Goal: Task Accomplishment & Management: Manage account settings

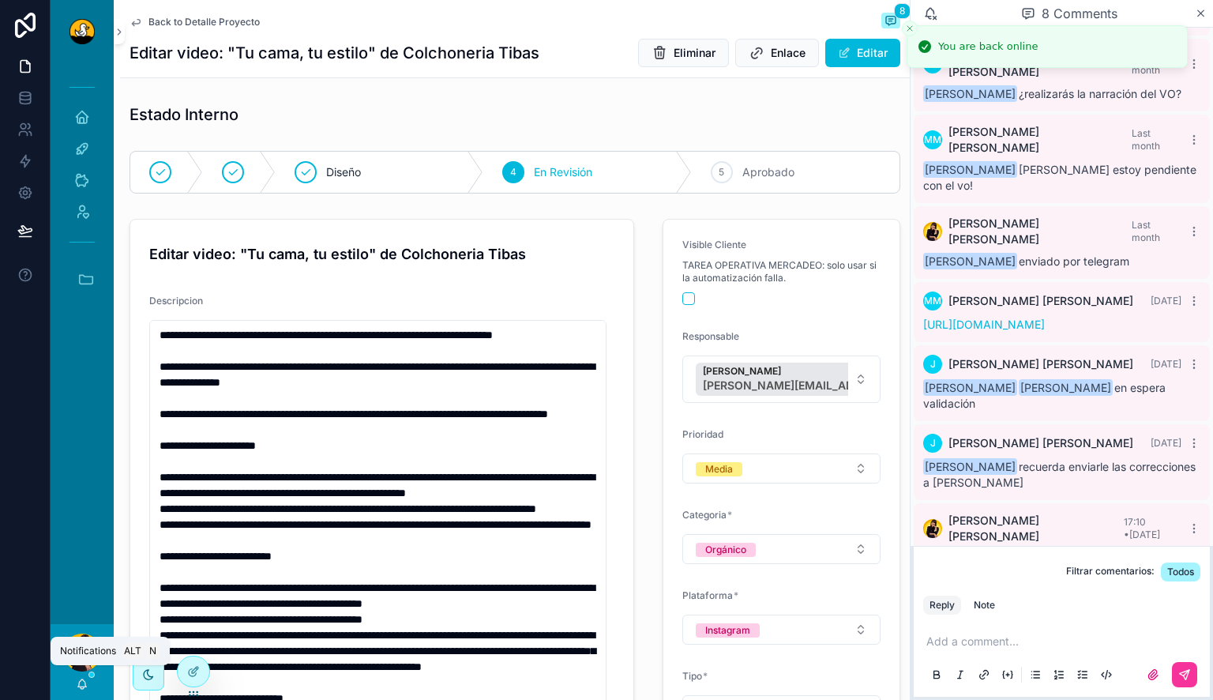
click at [77, 682] on icon "scrollable content" at bounding box center [82, 683] width 13 height 13
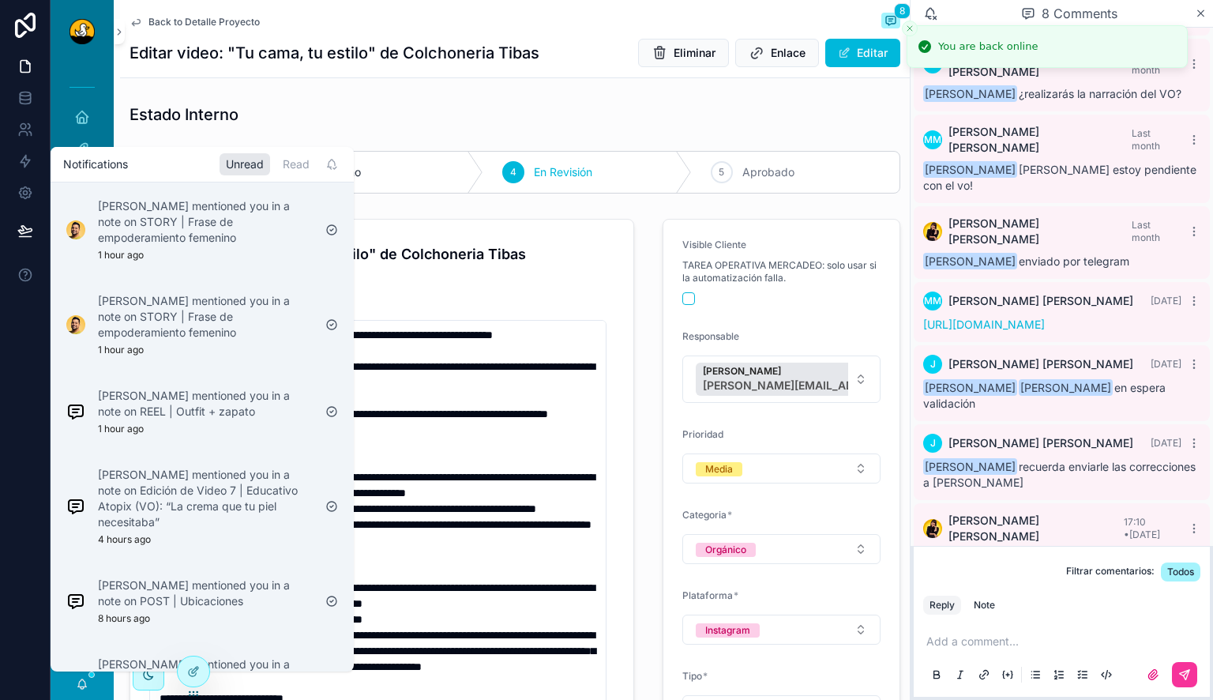
click at [232, 216] on p "Lucas Mateus mentioned you in a note on STORY | Frase de empoderamiento femenino" at bounding box center [205, 221] width 215 height 47
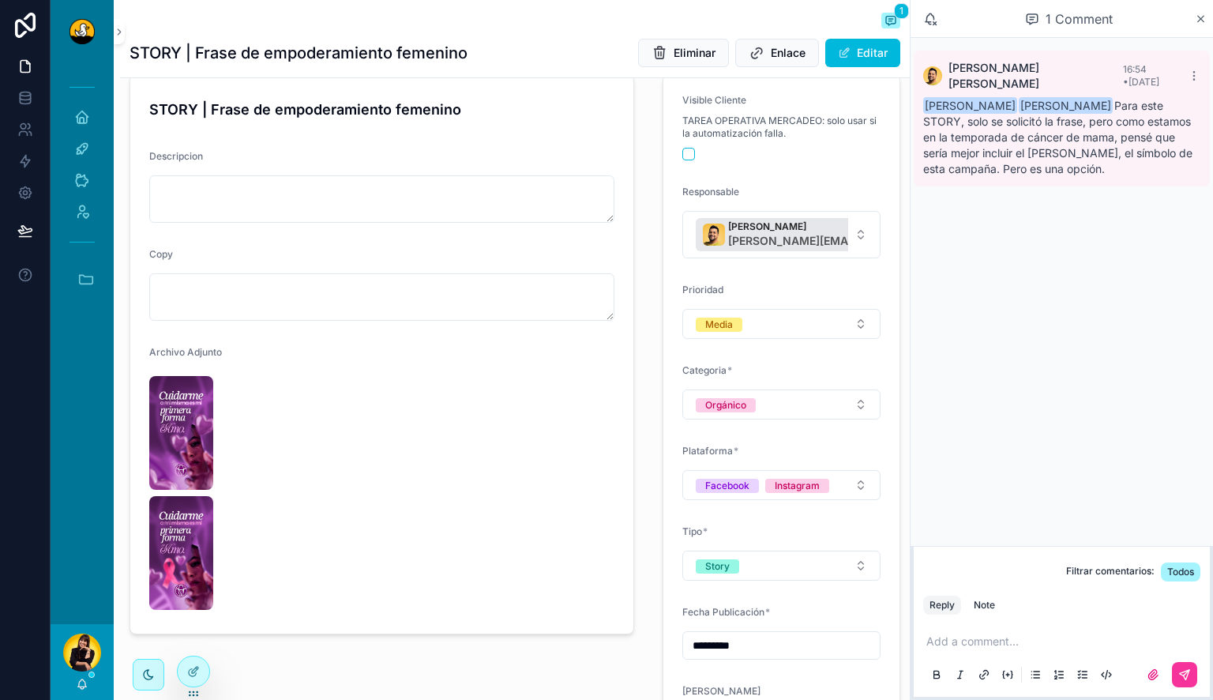
scroll to position [158, 0]
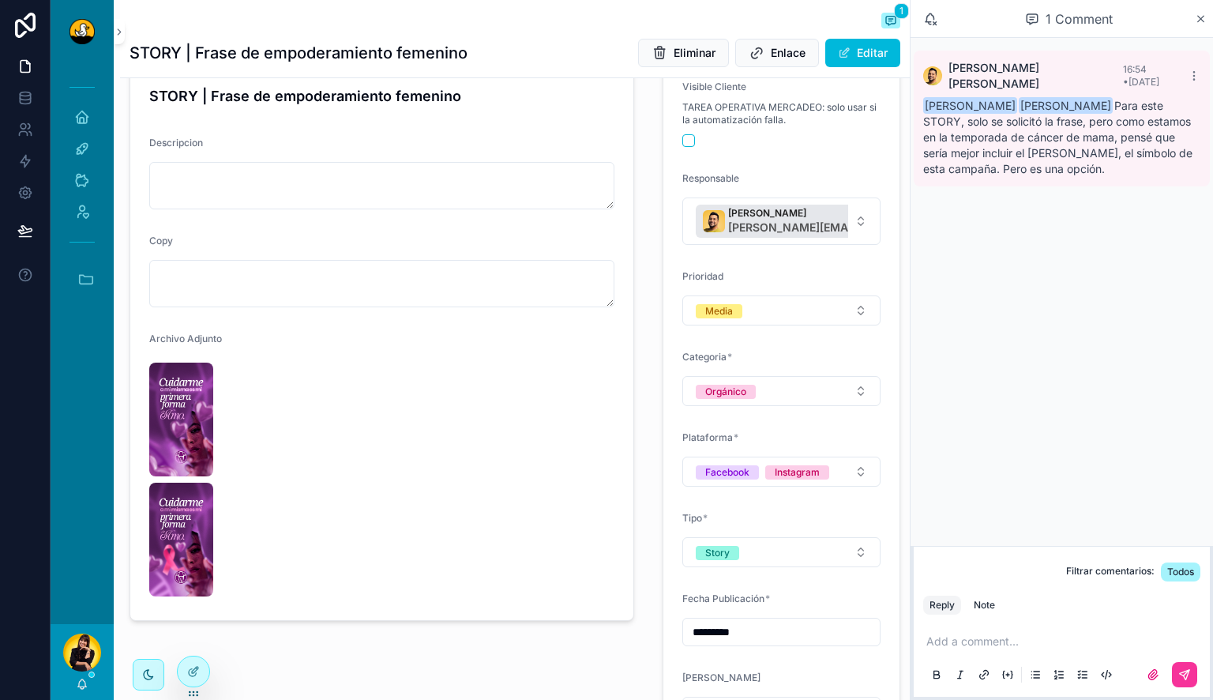
click at [191, 439] on img "scrollable content" at bounding box center [181, 419] width 64 height 114
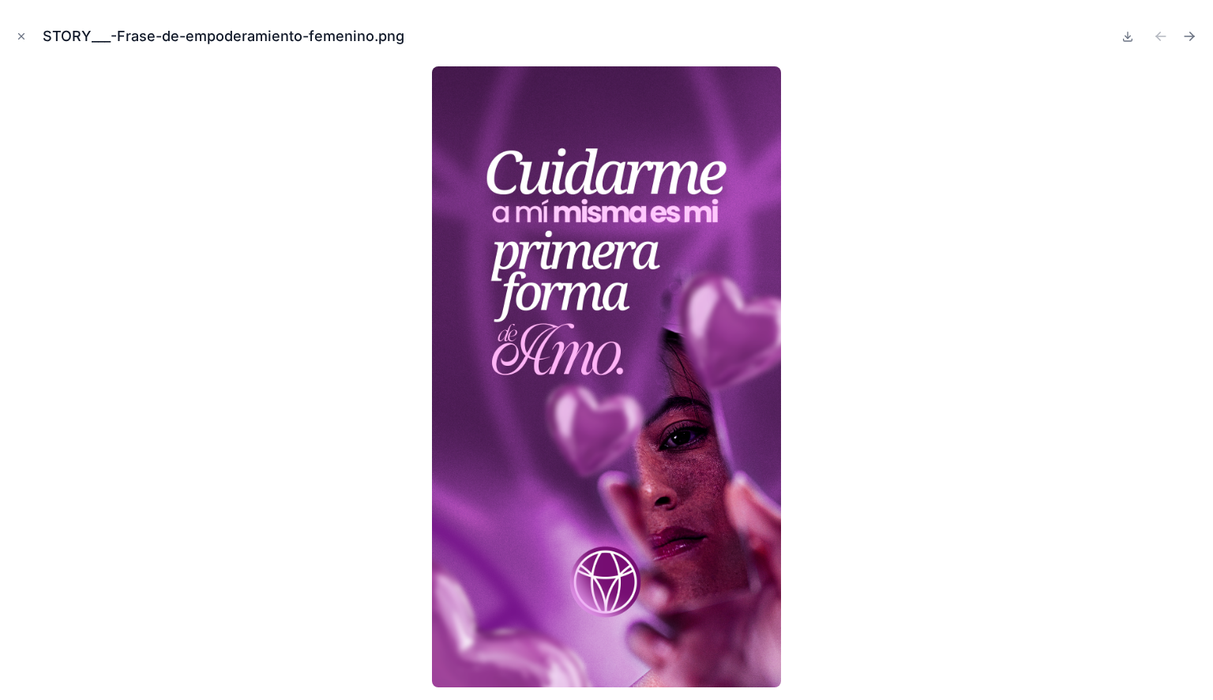
click at [1193, 34] on icon "Next file" at bounding box center [1189, 36] width 16 height 16
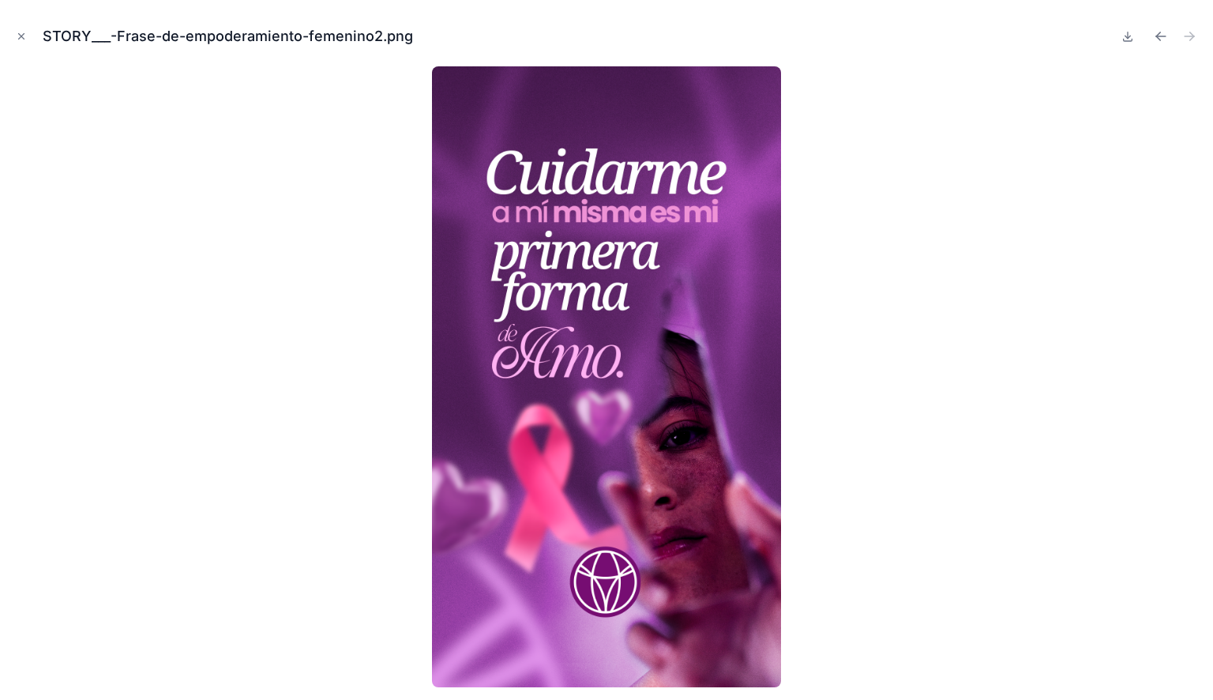
click at [1157, 34] on icon "Previous file" at bounding box center [1161, 36] width 16 height 16
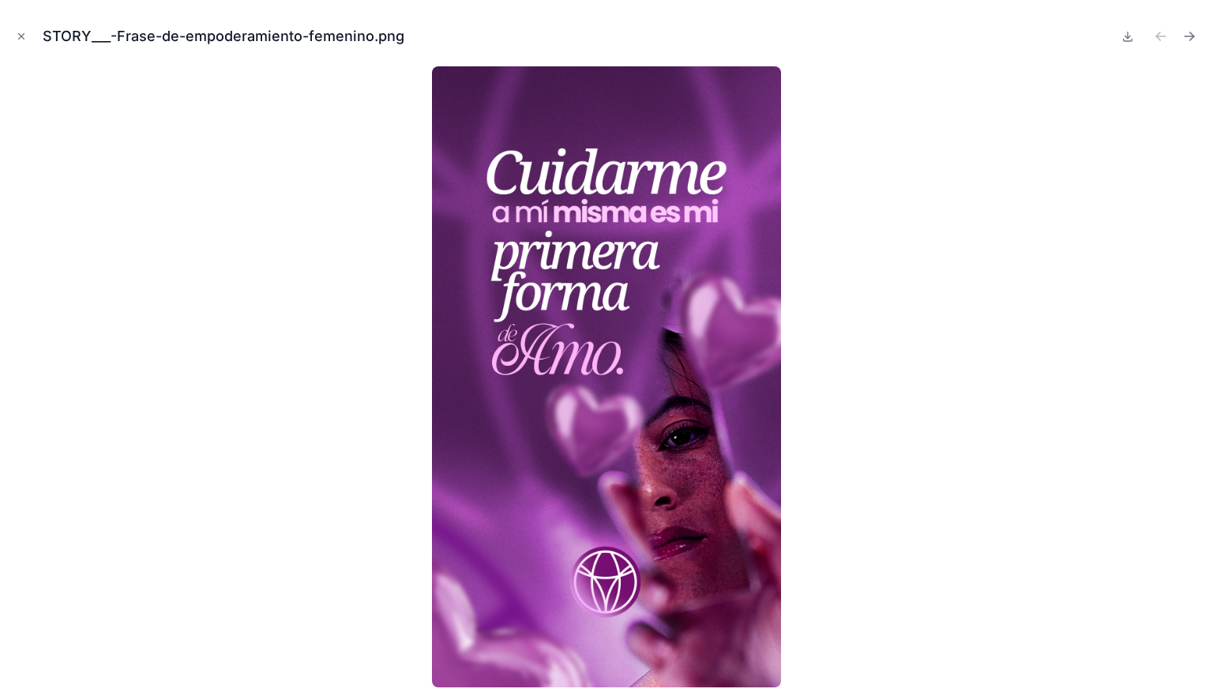
click at [17, 32] on icon "Close modal" at bounding box center [21, 36] width 11 height 11
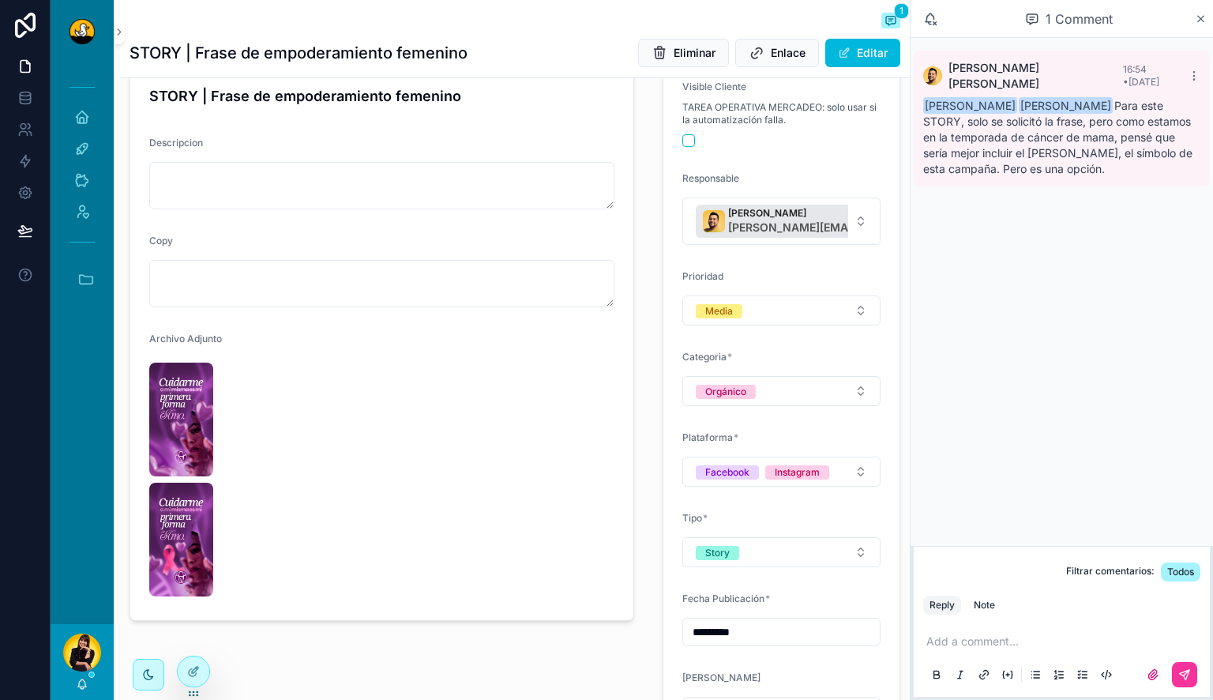
click at [838, 49] on span "scrollable content" at bounding box center [844, 53] width 13 height 13
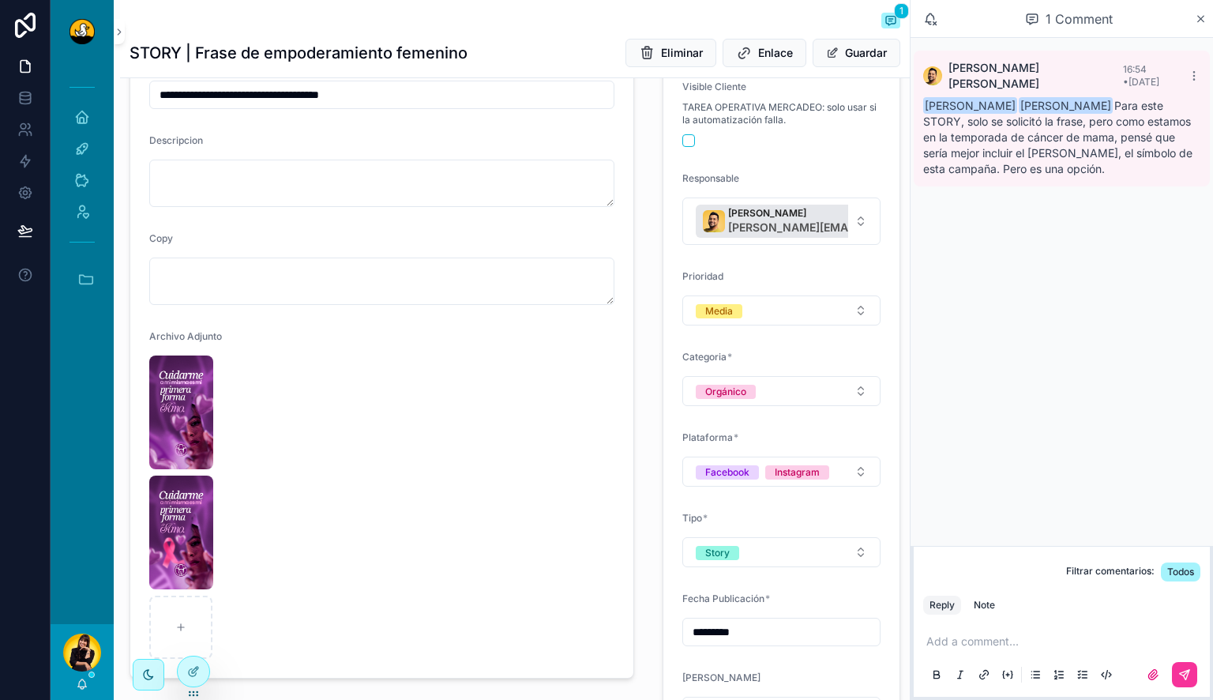
click at [150, 443] on img "scrollable content" at bounding box center [181, 412] width 64 height 114
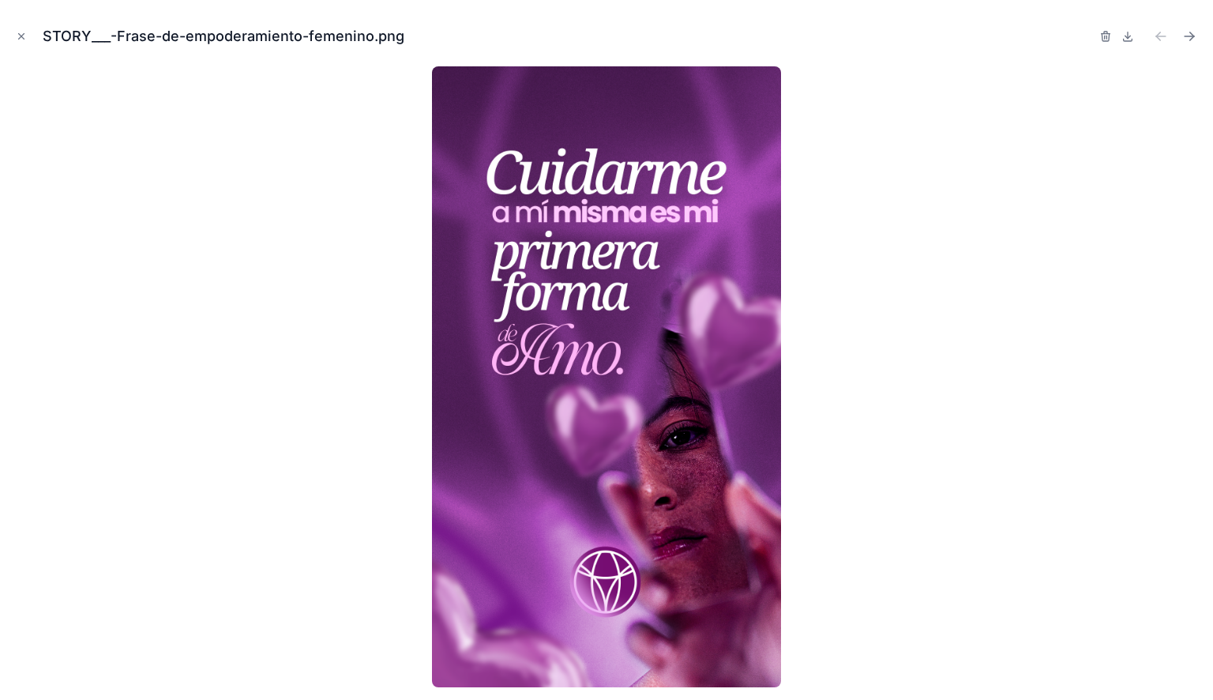
click at [1105, 36] on icon "button" at bounding box center [1105, 37] width 0 height 3
click at [1084, 36] on icon "button" at bounding box center [1089, 36] width 13 height 13
type input "**********"
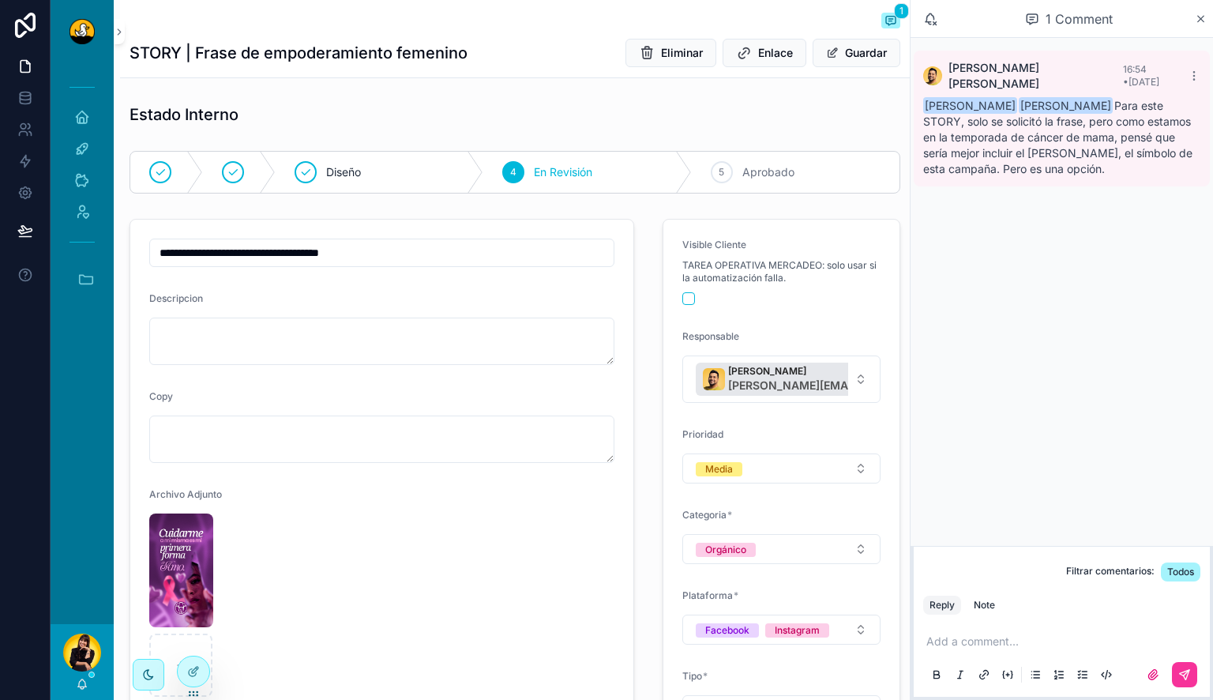
click at [1044, 642] on p "scrollable content" at bounding box center [1064, 641] width 277 height 16
click at [992, 606] on div "Note" at bounding box center [984, 605] width 21 height 13
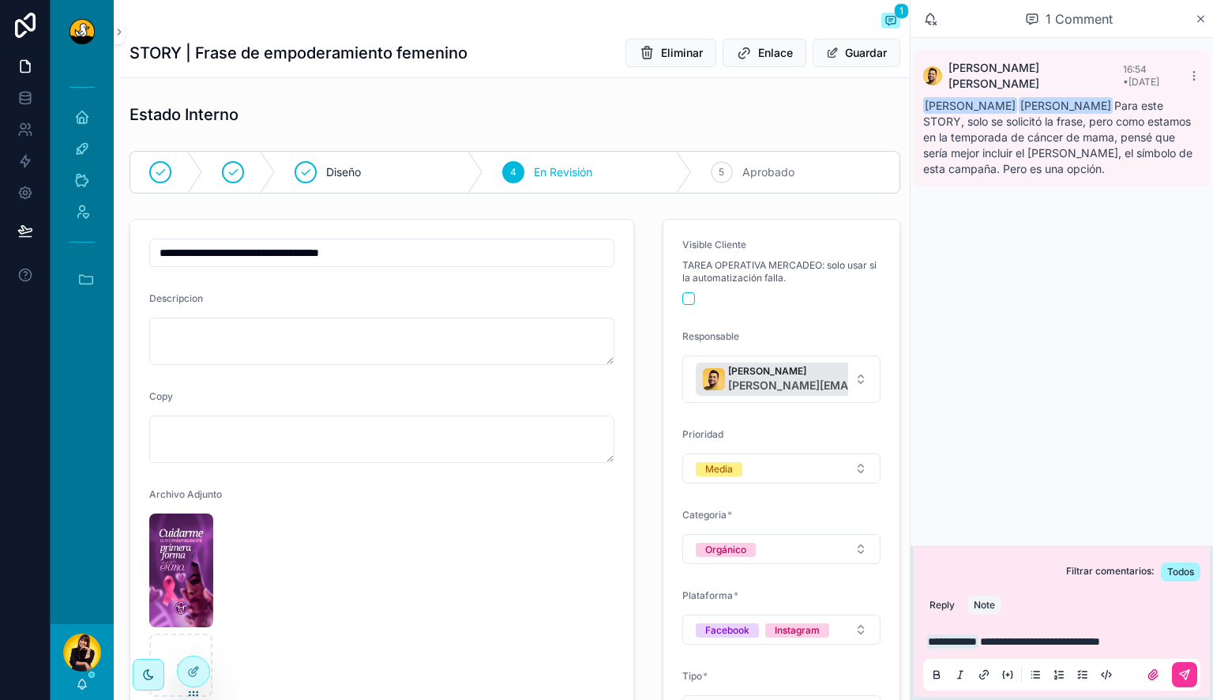
click at [1184, 675] on icon "scrollable content" at bounding box center [1184, 674] width 13 height 13
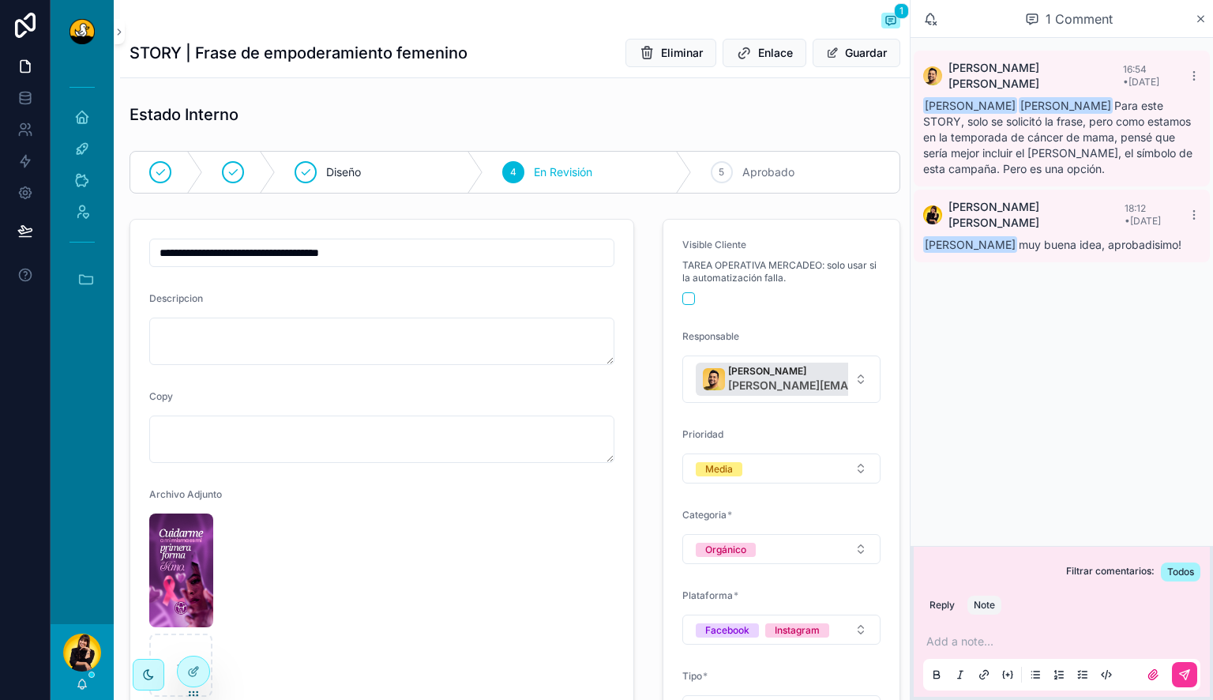
click at [732, 180] on div "5 Aprobado" at bounding box center [796, 172] width 208 height 41
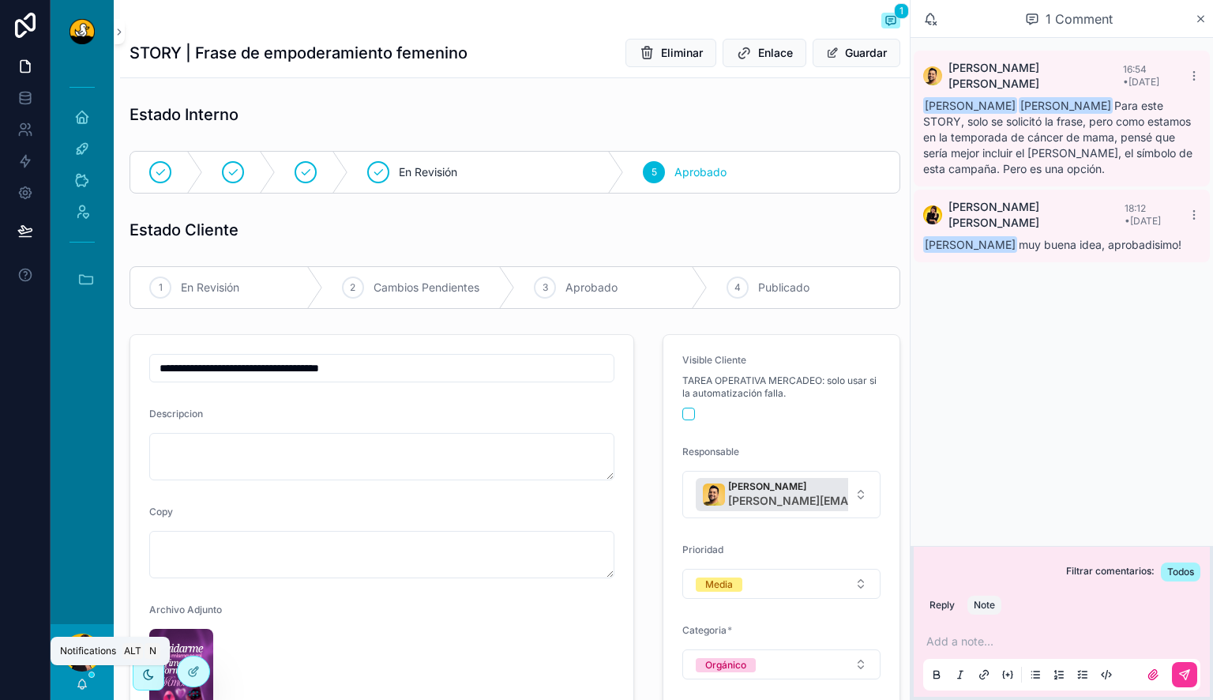
click at [82, 682] on icon "scrollable content" at bounding box center [82, 683] width 13 height 13
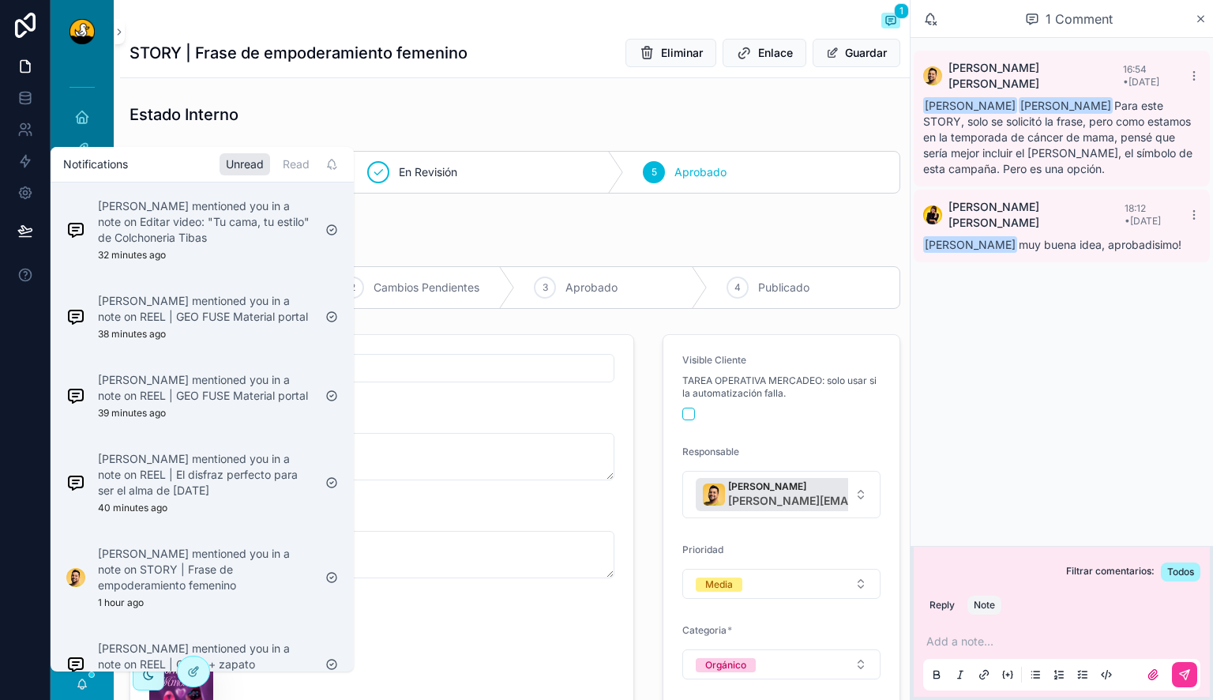
click at [289, 261] on div "Jose Humberto Blanco Trejo mentioned you in a note on Editar video: "Tu cama, t…" at bounding box center [189, 230] width 259 height 76
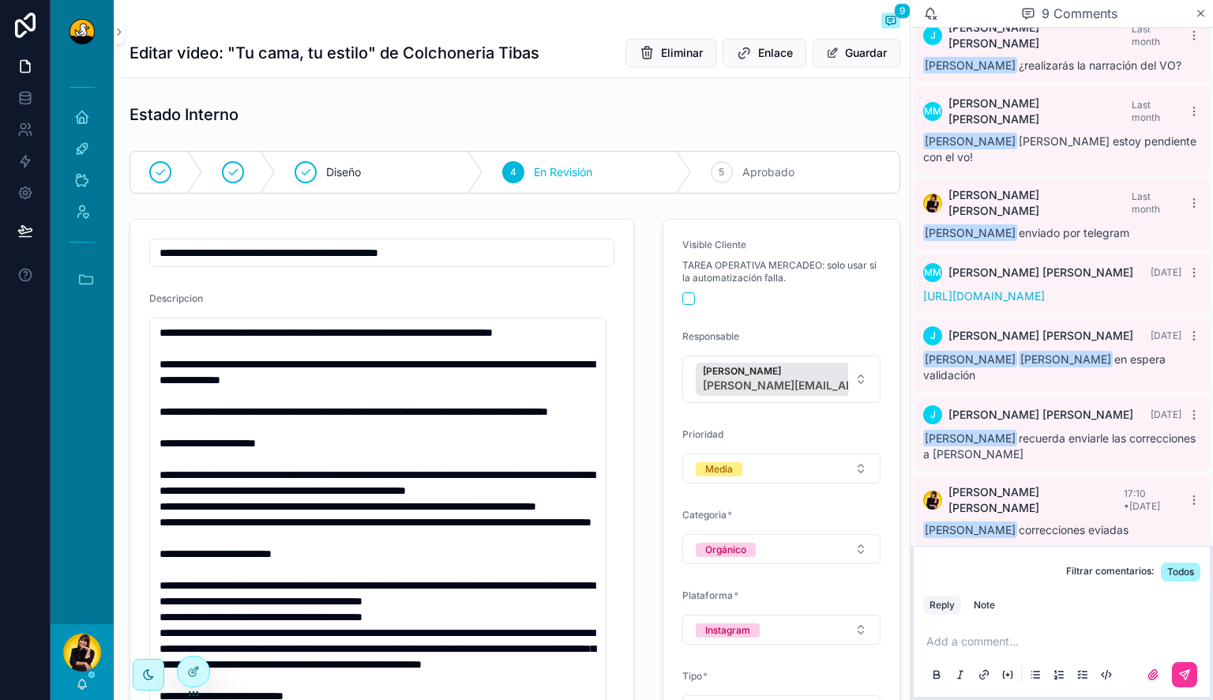
scroll to position [153, 0]
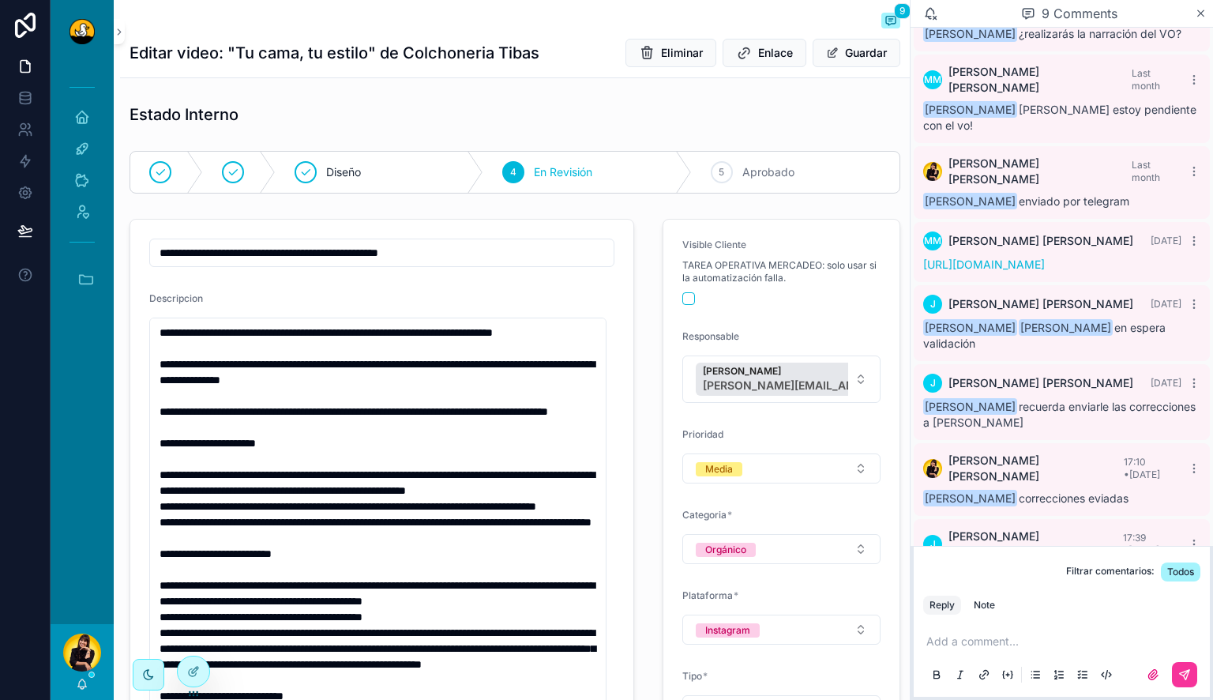
click at [73, 677] on div "[PERSON_NAME]" at bounding box center [82, 662] width 63 height 76
click at [77, 684] on icon "scrollable content" at bounding box center [82, 683] width 13 height 13
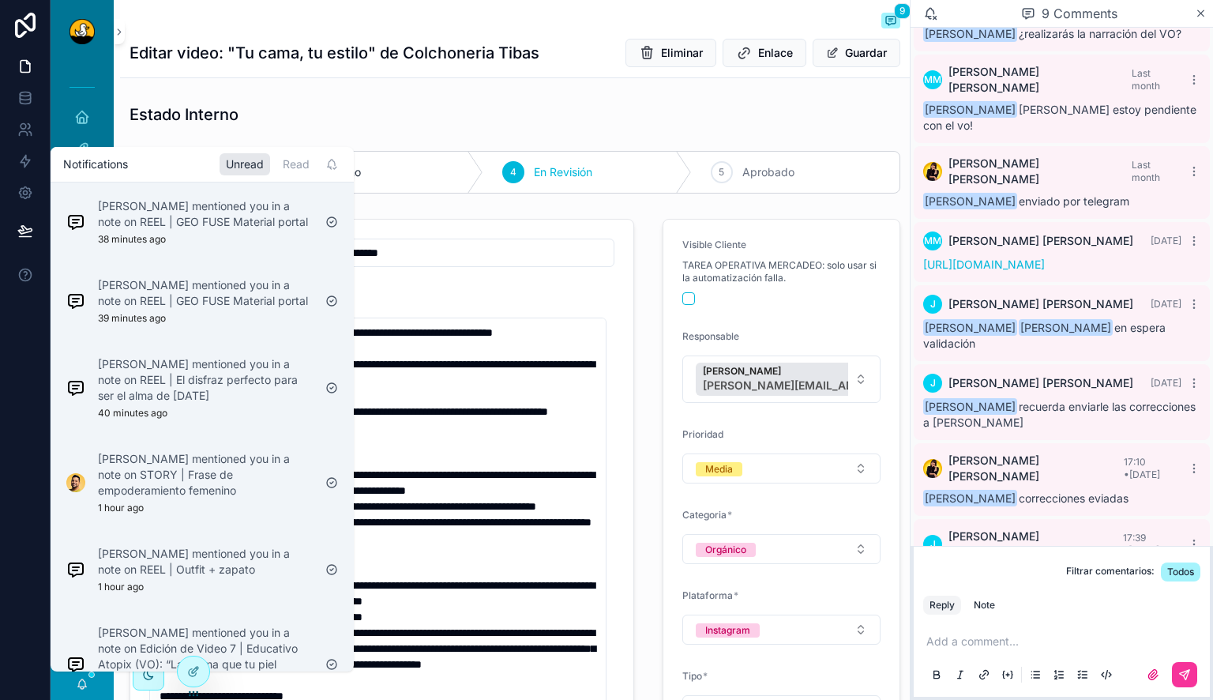
click at [240, 246] on div "Lewis Montenegro mentioned you in a note on REEL | GEO FUSE Material portal 38 …" at bounding box center [189, 222] width 259 height 60
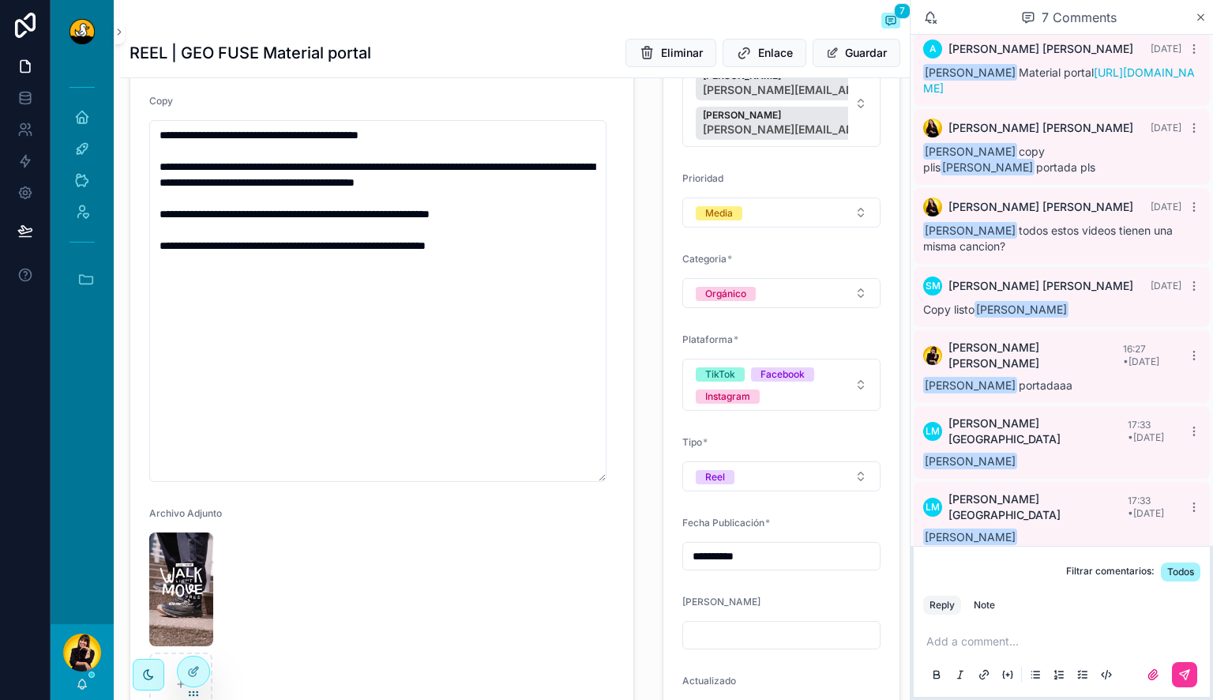
scroll to position [474, 0]
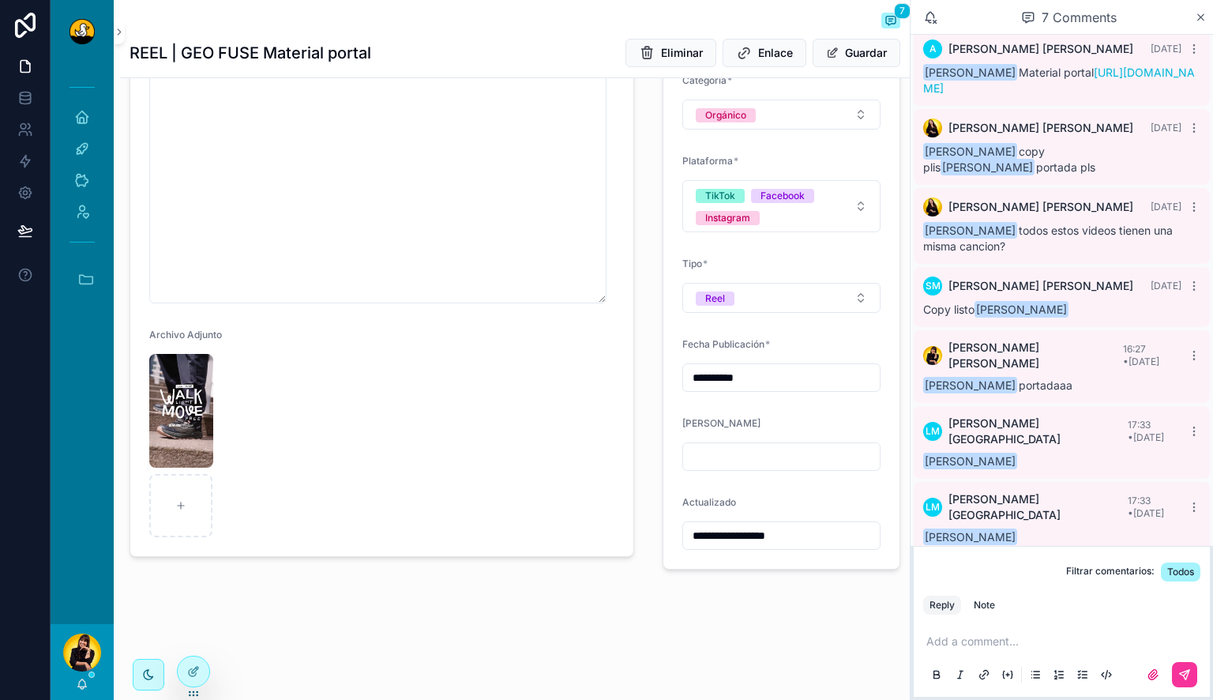
click at [177, 433] on img "scrollable content" at bounding box center [181, 411] width 64 height 114
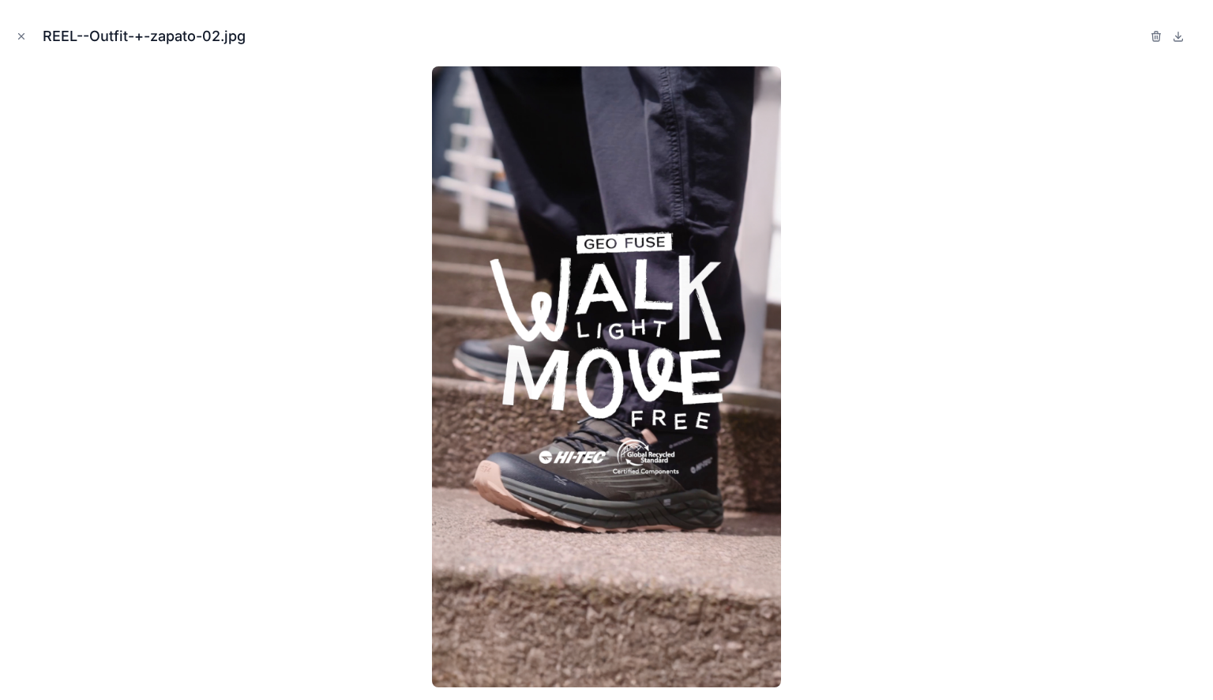
click at [20, 36] on icon "Close modal" at bounding box center [22, 37] width 6 height 6
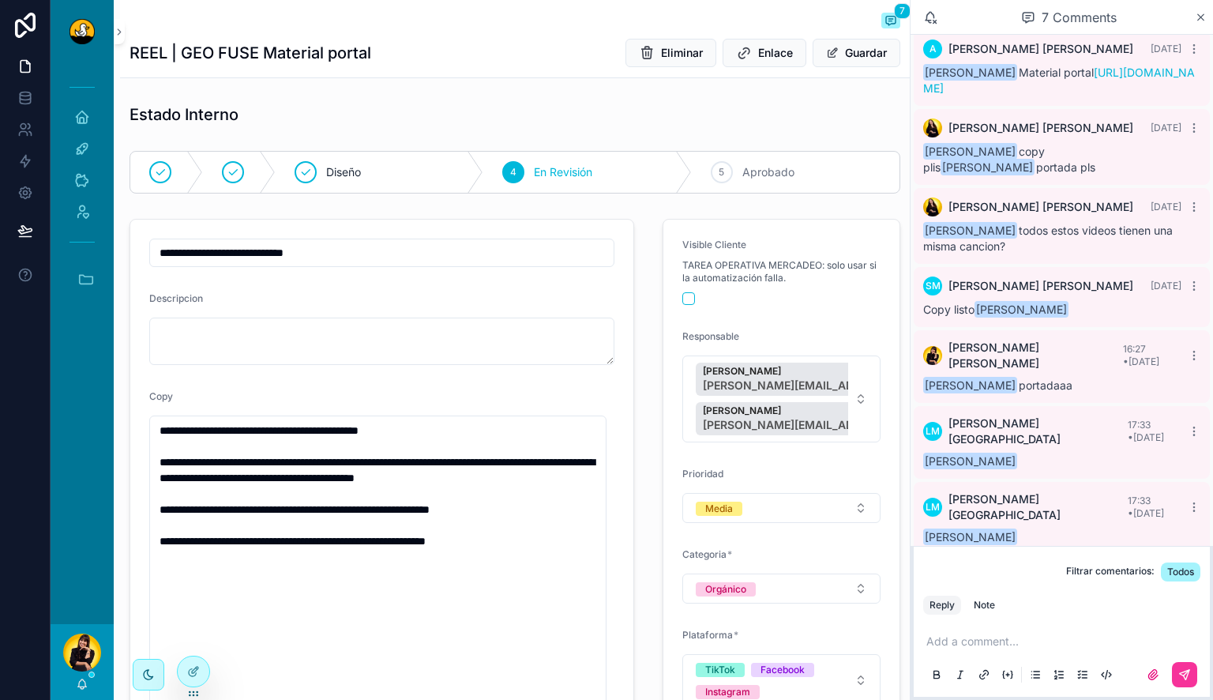
click at [798, 170] on div "5 Aprobado" at bounding box center [796, 172] width 208 height 41
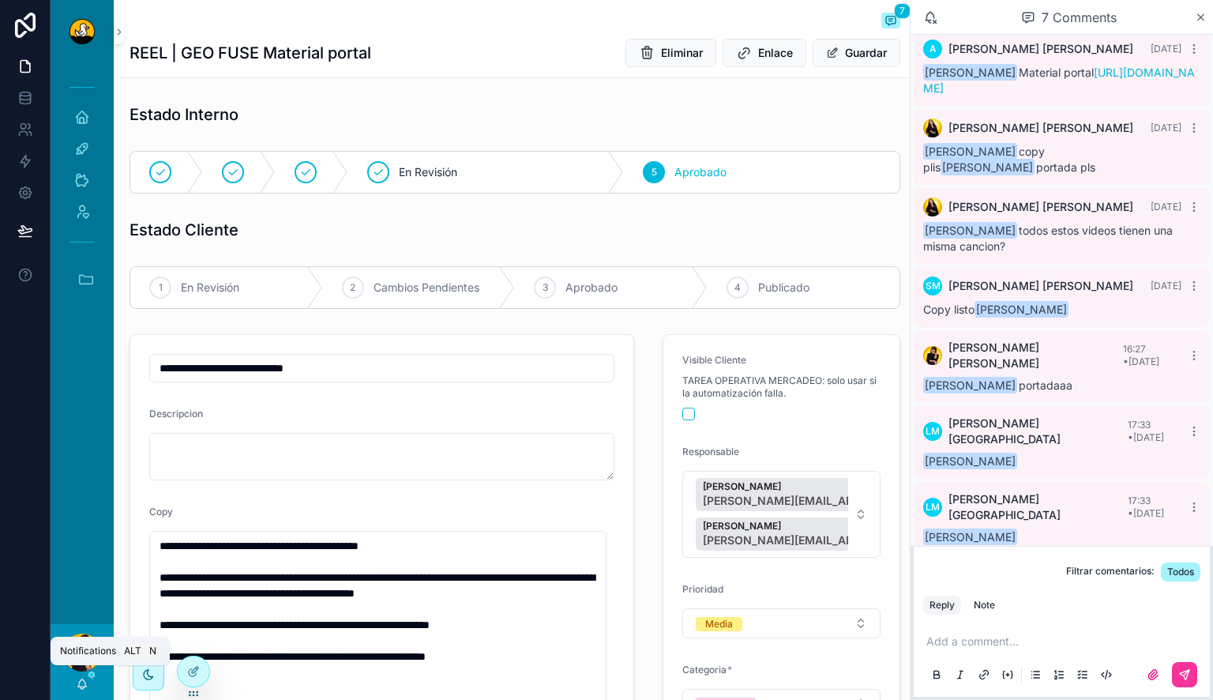
click at [79, 686] on icon "scrollable content" at bounding box center [82, 682] width 9 height 7
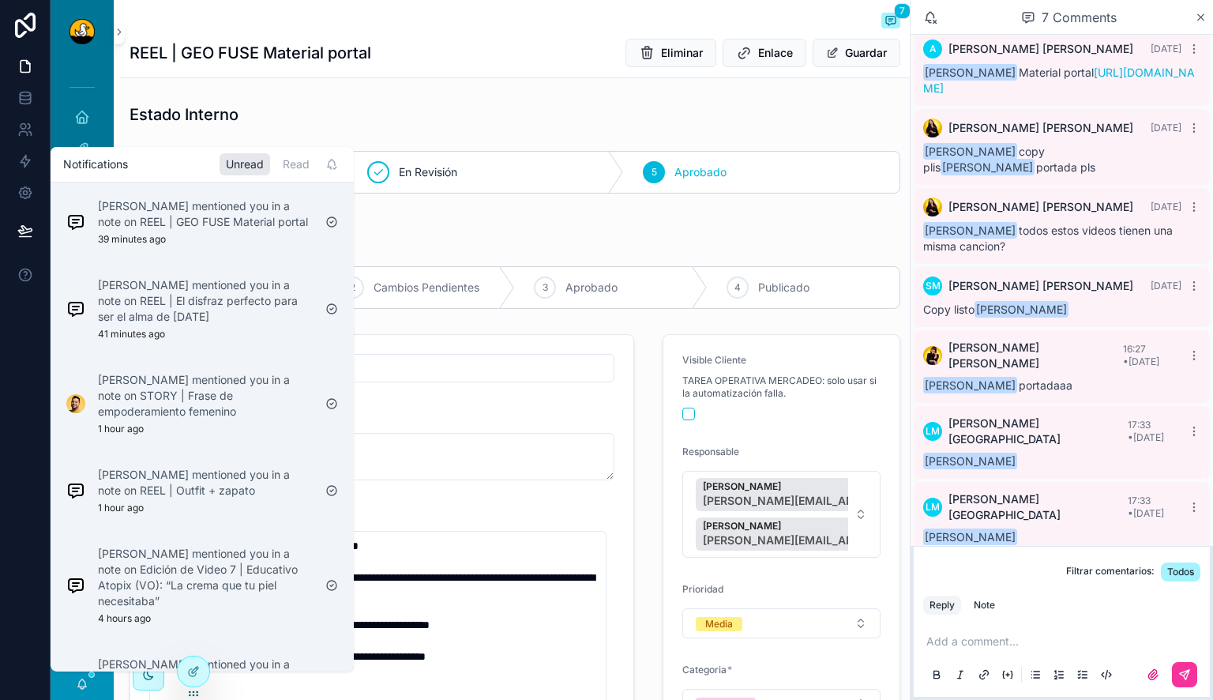
click at [235, 278] on p "Daniel Calderon mentioned you in a note on REEL | El disfraz perfecto para ser …" at bounding box center [205, 300] width 215 height 47
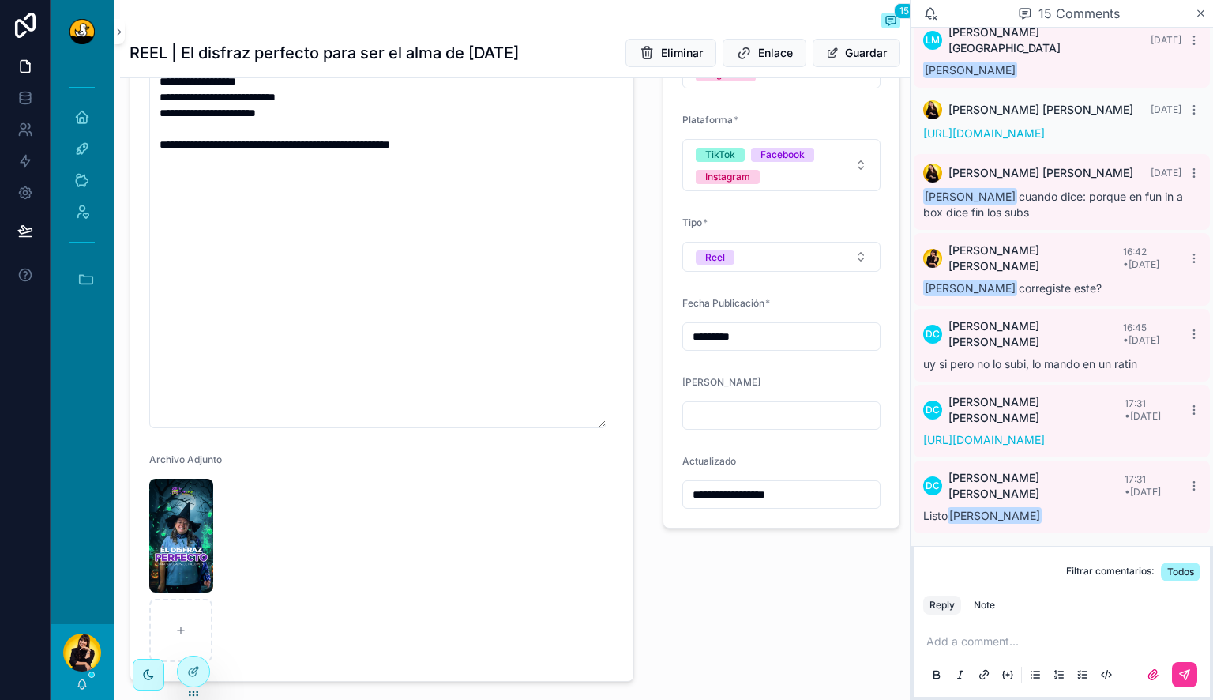
scroll to position [490, 0]
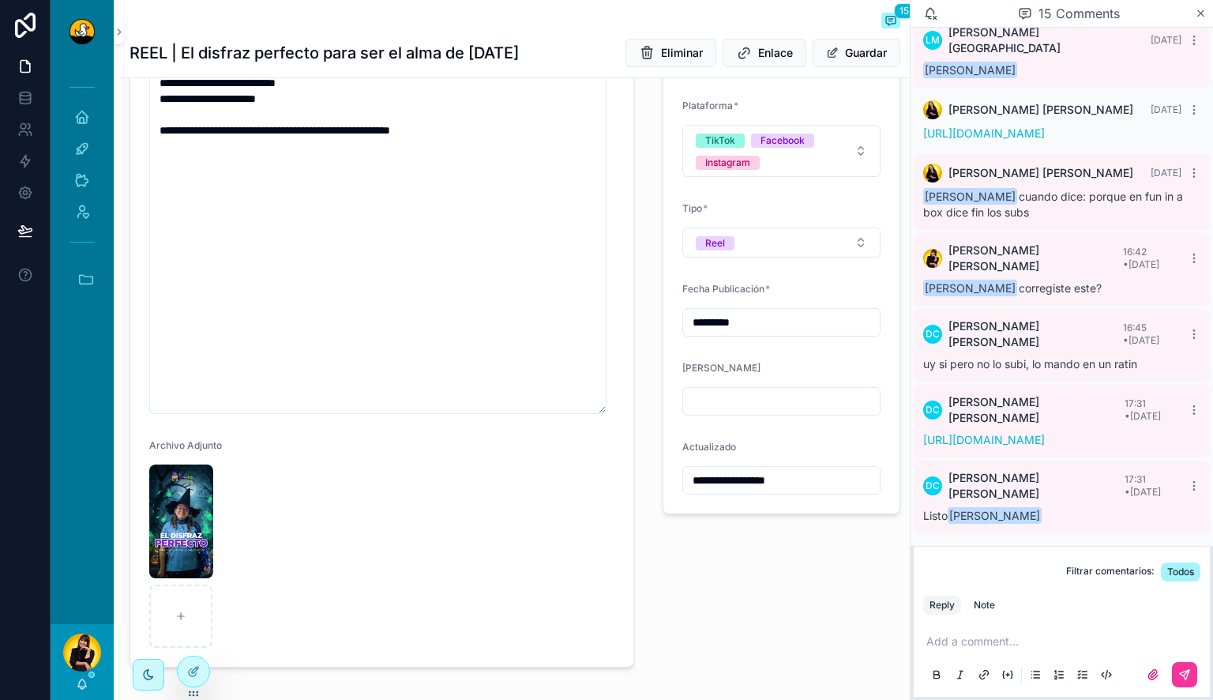
click at [1061, 445] on div "https://drive.google.com/file/d/1YgMESTIiD1PFXtryNL8ZLlWuPsd5GBCS/view?usp=shar…" at bounding box center [1061, 440] width 277 height 16
click at [1045, 446] on link "https://drive.google.com/file/d/1YgMESTIiD1PFXtryNL8ZLlWuPsd5GBCS/view?usp=shar…" at bounding box center [984, 439] width 122 height 13
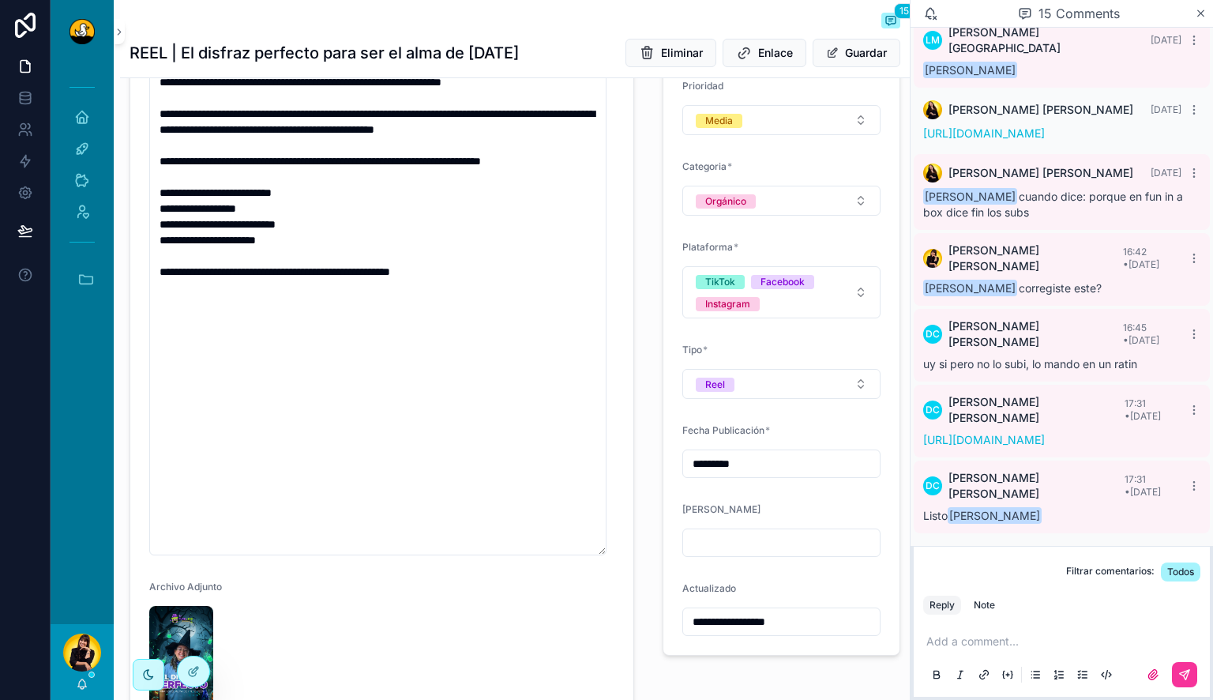
scroll to position [393, 0]
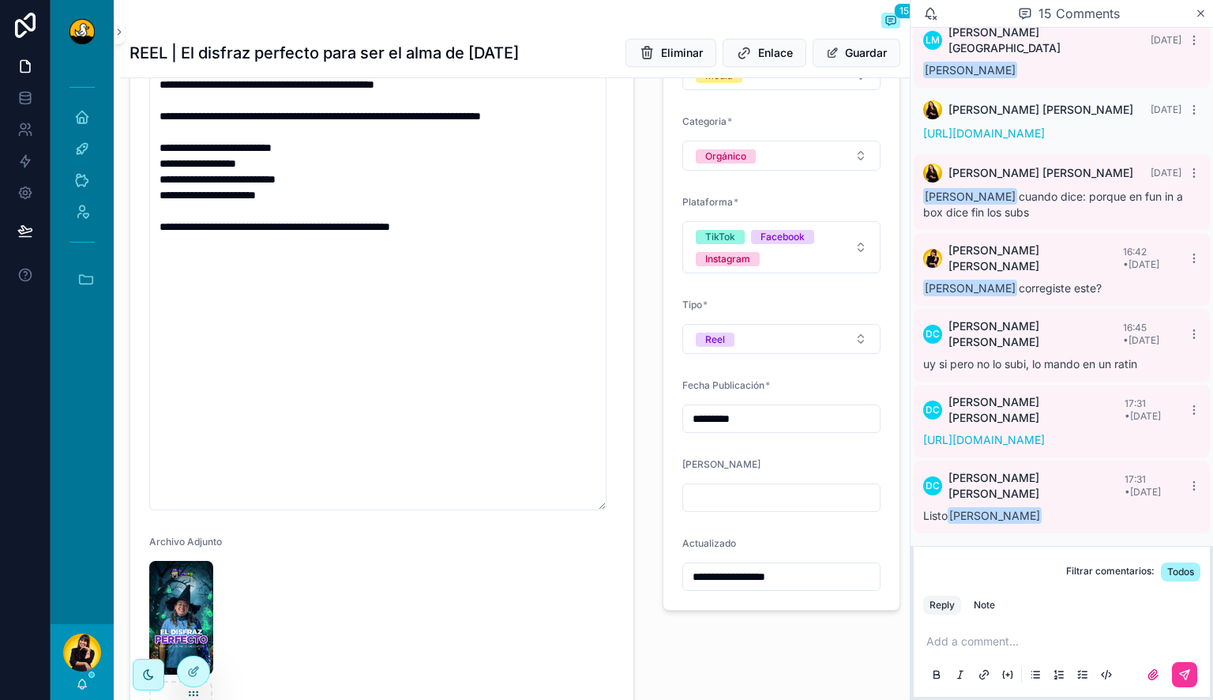
click at [185, 594] on img "scrollable content" at bounding box center [181, 618] width 64 height 114
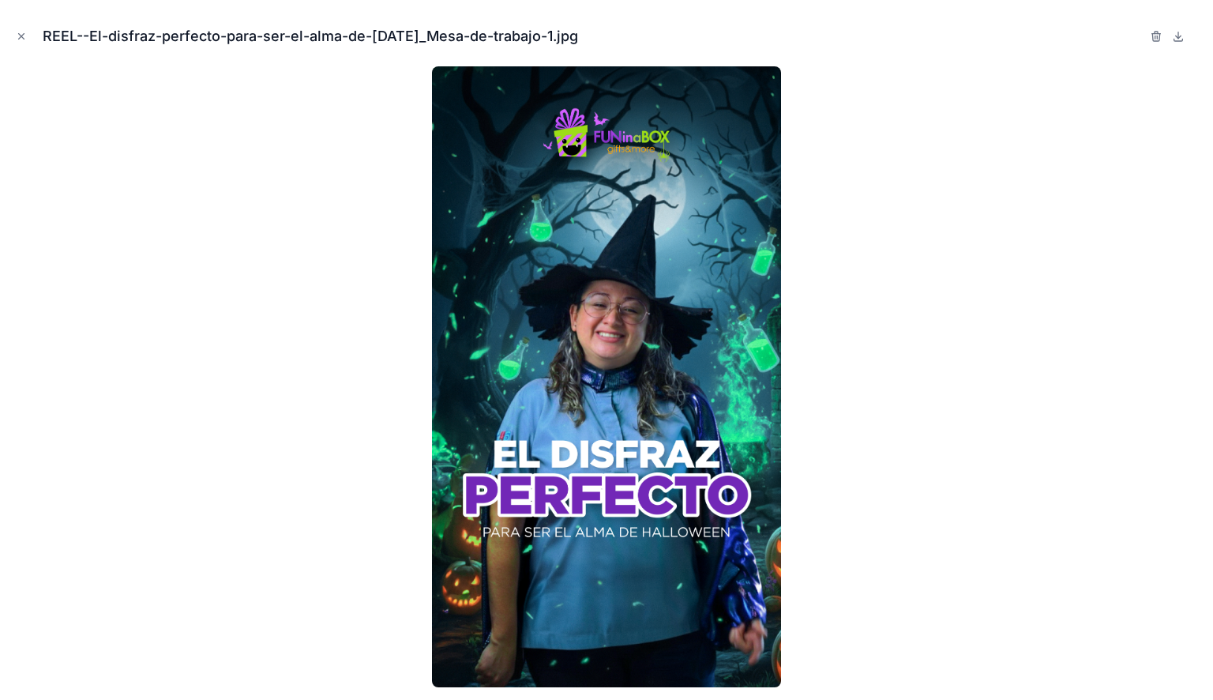
click at [19, 36] on icon "Close modal" at bounding box center [21, 36] width 11 height 11
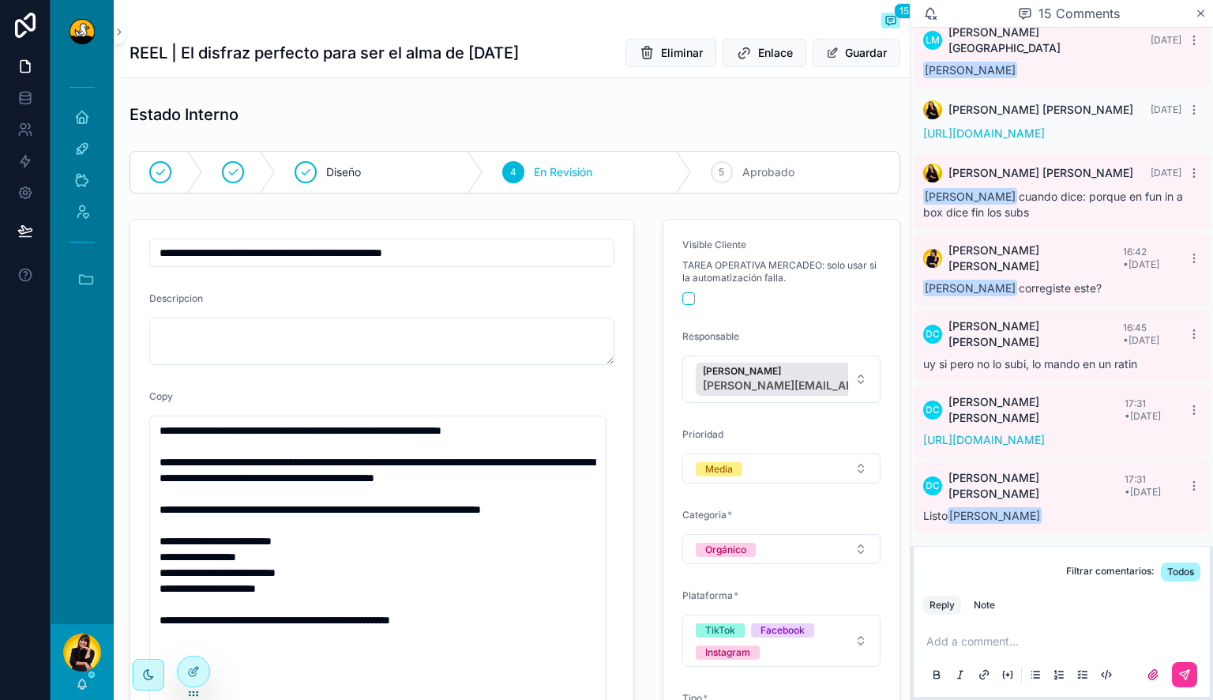
click at [765, 168] on span "Aprobado" at bounding box center [768, 172] width 52 height 16
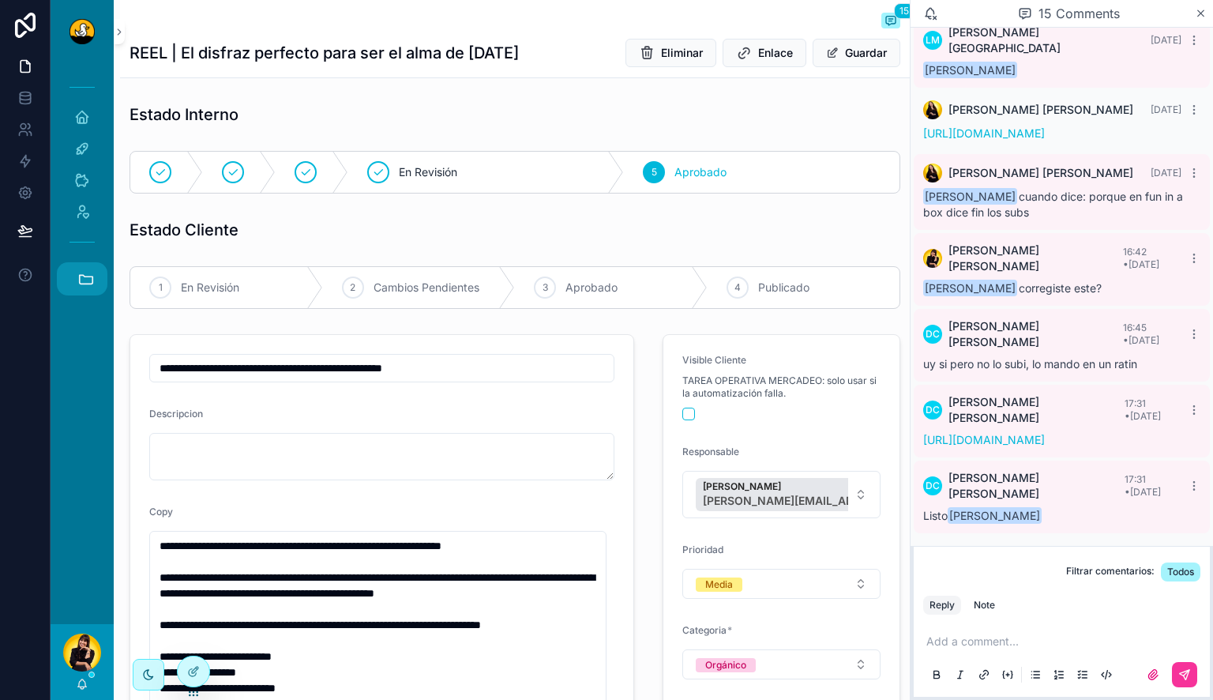
click at [87, 276] on icon "scrollable content" at bounding box center [86, 279] width 13 height 9
click at [82, 683] on icon "scrollable content" at bounding box center [82, 683] width 13 height 13
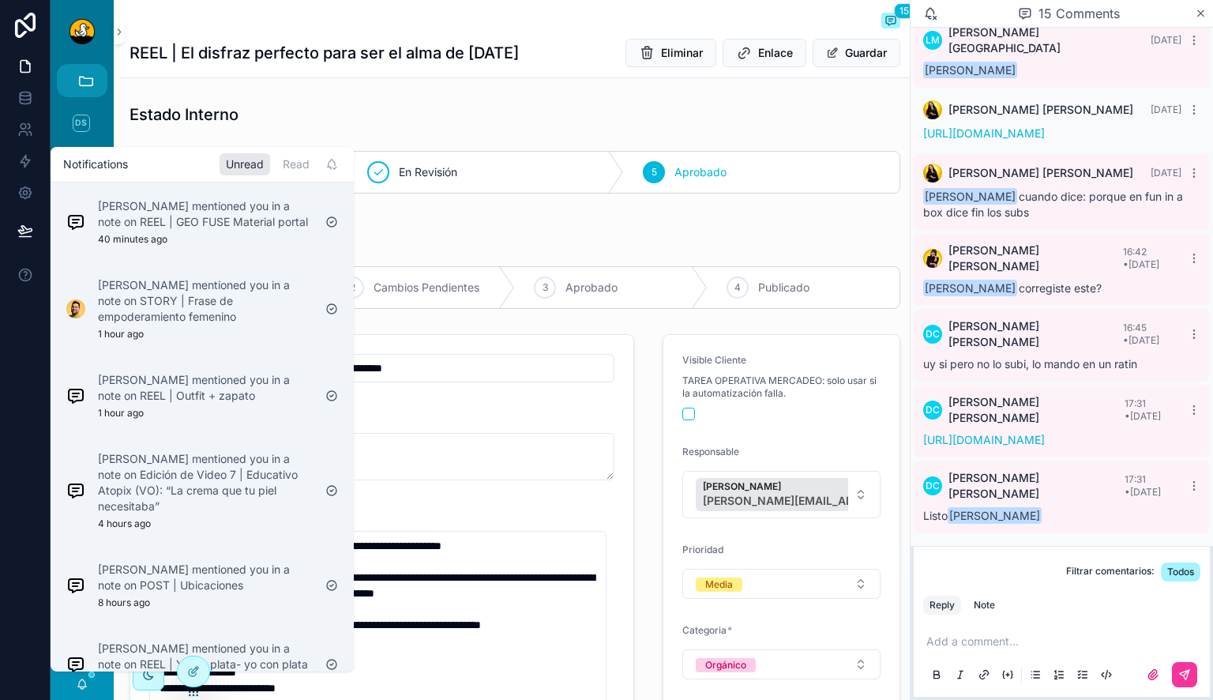
type input "**********"
click at [207, 383] on p "Lewis Montenegro mentioned you in a note on REEL | Outfit + zapato" at bounding box center [205, 388] width 215 height 32
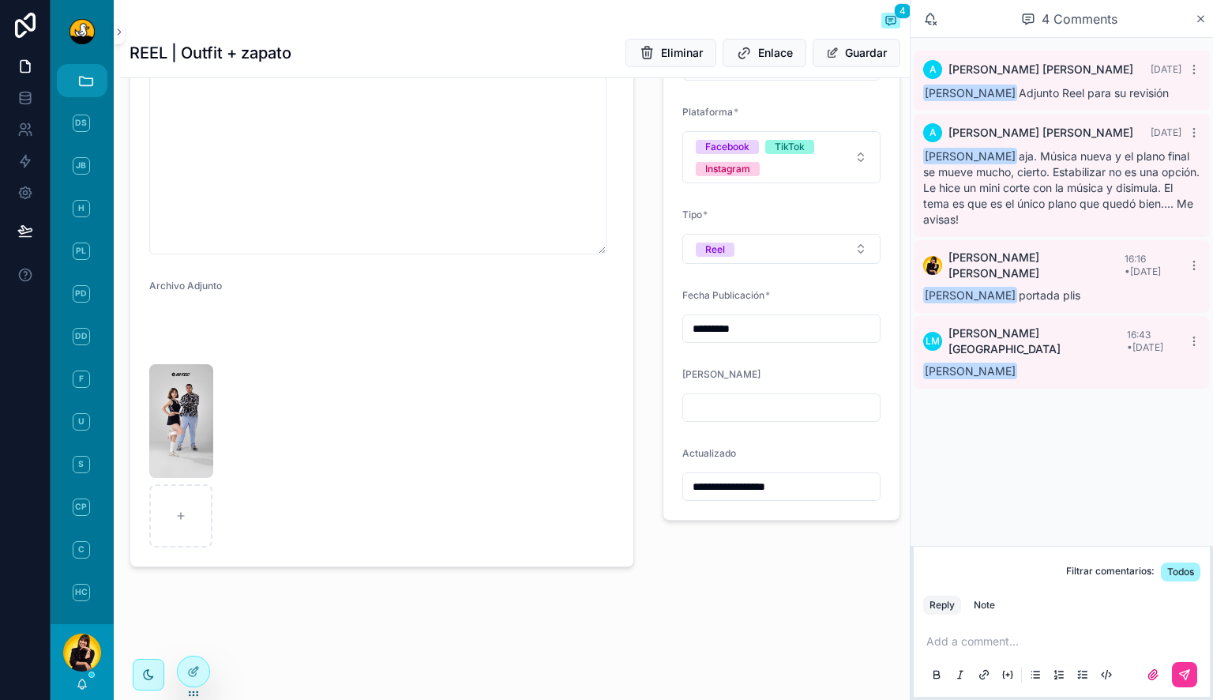
scroll to position [655, 0]
click at [163, 440] on img "scrollable content" at bounding box center [181, 421] width 64 height 114
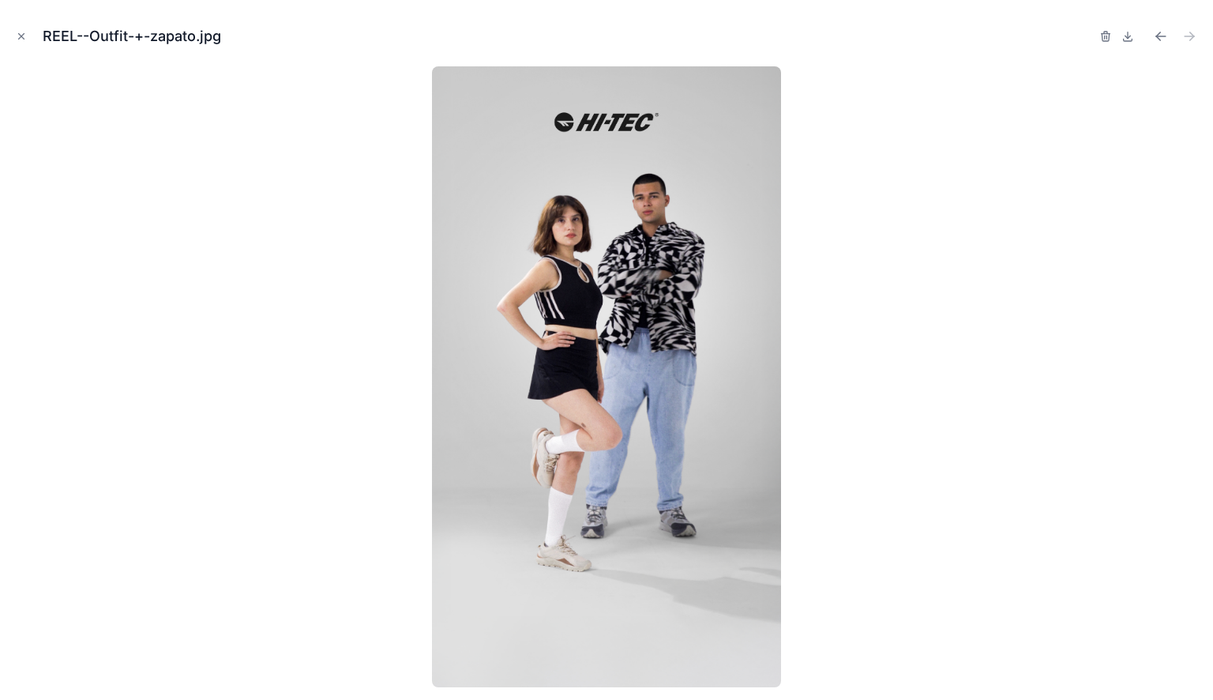
click at [21, 32] on icon "Close modal" at bounding box center [21, 36] width 11 height 11
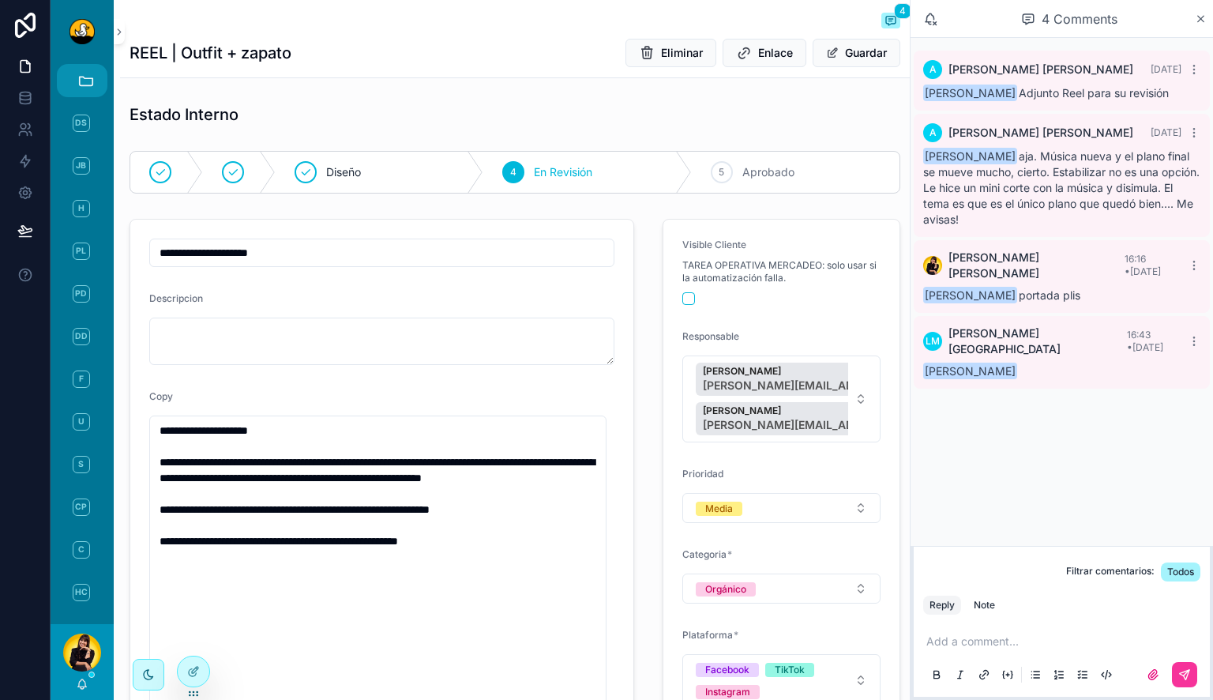
click at [726, 179] on div "5 Aprobado" at bounding box center [796, 172] width 208 height 41
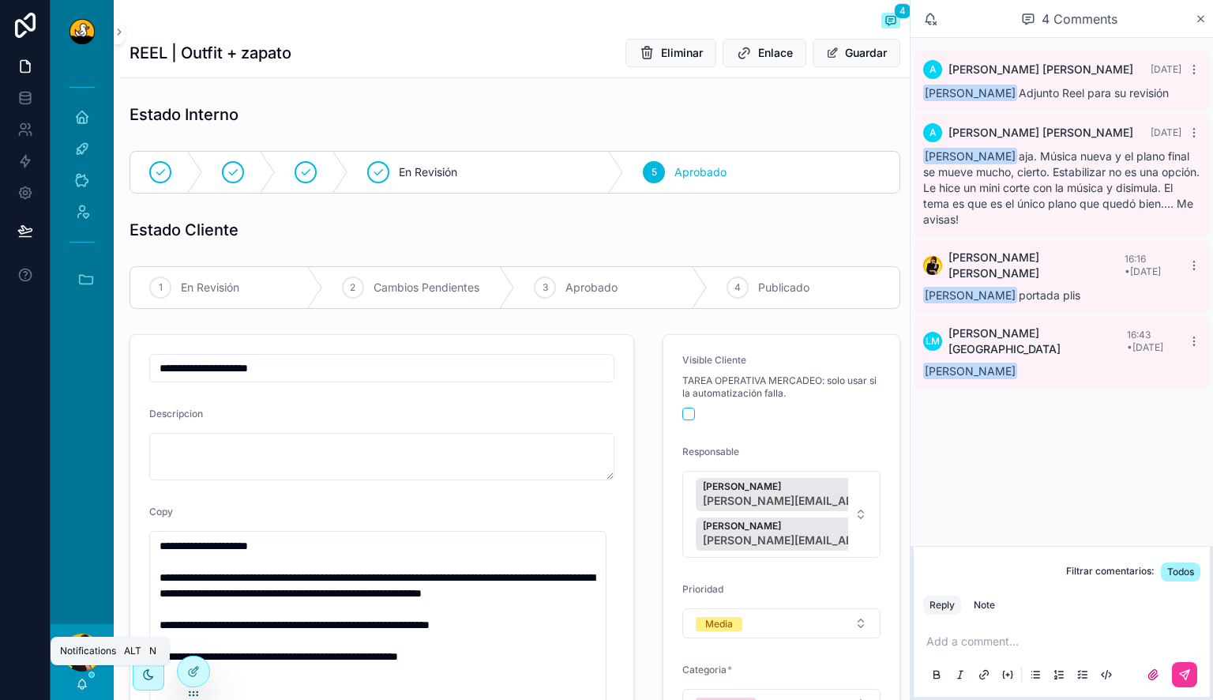
click at [85, 687] on icon "scrollable content" at bounding box center [82, 683] width 13 height 13
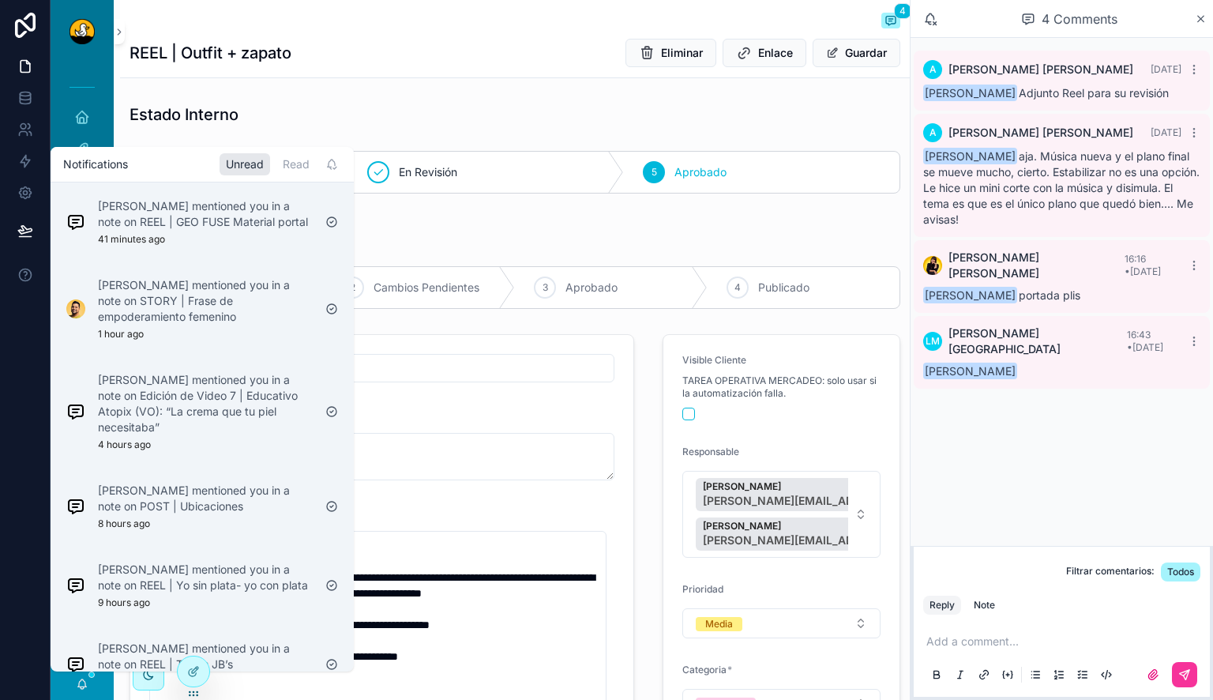
type input "**********"
click at [246, 415] on p "Miguel Madriz mentioned you in a note on Edición de Video 7 | Educativo Atopix …" at bounding box center [205, 403] width 215 height 63
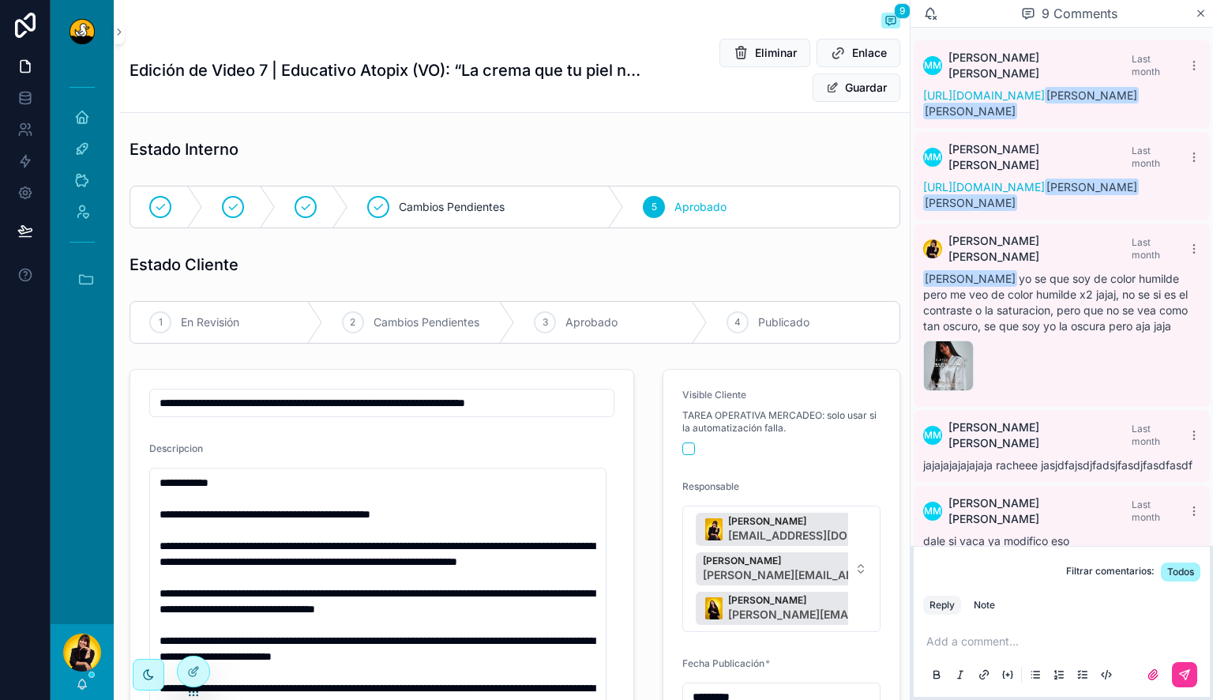
scroll to position [419, 0]
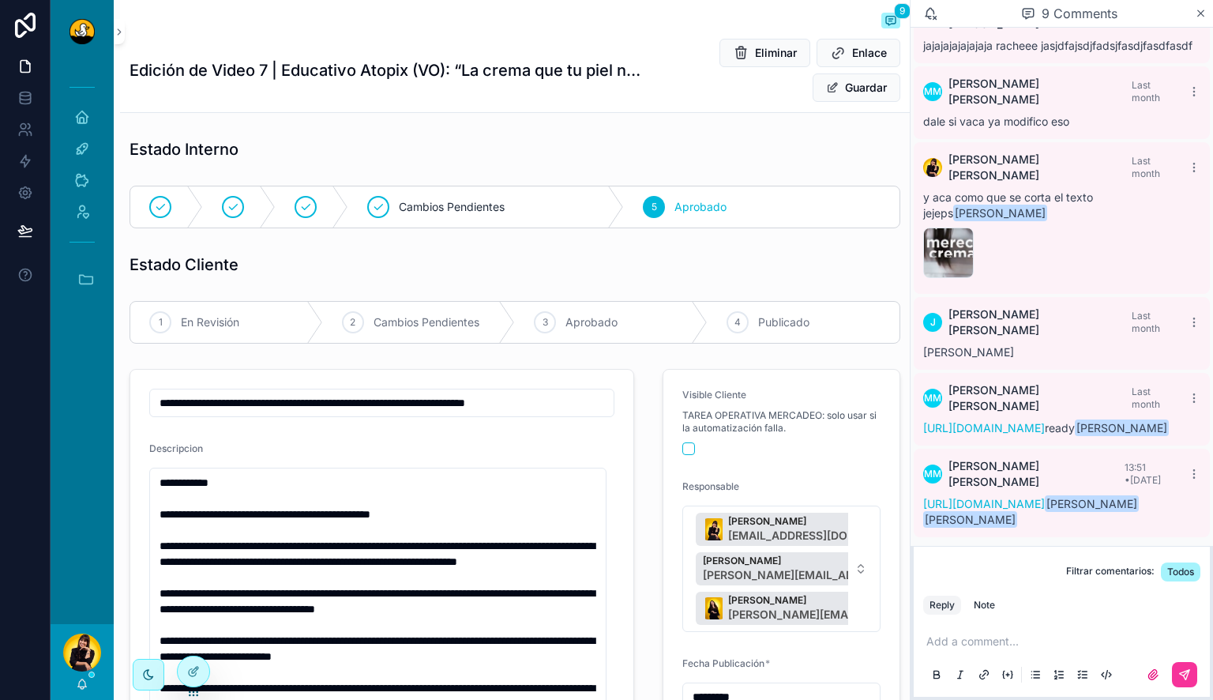
click at [1030, 501] on link "https://drive.google.com/file/d/1tCEkfcmVrvhAoo69_KrvrSVu6REBJ_GZ/view?usp=driv…" at bounding box center [984, 503] width 122 height 13
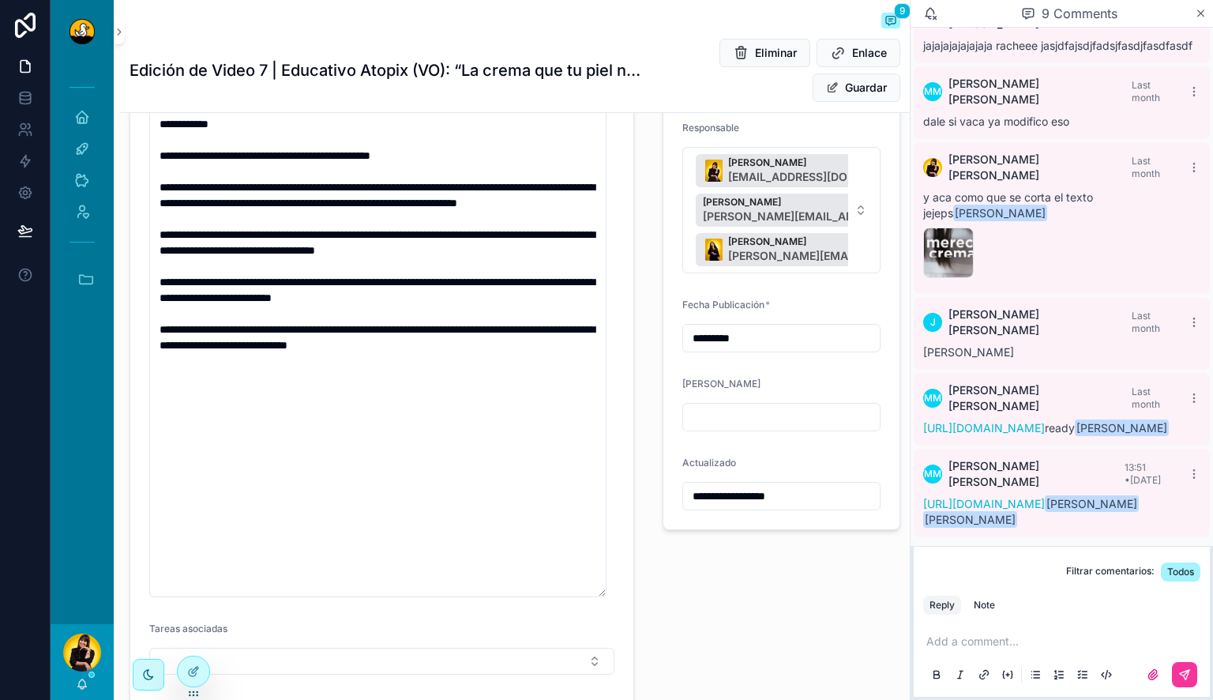
scroll to position [598, 0]
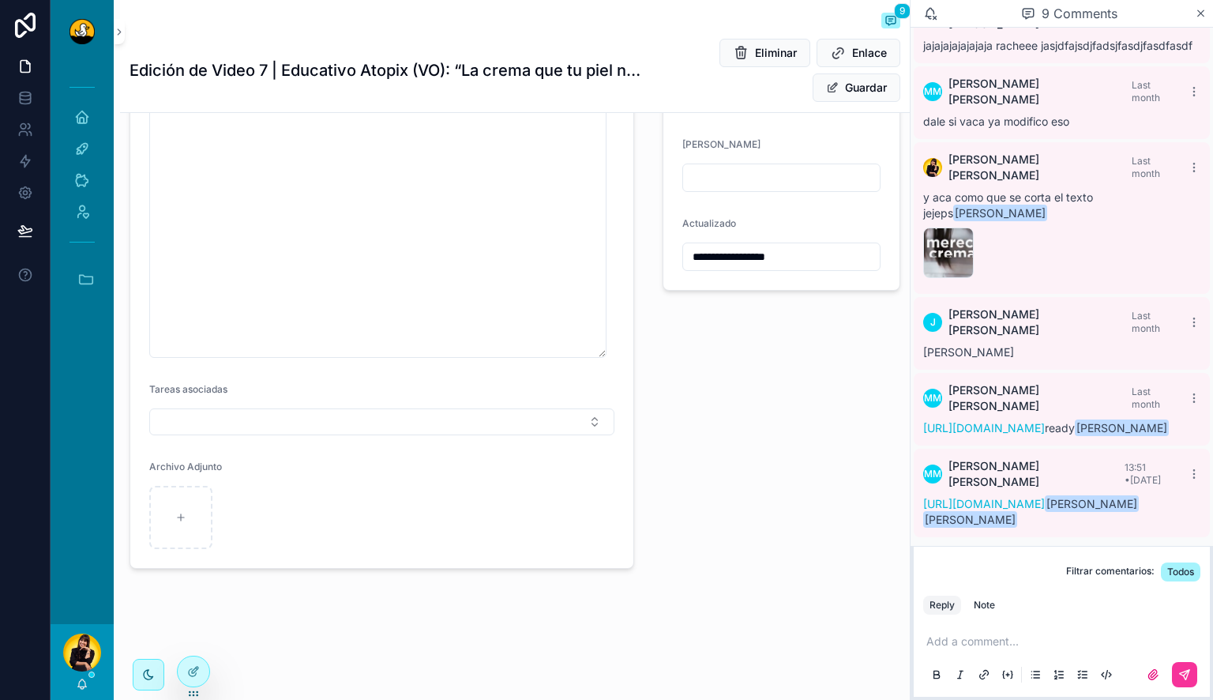
click at [1034, 644] on p "scrollable content" at bounding box center [1064, 641] width 277 height 16
click at [986, 599] on div "Note" at bounding box center [984, 605] width 21 height 13
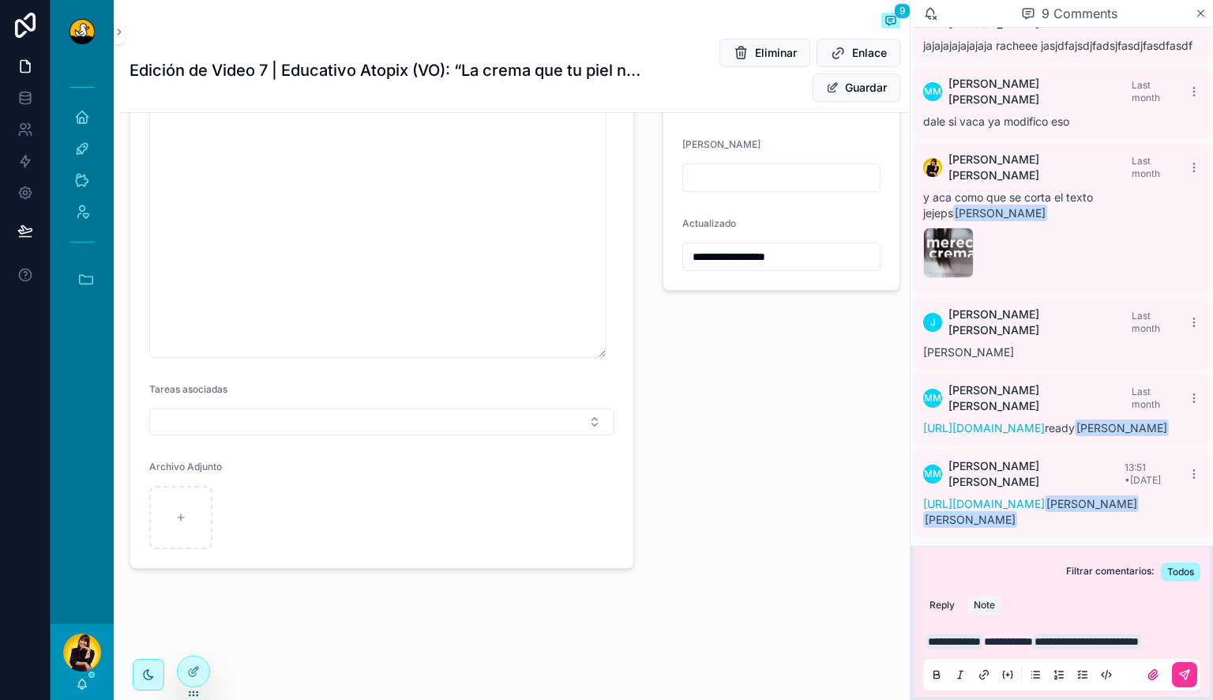
click at [1179, 665] on button "scrollable content" at bounding box center [1184, 674] width 25 height 25
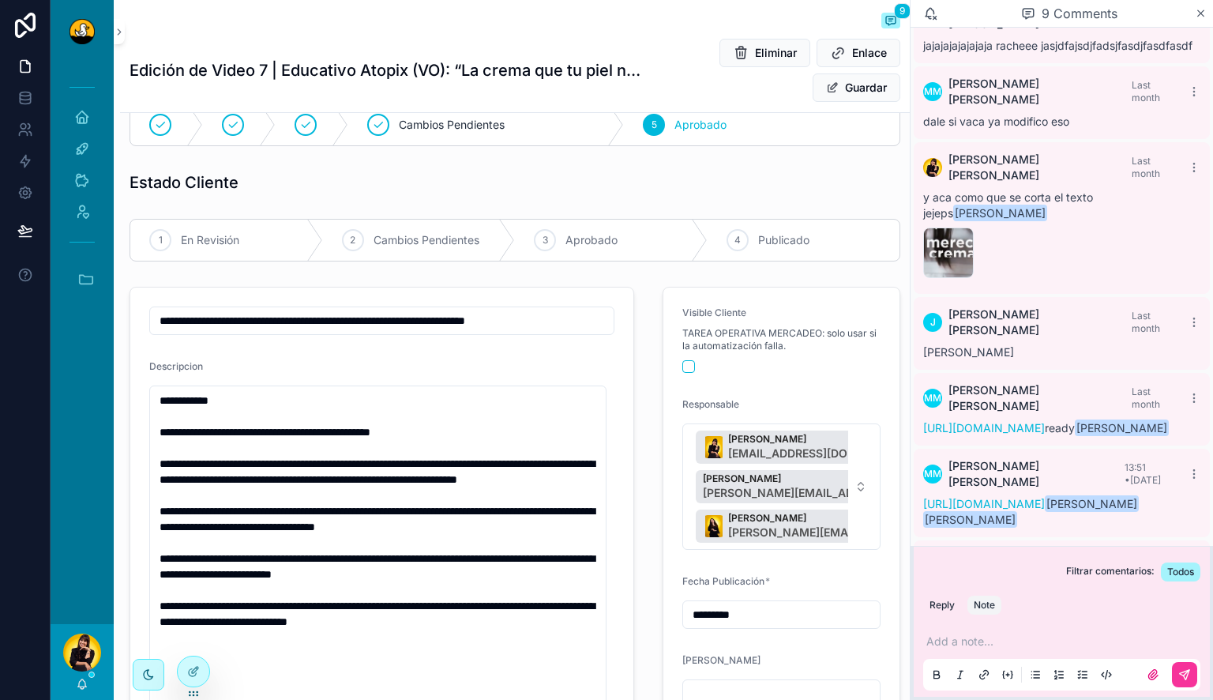
scroll to position [9, 0]
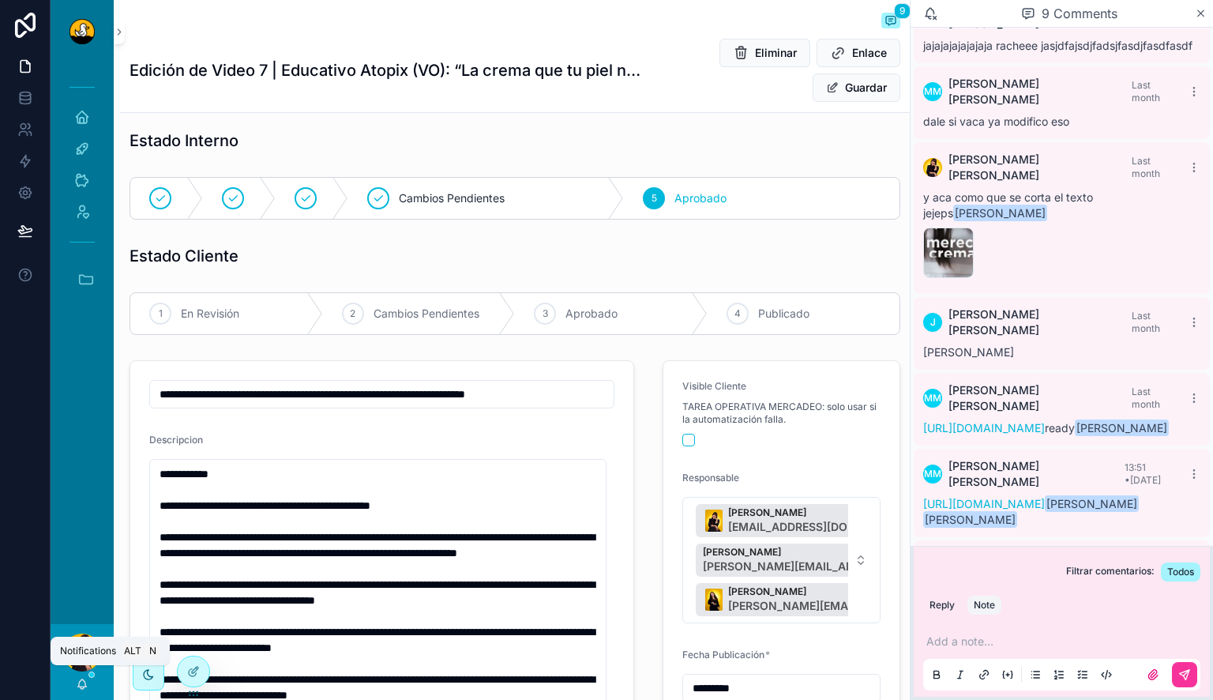
click at [82, 681] on icon "scrollable content" at bounding box center [82, 683] width 13 height 13
click at [467, 270] on div "Estado Cliente" at bounding box center [515, 255] width 790 height 35
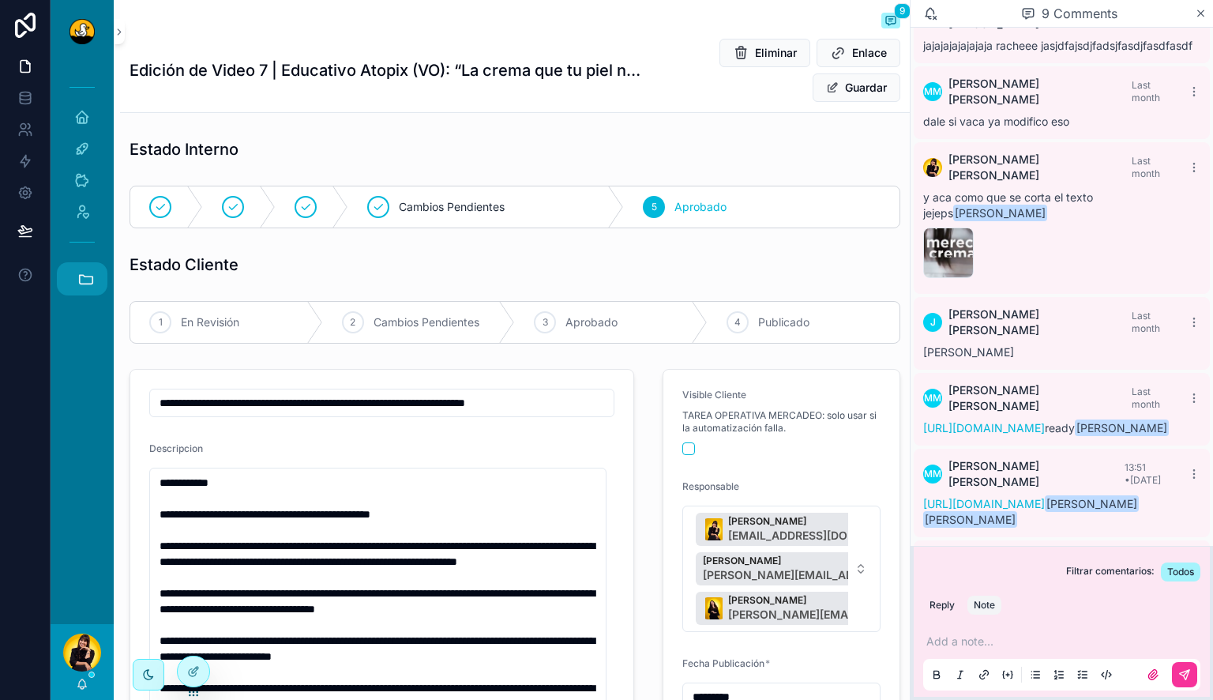
click at [81, 279] on icon "scrollable content" at bounding box center [85, 278] width 17 height 17
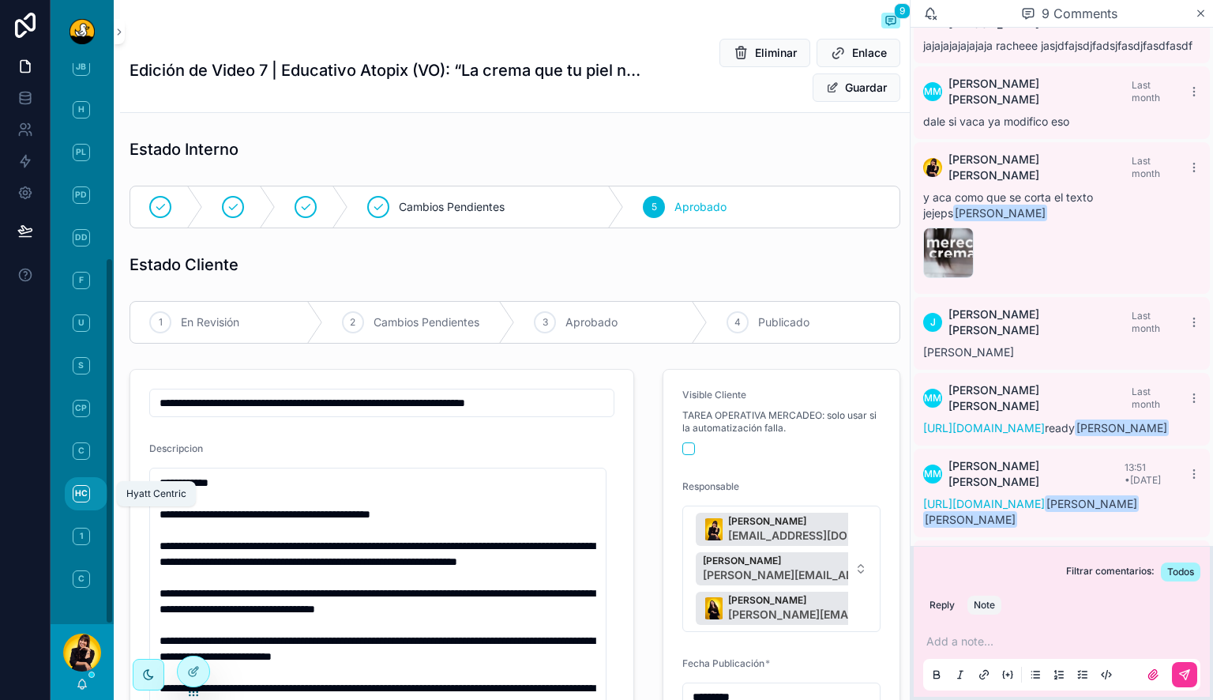
click at [82, 501] on span "HC" at bounding box center [81, 493] width 17 height 17
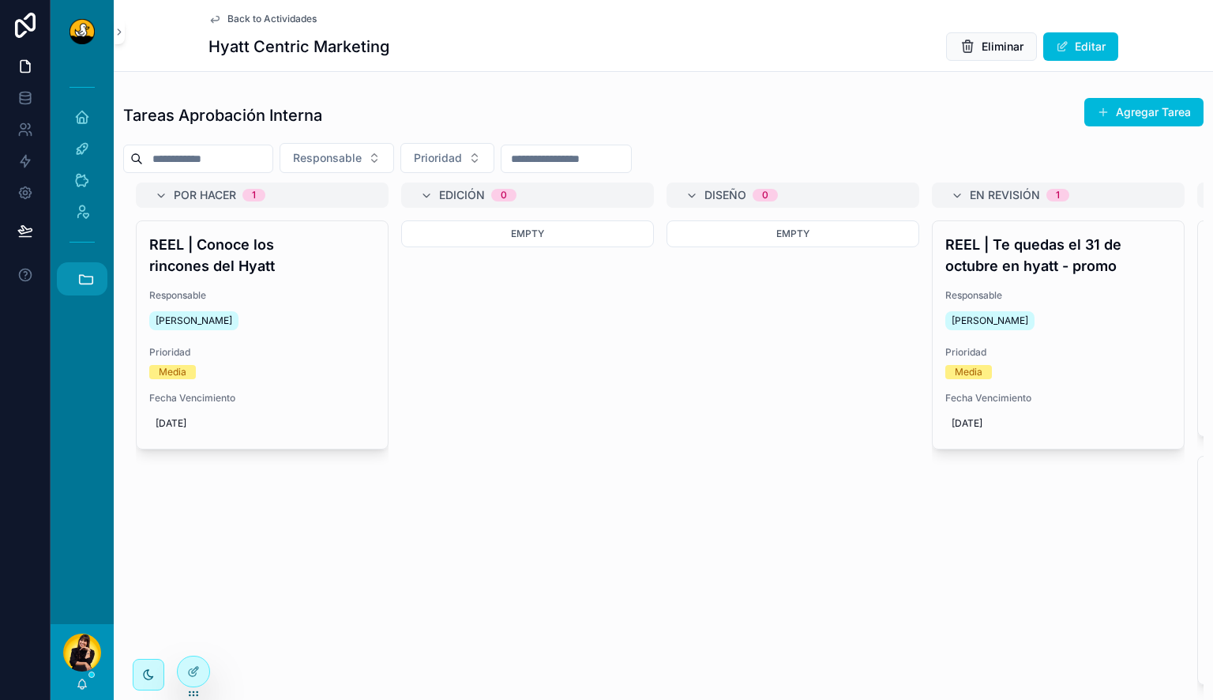
click at [90, 279] on icon "scrollable content" at bounding box center [85, 278] width 17 height 17
click at [83, 546] on link "1 19-49" at bounding box center [86, 536] width 43 height 33
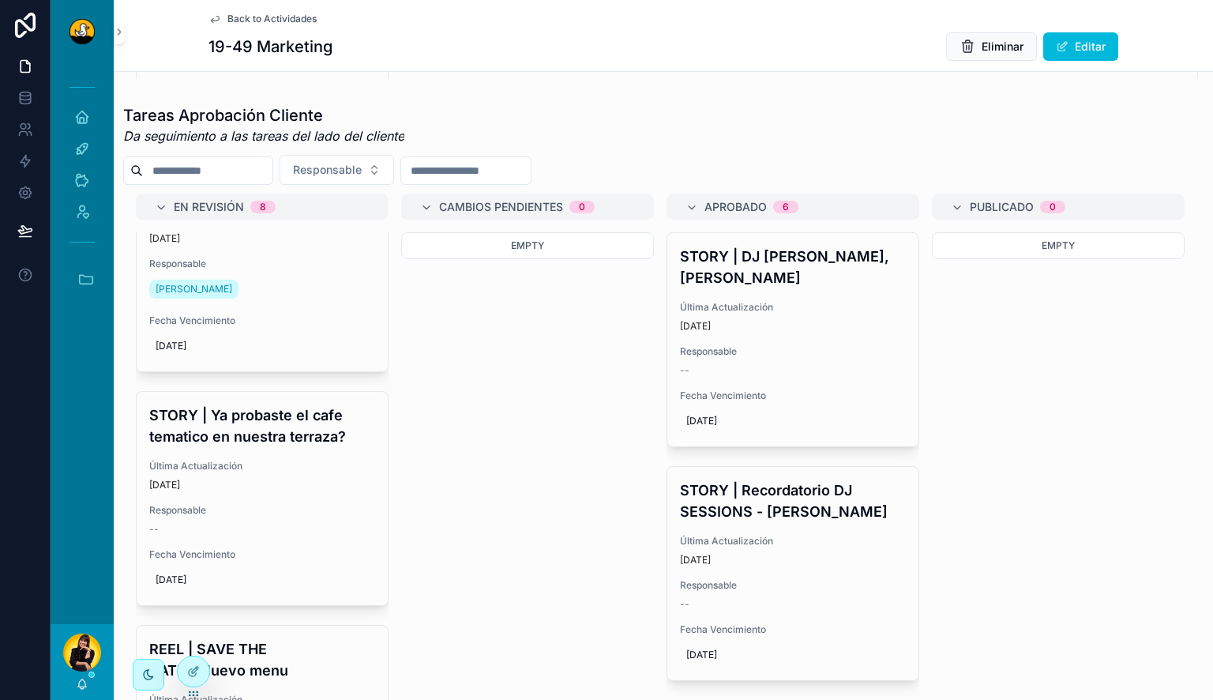
scroll to position [302, 0]
click at [261, 470] on span "Última Actualización" at bounding box center [262, 463] width 226 height 13
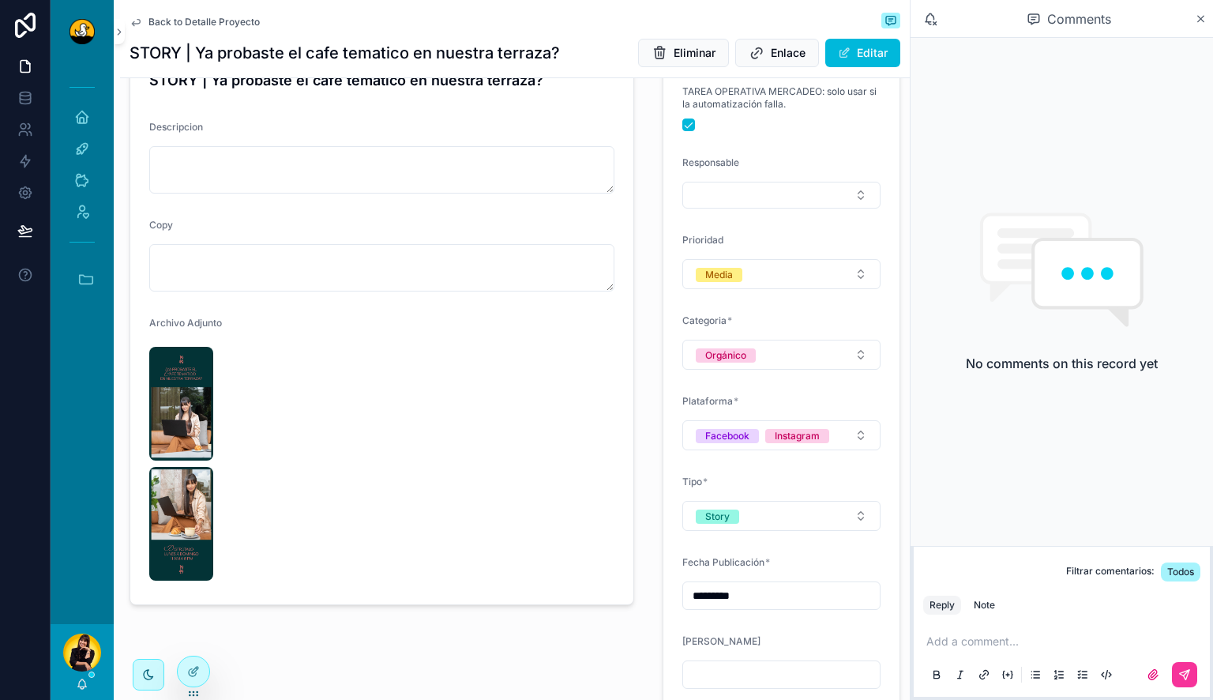
scroll to position [176, 0]
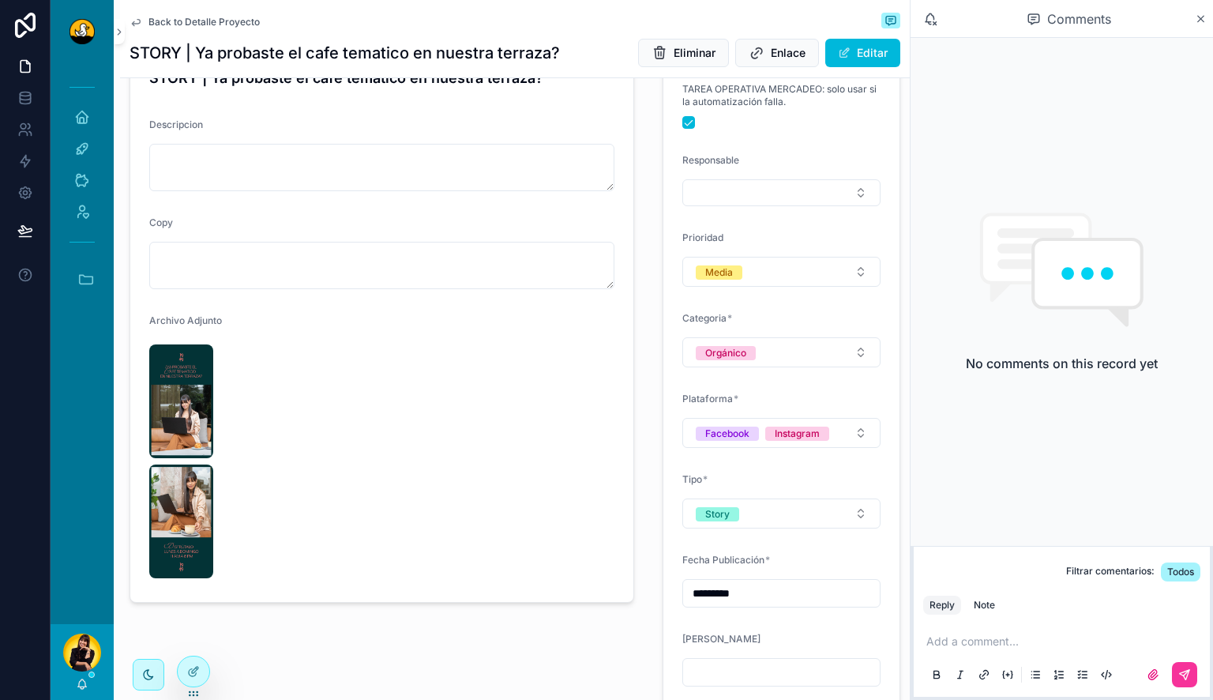
click at [178, 491] on img "scrollable content" at bounding box center [181, 521] width 64 height 114
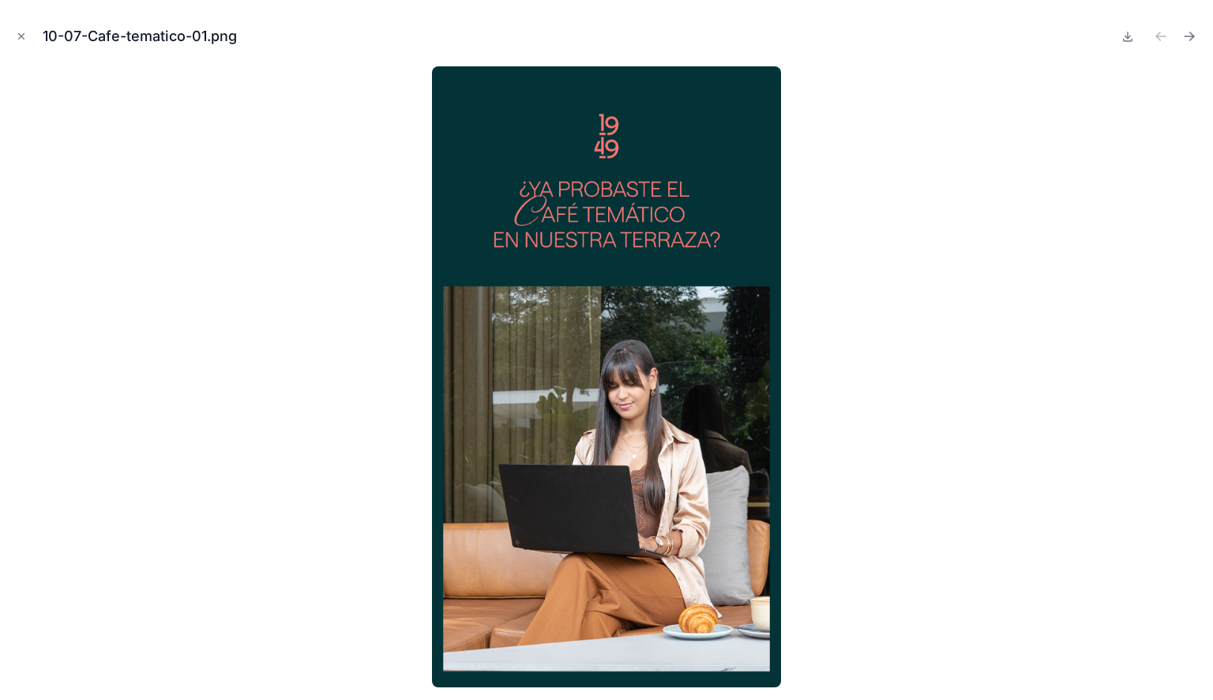
click at [17, 39] on icon "Close modal" at bounding box center [21, 36] width 11 height 11
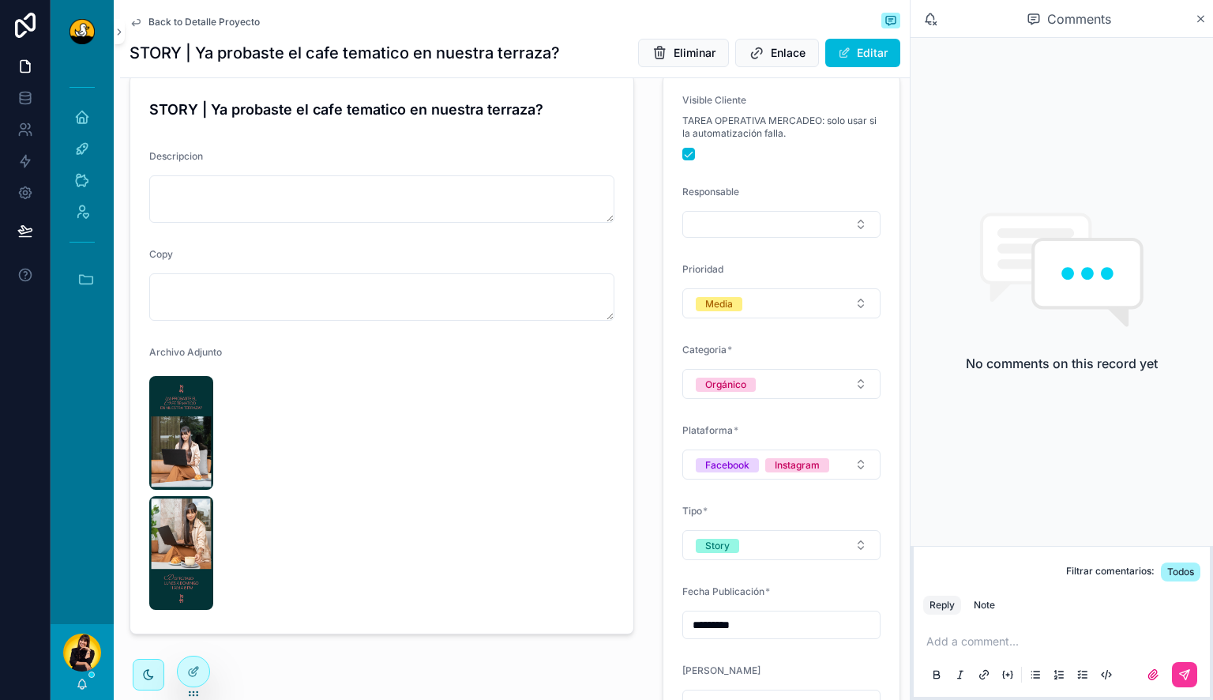
scroll to position [143, 0]
click at [858, 49] on button "Editar" at bounding box center [862, 53] width 75 height 28
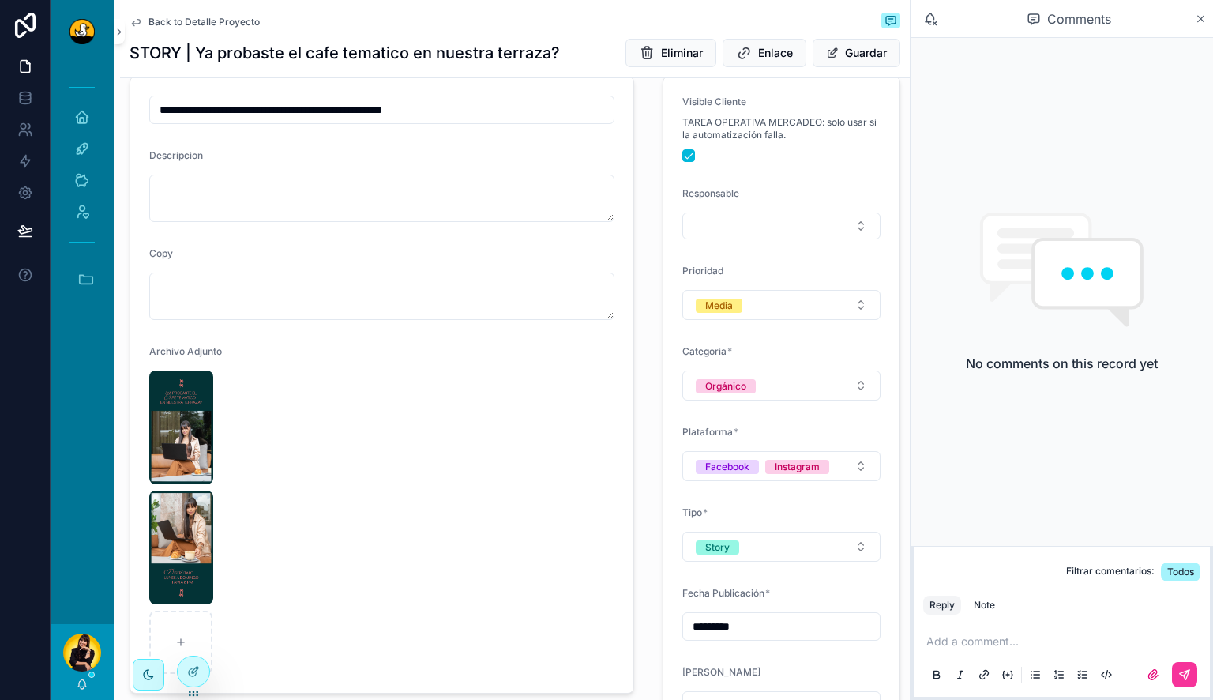
click at [185, 425] on img "scrollable content" at bounding box center [181, 427] width 64 height 114
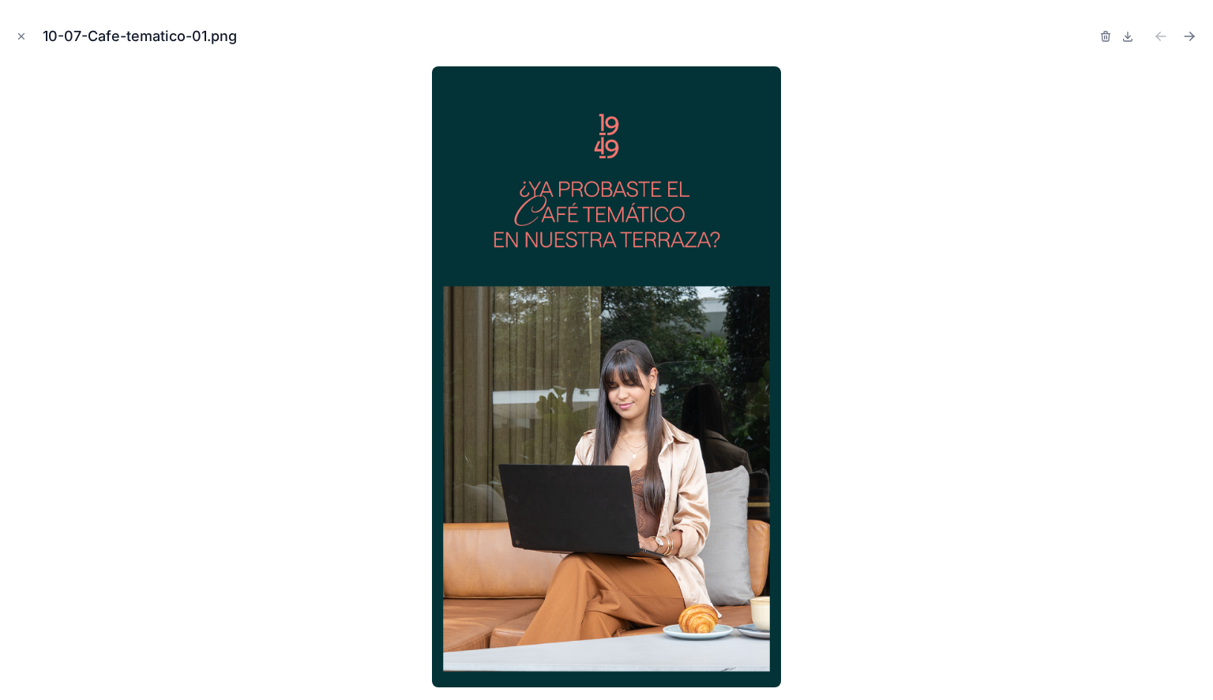
click at [1098, 39] on div "10-07-Cafe-tematico-01.png" at bounding box center [607, 36] width 1188 height 47
click at [1107, 36] on icon "button" at bounding box center [1105, 36] width 13 height 13
click at [1090, 36] on icon "button" at bounding box center [1090, 37] width 0 height 3
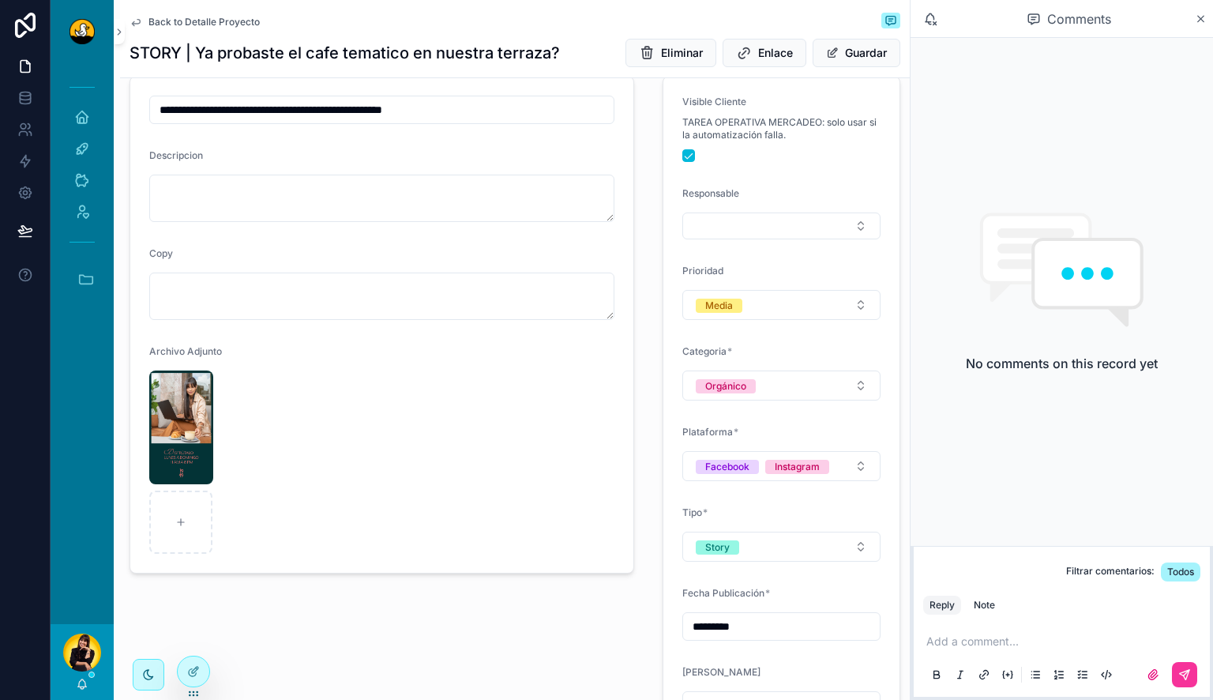
type input "**********"
click at [180, 426] on img "scrollable content" at bounding box center [181, 427] width 64 height 114
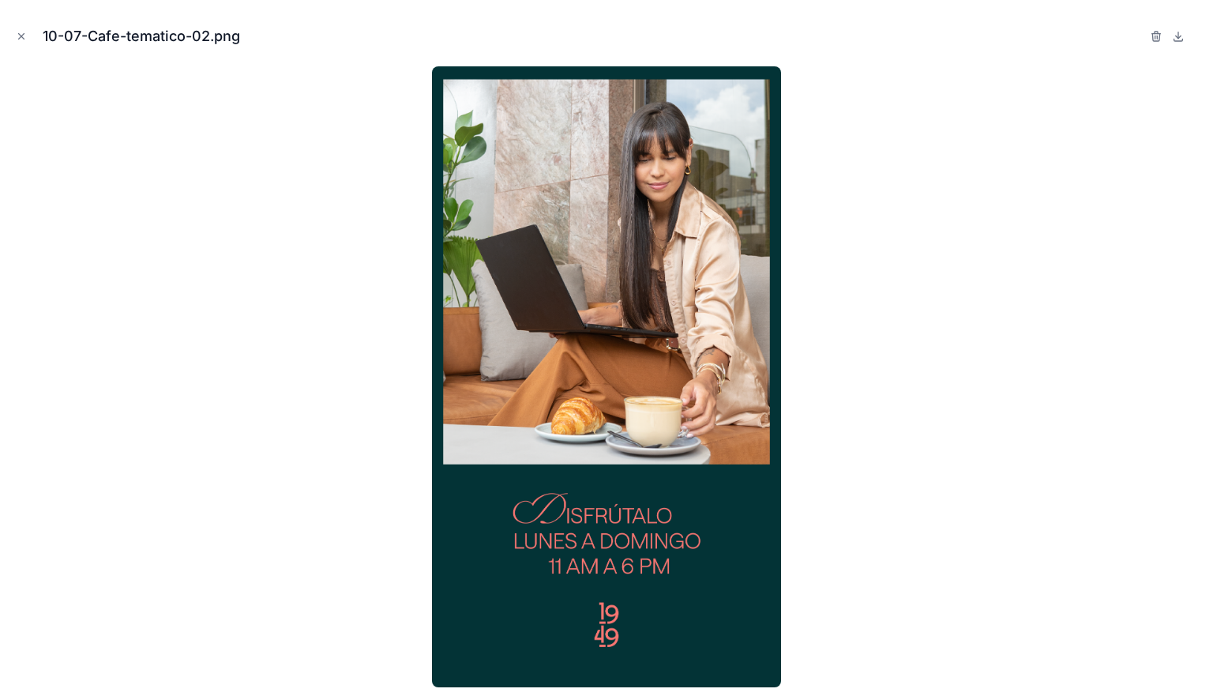
click at [1165, 39] on div at bounding box center [1175, 36] width 51 height 19
click at [1159, 36] on icon "button" at bounding box center [1155, 37] width 7 height 7
click at [1145, 37] on icon "button" at bounding box center [1140, 36] width 13 height 13
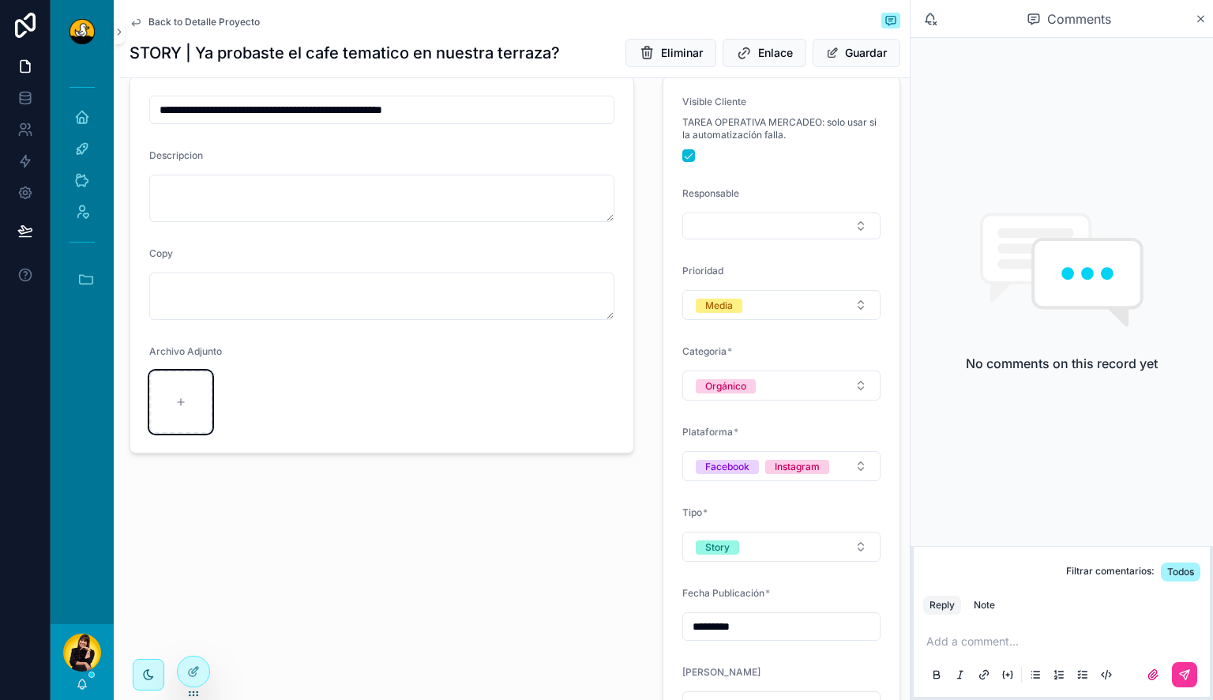
click at [200, 422] on div "scrollable content" at bounding box center [180, 401] width 63 height 63
type input "**********"
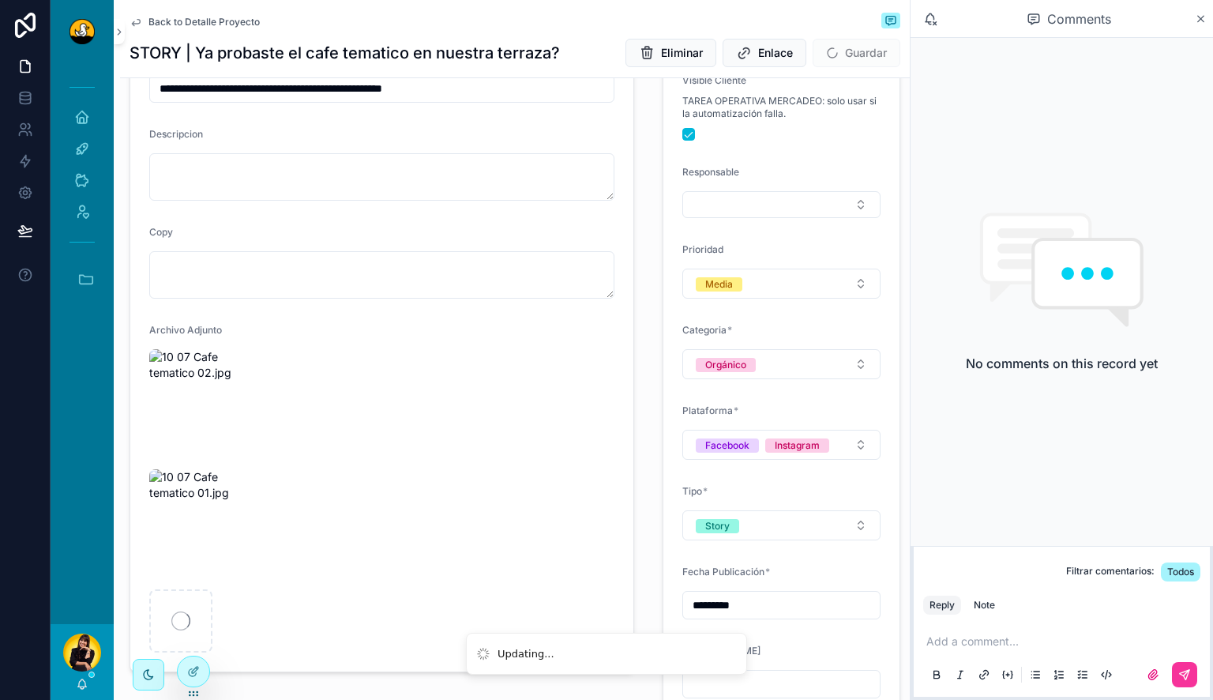
scroll to position [166, 0]
click at [981, 648] on p "scrollable content" at bounding box center [1064, 641] width 277 height 16
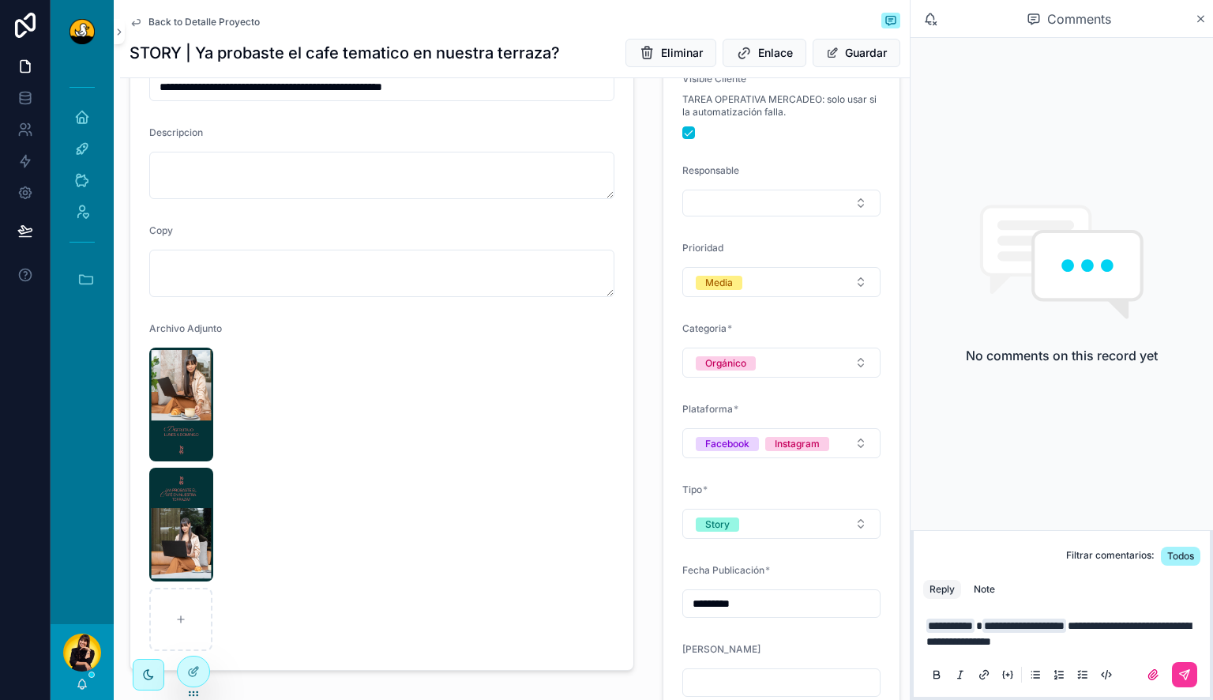
click at [1180, 671] on icon "scrollable content" at bounding box center [1184, 674] width 13 height 13
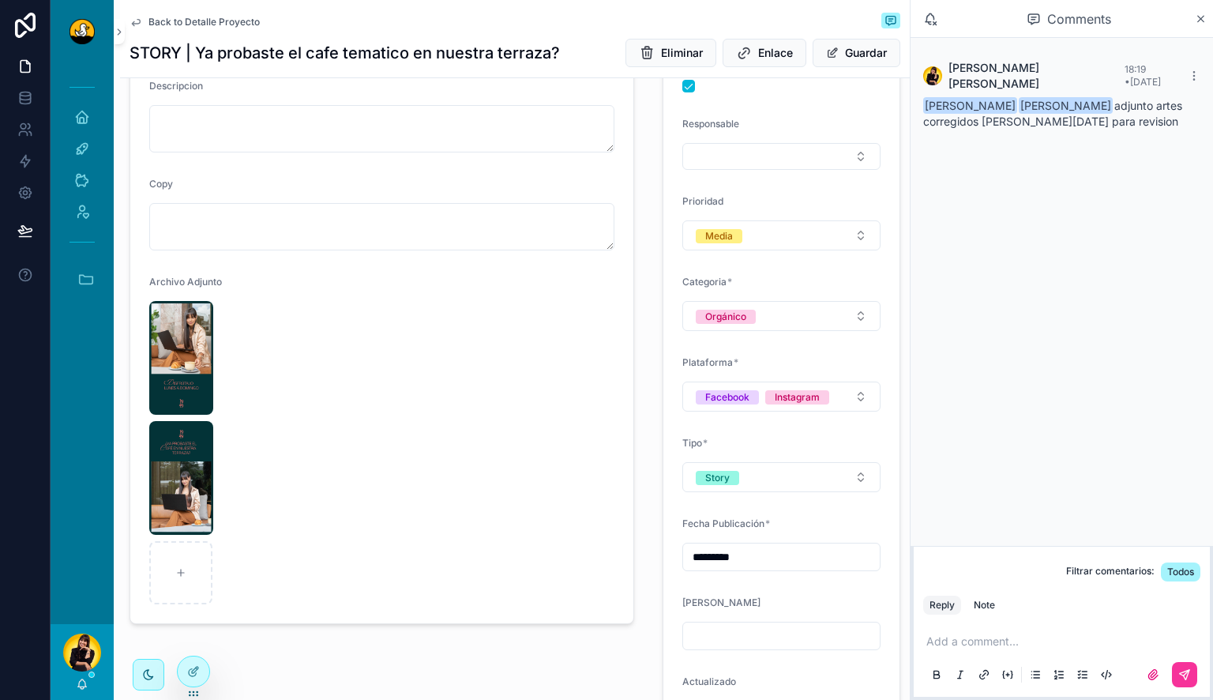
scroll to position [213, 0]
click at [207, 480] on img "scrollable content" at bounding box center [181, 477] width 64 height 114
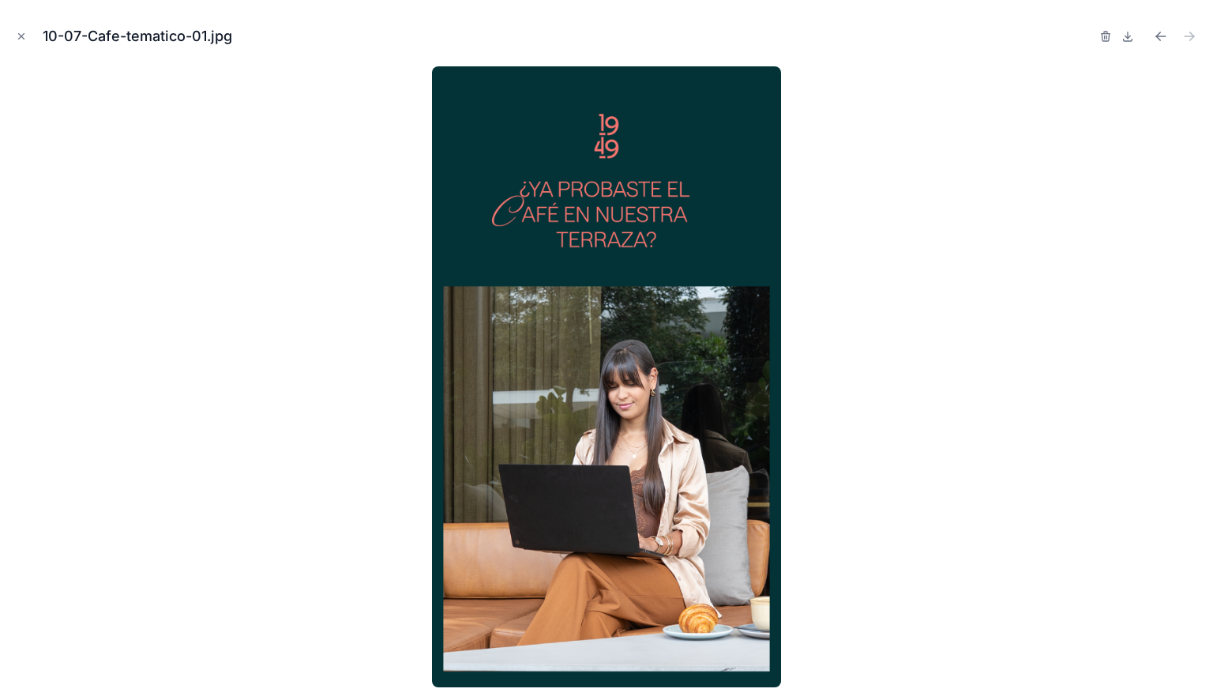
click at [207, 480] on div at bounding box center [607, 376] width 1188 height 621
click at [26, 39] on icon "Close modal" at bounding box center [21, 36] width 11 height 11
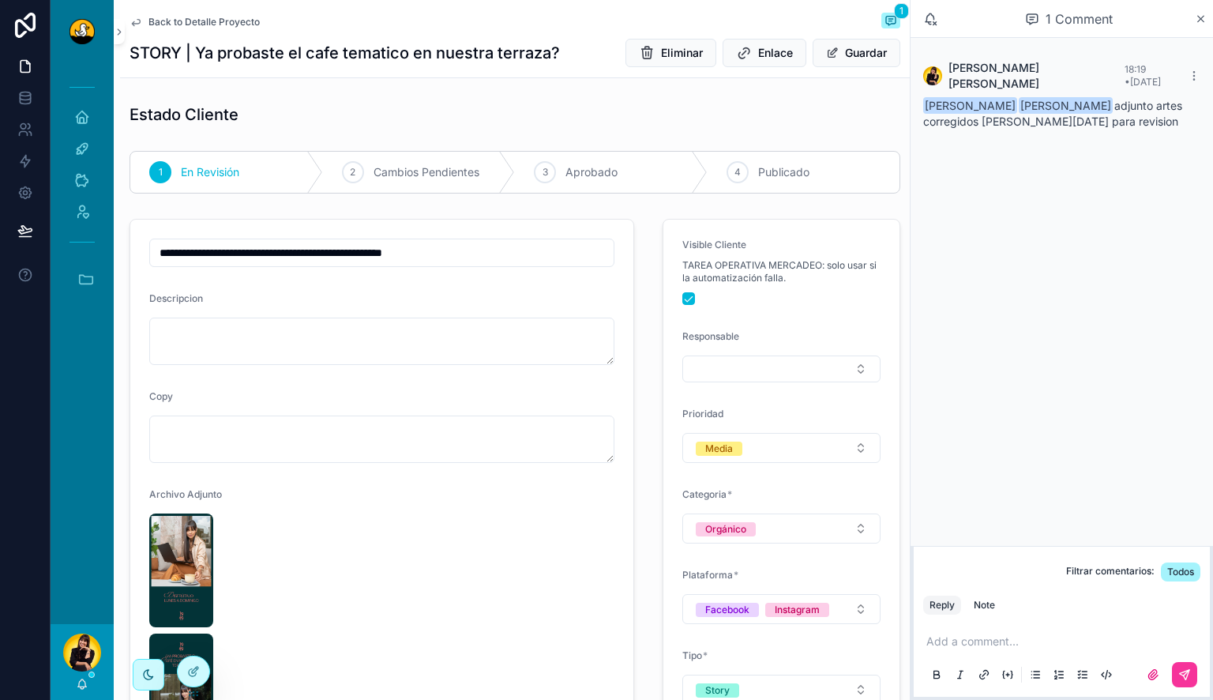
click at [190, 16] on span "Back to Detalle Proyecto" at bounding box center [203, 22] width 111 height 13
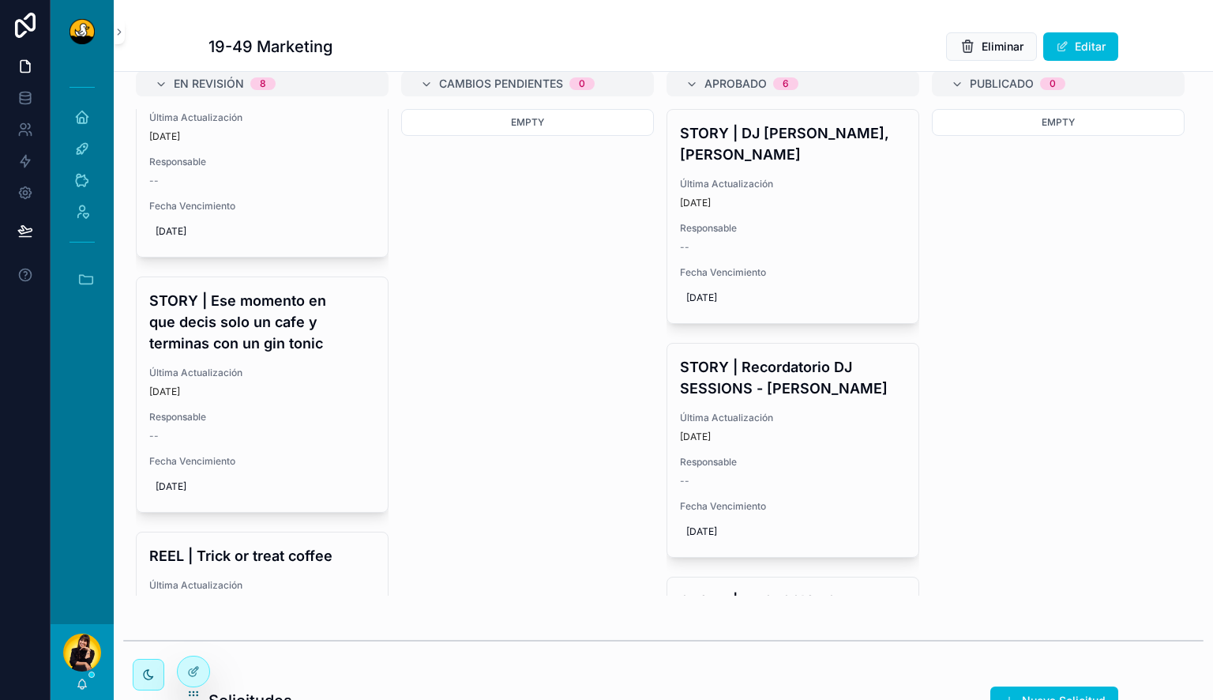
scroll to position [1218, 0]
click at [284, 371] on div "STORY | Ese momento en que decis solo un cafe y terminas con un gin tonic Últim…" at bounding box center [262, 393] width 251 height 235
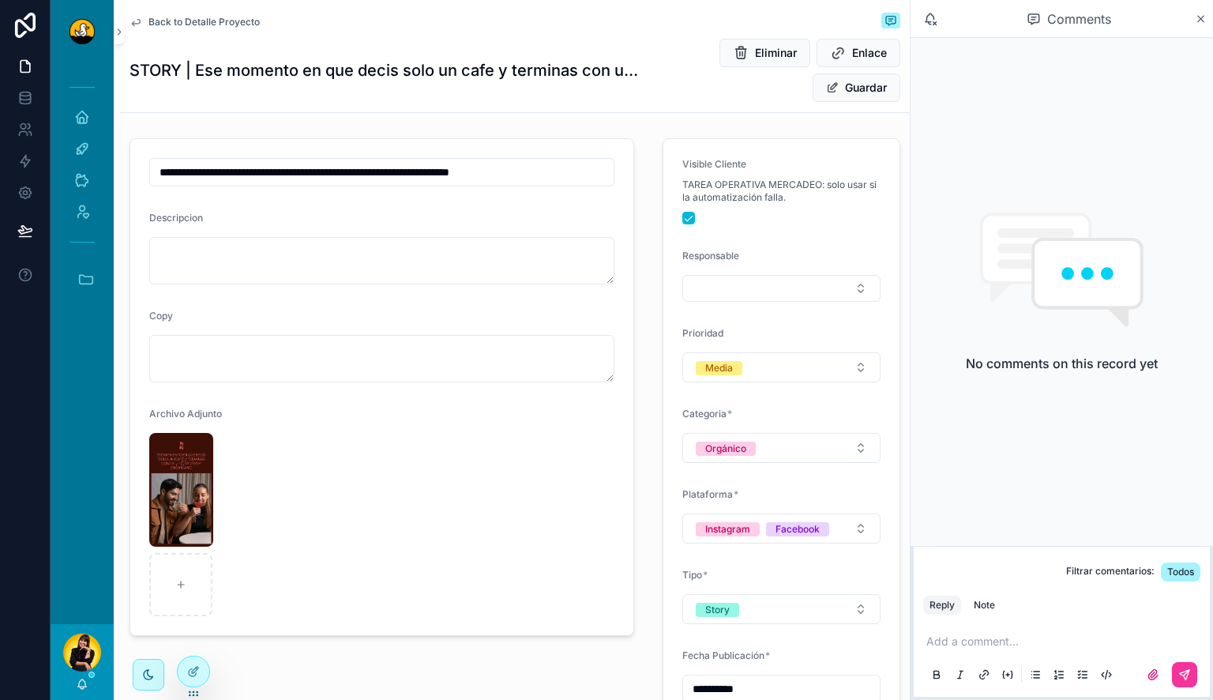
scroll to position [118, 0]
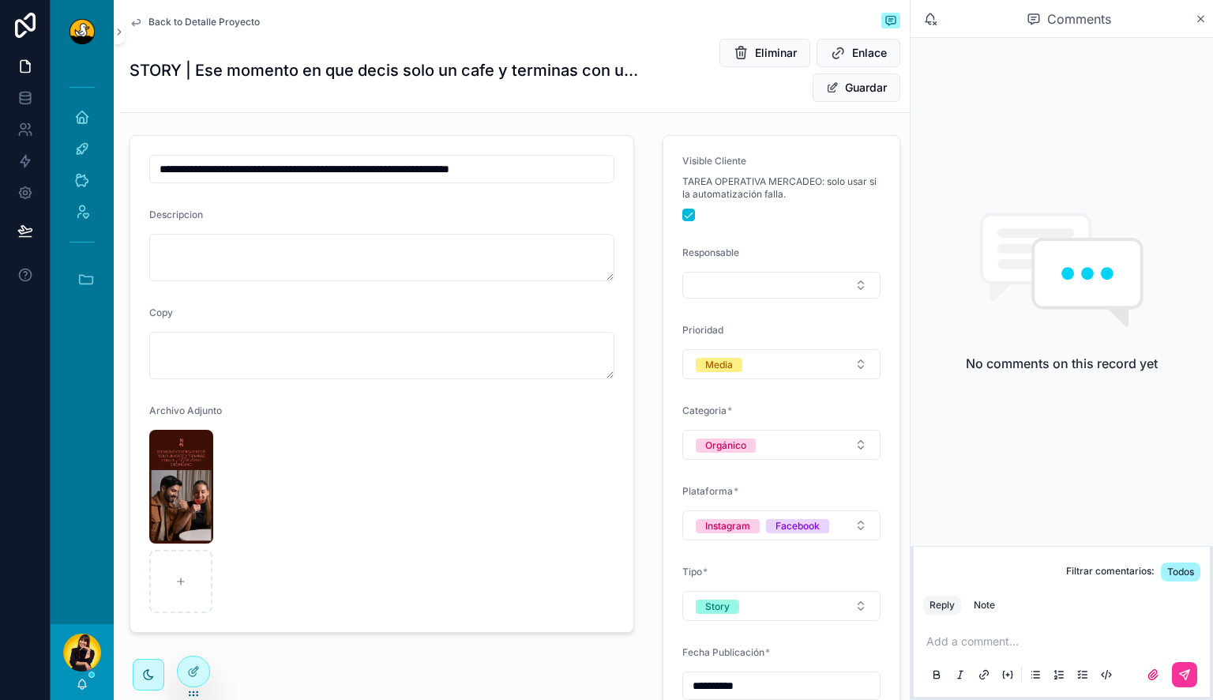
click at [179, 495] on img "scrollable content" at bounding box center [181, 487] width 64 height 114
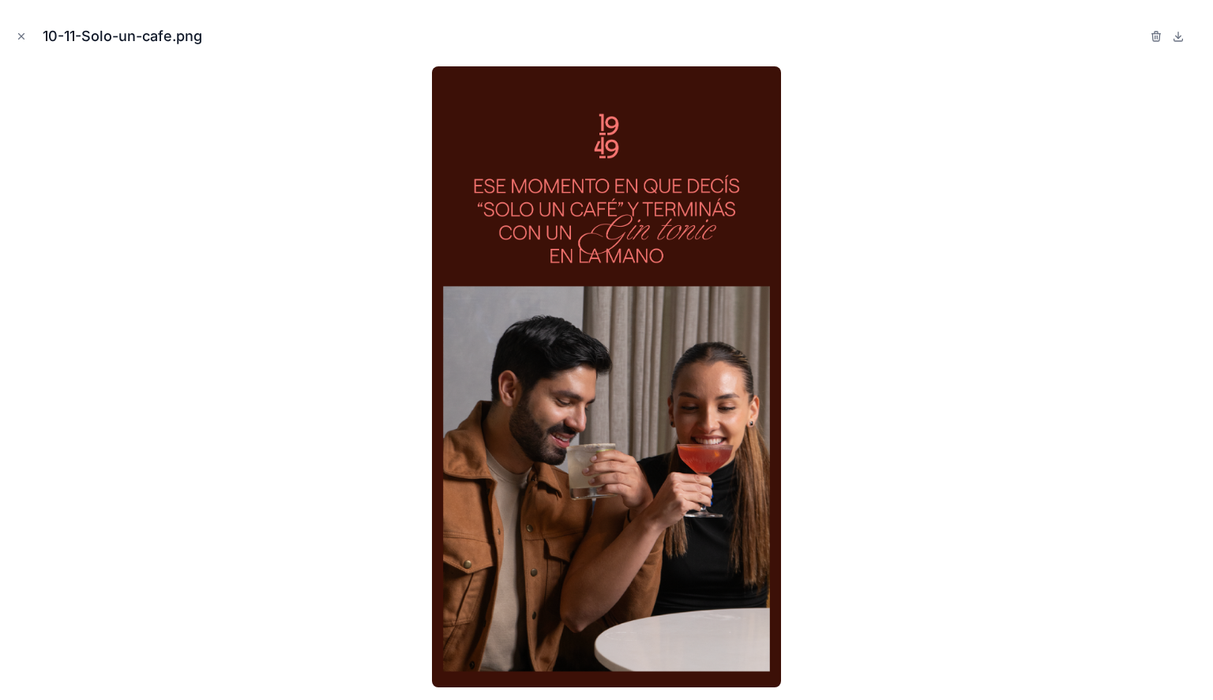
click at [1151, 35] on icon "button" at bounding box center [1156, 36] width 13 height 13
click at [1133, 32] on div "Confirm delete?" at bounding box center [1099, 36] width 126 height 19
click at [1134, 33] on icon "button" at bounding box center [1140, 36] width 13 height 13
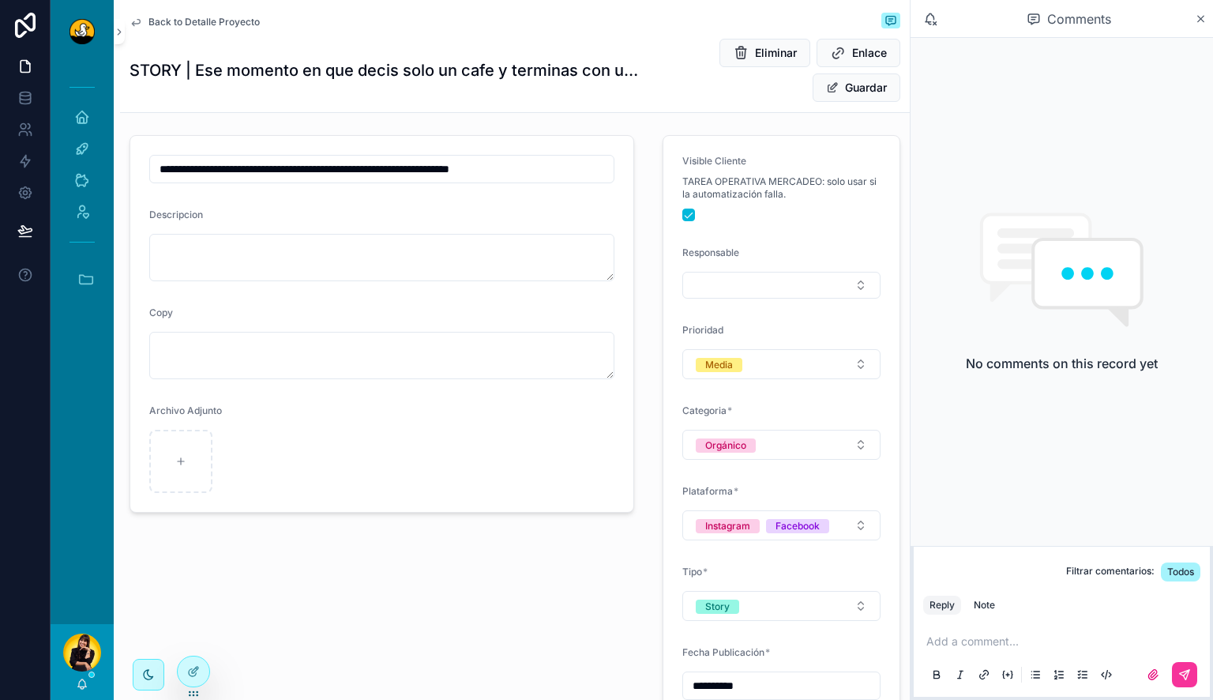
click at [217, 460] on div "scrollable content" at bounding box center [202, 461] width 107 height 63
type input "**********"
click at [180, 456] on icon "scrollable content" at bounding box center [180, 461] width 11 height 11
type input "**********"
click at [282, 422] on form "**********" at bounding box center [381, 384] width 503 height 496
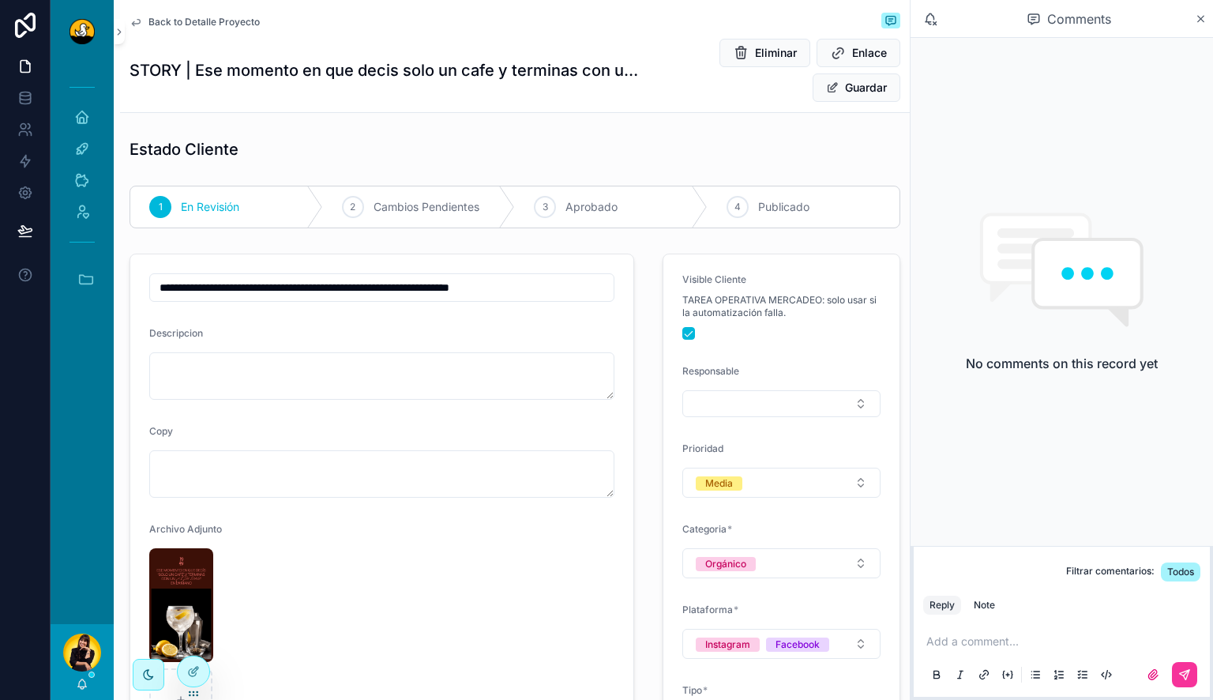
click at [1042, 648] on p "scrollable content" at bounding box center [1064, 641] width 277 height 16
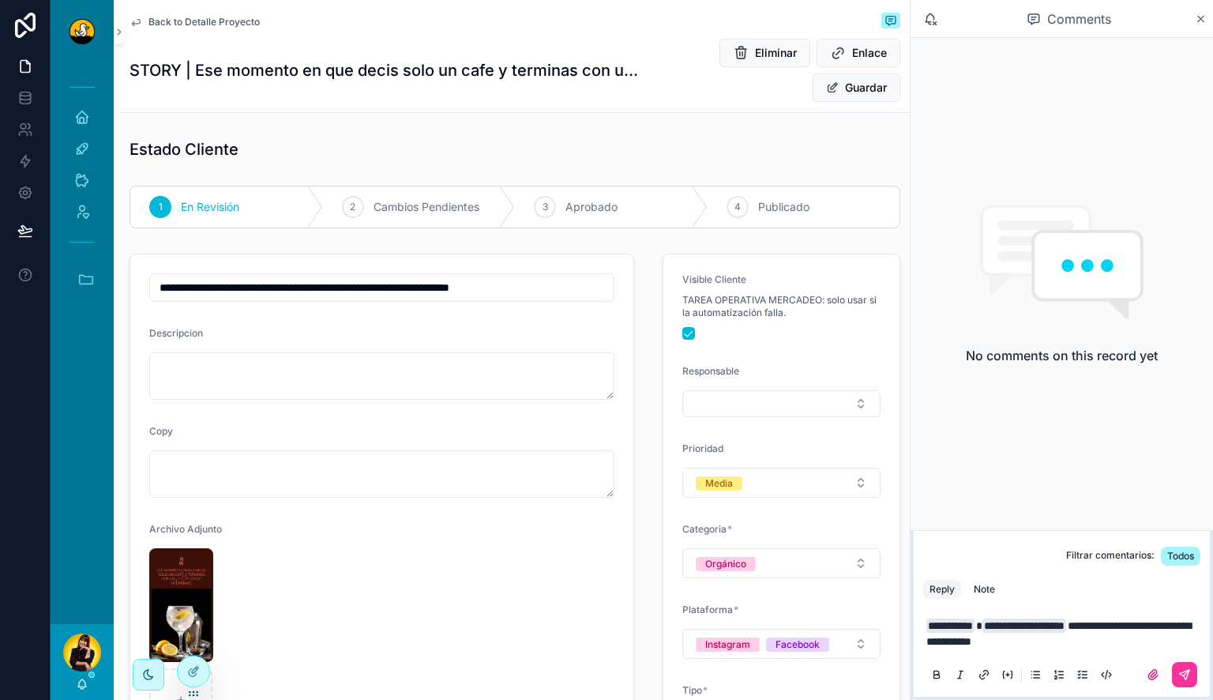
scroll to position [2, 0]
click at [1192, 673] on button "scrollable content" at bounding box center [1184, 674] width 25 height 25
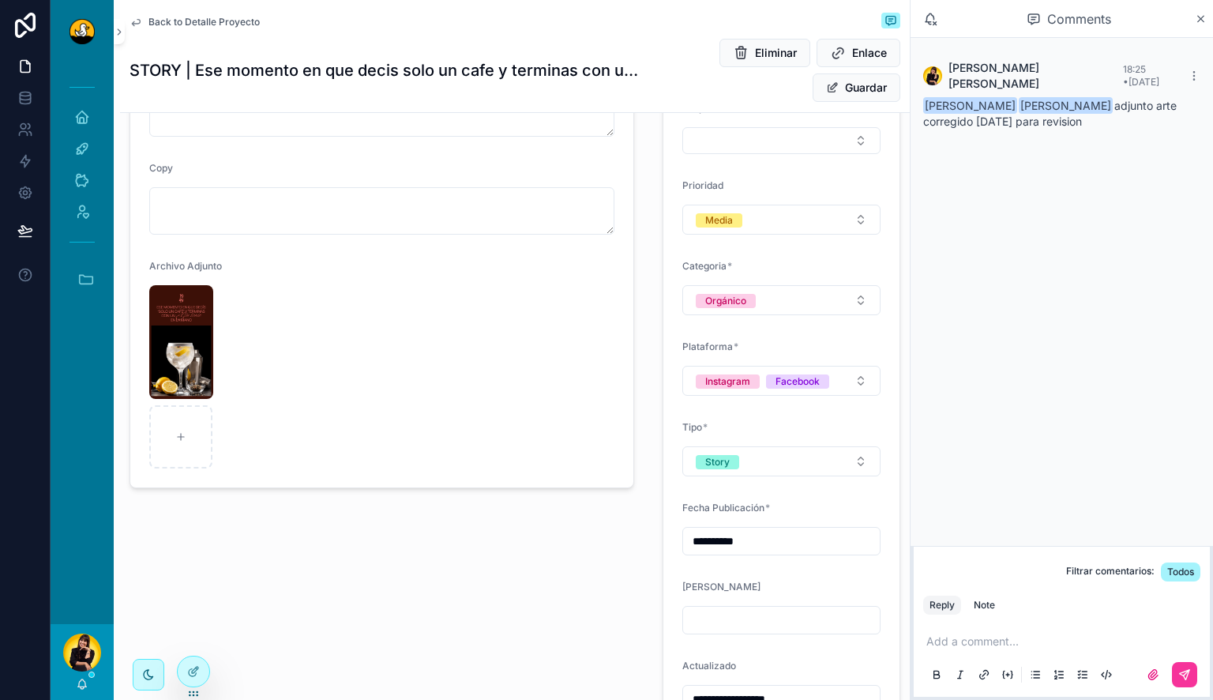
scroll to position [0, 0]
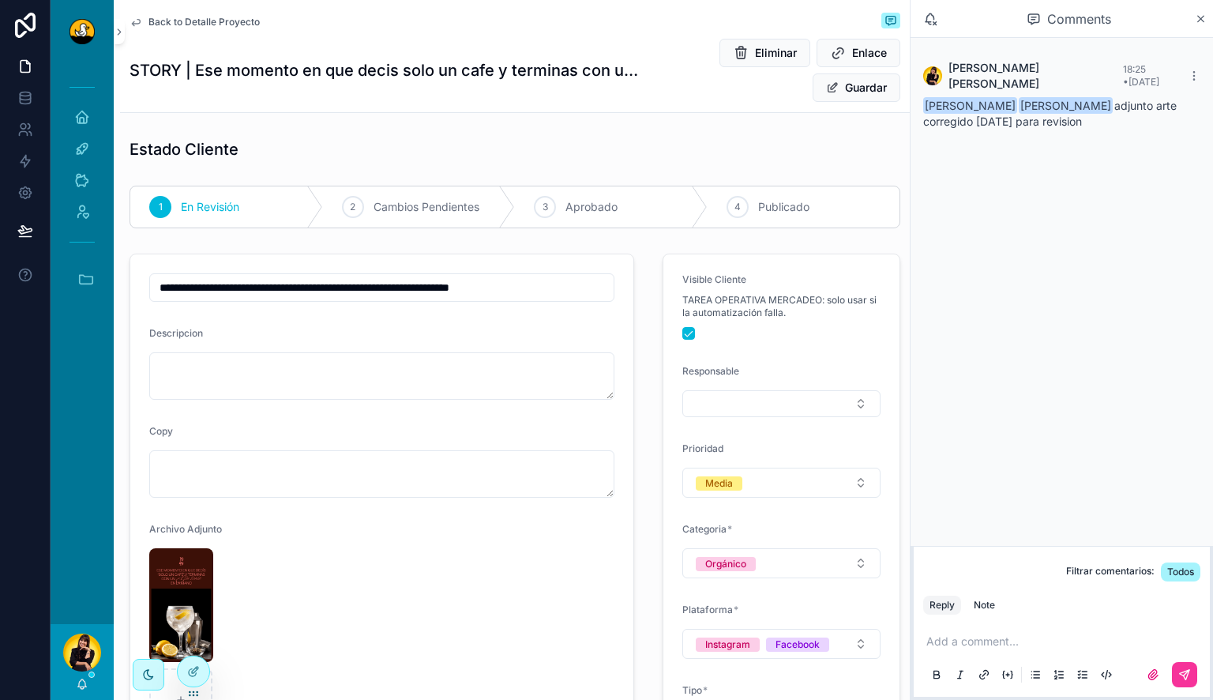
click at [237, 21] on span "Back to Detalle Proyecto" at bounding box center [203, 22] width 111 height 13
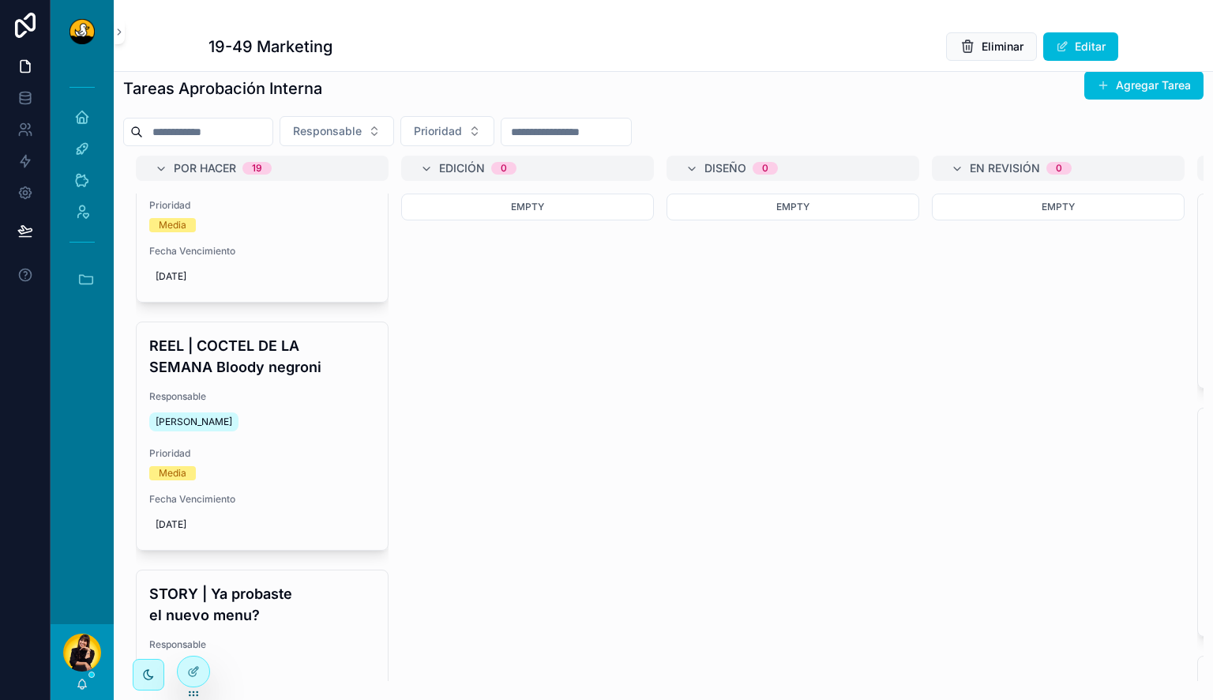
scroll to position [347, 0]
click at [84, 280] on icon "scrollable content" at bounding box center [85, 278] width 17 height 17
click at [74, 584] on span "C" at bounding box center [81, 578] width 17 height 17
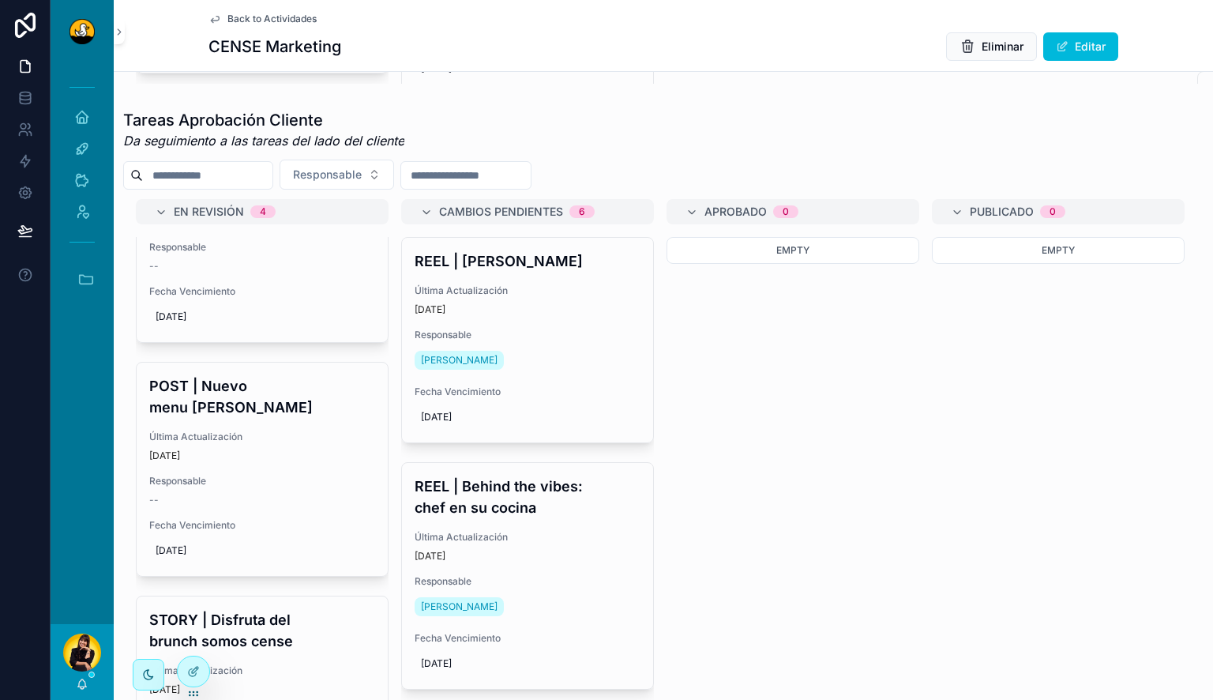
scroll to position [327, 0]
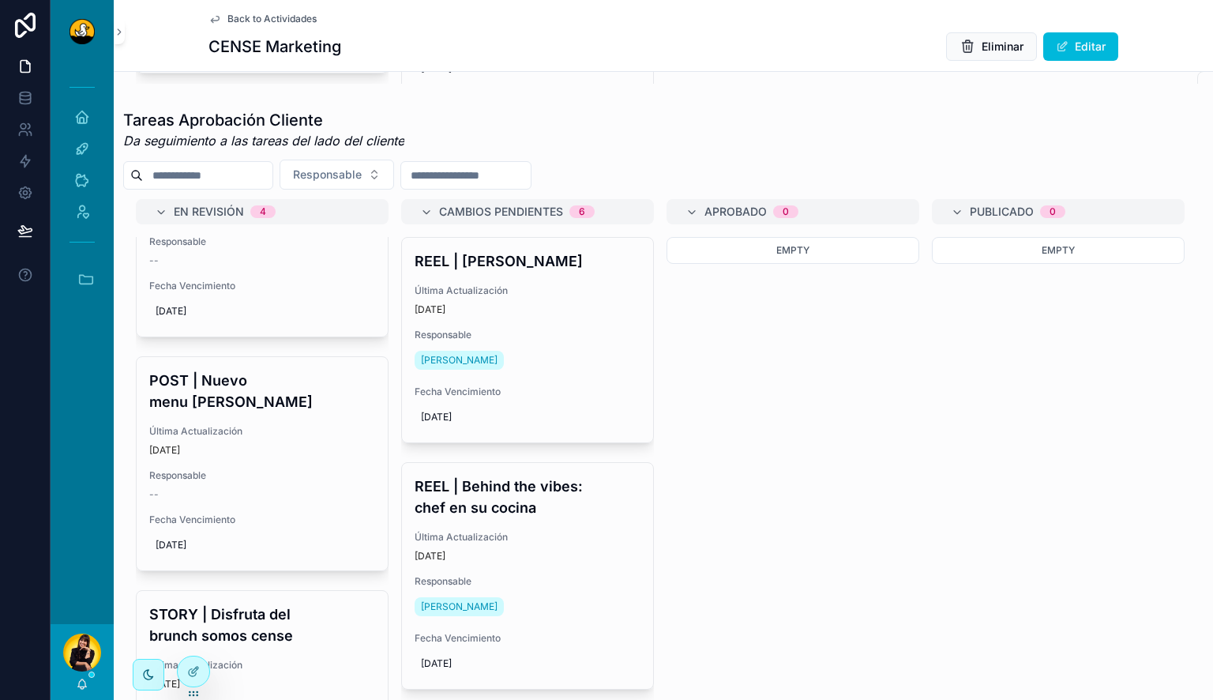
click at [286, 376] on div "POST | Nuevo menu ISOLINA Última Actualización 3 days ago Responsable -- Fecha …" at bounding box center [262, 463] width 251 height 213
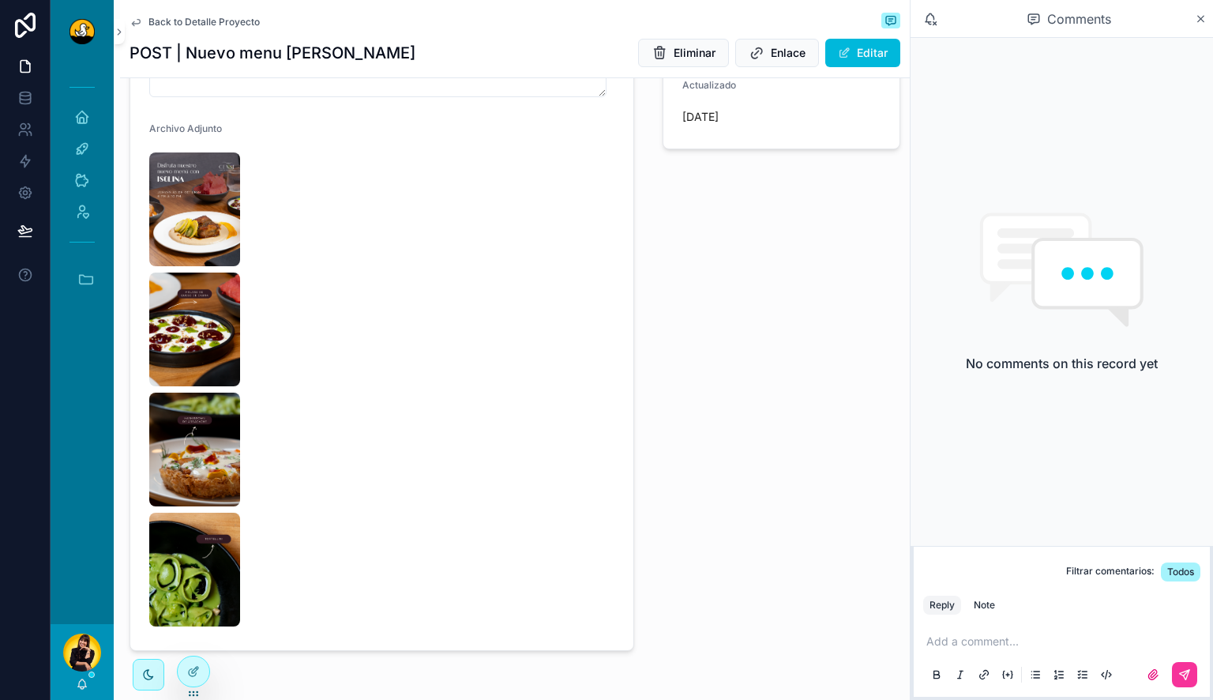
scroll to position [802, 0]
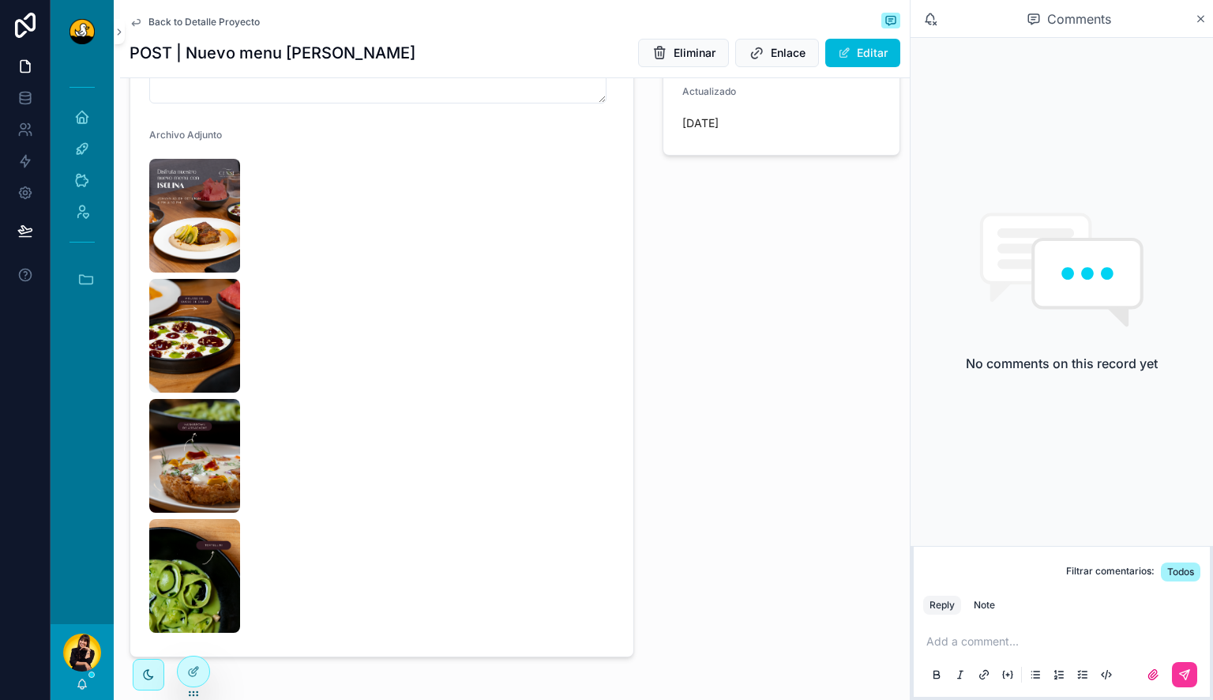
click at [183, 218] on img "scrollable content" at bounding box center [194, 216] width 91 height 114
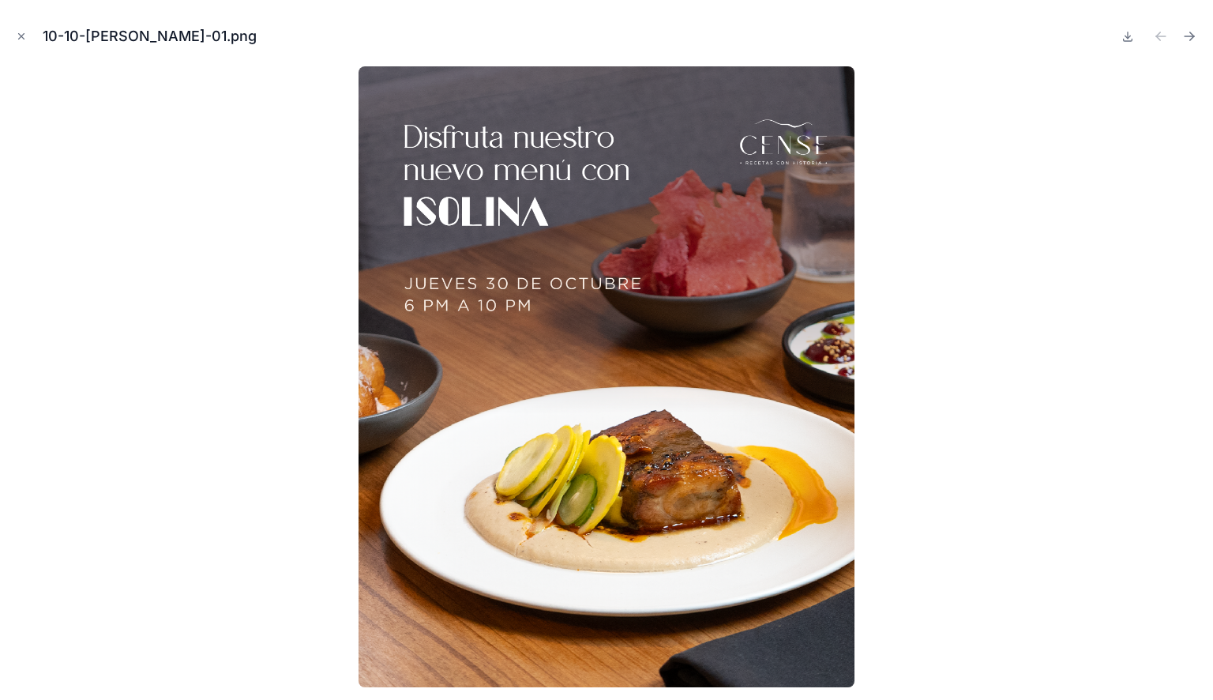
click at [18, 37] on icon "Close modal" at bounding box center [21, 36] width 11 height 11
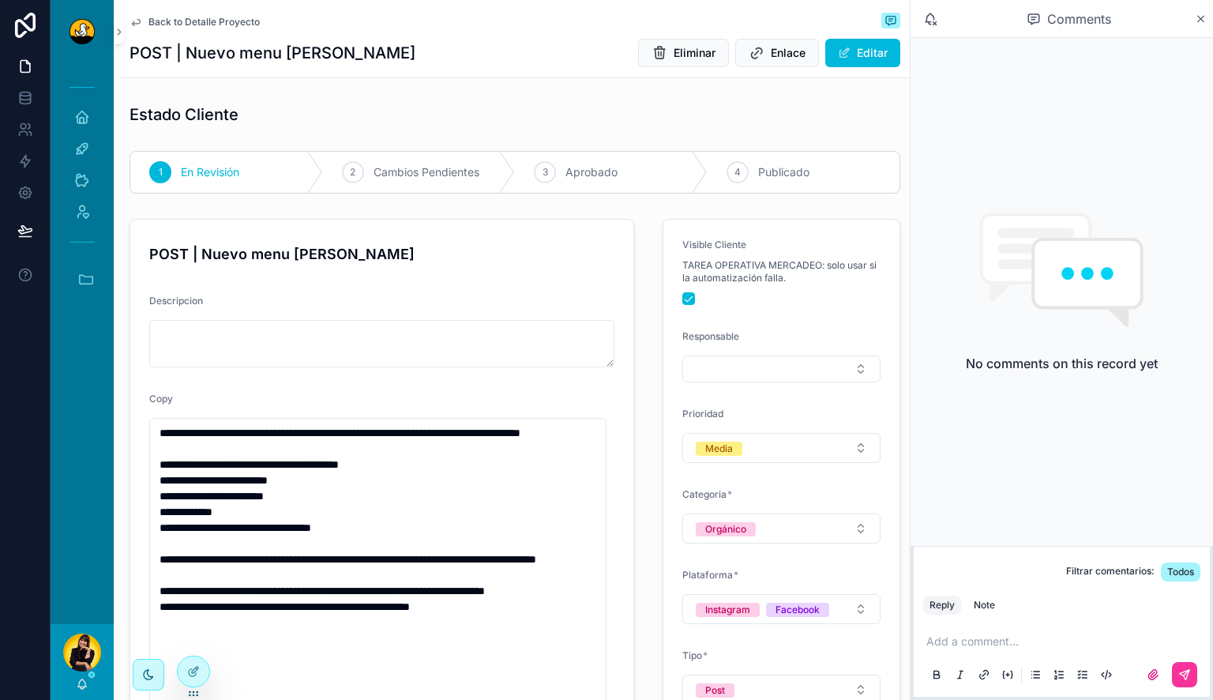
click at [886, 49] on button "Editar" at bounding box center [862, 53] width 75 height 28
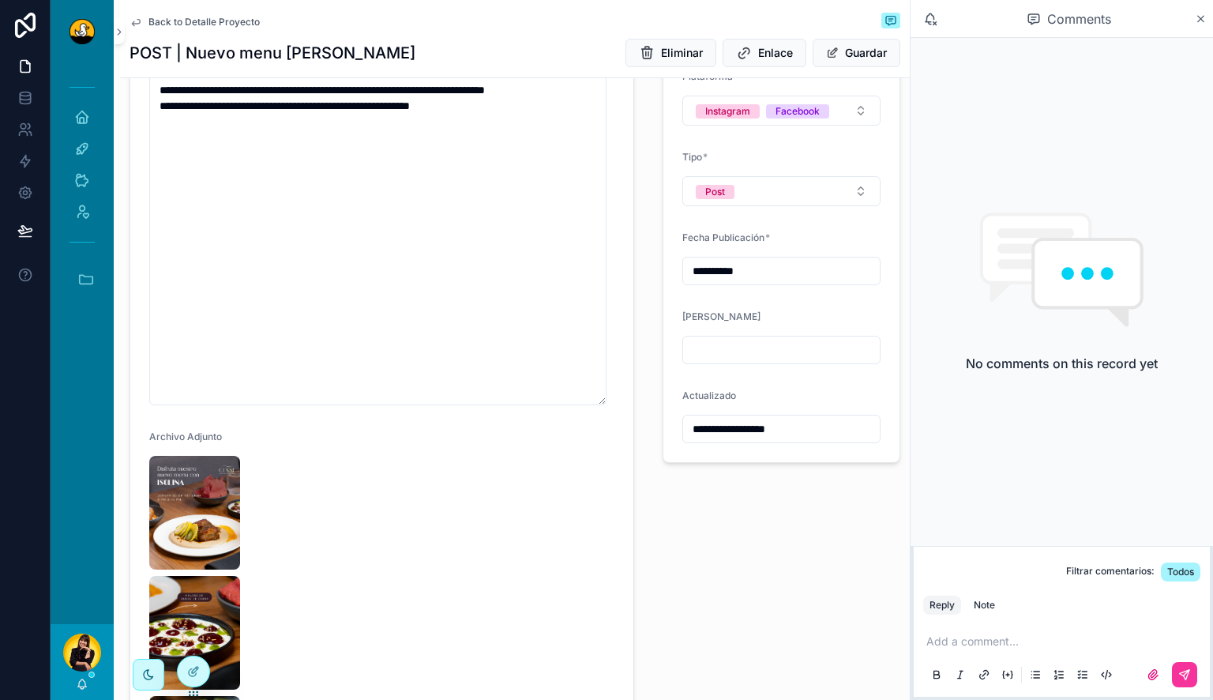
scroll to position [499, 0]
click at [190, 526] on img "scrollable content" at bounding box center [194, 512] width 91 height 114
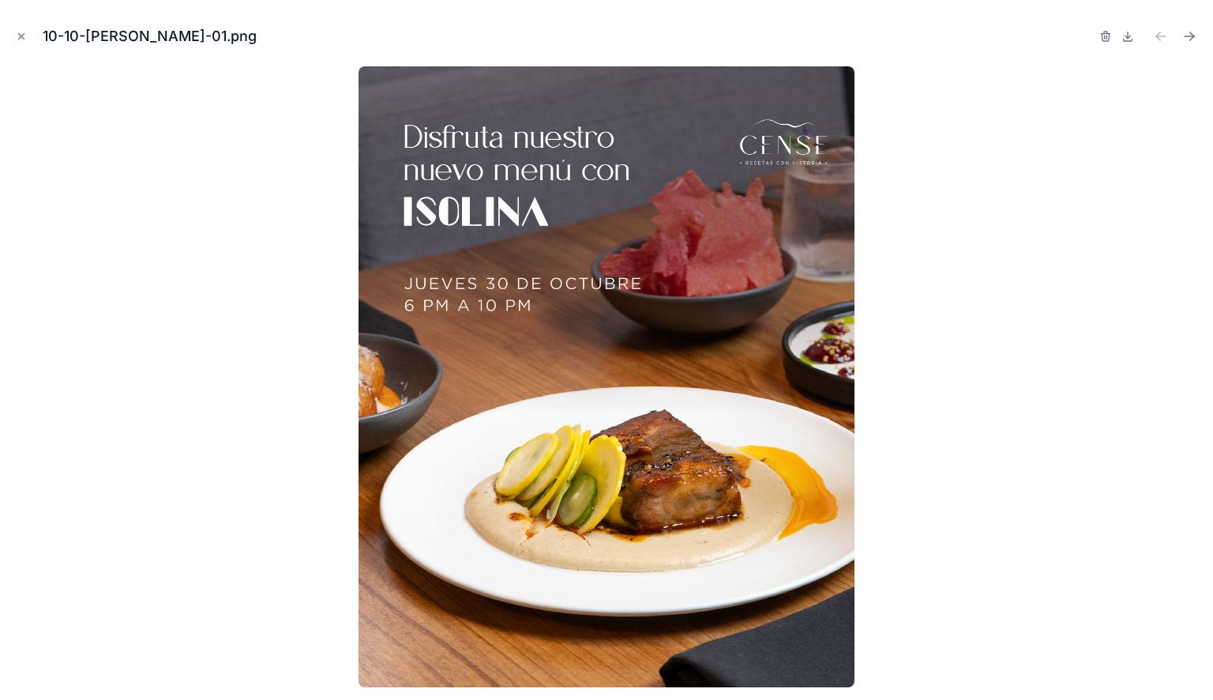
click at [1113, 36] on div at bounding box center [1149, 36] width 101 height 22
click at [1112, 36] on div at bounding box center [1149, 36] width 101 height 22
click at [1109, 38] on icon "button" at bounding box center [1105, 37] width 7 height 7
click at [1085, 37] on icon "button" at bounding box center [1089, 36] width 13 height 13
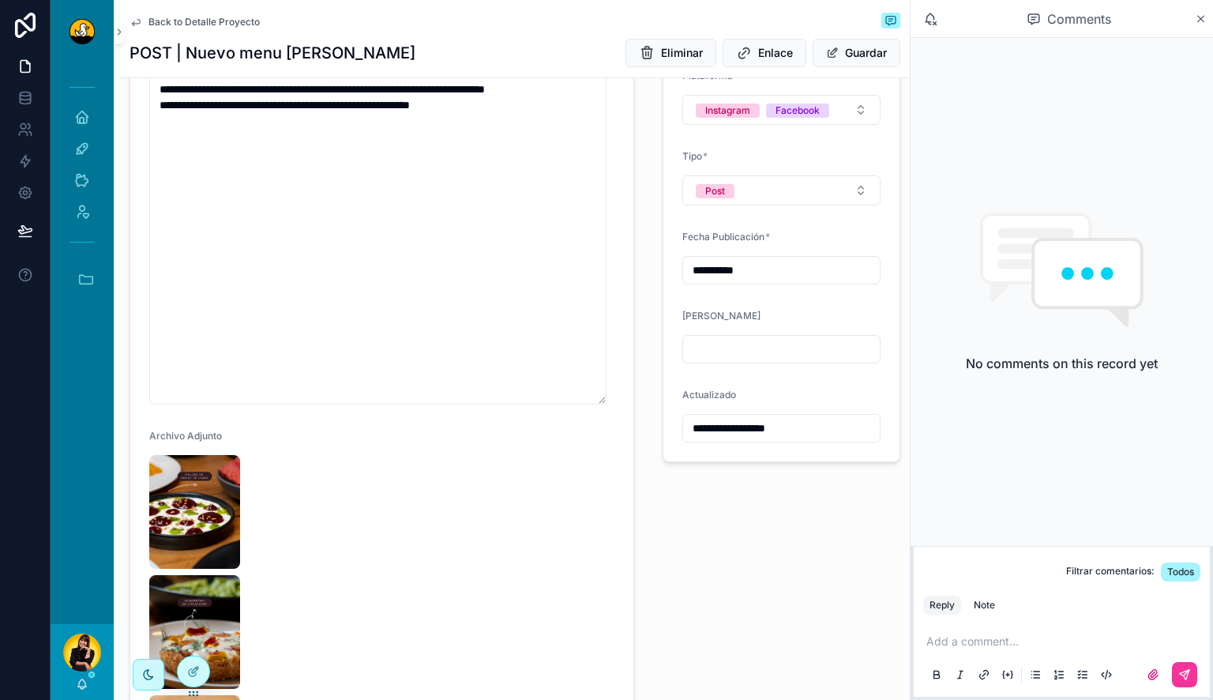
type input "**********"
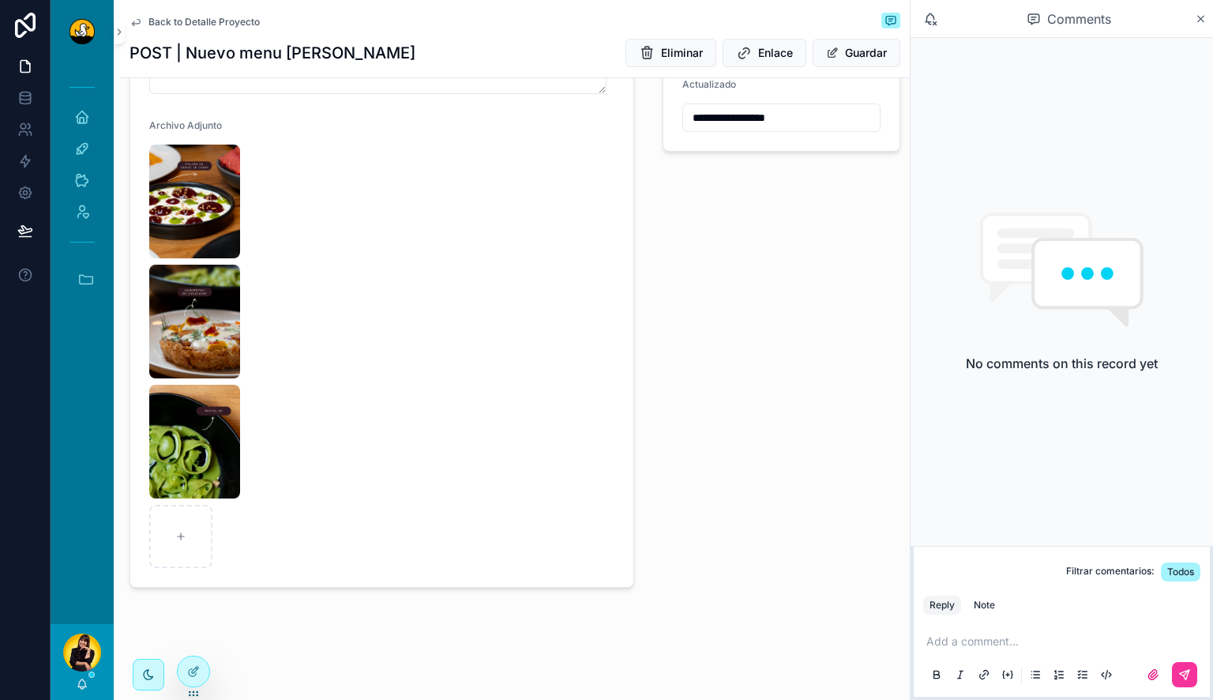
scroll to position [829, 0]
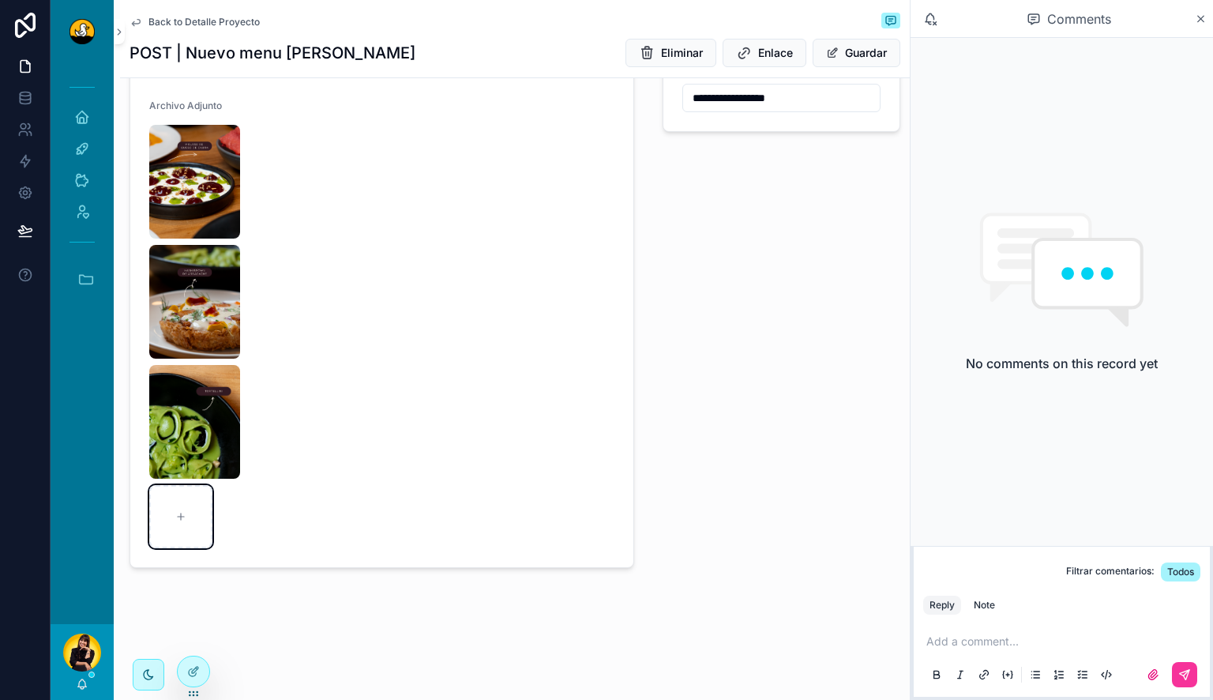
click at [178, 527] on div "scrollable content" at bounding box center [180, 516] width 63 height 63
type input "**********"
click at [843, 57] on button "Guardar" at bounding box center [857, 53] width 88 height 28
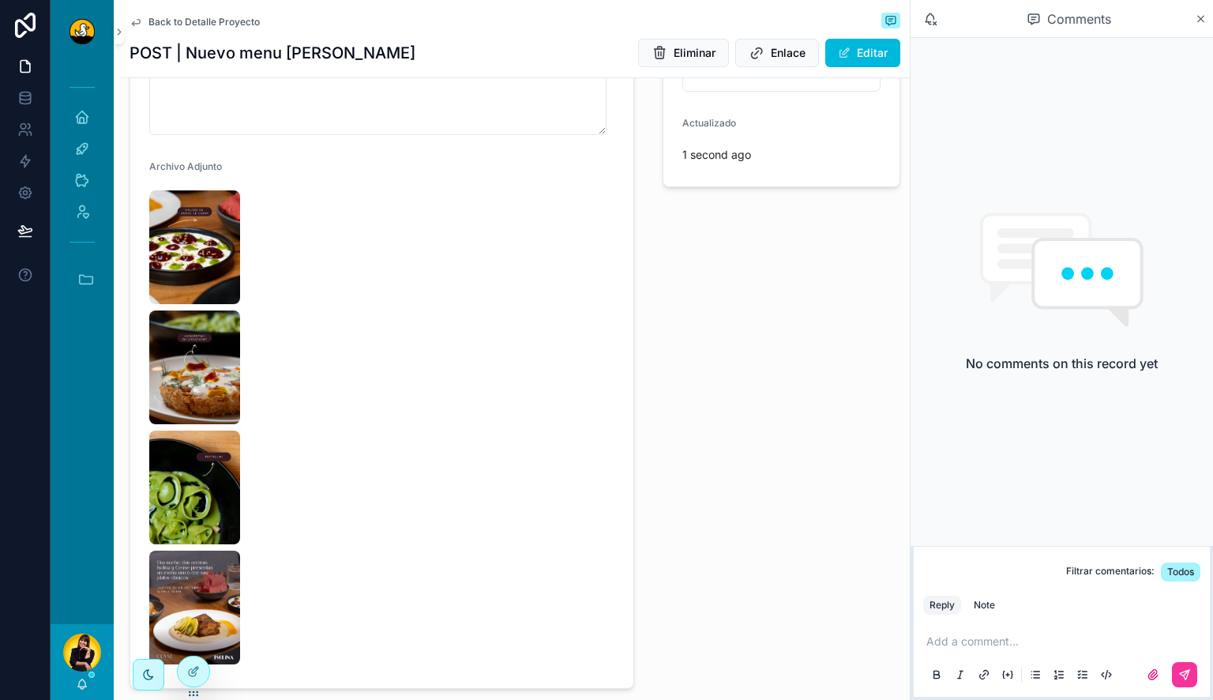
scroll to position [831, 0]
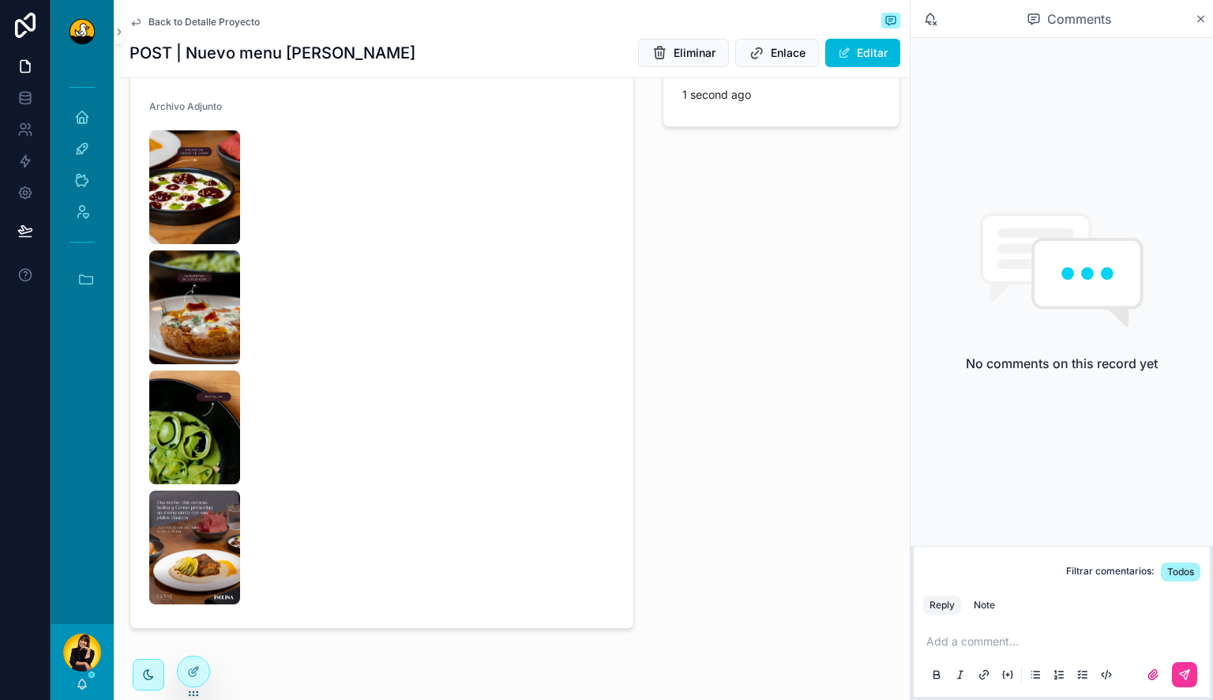
click at [989, 649] on div "Add a comment..." at bounding box center [1061, 657] width 277 height 66
click at [989, 637] on p "scrollable content" at bounding box center [1064, 641] width 277 height 16
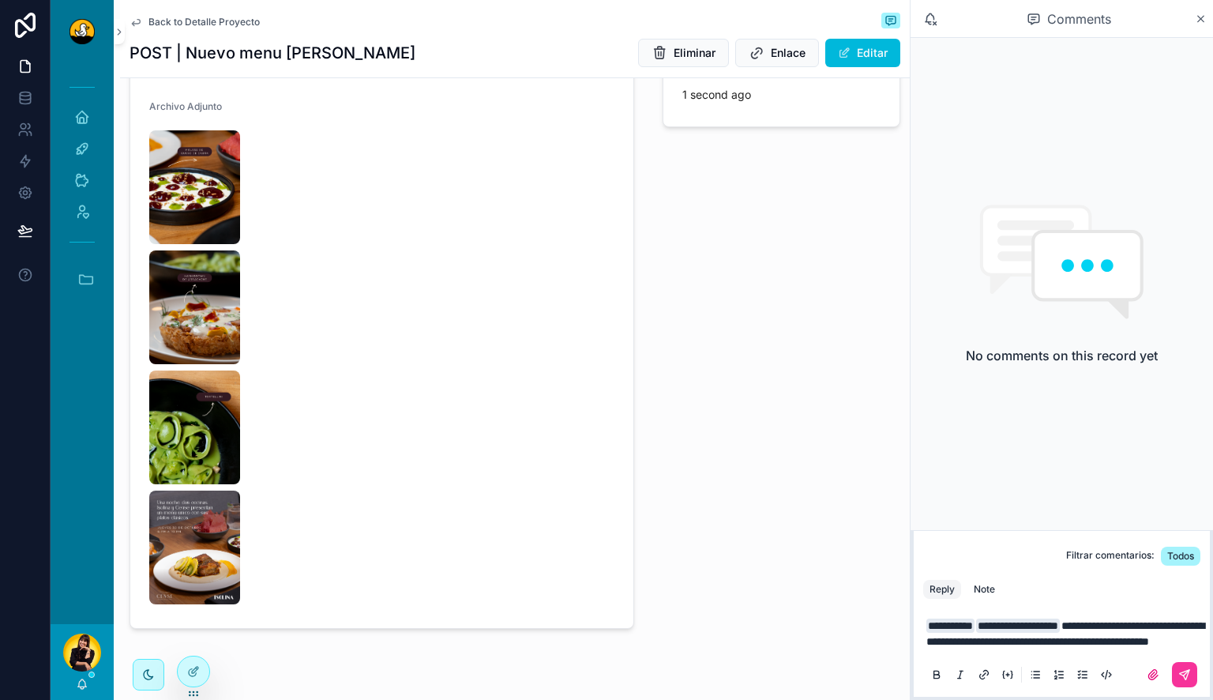
click at [1180, 668] on icon "scrollable content" at bounding box center [1184, 674] width 13 height 13
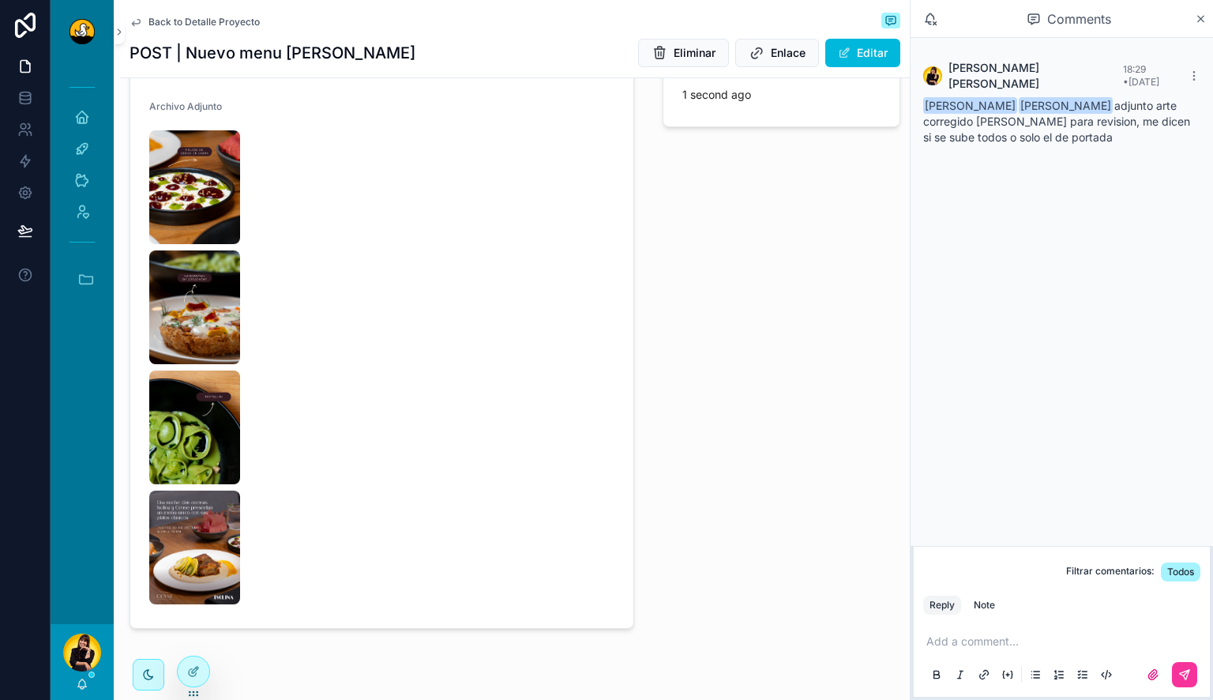
click at [213, 413] on img "scrollable content" at bounding box center [194, 427] width 91 height 114
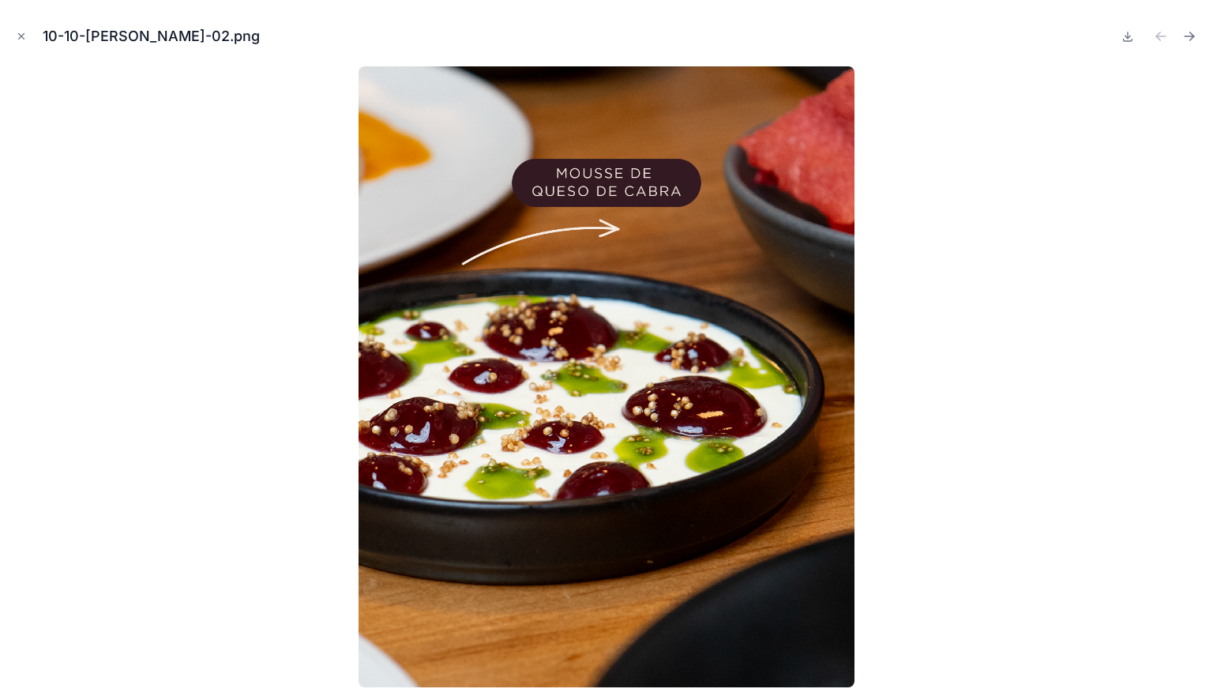
click at [20, 31] on icon "Close modal" at bounding box center [21, 36] width 11 height 11
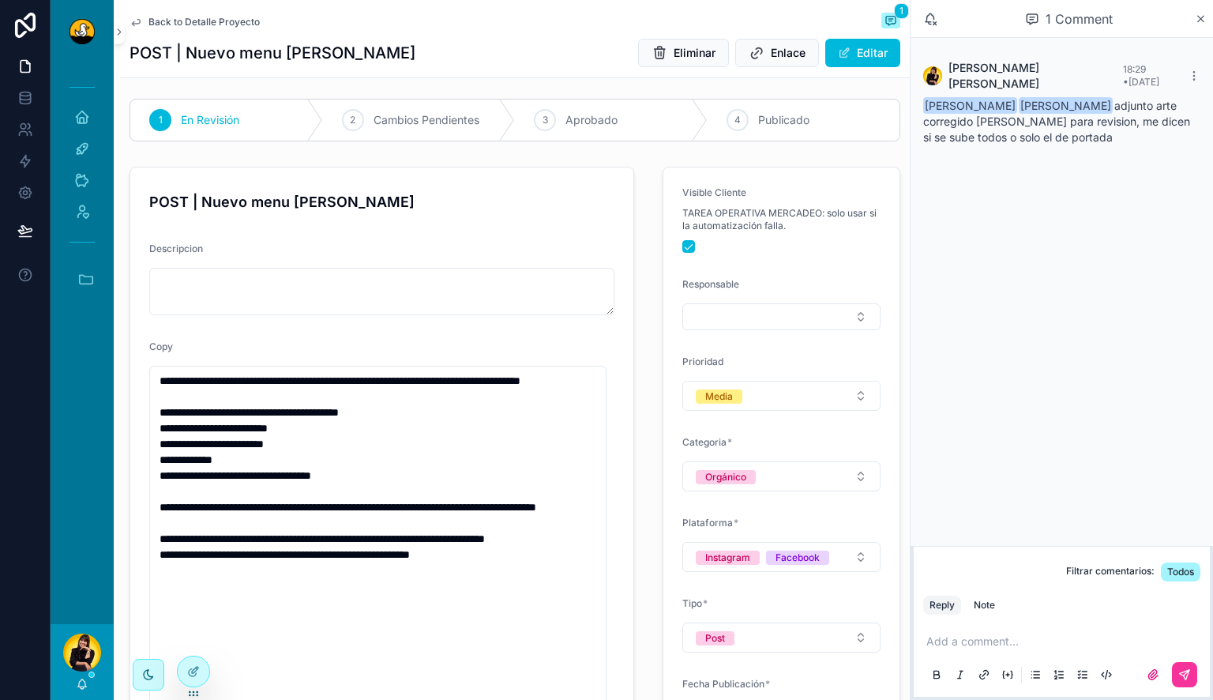
scroll to position [53, 0]
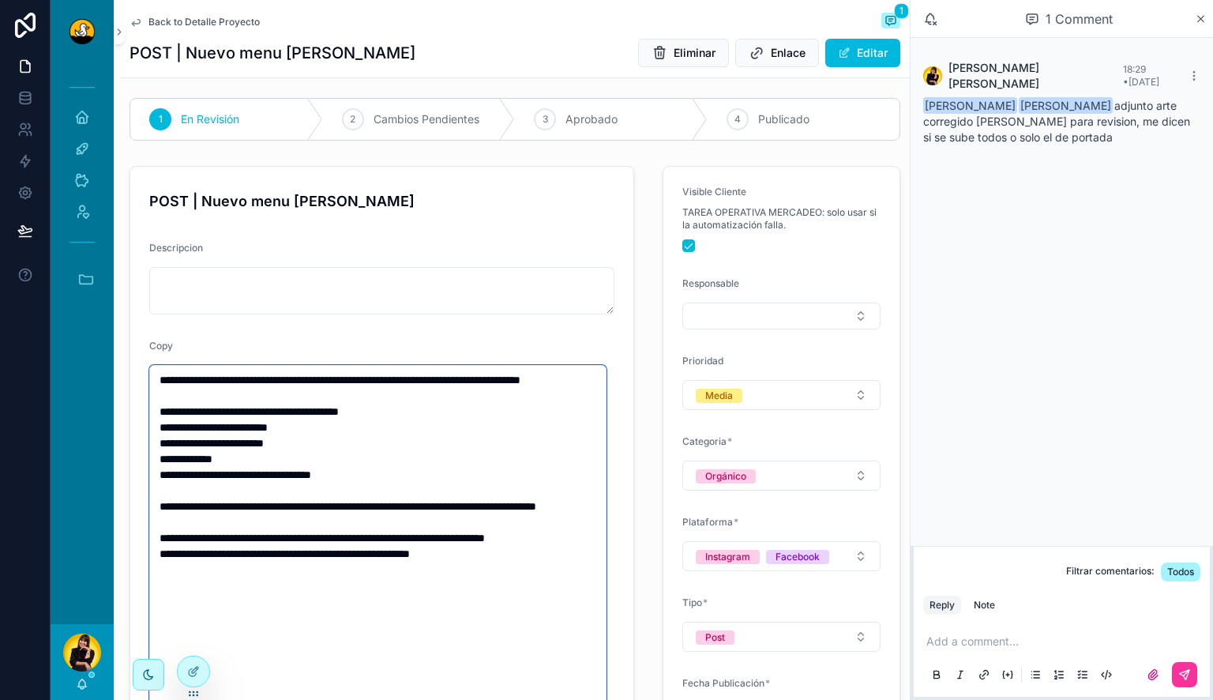
click at [471, 485] on textarea "**********" at bounding box center [377, 609] width 457 height 488
paste textarea "**********"
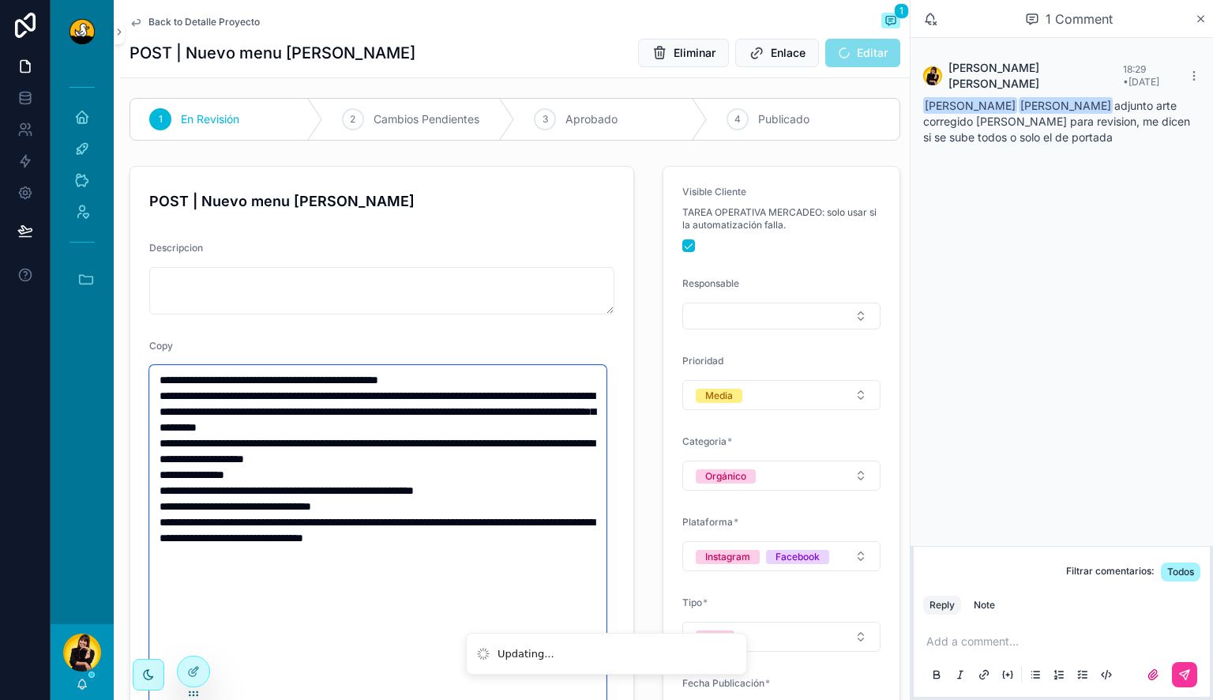
click at [497, 376] on textarea "**********" at bounding box center [377, 609] width 457 height 488
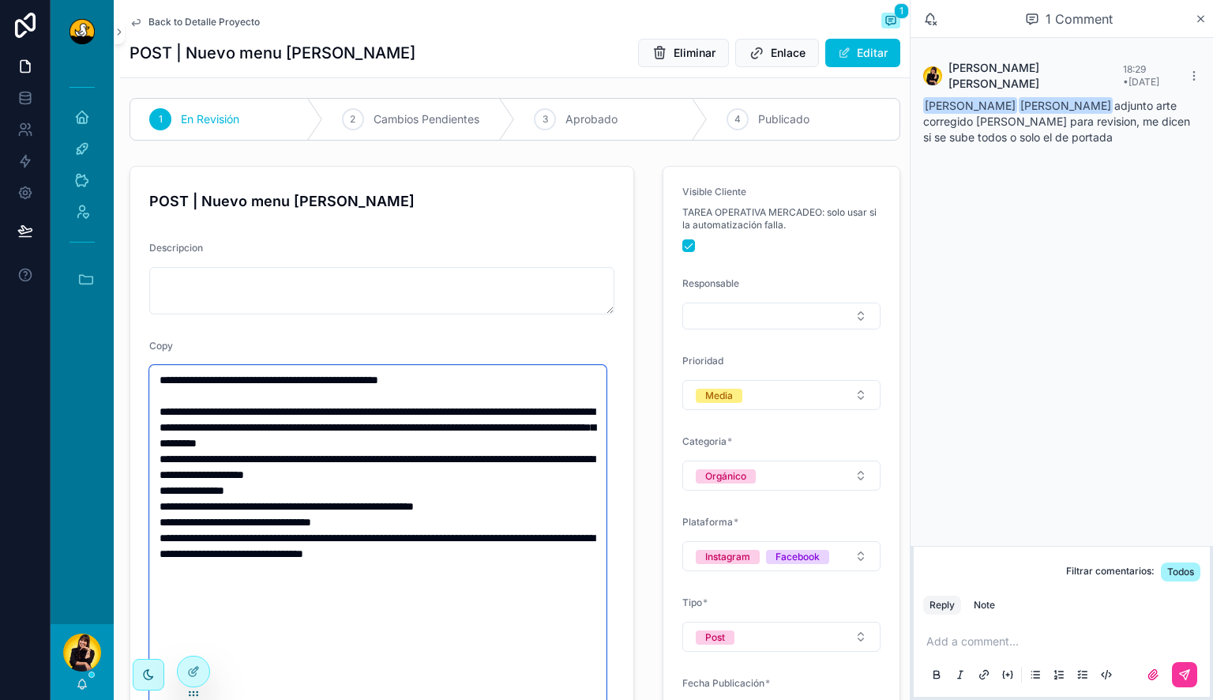
click at [565, 439] on textarea "**********" at bounding box center [377, 609] width 457 height 488
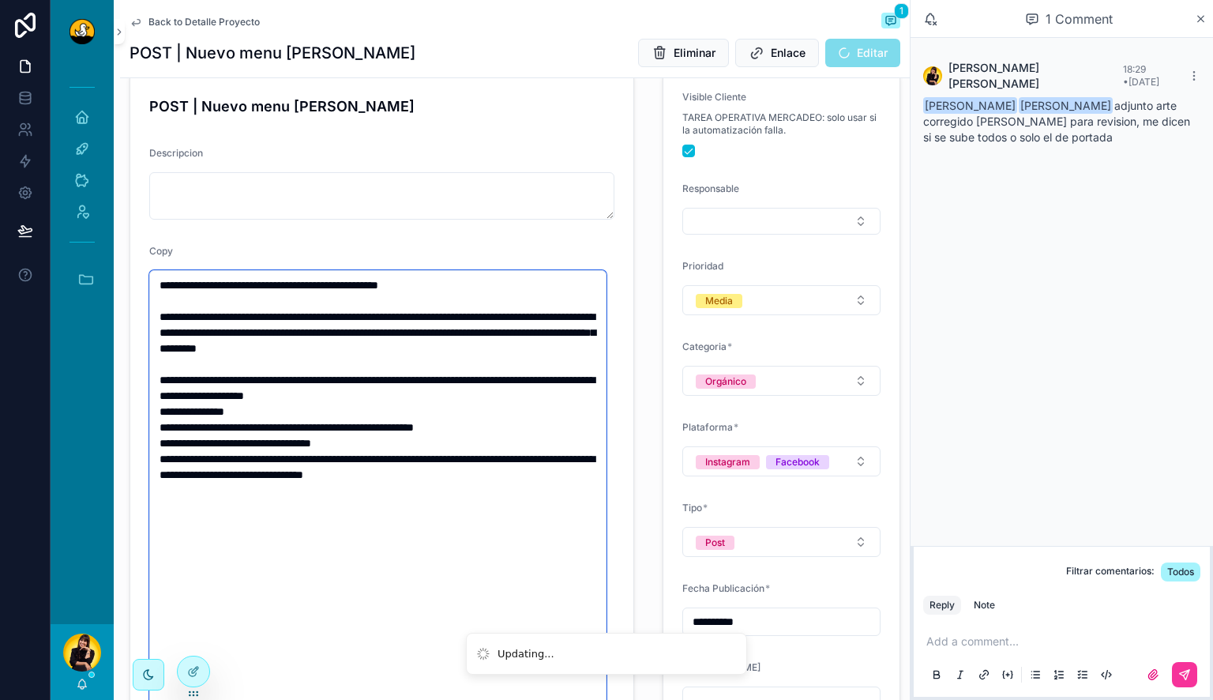
scroll to position [151, 0]
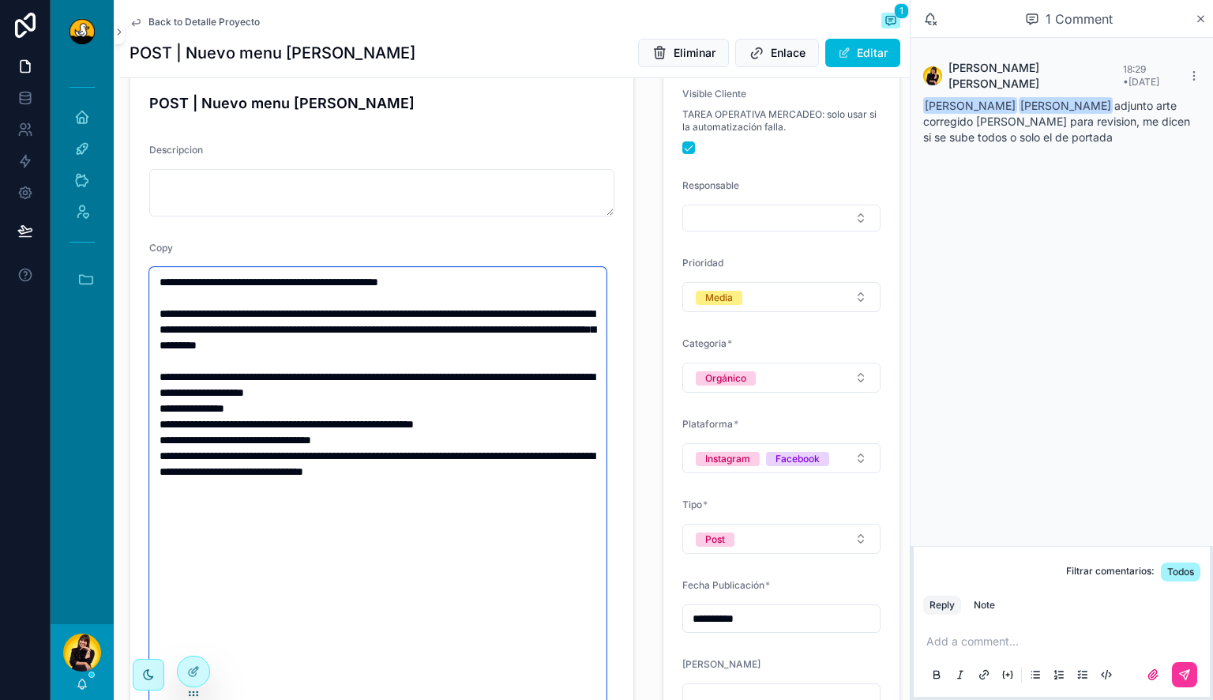
click at [497, 392] on textarea "**********" at bounding box center [377, 511] width 457 height 488
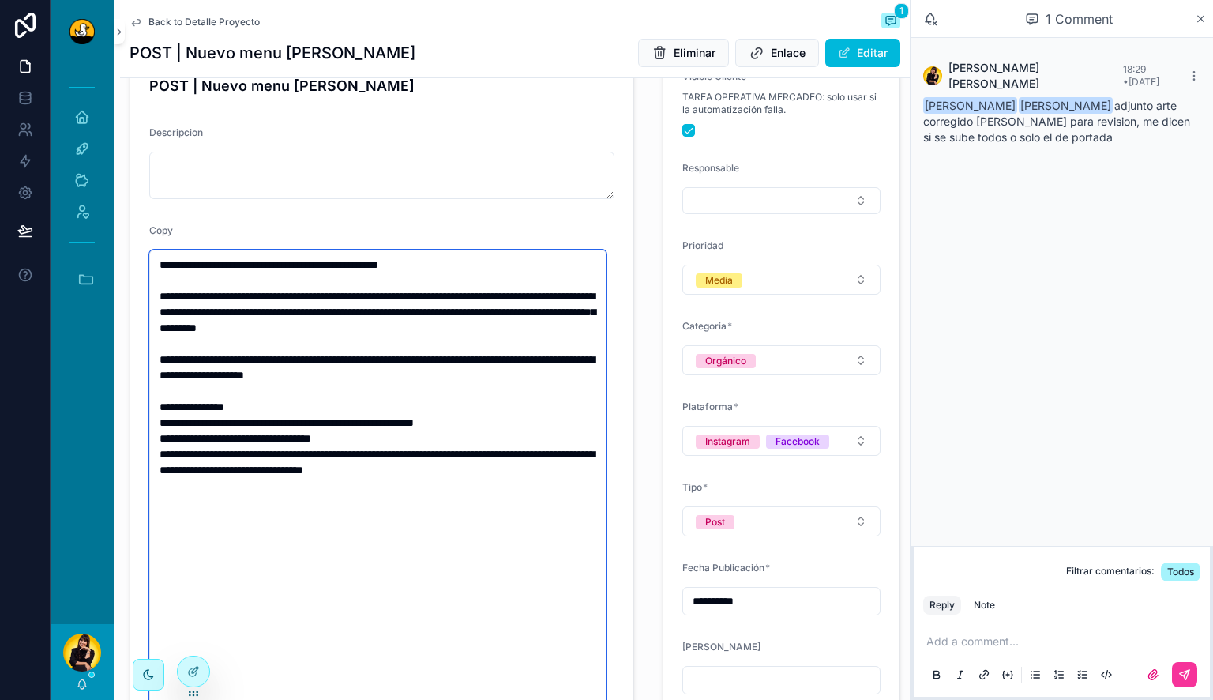
scroll to position [169, 0]
click at [422, 434] on textarea "**********" at bounding box center [377, 493] width 457 height 488
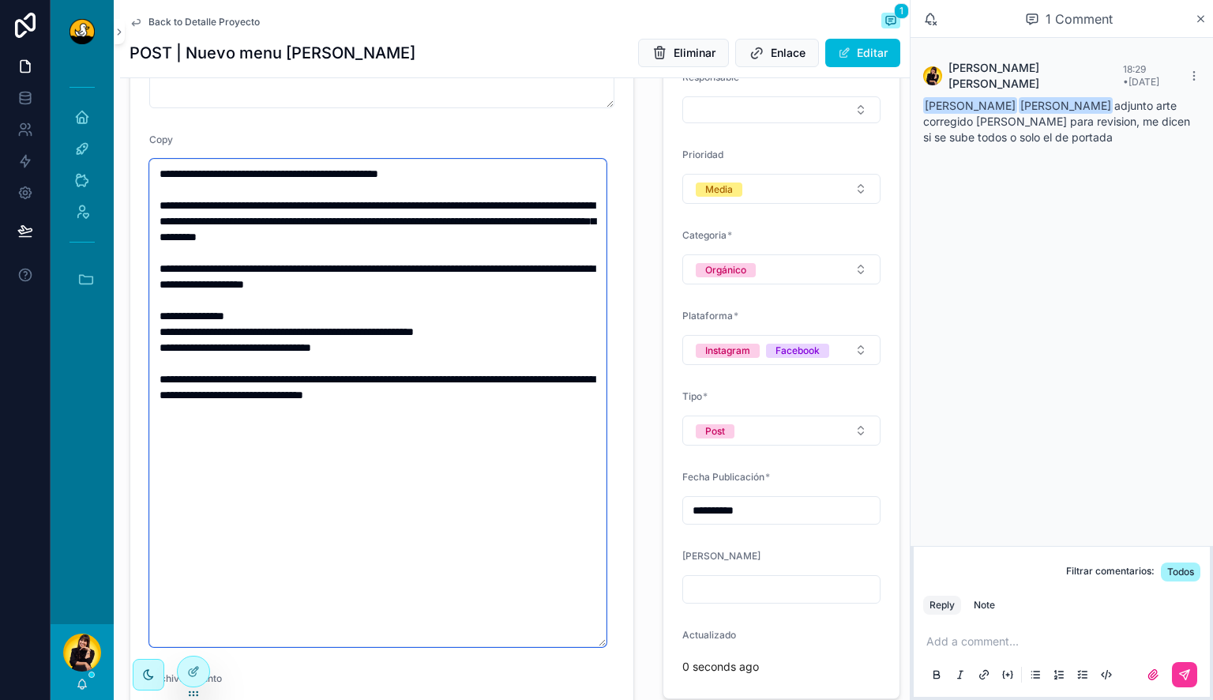
scroll to position [261, 0]
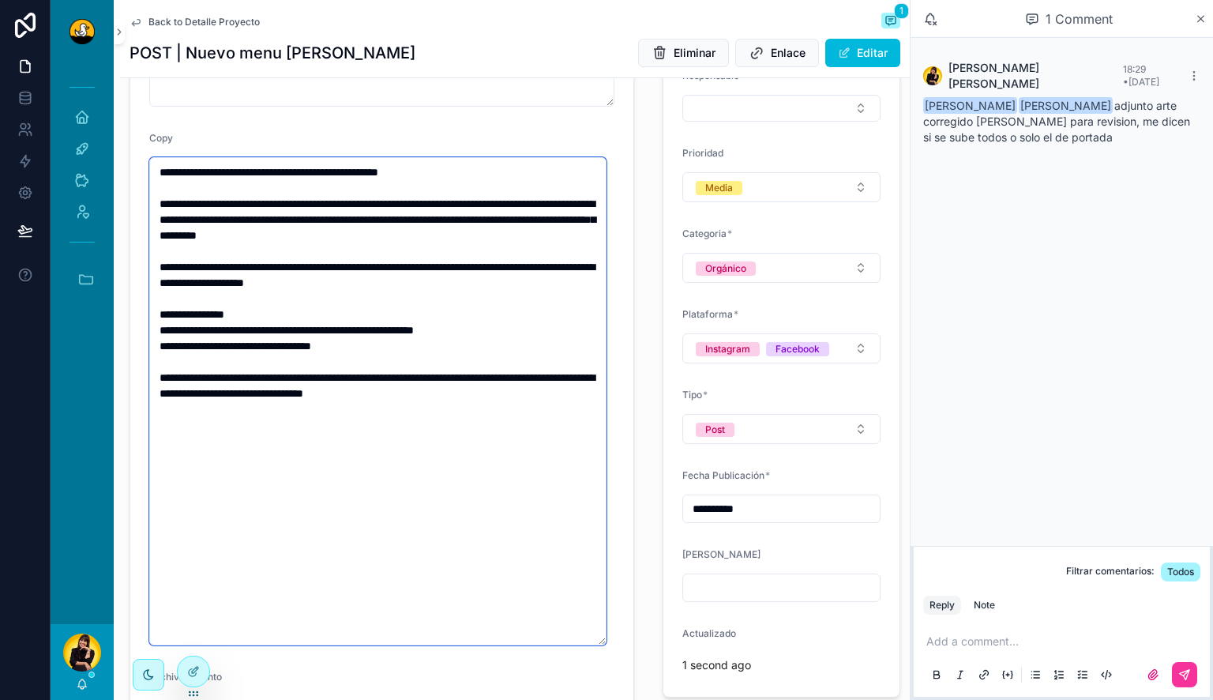
type textarea "**********"
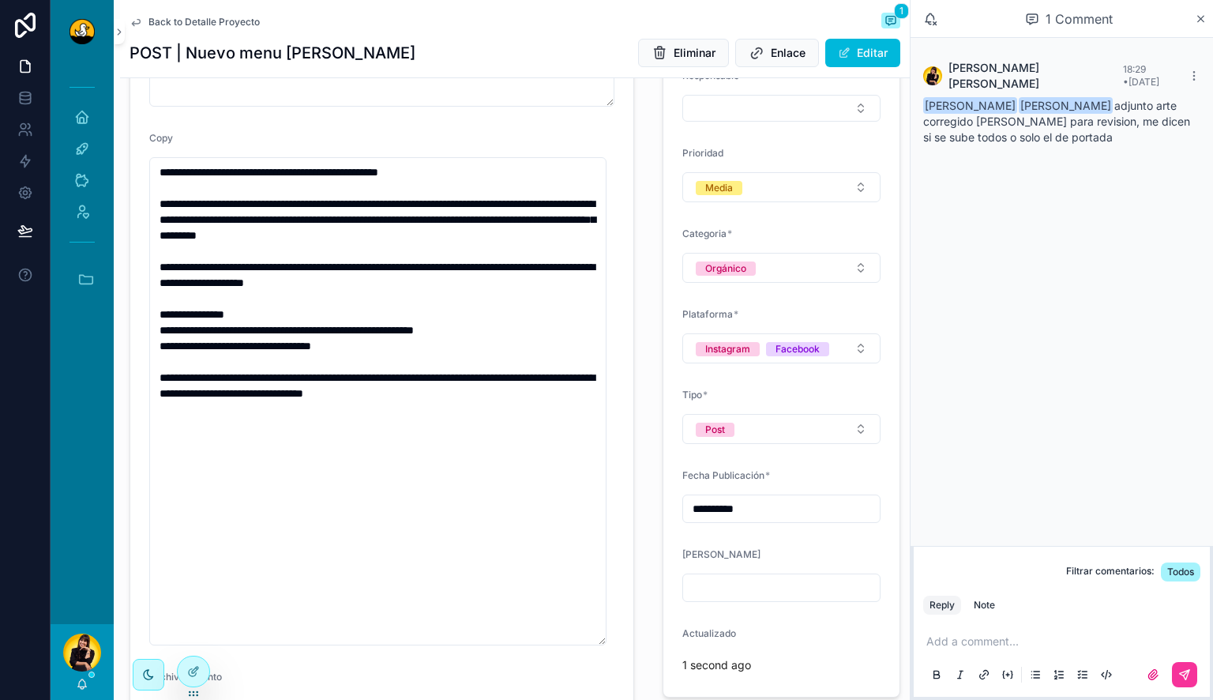
click at [653, 435] on div "**********" at bounding box center [781, 578] width 257 height 1253
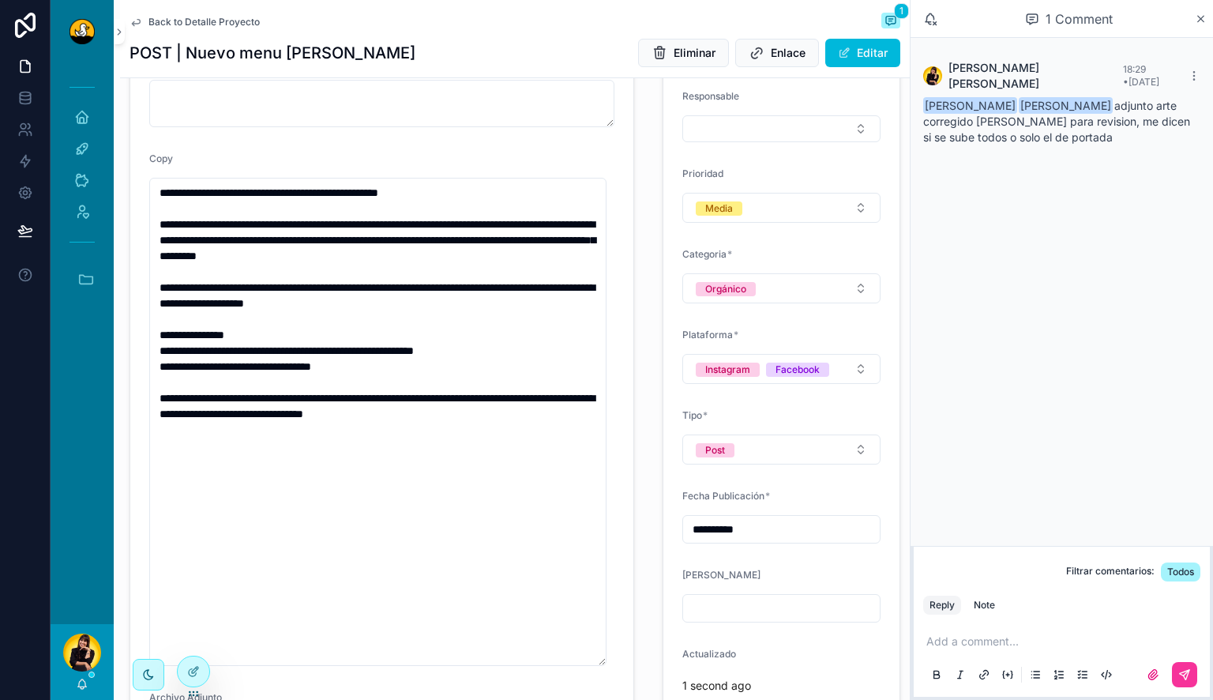
scroll to position [233, 0]
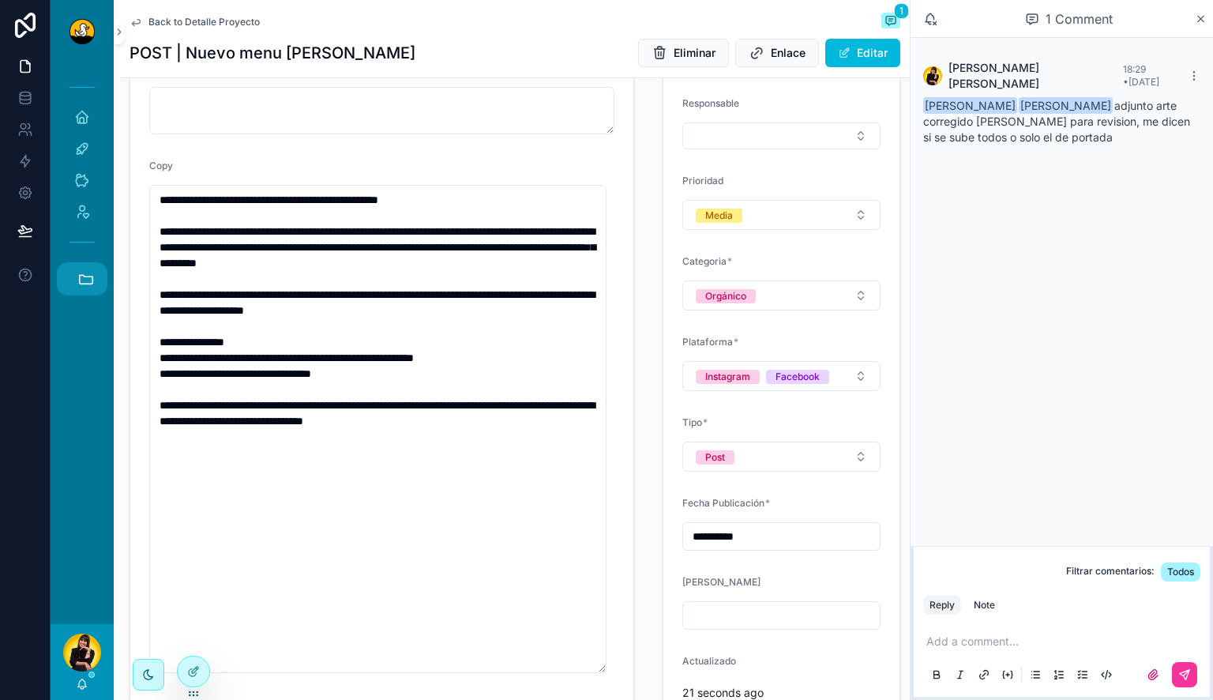
click at [81, 276] on icon "scrollable content" at bounding box center [85, 278] width 17 height 17
click at [81, 525] on link "1 19-49" at bounding box center [86, 536] width 43 height 33
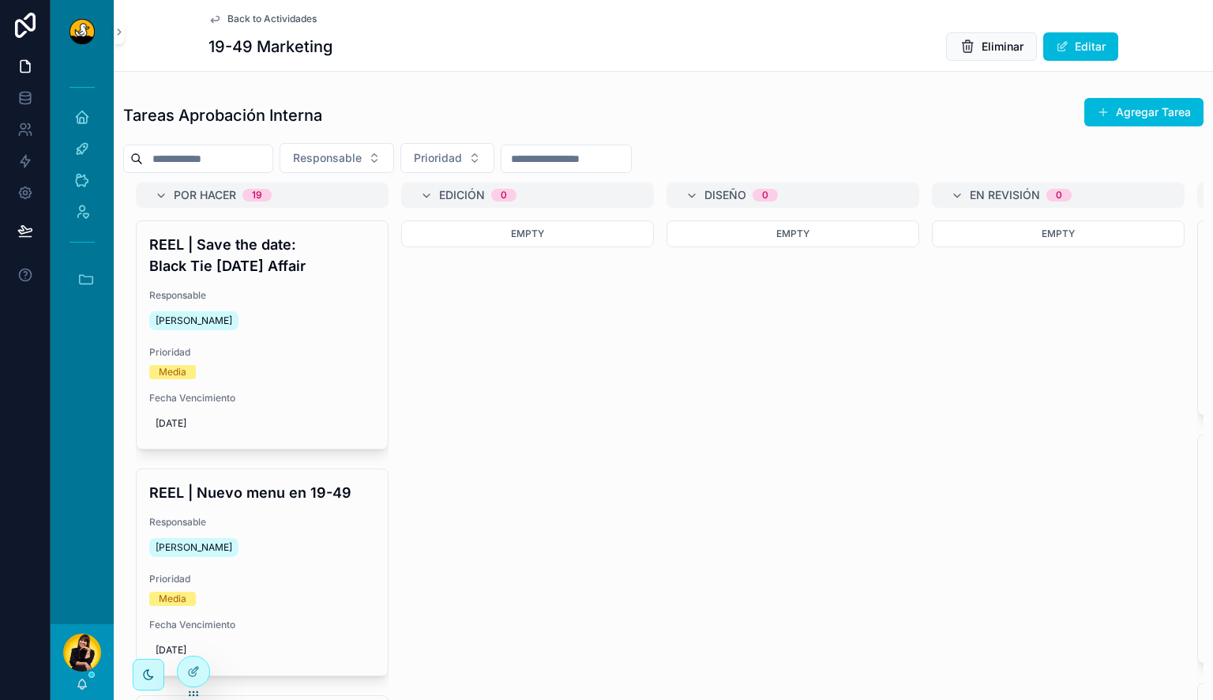
scroll to position [411, 0]
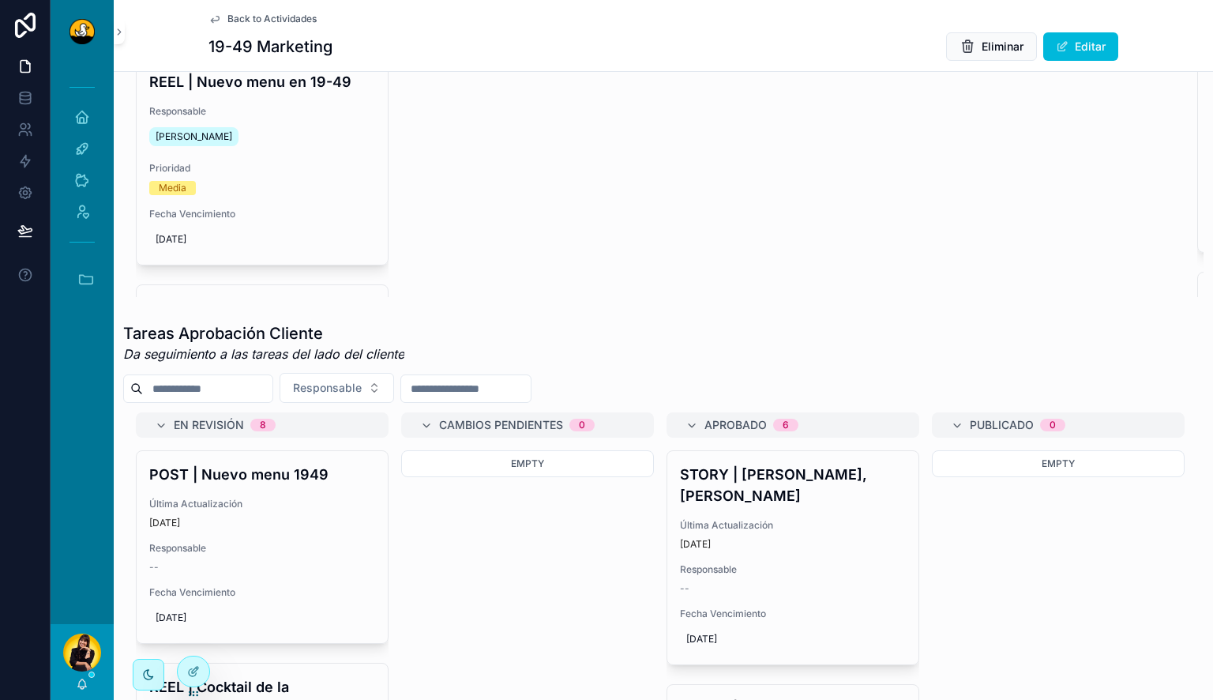
click at [303, 510] on span "Última Actualización" at bounding box center [262, 503] width 226 height 13
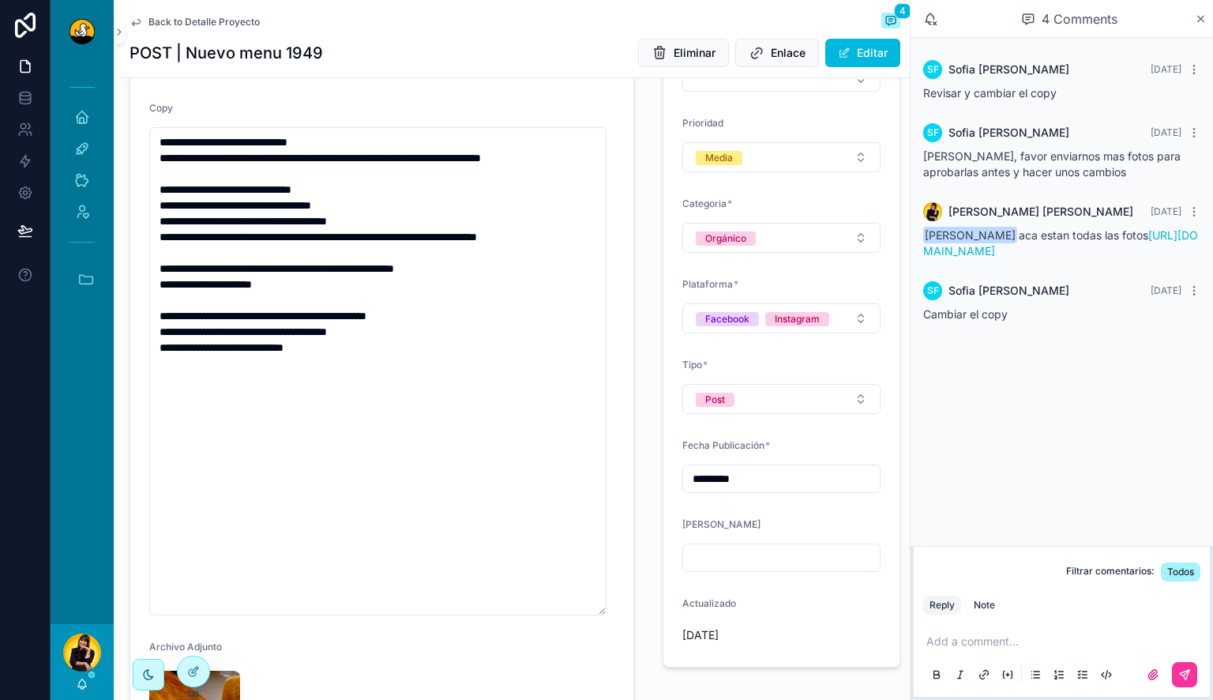
scroll to position [291, 0]
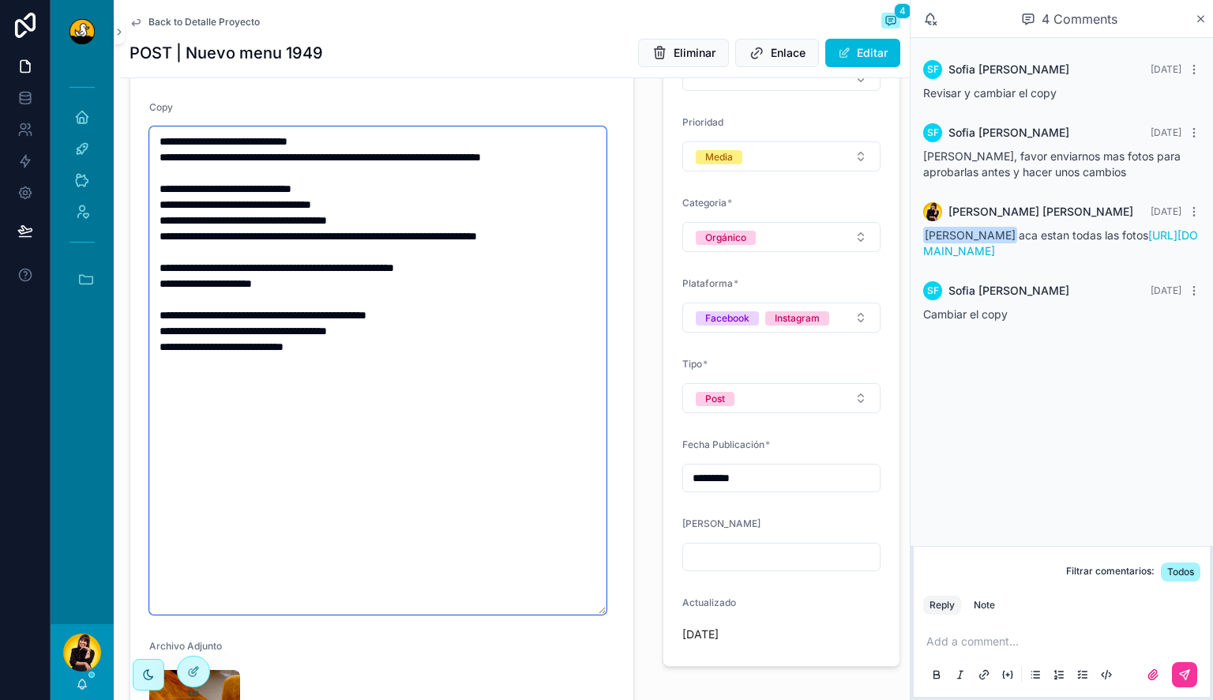
click at [480, 392] on textarea "**********" at bounding box center [377, 370] width 457 height 488
paste textarea "**********"
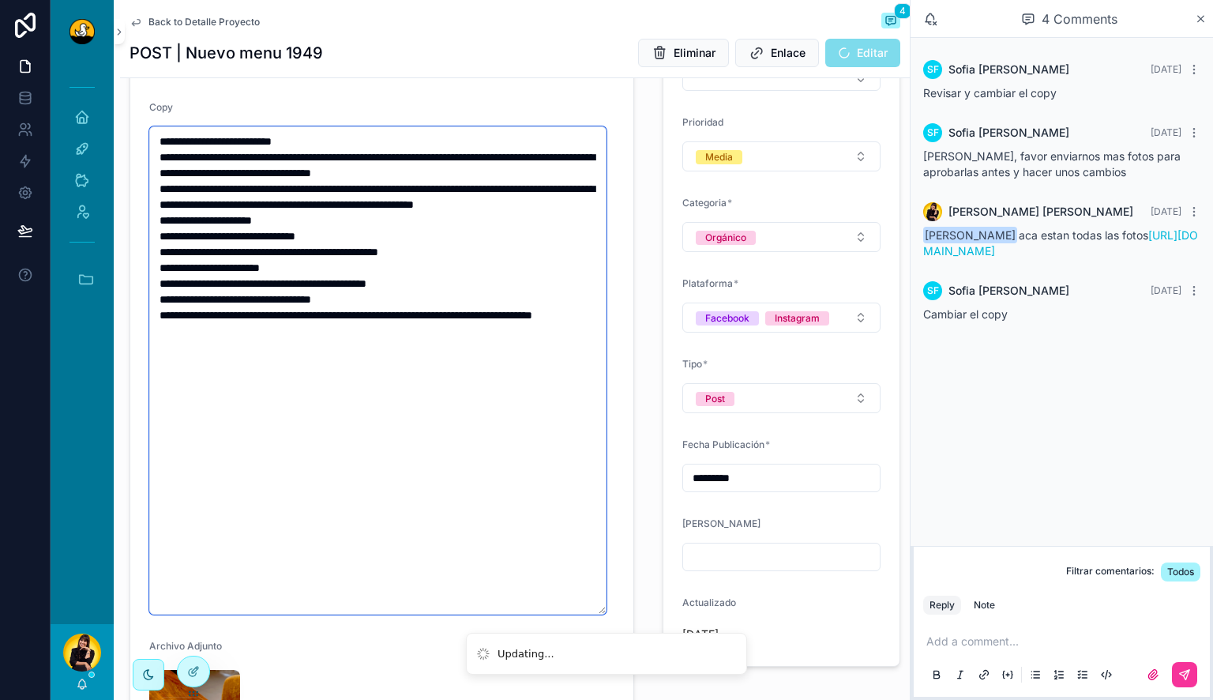
click at [358, 139] on textarea "**********" at bounding box center [377, 370] width 457 height 488
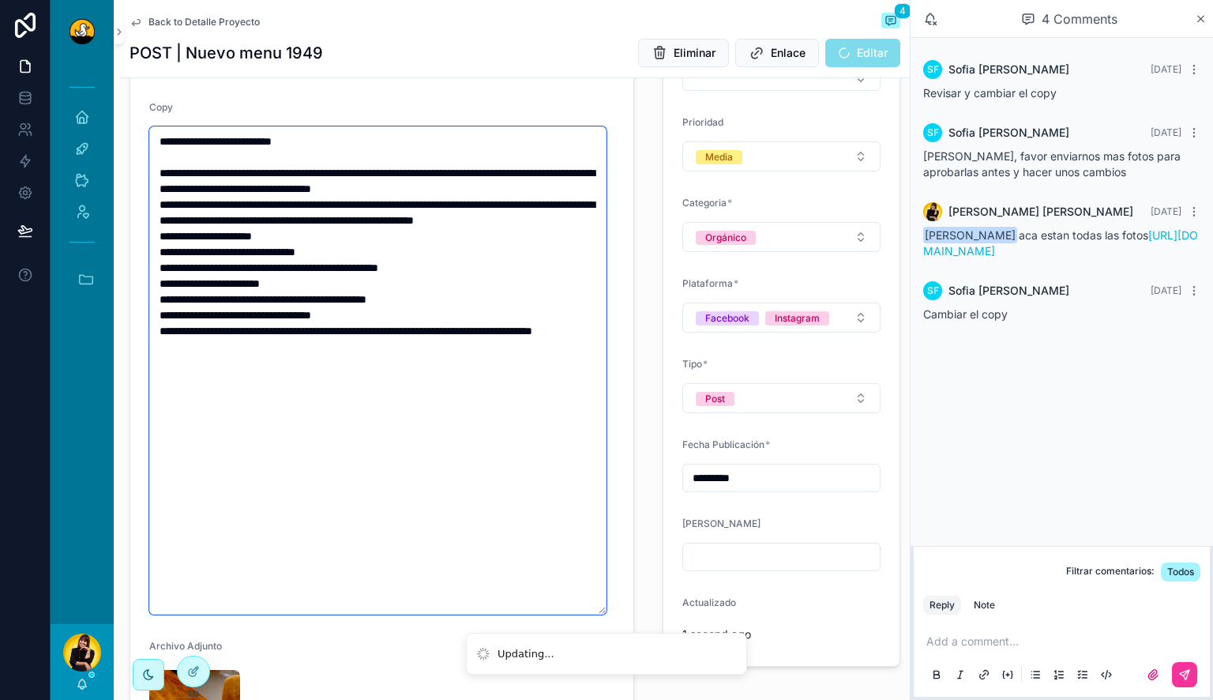
click at [296, 240] on textarea "**********" at bounding box center [377, 370] width 457 height 488
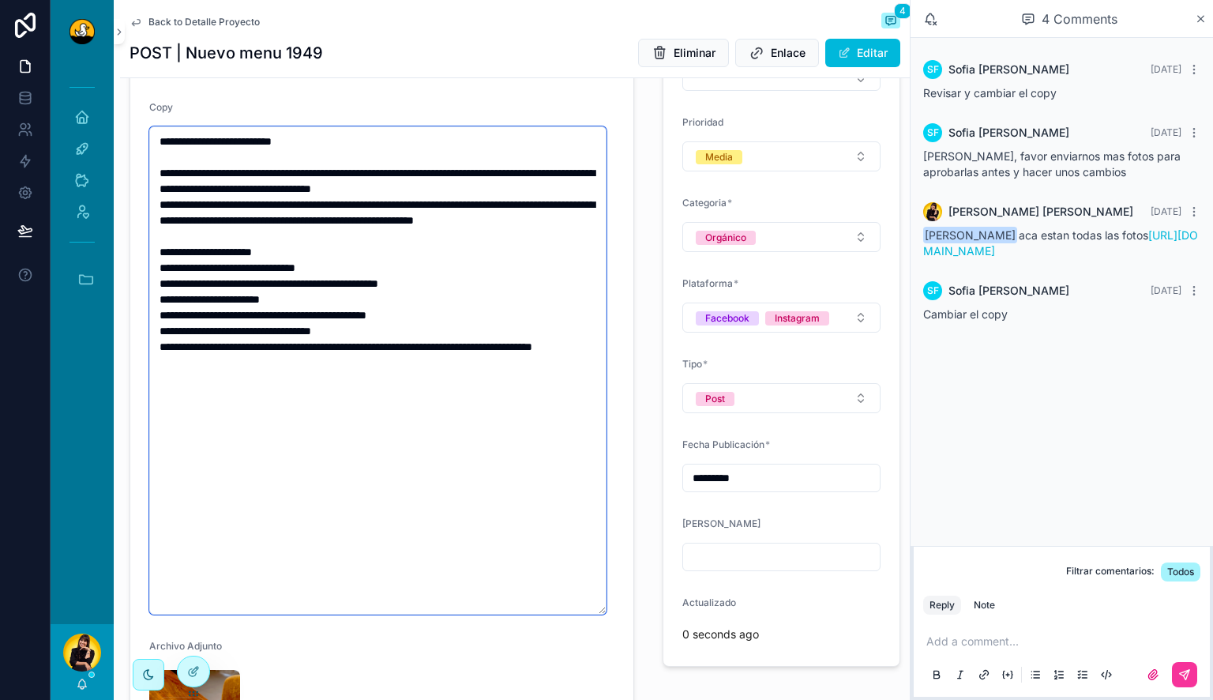
click at [477, 301] on textarea "**********" at bounding box center [377, 370] width 457 height 488
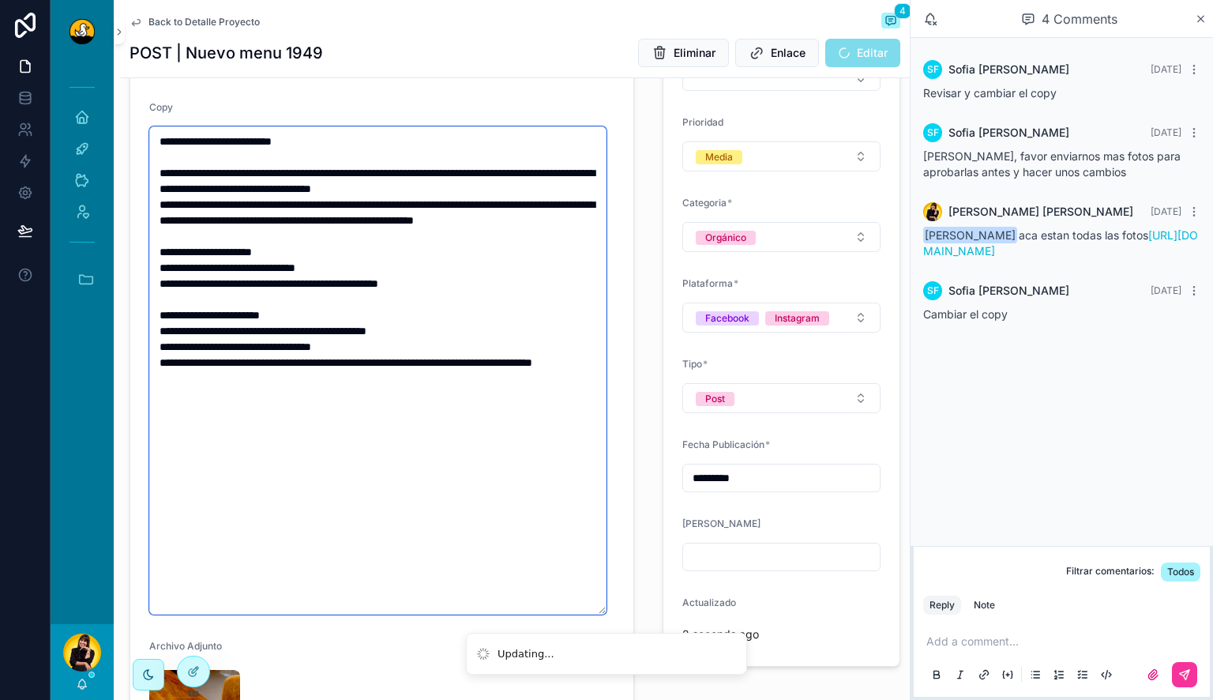
click at [411, 368] on textarea "**********" at bounding box center [377, 370] width 457 height 488
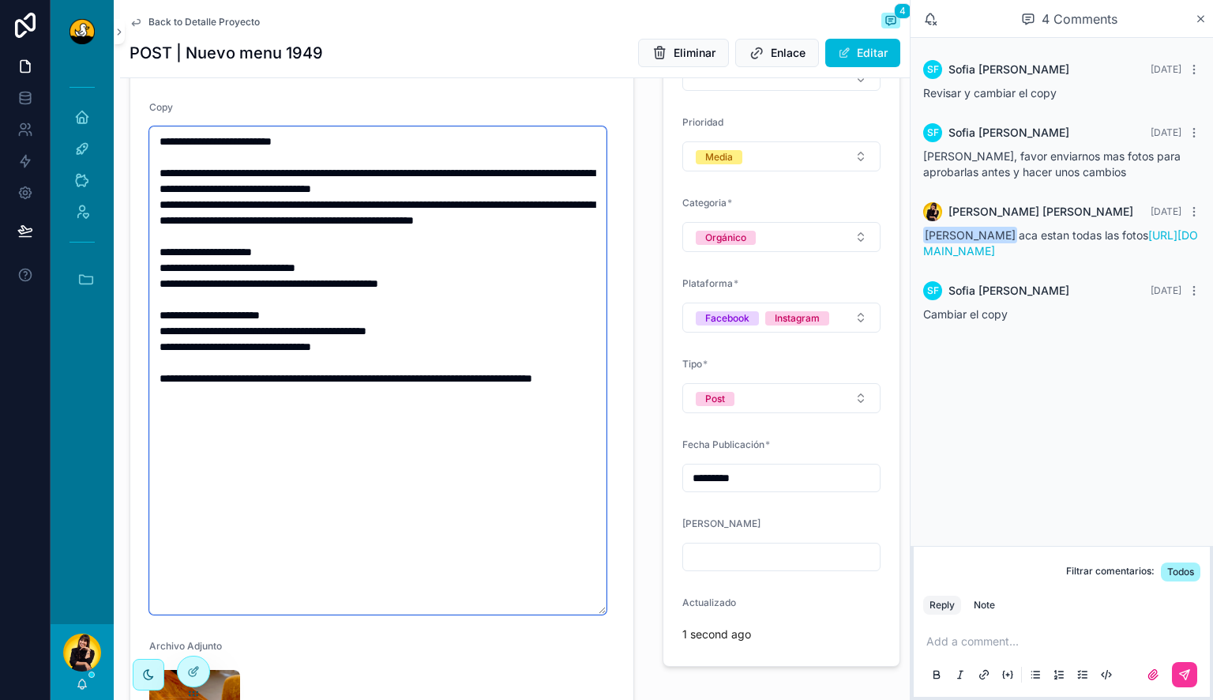
click at [535, 186] on textarea "**********" at bounding box center [377, 370] width 457 height 488
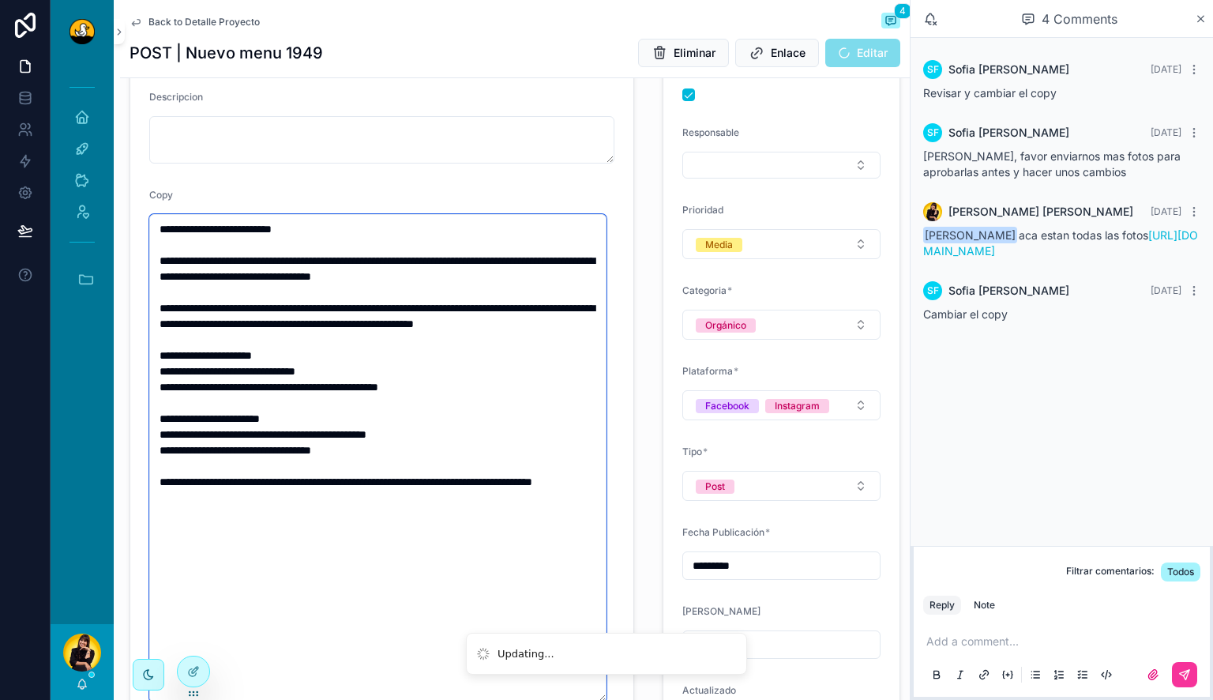
scroll to position [203, 0]
type textarea "**********"
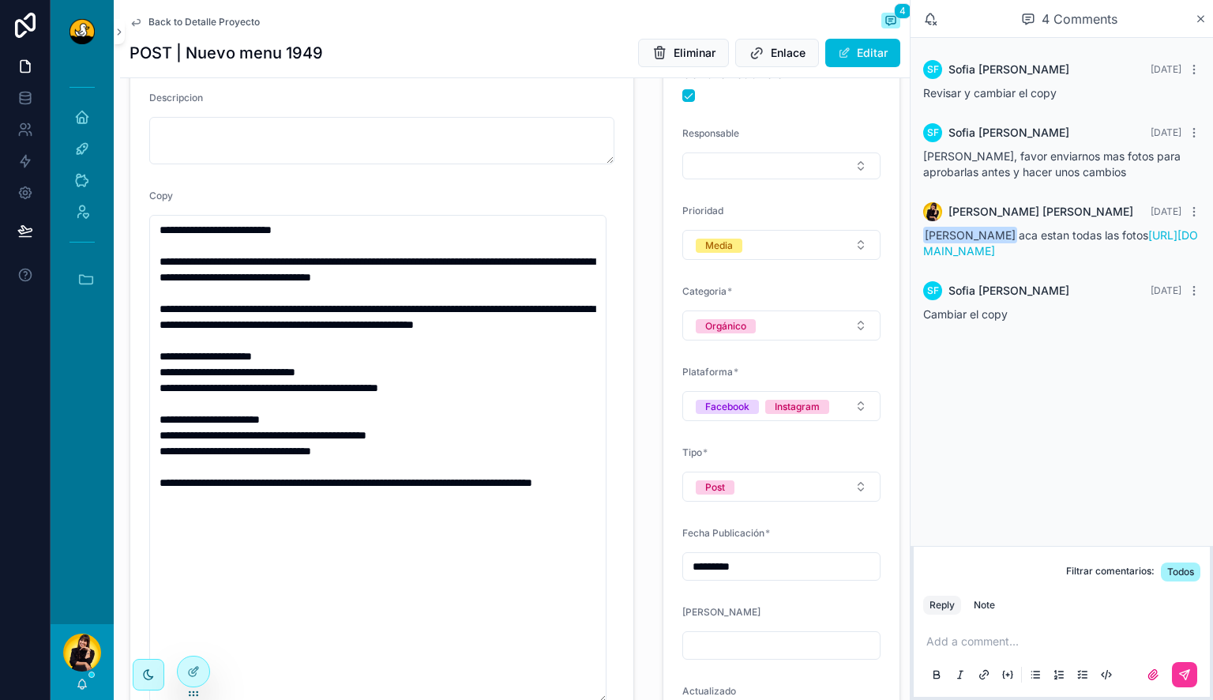
click at [614, 303] on form "**********" at bounding box center [381, 636] width 503 height 1239
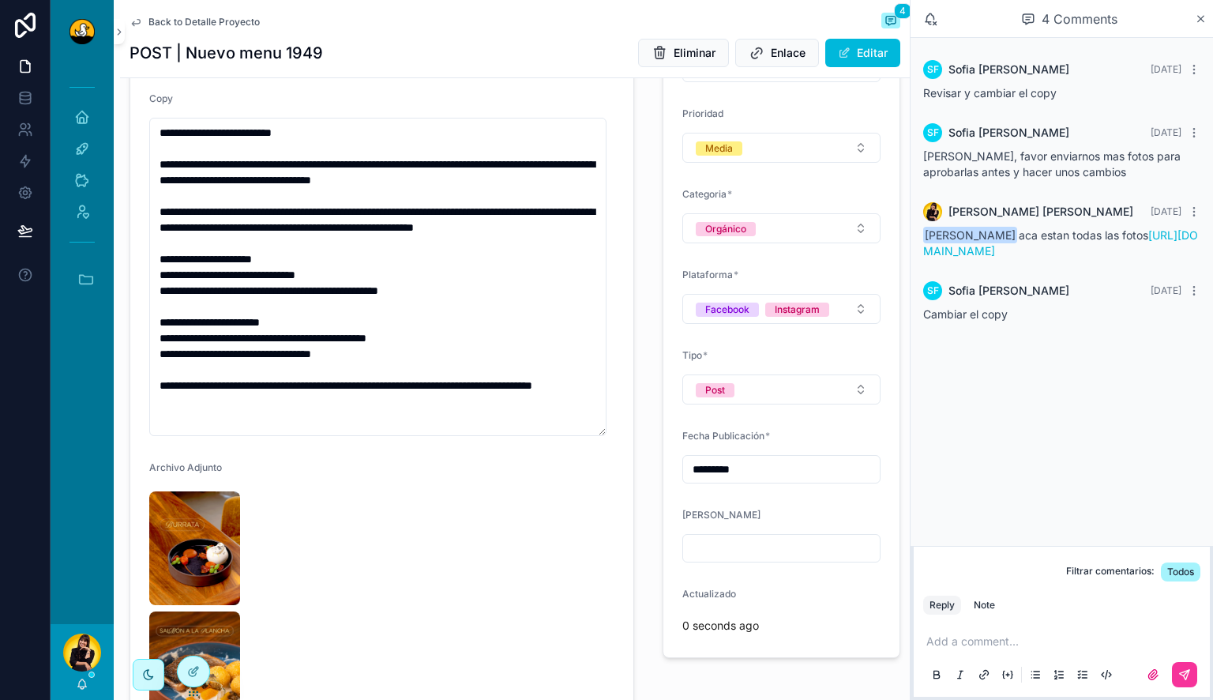
drag, startPoint x: 603, startPoint y: 602, endPoint x: 591, endPoint y: 434, distance: 168.7
click at [591, 434] on textarea "**********" at bounding box center [377, 277] width 457 height 318
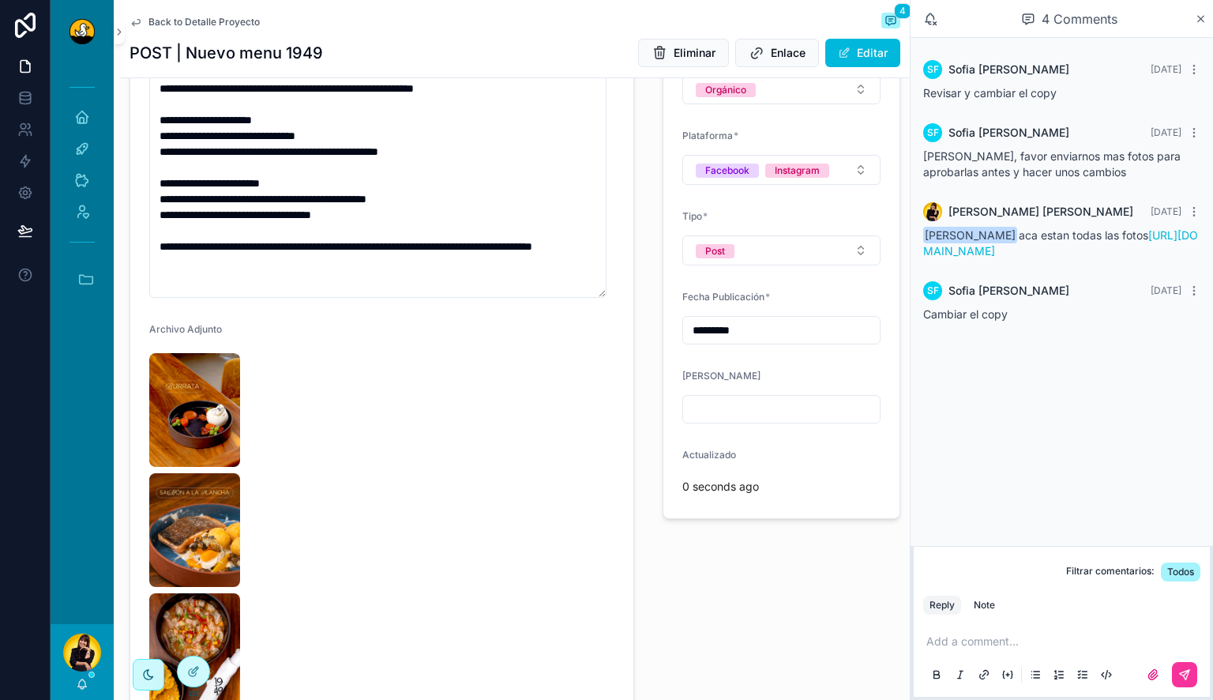
scroll to position [441, 0]
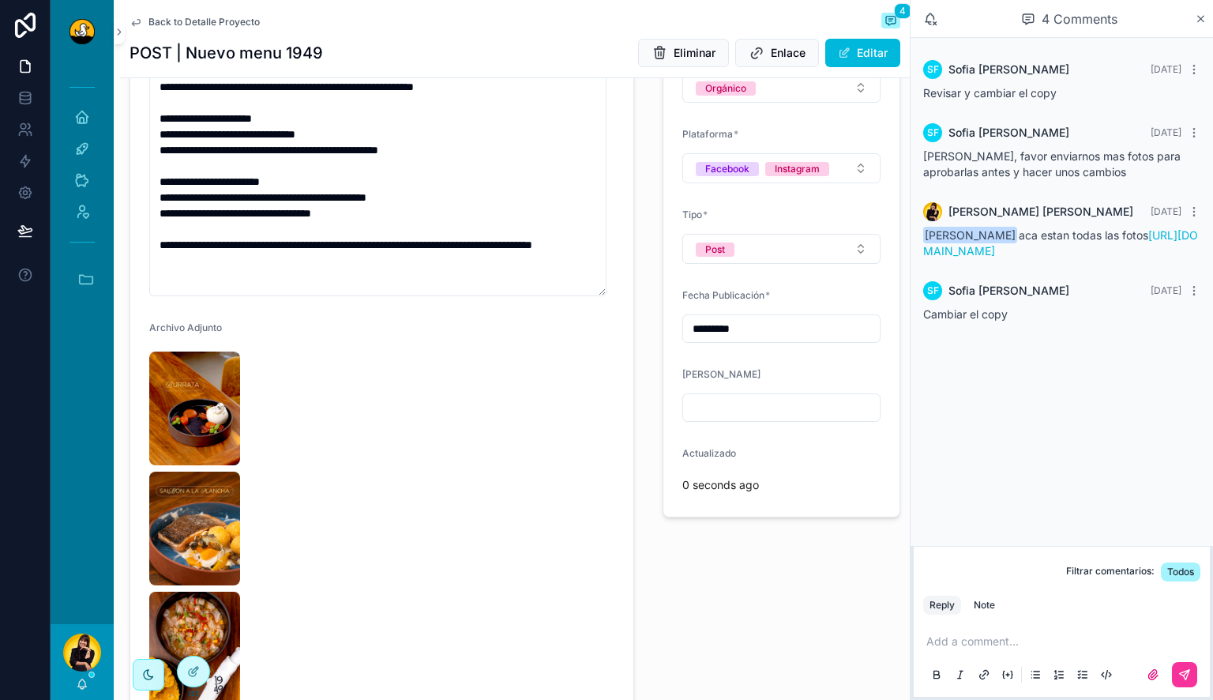
click at [203, 417] on img "scrollable content" at bounding box center [194, 408] width 91 height 114
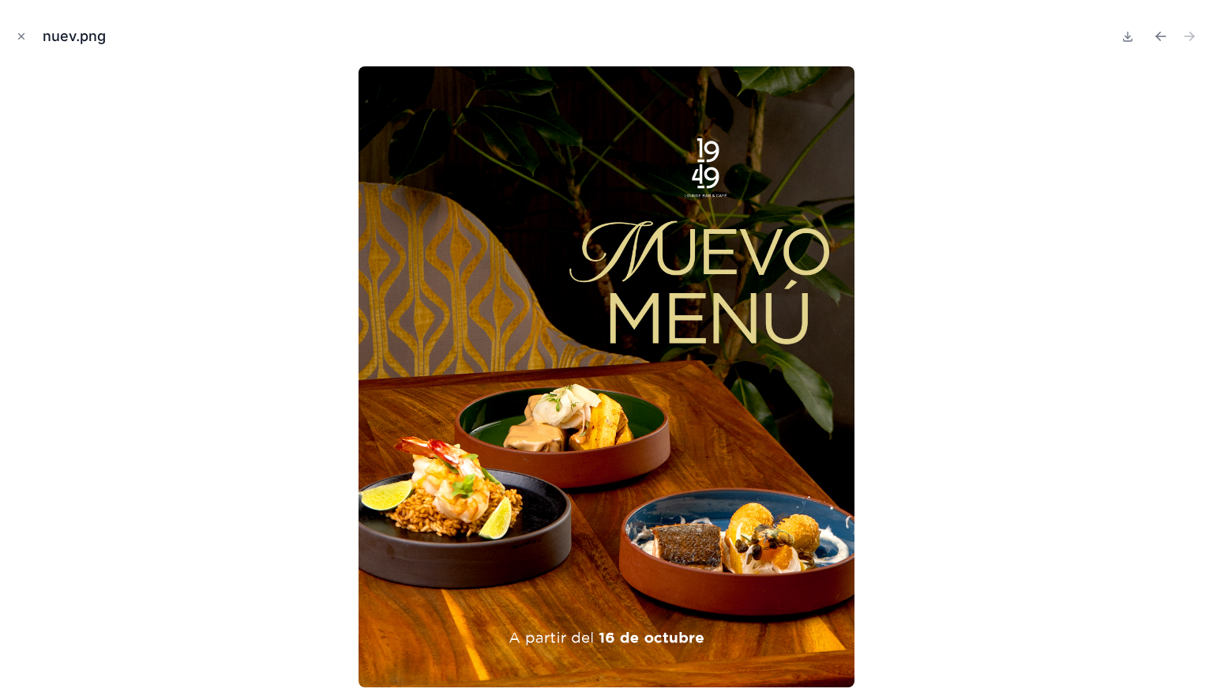
click at [19, 36] on icon "Close modal" at bounding box center [21, 36] width 11 height 11
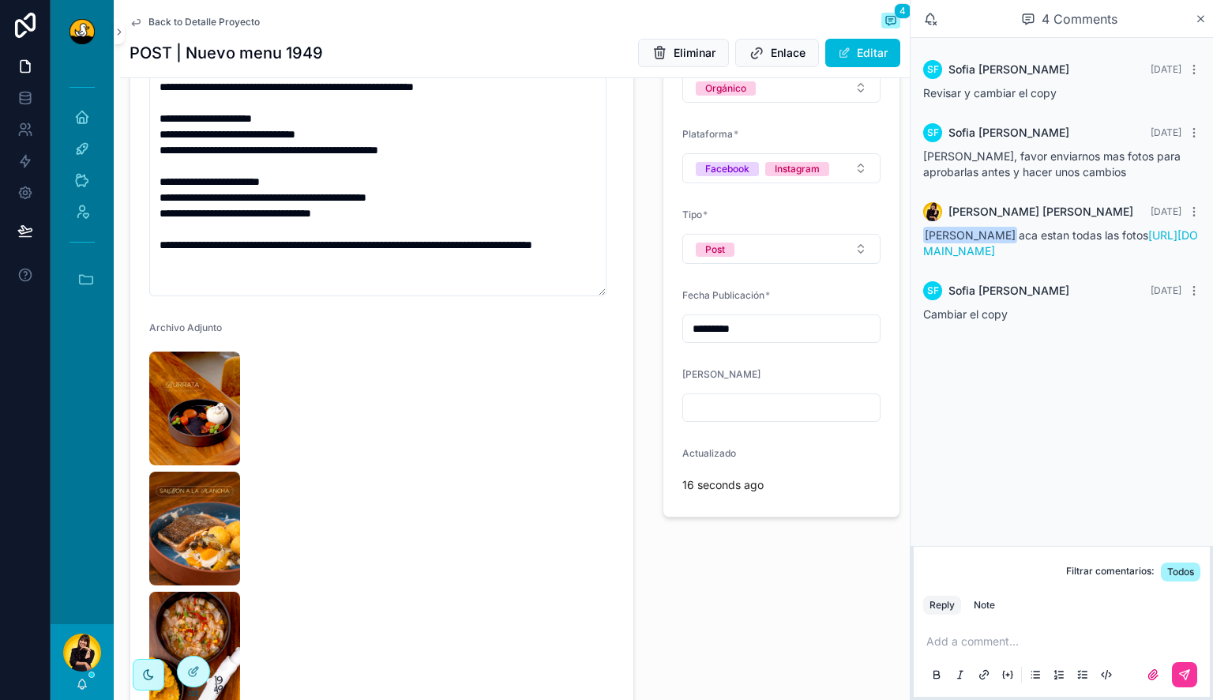
click at [946, 640] on p "scrollable content" at bounding box center [1064, 641] width 277 height 16
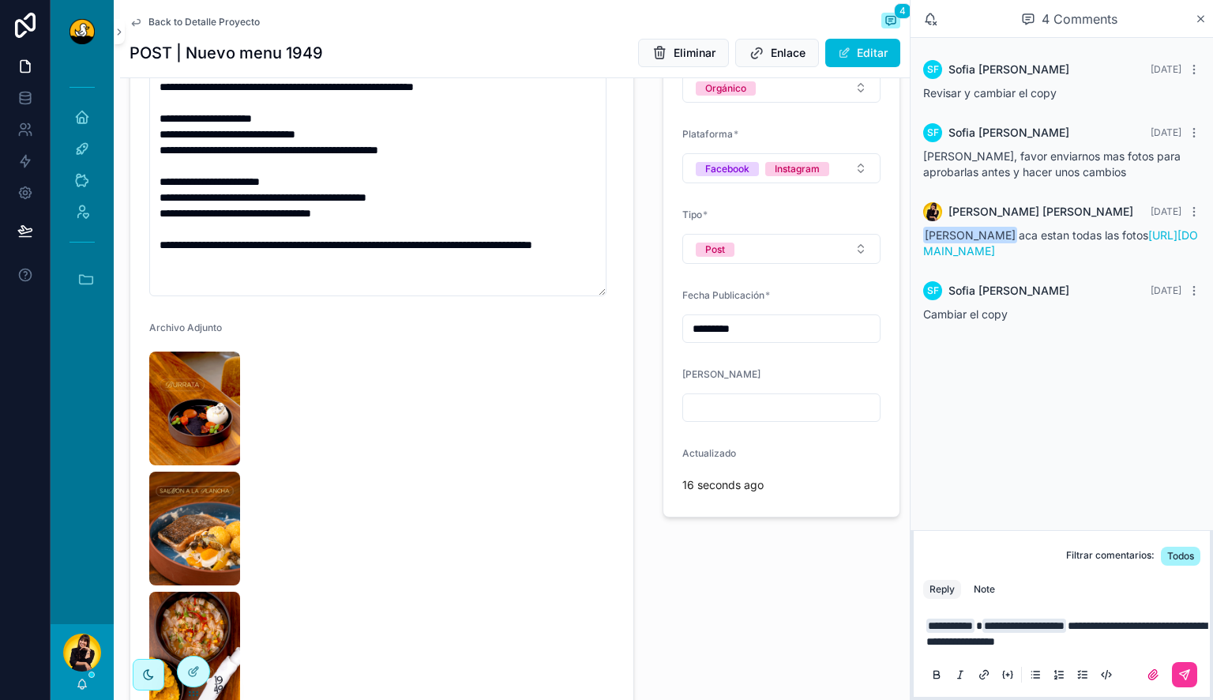
click at [1184, 670] on icon "scrollable content" at bounding box center [1184, 674] width 13 height 13
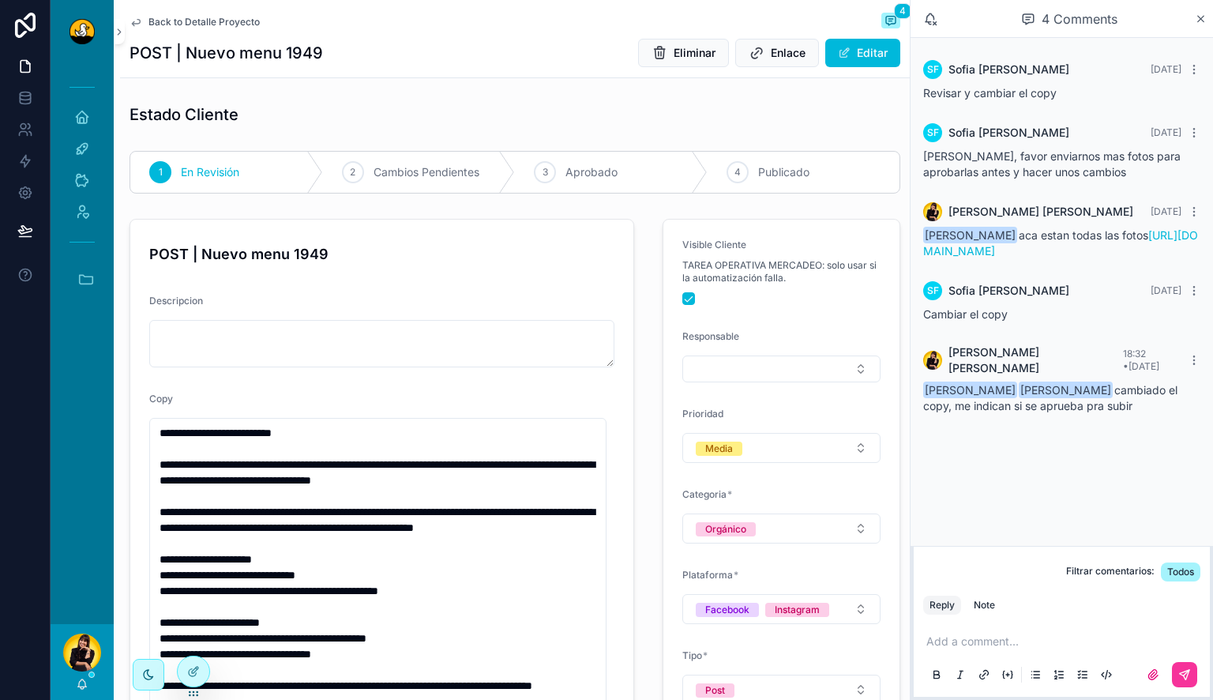
click at [184, 25] on span "Back to Detalle Proyecto" at bounding box center [203, 22] width 111 height 13
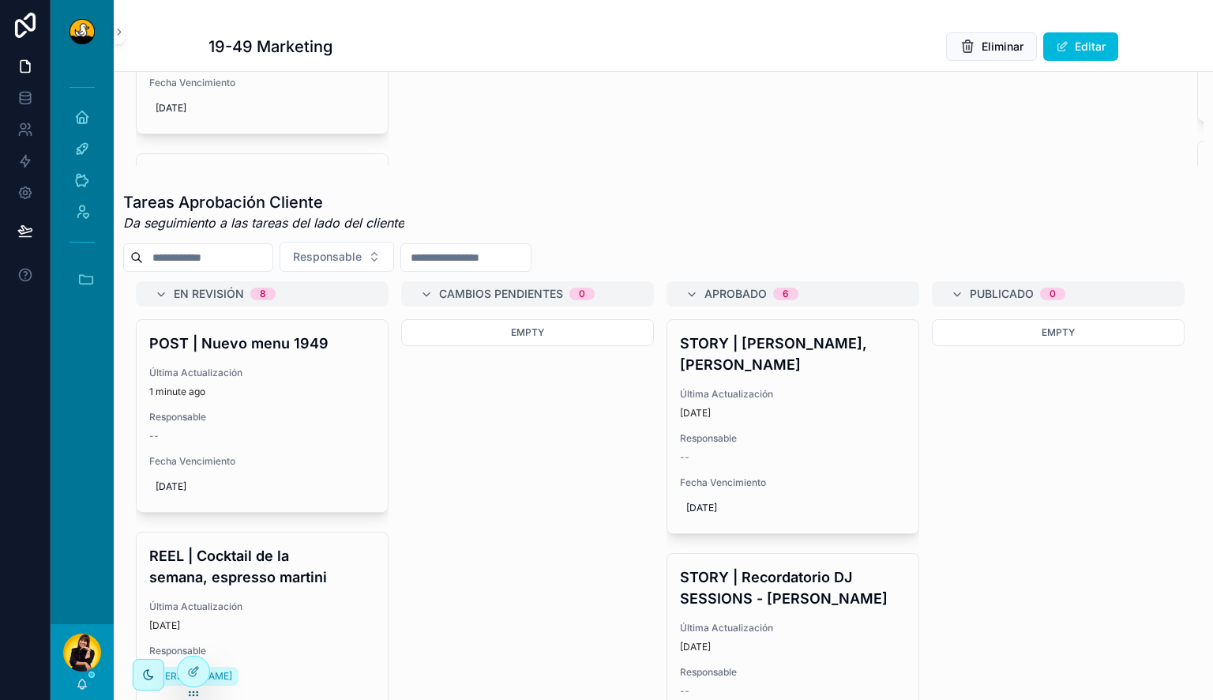
scroll to position [541, 0]
click at [508, 531] on div "Empty" at bounding box center [527, 471] width 253 height 303
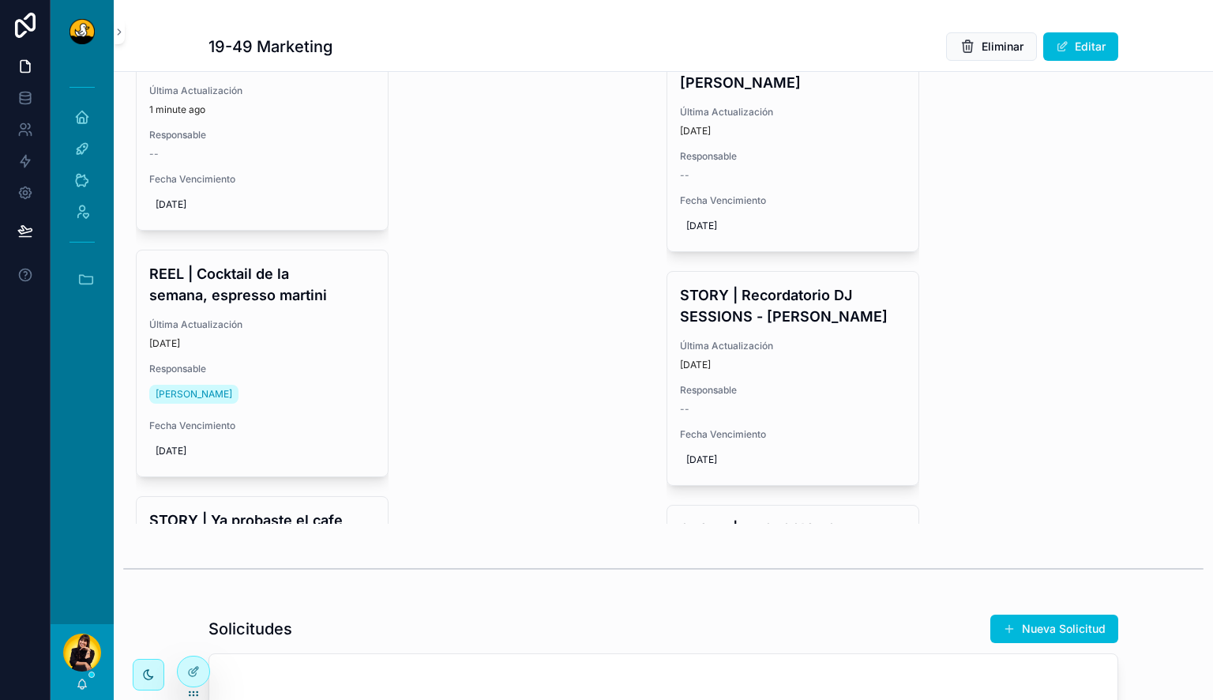
scroll to position [728, 0]
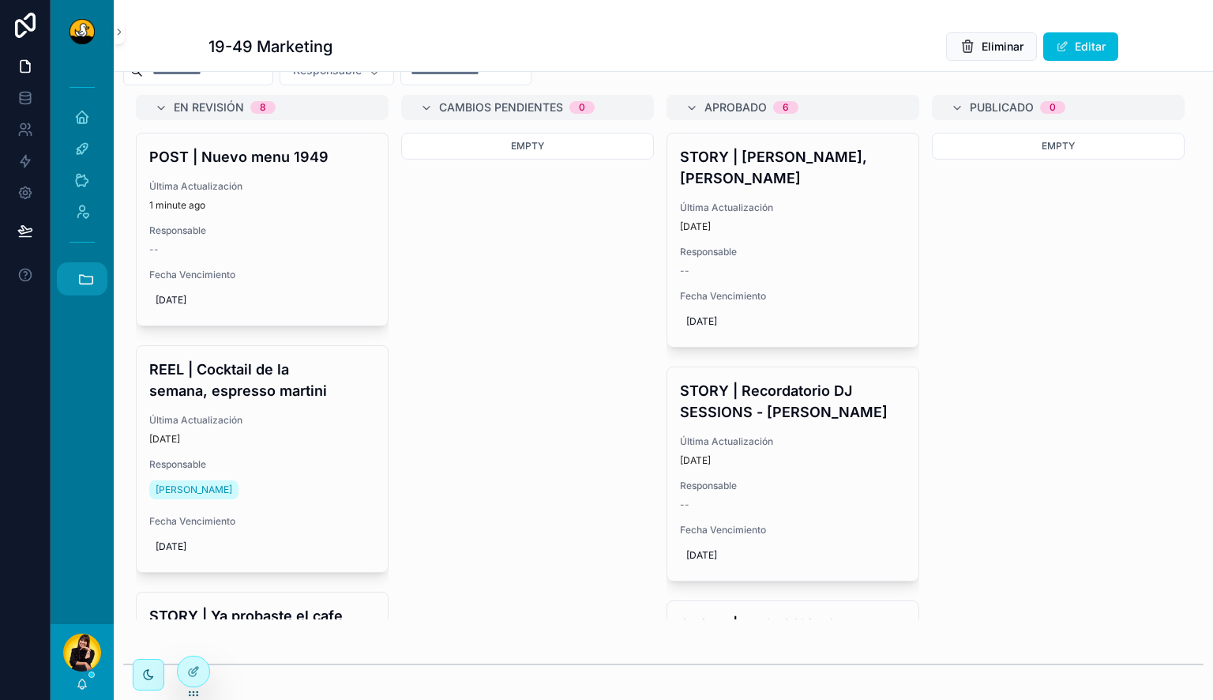
click at [89, 284] on icon "scrollable content" at bounding box center [85, 278] width 17 height 17
click at [81, 580] on span "C" at bounding box center [81, 578] width 17 height 17
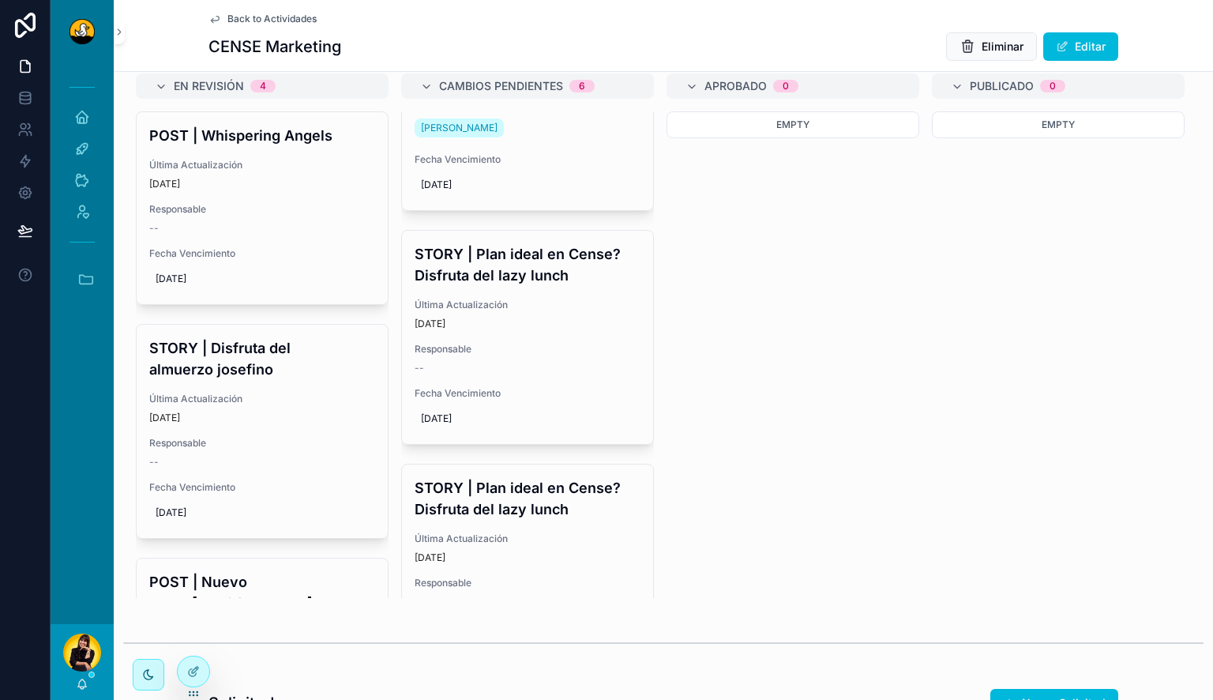
scroll to position [354, 0]
click at [539, 302] on div "STORY | Plan ideal en Cense? Disfruta del lazy lunch Última Actualización 3 day…" at bounding box center [527, 336] width 251 height 213
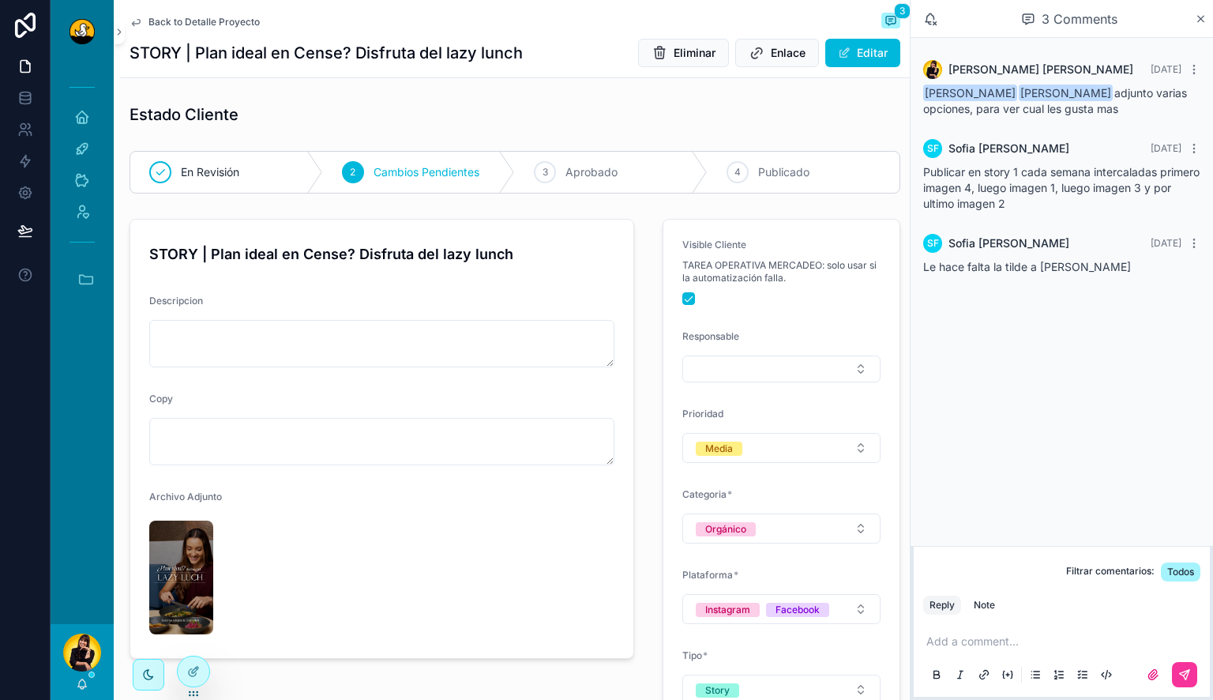
click at [190, 23] on span "Back to Detalle Proyecto" at bounding box center [203, 22] width 111 height 13
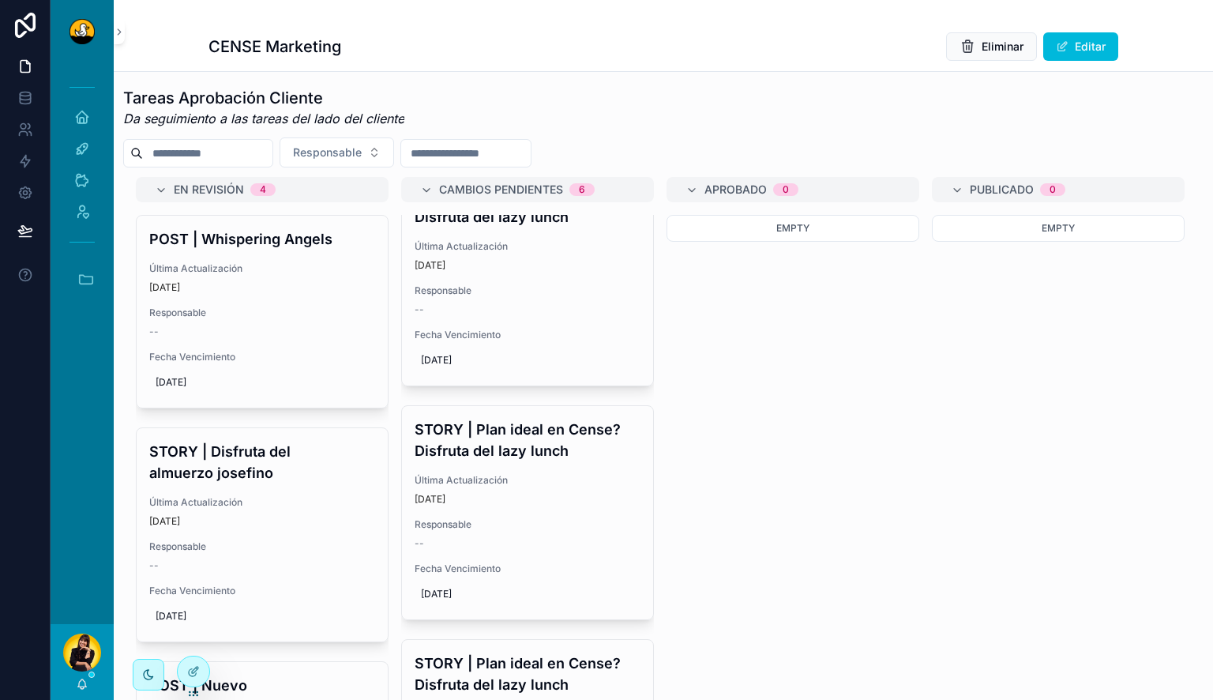
scroll to position [543, 0]
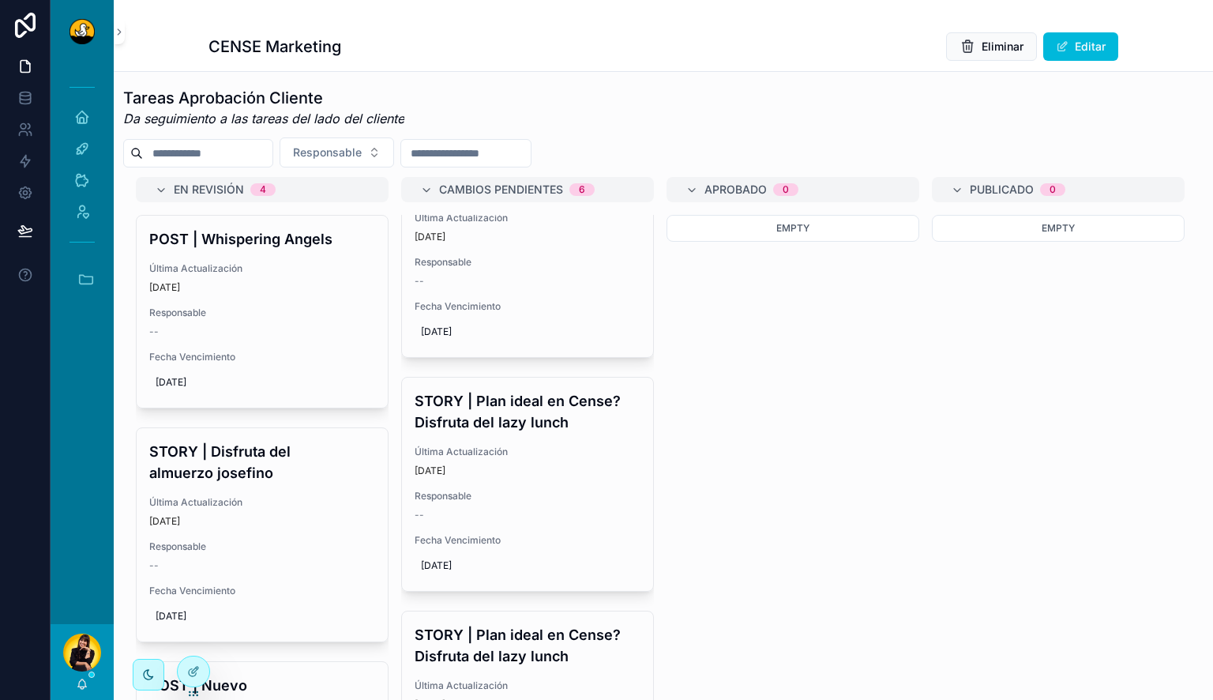
click at [554, 426] on h4 "STORY | Plan ideal en Cense? Disfruta del lazy lunch" at bounding box center [528, 411] width 226 height 43
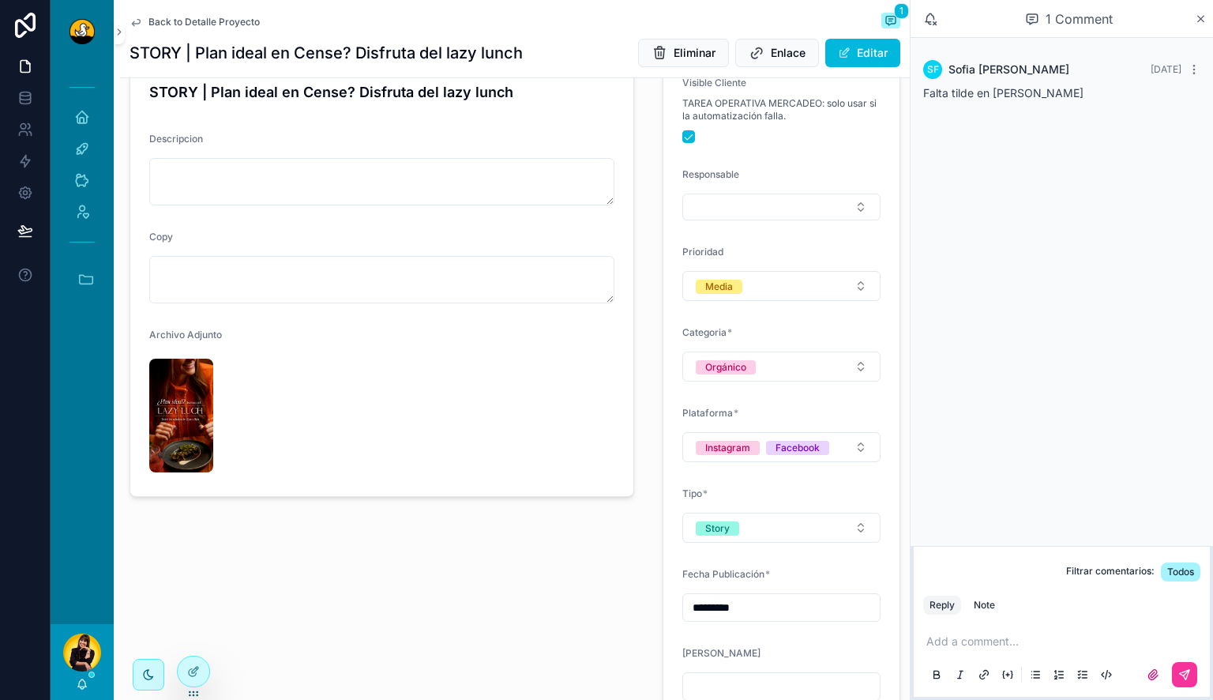
scroll to position [163, 0]
click at [838, 57] on span "scrollable content" at bounding box center [844, 53] width 13 height 13
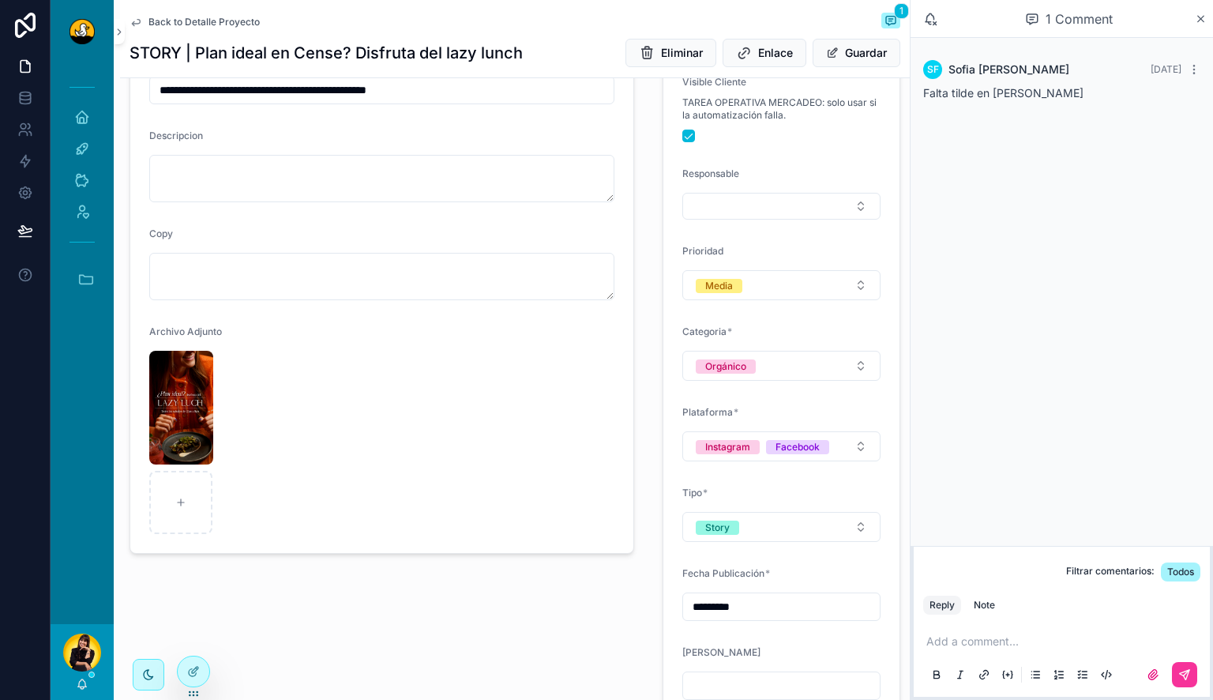
click at [150, 411] on img "scrollable content" at bounding box center [181, 408] width 64 height 114
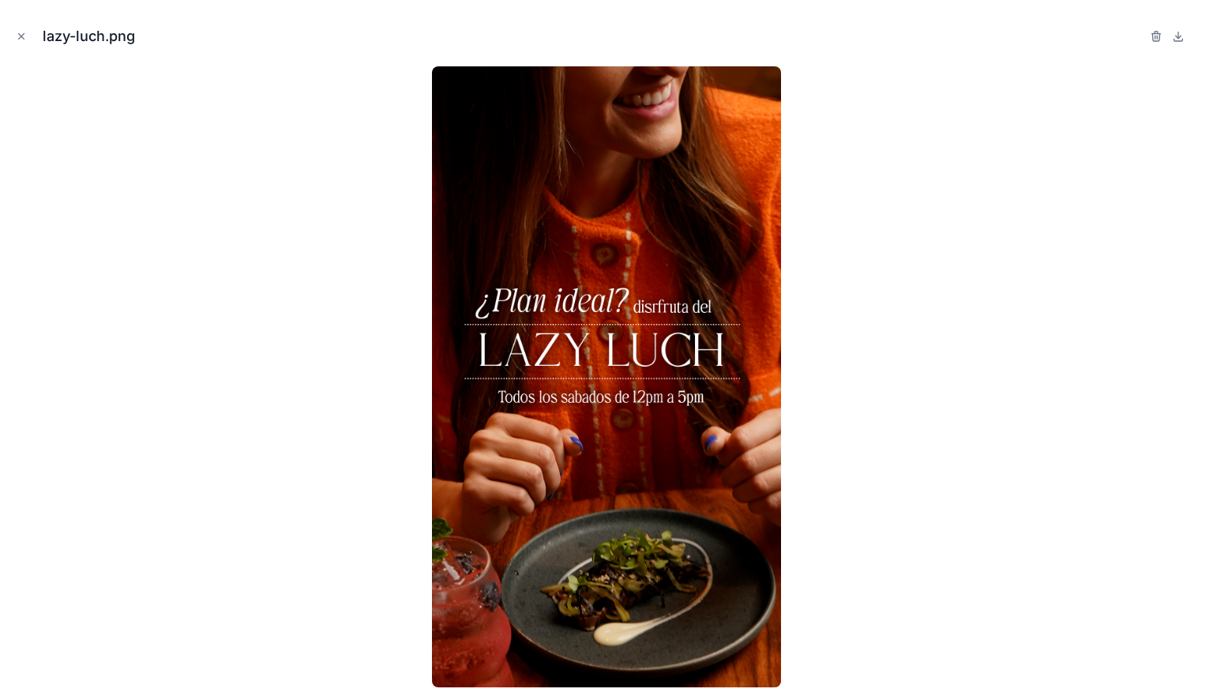
click at [1155, 36] on icon "button" at bounding box center [1155, 37] width 0 height 3
click at [1136, 36] on icon "button" at bounding box center [1139, 37] width 7 height 7
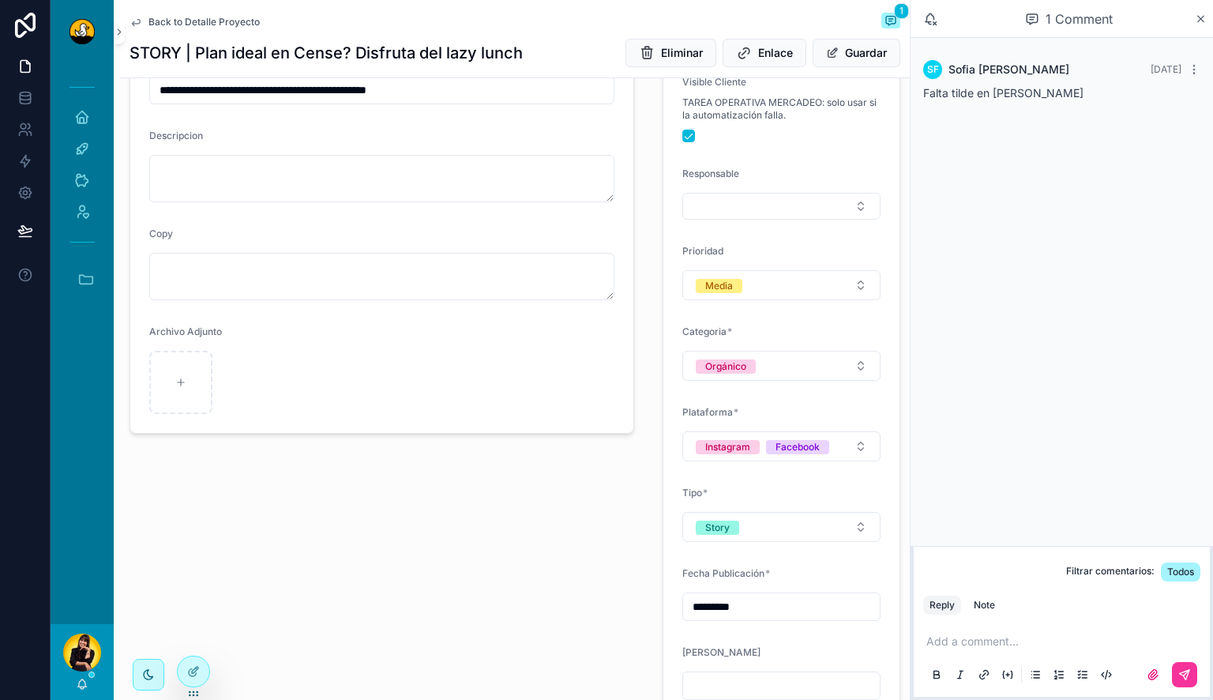
type input "**********"
click at [184, 389] on div "scrollable content" at bounding box center [180, 382] width 63 height 63
type input "**********"
click at [190, 422] on img "scrollable content" at bounding box center [199, 408] width 100 height 114
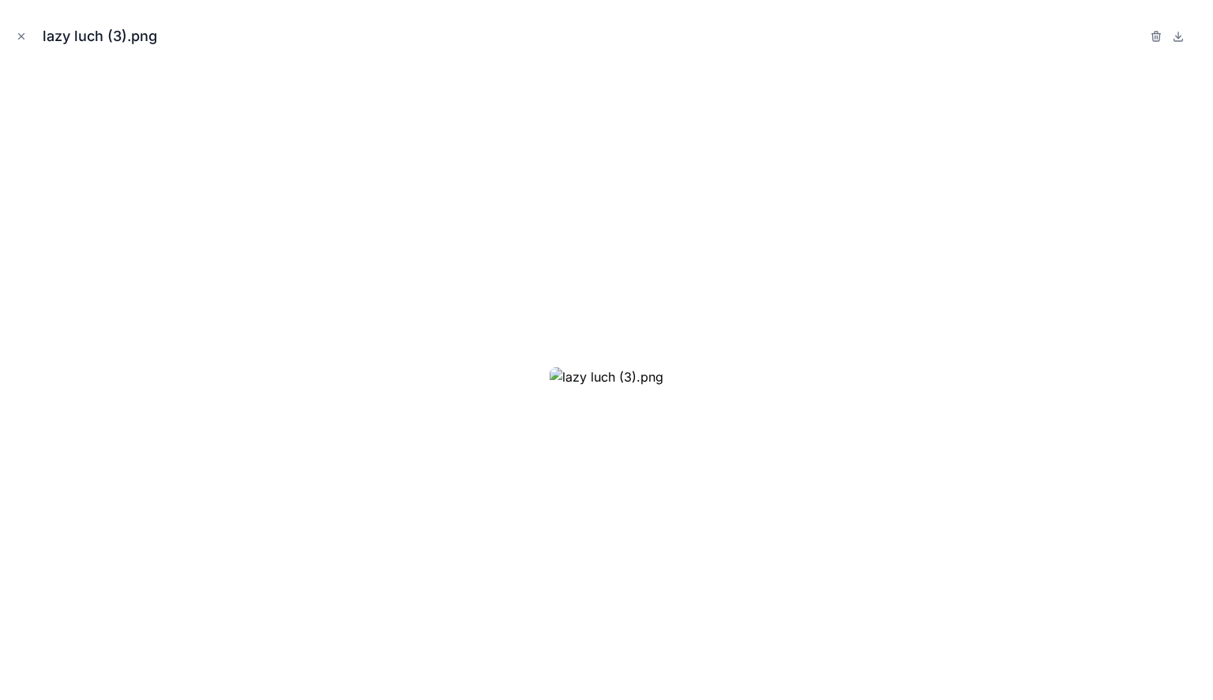
click at [349, 369] on div at bounding box center [607, 376] width 1188 height 621
click at [21, 32] on icon "Close modal" at bounding box center [21, 36] width 11 height 11
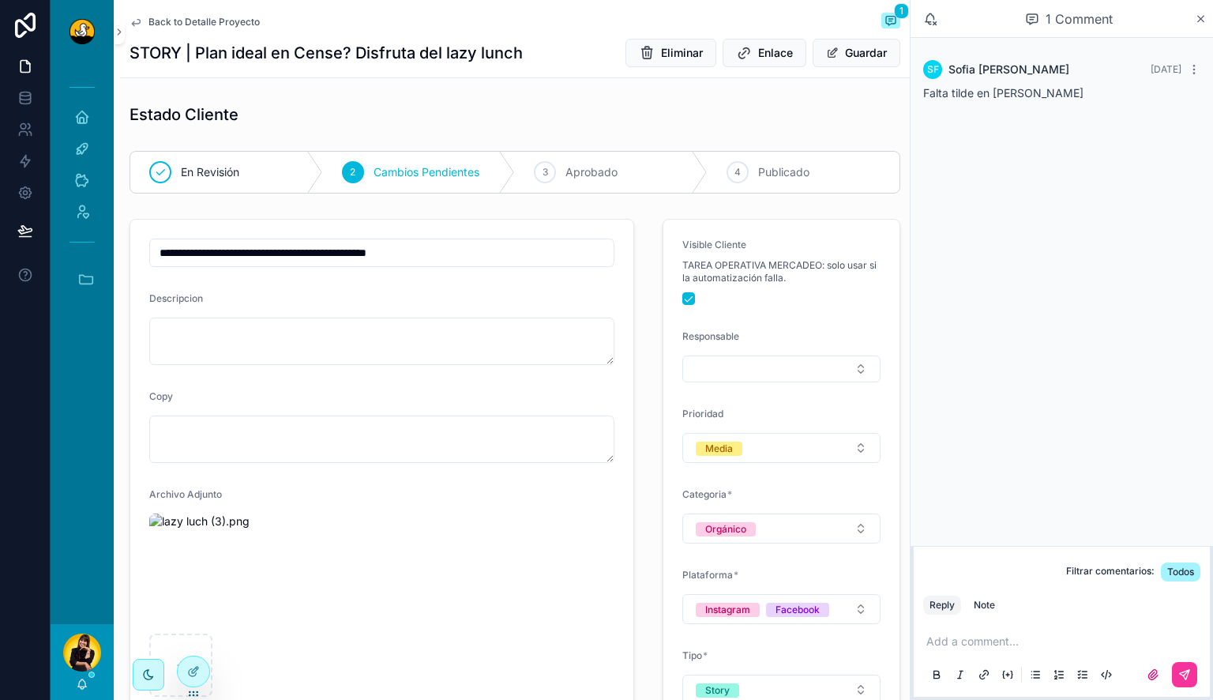
click at [235, 161] on div "En Revisión" at bounding box center [226, 172] width 193 height 41
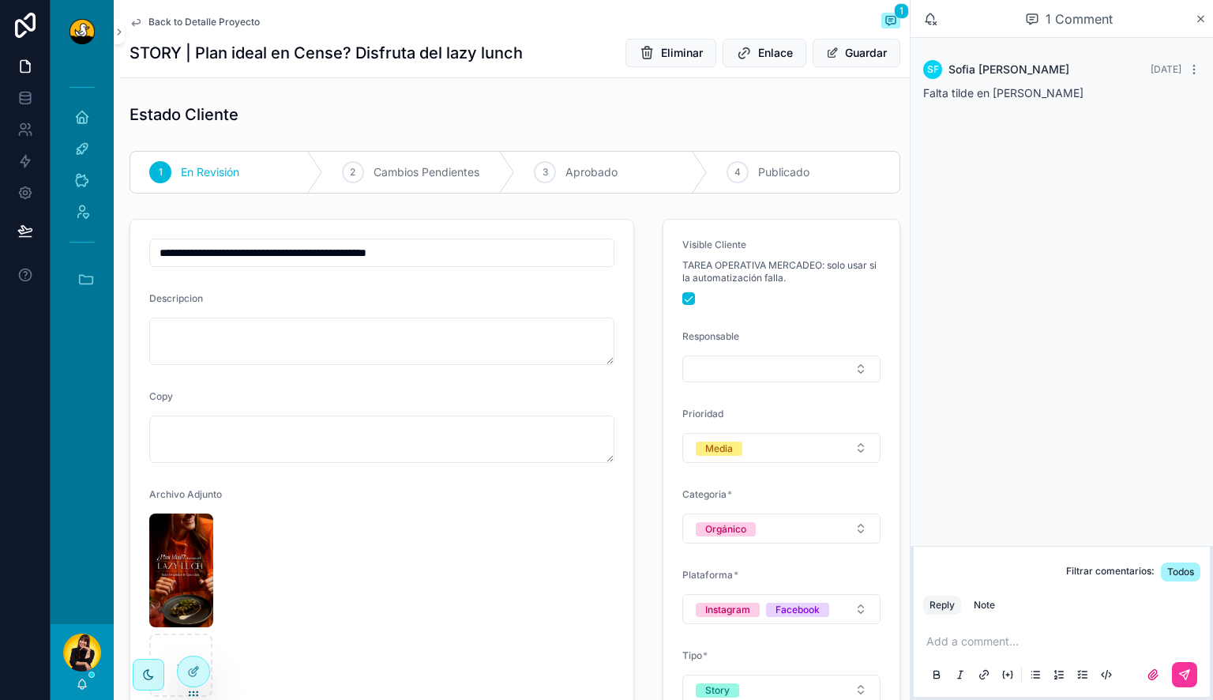
type input "**********"
click at [958, 633] on p "scrollable content" at bounding box center [1064, 641] width 277 height 16
click at [1188, 670] on icon "scrollable content" at bounding box center [1184, 674] width 9 height 9
click at [205, 568] on img "scrollable content" at bounding box center [181, 570] width 64 height 114
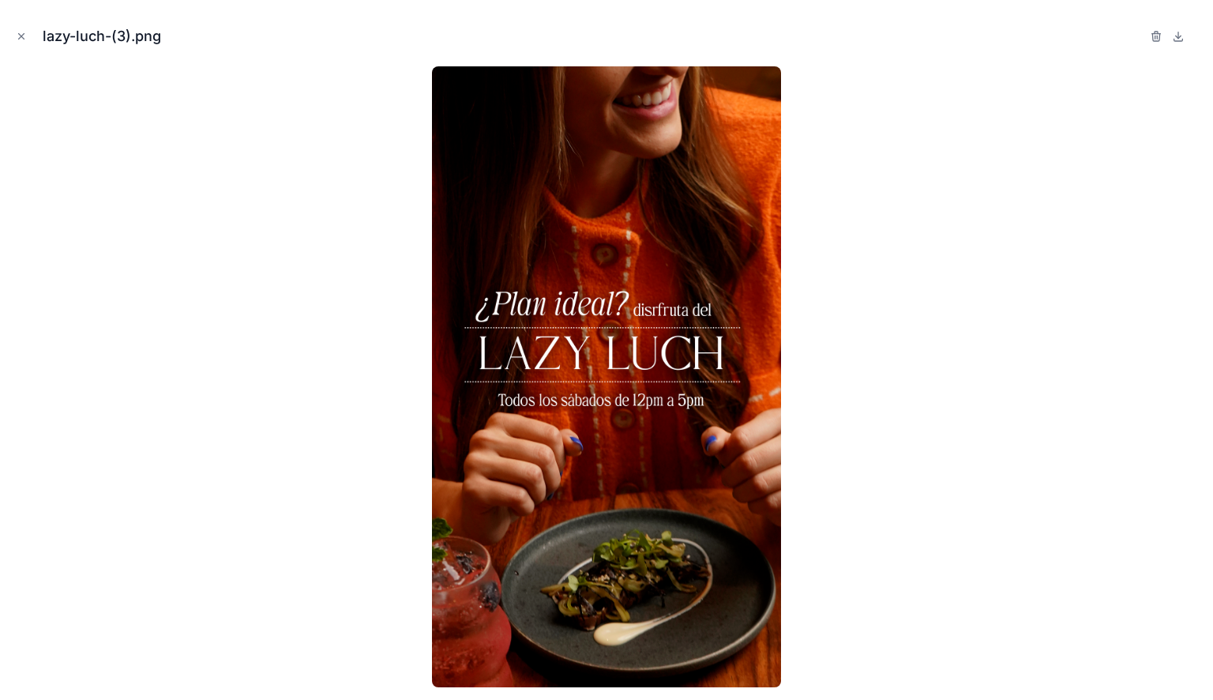
click at [17, 32] on icon "Close modal" at bounding box center [21, 36] width 11 height 11
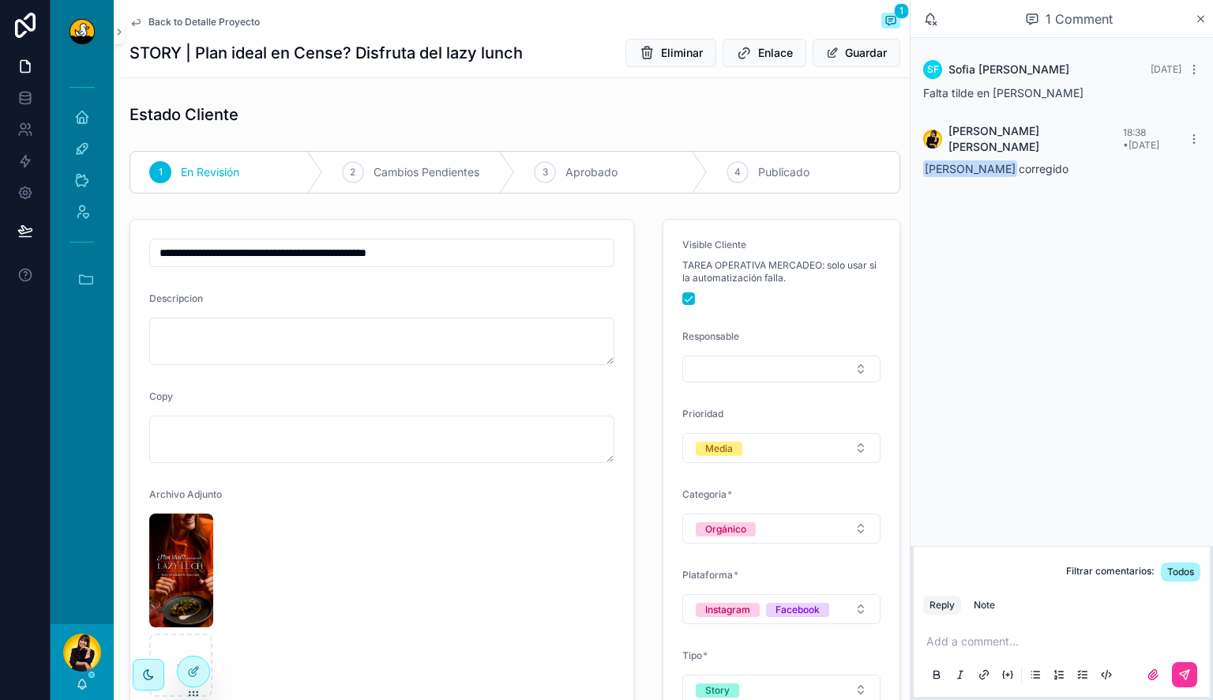
click at [228, 23] on span "Back to Detalle Proyecto" at bounding box center [203, 22] width 111 height 13
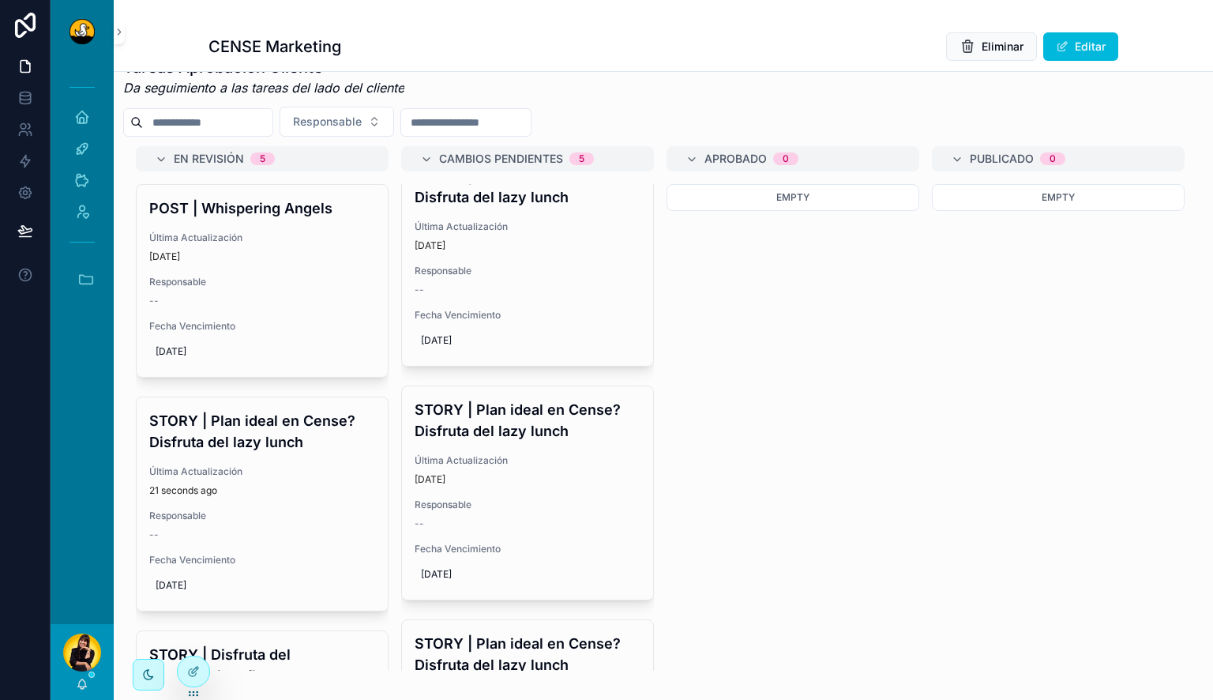
scroll to position [506, 0]
click at [567, 464] on span "Última Actualización" at bounding box center [528, 458] width 226 height 13
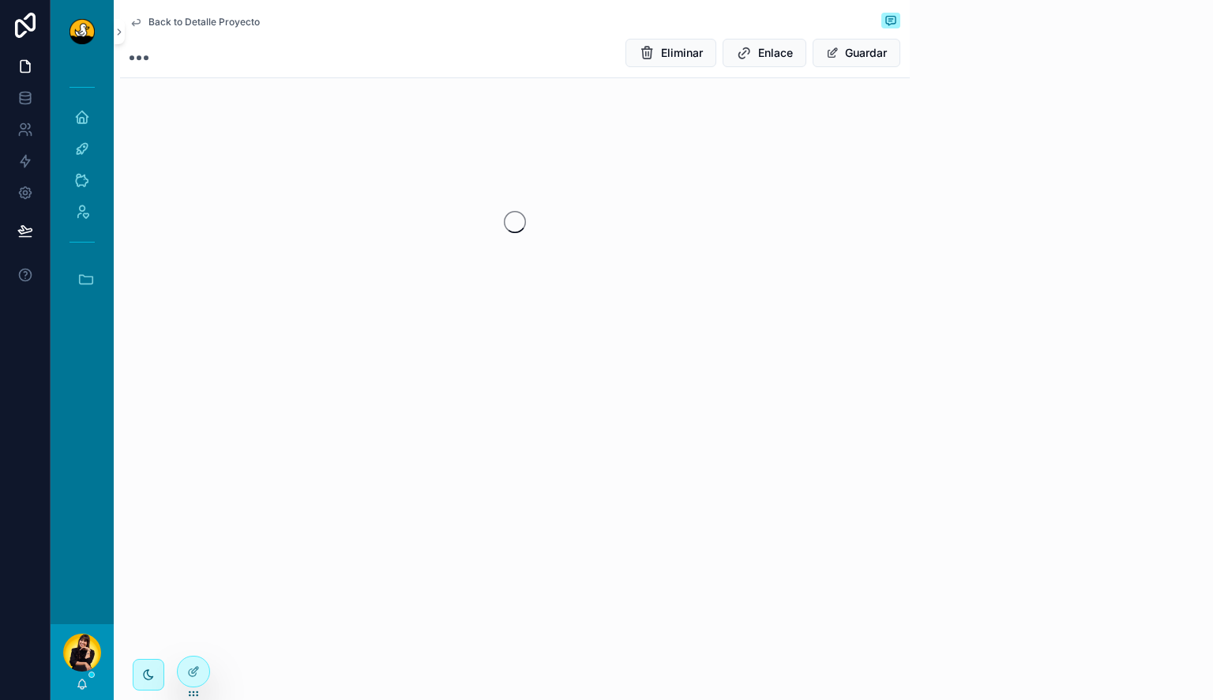
click at [567, 470] on div "Back to Detalle Proyecto Eliminar Enlace Guardar" at bounding box center [512, 350] width 796 height 700
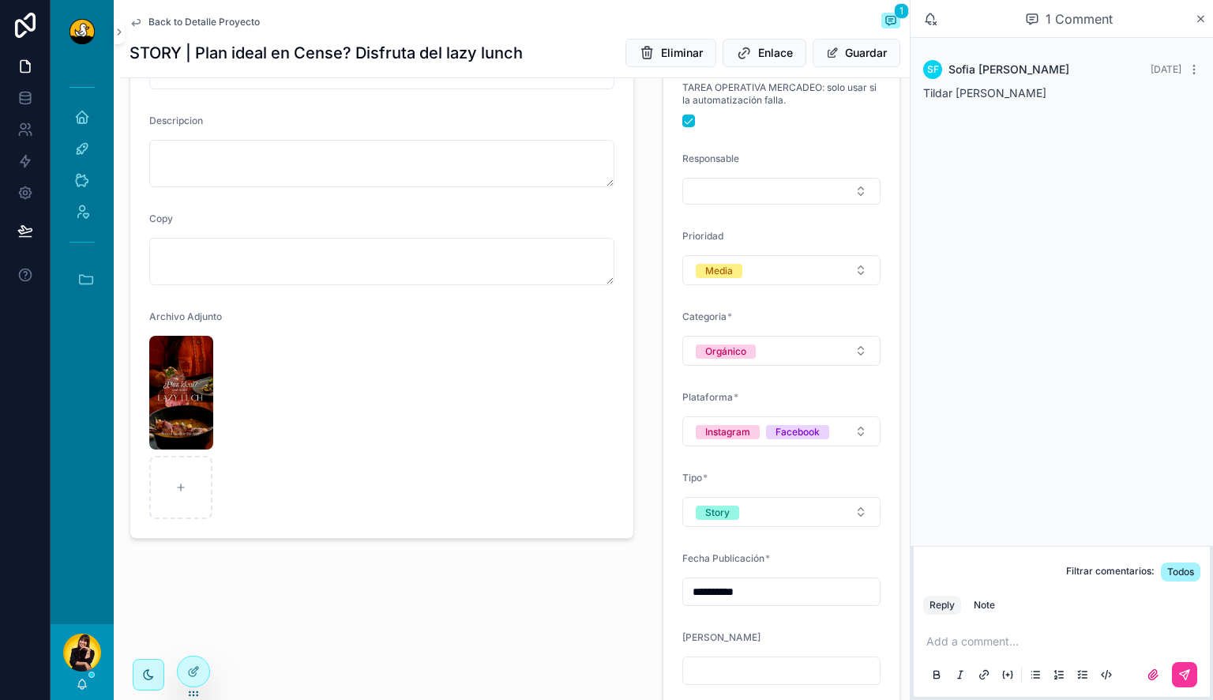
scroll to position [178, 0]
click at [195, 380] on img "scrollable content" at bounding box center [181, 392] width 64 height 114
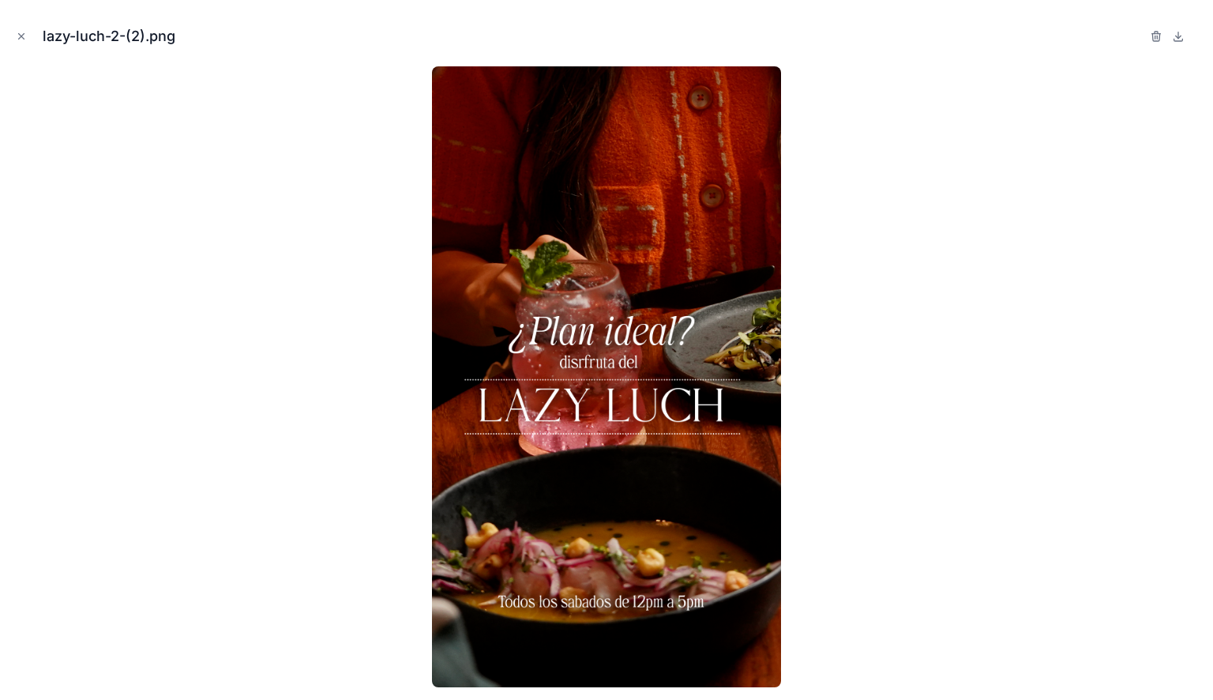
click at [212, 440] on div at bounding box center [607, 376] width 1188 height 621
click at [1159, 34] on icon "button" at bounding box center [1156, 34] width 9 height 0
click at [1138, 37] on icon "button" at bounding box center [1140, 36] width 13 height 13
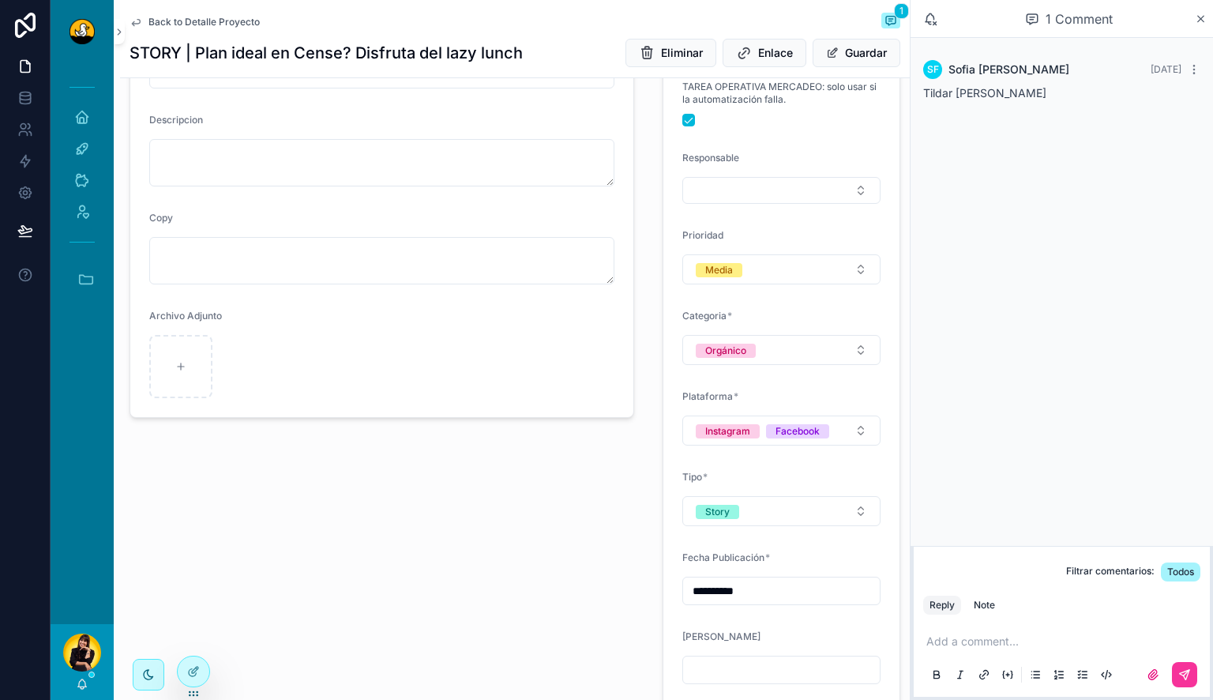
type input "**********"
click at [174, 377] on div "scrollable content" at bounding box center [180, 366] width 63 height 63
type input "**********"
click at [962, 638] on p "scrollable content" at bounding box center [1064, 641] width 277 height 16
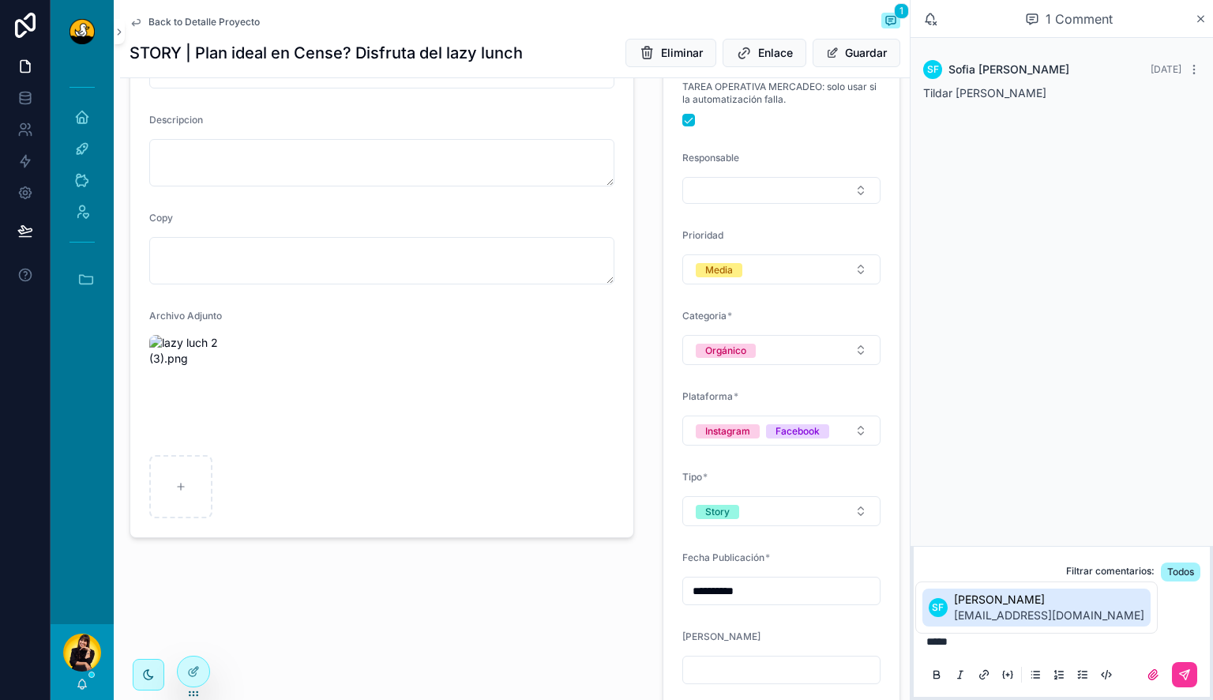
type input "**********"
click at [1194, 667] on button "scrollable content" at bounding box center [1184, 674] width 25 height 25
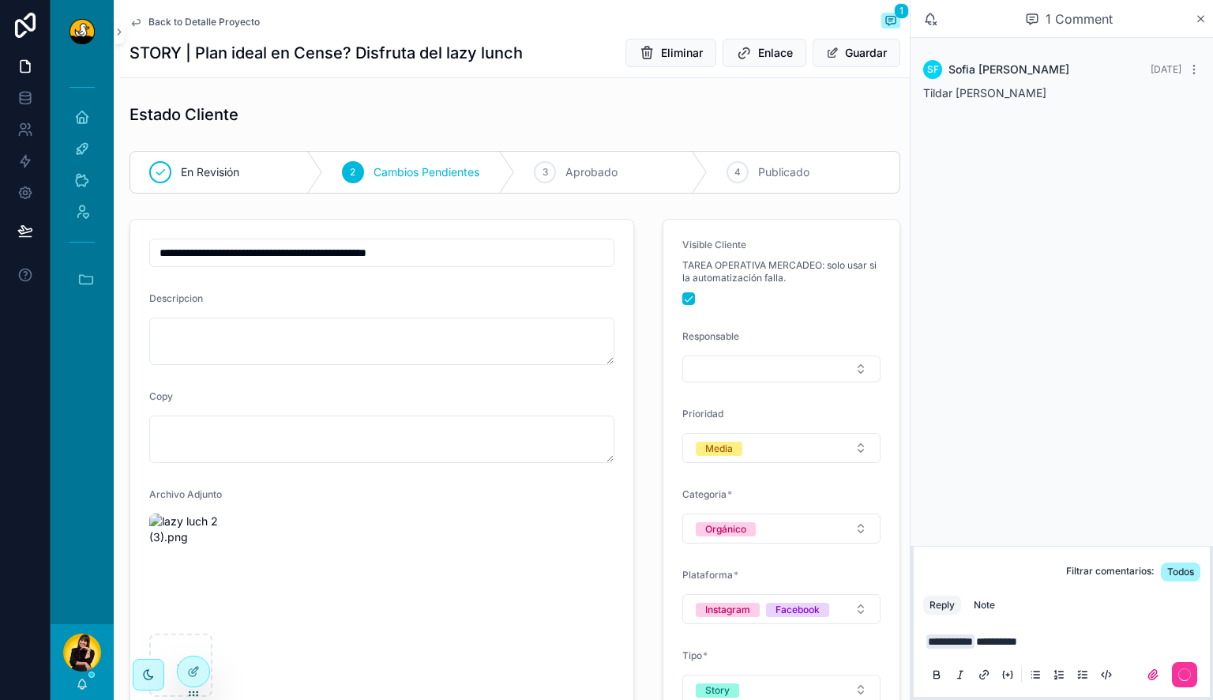
click at [202, 174] on span "En Revisión" at bounding box center [210, 172] width 58 height 16
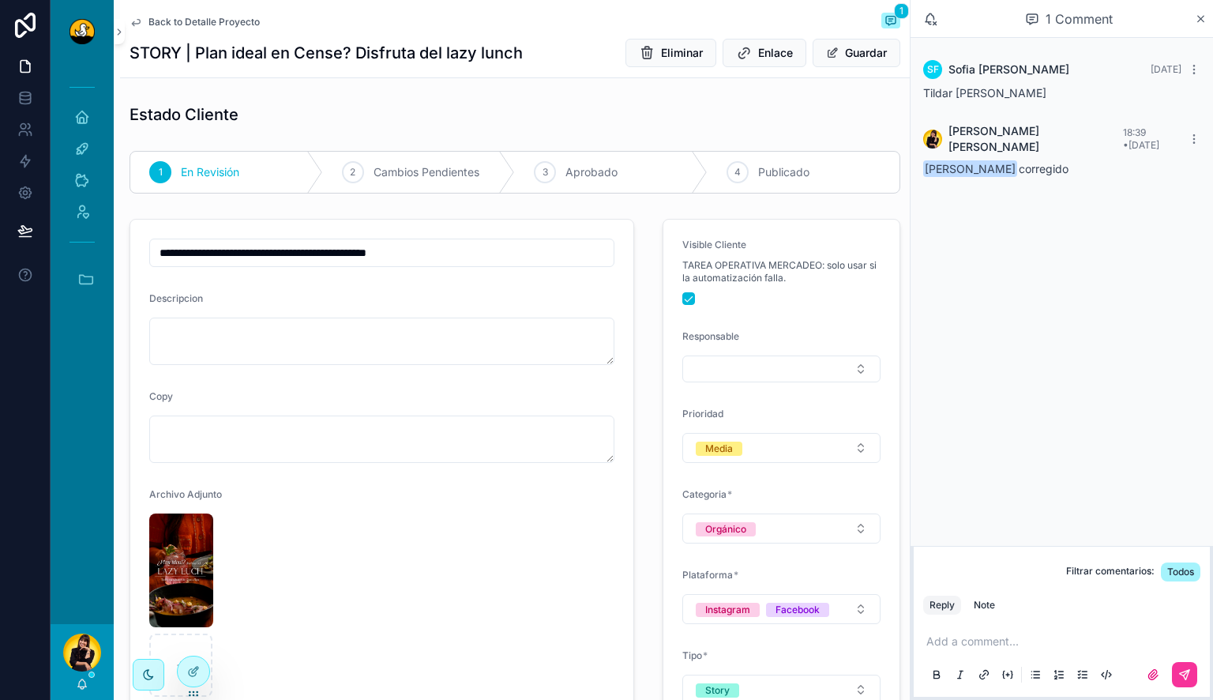
click at [193, 16] on span "Back to Detalle Proyecto" at bounding box center [203, 22] width 111 height 13
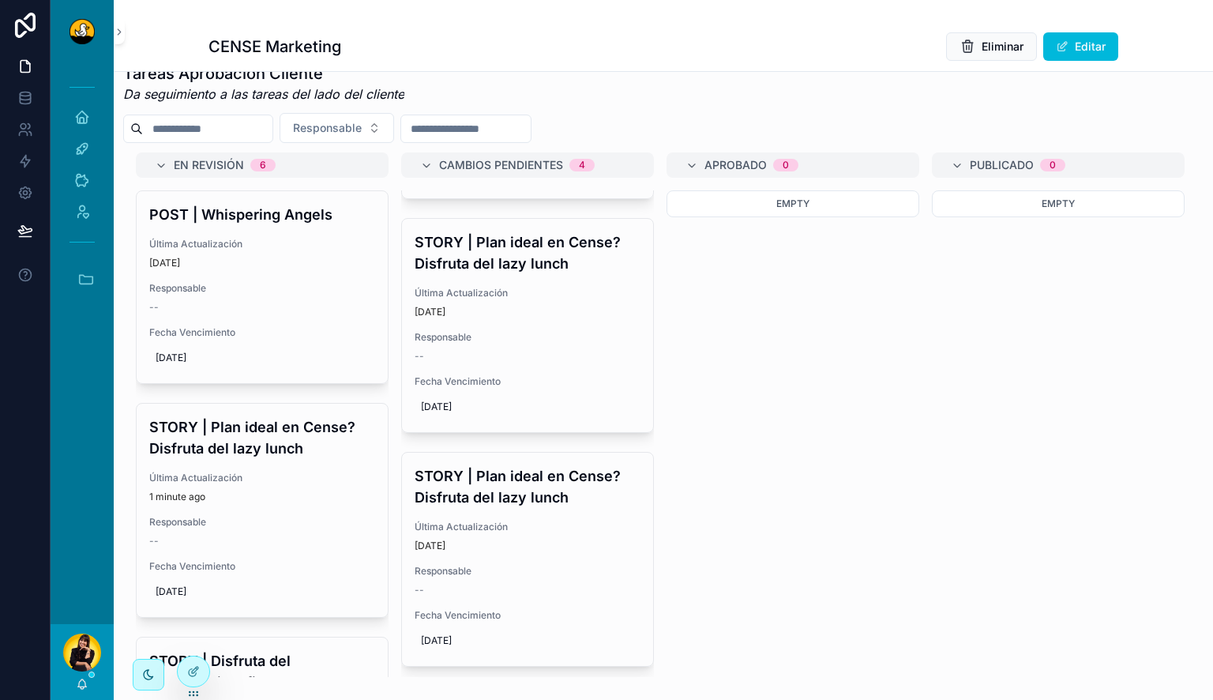
click at [316, 250] on span "Última Actualización" at bounding box center [262, 244] width 226 height 13
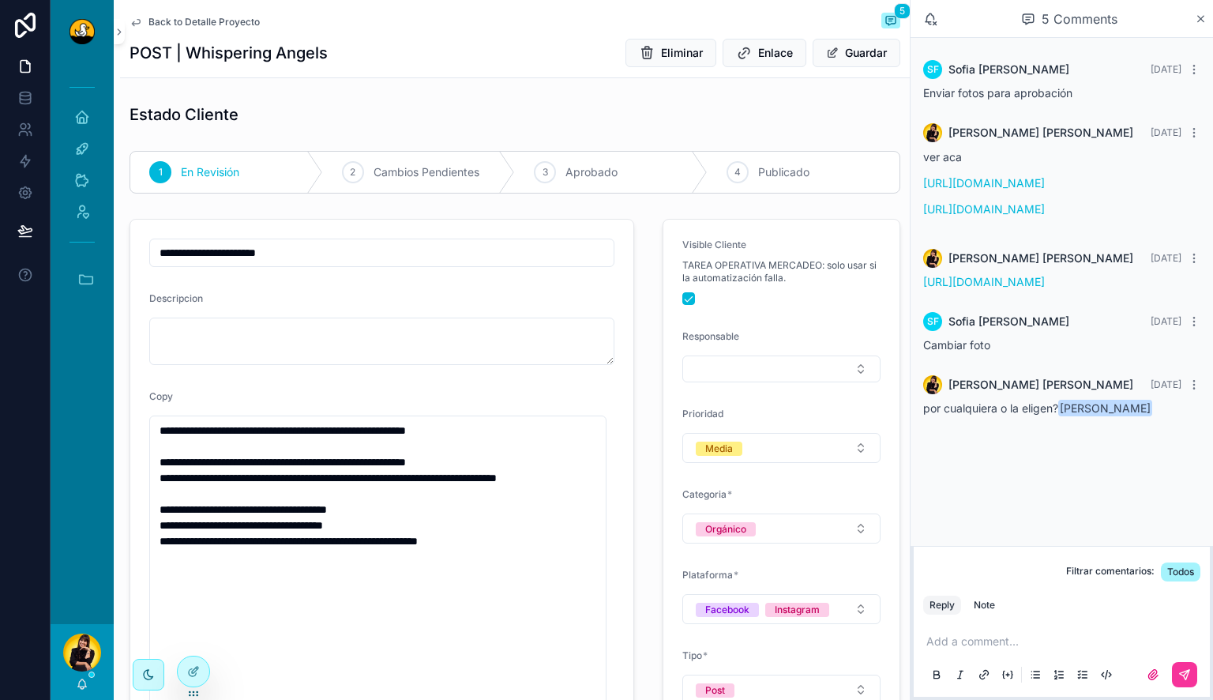
click at [208, 24] on span "Back to Detalle Proyecto" at bounding box center [203, 22] width 111 height 13
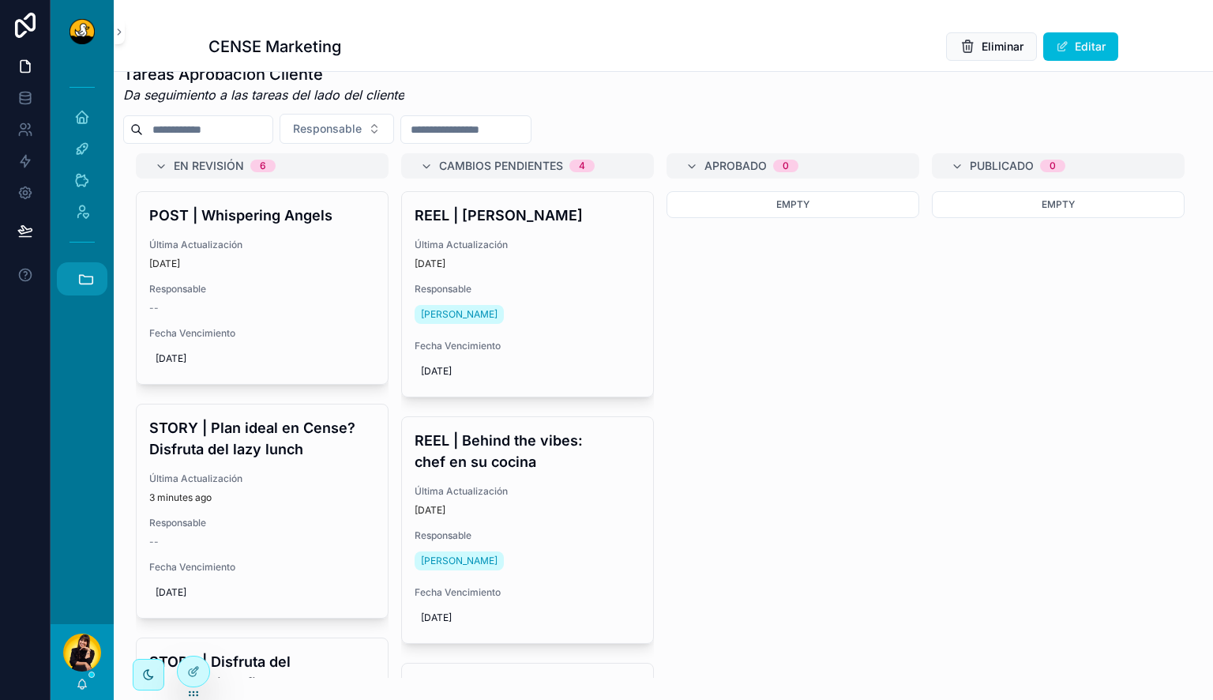
click at [91, 281] on icon "scrollable content" at bounding box center [85, 278] width 17 height 17
click at [84, 502] on link "HC Hyatt Centric" at bounding box center [86, 493] width 43 height 33
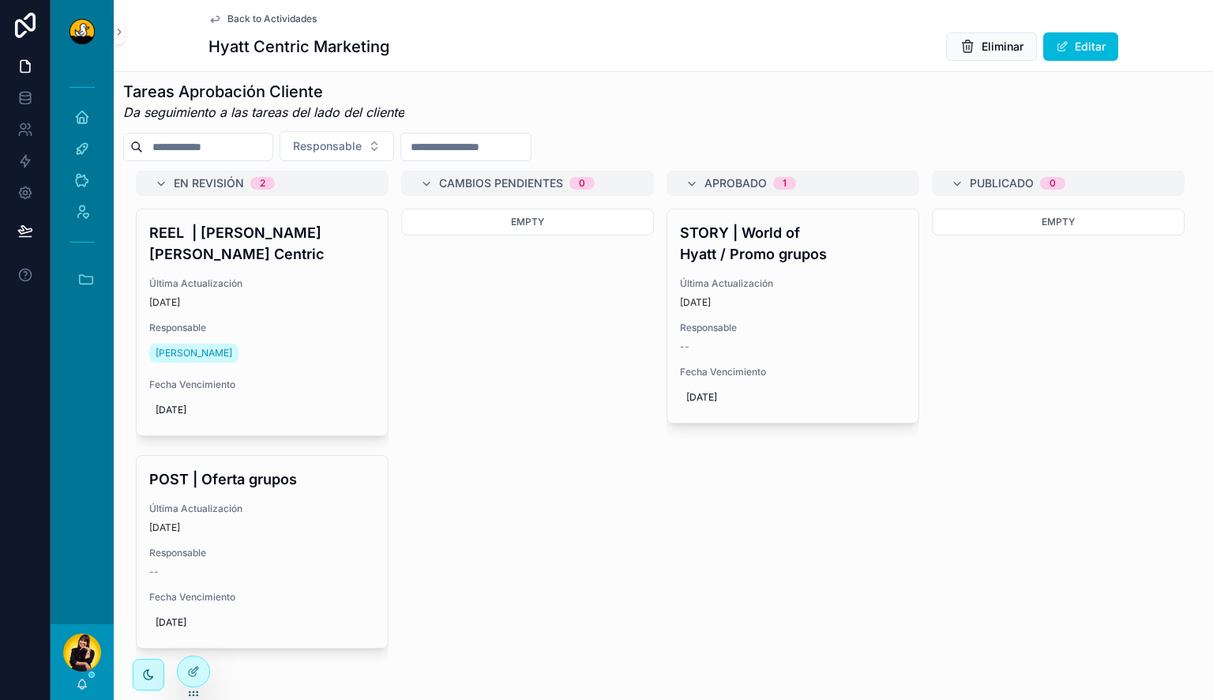
scroll to position [659, 0]
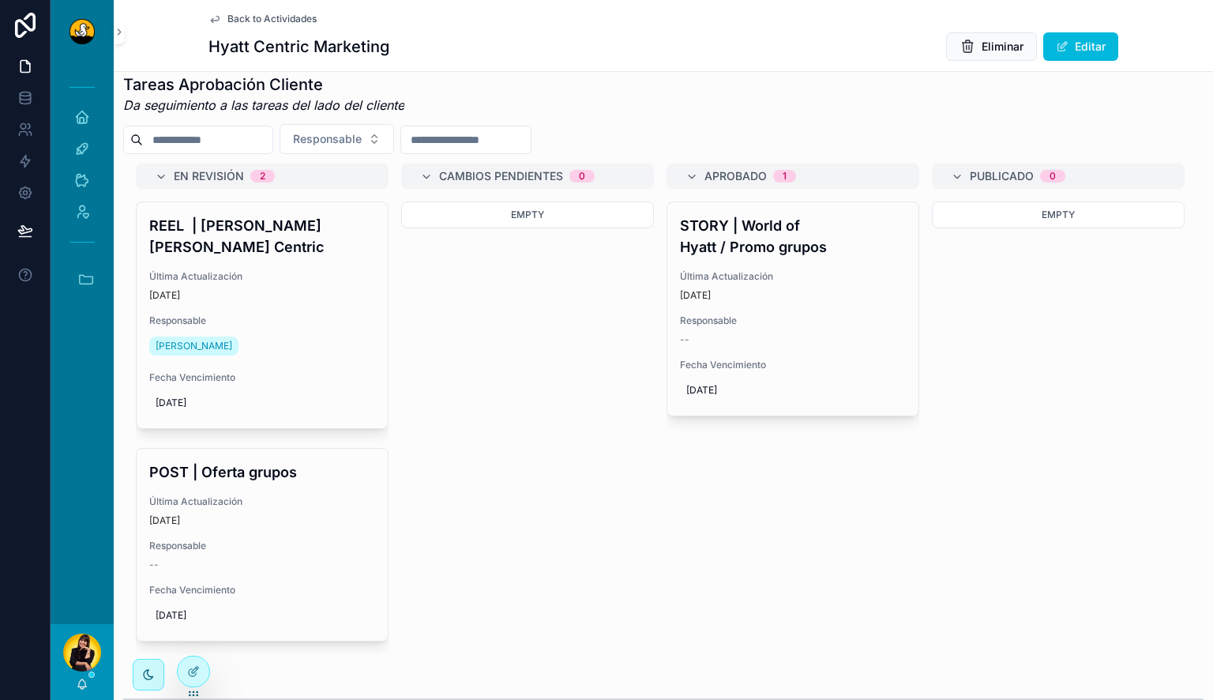
click at [251, 508] on span "Última Actualización" at bounding box center [262, 501] width 226 height 13
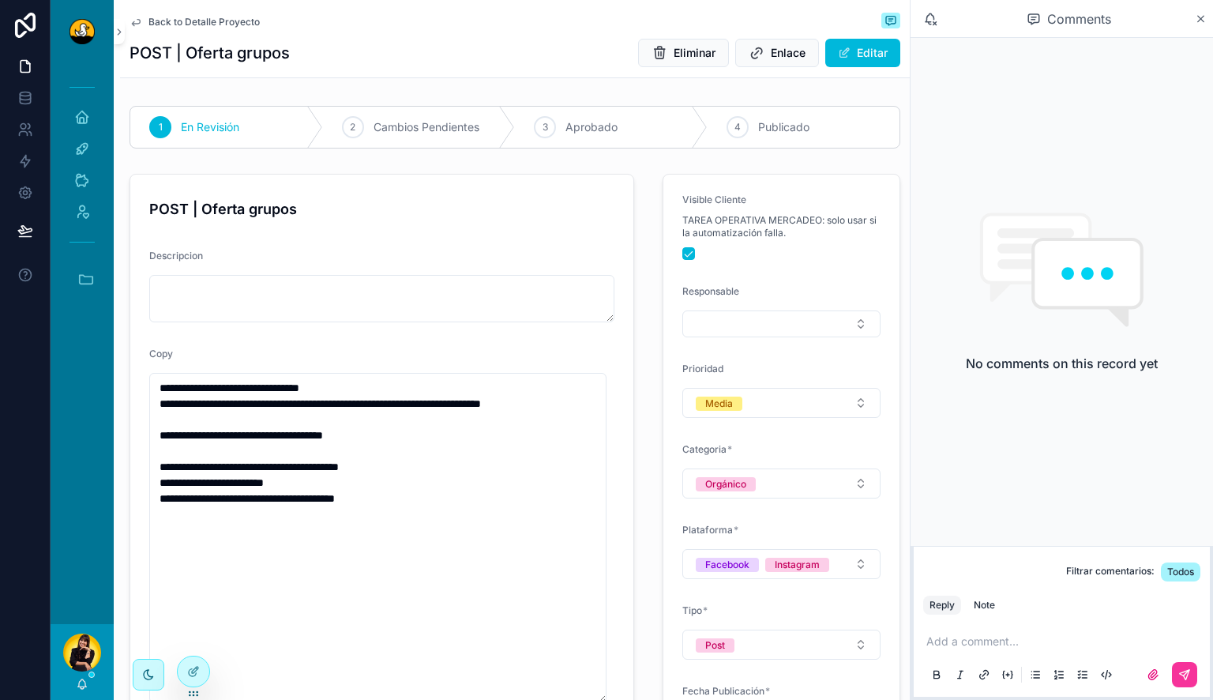
scroll to position [460, 0]
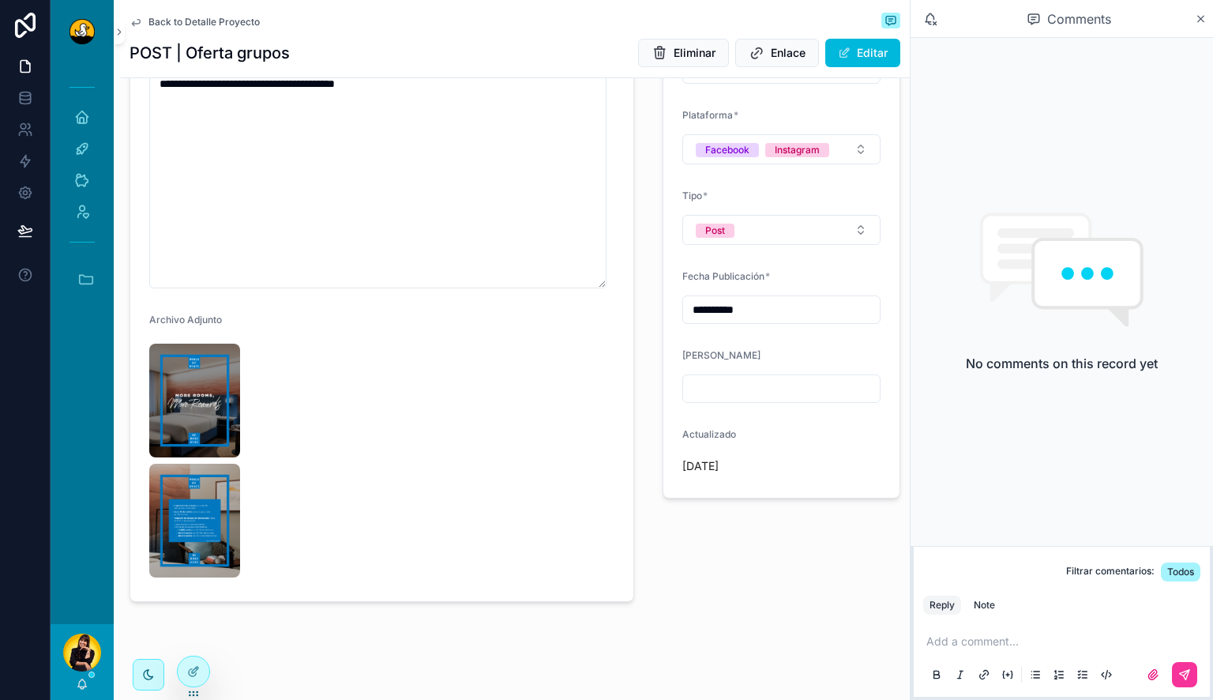
click at [223, 424] on img "scrollable content" at bounding box center [194, 400] width 91 height 114
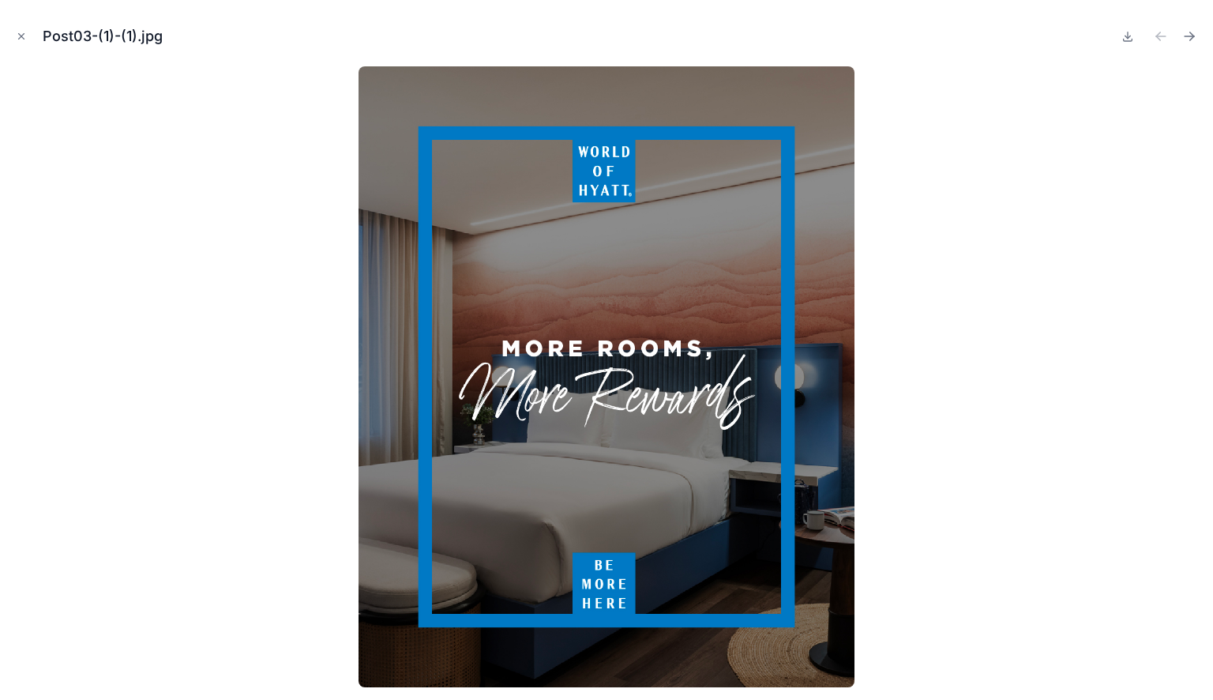
click at [1133, 28] on button at bounding box center [1127, 36] width 19 height 22
click at [1188, 42] on icon "Next file" at bounding box center [1189, 36] width 16 height 16
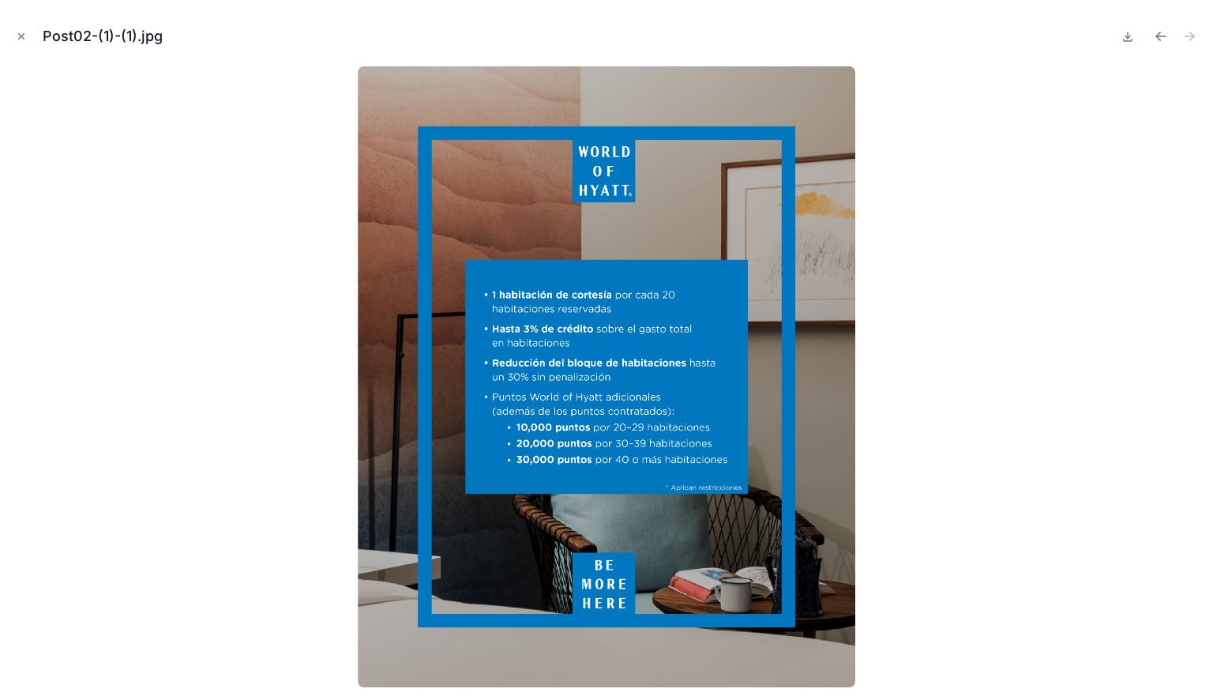
scroll to position [460, 0]
click at [1130, 37] on icon at bounding box center [1127, 36] width 13 height 13
click at [21, 32] on icon "Close modal" at bounding box center [21, 36] width 11 height 11
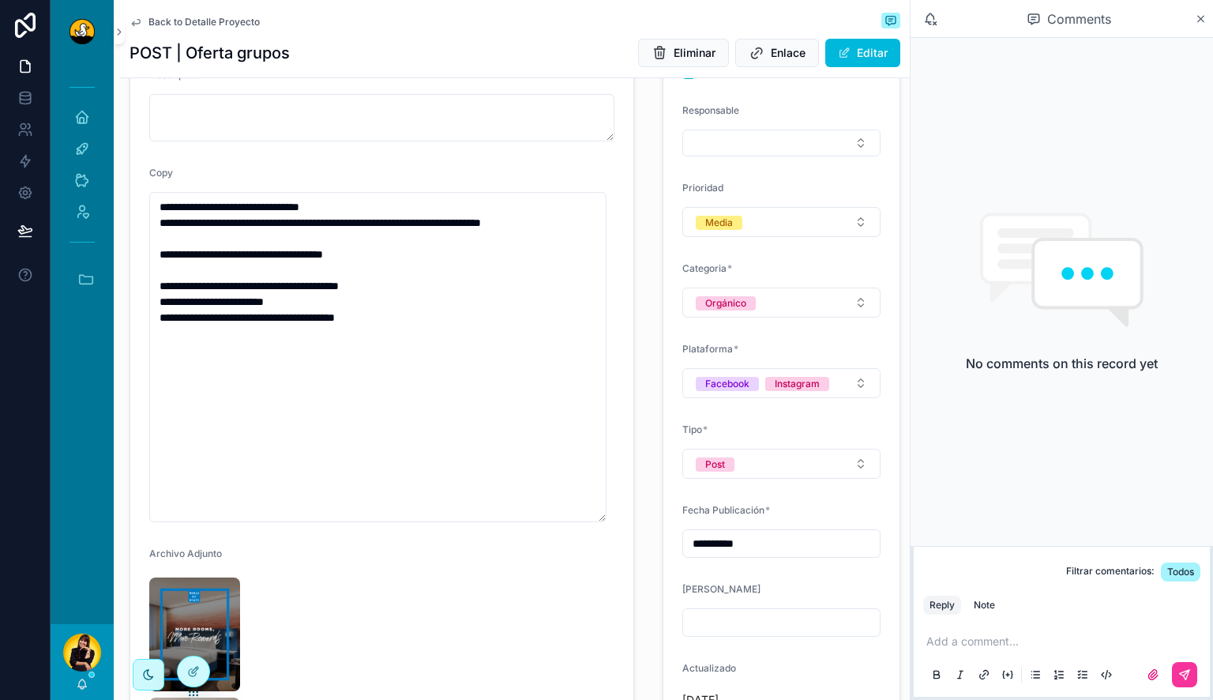
scroll to position [223, 0]
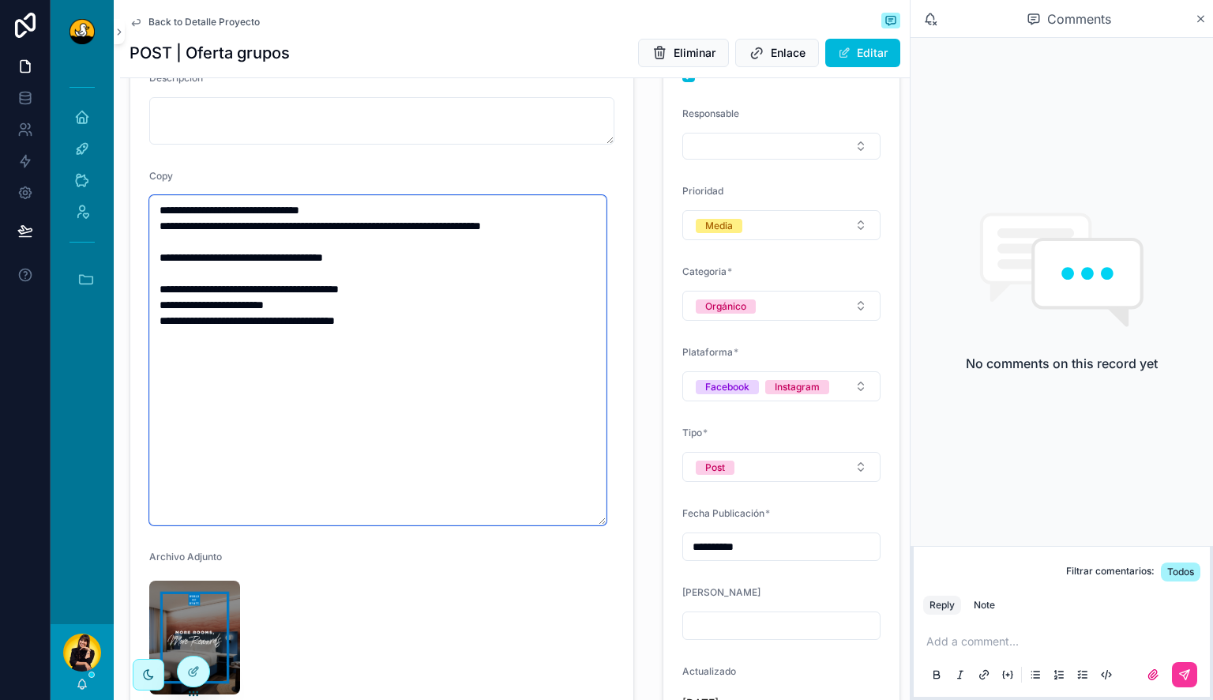
click at [460, 376] on textarea "**********" at bounding box center [377, 360] width 457 height 330
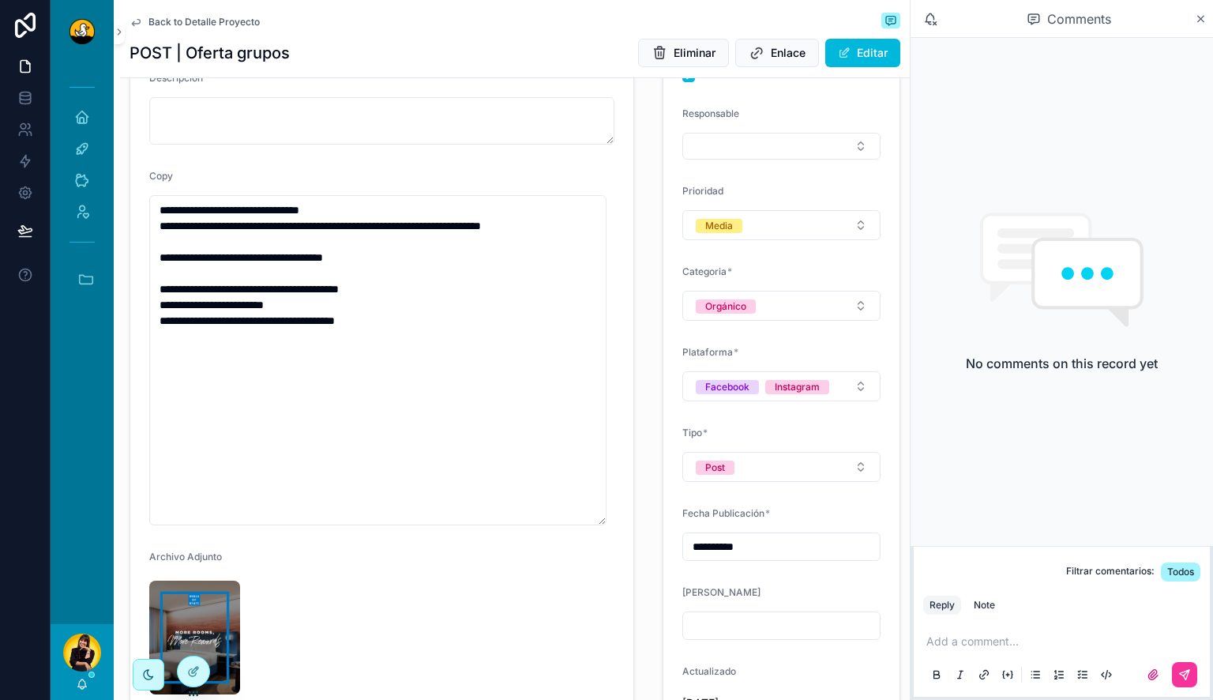
click at [160, 21] on span "Back to Detalle Proyecto" at bounding box center [203, 22] width 111 height 13
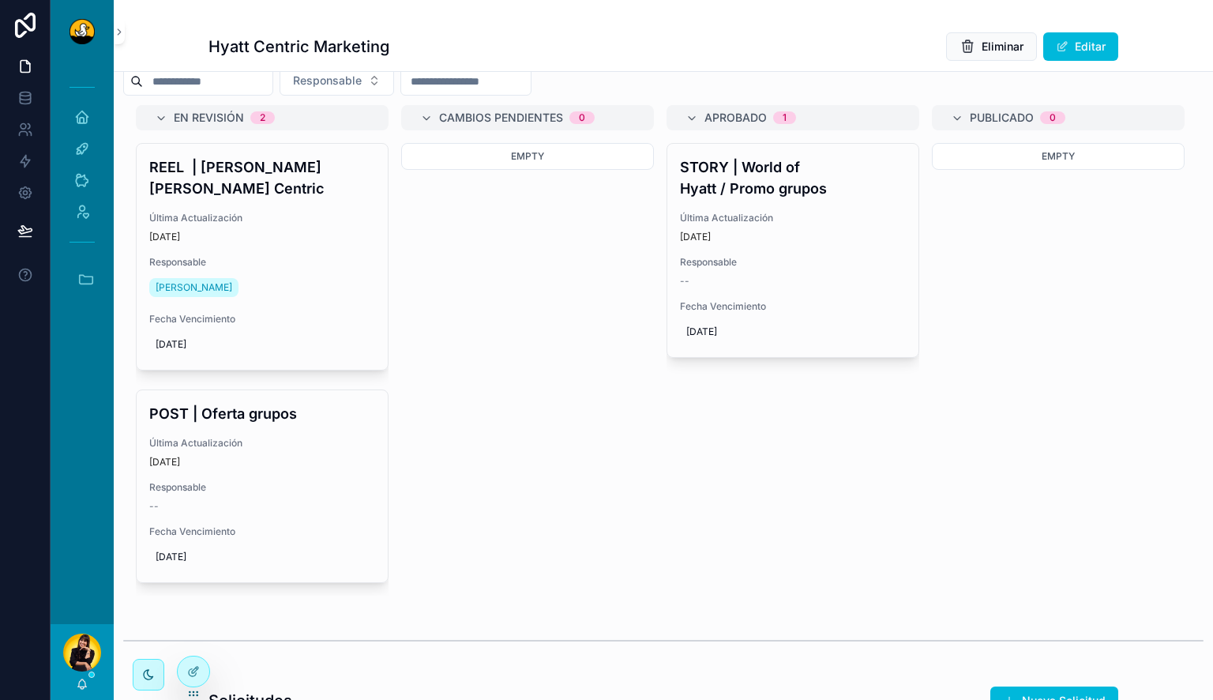
scroll to position [722, 0]
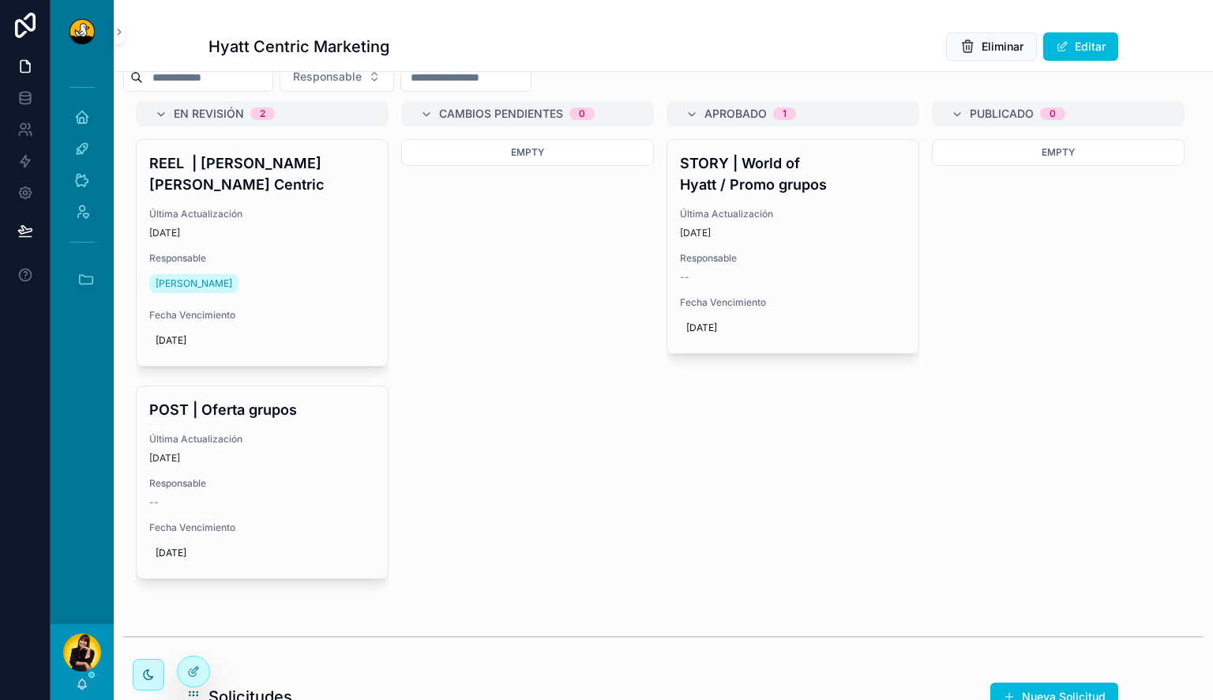
click at [324, 265] on span "Responsable" at bounding box center [262, 258] width 226 height 13
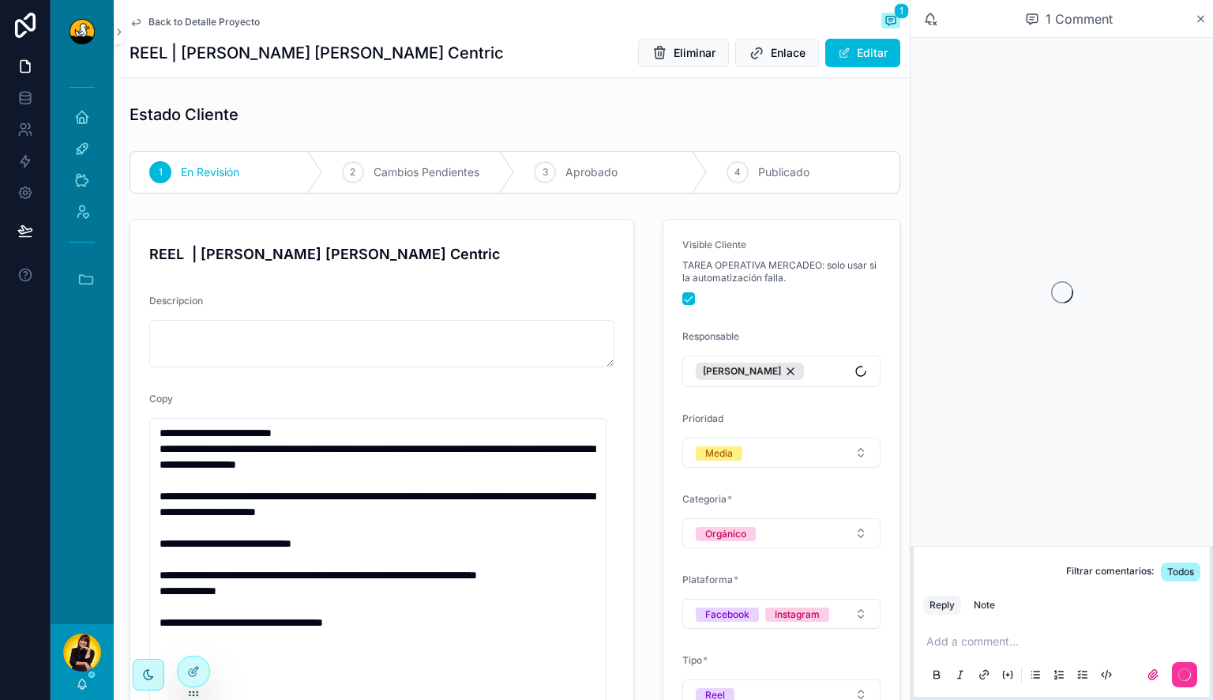
scroll to position [140, 0]
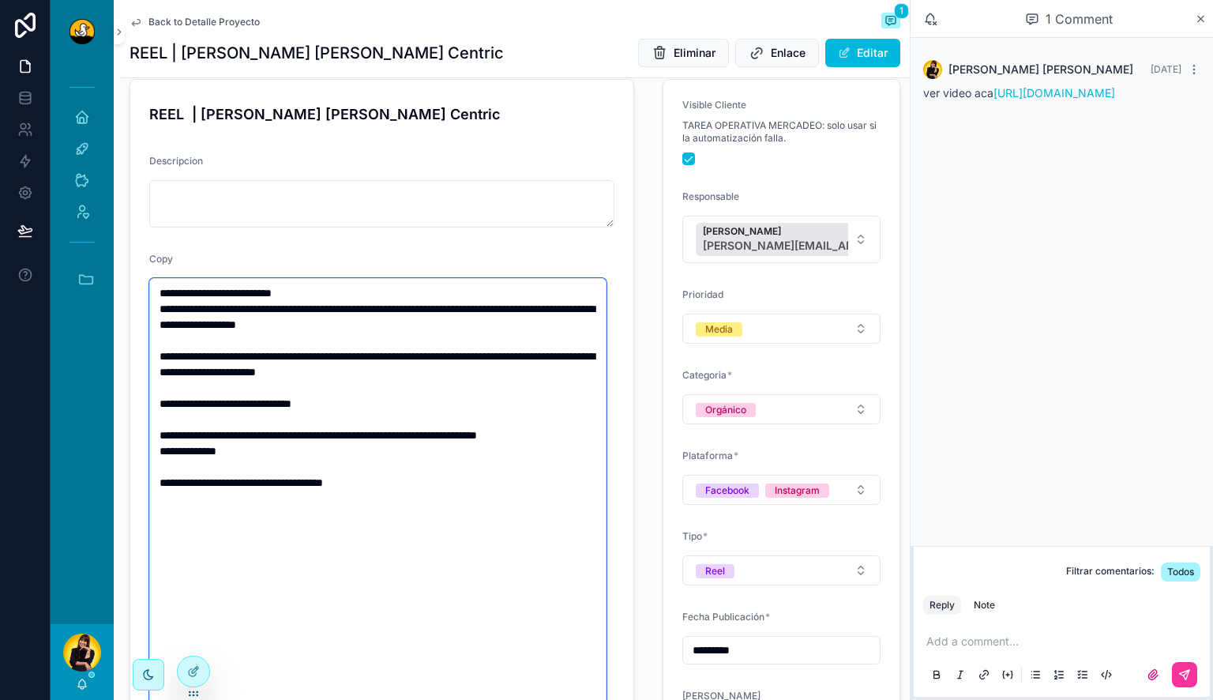
click at [434, 503] on textarea "**********" at bounding box center [377, 522] width 457 height 488
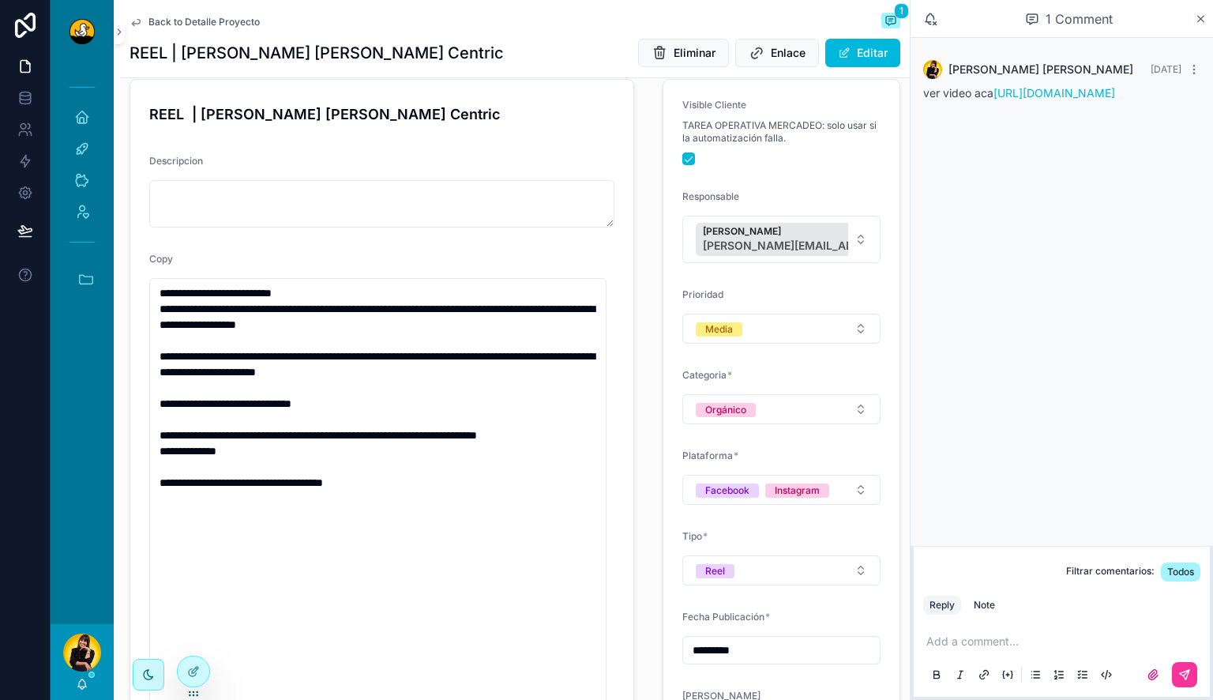
click at [1113, 99] on link "[URL][DOMAIN_NAME]" at bounding box center [1054, 92] width 122 height 13
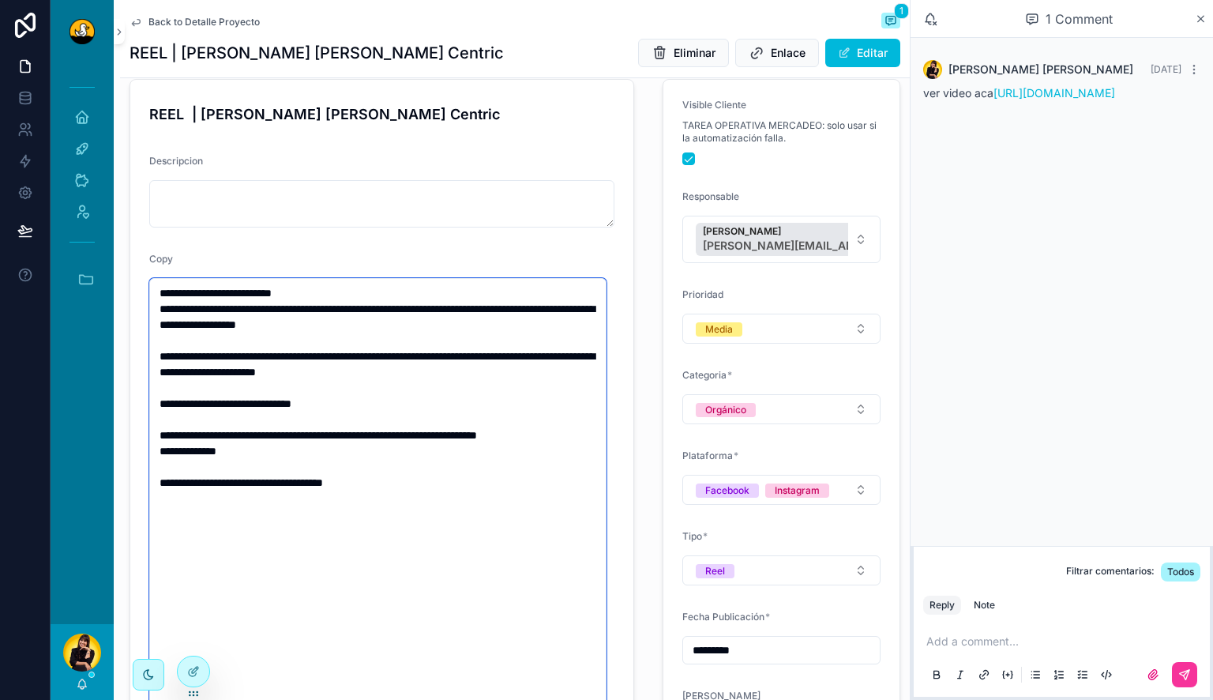
click at [462, 488] on textarea "**********" at bounding box center [377, 522] width 457 height 488
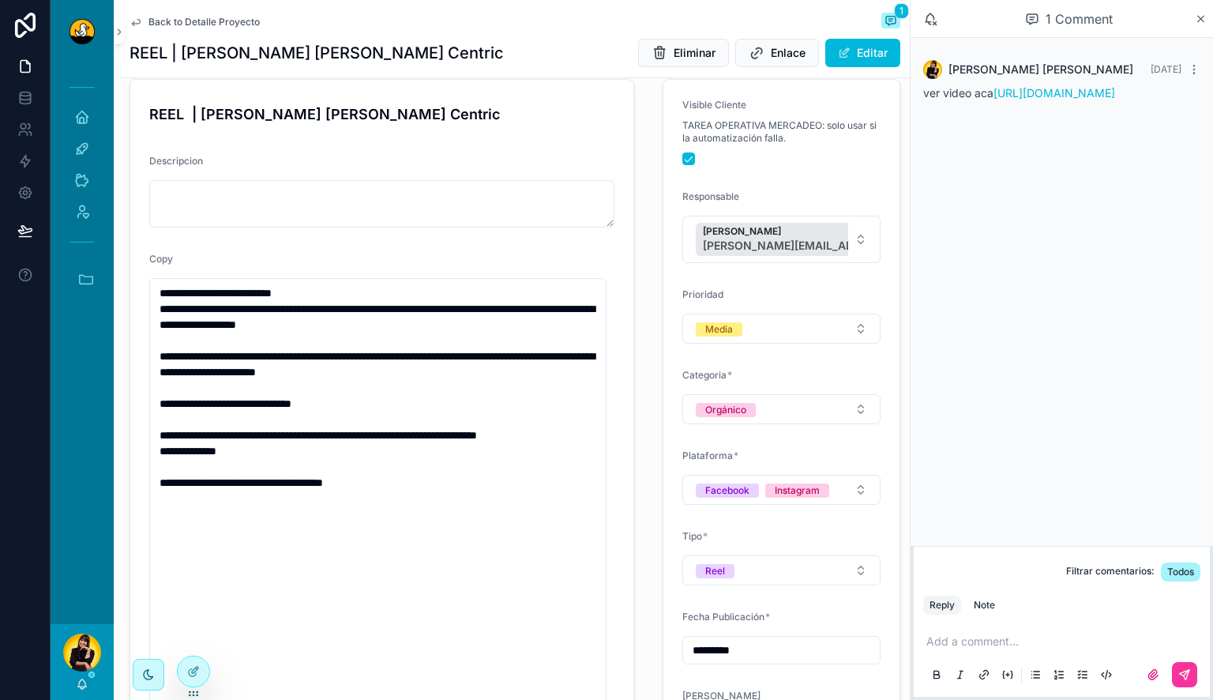
click at [621, 367] on form "**********" at bounding box center [381, 470] width 503 height 781
click at [216, 28] on span "Back to Detalle Proyecto" at bounding box center [203, 22] width 111 height 13
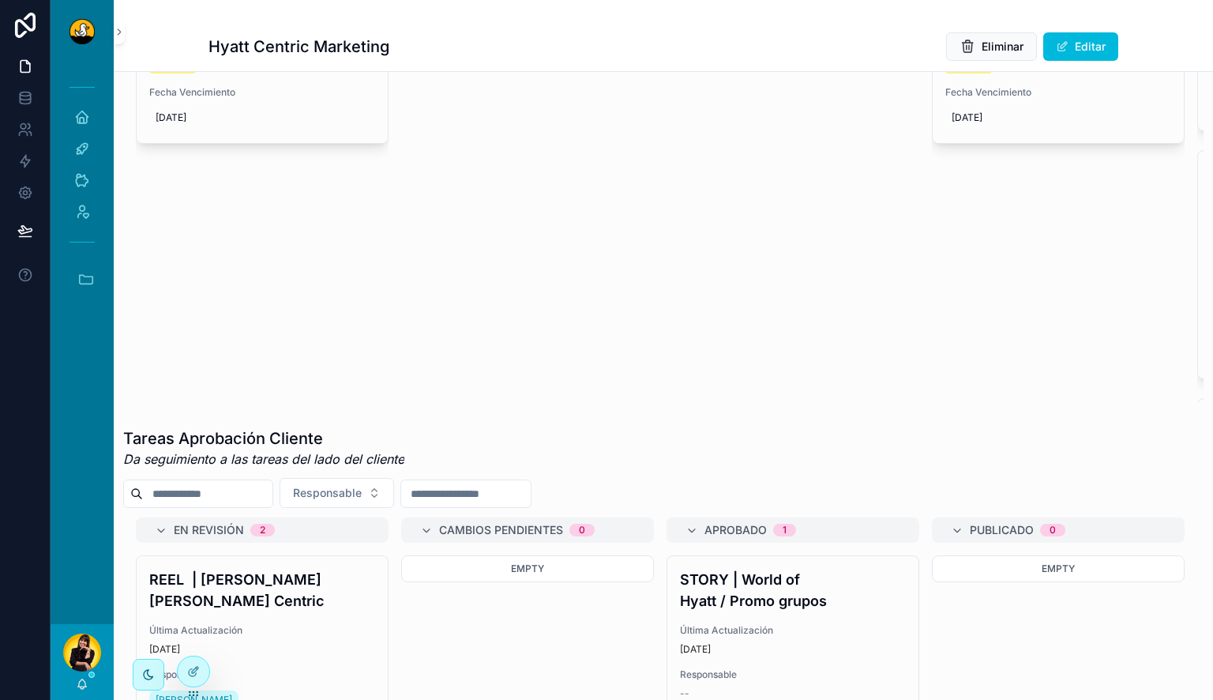
scroll to position [311, 0]
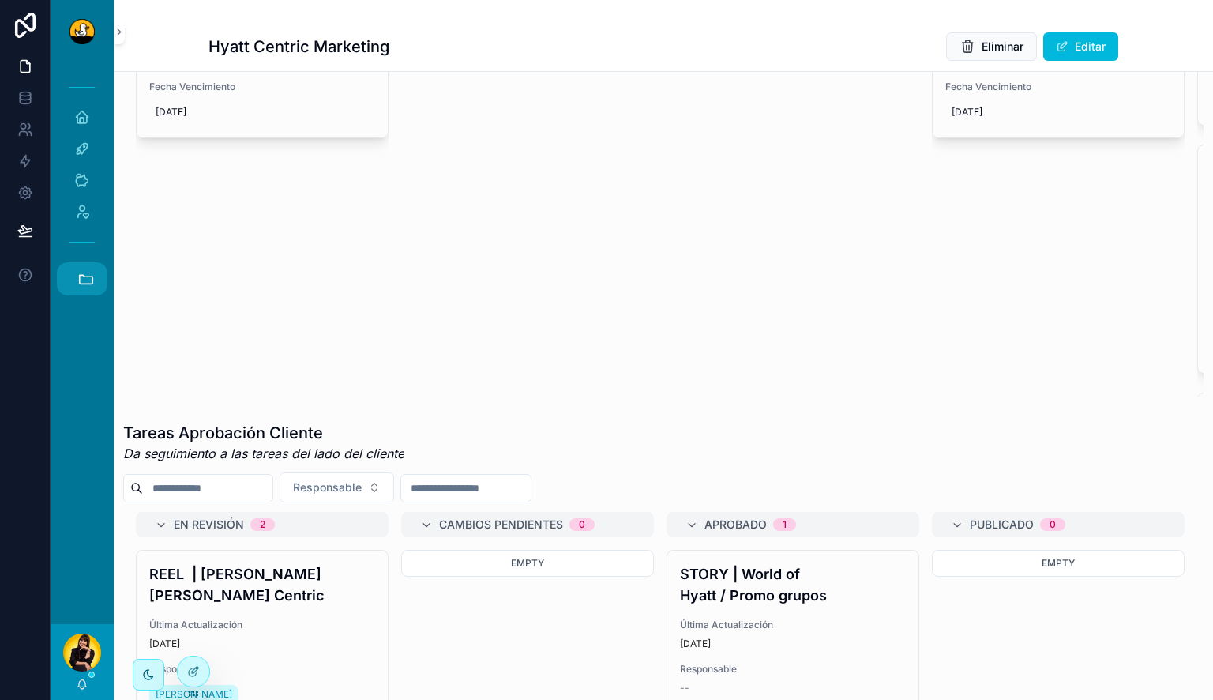
click at [88, 276] on icon "scrollable content" at bounding box center [86, 279] width 13 height 9
click at [91, 531] on link "1 19-49" at bounding box center [86, 536] width 43 height 33
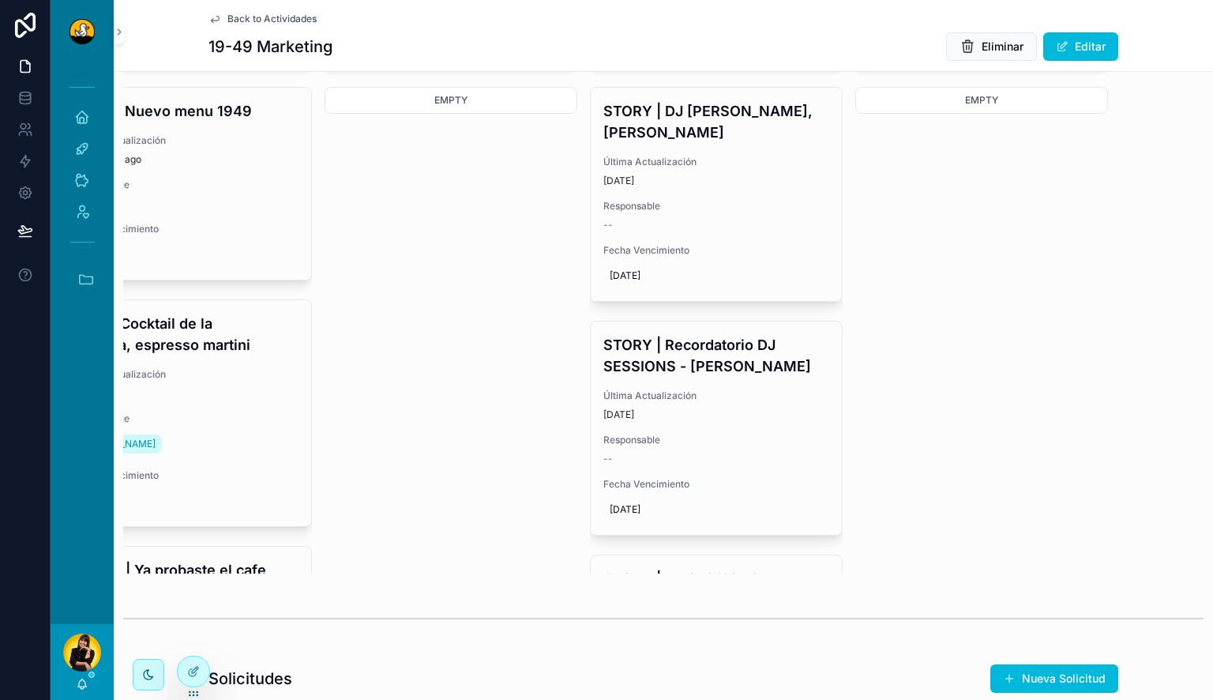
scroll to position [0, 3]
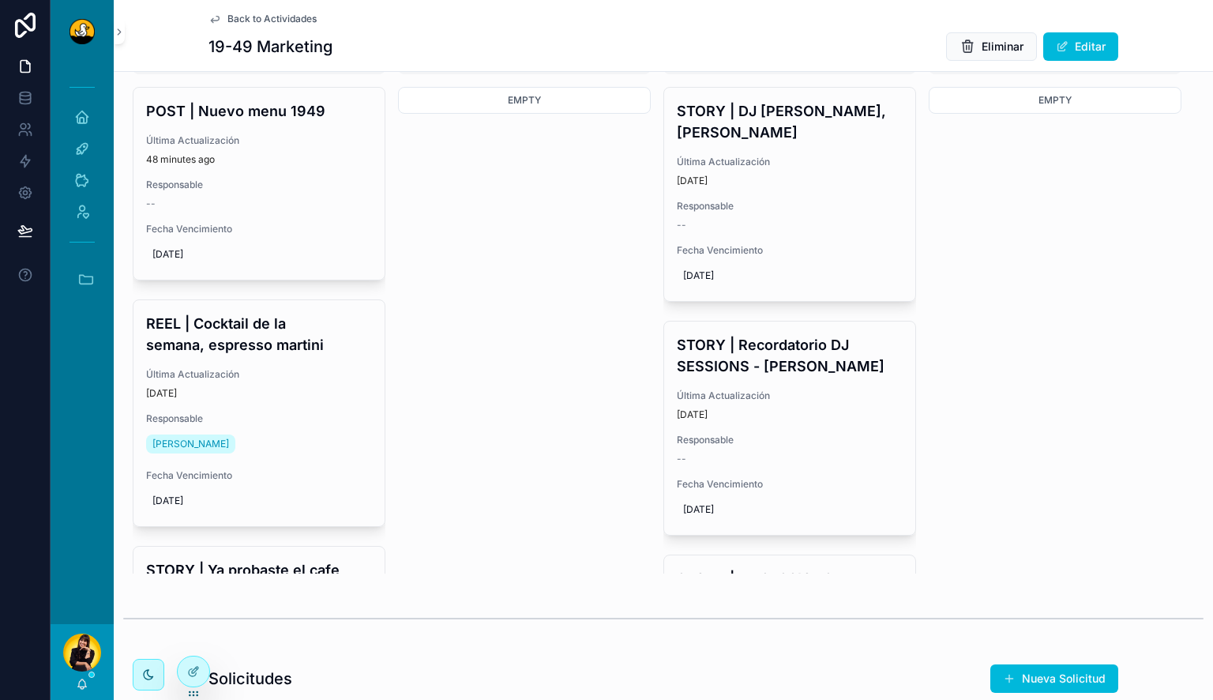
click at [362, 264] on div "POST | Nuevo menu 1949 Última Actualización 48 minutes ago Responsable -- Fecha…" at bounding box center [258, 184] width 251 height 192
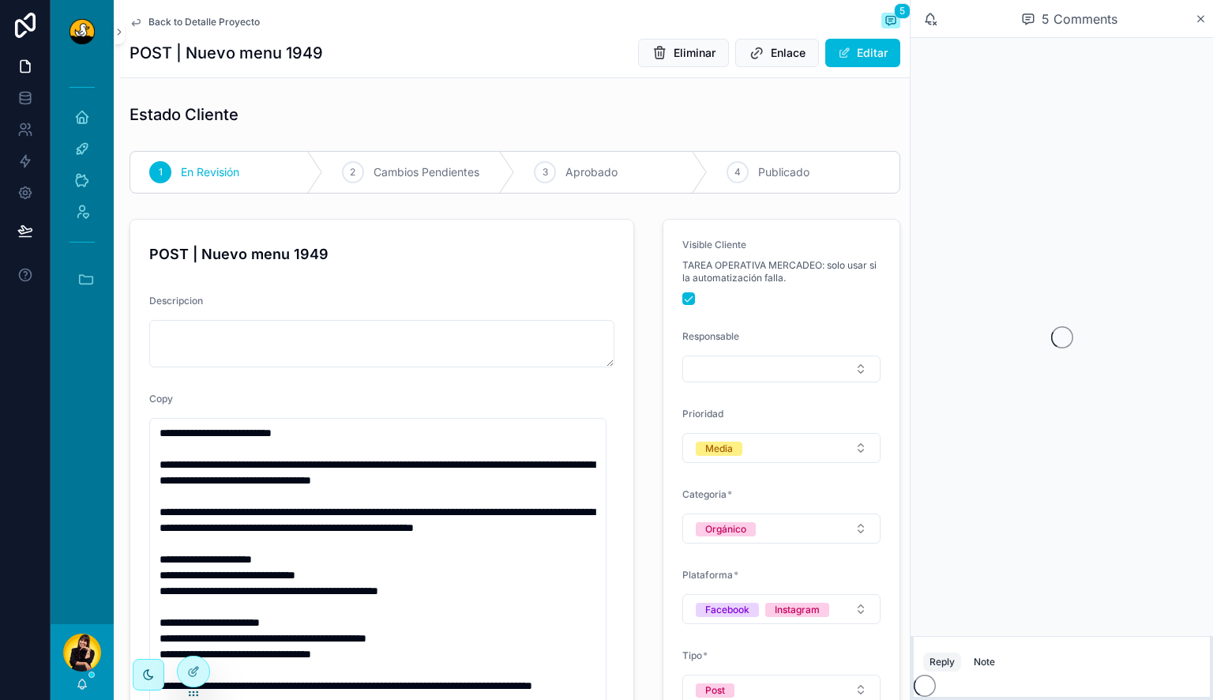
click at [181, 21] on span "Back to Detalle Proyecto" at bounding box center [203, 22] width 111 height 13
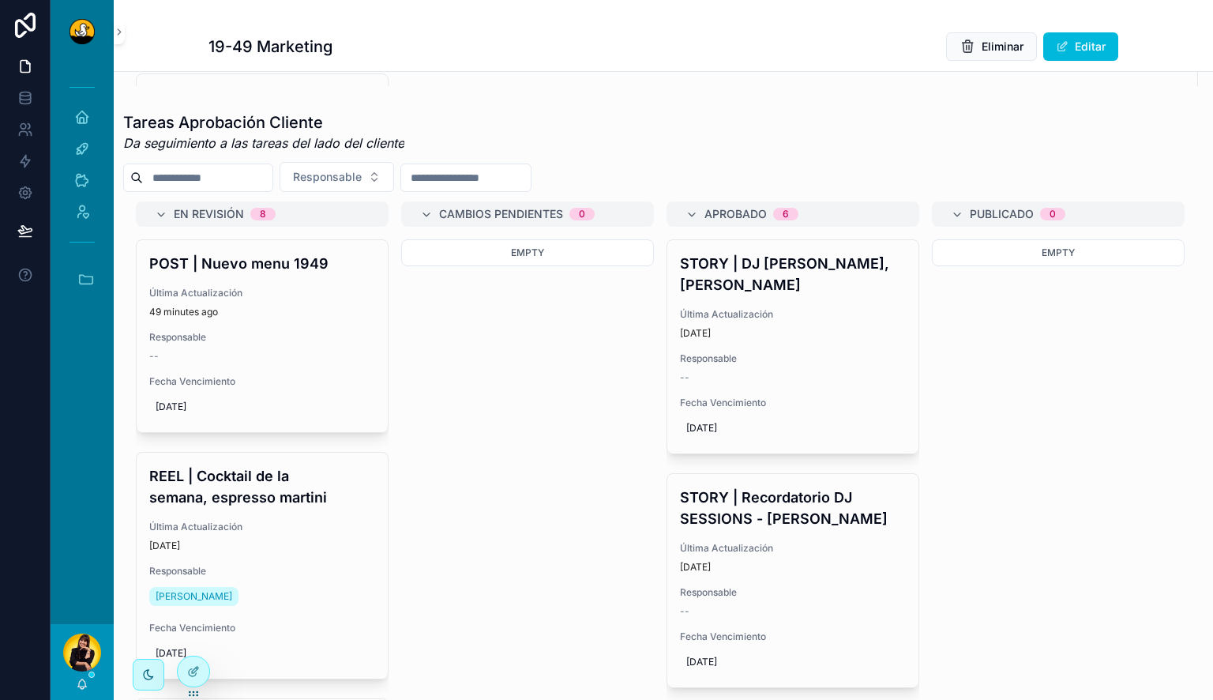
scroll to position [623, 0]
click at [188, 663] on div at bounding box center [194, 671] width 32 height 30
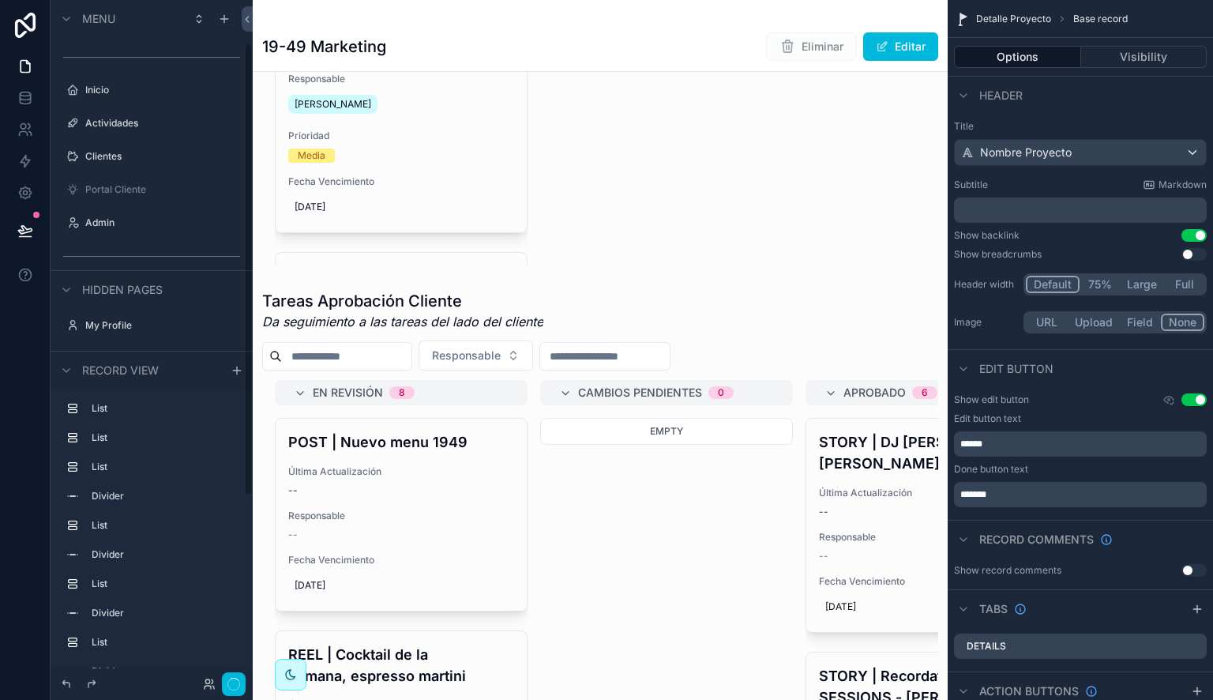
click at [637, 361] on div "scrollable content" at bounding box center [600, 597] width 695 height 628
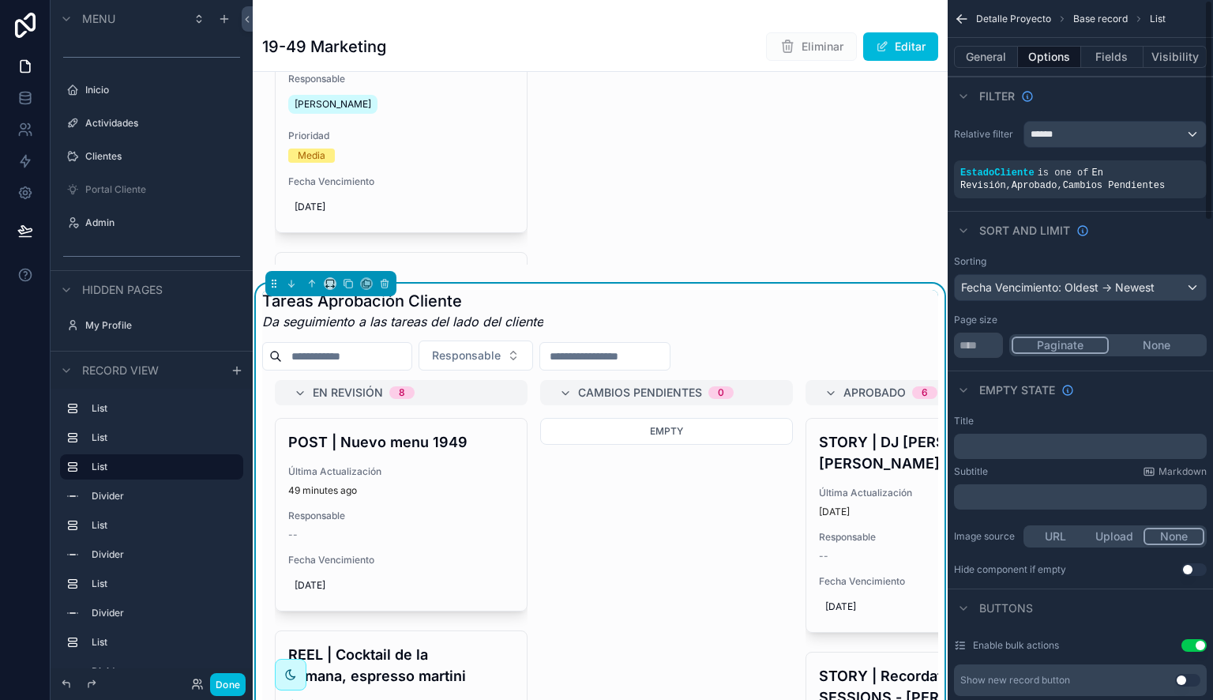
scroll to position [771, 0]
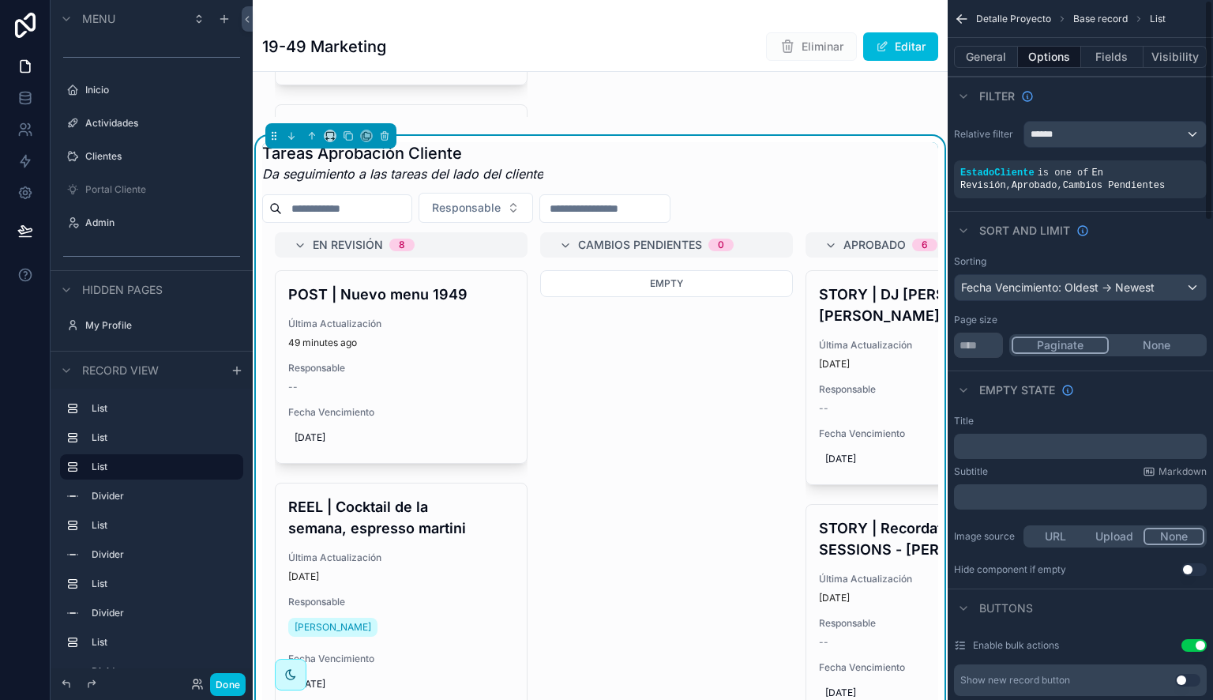
click at [0, 0] on icon "scrollable content" at bounding box center [0, 0] width 0 height 0
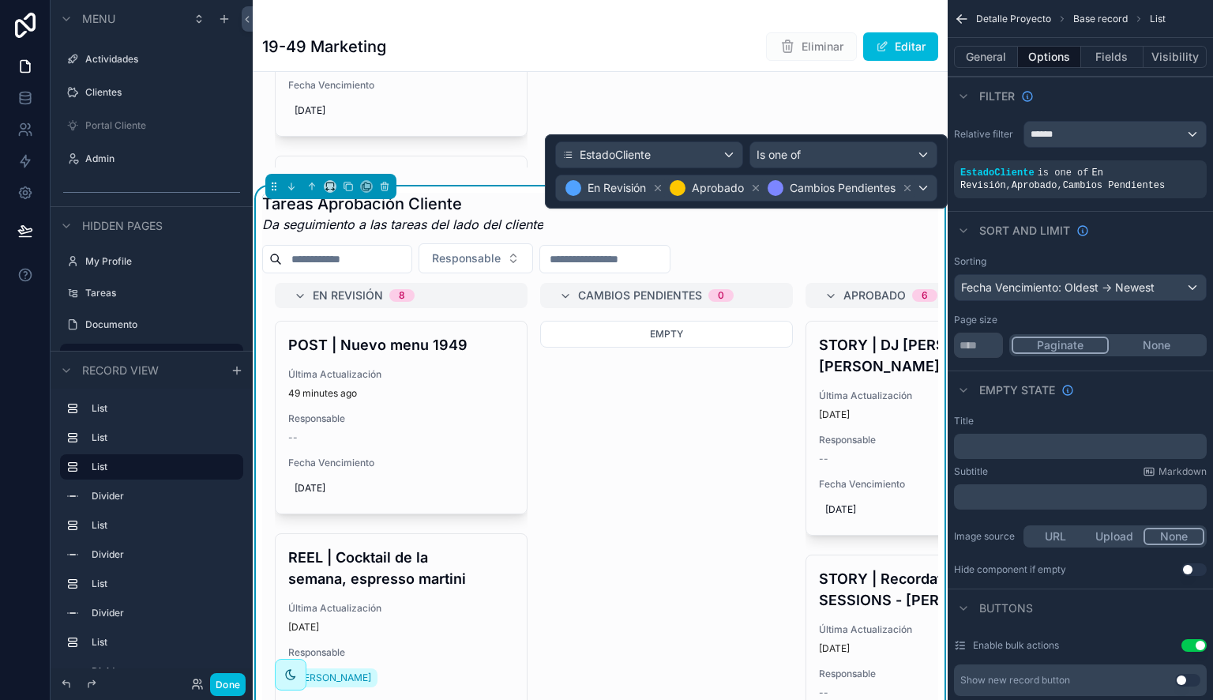
scroll to position [1245, 0]
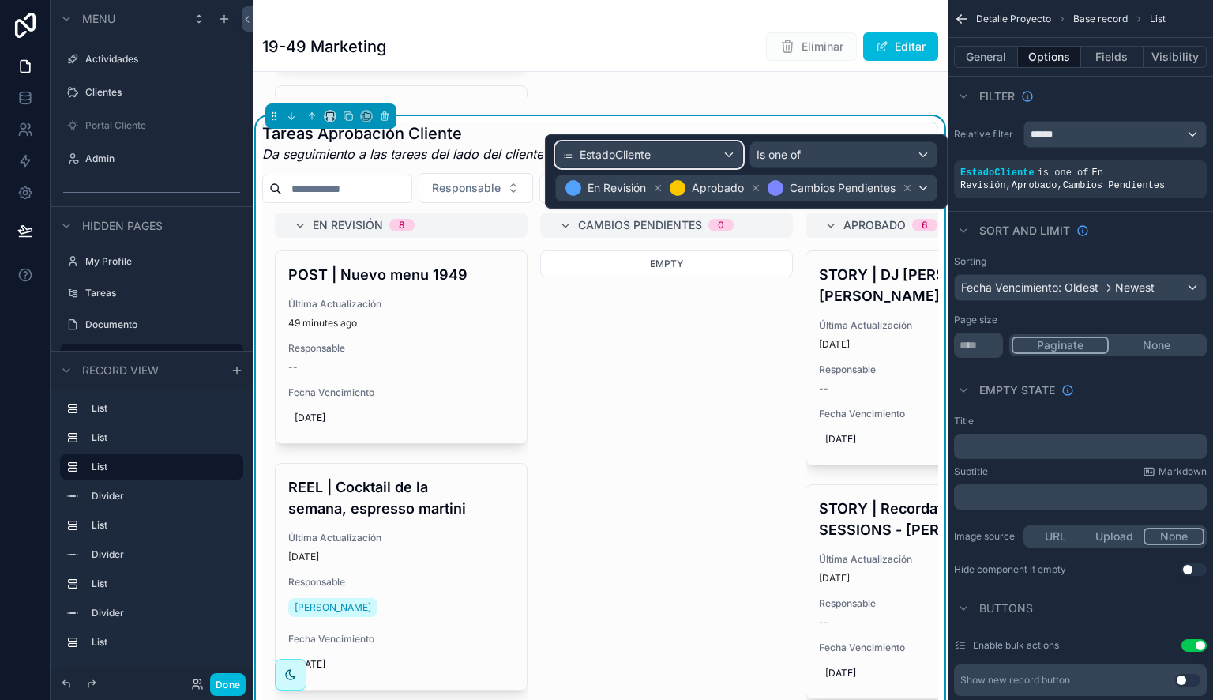
click at [705, 152] on div "EstadoCliente" at bounding box center [649, 154] width 186 height 25
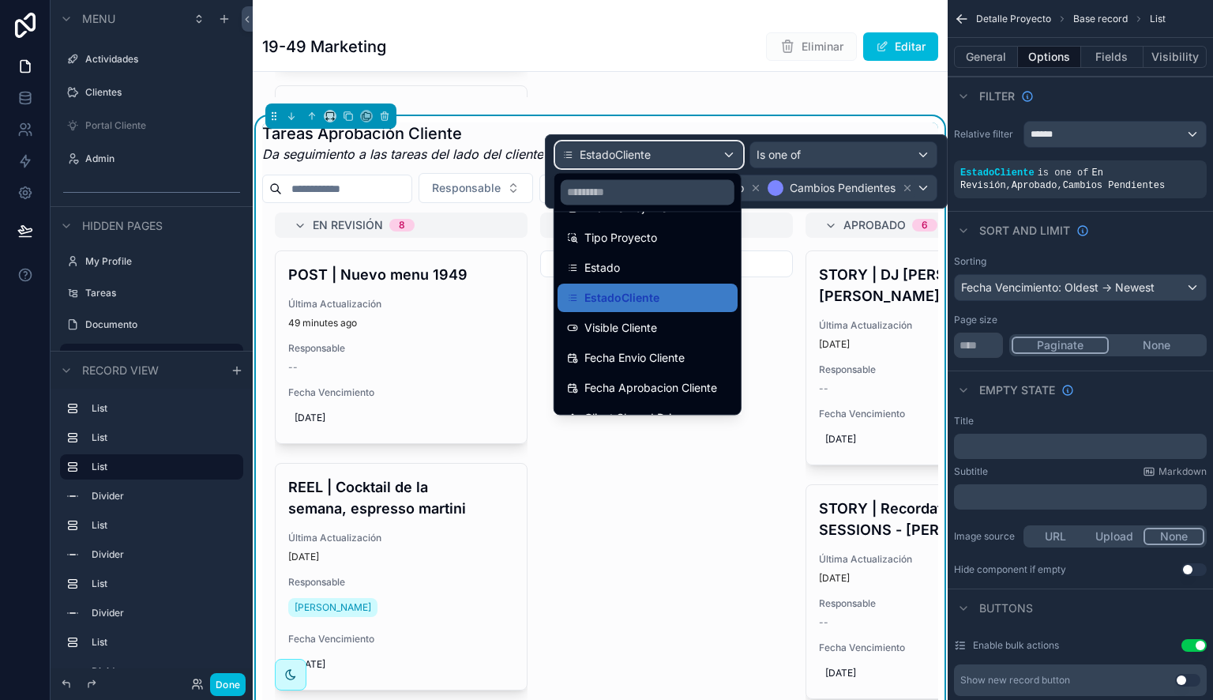
scroll to position [452, 0]
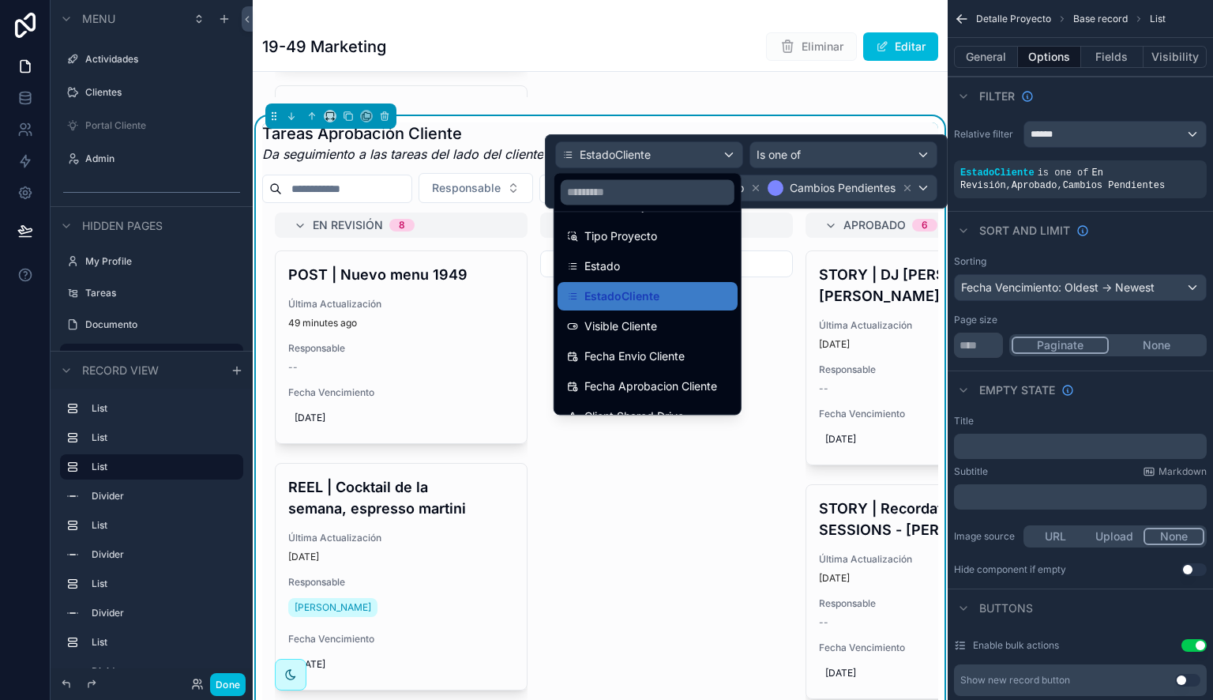
click at [644, 319] on span "Visible Cliente" at bounding box center [620, 326] width 73 height 19
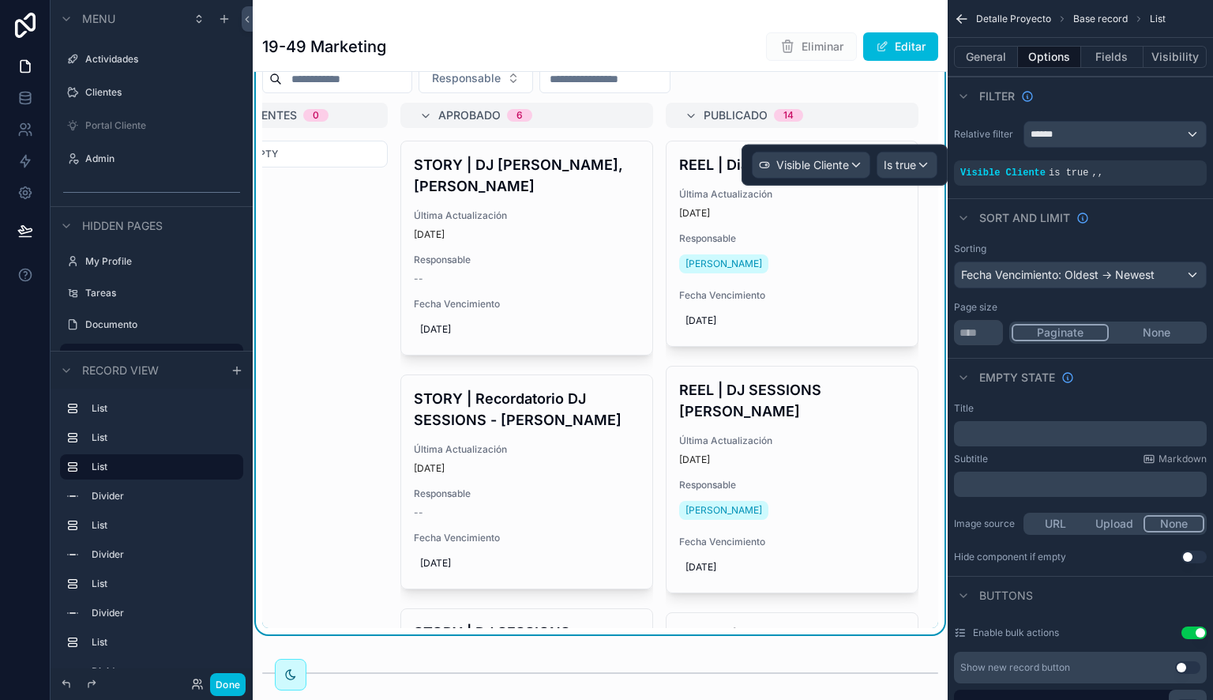
scroll to position [0, 409]
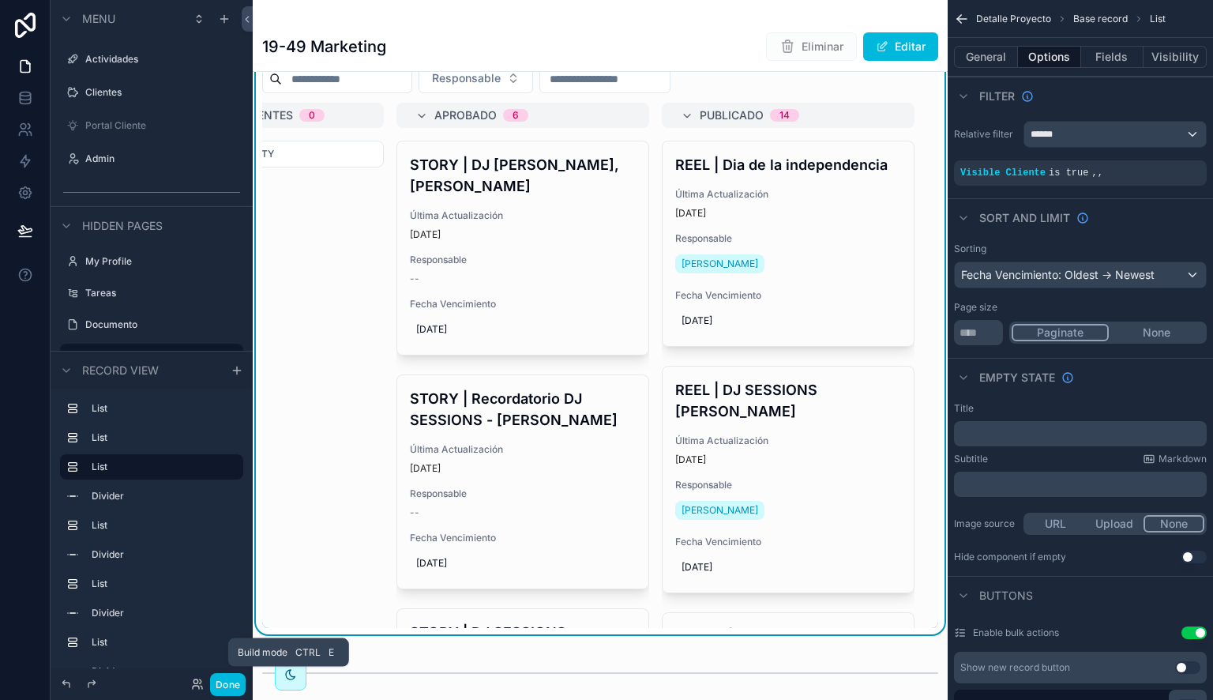
click at [231, 685] on button "Done" at bounding box center [228, 684] width 36 height 23
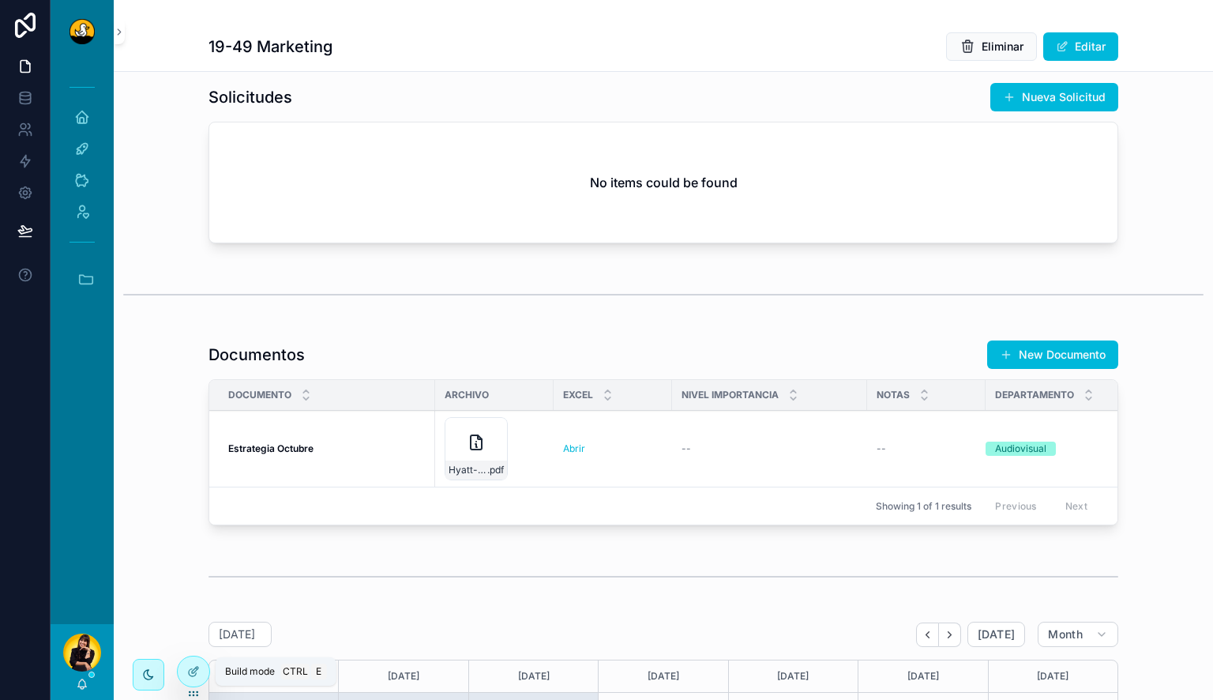
click at [192, 665] on icon at bounding box center [193, 671] width 13 height 13
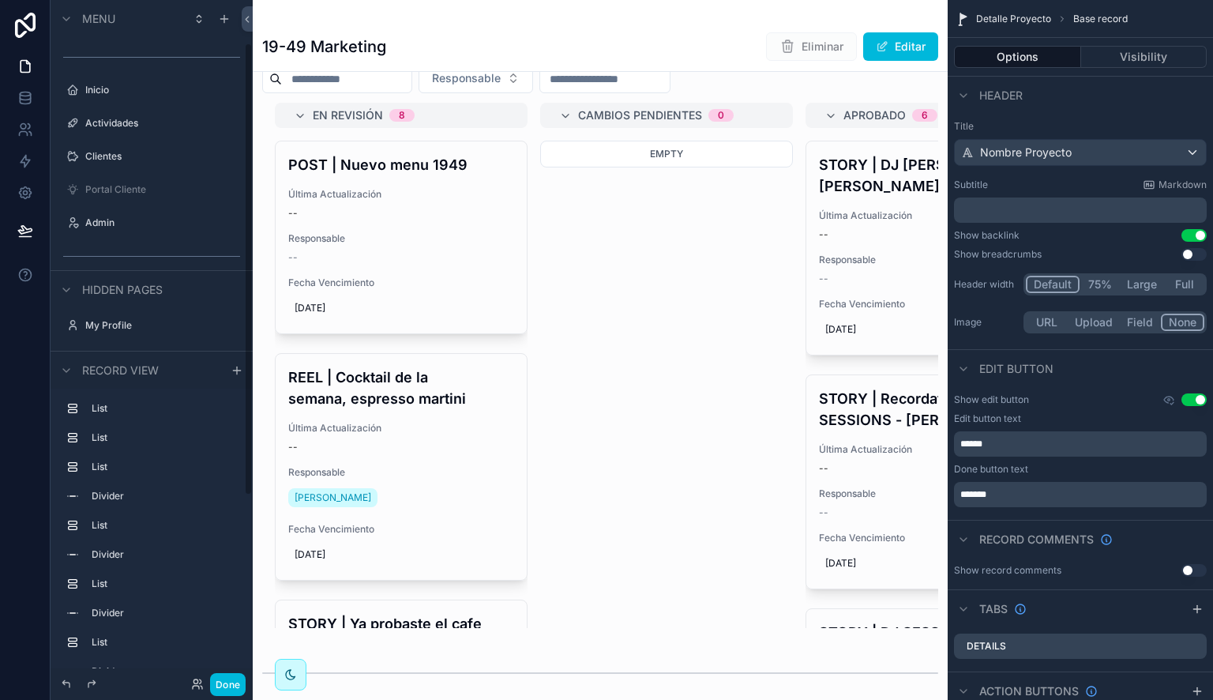
click at [117, 183] on div "Portal Cliente" at bounding box center [162, 189] width 155 height 13
click at [128, 120] on label "Portal Cliente" at bounding box center [159, 125] width 148 height 13
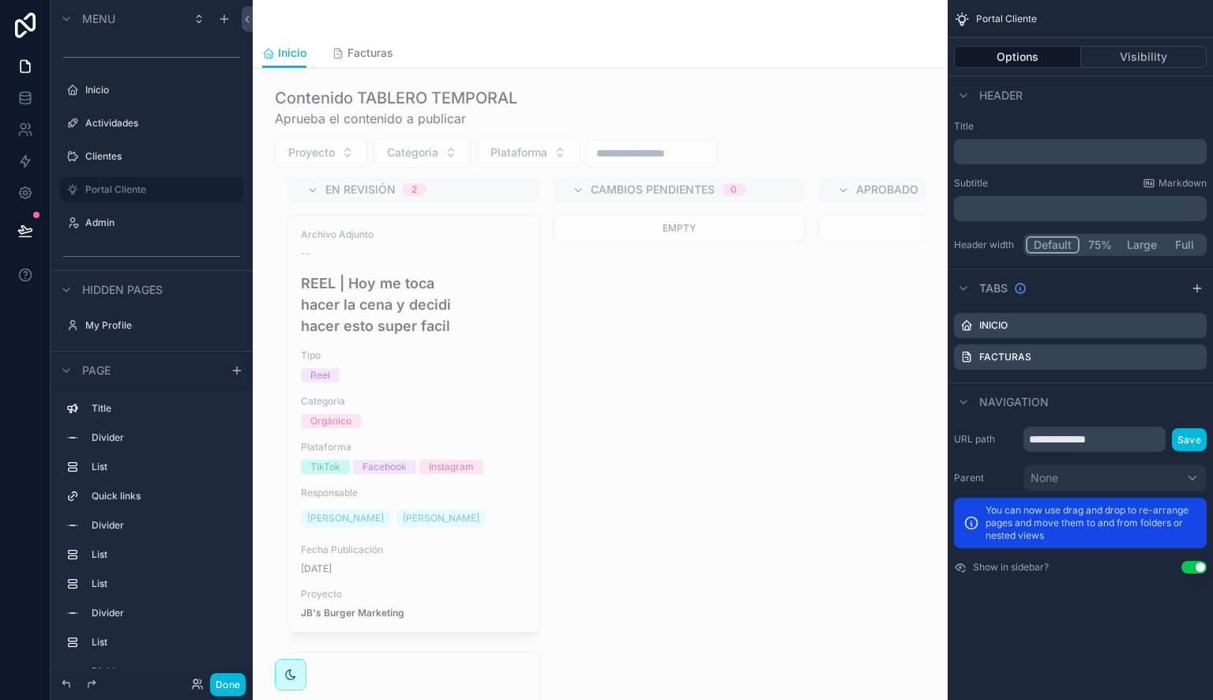
scroll to position [1431, 0]
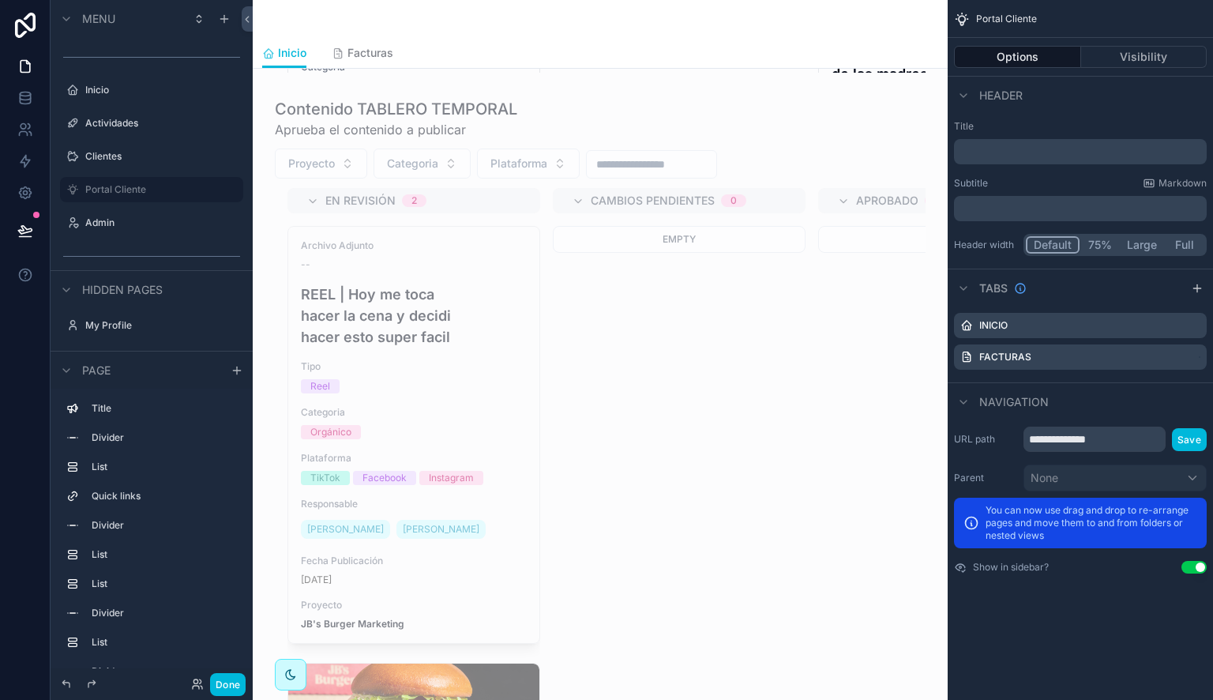
click at [704, 119] on div "scrollable content" at bounding box center [600, 406] width 670 height 628
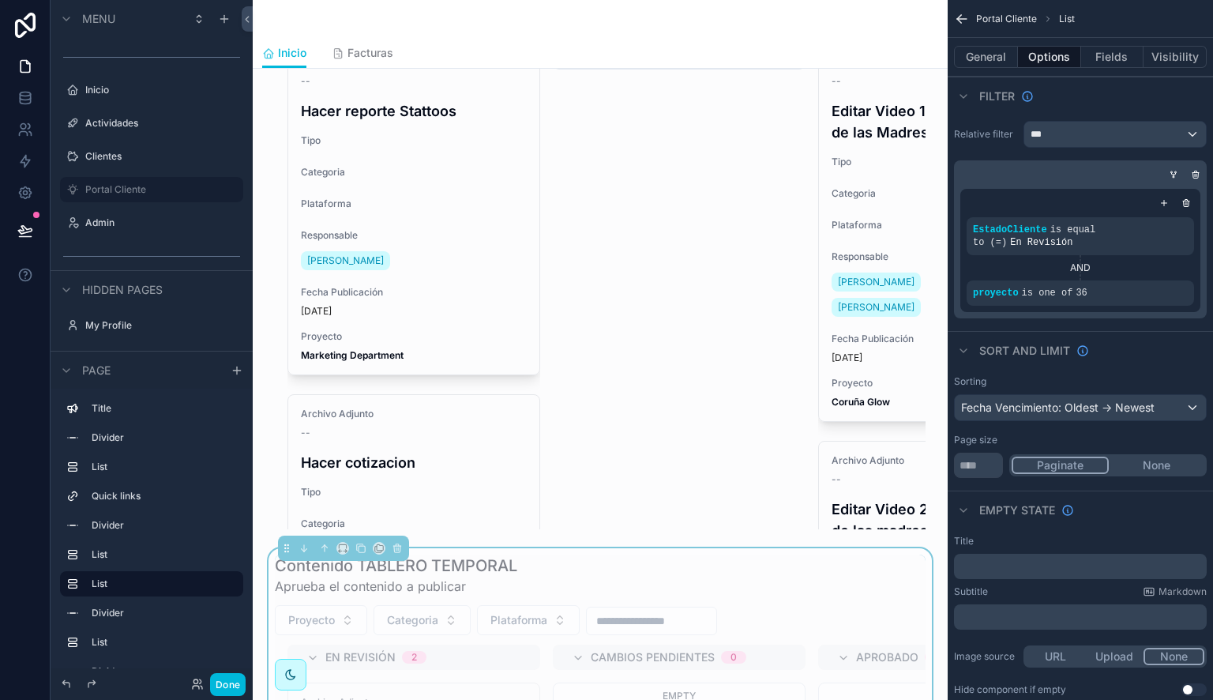
scroll to position [875, 0]
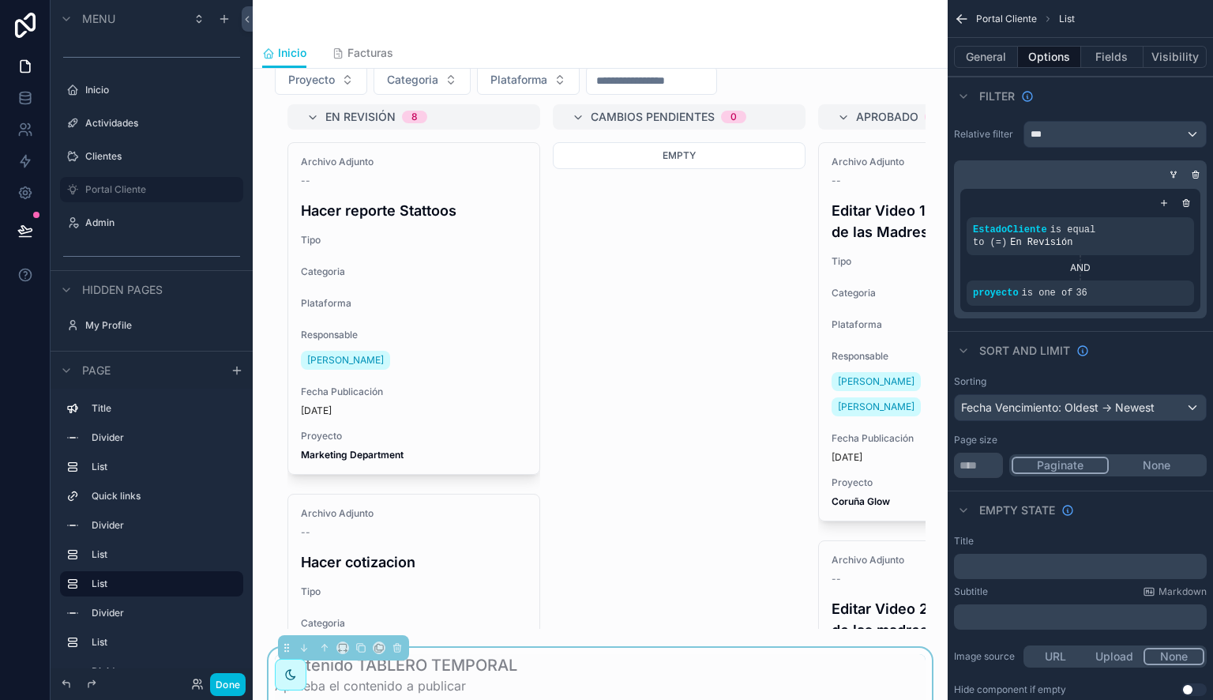
click at [693, 218] on div "scrollable content" at bounding box center [600, 322] width 670 height 628
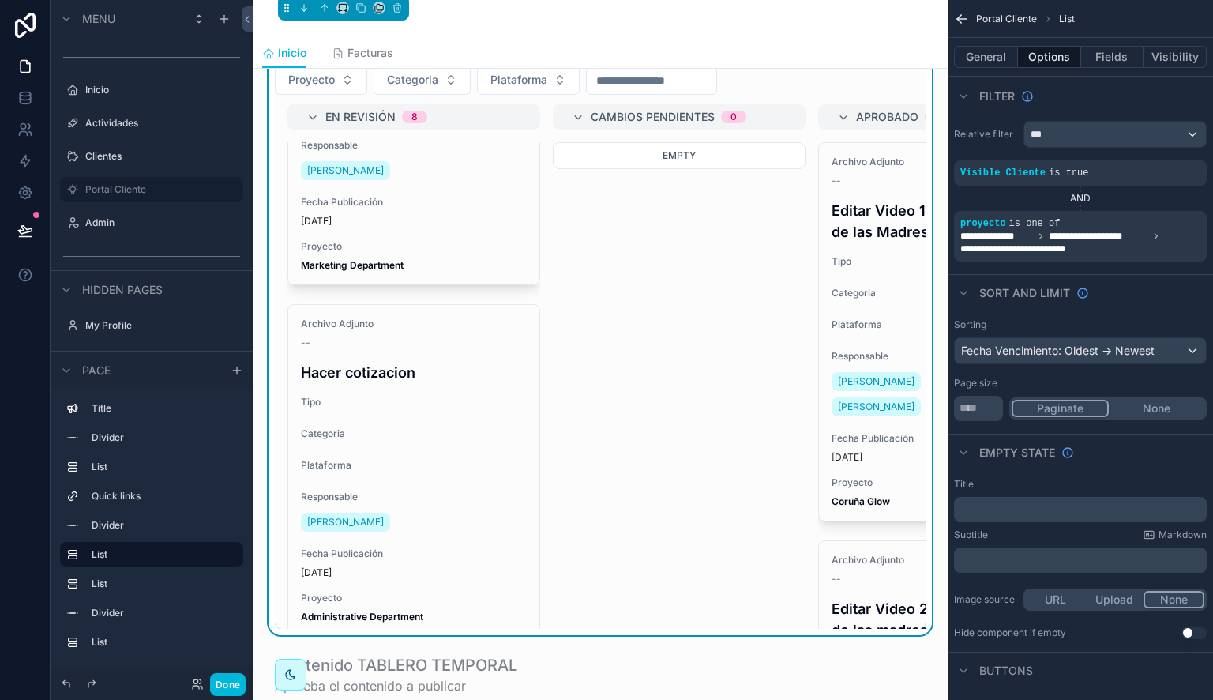
scroll to position [0, 0]
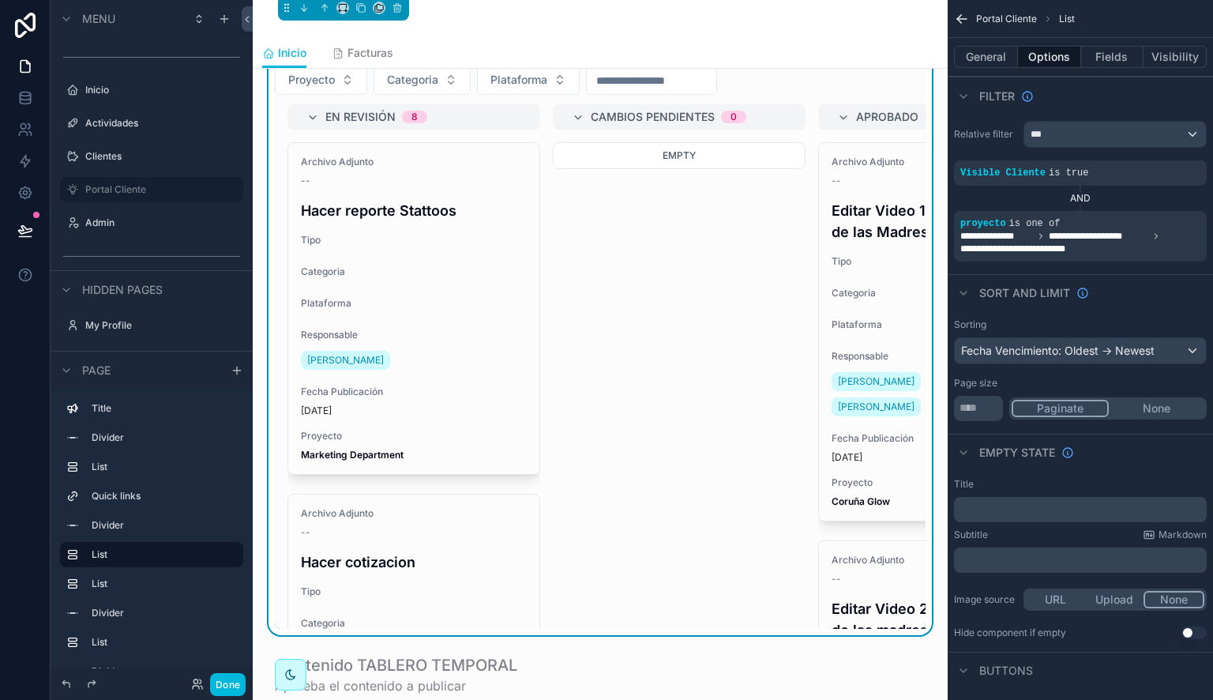
click at [141, 224] on label "Admin" at bounding box center [159, 222] width 148 height 13
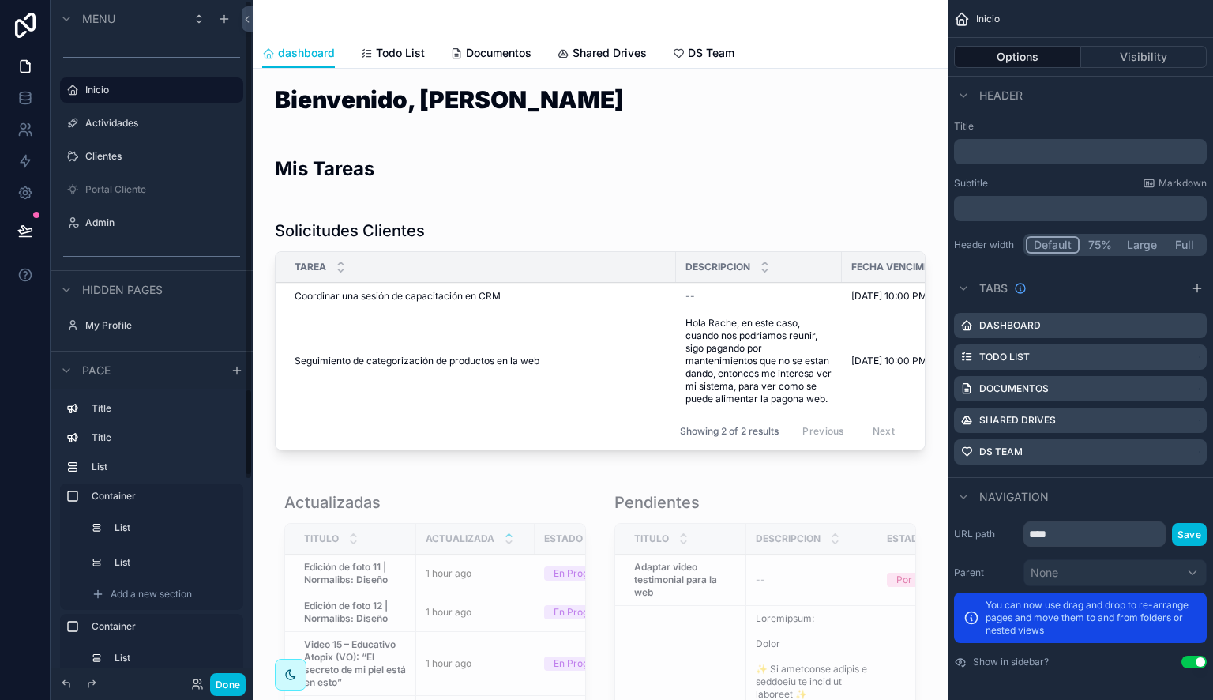
click at [229, 680] on button "Done" at bounding box center [228, 684] width 36 height 23
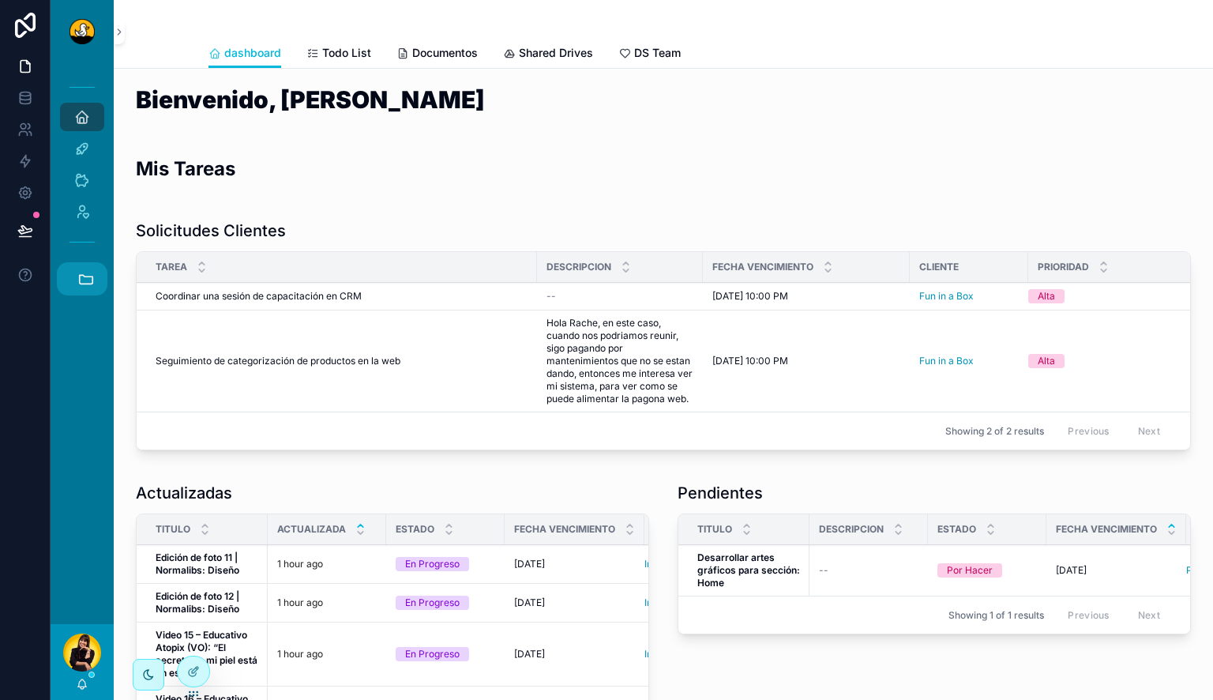
click at [88, 277] on icon "scrollable content" at bounding box center [85, 278] width 17 height 17
click at [78, 374] on link "JB JBs Burgers" at bounding box center [86, 363] width 43 height 33
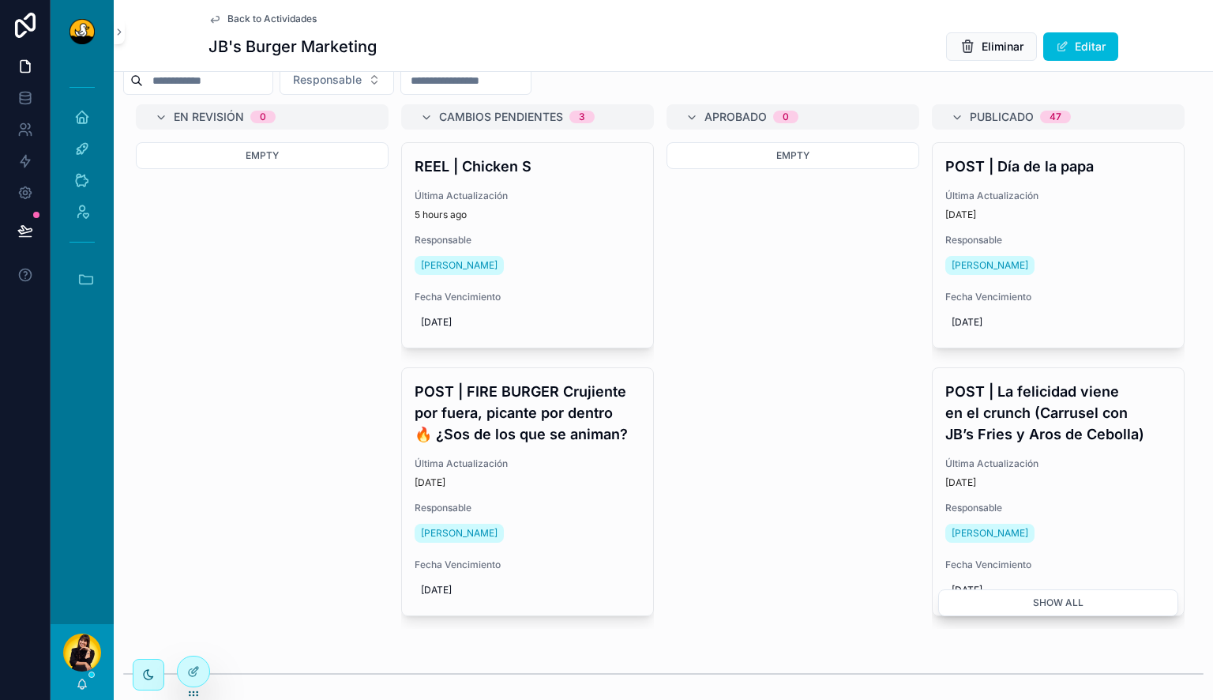
click at [205, 666] on div at bounding box center [194, 671] width 32 height 30
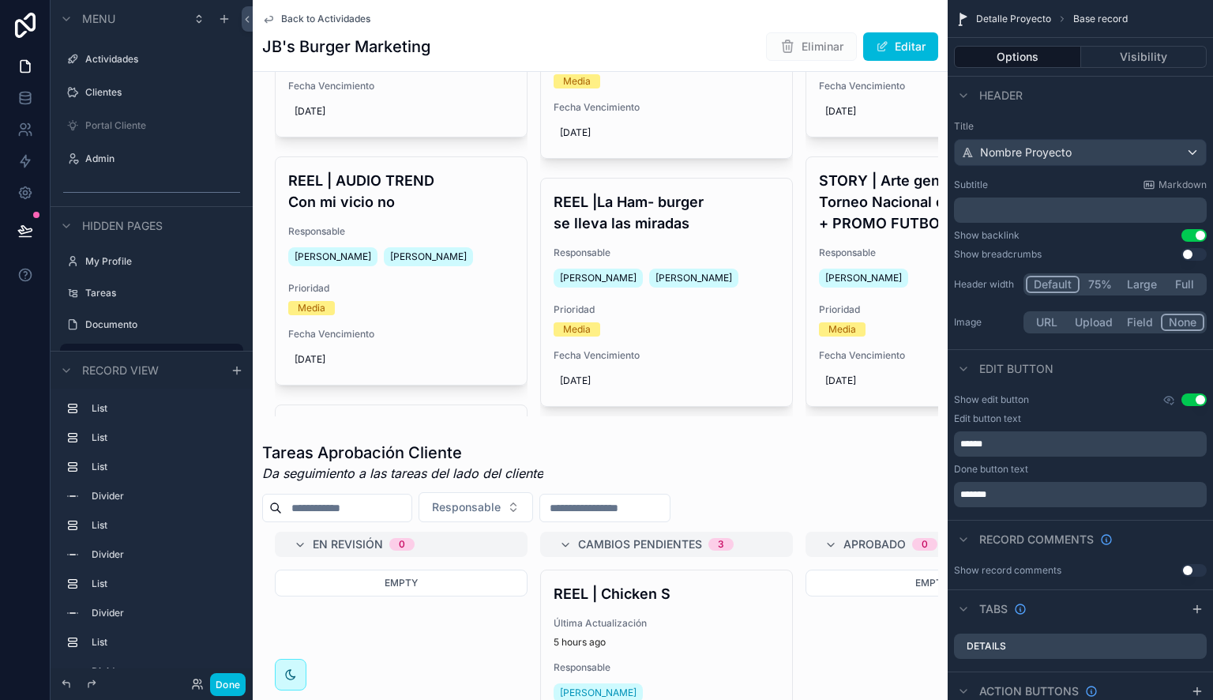
scroll to position [1214, 0]
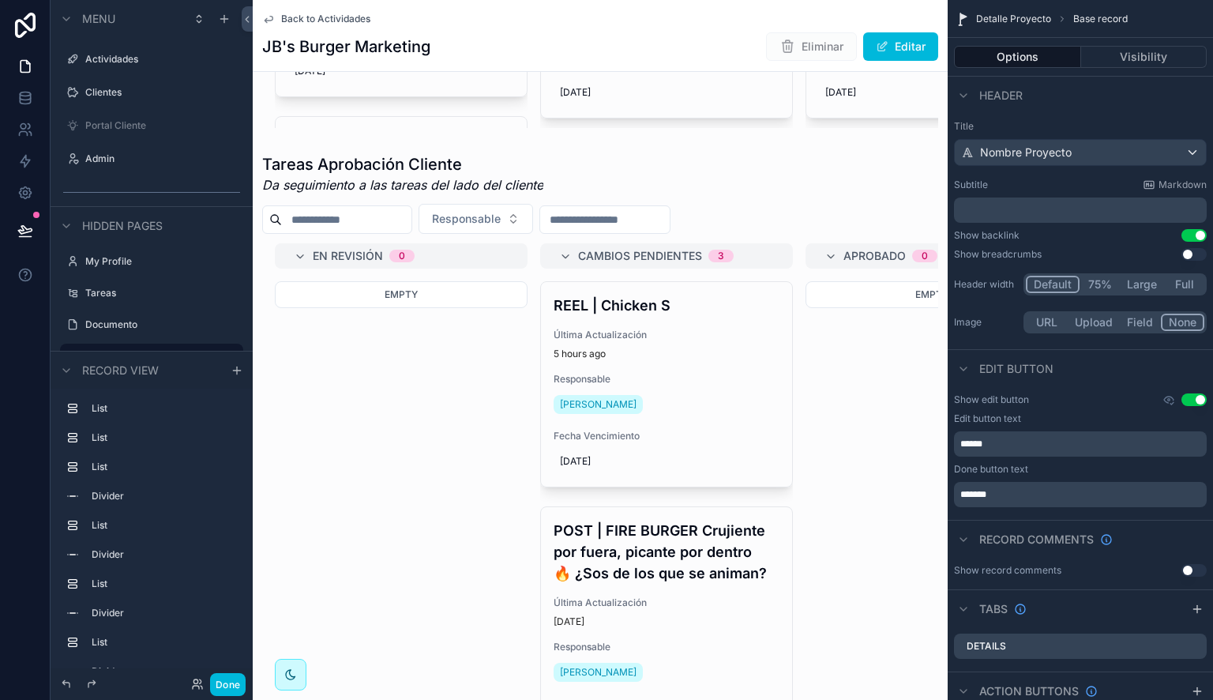
click at [464, 411] on div "scrollable content" at bounding box center [600, 461] width 695 height 628
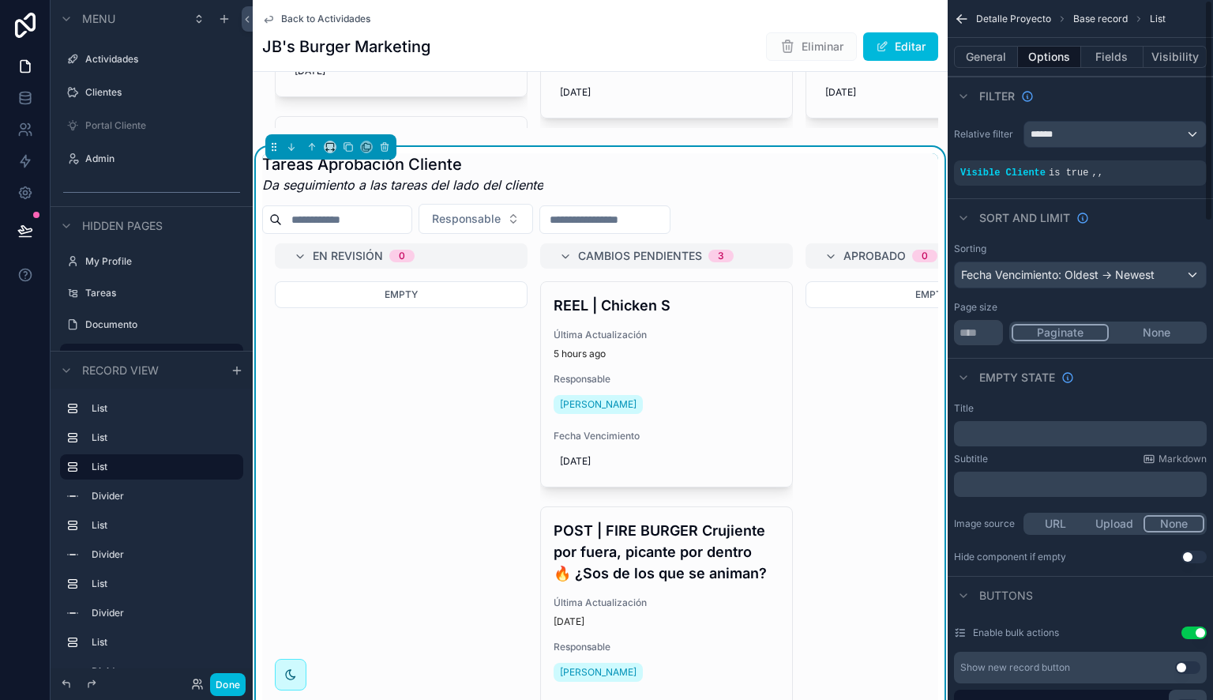
click at [0, 0] on div "scrollable content" at bounding box center [0, 0] width 0 height 0
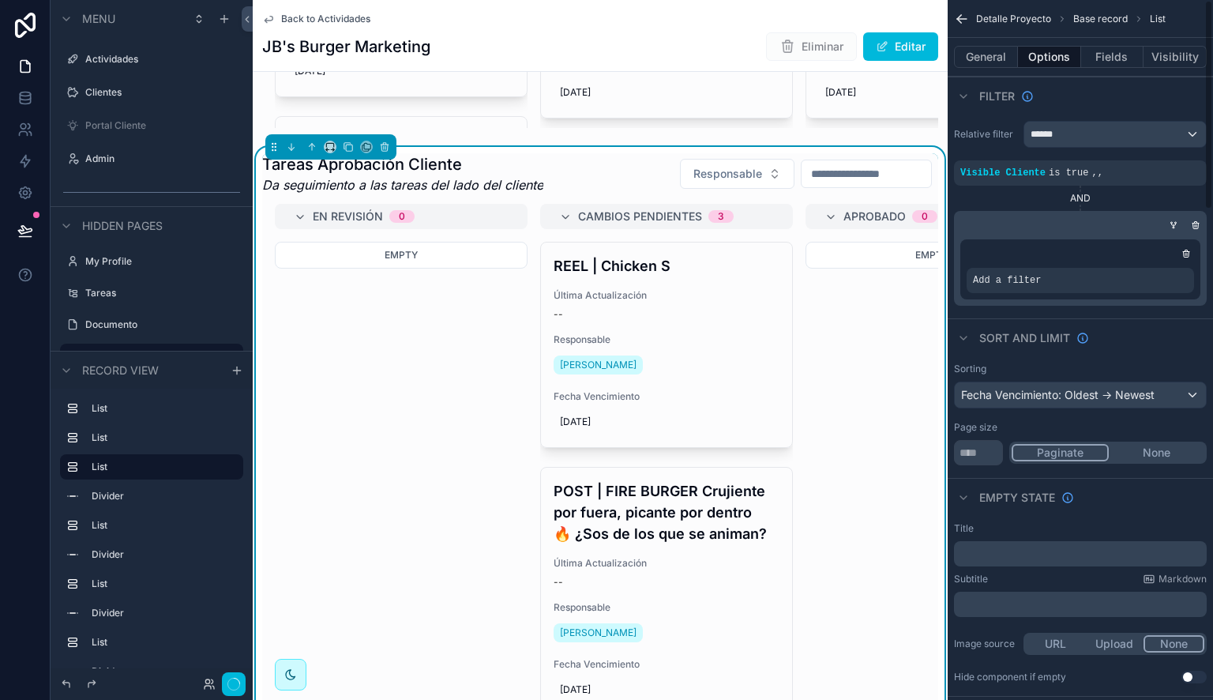
click at [1113, 197] on div "AND" at bounding box center [1080, 198] width 253 height 13
click at [1197, 224] on icon "scrollable content" at bounding box center [1195, 224] width 9 height 9
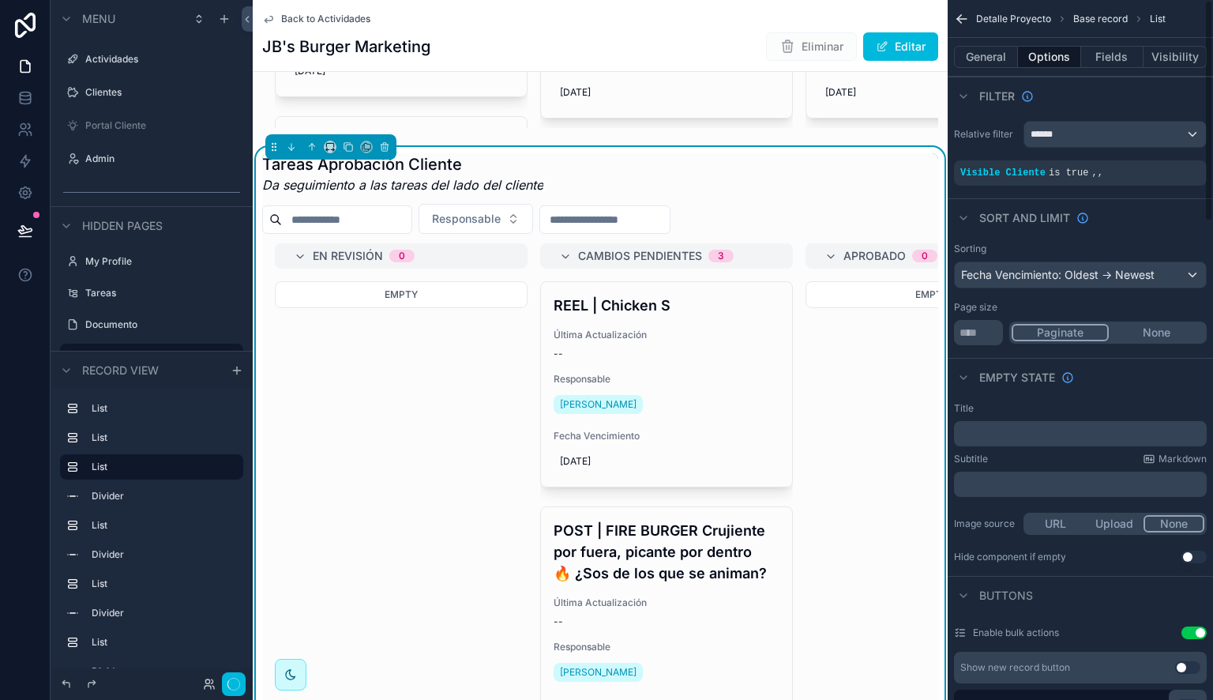
click at [0, 0] on icon "scrollable content" at bounding box center [0, 0] width 0 height 0
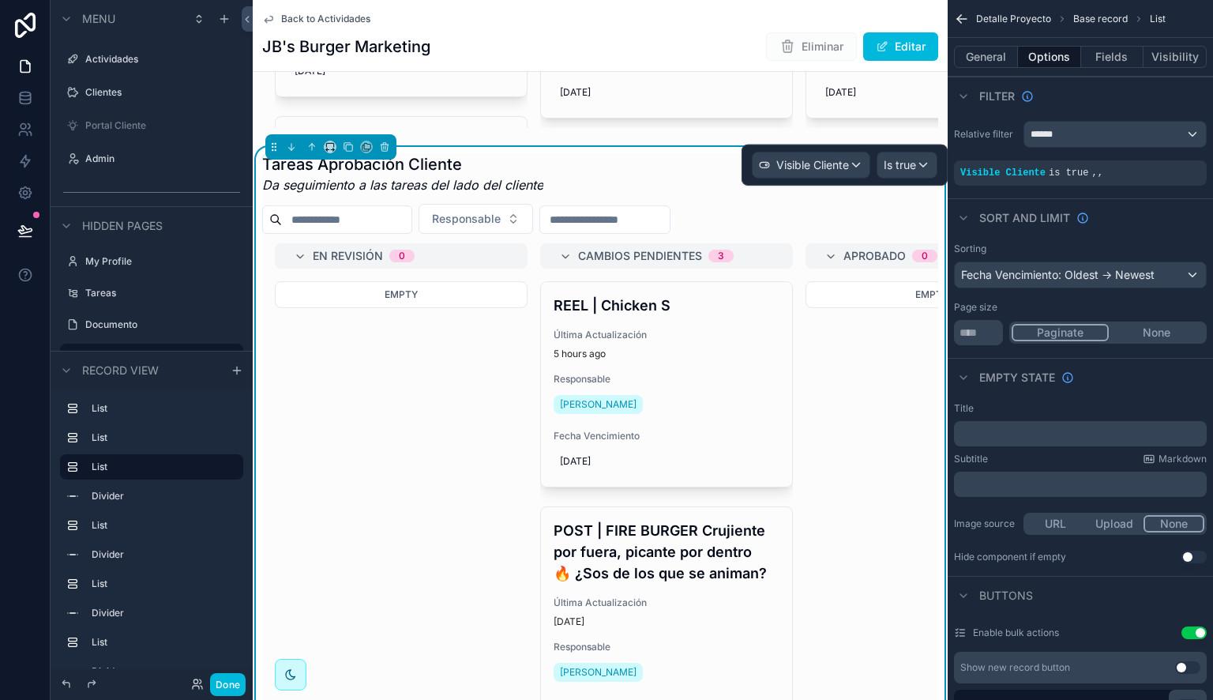
click at [0, 0] on icon "scrollable content" at bounding box center [0, 0] width 0 height 0
click at [1098, 177] on span "," at bounding box center [1101, 172] width 6 height 11
click at [0, 0] on icon "scrollable content" at bounding box center [0, 0] width 0 height 0
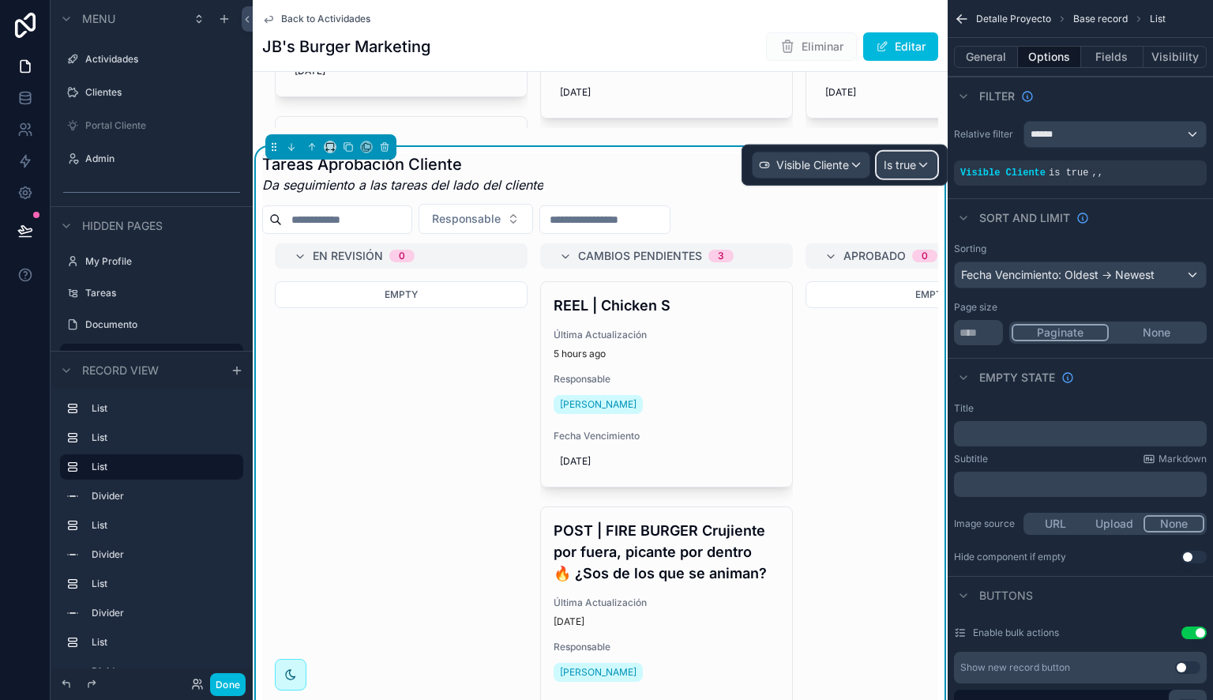
click at [899, 163] on span "Is true" at bounding box center [900, 165] width 32 height 16
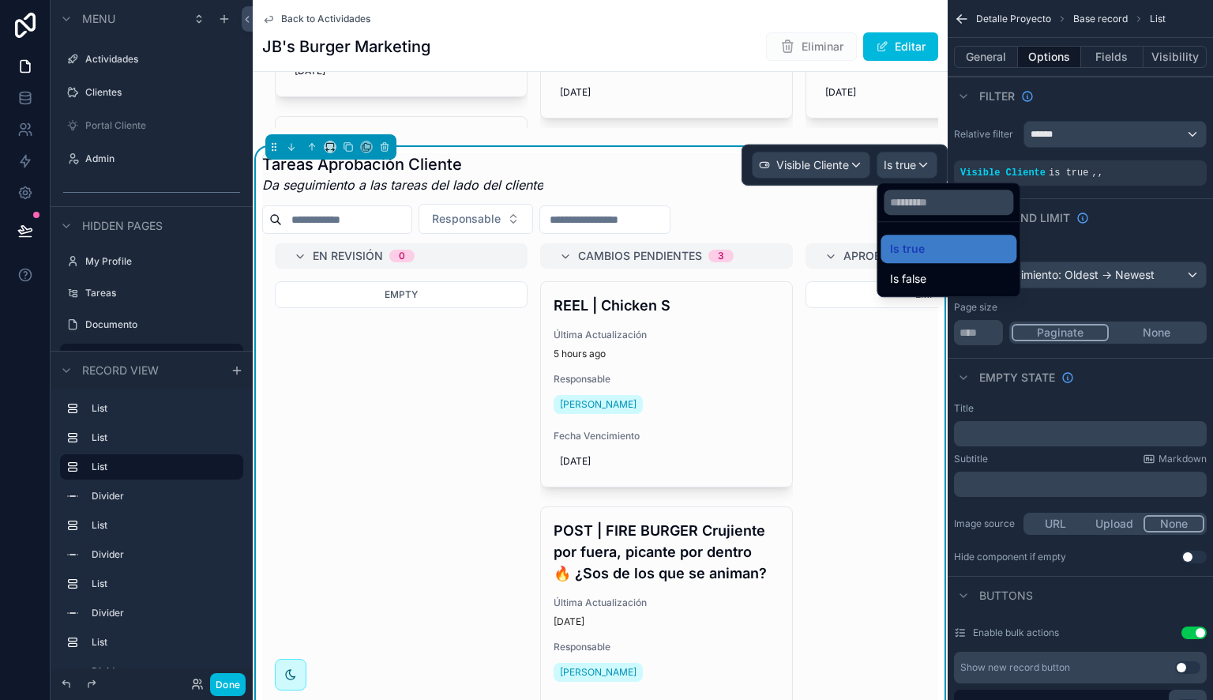
click at [929, 278] on div "Is false" at bounding box center [948, 278] width 117 height 19
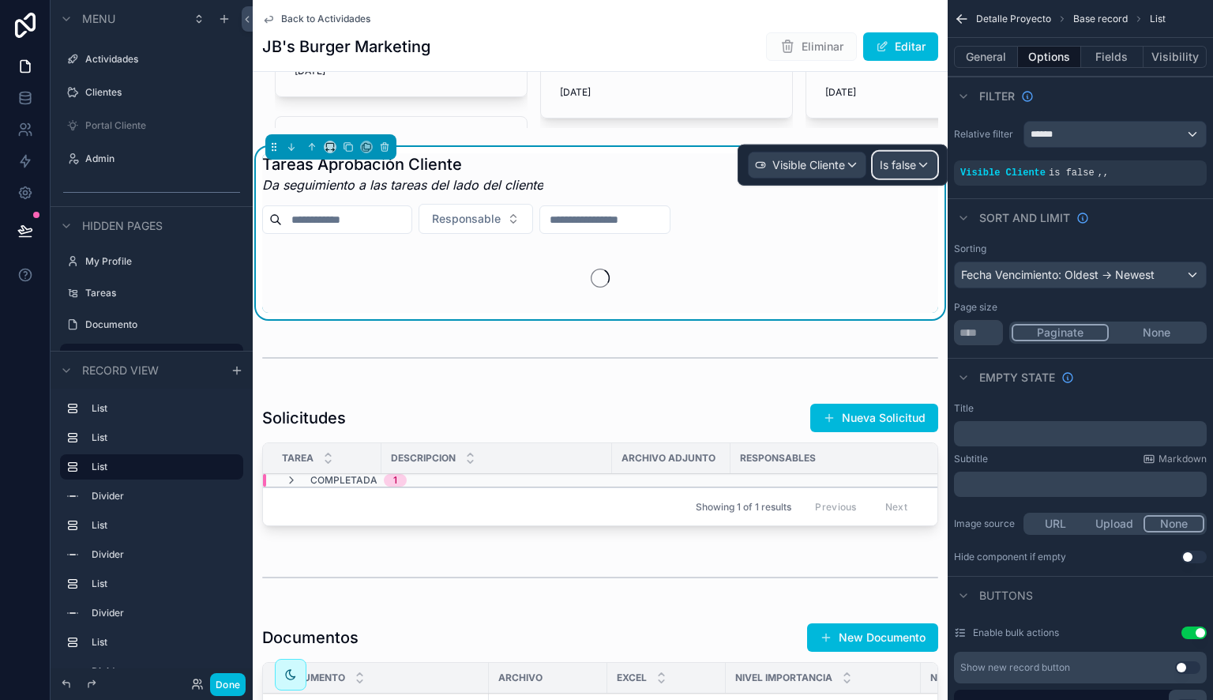
click at [908, 161] on span "Is false" at bounding box center [898, 165] width 36 height 16
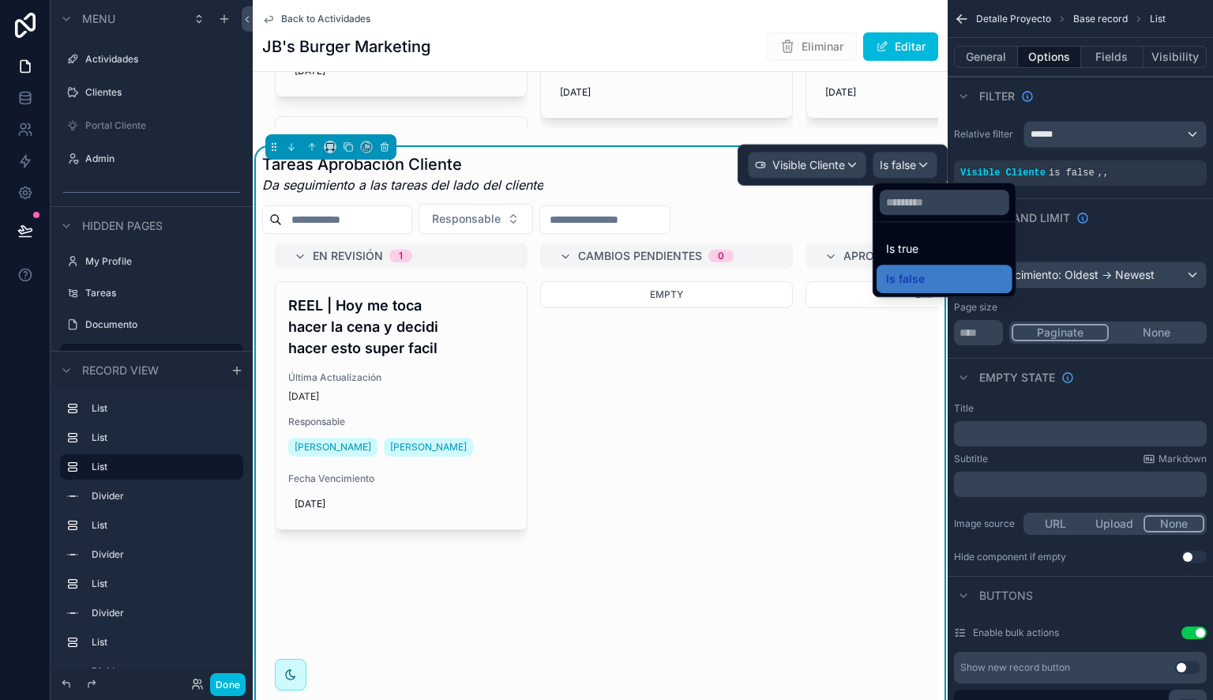
click at [921, 242] on div "Is true" at bounding box center [944, 248] width 117 height 19
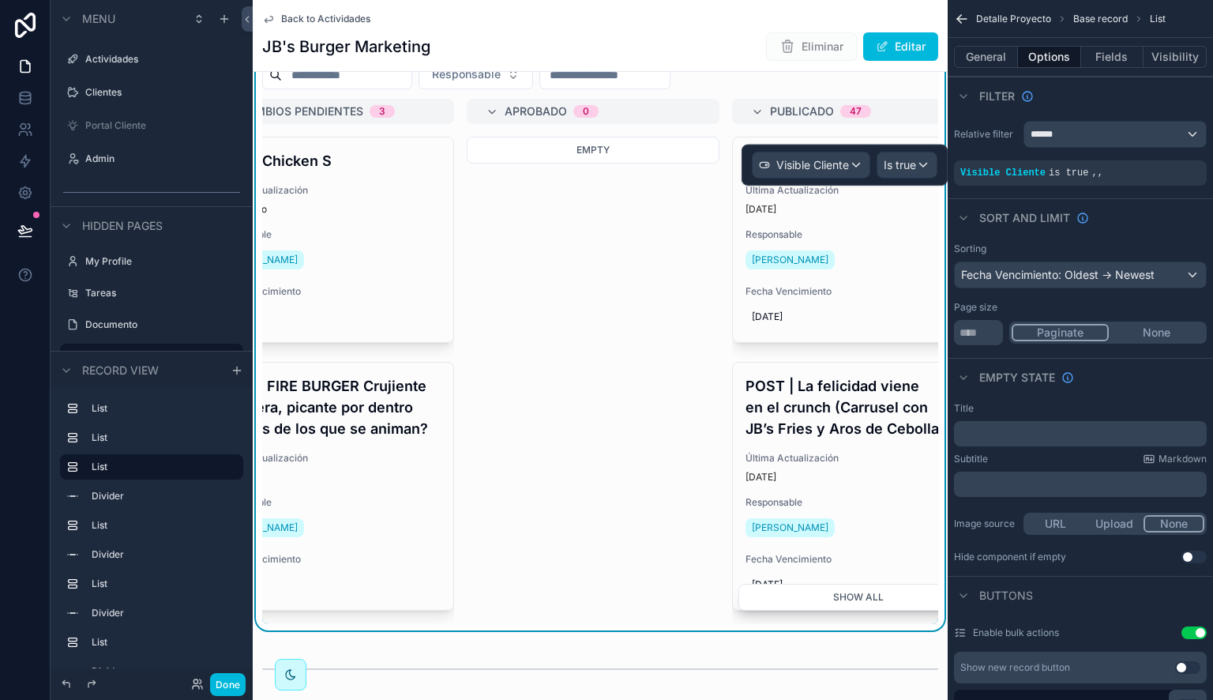
scroll to position [0, 0]
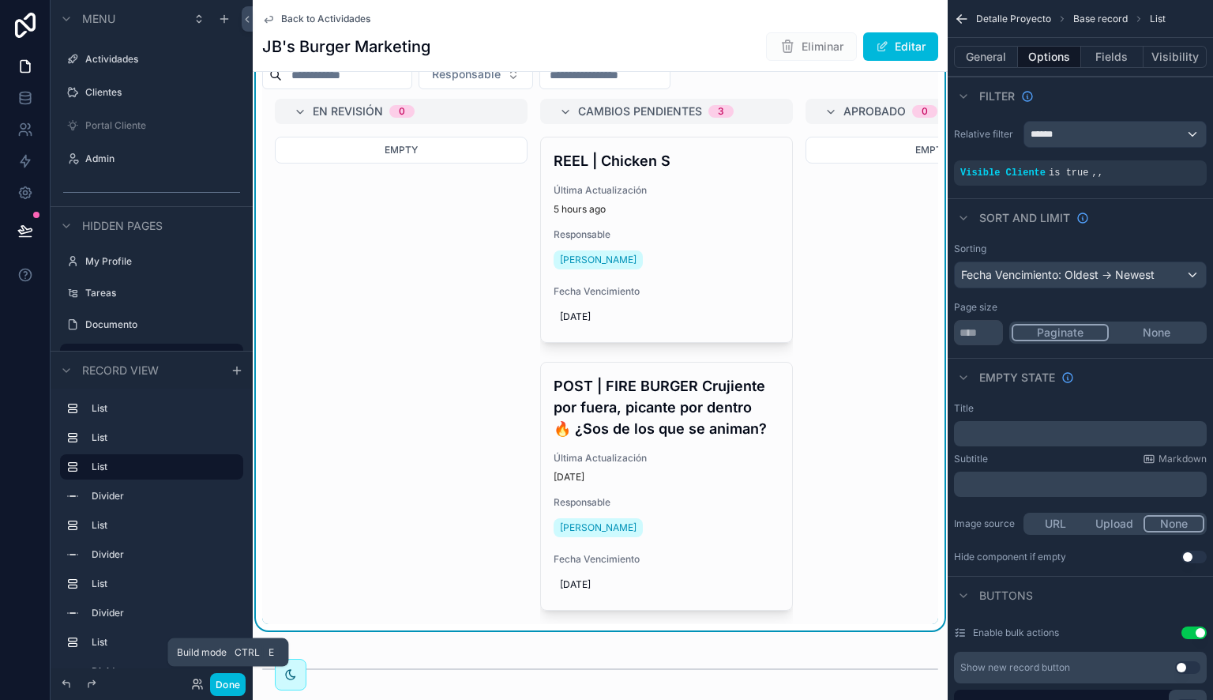
click at [227, 681] on button "Done" at bounding box center [228, 684] width 36 height 23
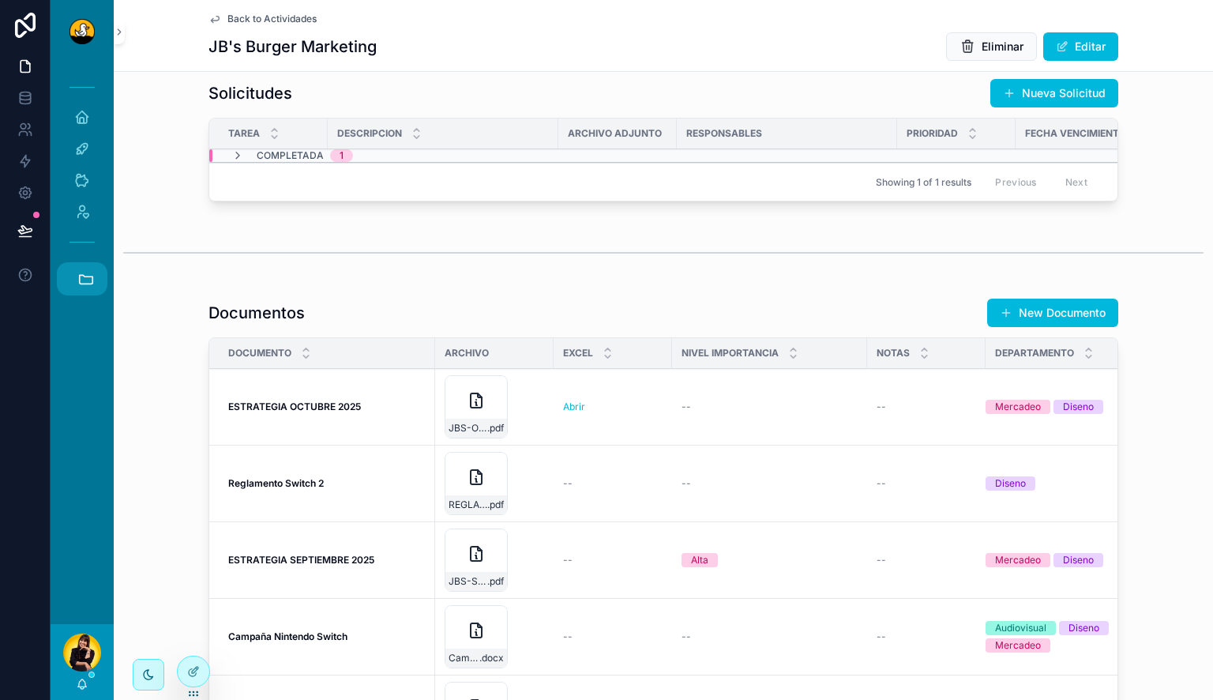
click at [96, 287] on button "Accesos rápidos" at bounding box center [82, 278] width 51 height 33
click at [88, 531] on span "1" at bounding box center [81, 535] width 17 height 17
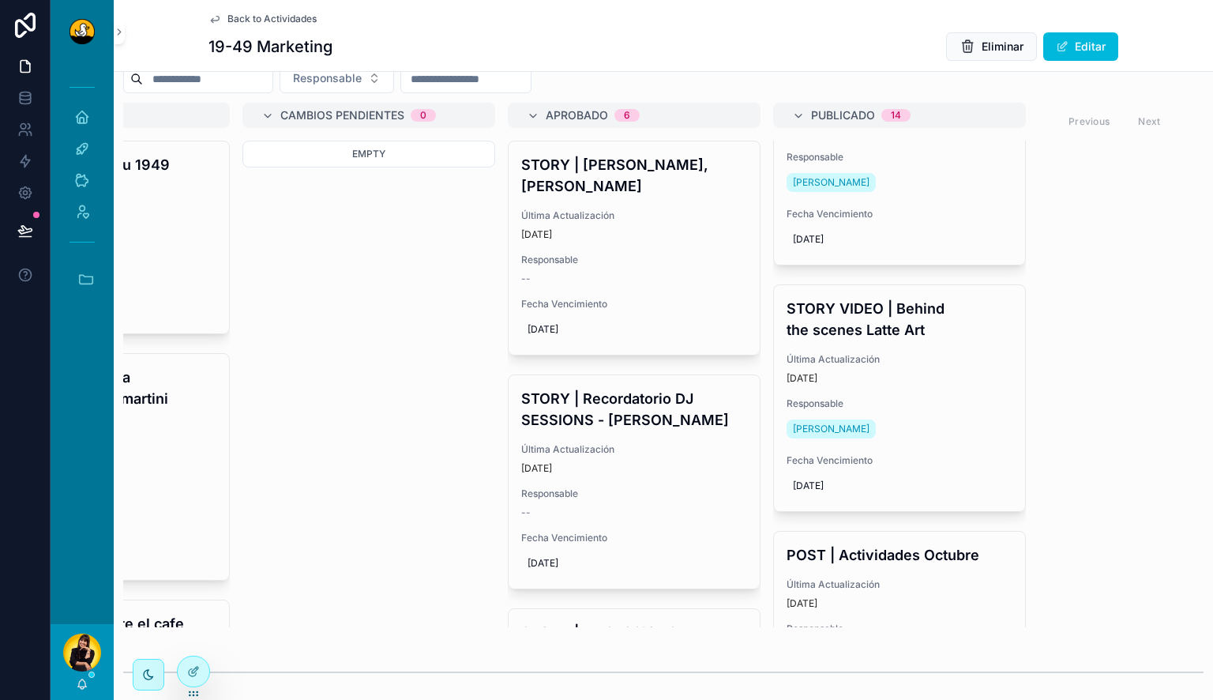
scroll to position [1562, 0]
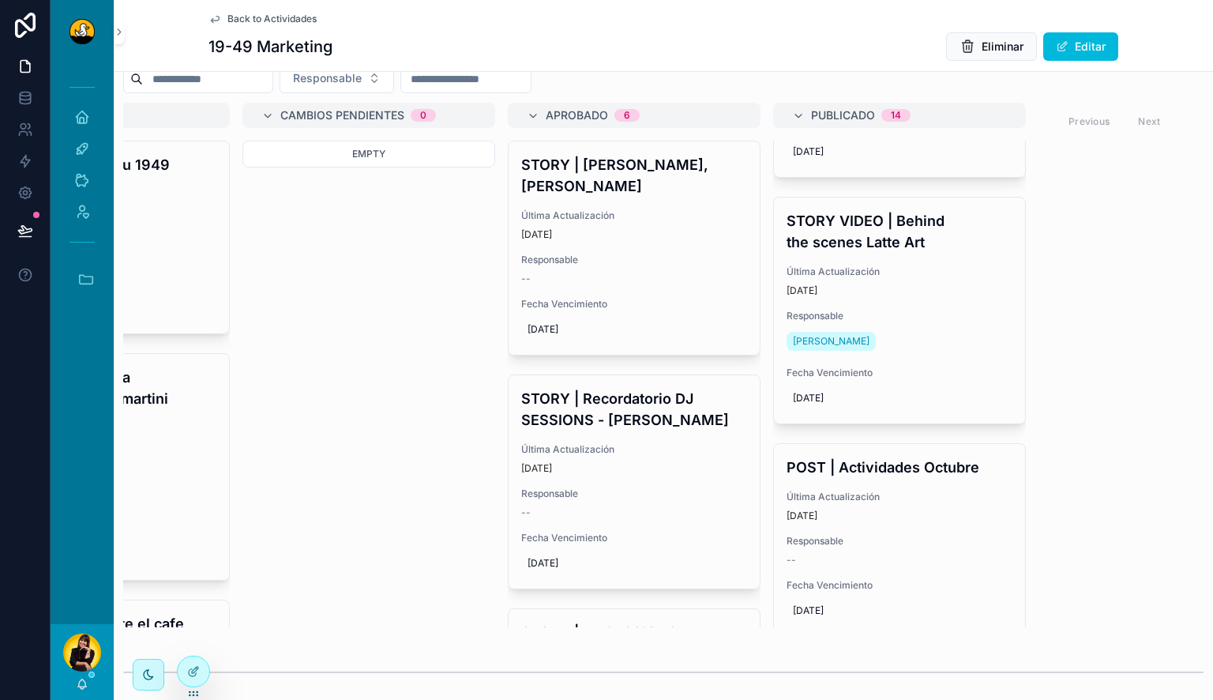
click at [913, 213] on h4 "STORY VIDEO | Behind the scenes Latte Art" at bounding box center [899, 231] width 226 height 43
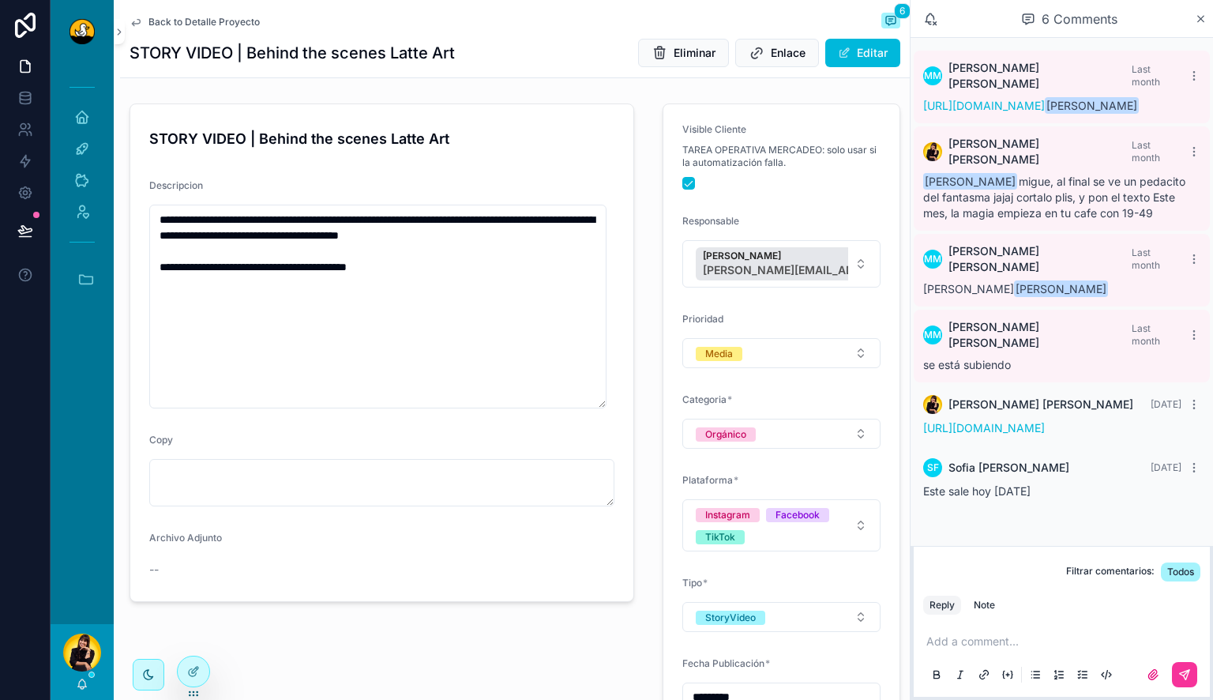
click at [225, 16] on span "Back to Detalle Proyecto" at bounding box center [203, 22] width 111 height 13
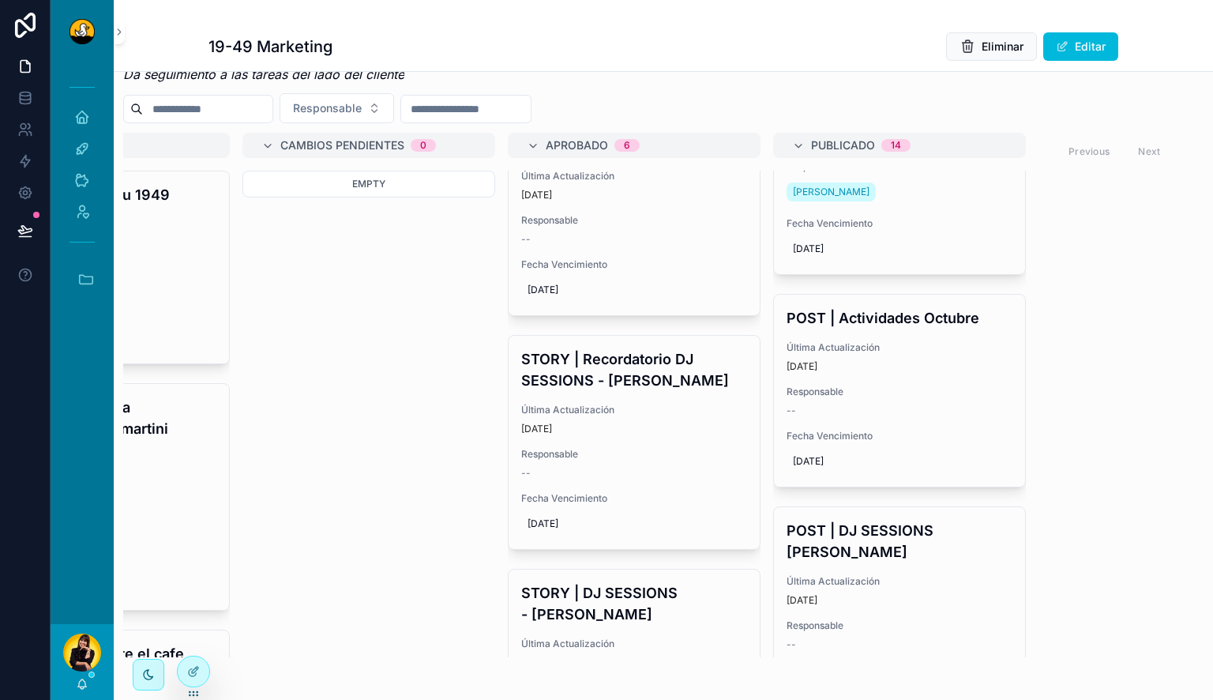
scroll to position [1745, 0]
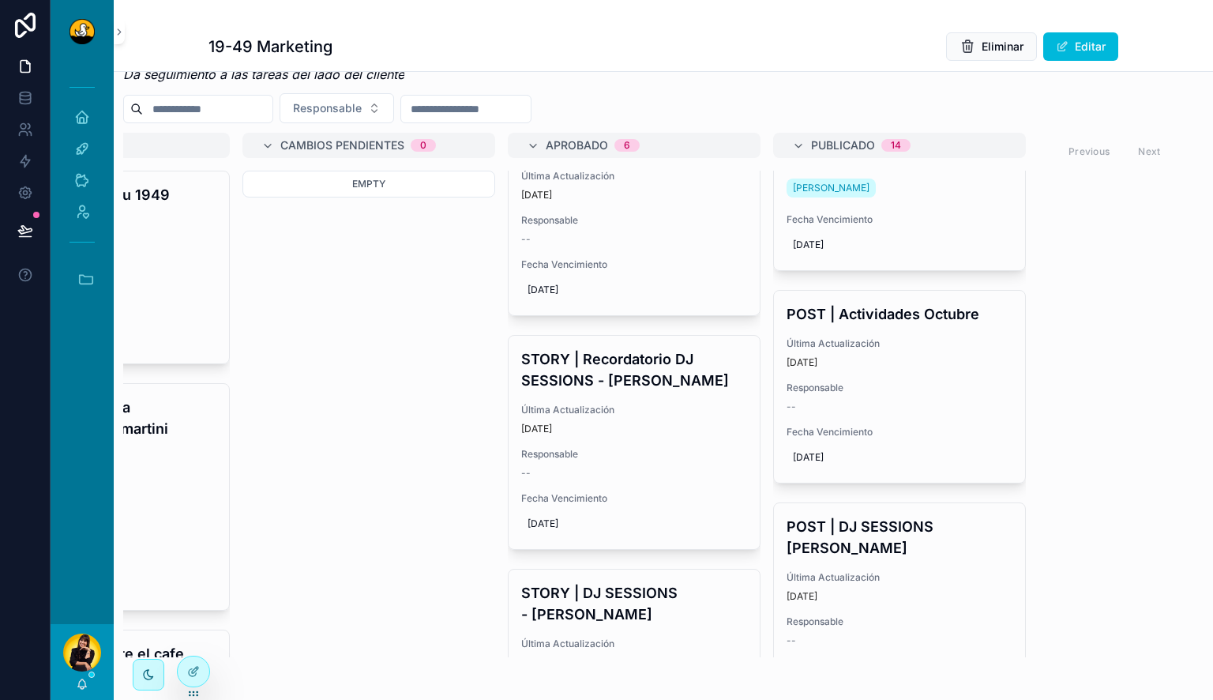
click at [922, 337] on div "Última Actualización [DATE]" at bounding box center [899, 353] width 226 height 32
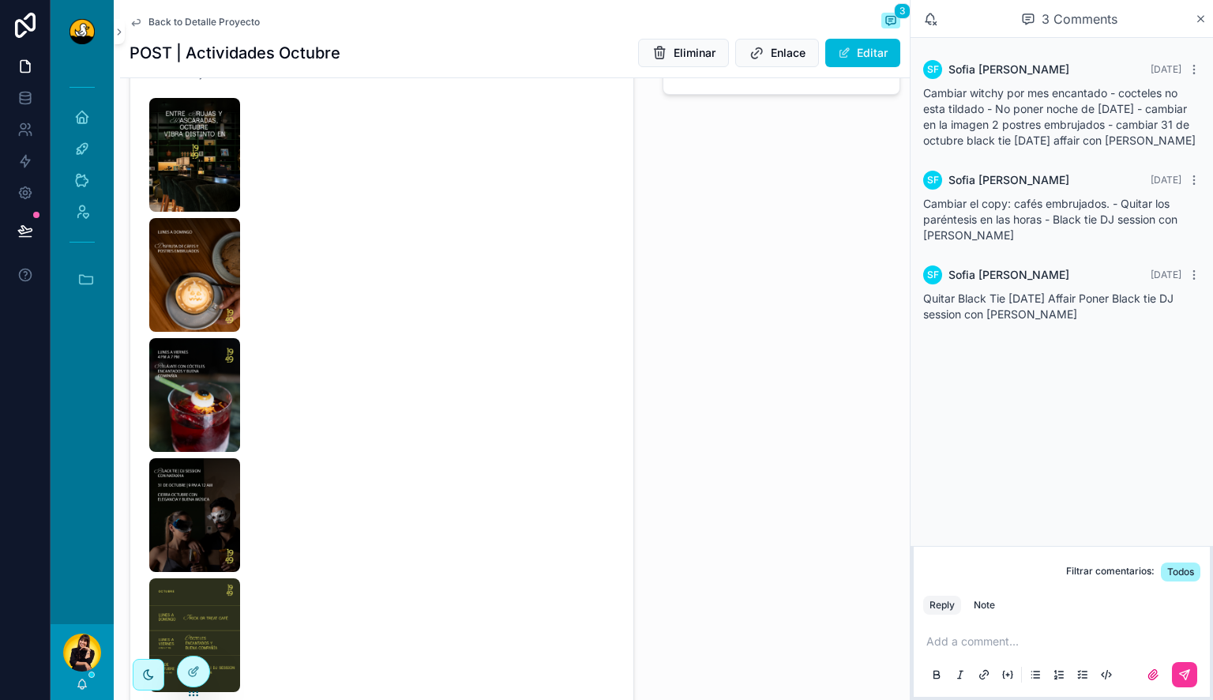
scroll to position [764, 0]
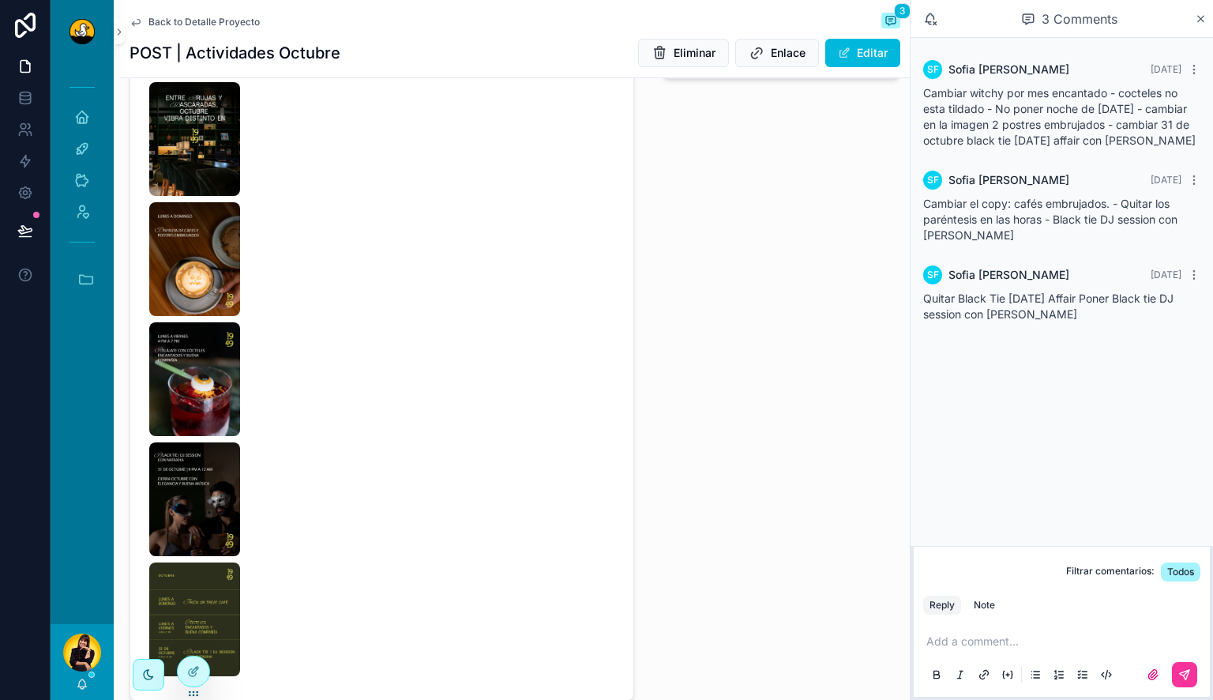
click at [203, 129] on img "scrollable content" at bounding box center [194, 139] width 91 height 114
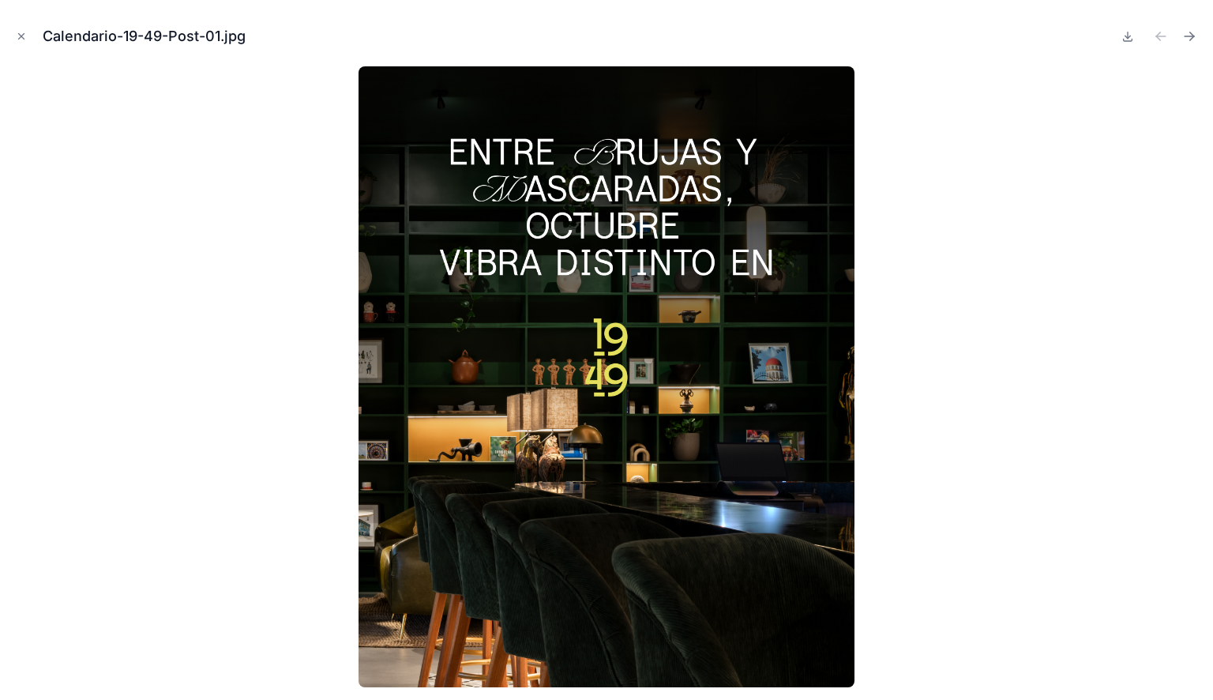
click at [1128, 36] on icon at bounding box center [1127, 36] width 13 height 13
click at [1192, 38] on icon "Next file" at bounding box center [1189, 36] width 16 height 16
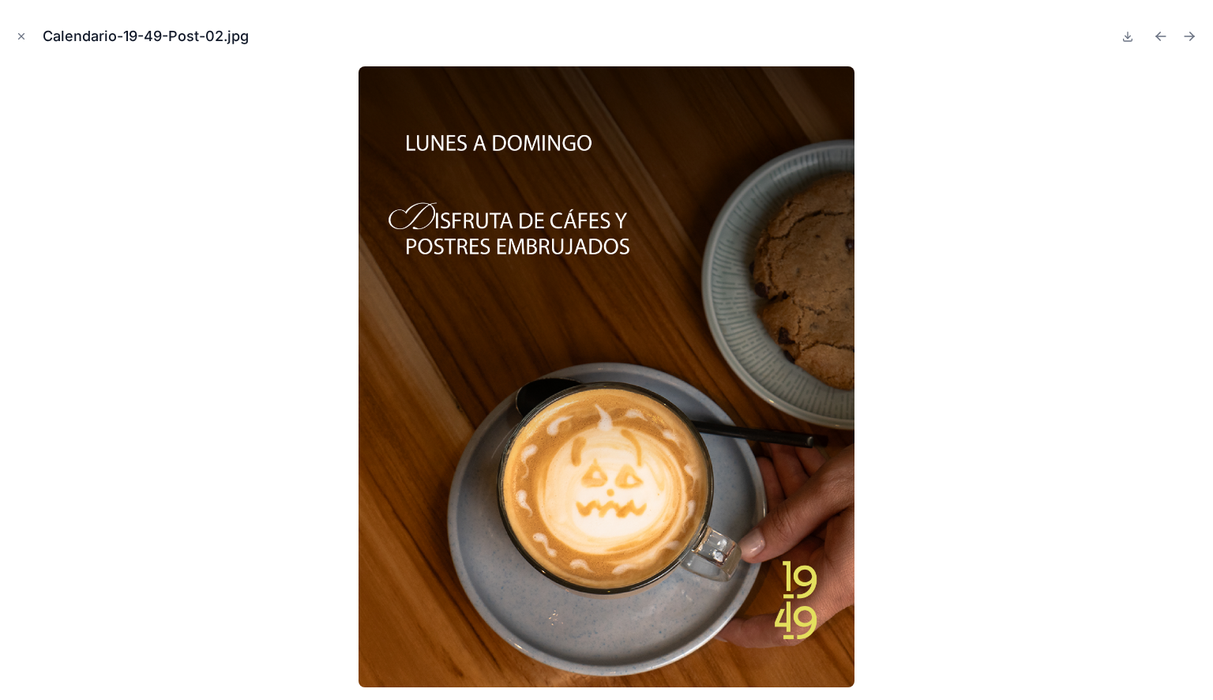
click at [1128, 35] on icon at bounding box center [1128, 35] width 0 height 6
click at [1192, 36] on icon "Next file" at bounding box center [1188, 36] width 9 height 0
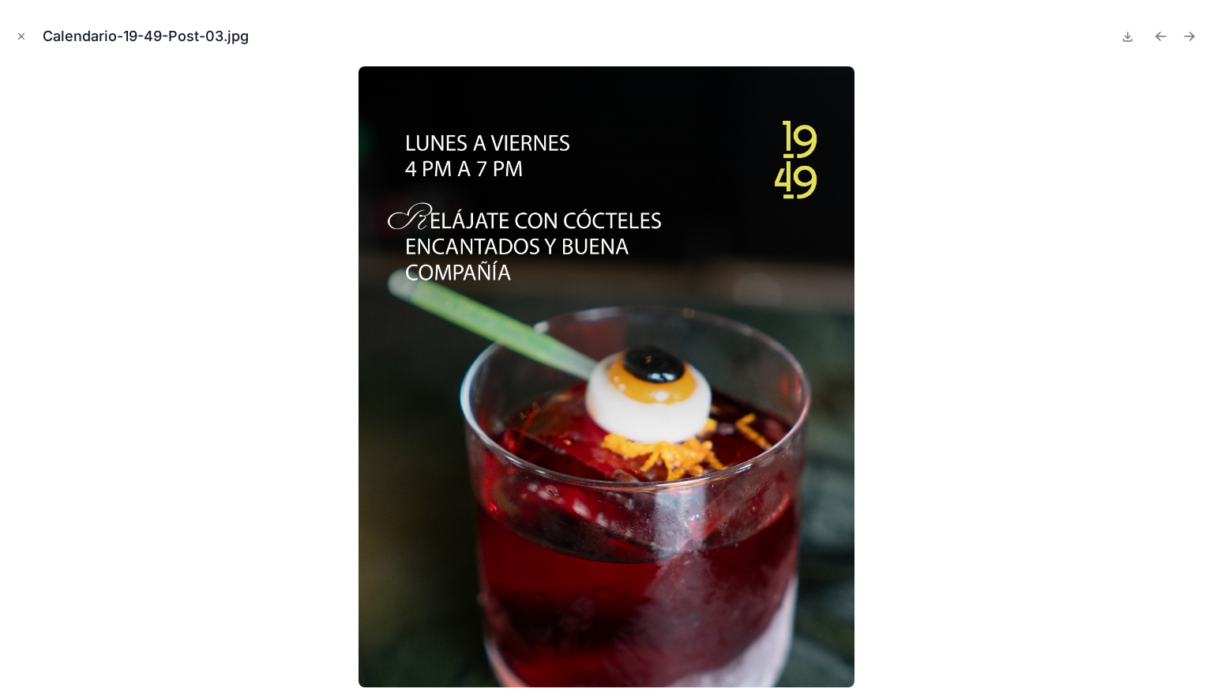
click at [1129, 36] on icon at bounding box center [1128, 37] width 6 height 2
click at [1192, 36] on icon "Next file" at bounding box center [1188, 36] width 9 height 0
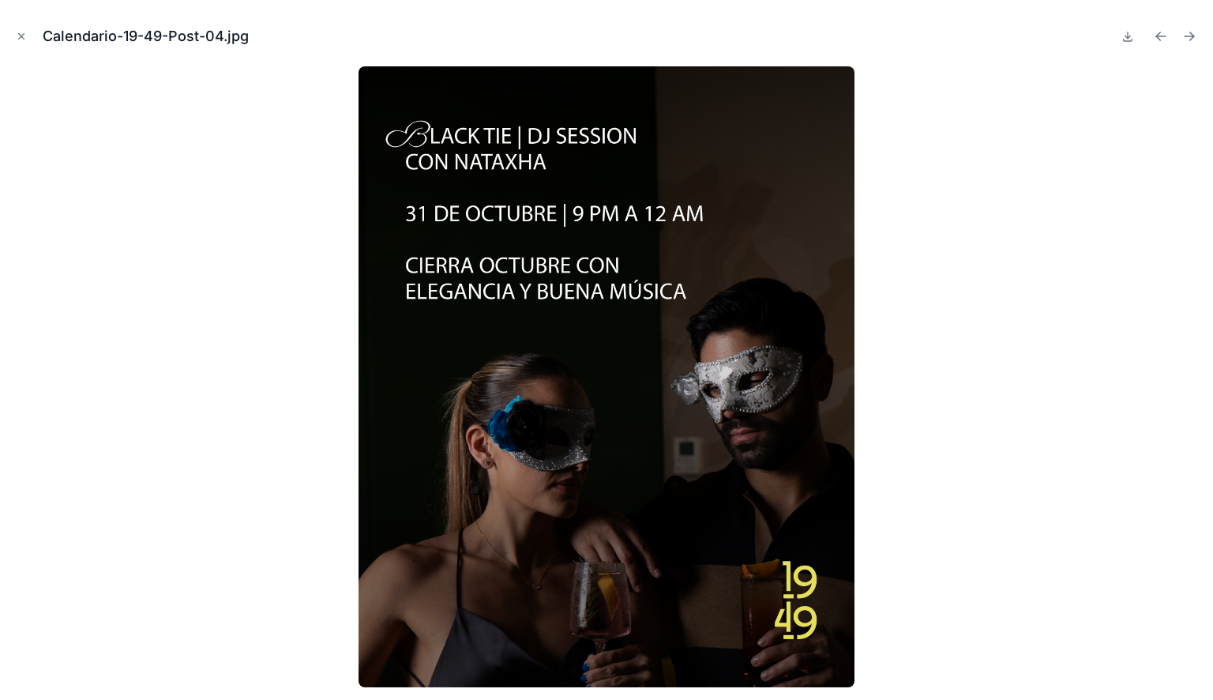
click at [1129, 38] on icon at bounding box center [1127, 36] width 13 height 13
click at [1192, 35] on icon "Next file" at bounding box center [1192, 34] width 4 height 4
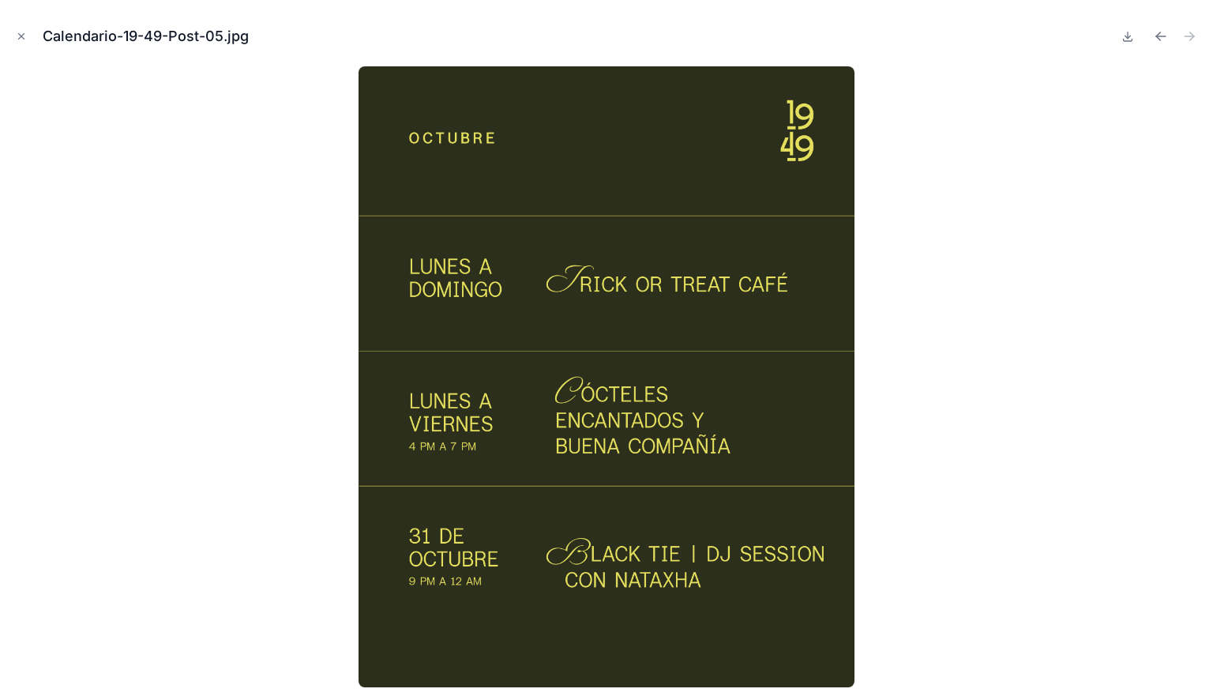
click at [1125, 38] on icon at bounding box center [1127, 36] width 13 height 13
click at [1166, 36] on icon "Previous file" at bounding box center [1161, 36] width 16 height 16
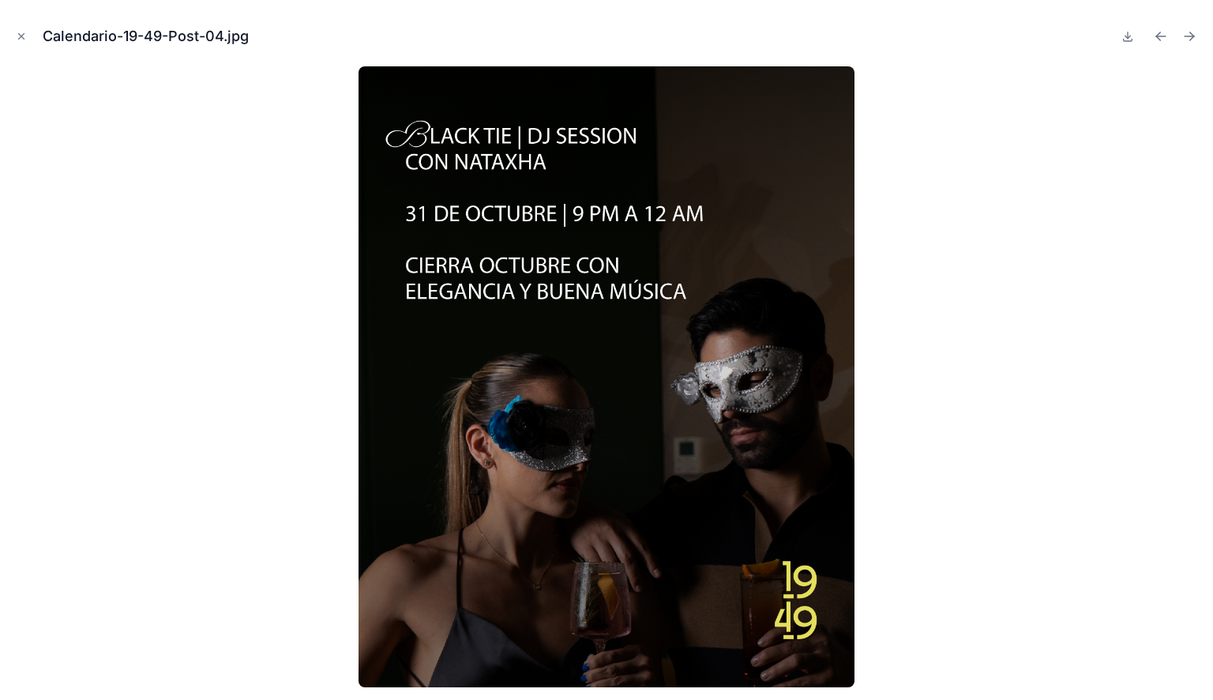
click at [1166, 36] on icon "Previous file" at bounding box center [1161, 36] width 16 height 16
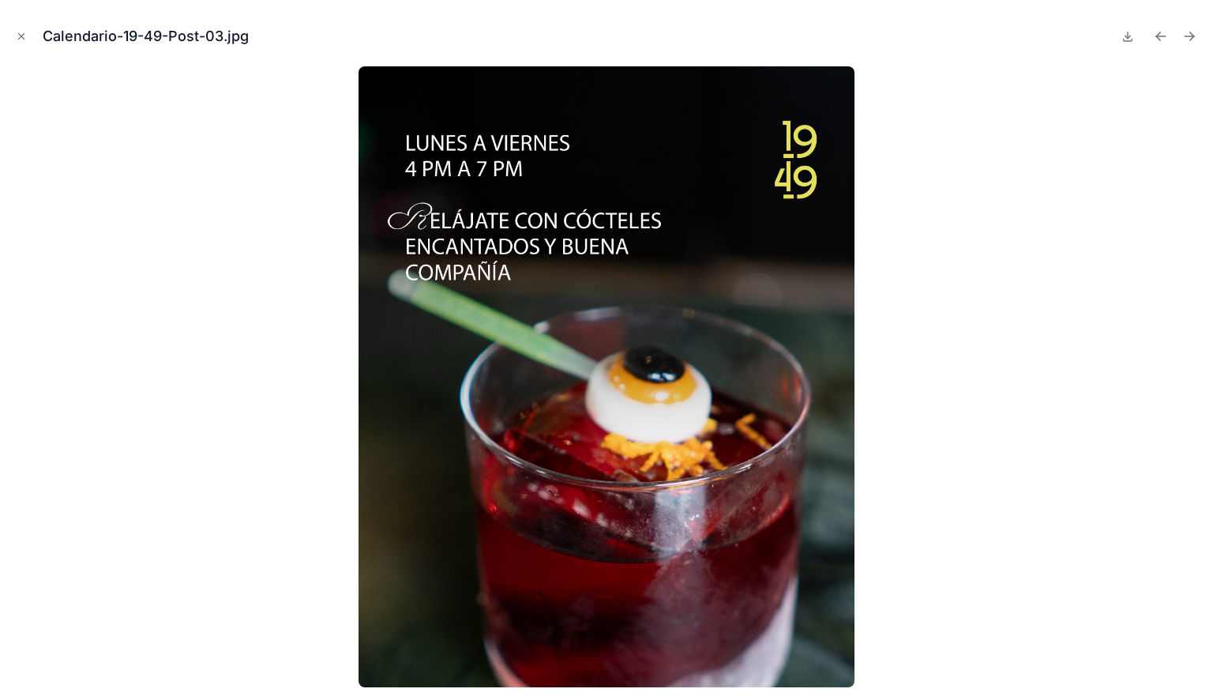
click at [1166, 36] on icon "Previous file" at bounding box center [1161, 36] width 16 height 16
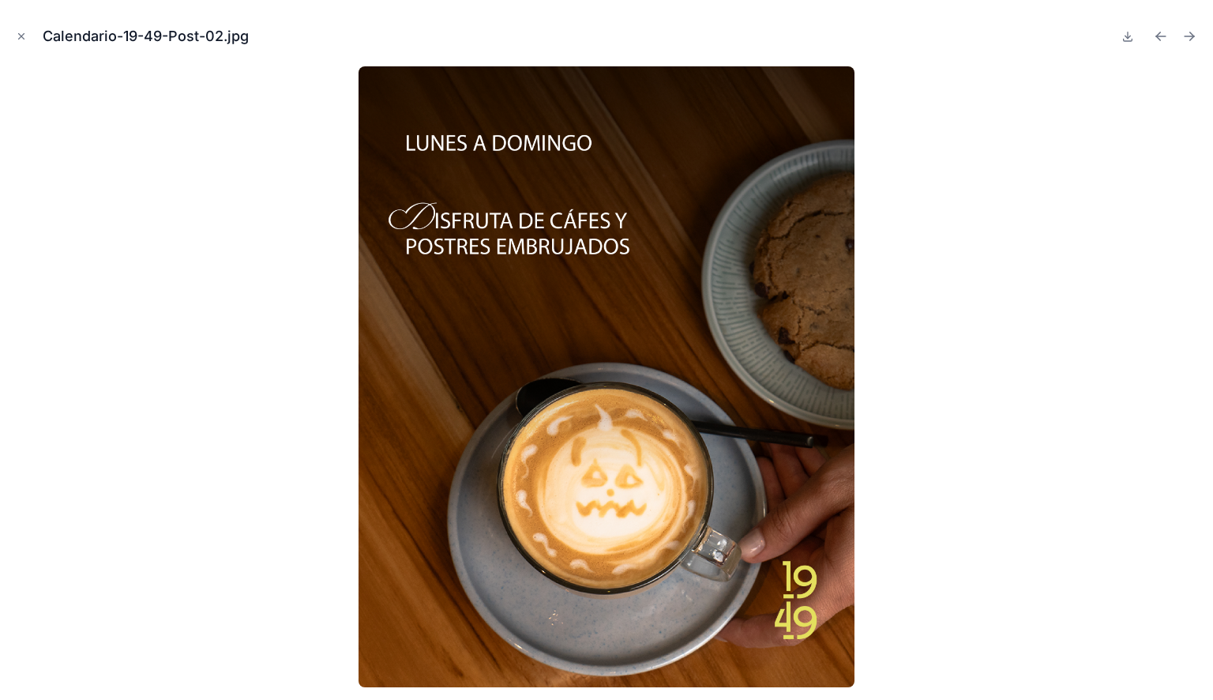
click at [1166, 36] on icon "Previous file" at bounding box center [1161, 36] width 16 height 16
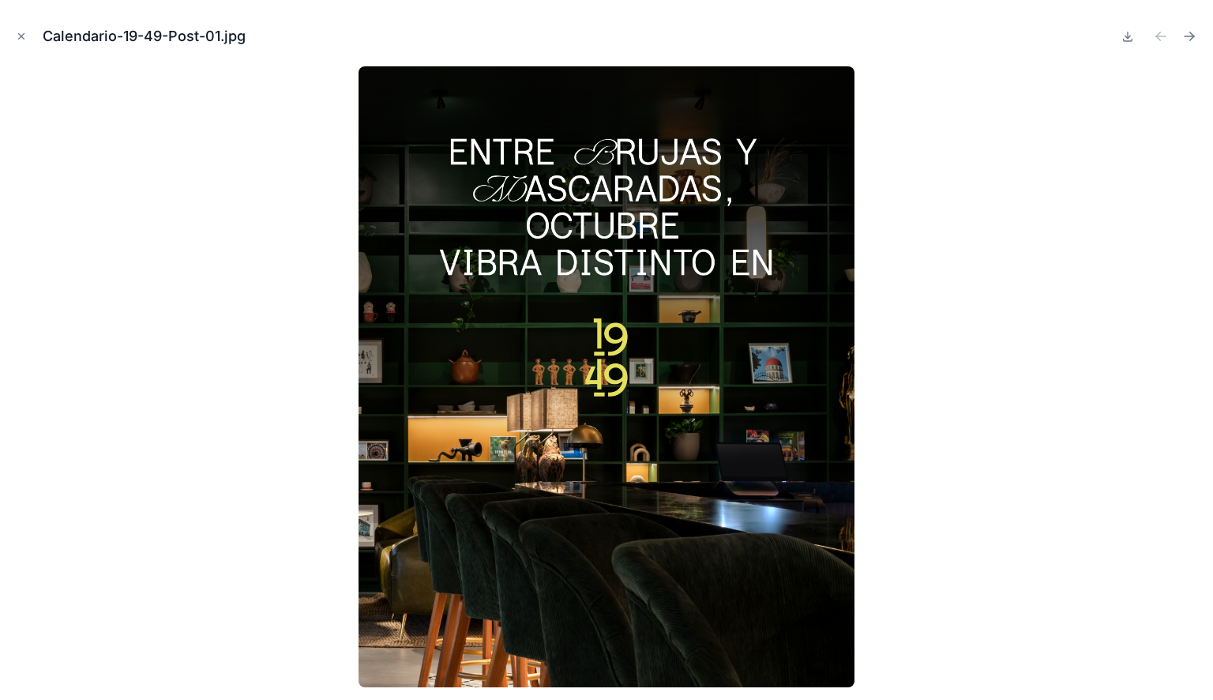
click at [24, 35] on icon "Close modal" at bounding box center [21, 36] width 11 height 11
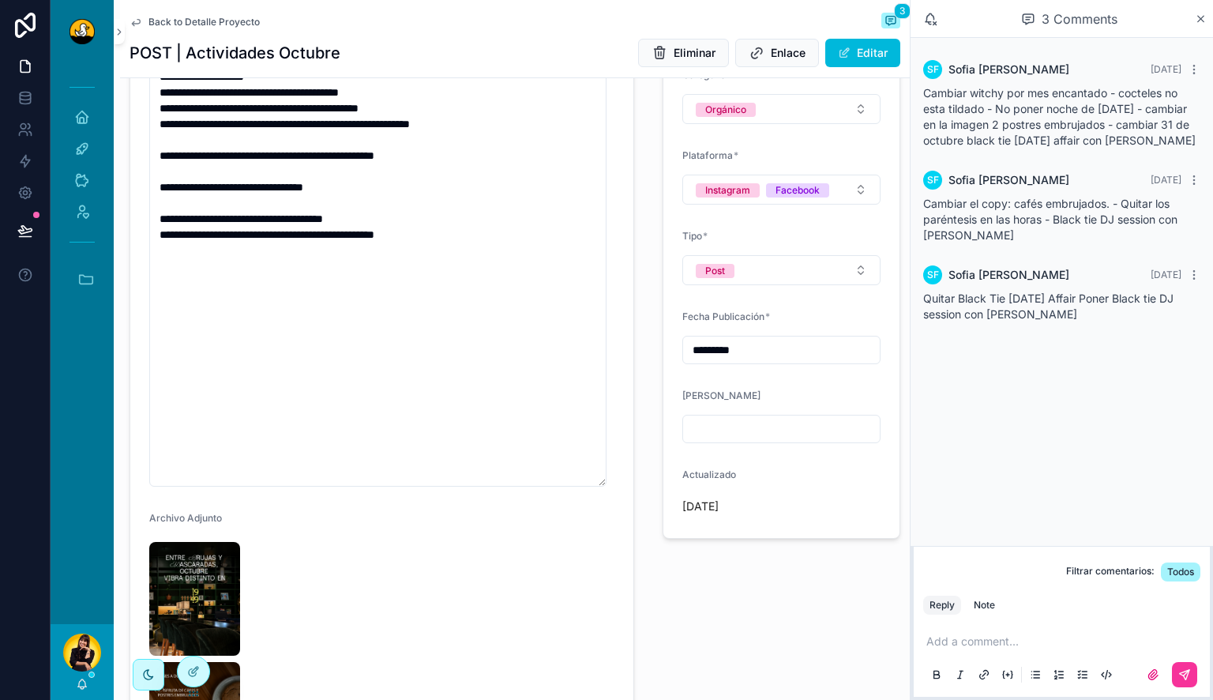
scroll to position [280, 0]
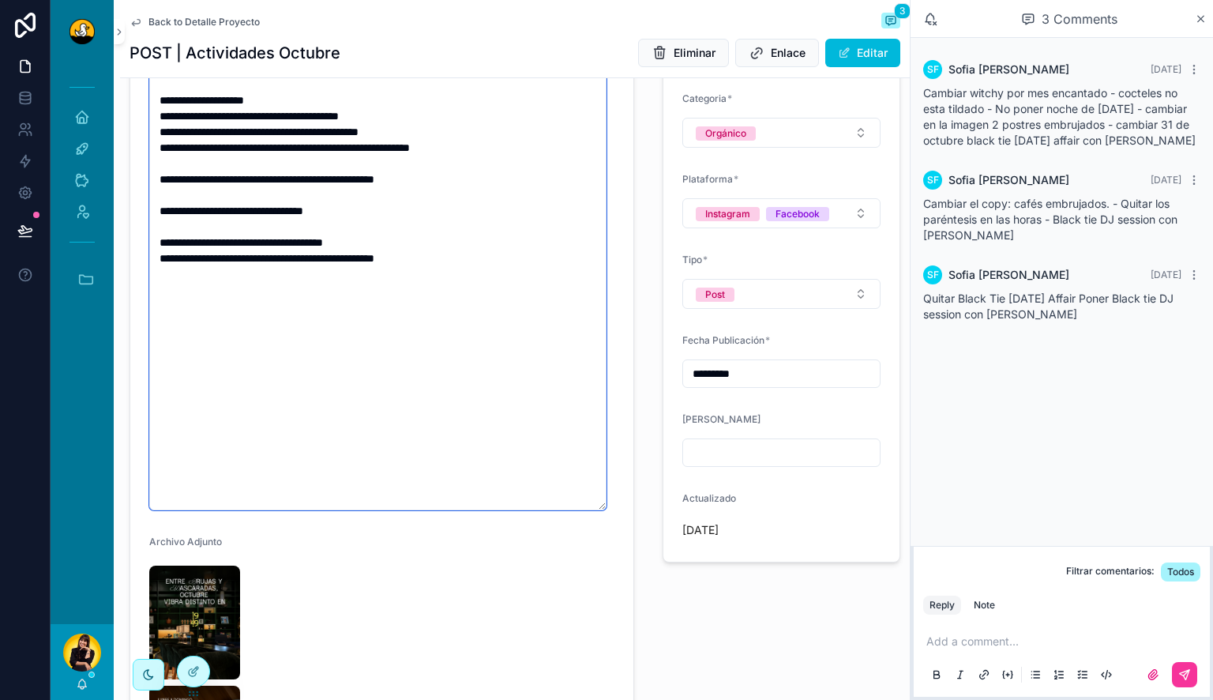
click at [464, 293] on textarea "**********" at bounding box center [377, 266] width 457 height 488
click at [195, 21] on span "Back to Detalle Proyecto" at bounding box center [203, 22] width 111 height 13
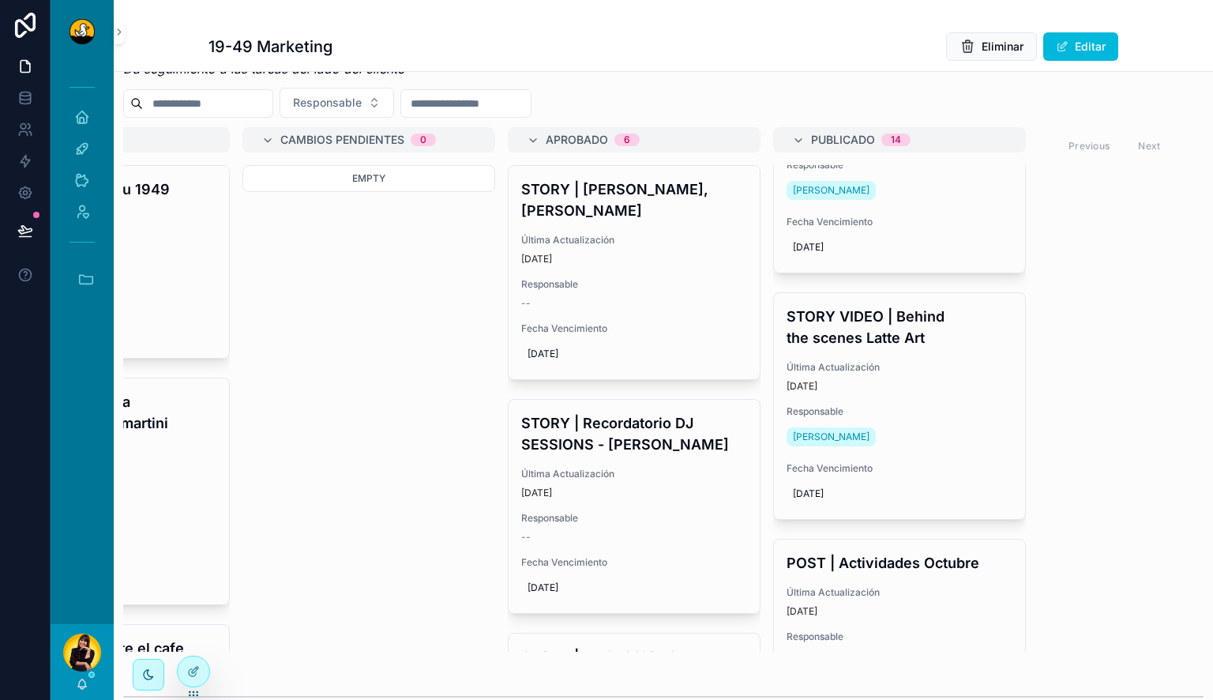
scroll to position [1492, 0]
click at [891, 360] on span "Última Actualización" at bounding box center [899, 366] width 226 height 13
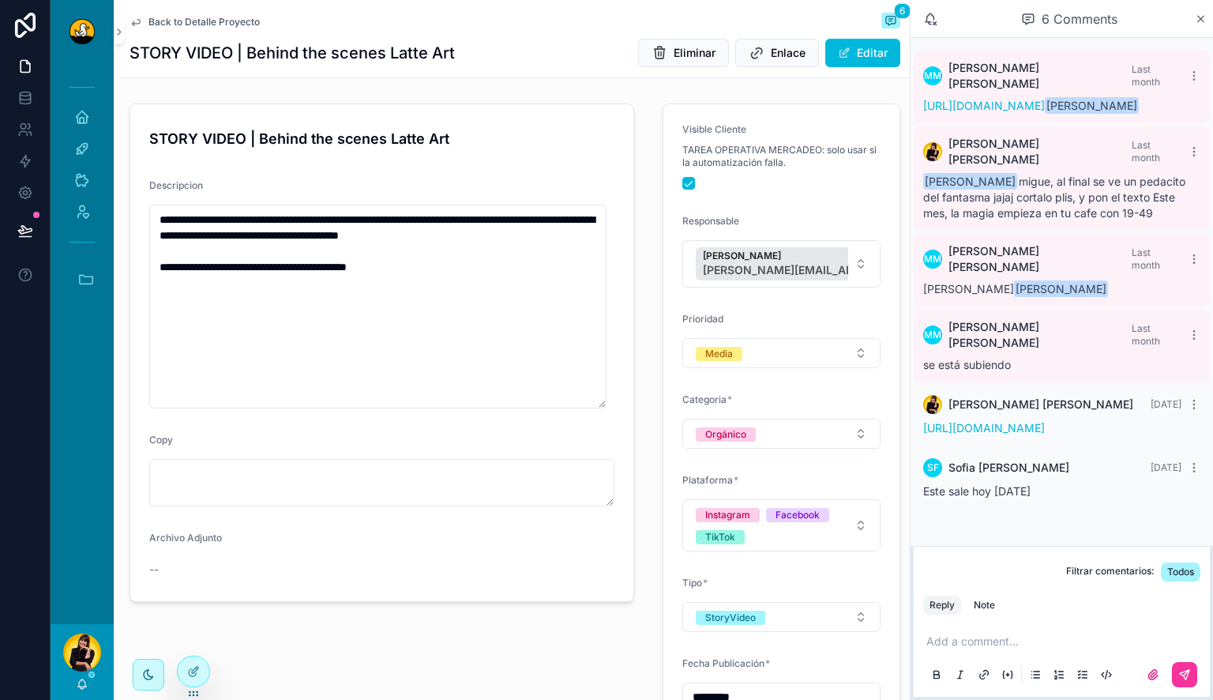
click at [987, 421] on link "[URL][DOMAIN_NAME]" at bounding box center [984, 427] width 122 height 13
click at [220, 24] on span "Back to Detalle Proyecto" at bounding box center [203, 22] width 111 height 13
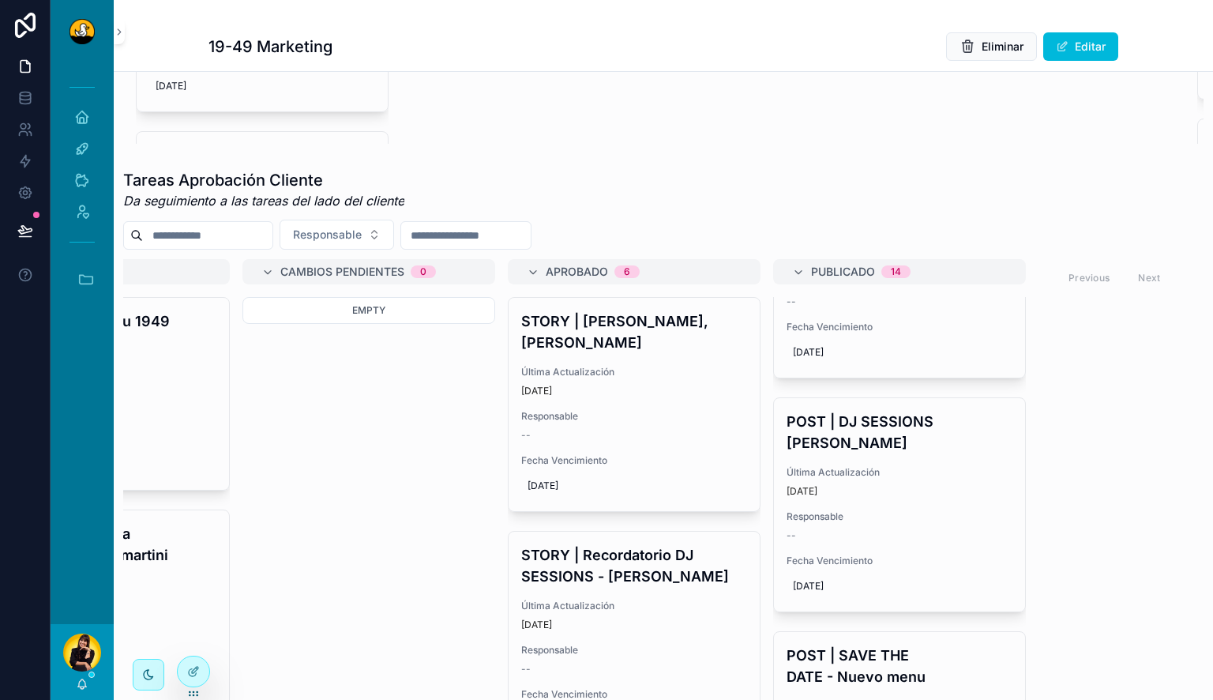
scroll to position [1978, 0]
click at [905, 409] on h4 "POST | DJ SESSIONS vale merino" at bounding box center [899, 430] width 226 height 43
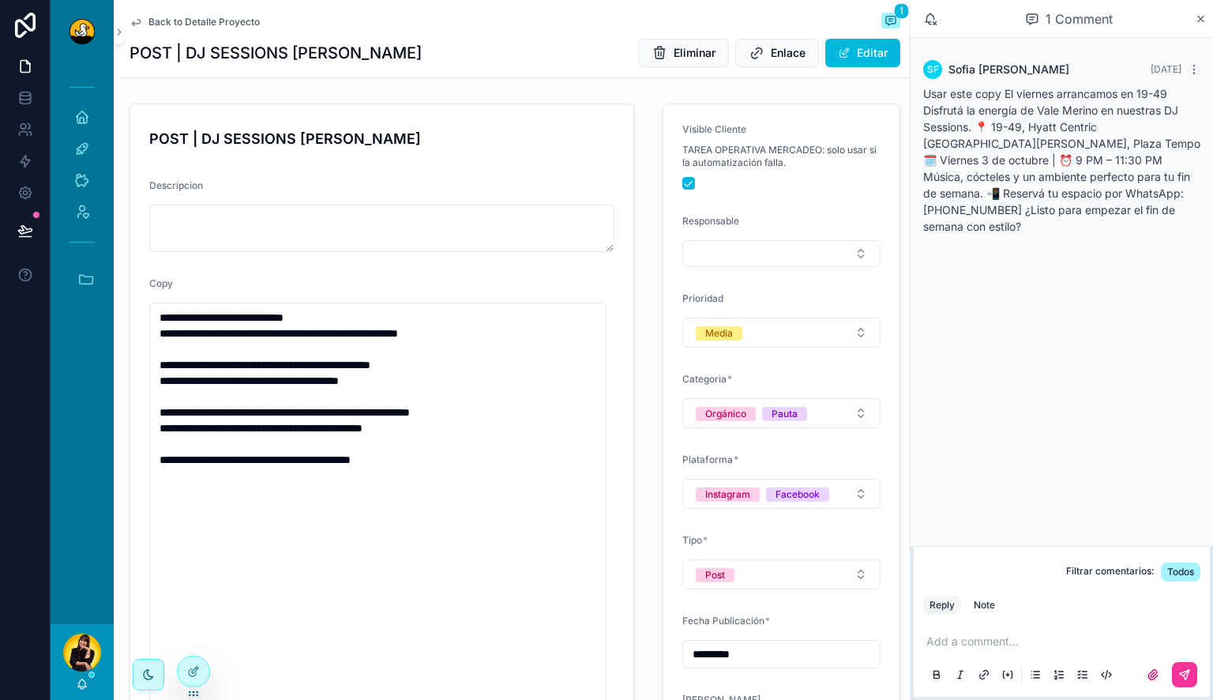
click at [221, 18] on span "Back to Detalle Proyecto" at bounding box center [203, 22] width 111 height 13
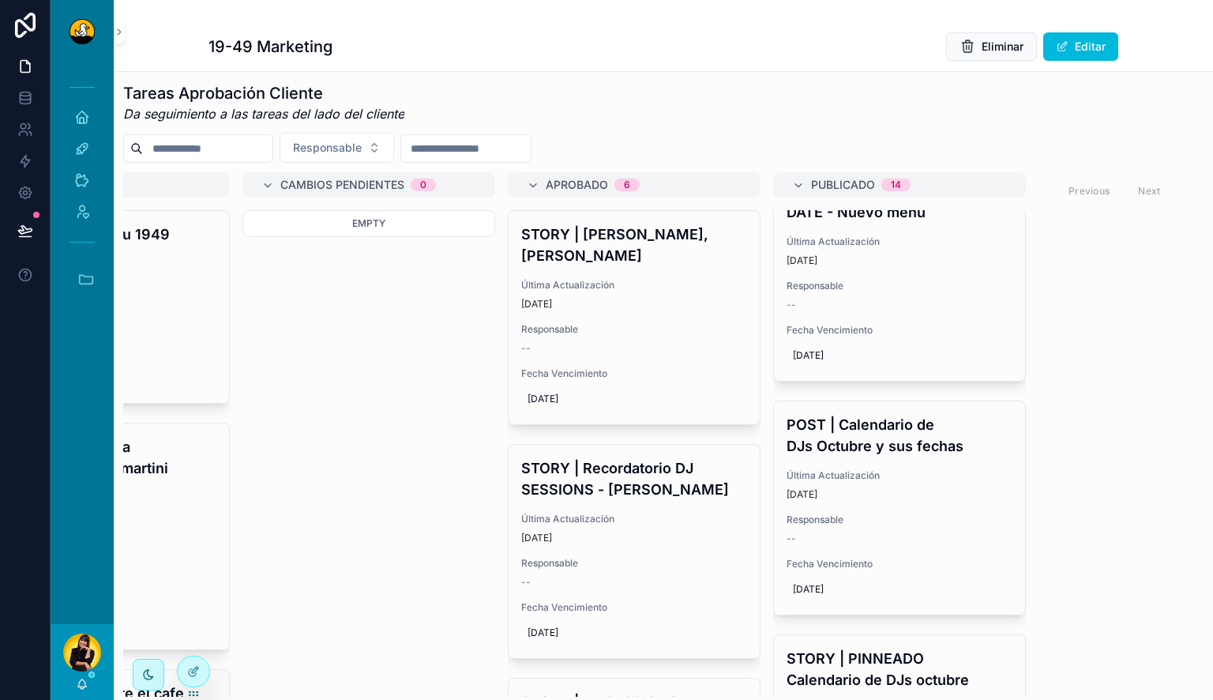
scroll to position [2358, 0]
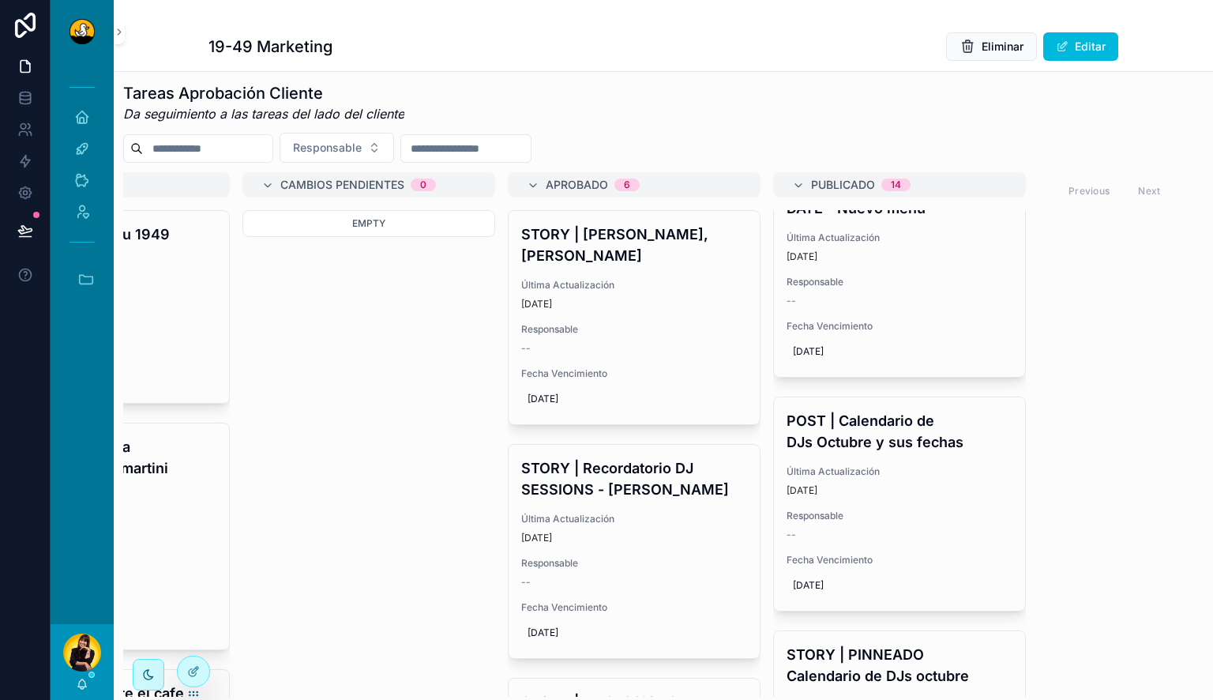
click at [916, 429] on div "POST | Calendario de DJs Octubre y sus fechas Última Actualización 4 days ago R…" at bounding box center [899, 503] width 251 height 213
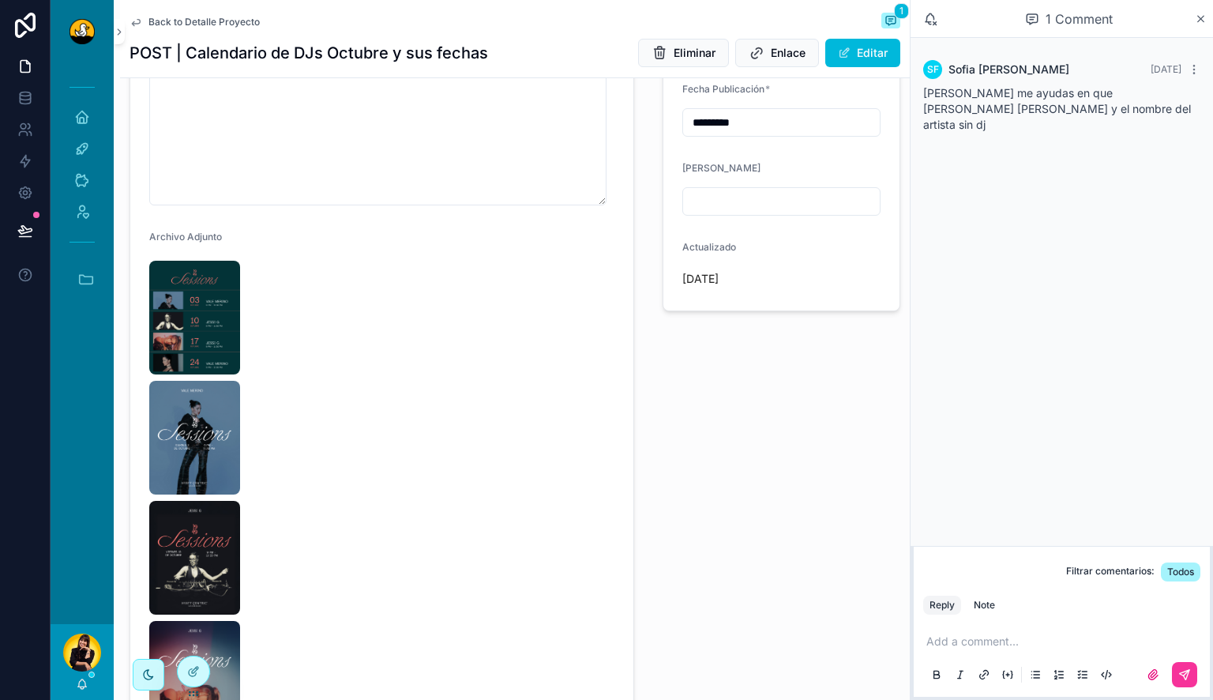
scroll to position [555, 0]
click at [203, 317] on img "scrollable content" at bounding box center [194, 316] width 91 height 114
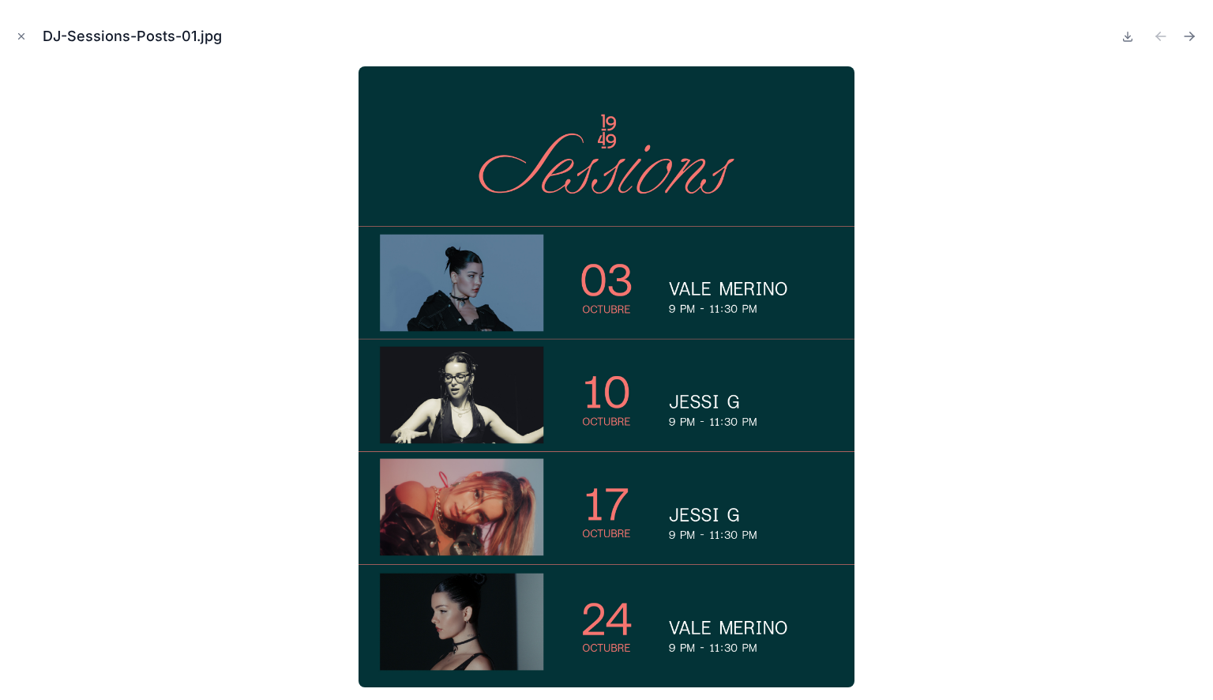
click at [1130, 35] on icon at bounding box center [1127, 36] width 13 height 13
click at [1191, 33] on icon "Next file" at bounding box center [1192, 34] width 4 height 4
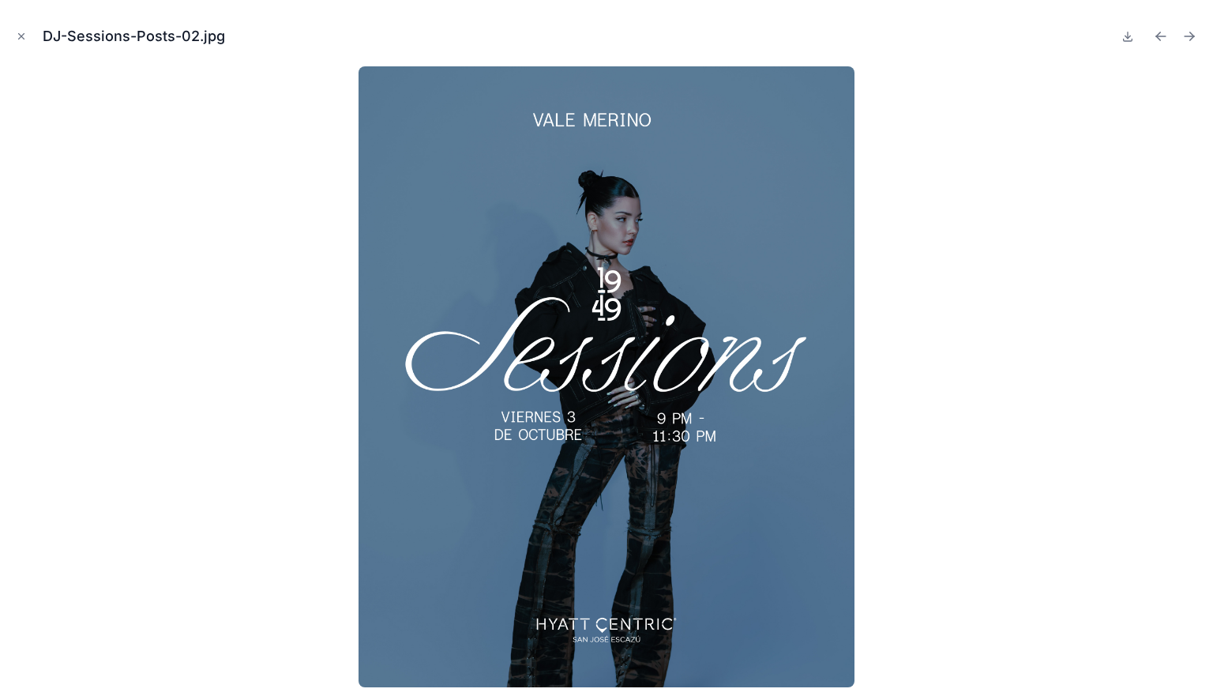
click at [1128, 40] on icon at bounding box center [1128, 40] width 9 height 2
click at [1192, 37] on icon "Next file" at bounding box center [1192, 38] width 4 height 4
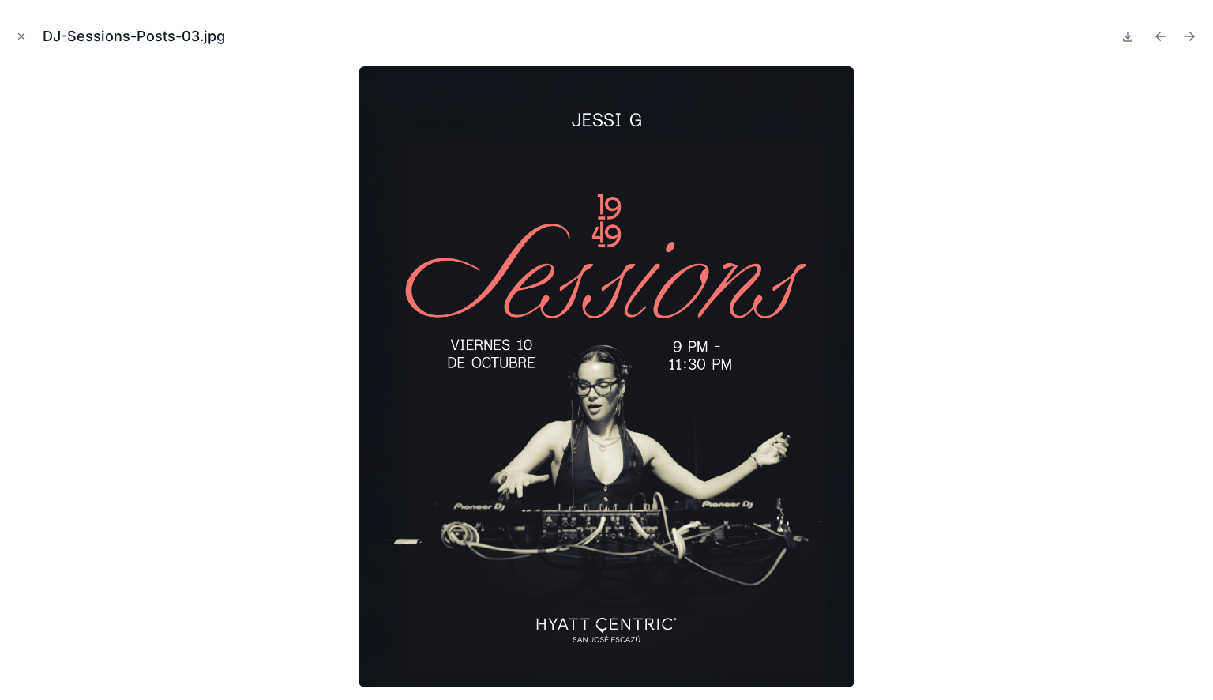
click at [1128, 42] on icon at bounding box center [1127, 36] width 13 height 13
click at [1188, 38] on icon "Next file" at bounding box center [1189, 36] width 16 height 16
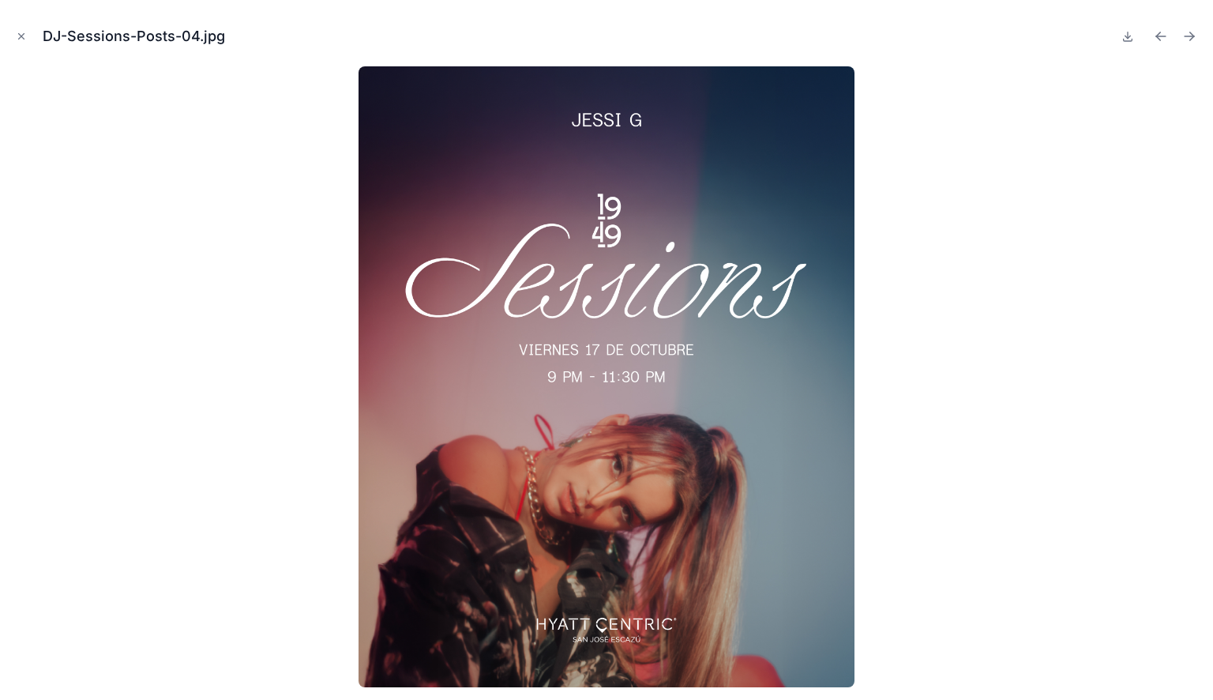
click at [1128, 39] on icon at bounding box center [1127, 36] width 13 height 13
click at [1187, 35] on icon "Next file" at bounding box center [1189, 36] width 16 height 16
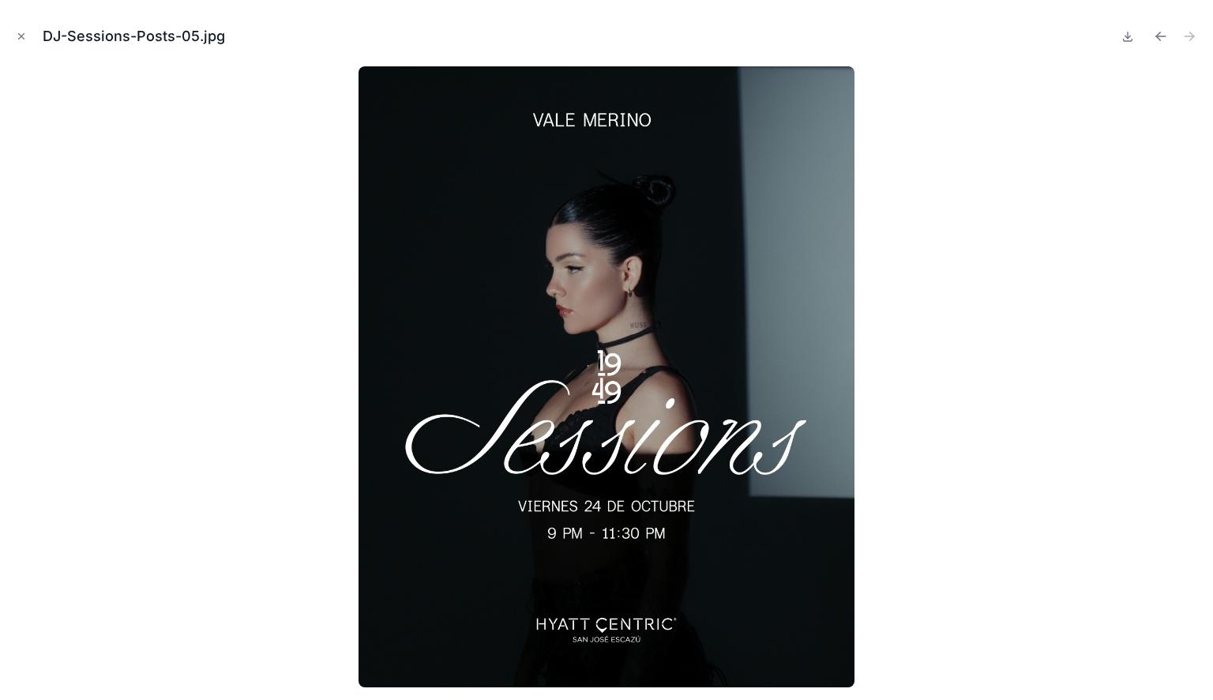
click at [1129, 39] on icon at bounding box center [1127, 36] width 13 height 13
click at [22, 36] on icon "Close modal" at bounding box center [21, 36] width 11 height 11
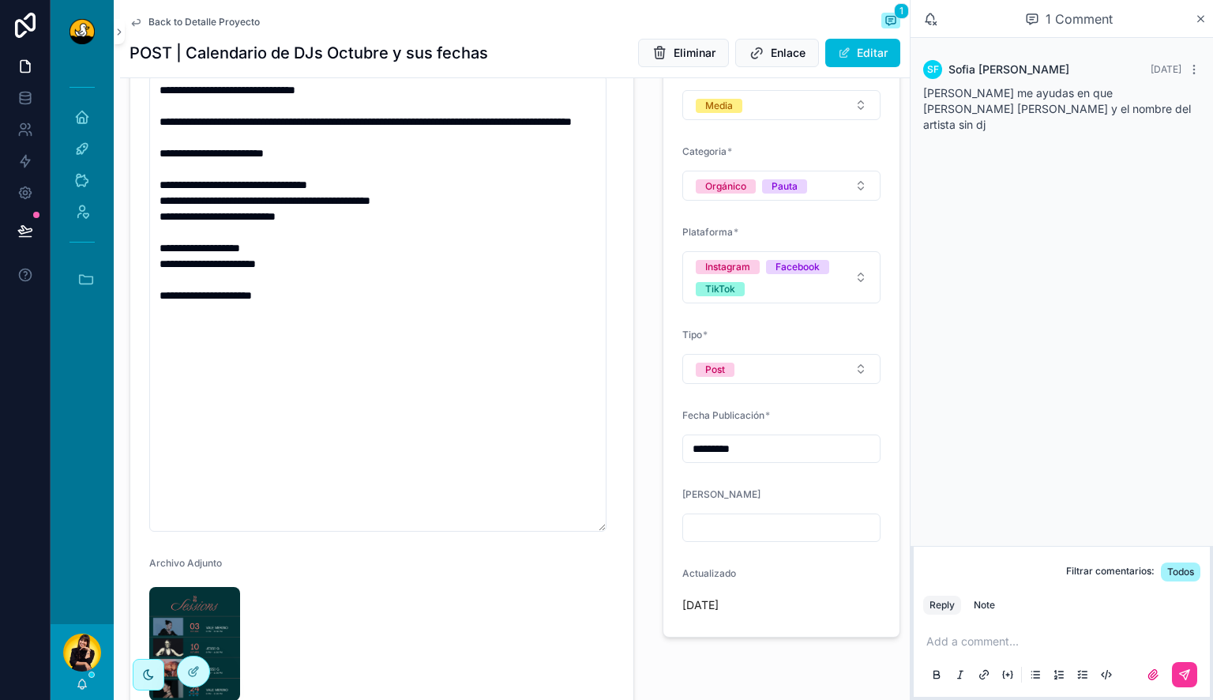
scroll to position [227, 0]
click at [407, 335] on textarea "**********" at bounding box center [377, 304] width 457 height 456
click at [169, 26] on span "Back to Detalle Proyecto" at bounding box center [203, 22] width 111 height 13
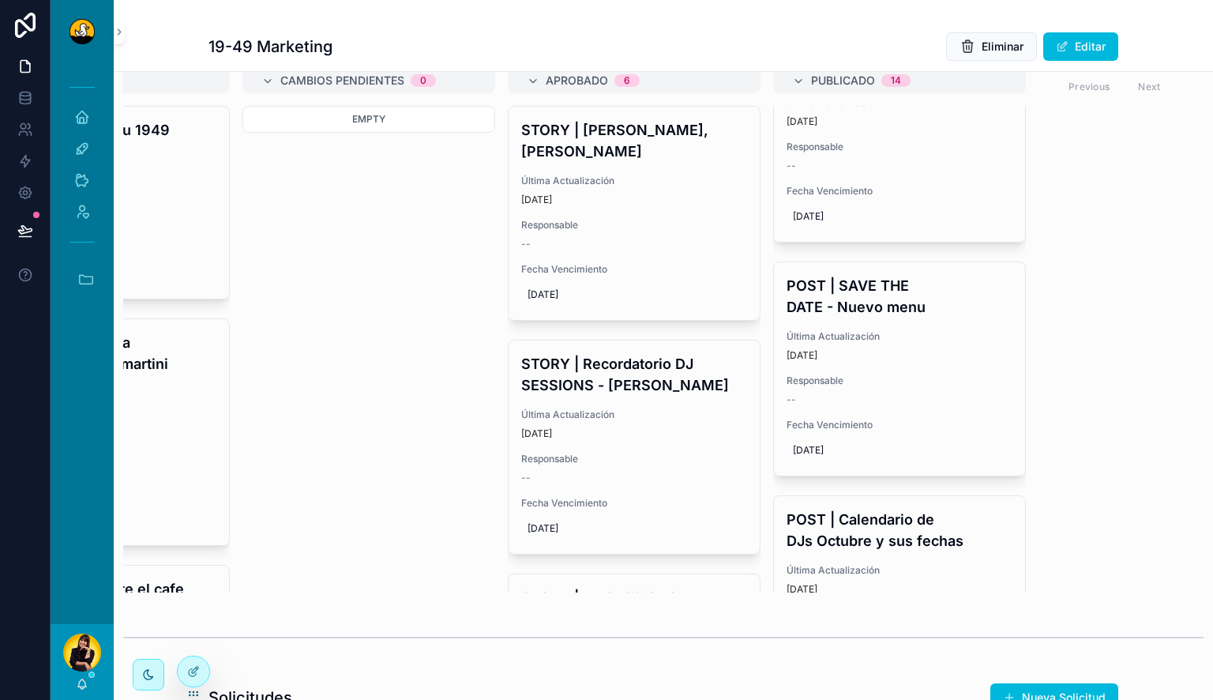
scroll to position [2159, 0]
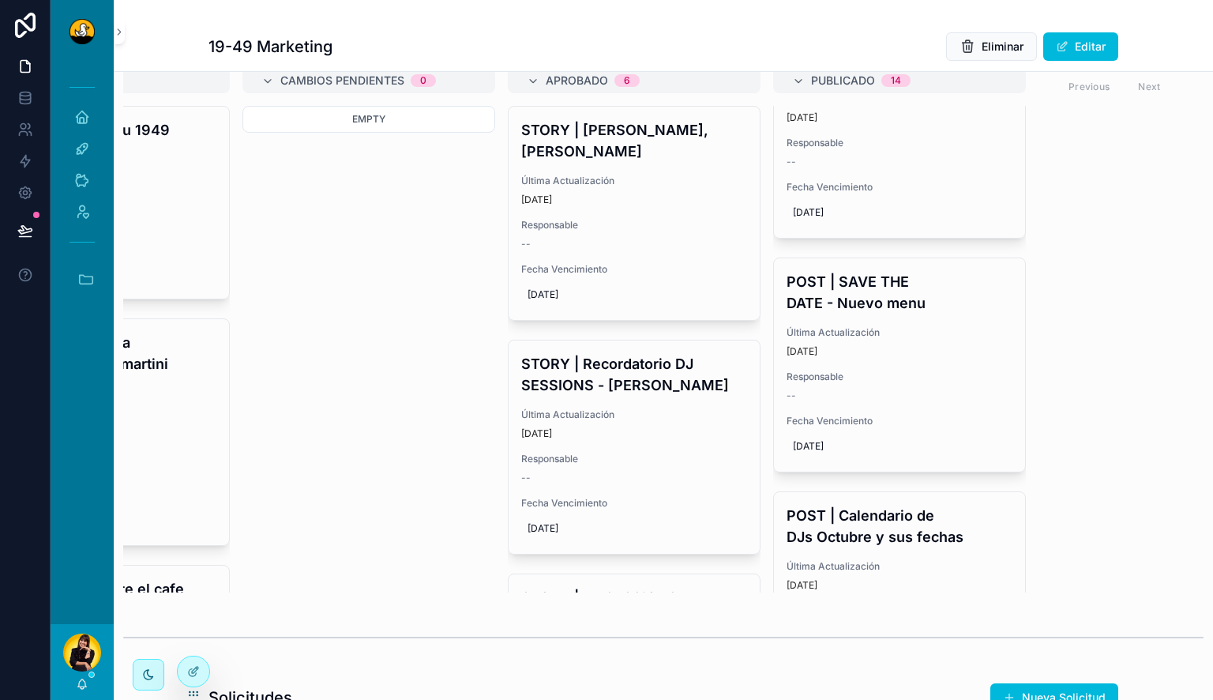
click at [889, 271] on h4 "POST | SAVE THE DATE - Nuevo menu" at bounding box center [899, 292] width 226 height 43
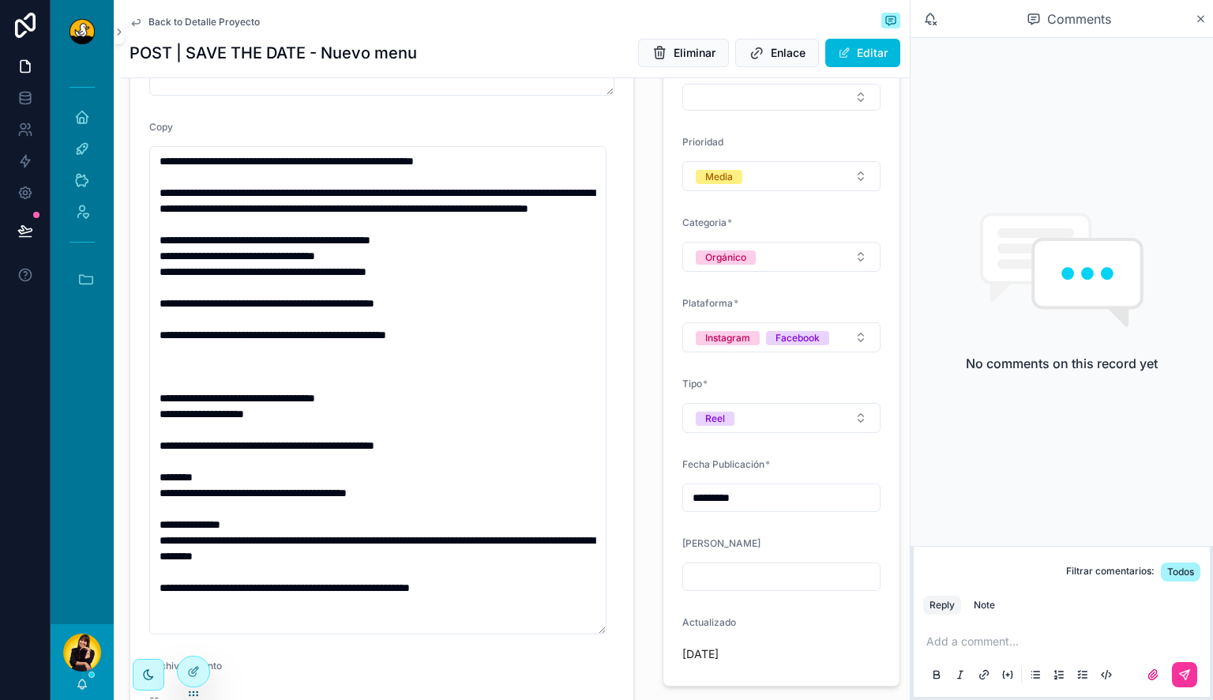
scroll to position [149, 0]
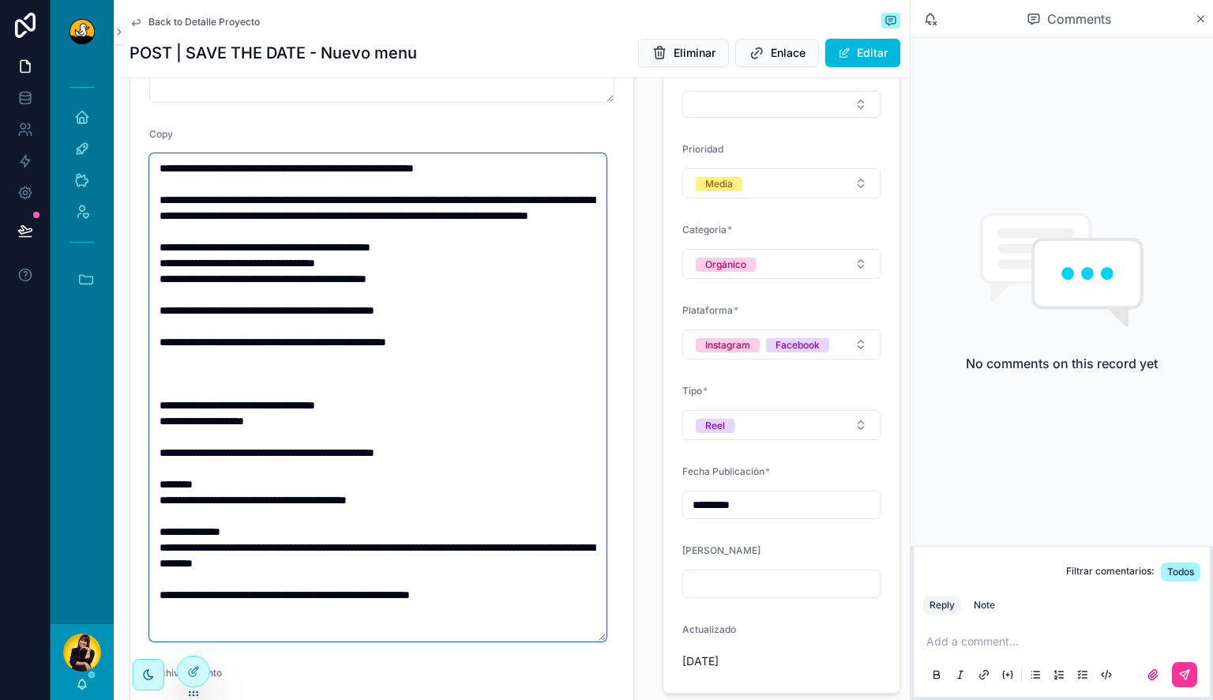
drag, startPoint x: 522, startPoint y: 353, endPoint x: 138, endPoint y: 114, distance: 452.2
click at [138, 114] on form "**********" at bounding box center [381, 345] width 503 height 781
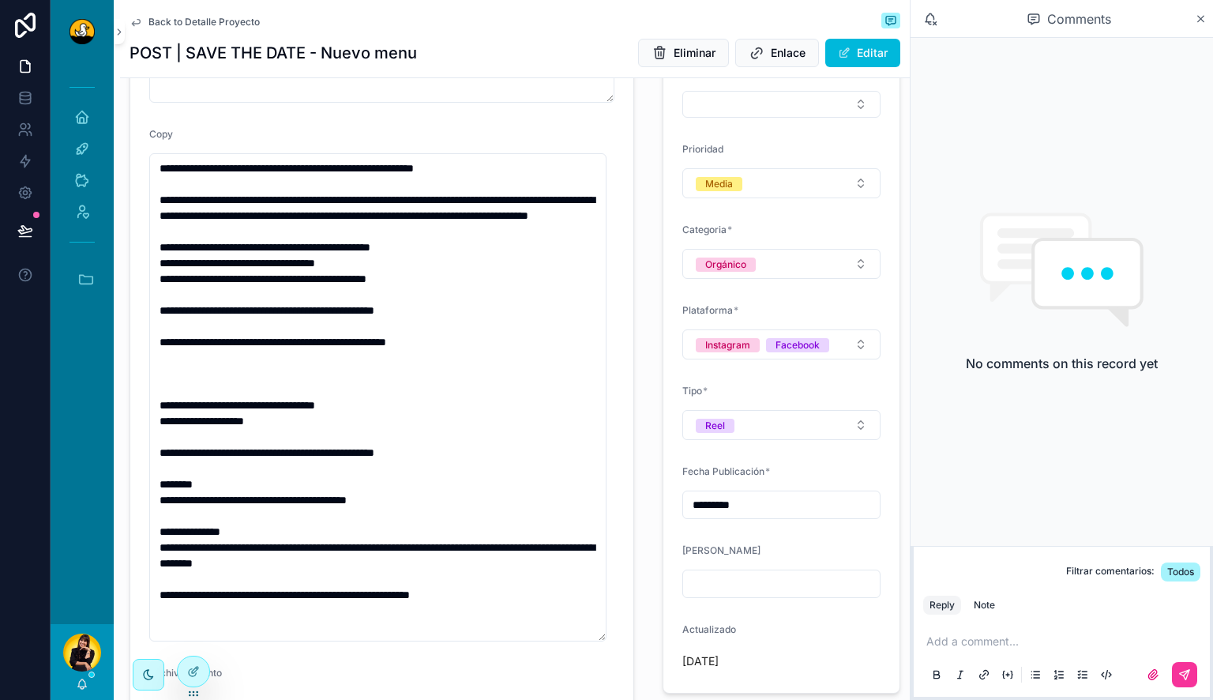
click at [629, 476] on div "**********" at bounding box center [382, 345] width 524 height 795
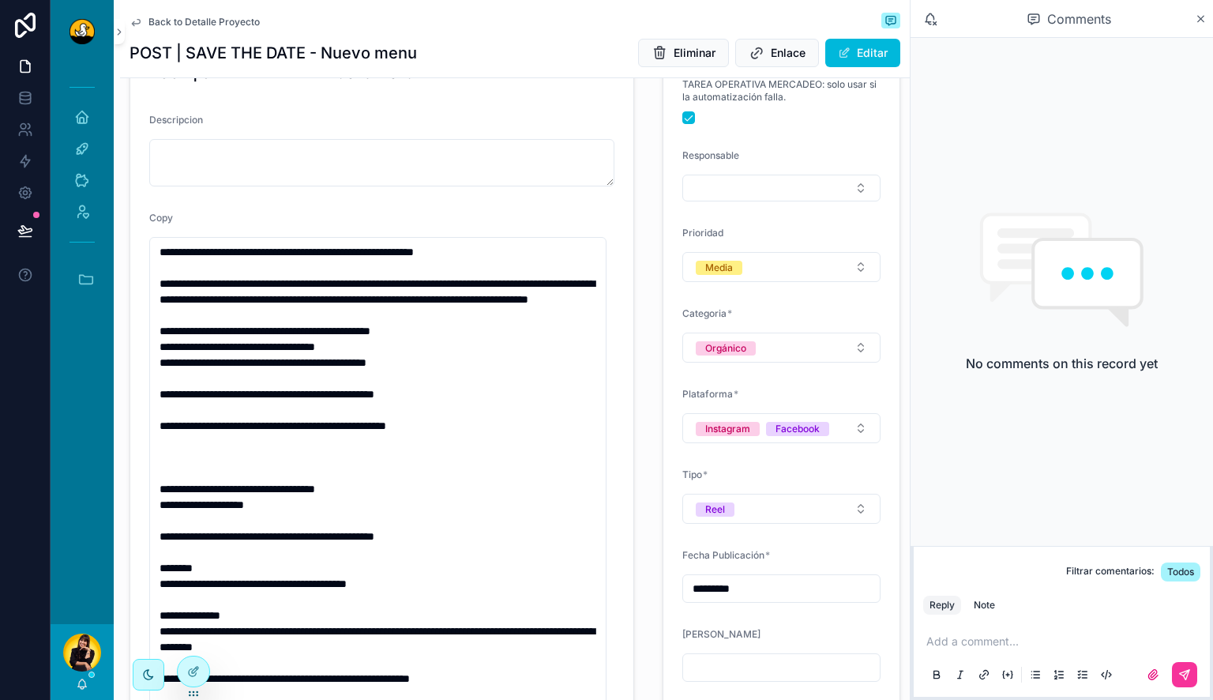
scroll to position [0, 0]
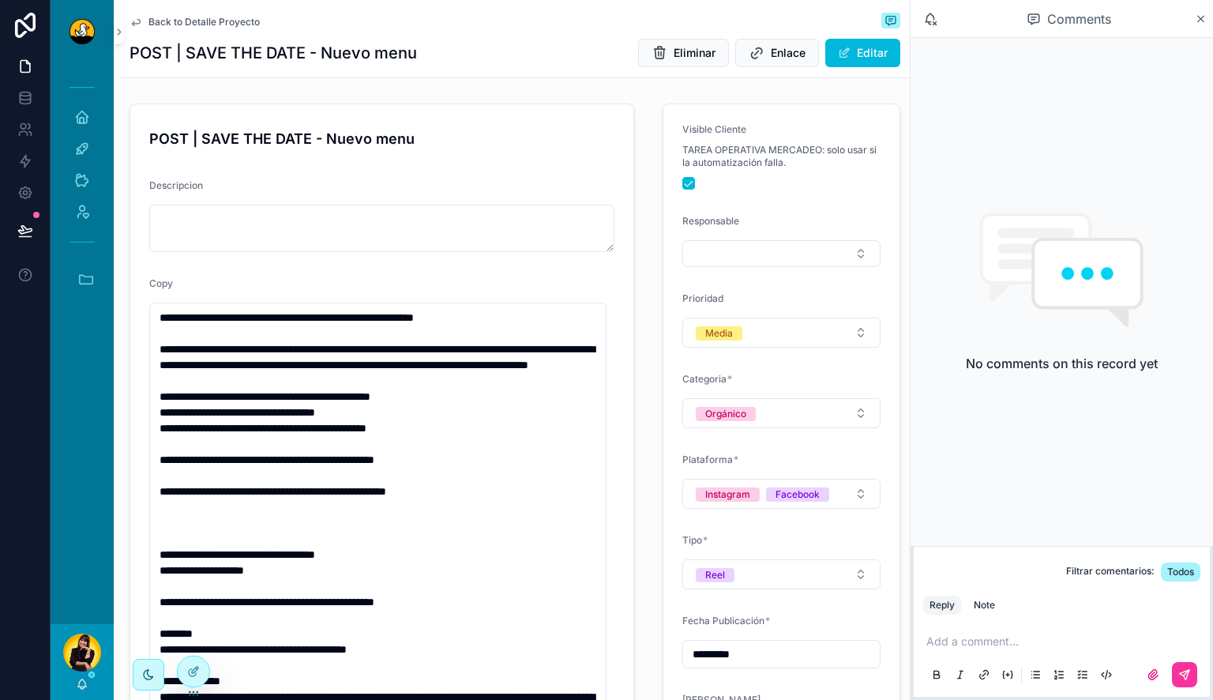
click at [234, 16] on span "Back to Detalle Proyecto" at bounding box center [203, 22] width 111 height 13
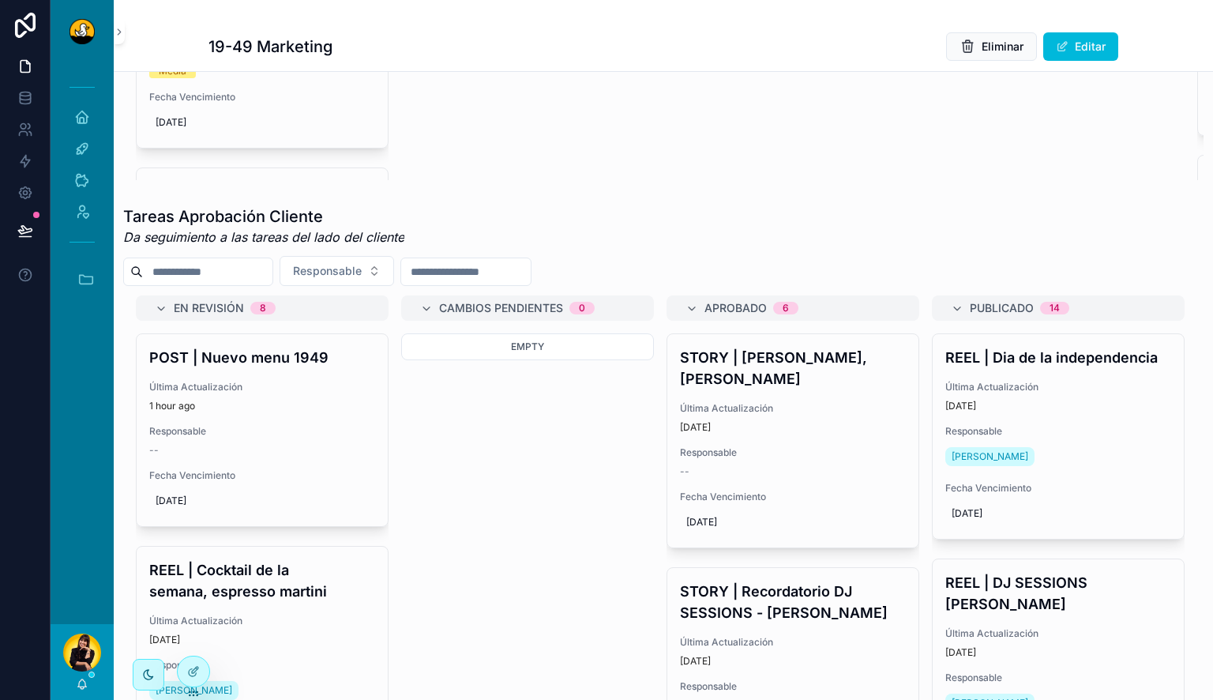
scroll to position [526, 0]
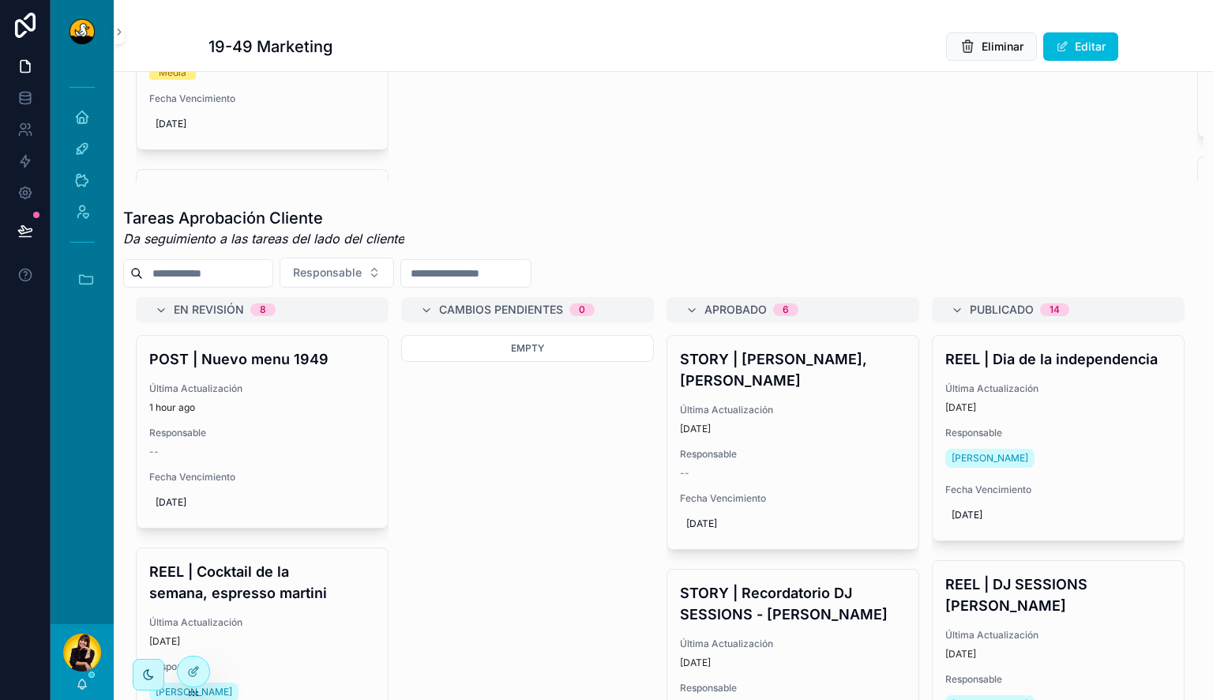
click at [301, 357] on div "POST | Nuevo menu 1949 Última Actualización 1 hour ago Responsable -- Fecha Ven…" at bounding box center [262, 432] width 251 height 192
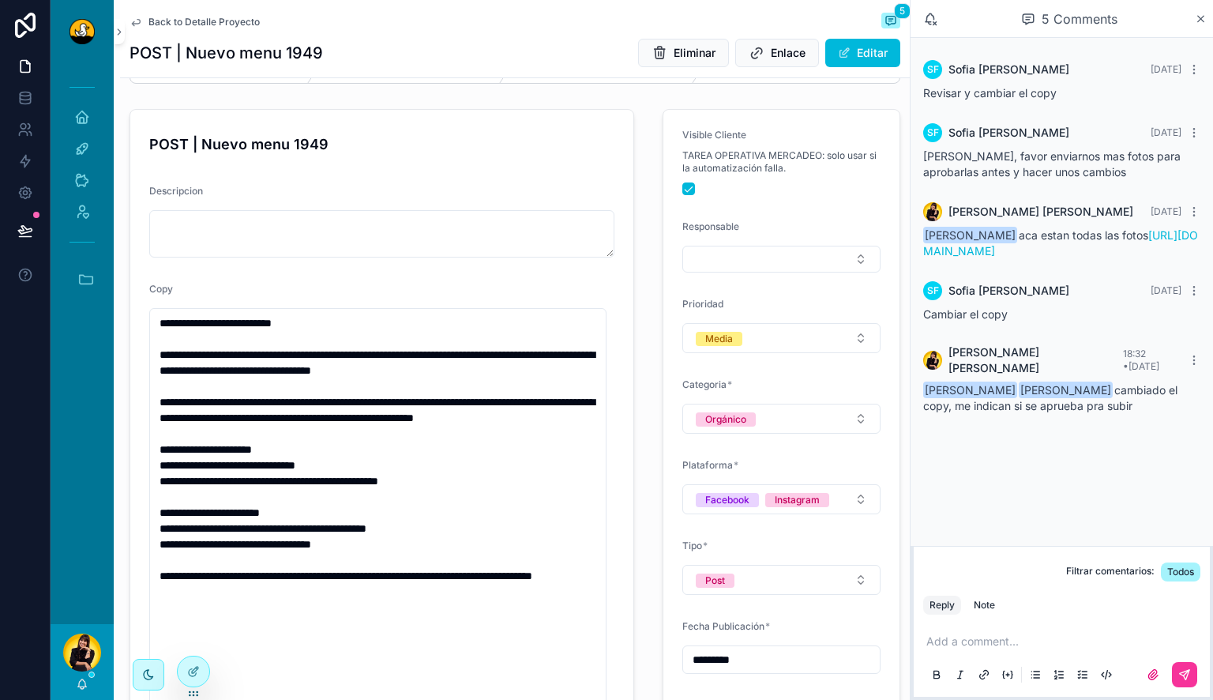
scroll to position [186, 0]
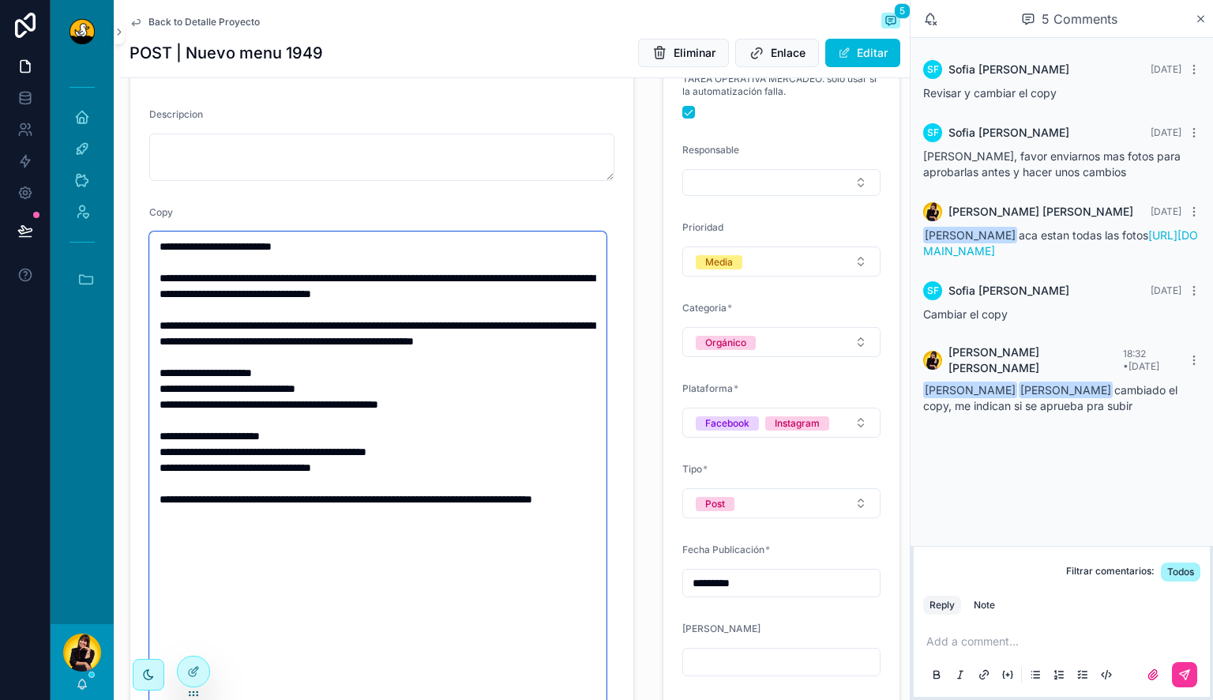
click at [430, 422] on textarea "**********" at bounding box center [377, 475] width 457 height 488
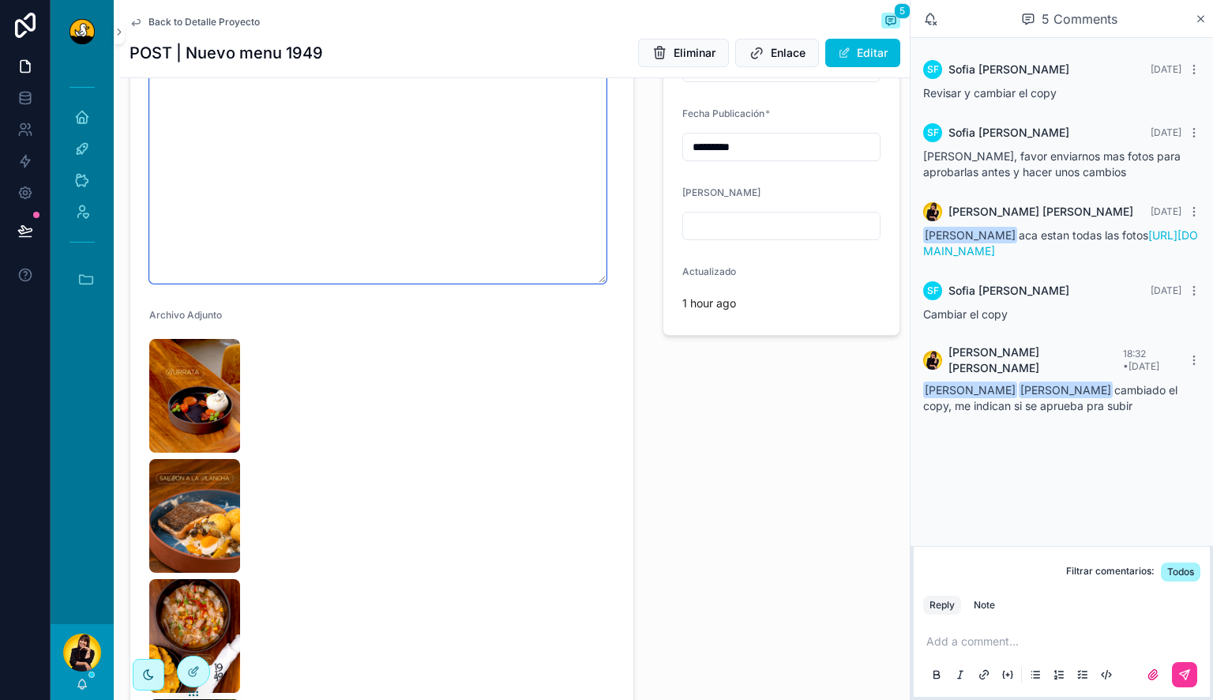
scroll to position [662, 0]
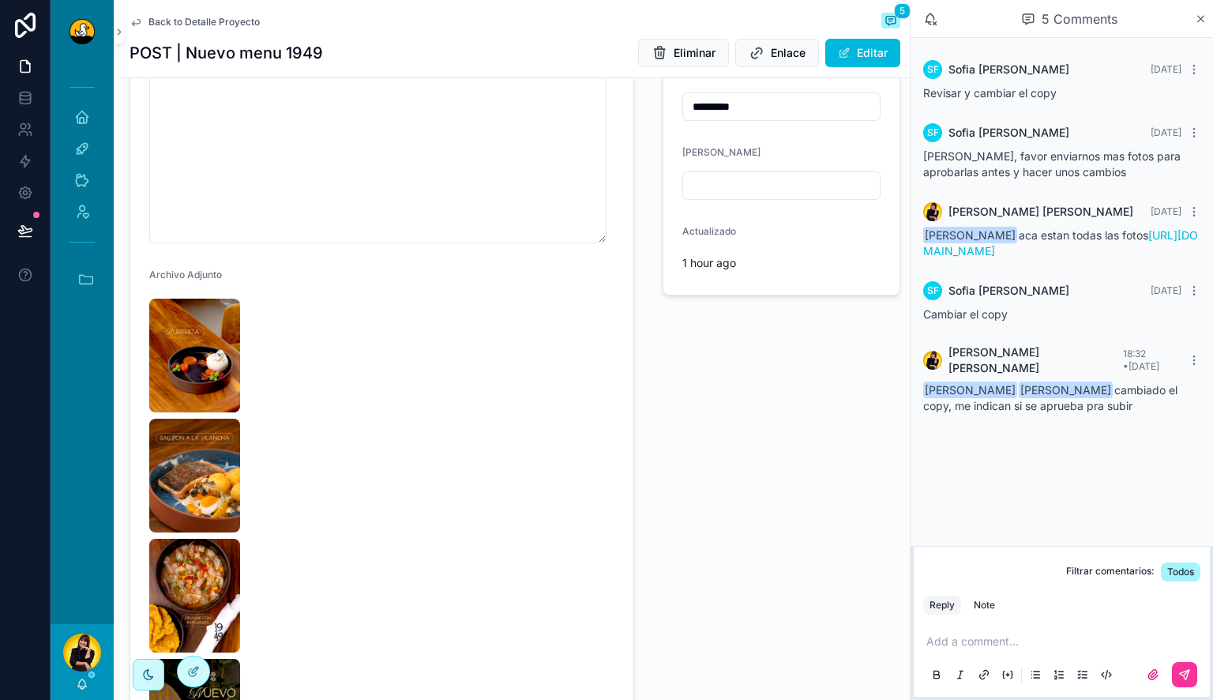
click at [197, 336] on img "scrollable content" at bounding box center [194, 355] width 91 height 114
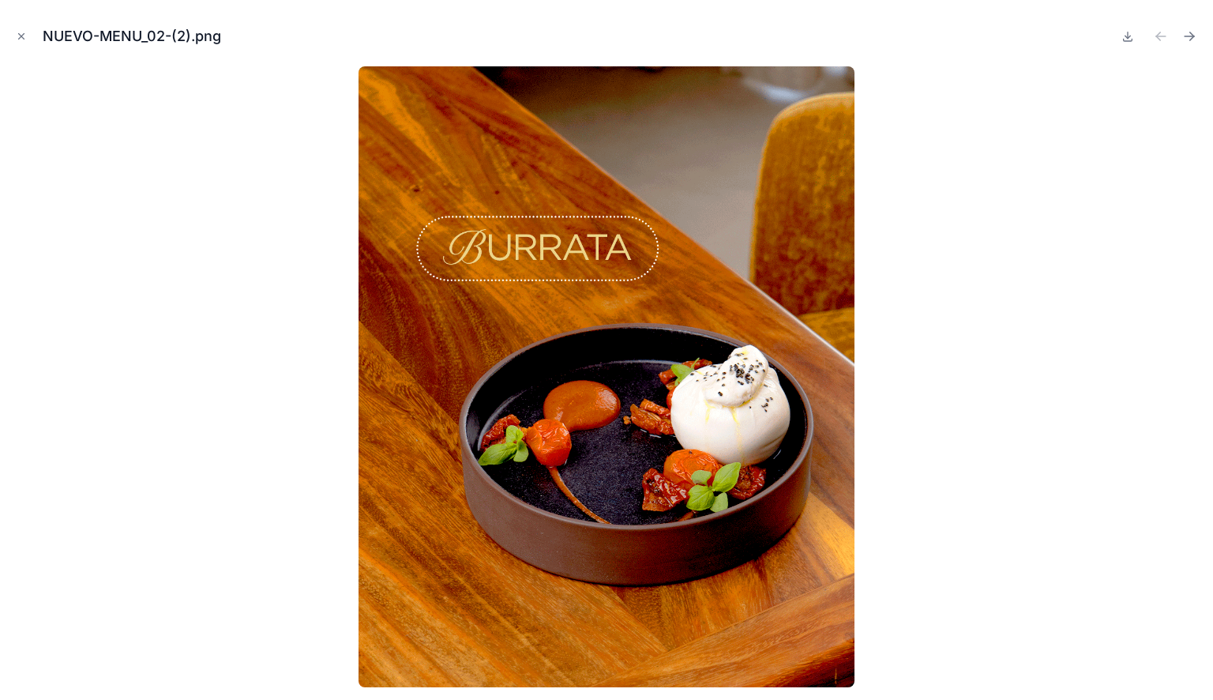
click at [1132, 35] on icon at bounding box center [1127, 36] width 13 height 13
click at [1186, 36] on icon "Next file" at bounding box center [1188, 36] width 9 height 0
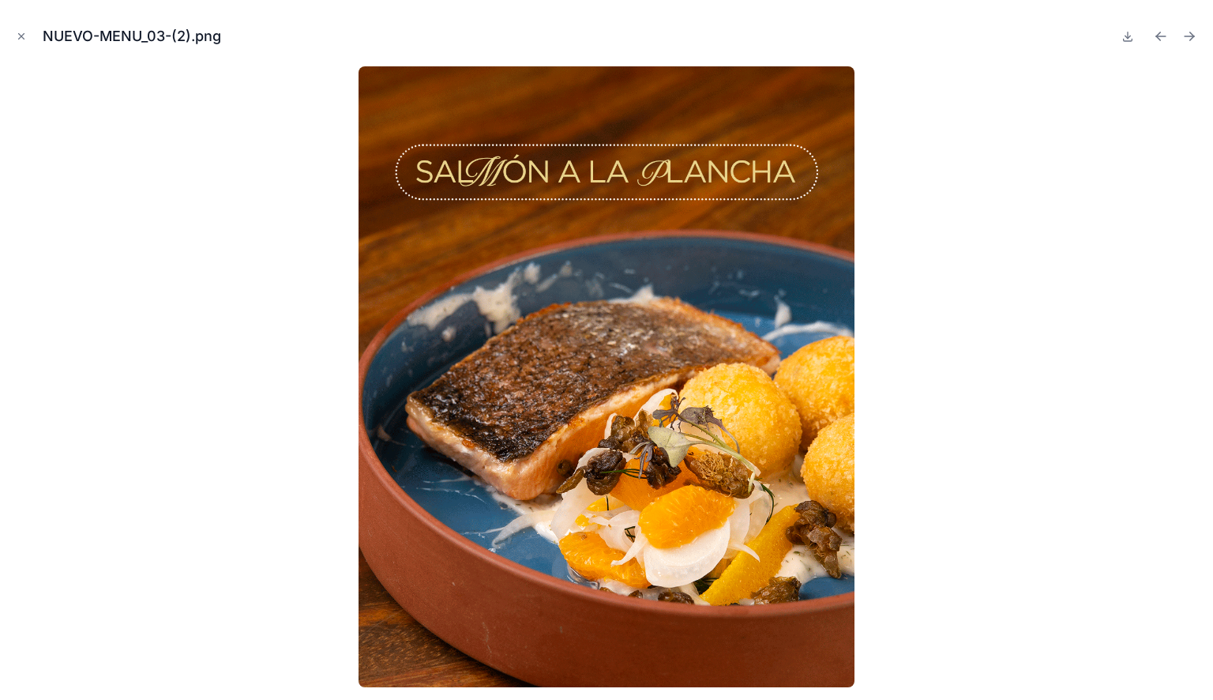
click at [1129, 44] on button at bounding box center [1127, 36] width 19 height 22
click at [1182, 38] on icon "Next file" at bounding box center [1189, 36] width 16 height 16
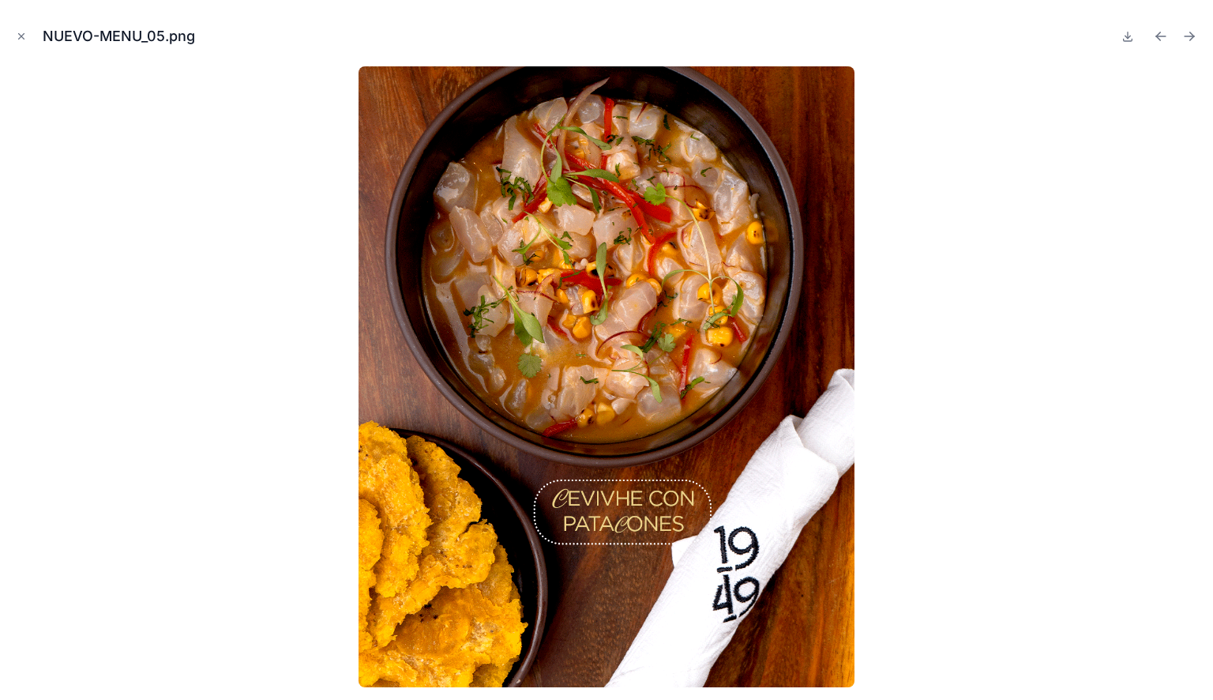
click at [1135, 39] on button at bounding box center [1127, 36] width 19 height 22
click at [1188, 36] on icon "Next file" at bounding box center [1188, 36] width 9 height 0
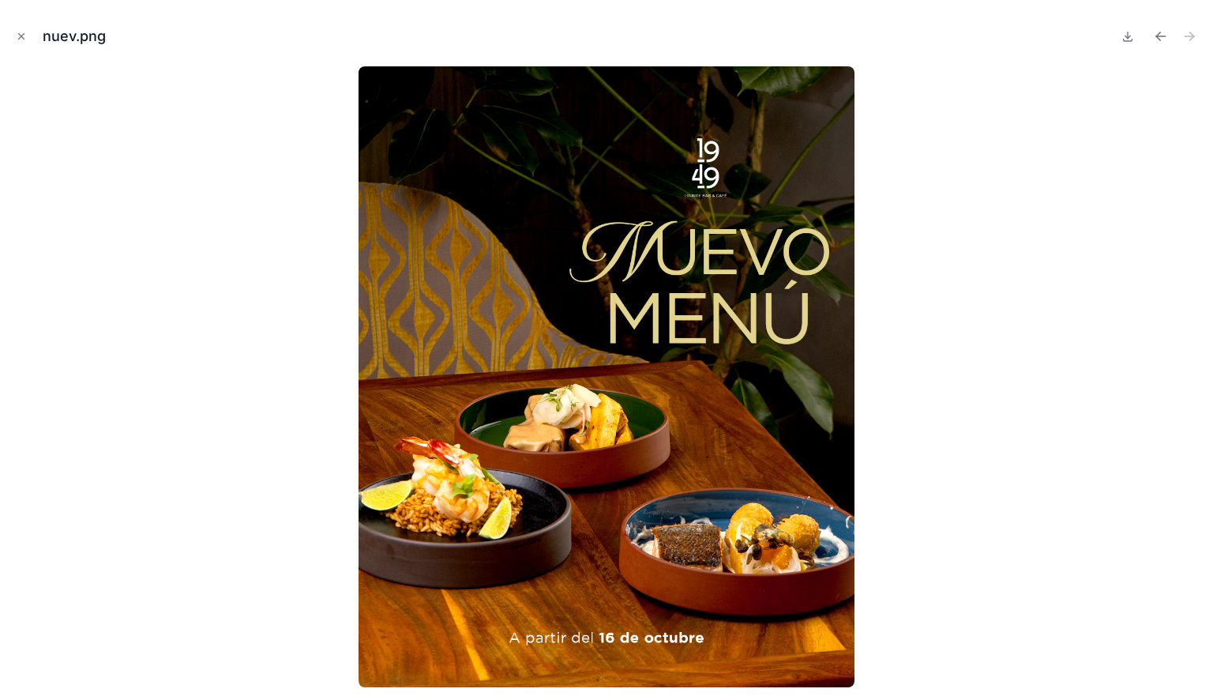
click at [1128, 35] on icon at bounding box center [1127, 36] width 13 height 13
click at [22, 32] on icon "Close modal" at bounding box center [21, 36] width 11 height 11
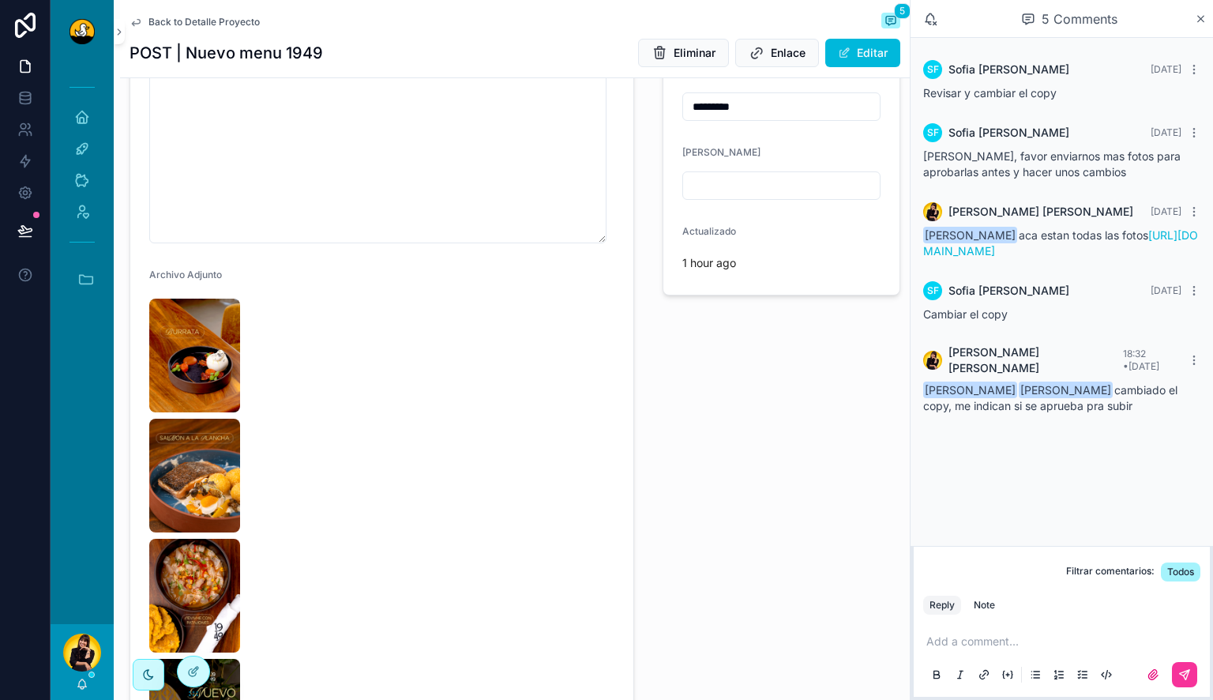
click at [169, 23] on span "Back to Detalle Proyecto" at bounding box center [203, 22] width 111 height 13
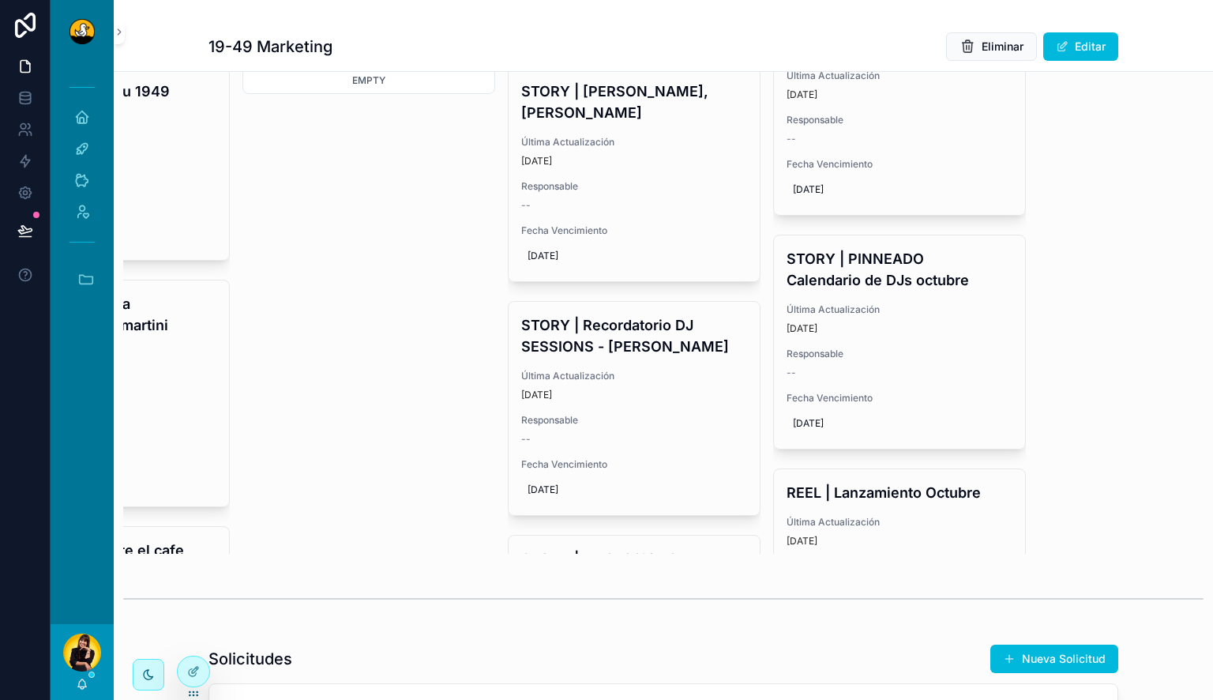
scroll to position [2696, 0]
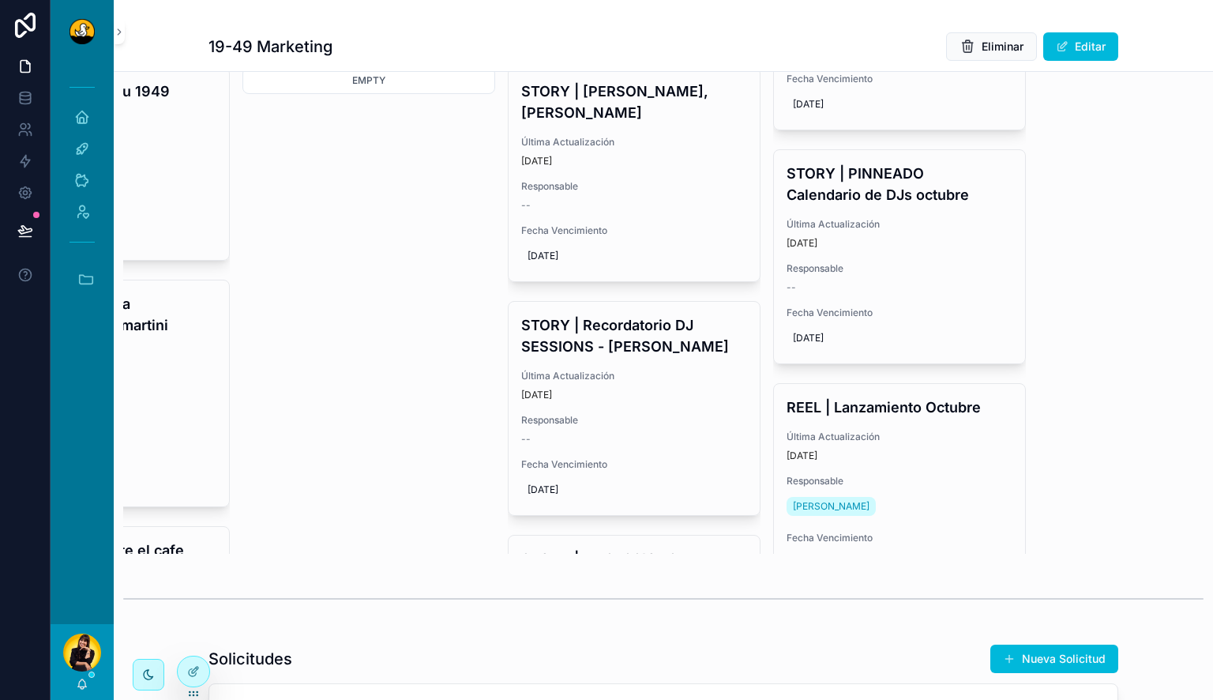
click at [903, 396] on h4 "REEL | Lanzamiento Octubre" at bounding box center [899, 406] width 226 height 21
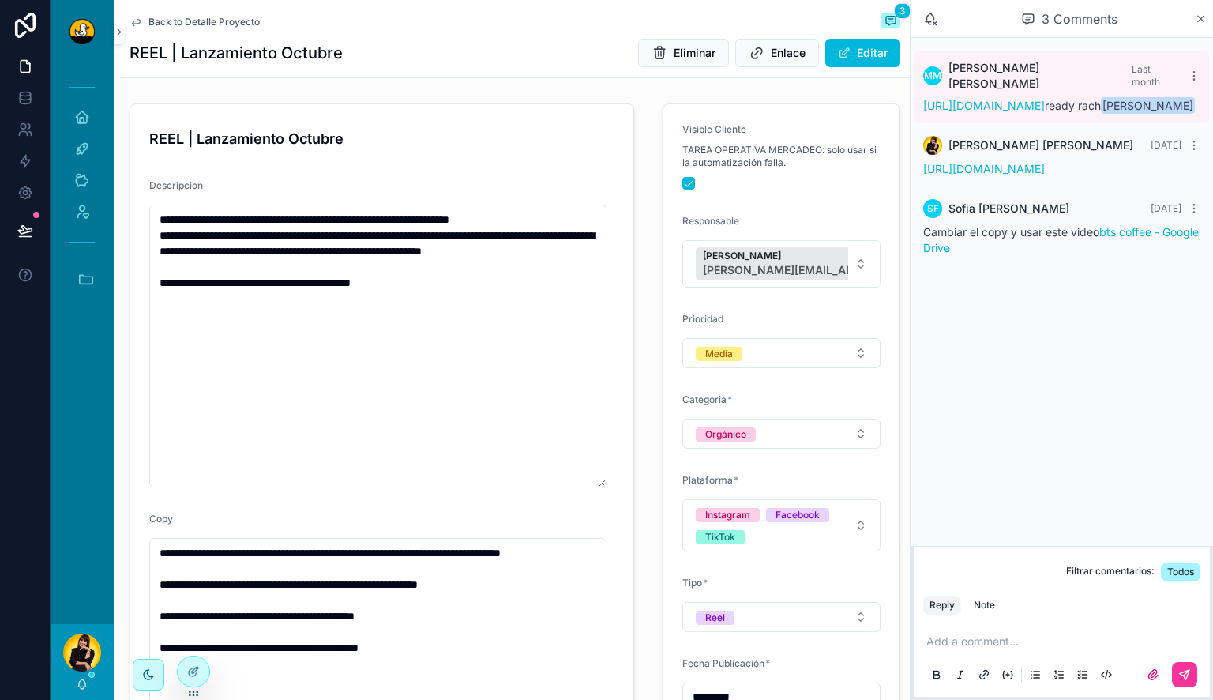
click at [202, 22] on span "Back to Detalle Proyecto" at bounding box center [203, 22] width 111 height 13
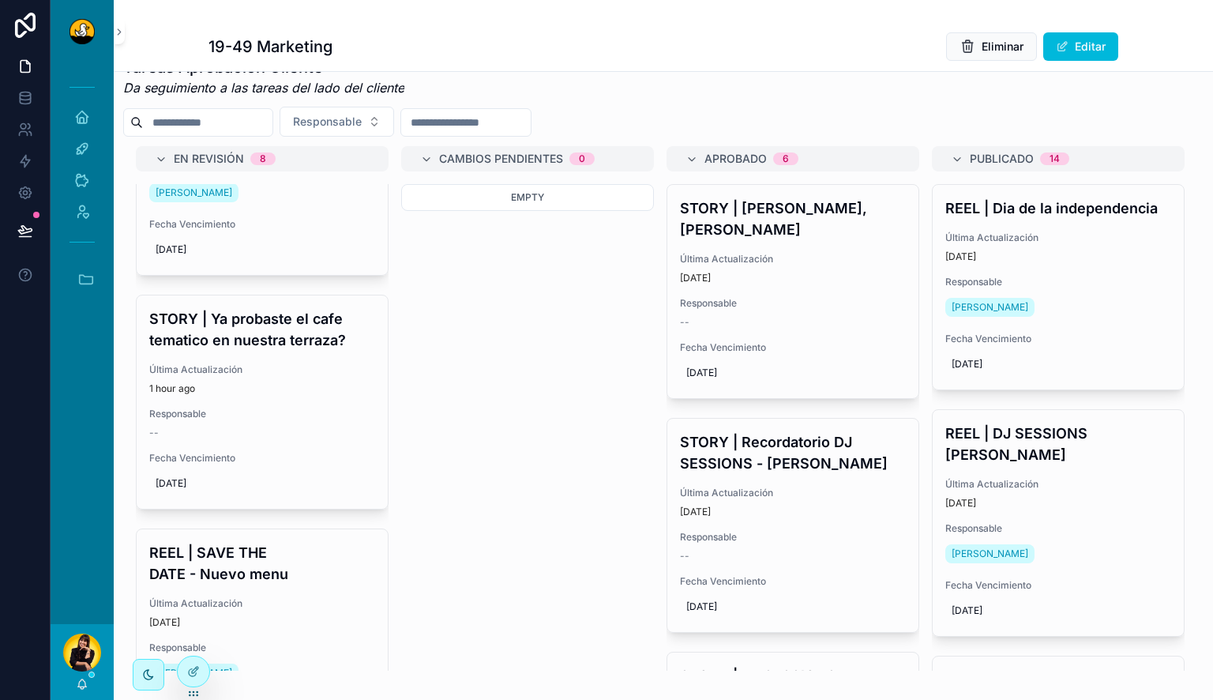
scroll to position [349, 0]
click at [298, 350] on h4 "STORY | Ya probaste el cafe tematico en nuestra terraza?" at bounding box center [262, 328] width 226 height 43
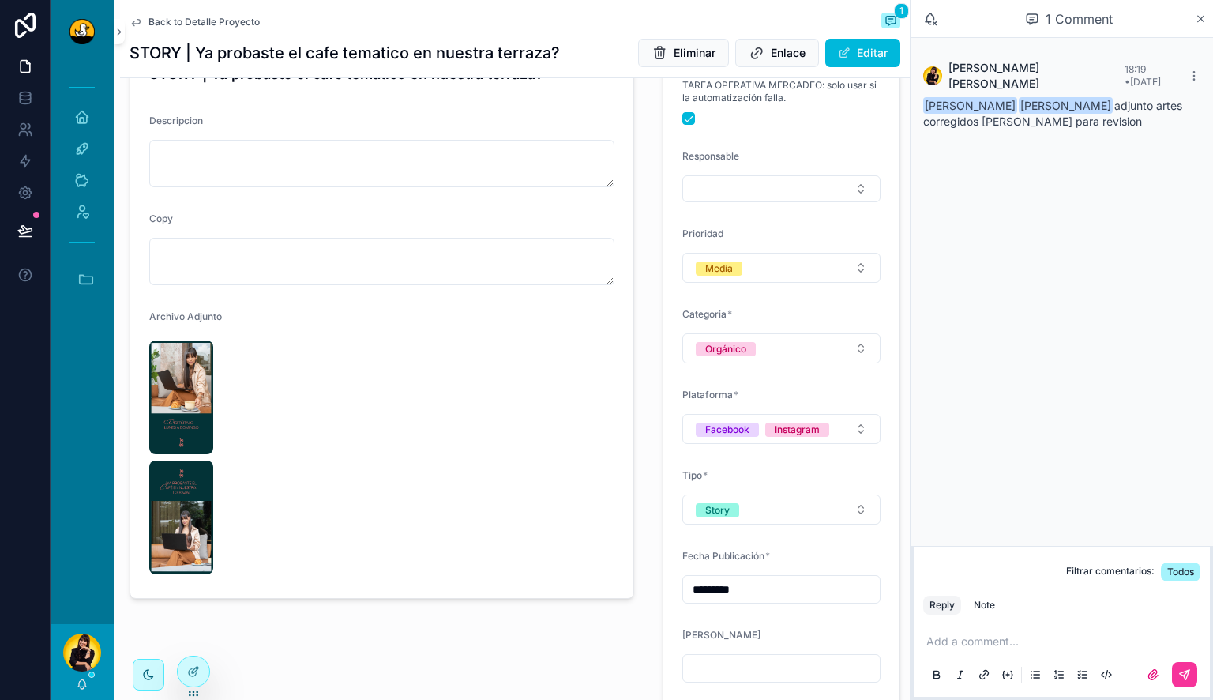
scroll to position [184, 0]
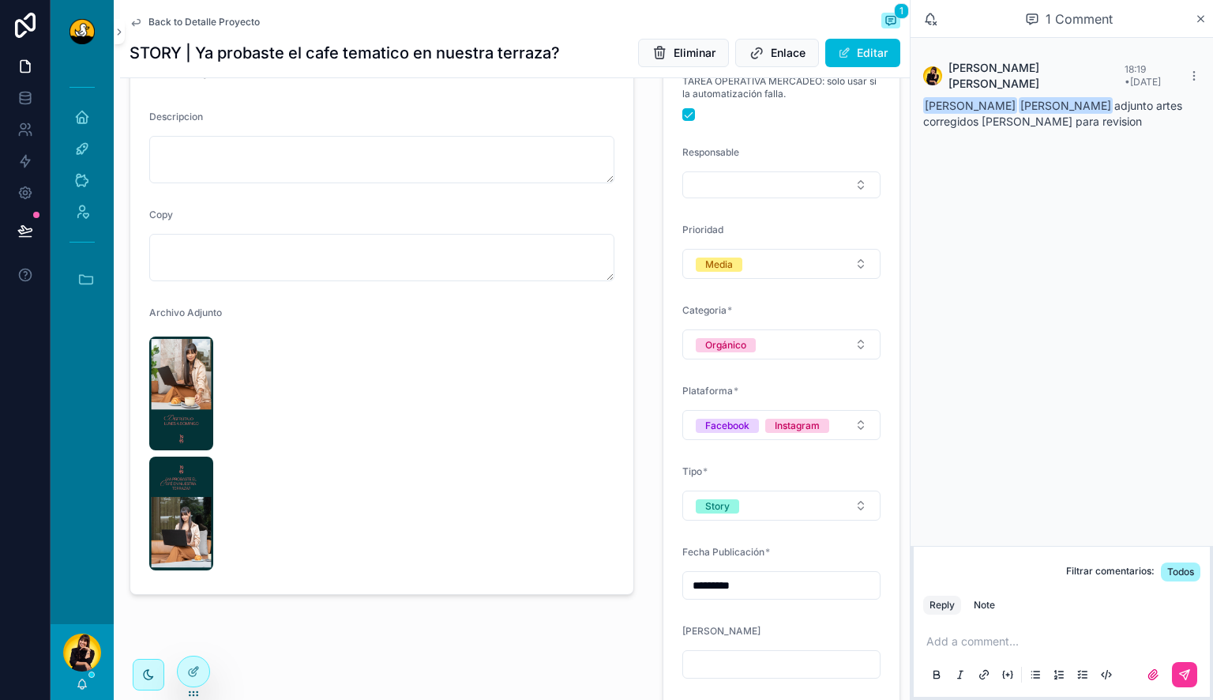
click at [182, 17] on span "Back to Detalle Proyecto" at bounding box center [203, 22] width 111 height 13
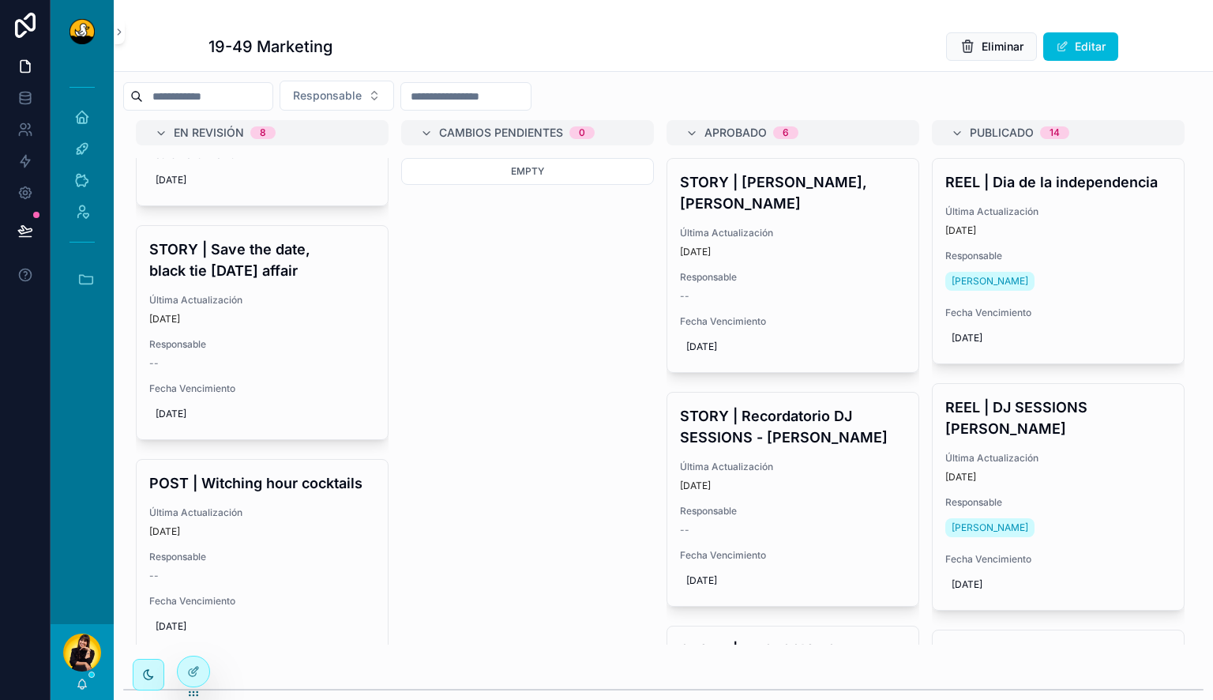
scroll to position [875, 0]
click at [283, 265] on h4 "STORY | Save the date, black tie halloween affair" at bounding box center [262, 256] width 226 height 43
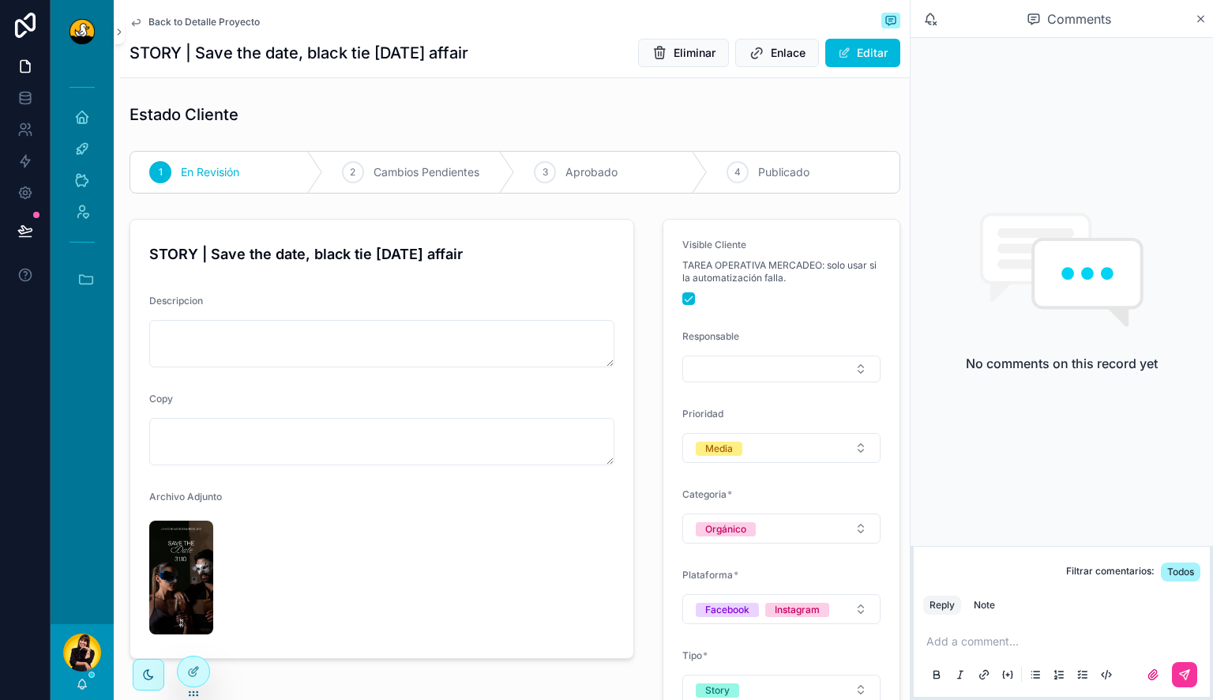
scroll to position [99, 0]
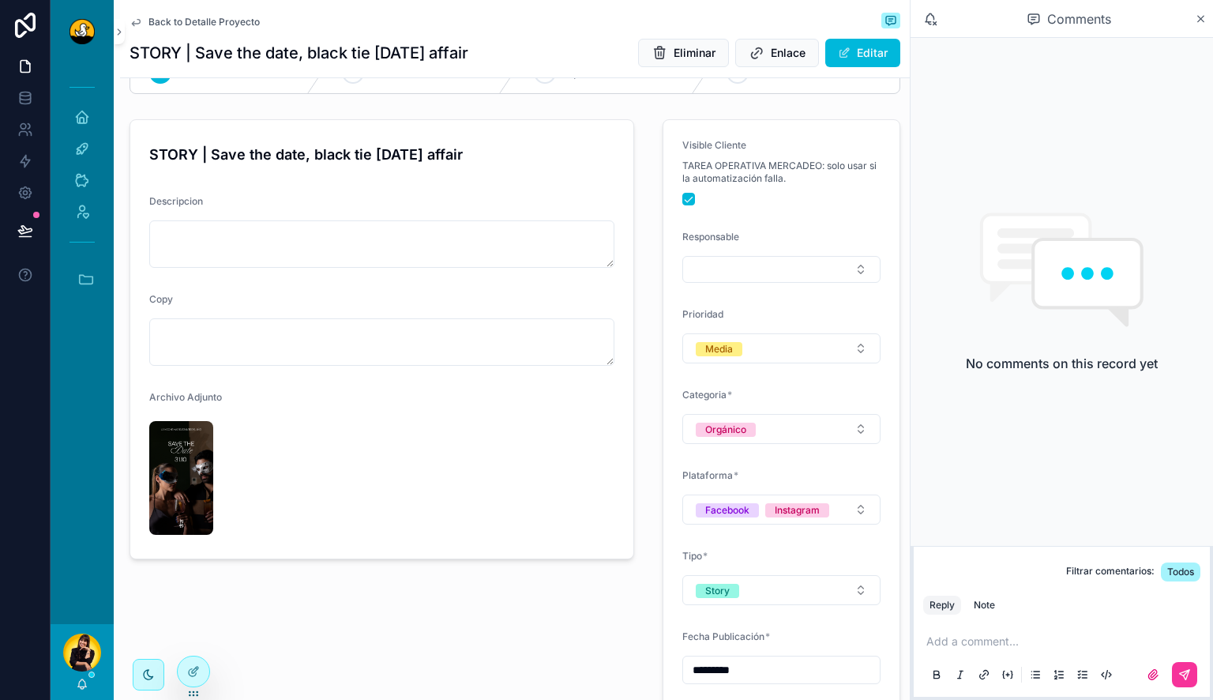
click at [190, 479] on img "scrollable content" at bounding box center [181, 478] width 64 height 114
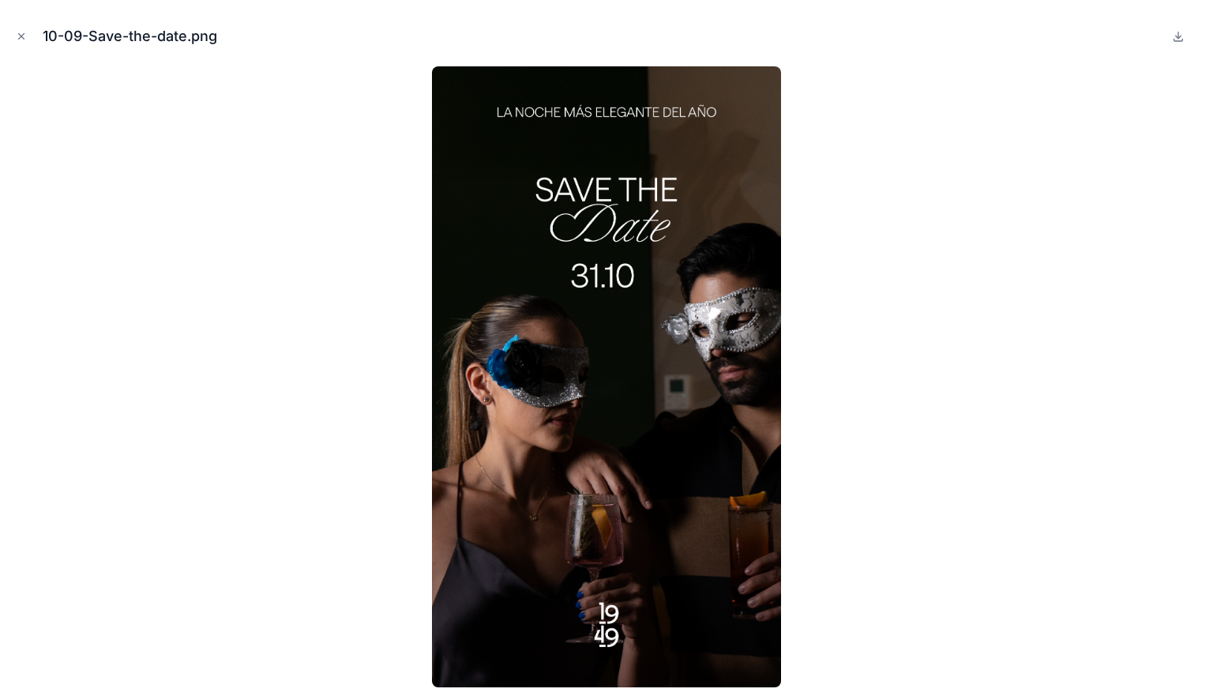
click at [1179, 40] on icon at bounding box center [1178, 40] width 9 height 2
click at [25, 36] on icon "Close modal" at bounding box center [21, 36] width 11 height 11
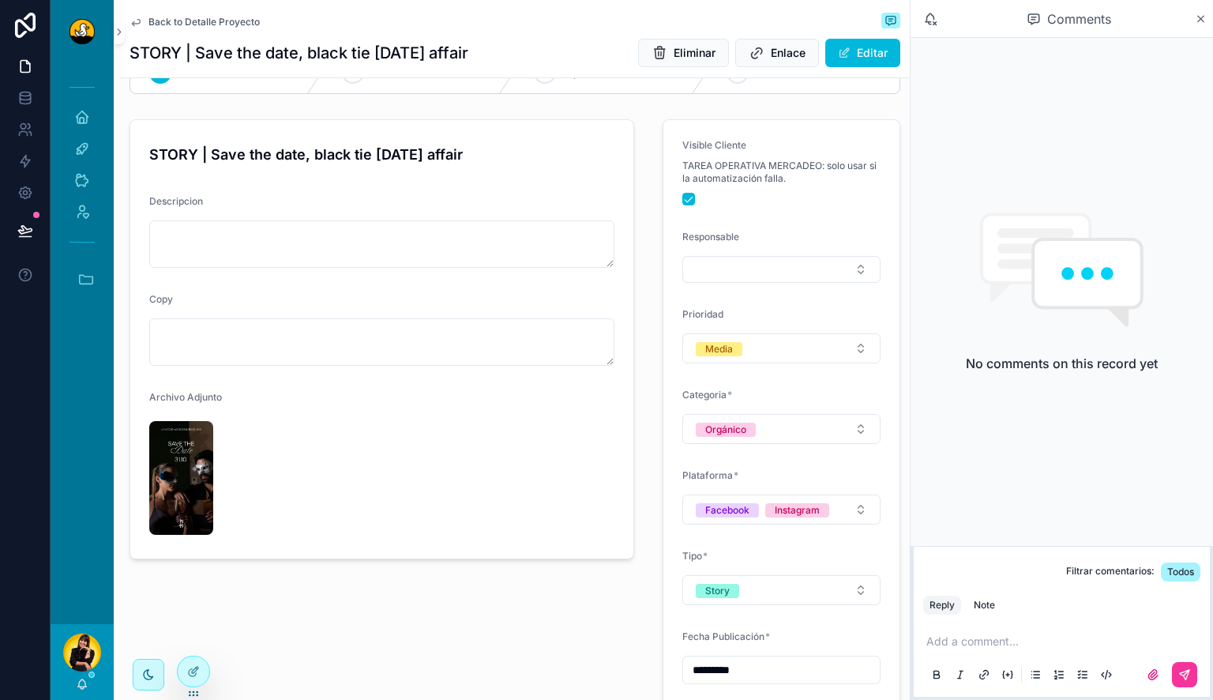
click at [216, 24] on span "Back to Detalle Proyecto" at bounding box center [203, 22] width 111 height 13
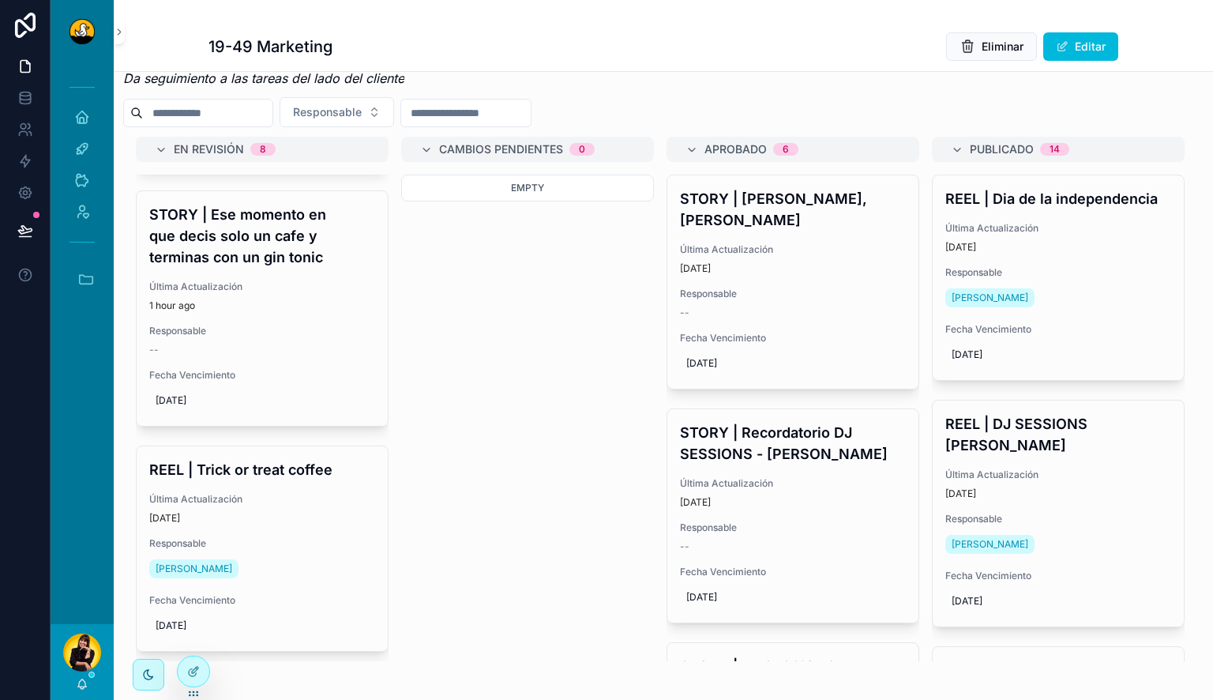
click at [822, 212] on h4 "STORY | DJ Sessions, Jessi G" at bounding box center [793, 209] width 226 height 43
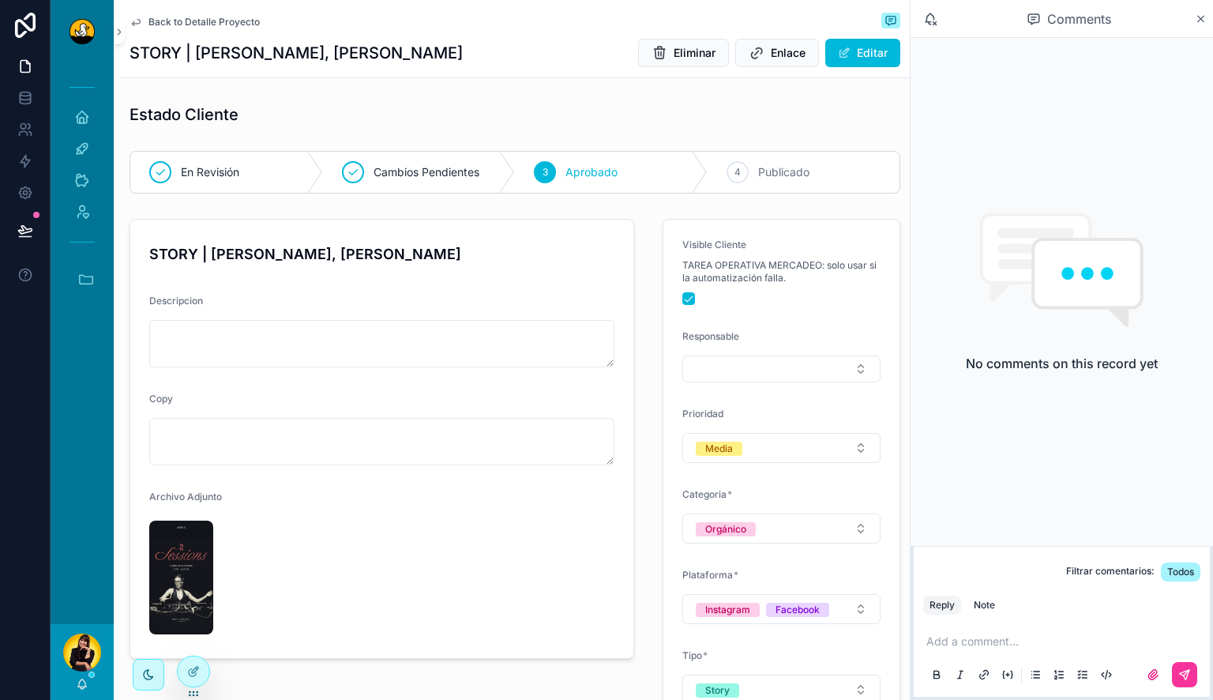
click at [174, 591] on img "scrollable content" at bounding box center [181, 577] width 64 height 114
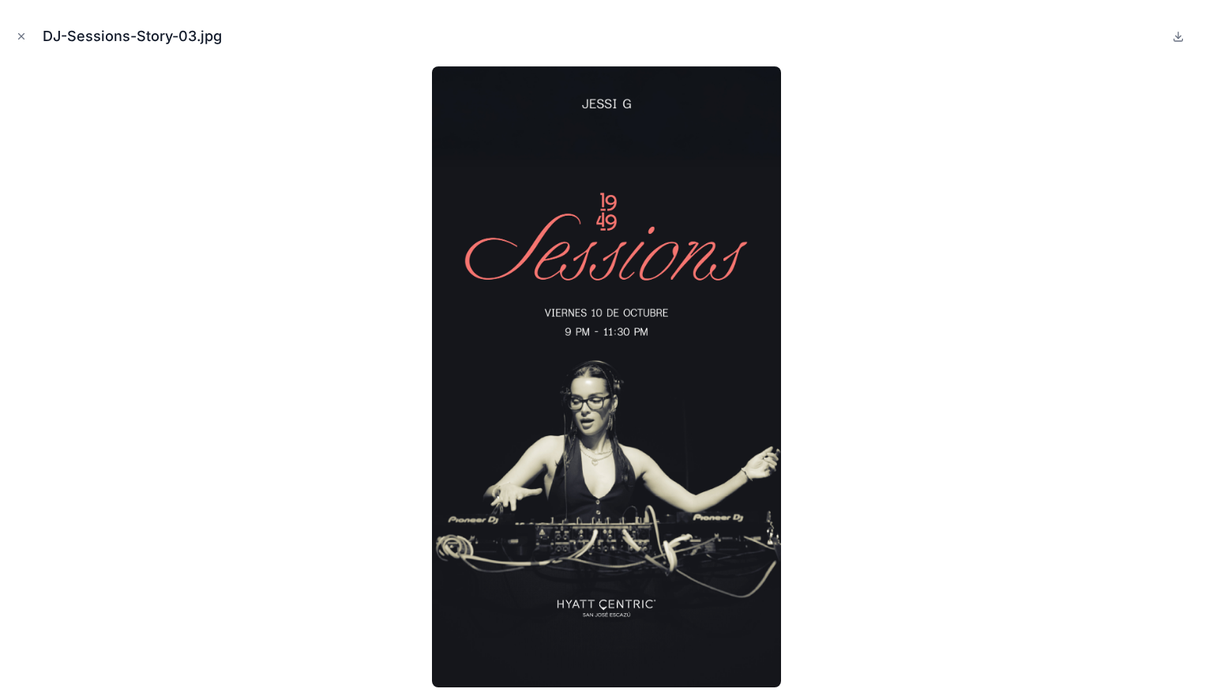
click at [1184, 32] on button at bounding box center [1178, 36] width 19 height 19
click at [23, 41] on icon "Close modal" at bounding box center [21, 36] width 11 height 11
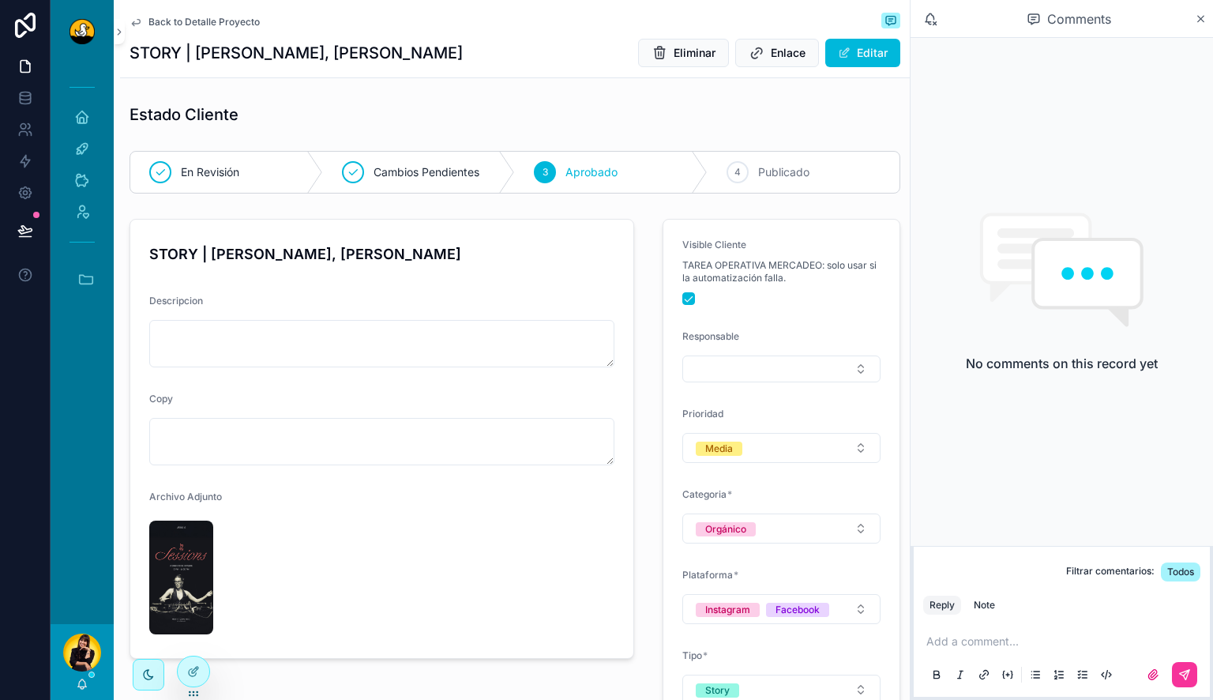
click at [765, 168] on span "Publicado" at bounding box center [783, 172] width 51 height 16
click at [166, 17] on span "Back to Detalle Proyecto" at bounding box center [203, 22] width 111 height 13
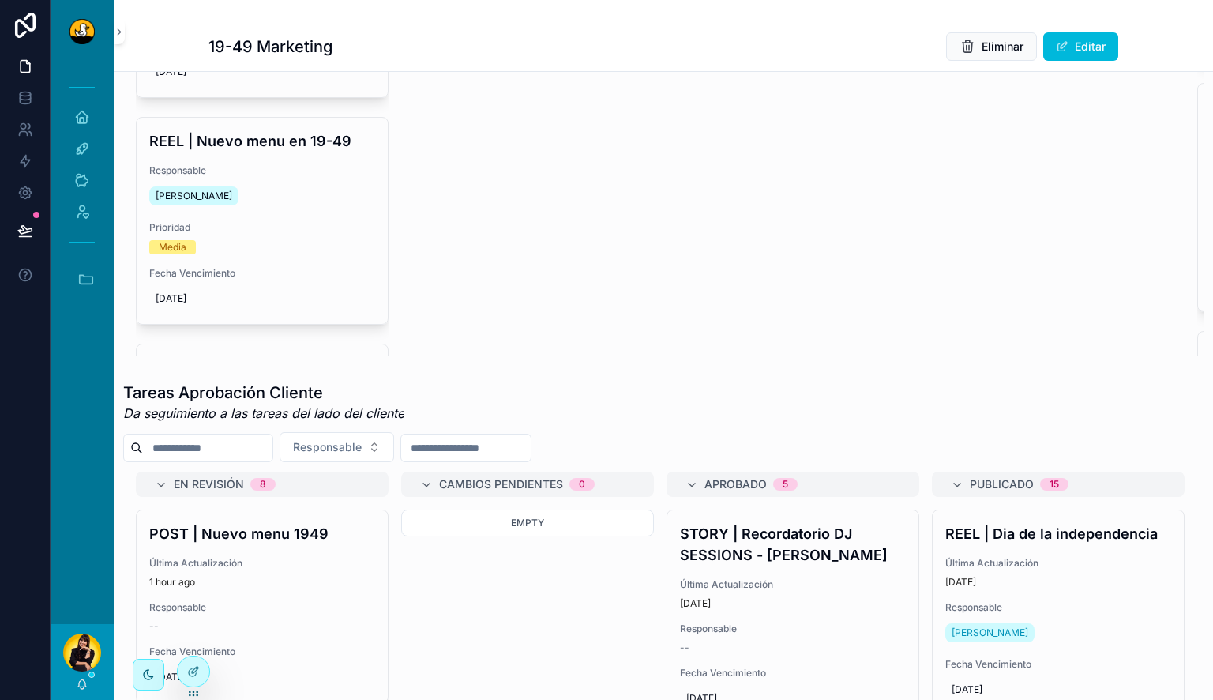
scroll to position [391, 0]
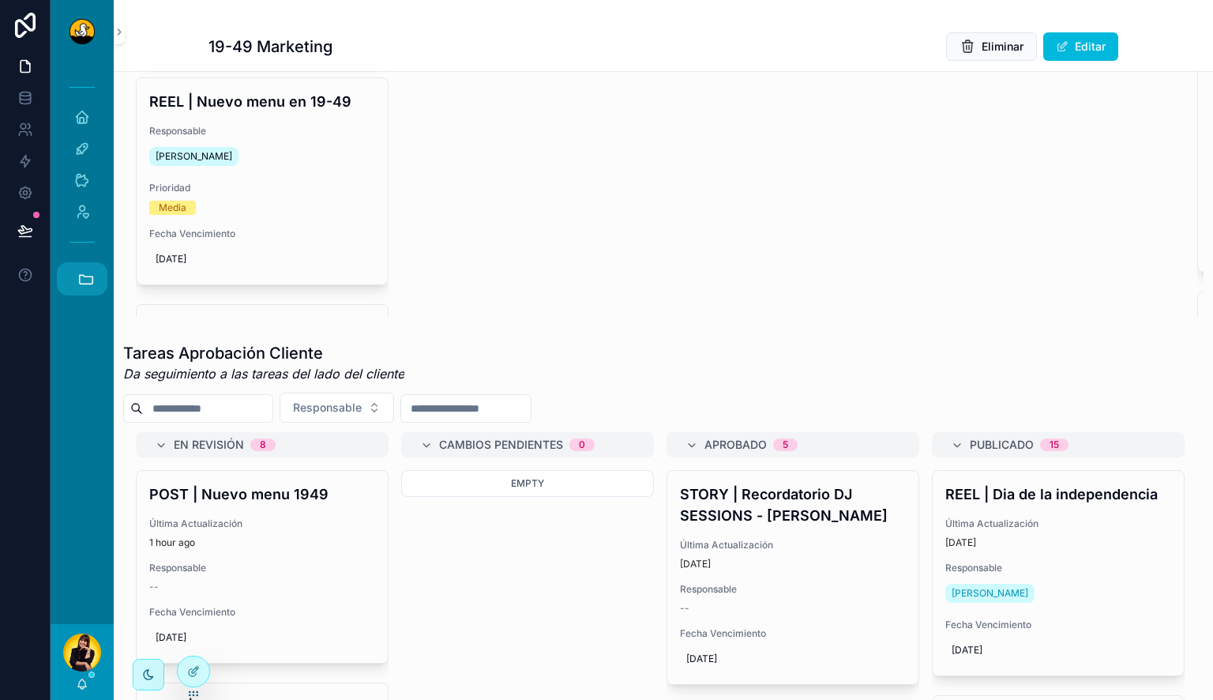
click at [86, 275] on icon "scrollable content" at bounding box center [85, 278] width 17 height 17
click at [74, 575] on span "C" at bounding box center [81, 578] width 17 height 17
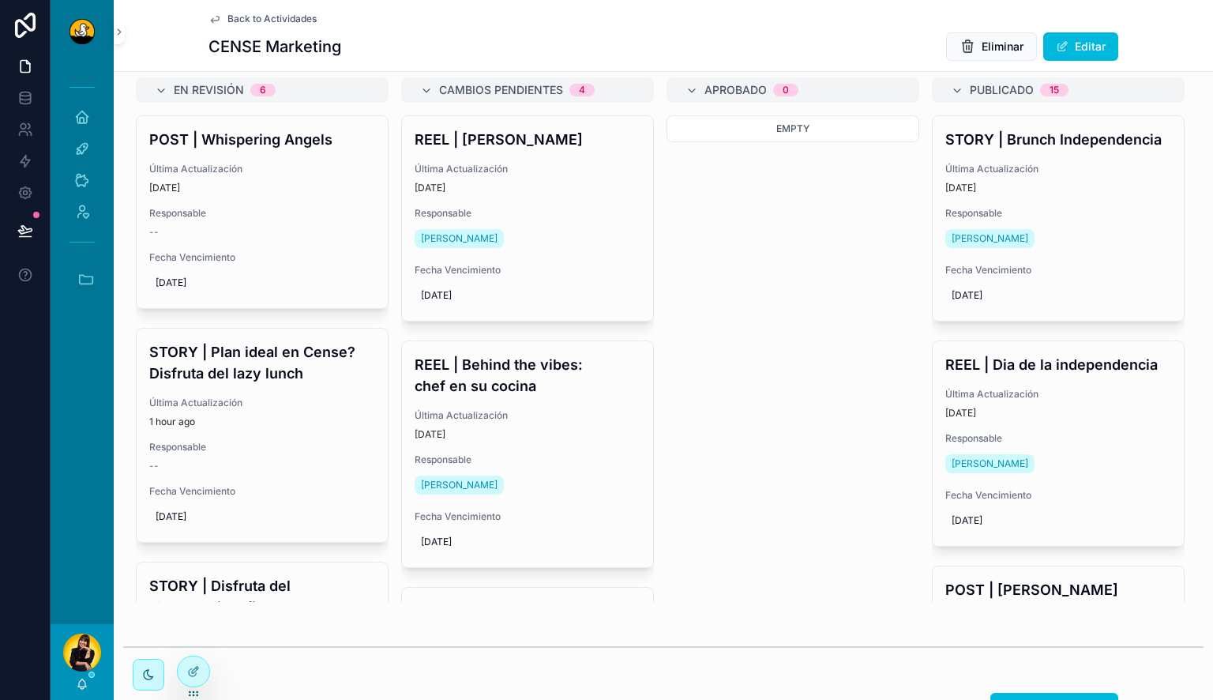
scroll to position [738, 0]
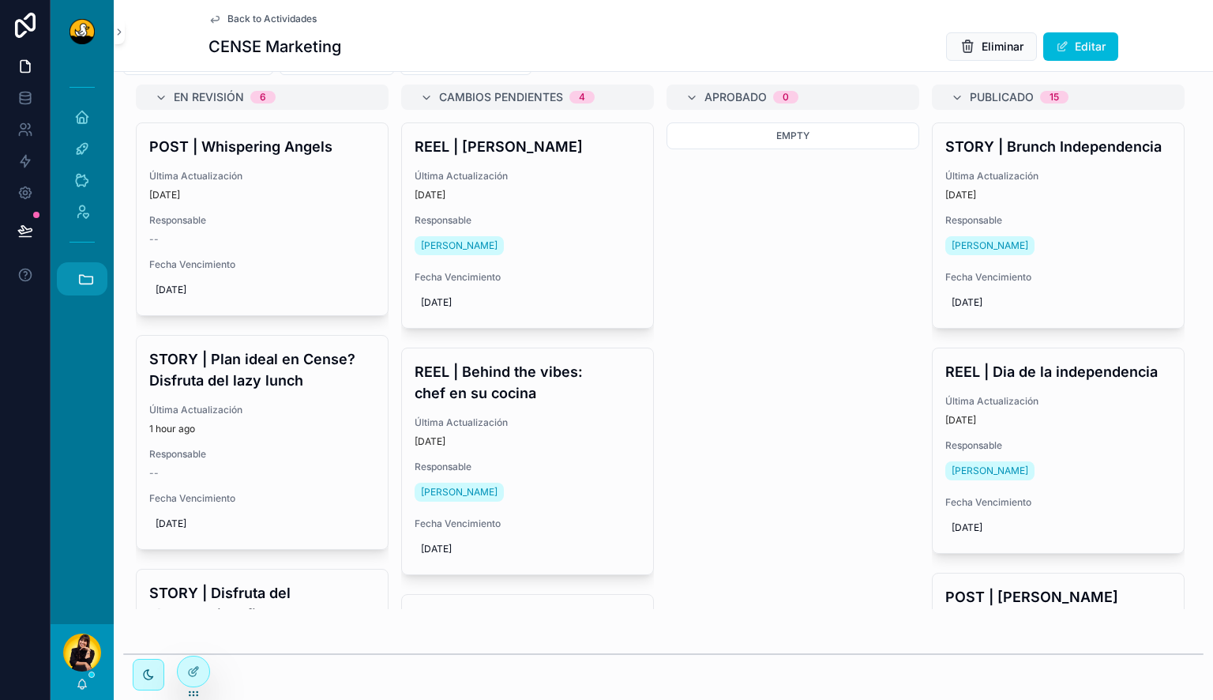
click at [84, 279] on icon "scrollable content" at bounding box center [85, 278] width 17 height 17
click at [80, 535] on span "1" at bounding box center [81, 535] width 17 height 17
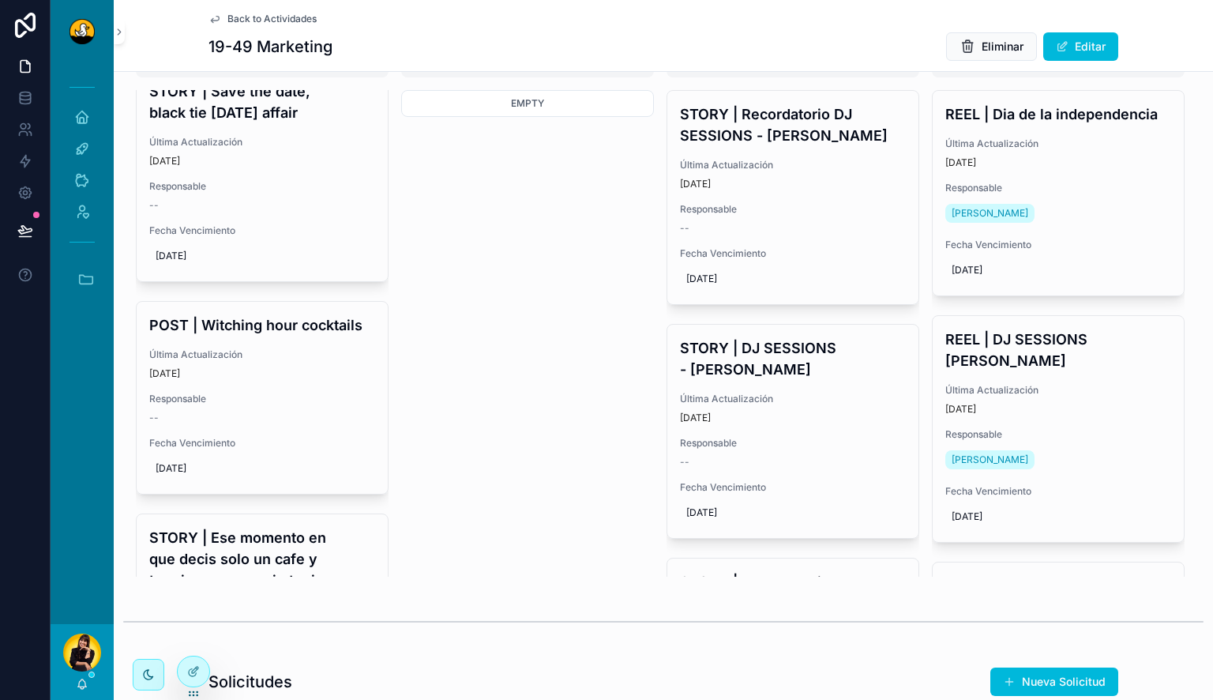
scroll to position [979, 0]
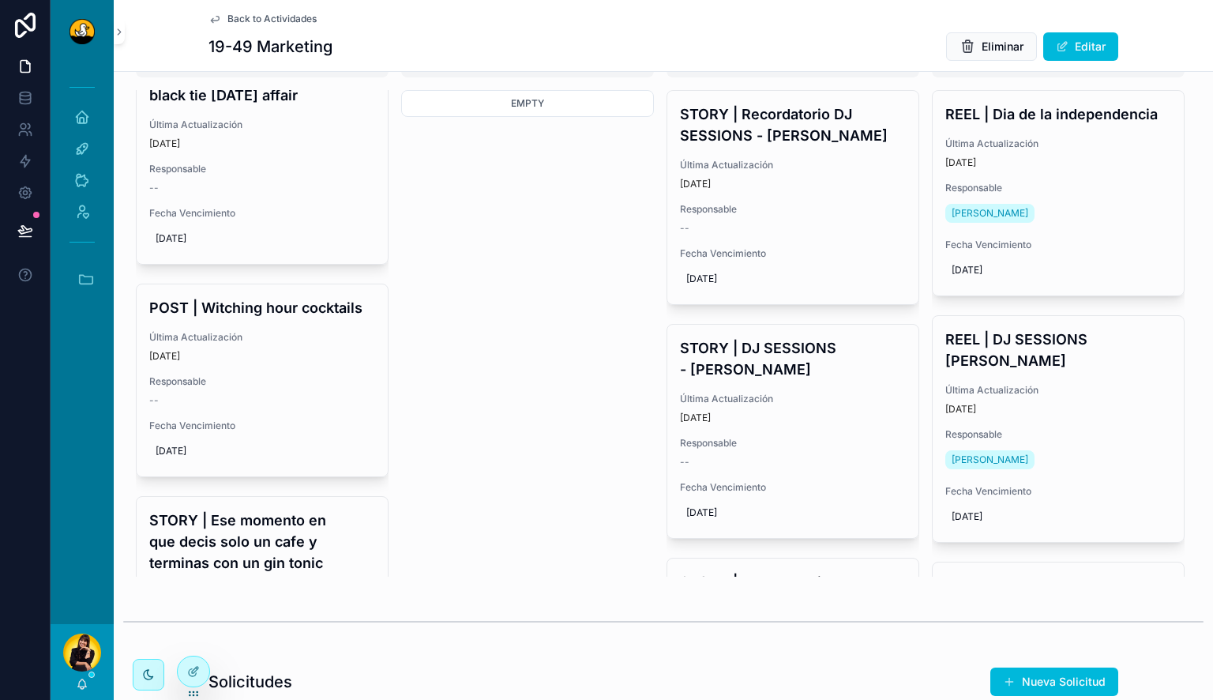
click at [288, 338] on div "POST | Witching hour cocktails Última Actualización [DATE] Responsable -- Fecha…" at bounding box center [262, 380] width 251 height 192
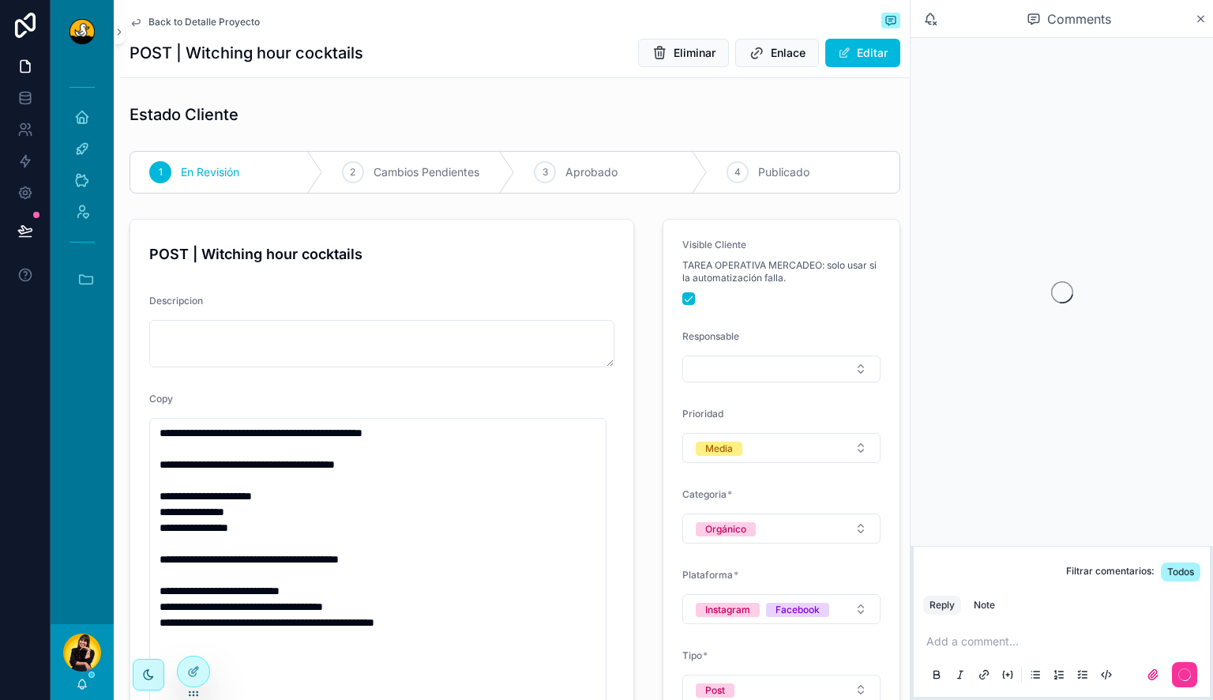
click at [358, 320] on textarea "scrollable content" at bounding box center [381, 343] width 465 height 47
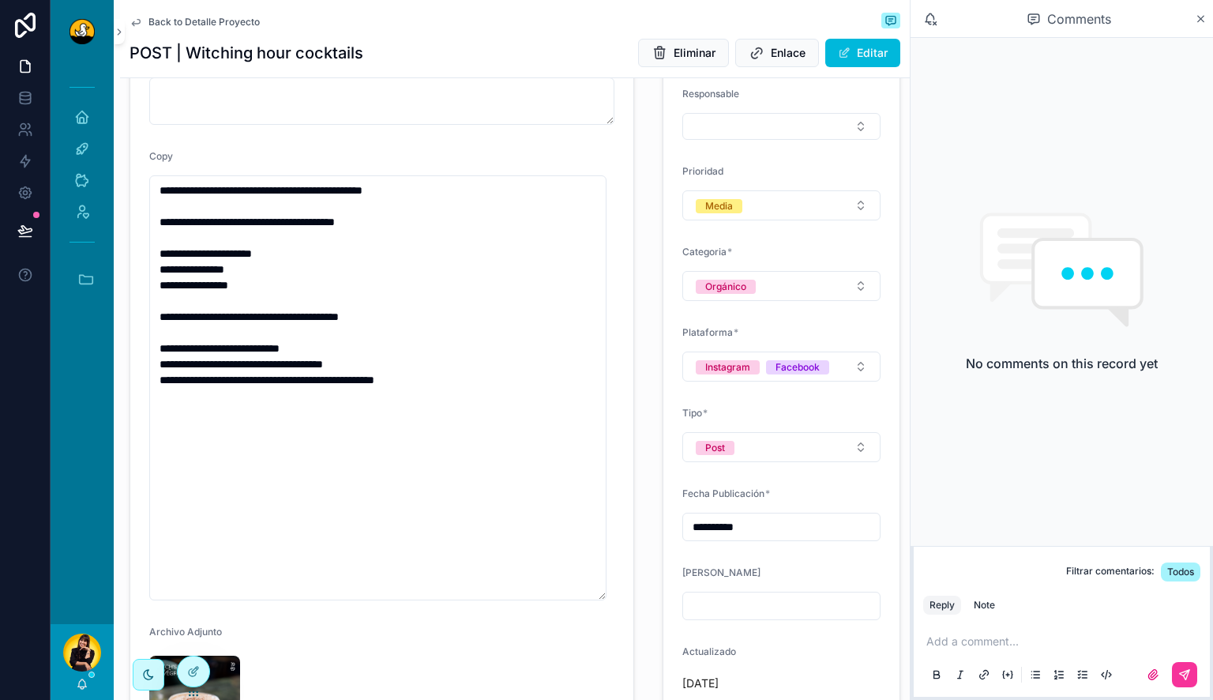
scroll to position [289, 0]
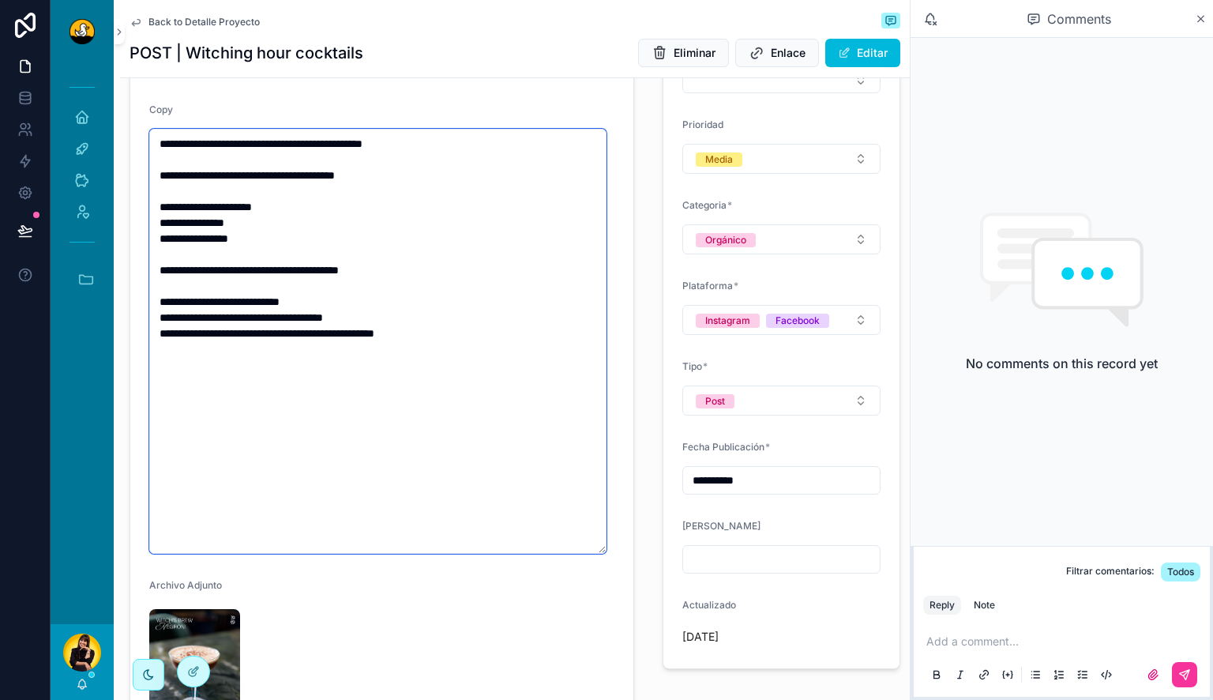
click at [491, 373] on textarea "**********" at bounding box center [377, 341] width 457 height 425
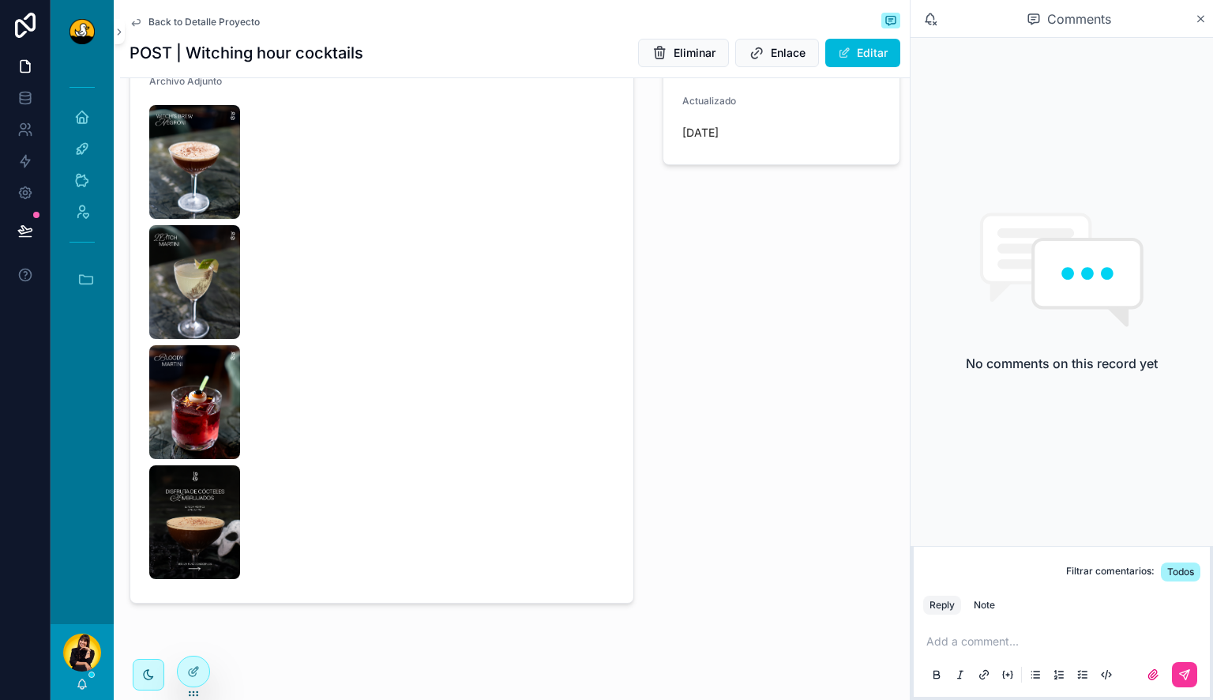
scroll to position [785, 0]
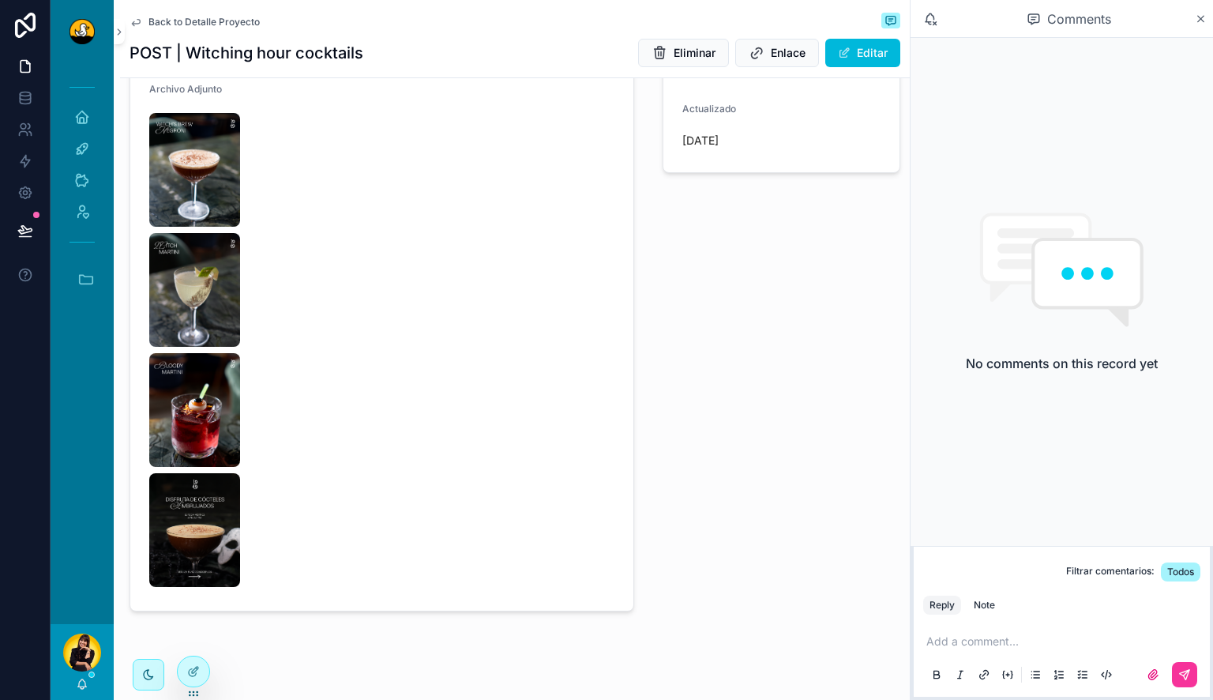
click at [213, 521] on img "scrollable content" at bounding box center [194, 530] width 91 height 114
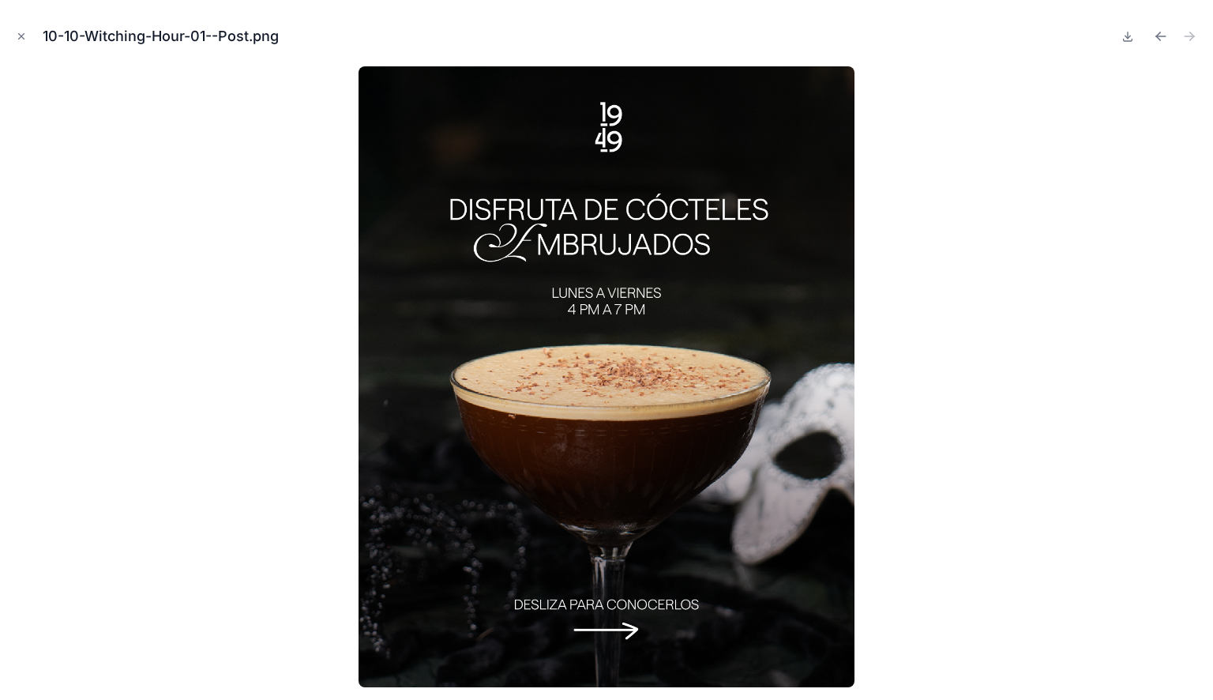
click at [1134, 37] on button at bounding box center [1127, 36] width 19 height 22
click at [1157, 38] on icon "Previous file" at bounding box center [1158, 38] width 4 height 4
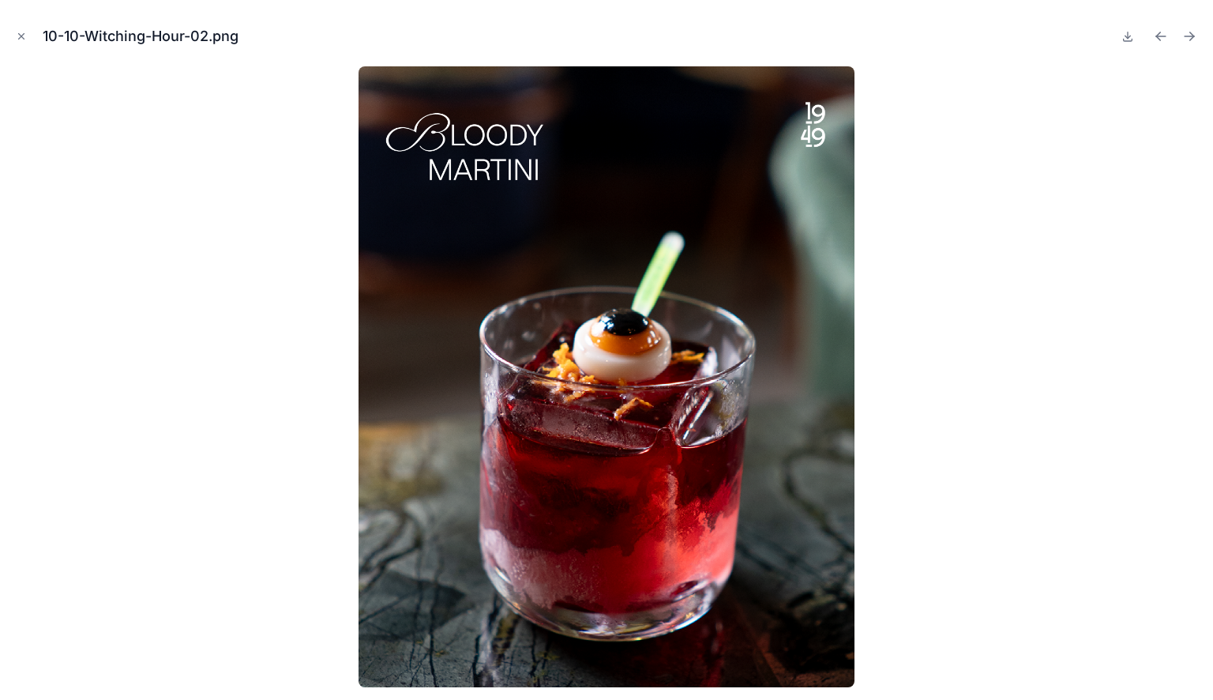
scroll to position [785, 0]
click at [1128, 36] on icon at bounding box center [1128, 35] width 0 height 6
click at [1158, 36] on icon "Previous file" at bounding box center [1160, 36] width 9 height 0
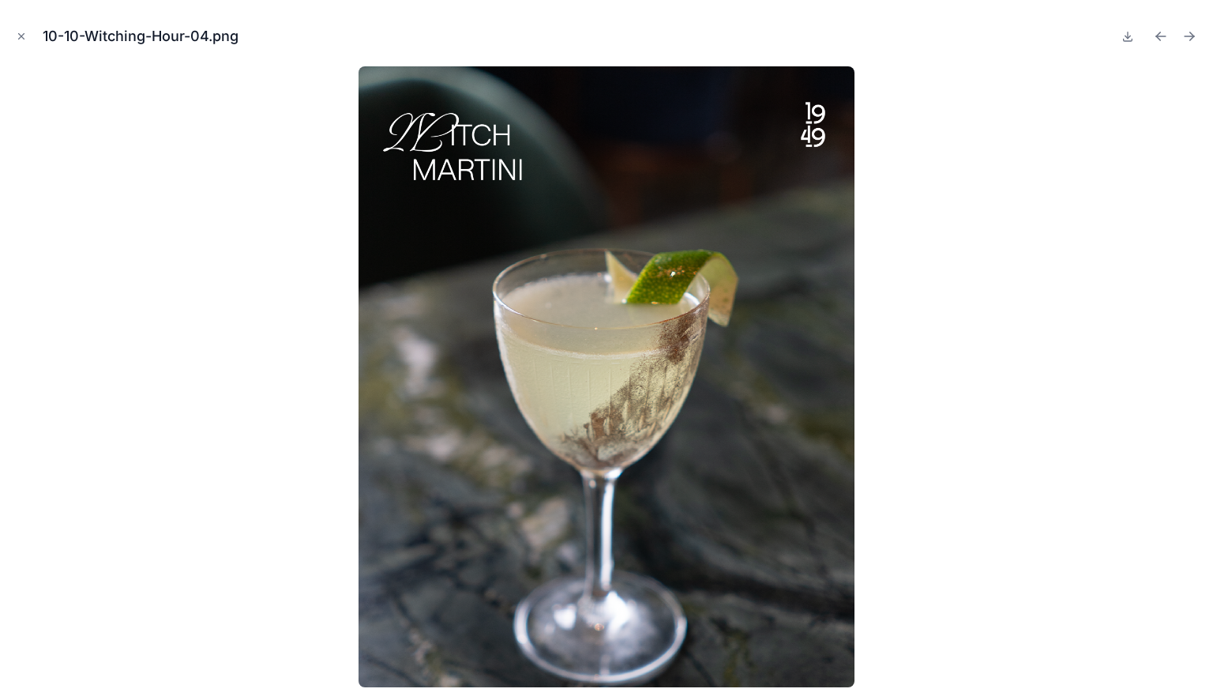
scroll to position [785, 0]
click at [1129, 37] on icon at bounding box center [1128, 37] width 6 height 2
click at [1156, 38] on icon "Previous file" at bounding box center [1161, 36] width 16 height 16
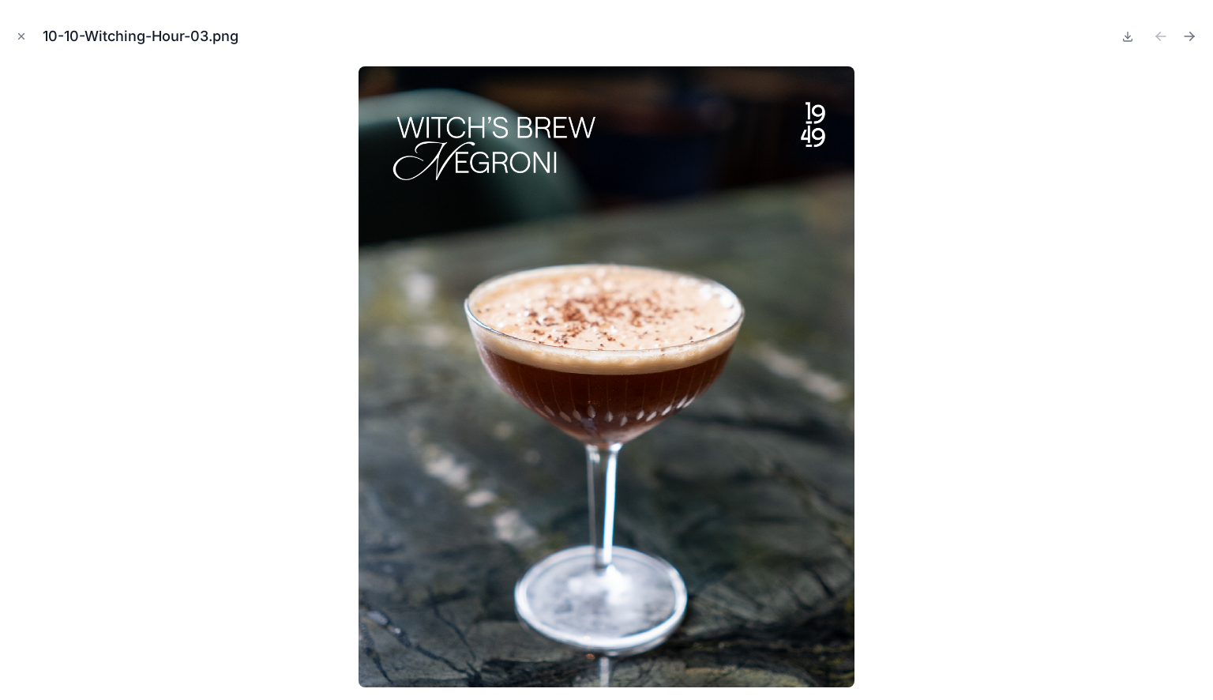
scroll to position [785, 0]
click at [1129, 39] on icon at bounding box center [1127, 36] width 13 height 13
click at [25, 40] on icon "Close modal" at bounding box center [21, 36] width 11 height 11
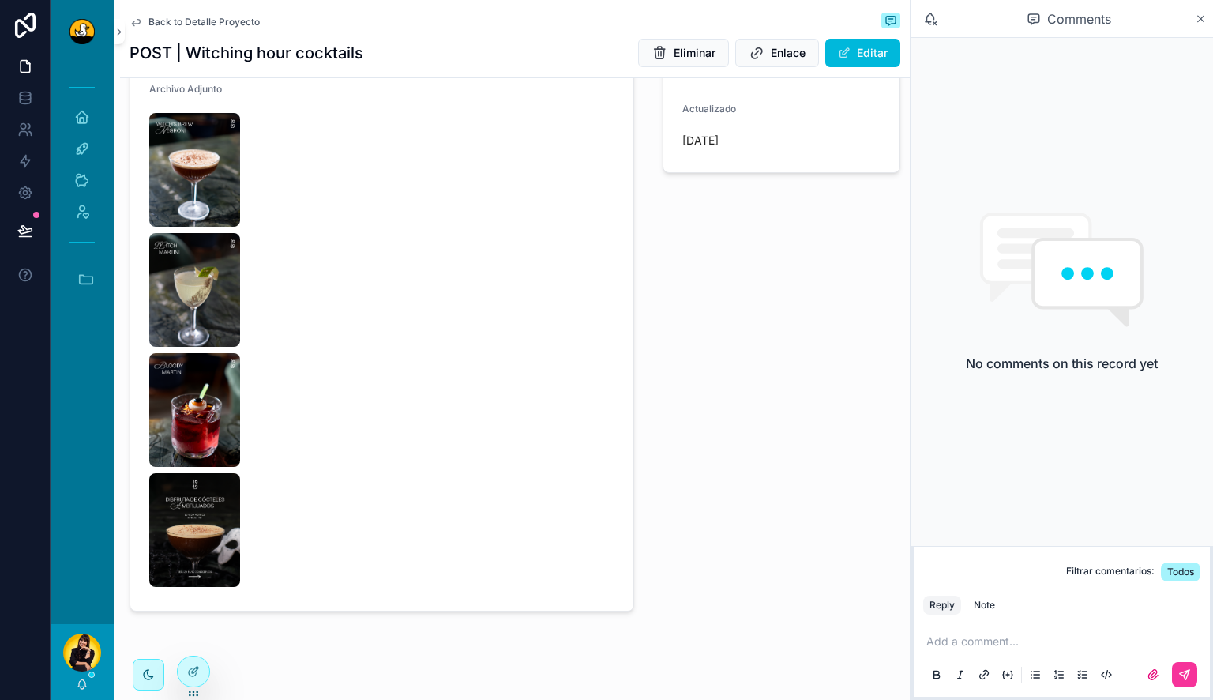
scroll to position [785, 0]
click at [171, 27] on span "Back to Detalle Proyecto" at bounding box center [203, 22] width 111 height 13
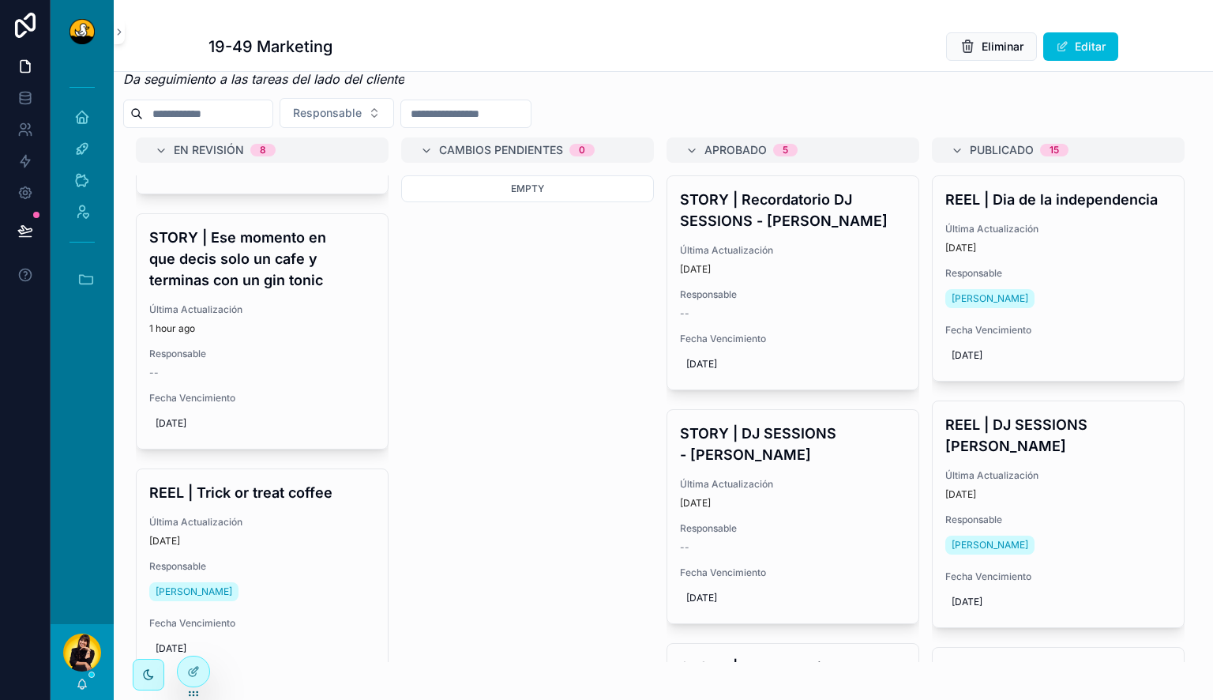
scroll to position [1369, 0]
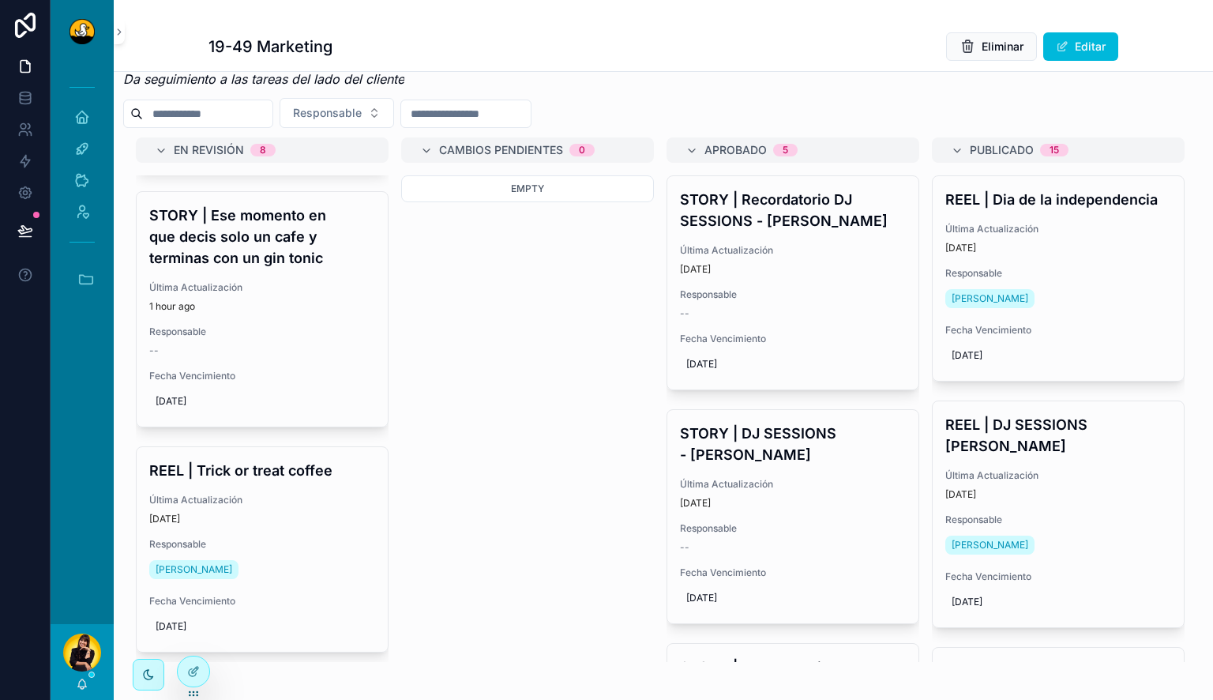
click at [298, 240] on h4 "STORY | Ese momento en que decis solo un cafe y terminas con un gin tonic" at bounding box center [262, 237] width 226 height 64
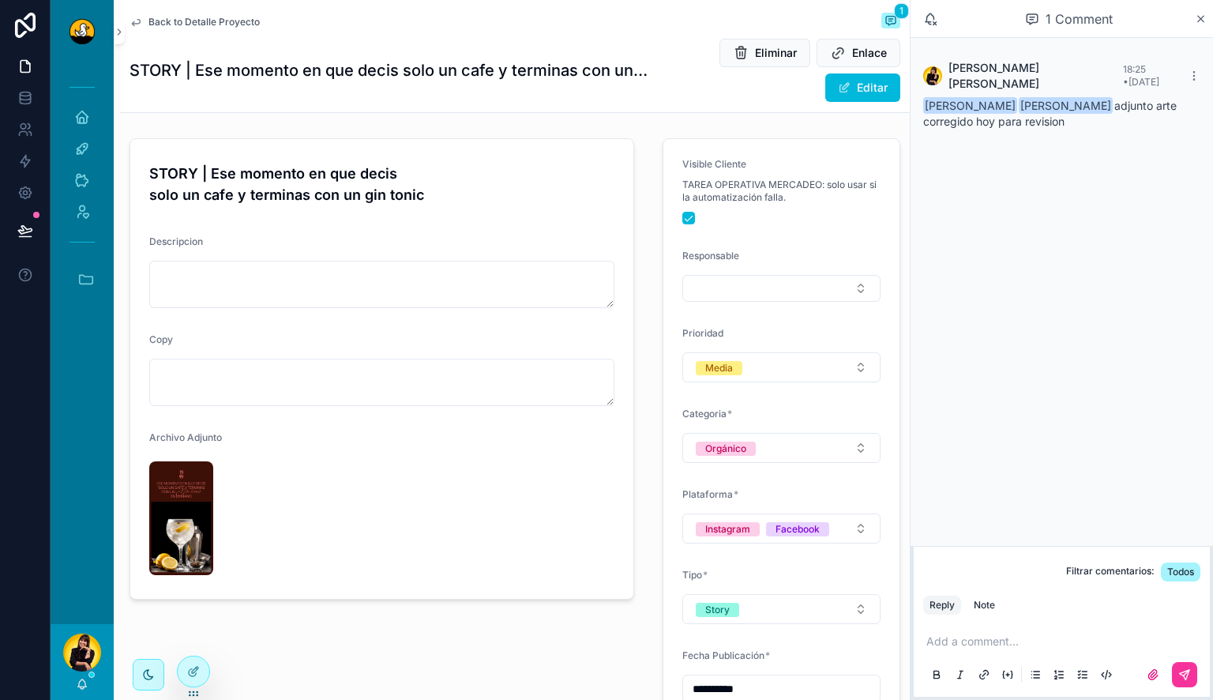
scroll to position [127, 0]
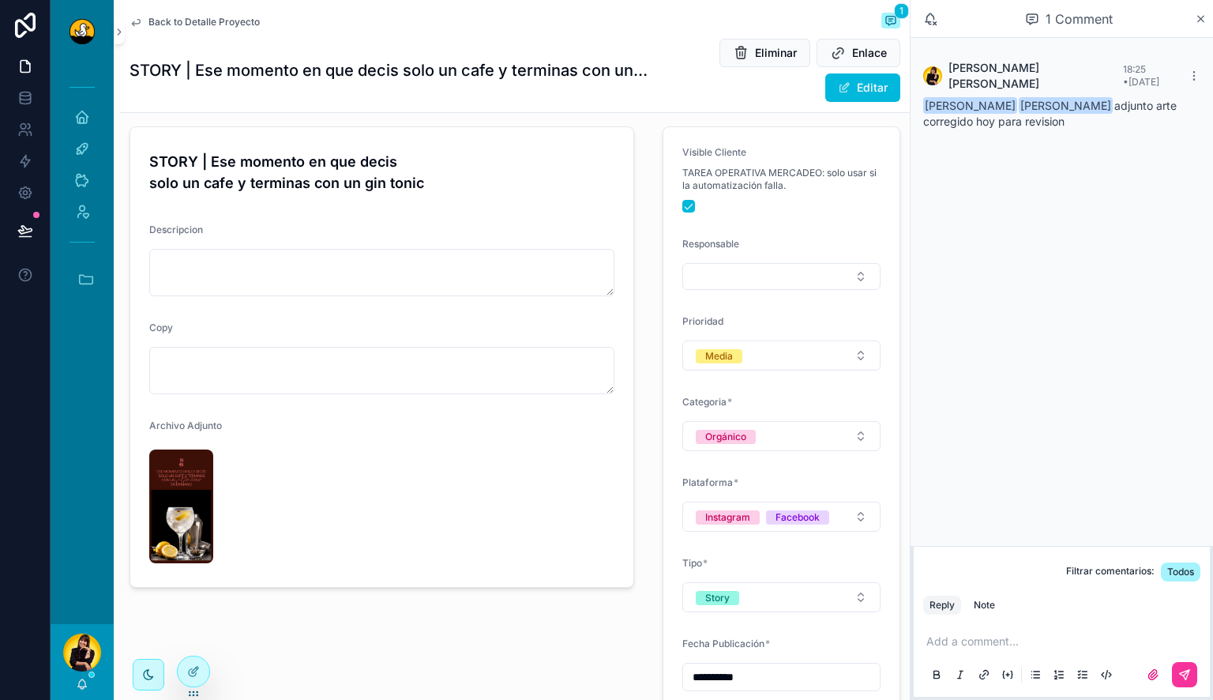
click at [184, 497] on img "scrollable content" at bounding box center [181, 506] width 64 height 114
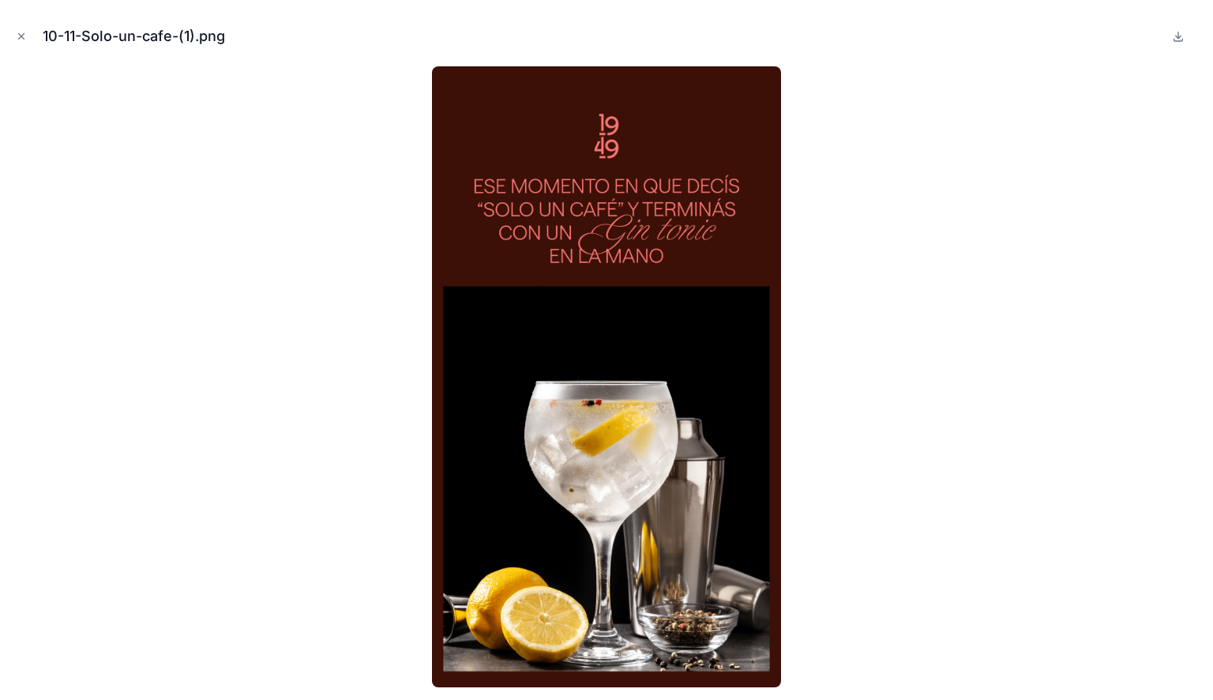
click at [17, 35] on icon "Close modal" at bounding box center [21, 36] width 11 height 11
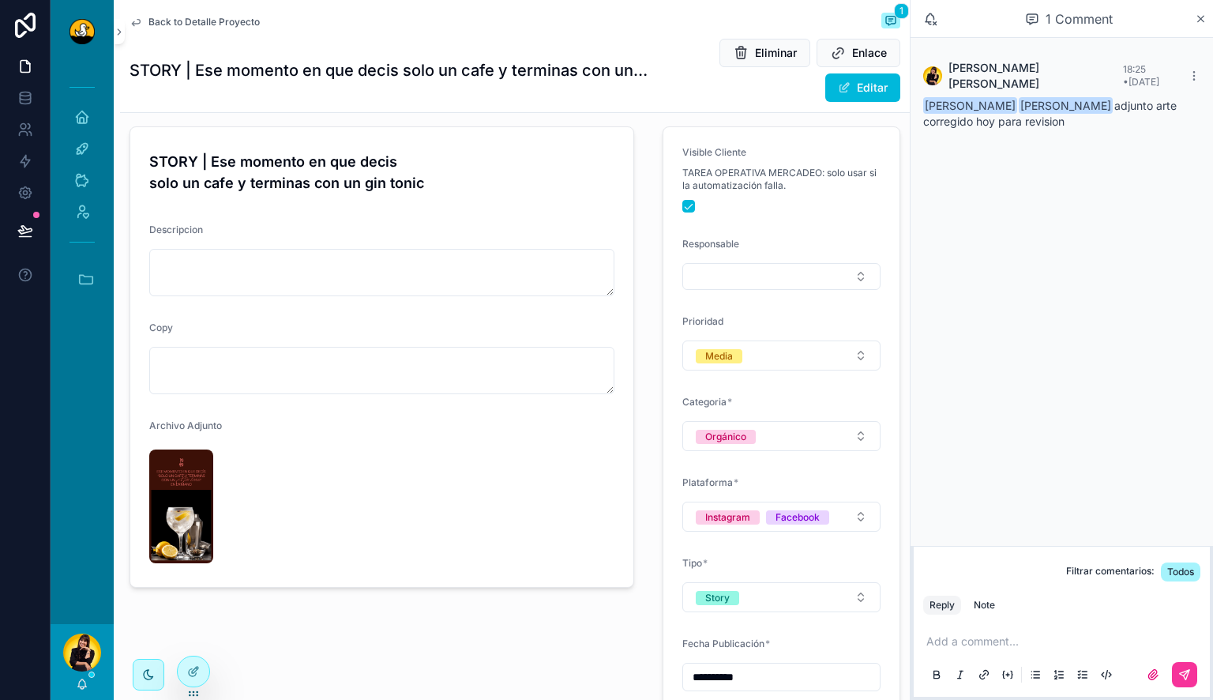
click at [204, 19] on span "Back to Detalle Proyecto" at bounding box center [203, 22] width 111 height 13
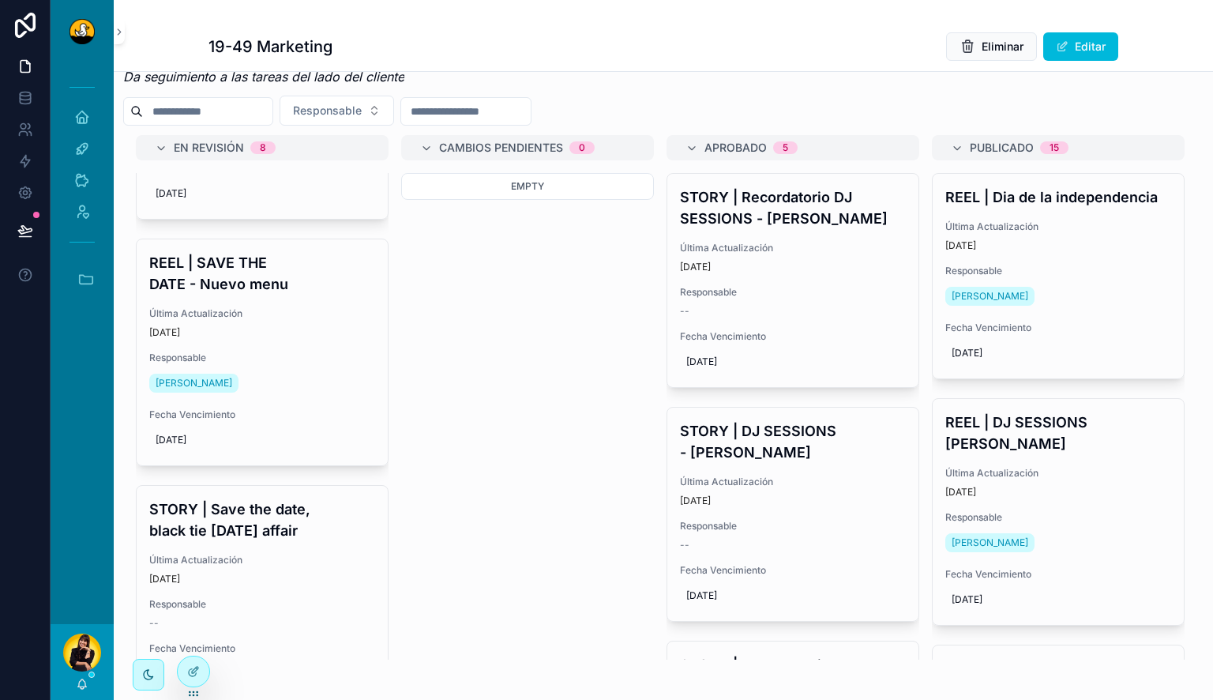
scroll to position [551, 0]
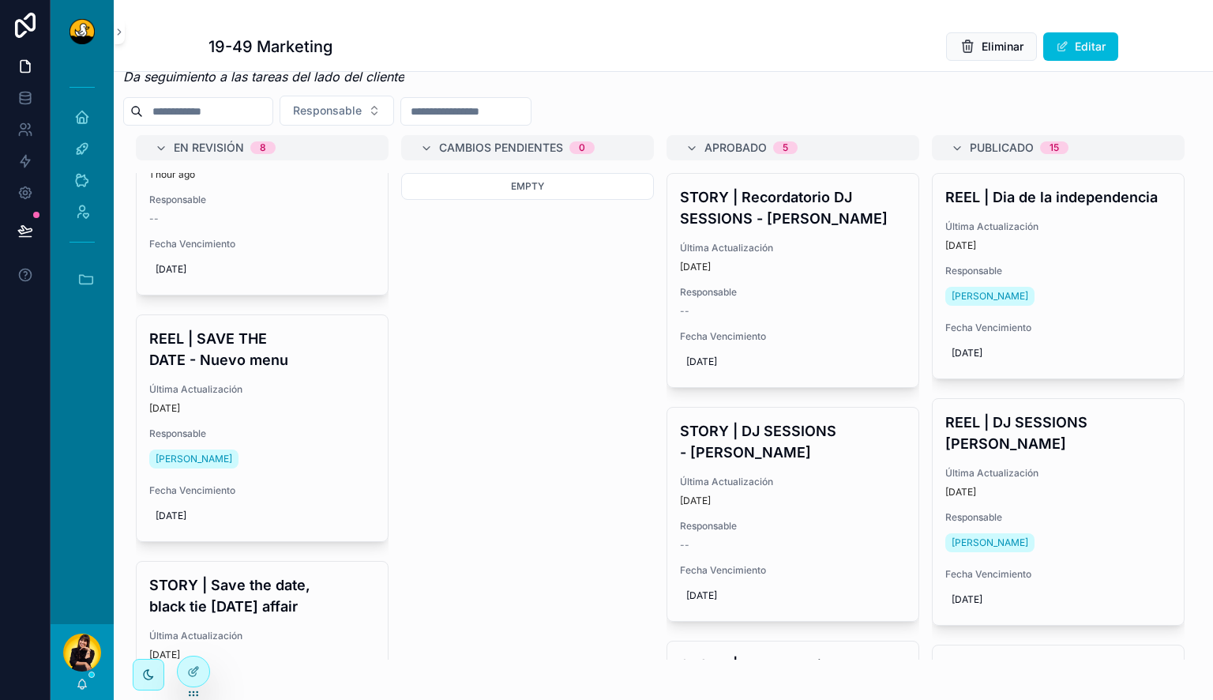
click at [257, 367] on h4 "REEL | SAVE THE DATE - Nuevo menu" at bounding box center [262, 349] width 226 height 43
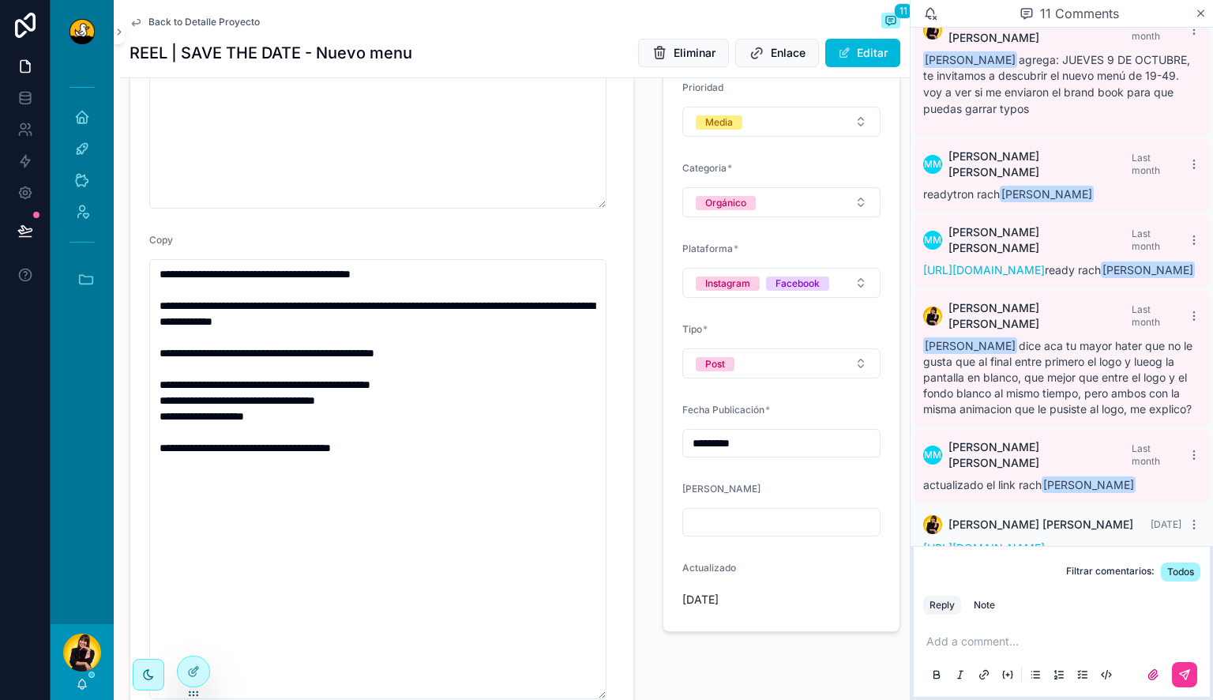
scroll to position [346, 0]
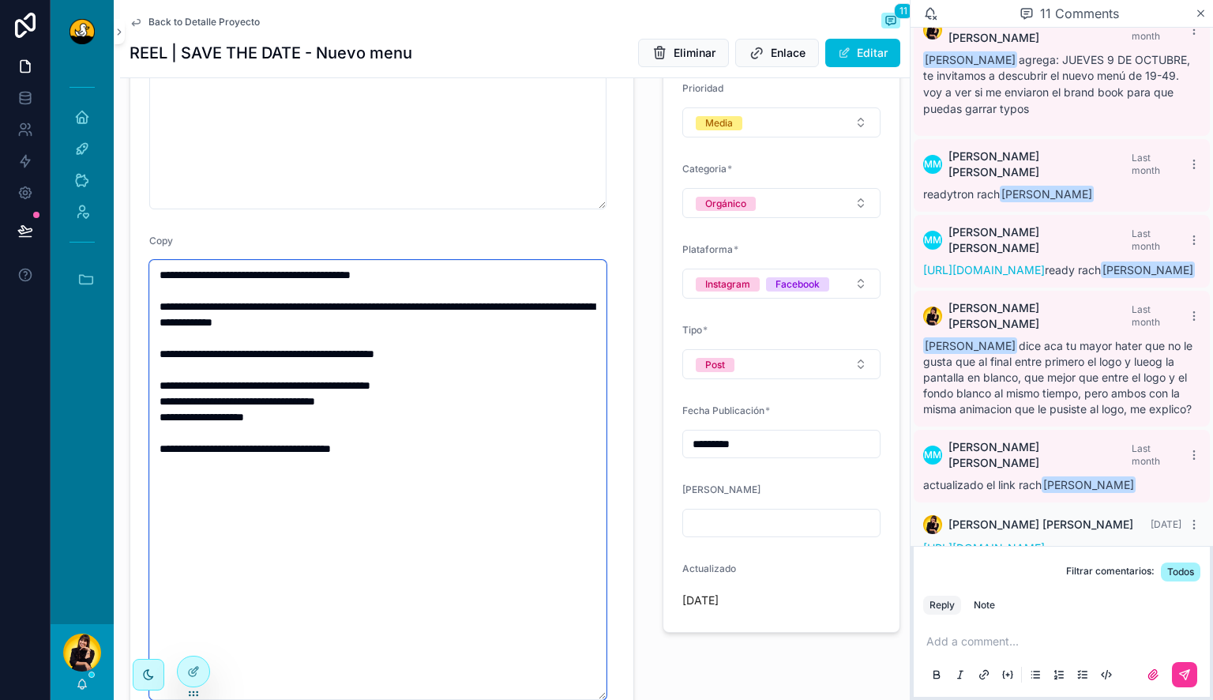
click at [511, 433] on textarea "**********" at bounding box center [377, 480] width 457 height 441
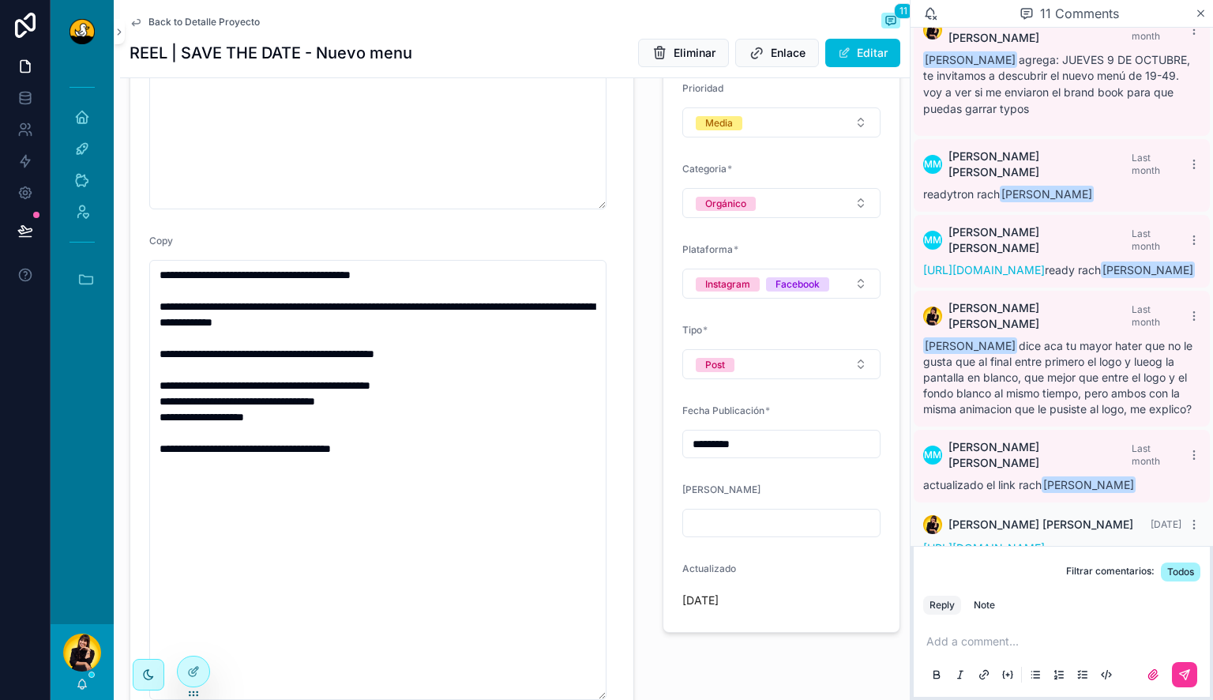
click at [982, 541] on link "https://drive.google.com/drive/folders/1MLEPMVQig0aMp8jO7pGc7rhKQ-mMYmlb?usp=dr…" at bounding box center [984, 547] width 122 height 13
click at [188, 16] on span "Back to Detalle Proyecto" at bounding box center [203, 22] width 111 height 13
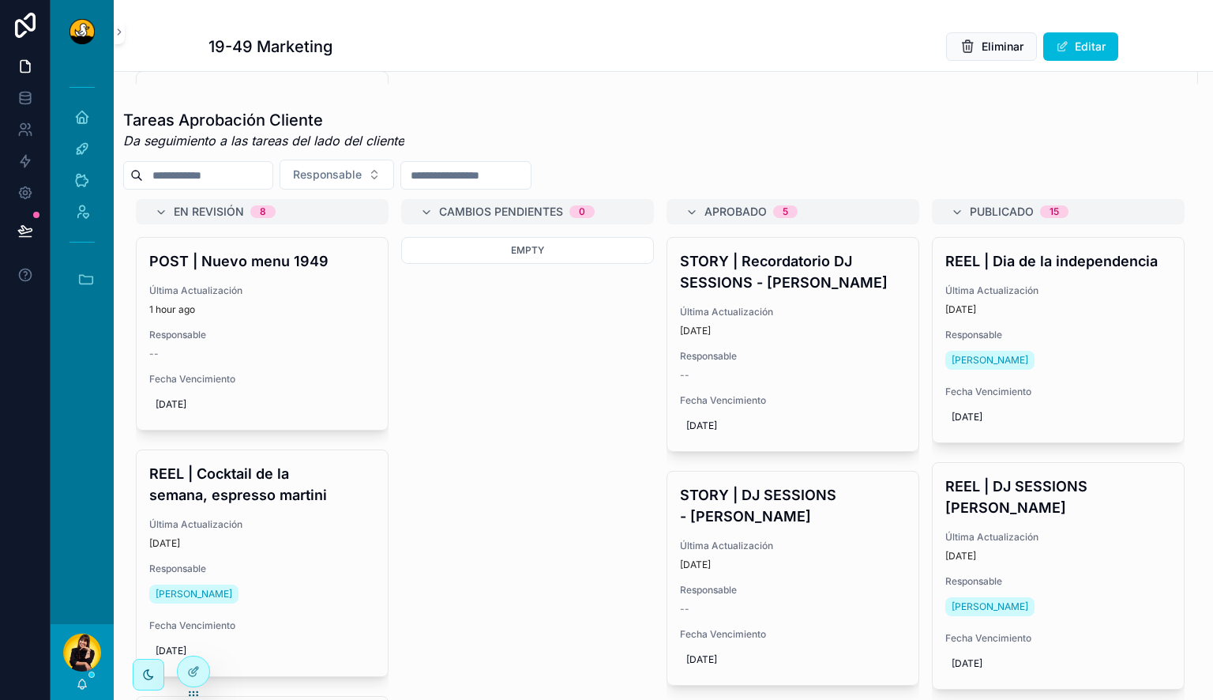
scroll to position [617, 0]
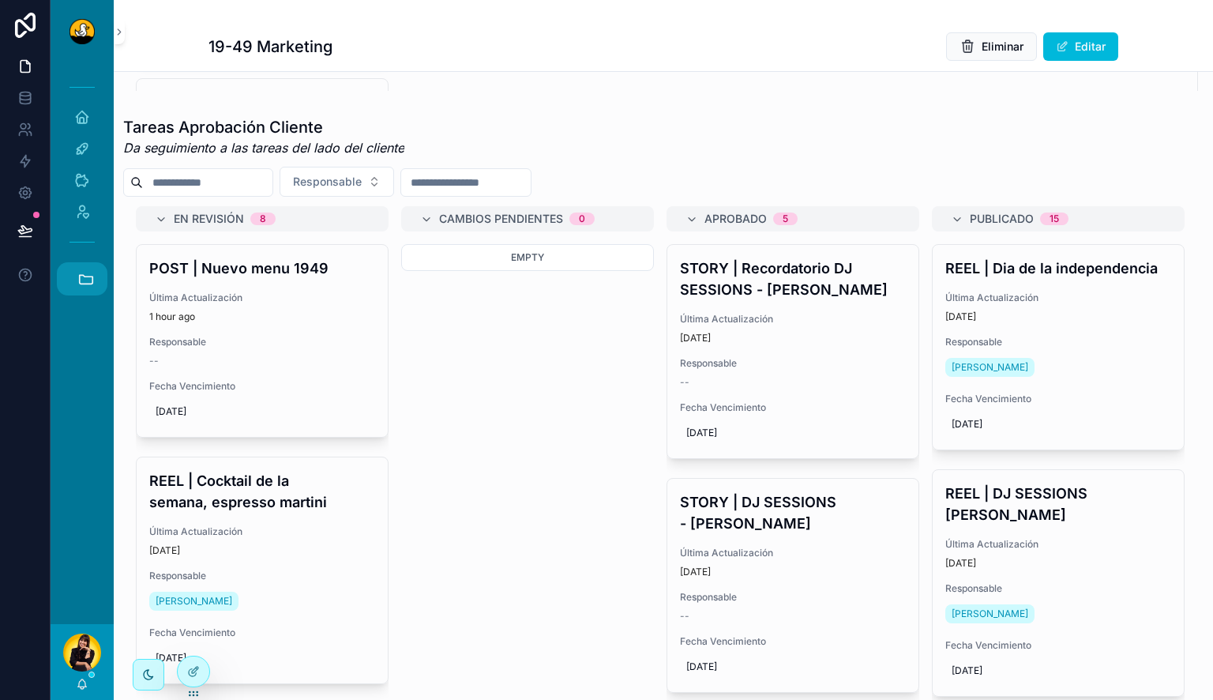
click at [87, 290] on button "Accesos rápidos" at bounding box center [82, 278] width 51 height 33
click at [85, 576] on span "C" at bounding box center [81, 578] width 17 height 17
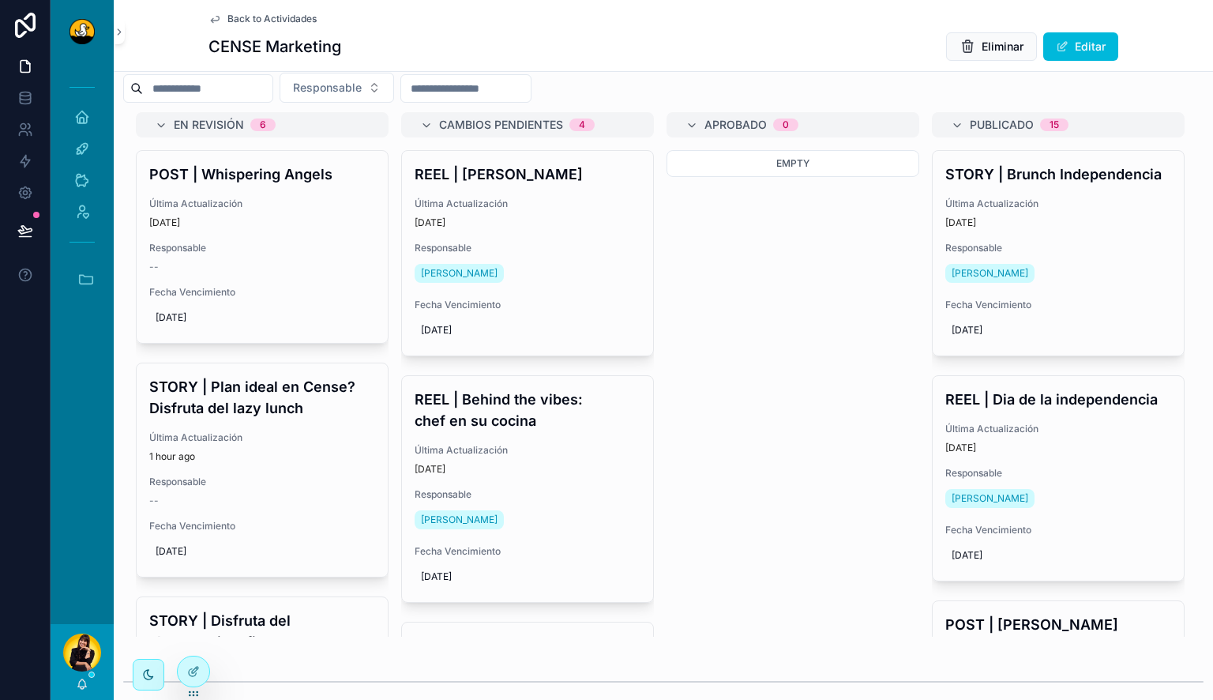
click at [300, 267] on div "Responsable --" at bounding box center [262, 258] width 226 height 32
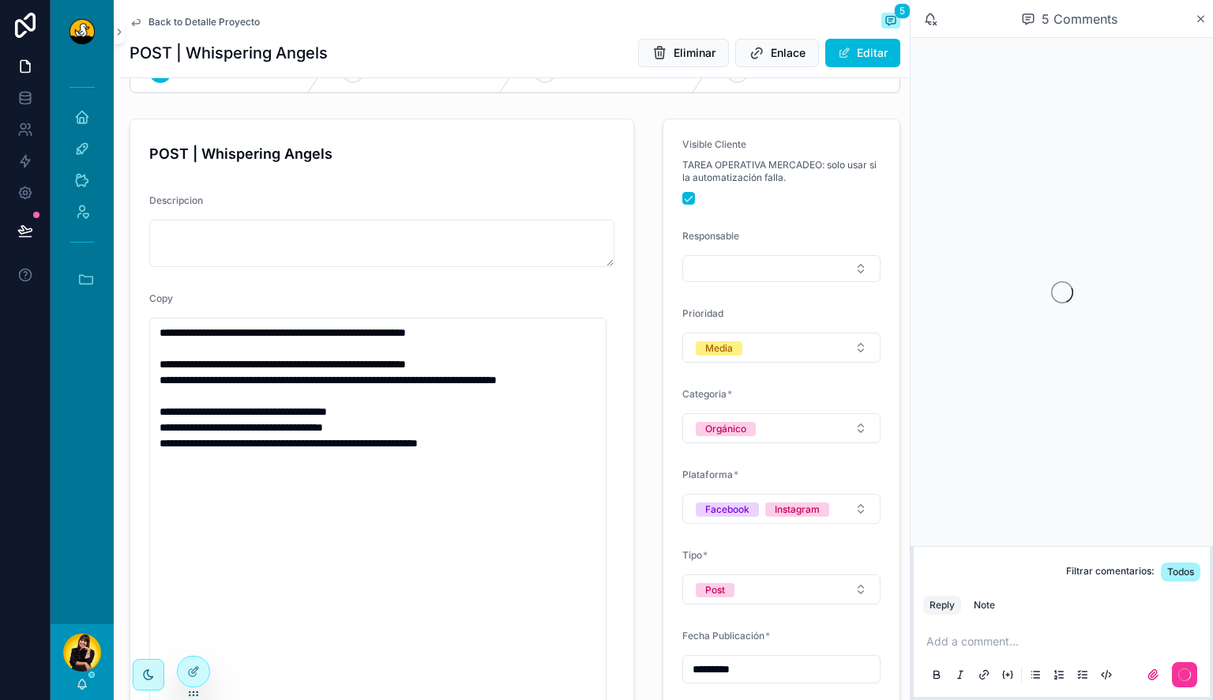
scroll to position [483, 0]
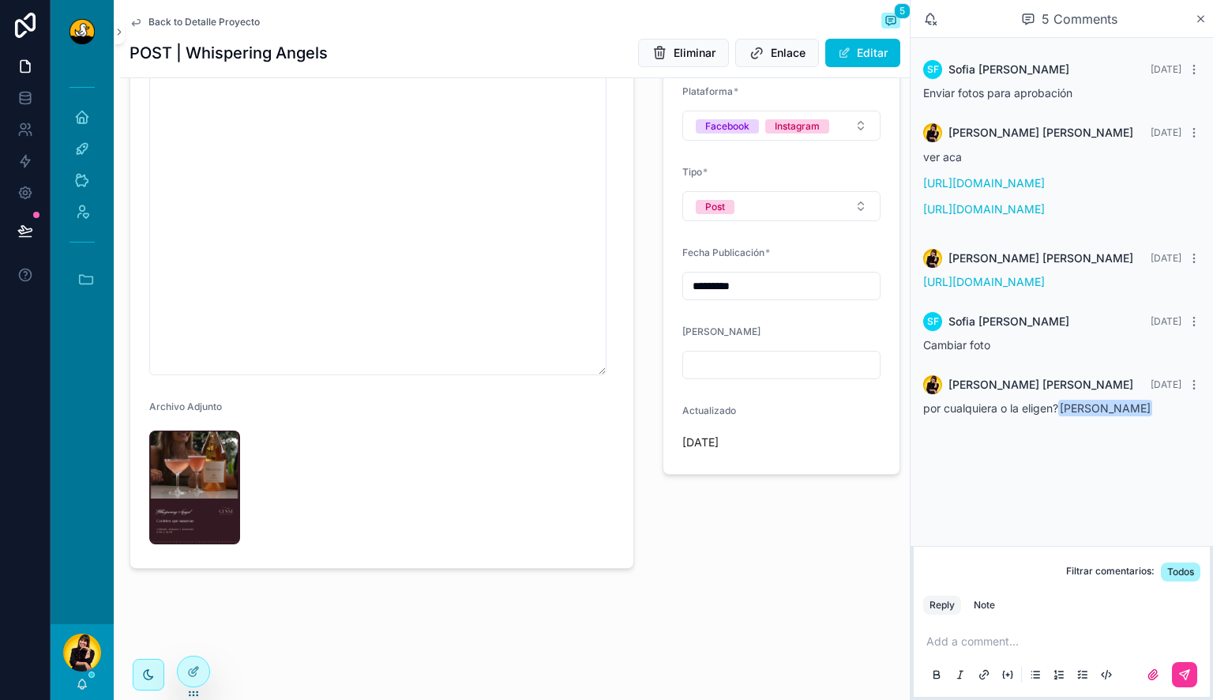
click at [222, 471] on img "scrollable content" at bounding box center [194, 487] width 91 height 114
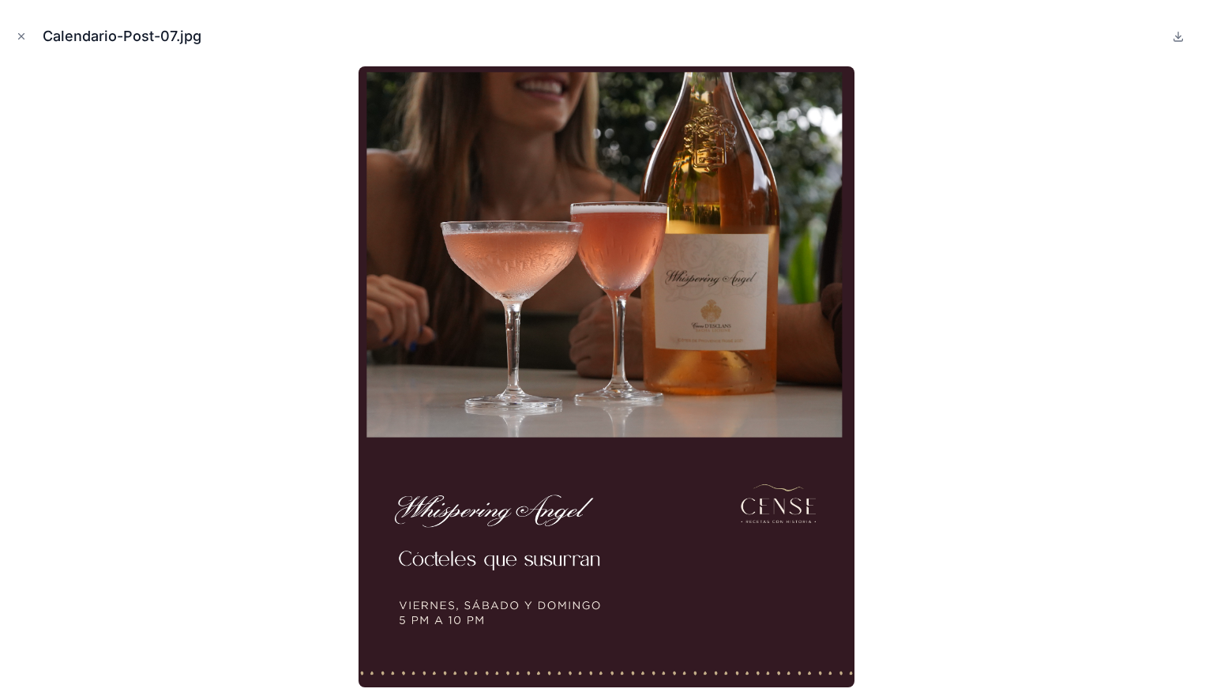
click at [23, 39] on icon "Close modal" at bounding box center [22, 37] width 6 height 6
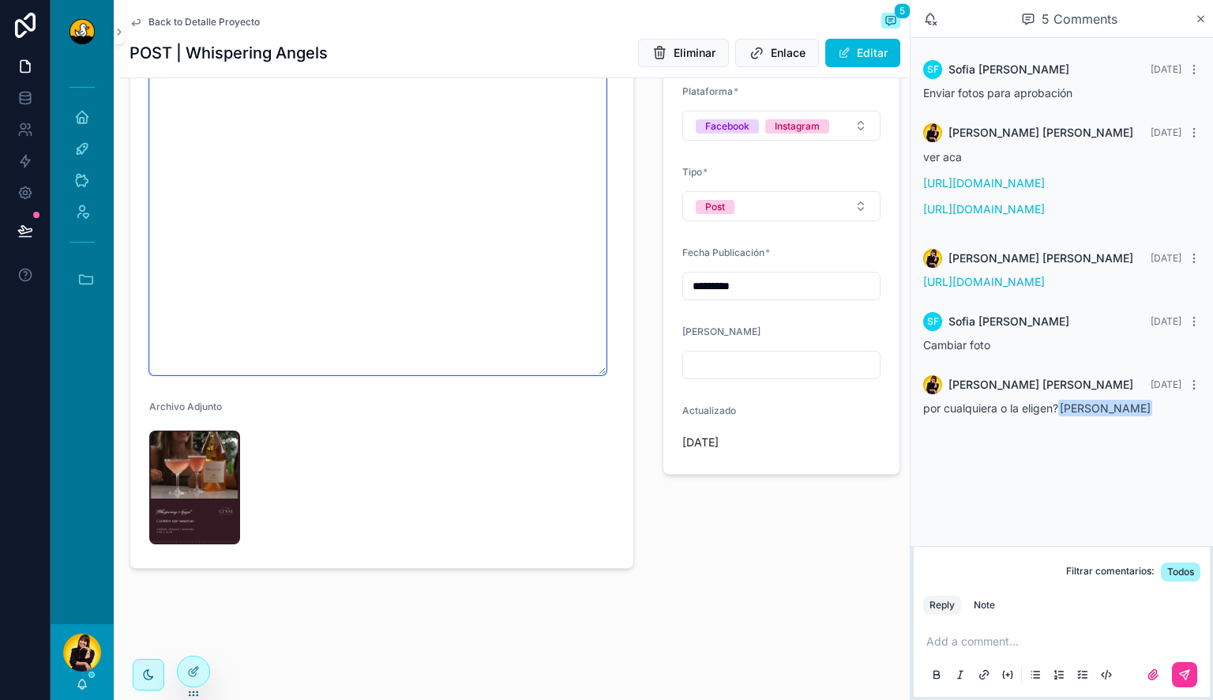
click at [285, 261] on textarea "**********" at bounding box center [377, 154] width 457 height 441
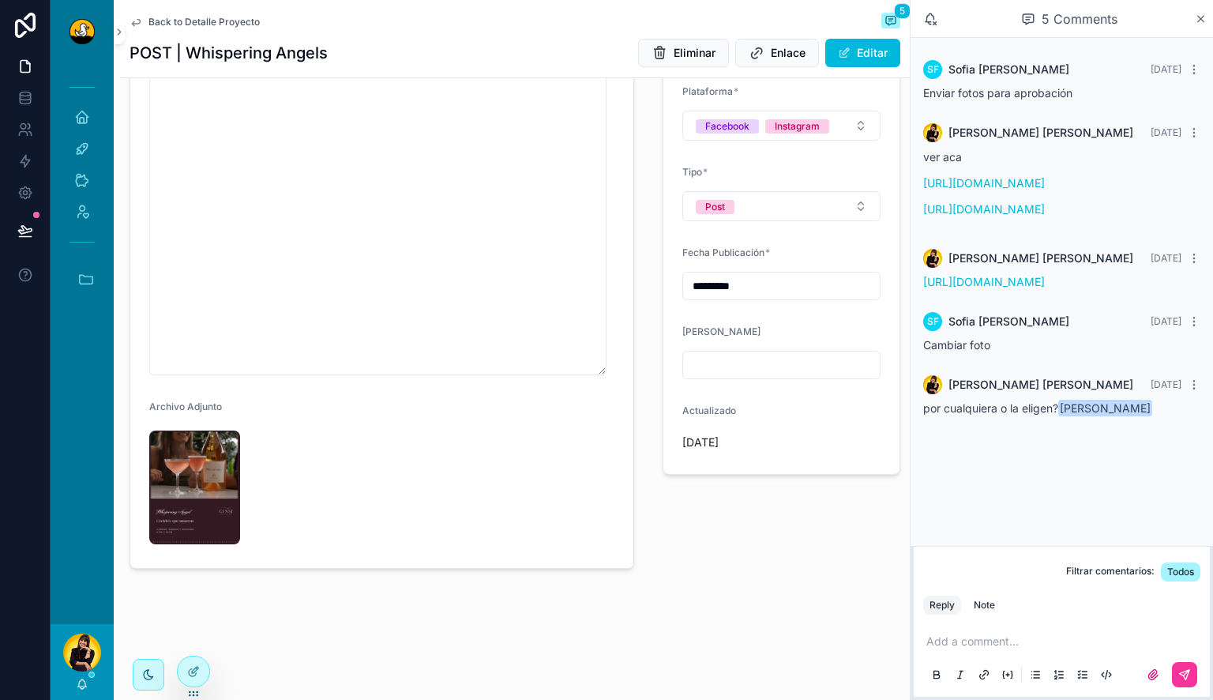
click at [165, 26] on span "Back to Detalle Proyecto" at bounding box center [203, 22] width 111 height 13
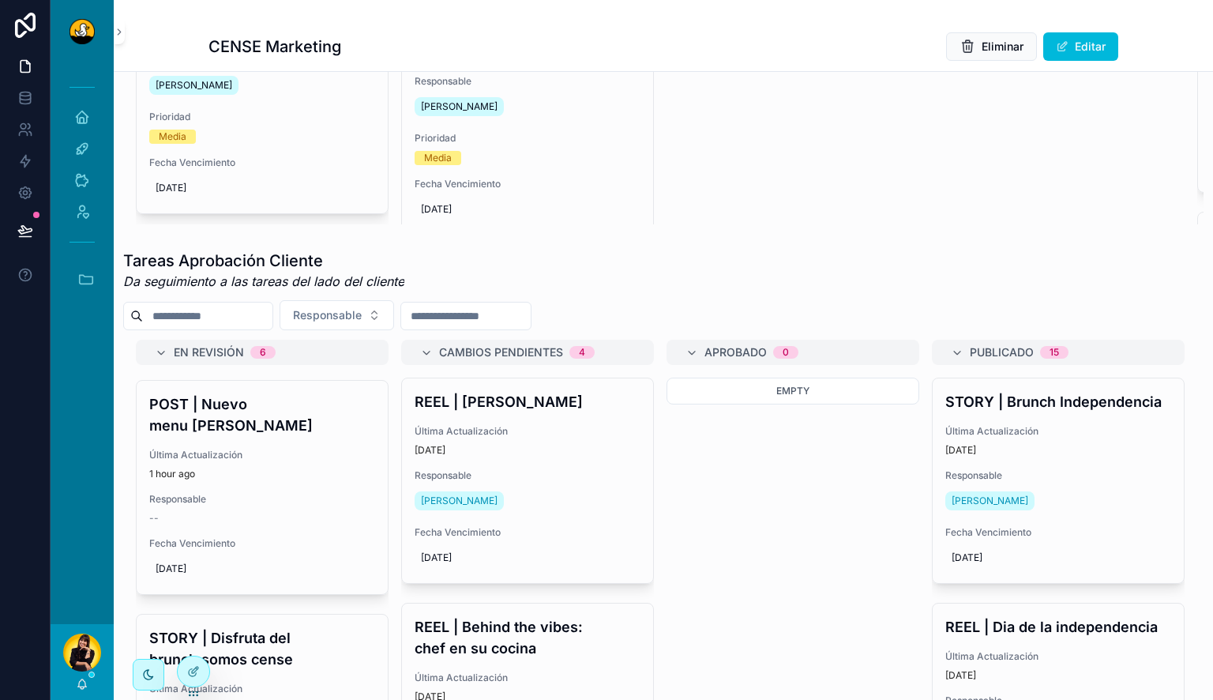
scroll to position [662, 0]
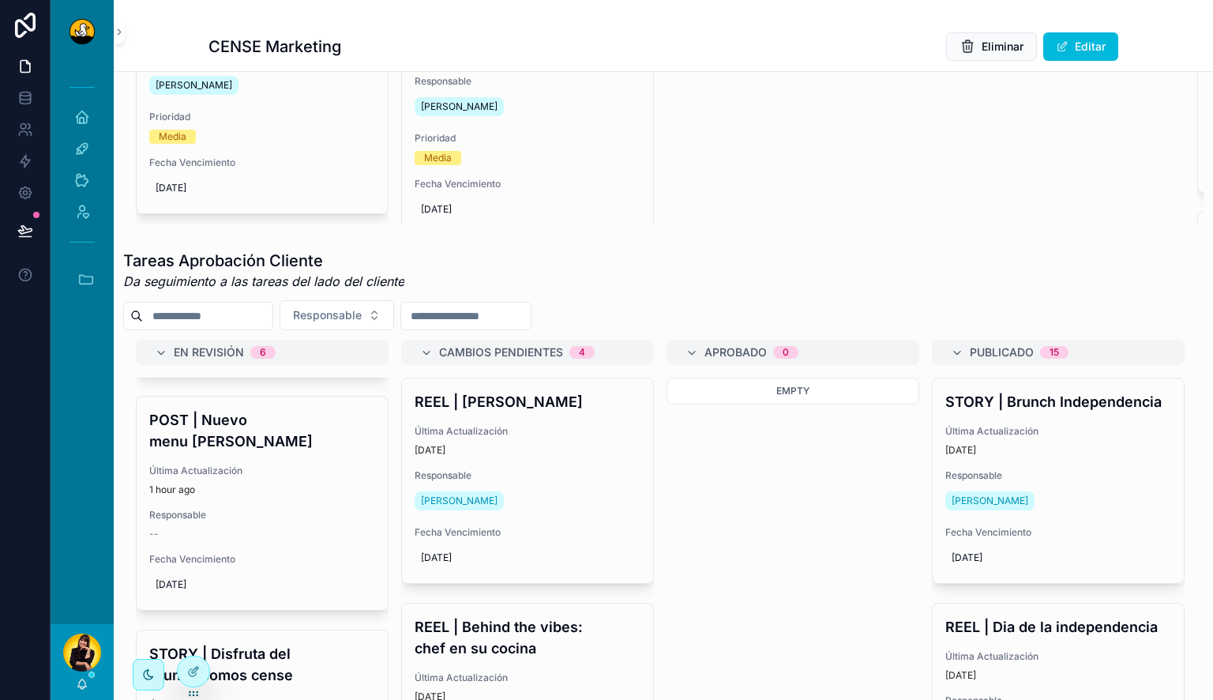
click at [310, 443] on div "POST | Nuevo menu [PERSON_NAME] Última Actualización 1 hour ago Responsable -- …" at bounding box center [262, 502] width 251 height 213
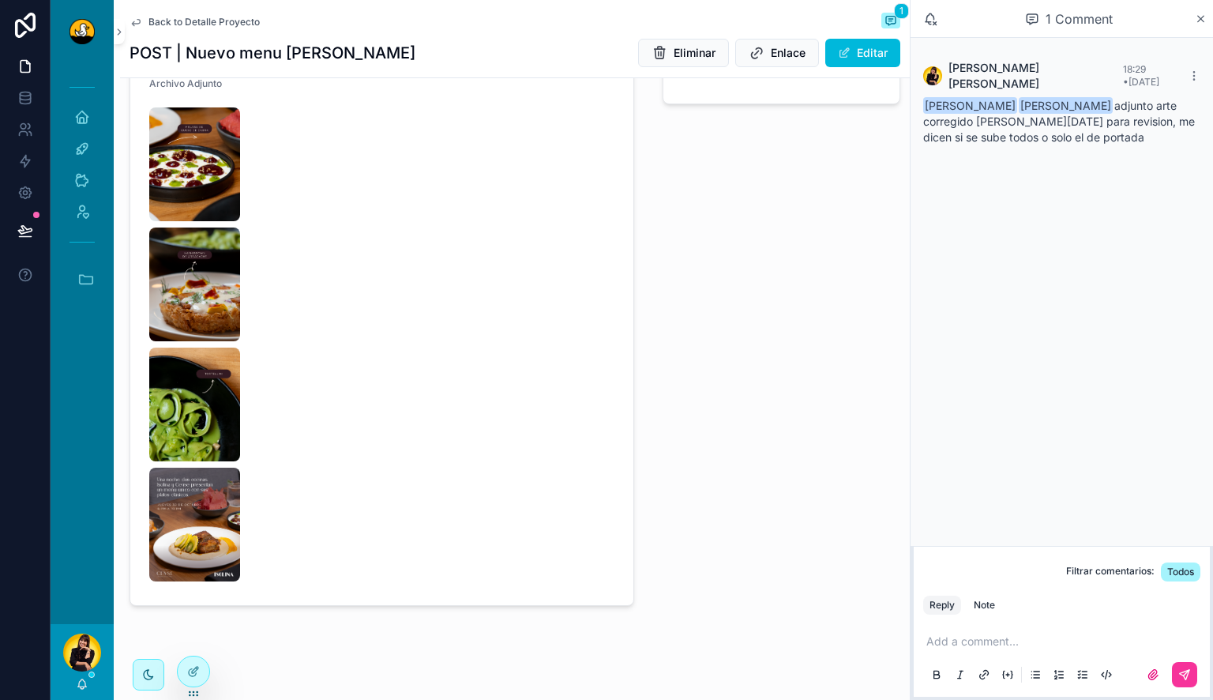
scroll to position [881, 0]
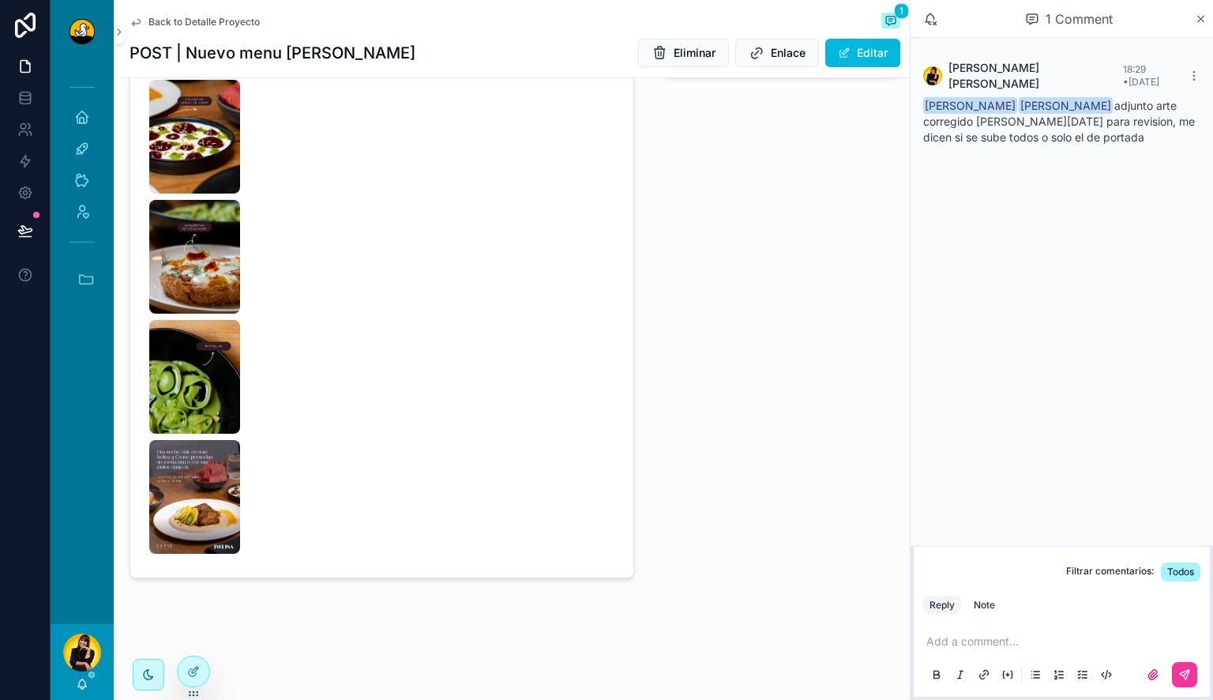
click at [218, 482] on img "scrollable content" at bounding box center [194, 497] width 91 height 114
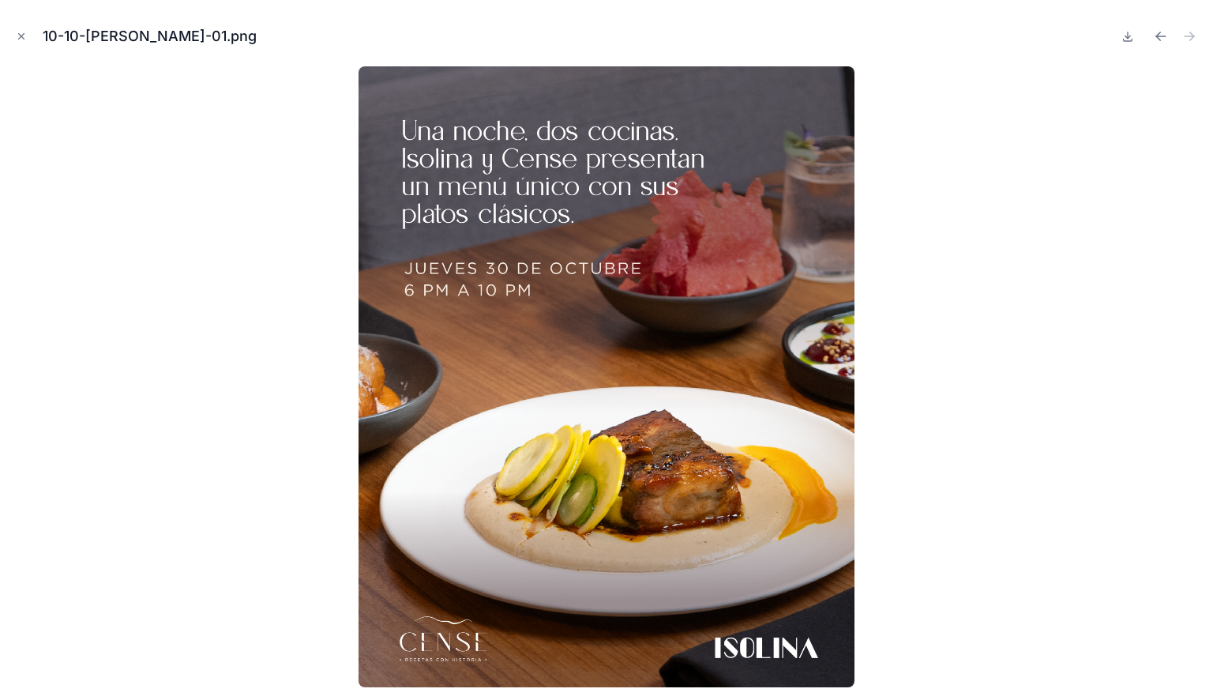
click at [22, 32] on icon "Close modal" at bounding box center [21, 36] width 11 height 11
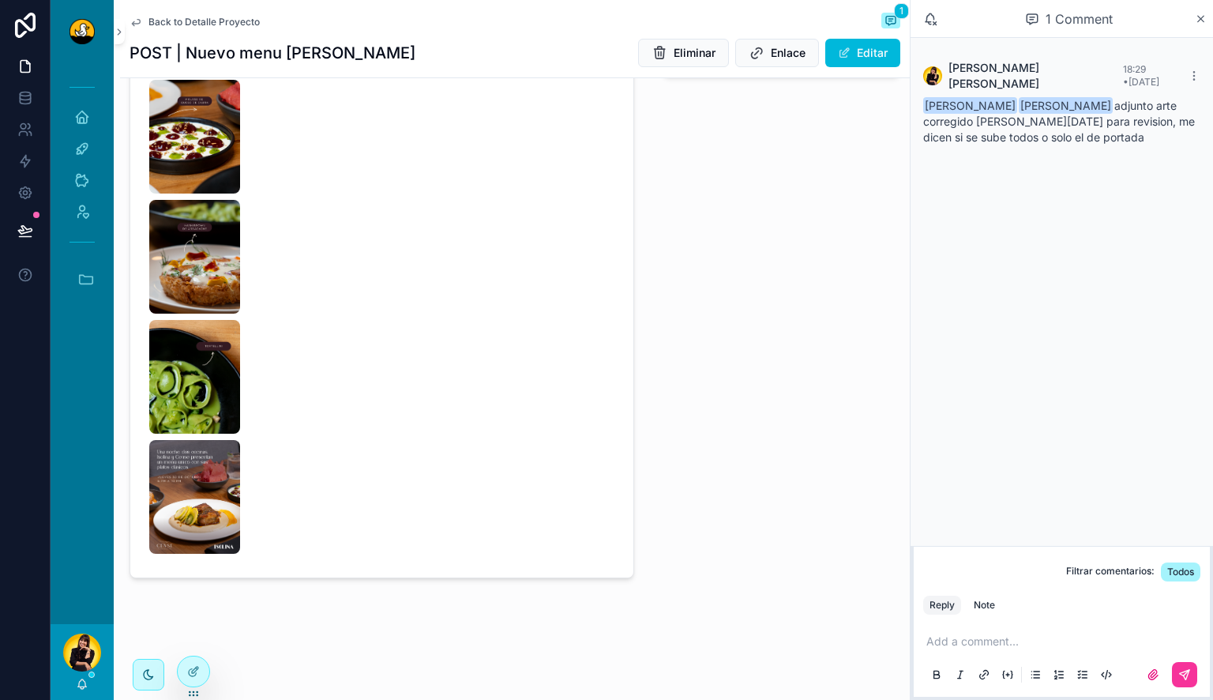
click at [193, 356] on img "scrollable content" at bounding box center [194, 377] width 91 height 114
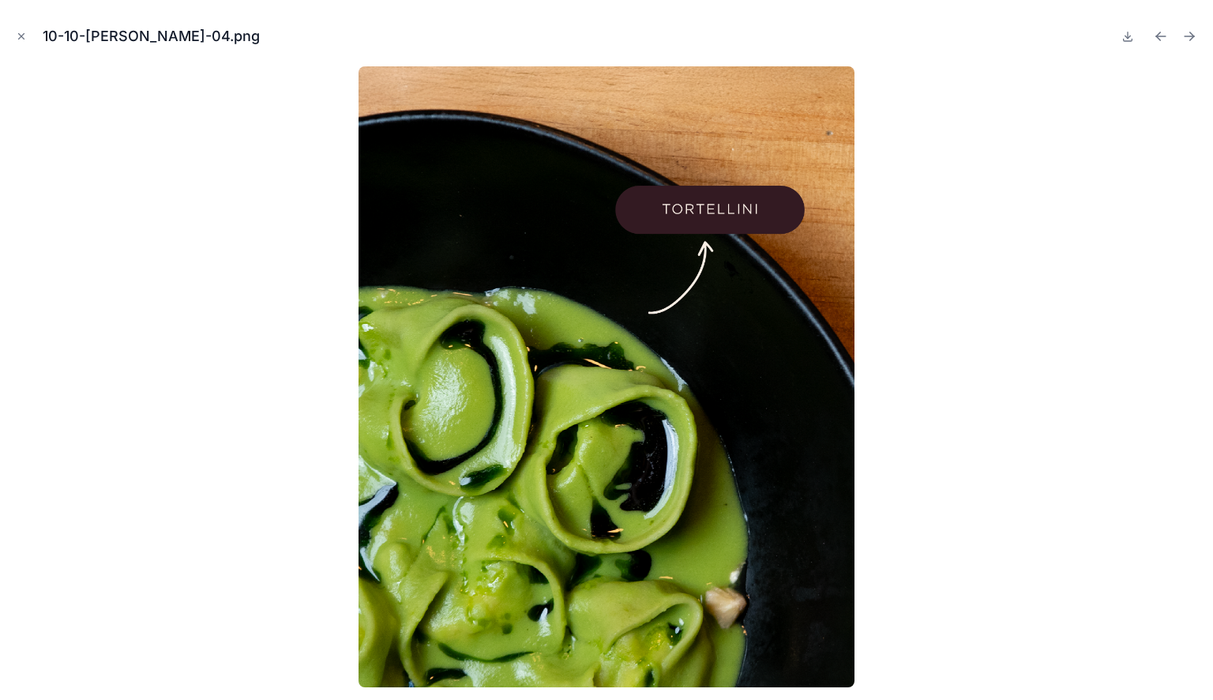
click at [1166, 31] on icon "Previous file" at bounding box center [1161, 36] width 16 height 16
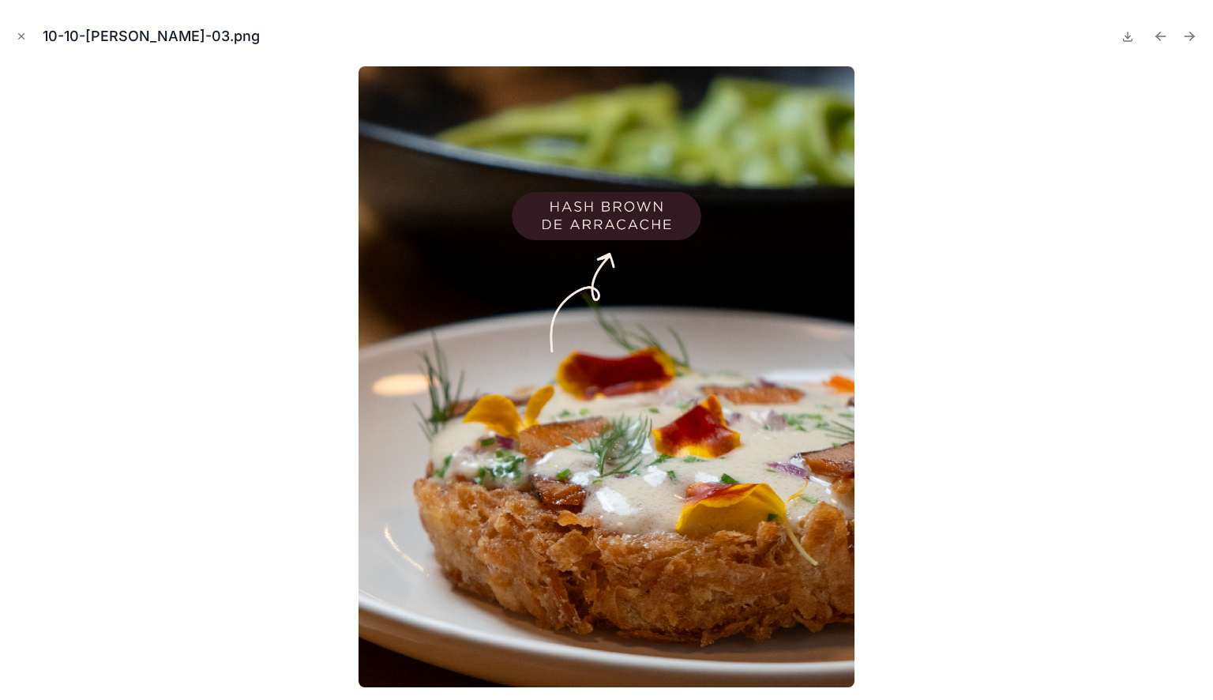
drag, startPoint x: 756, startPoint y: 209, endPoint x: 958, endPoint y: 154, distance: 209.6
click at [958, 154] on div at bounding box center [607, 376] width 1188 height 621
click at [1158, 38] on icon "Previous file" at bounding box center [1158, 38] width 4 height 4
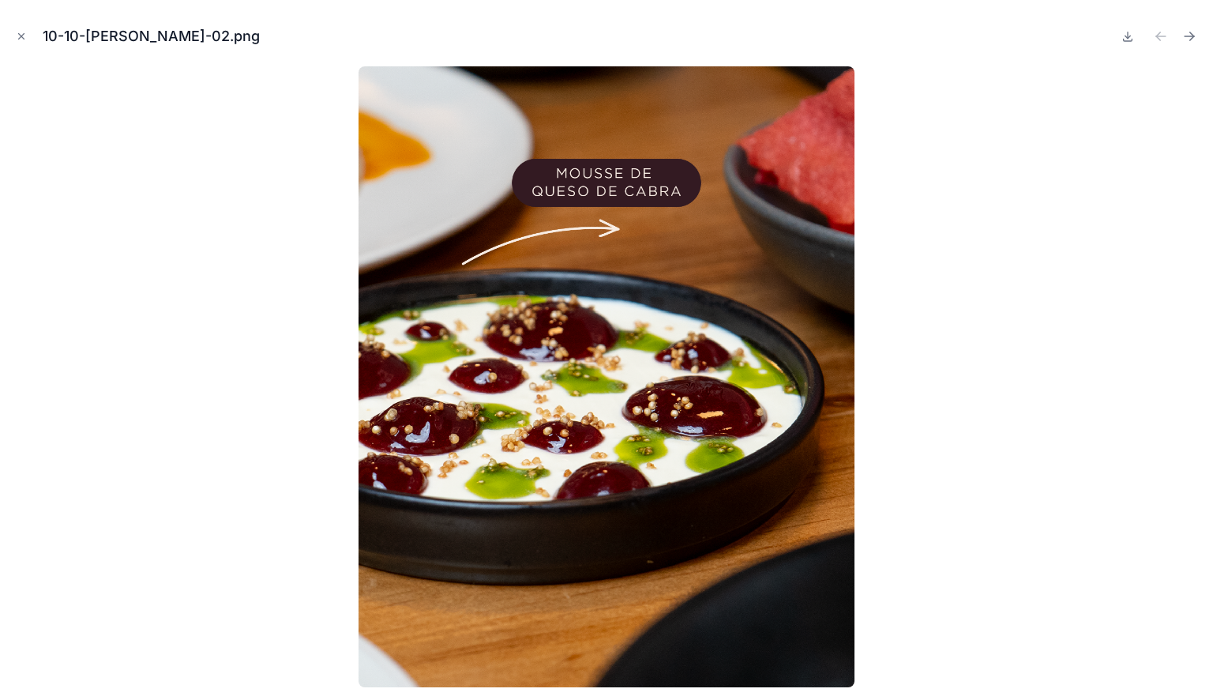
click at [24, 35] on icon "Close modal" at bounding box center [21, 36] width 11 height 11
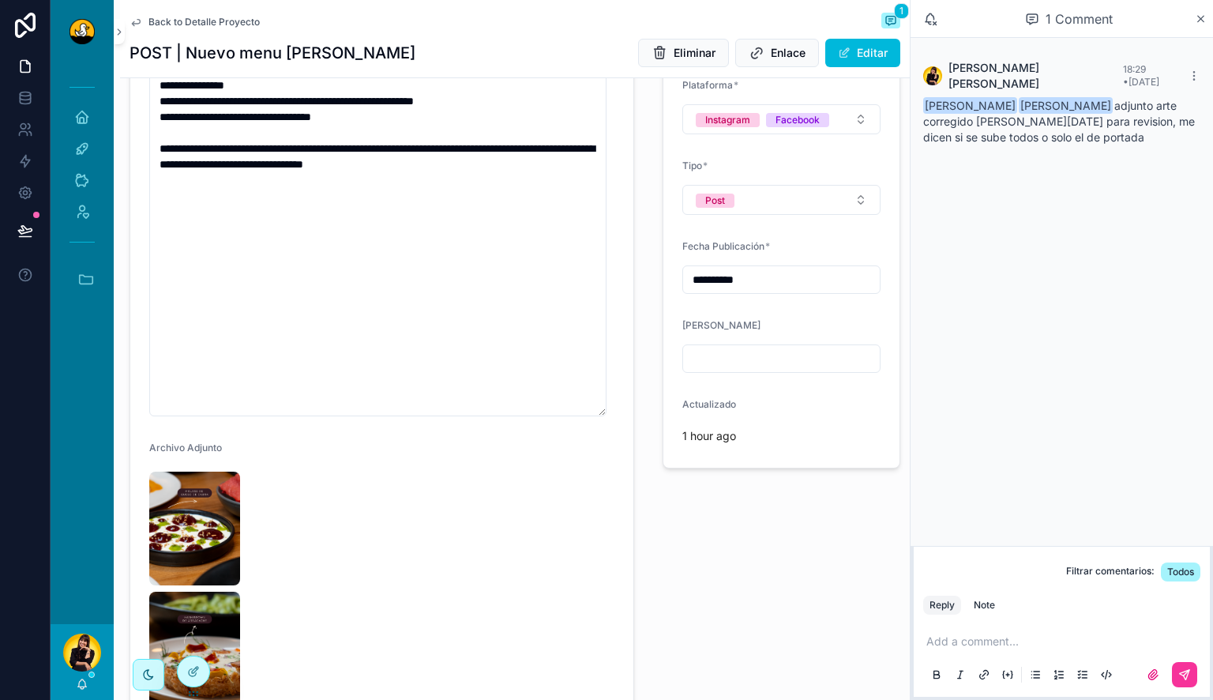
scroll to position [398, 0]
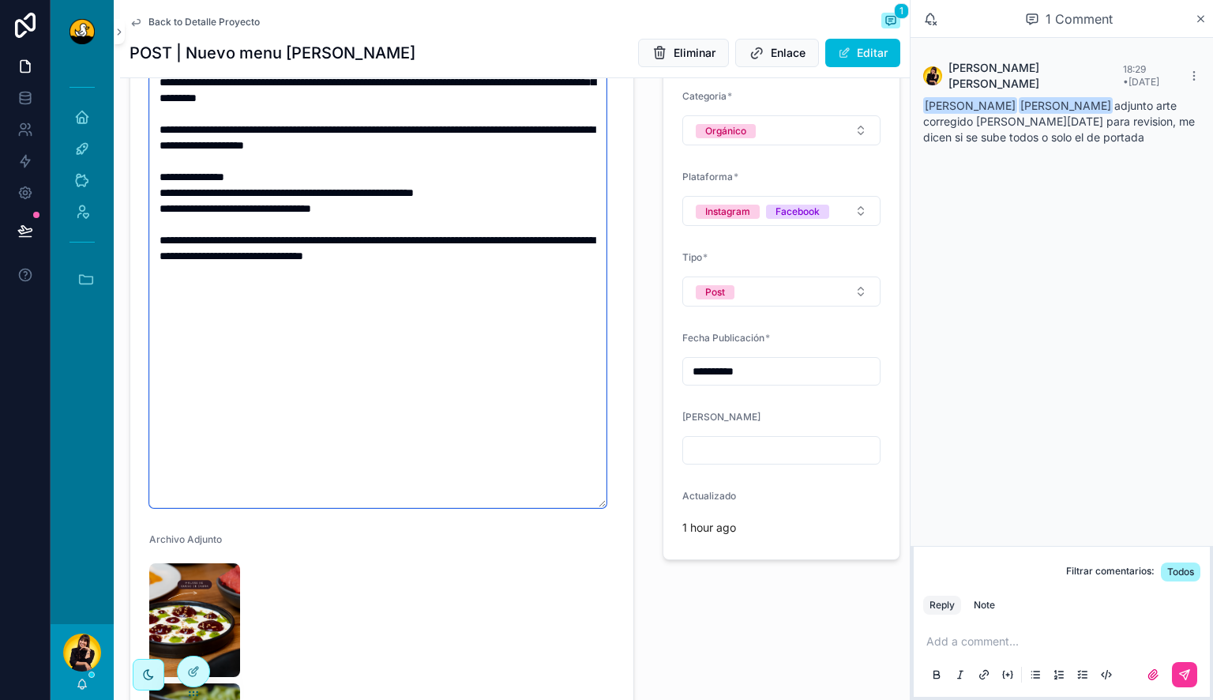
click at [385, 289] on textarea "**********" at bounding box center [377, 264] width 457 height 488
click at [192, 25] on span "Back to Detalle Proyecto" at bounding box center [203, 22] width 111 height 13
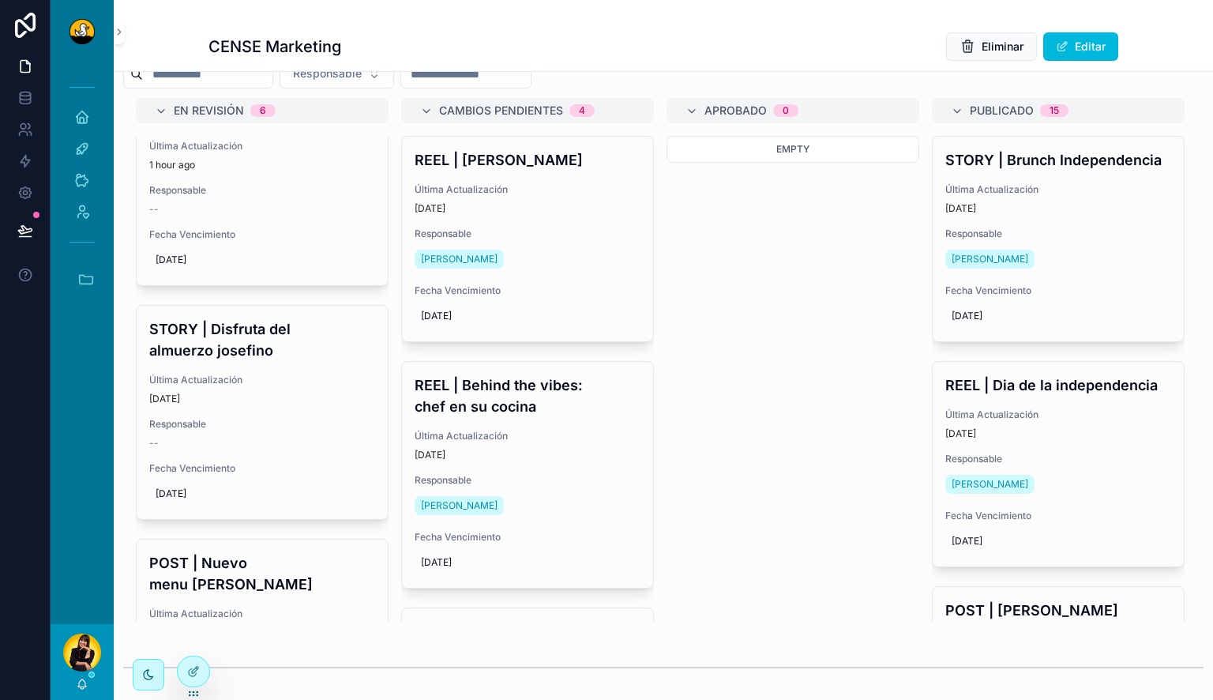
scroll to position [188, 0]
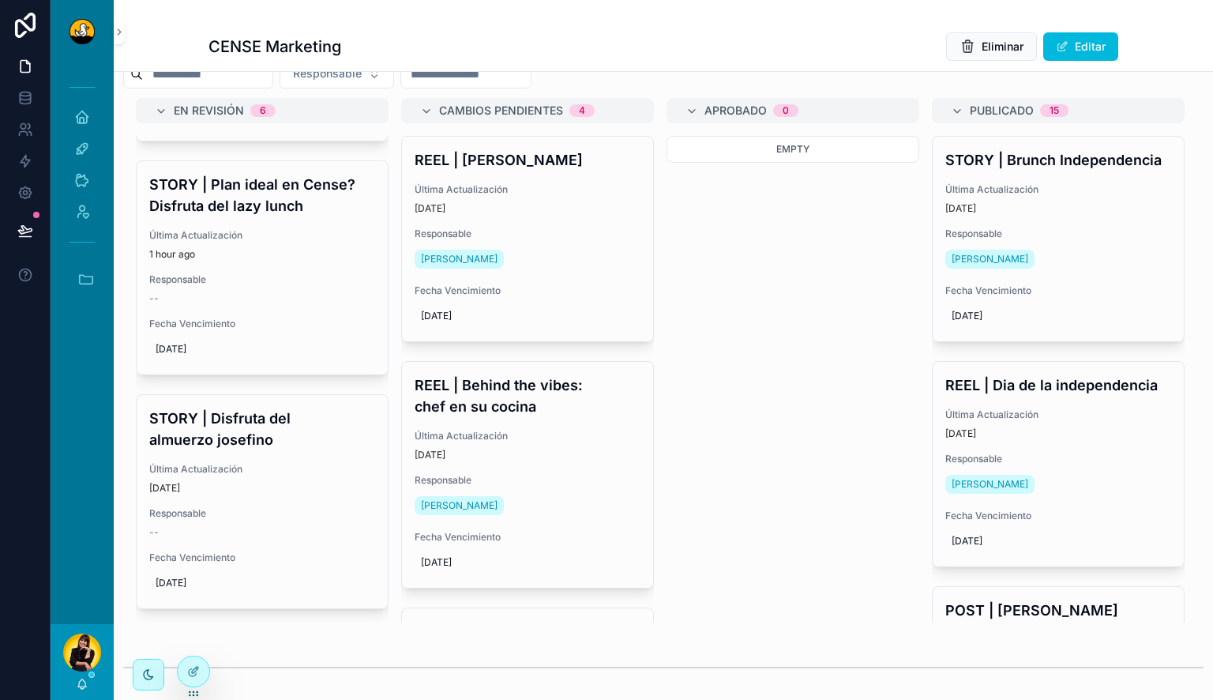
click at [280, 448] on h4 "STORY | Disfruta del almuerzo josefino" at bounding box center [262, 428] width 226 height 43
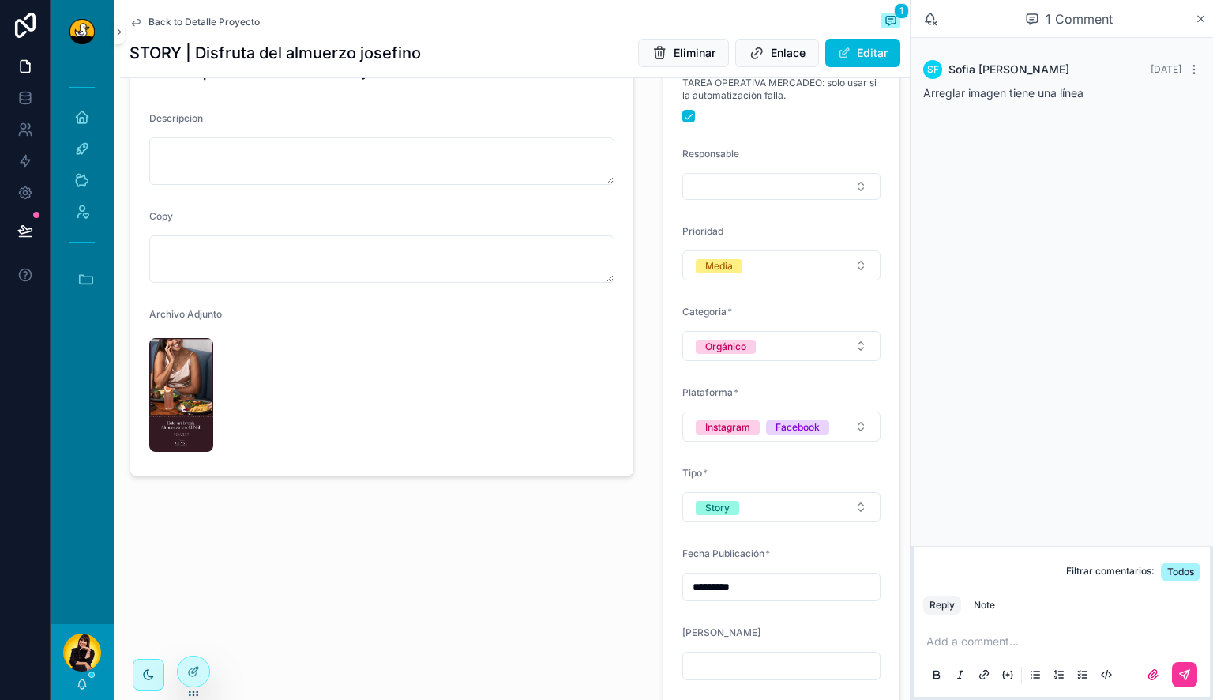
scroll to position [183, 0]
click at [175, 392] on img "scrollable content" at bounding box center [181, 394] width 64 height 114
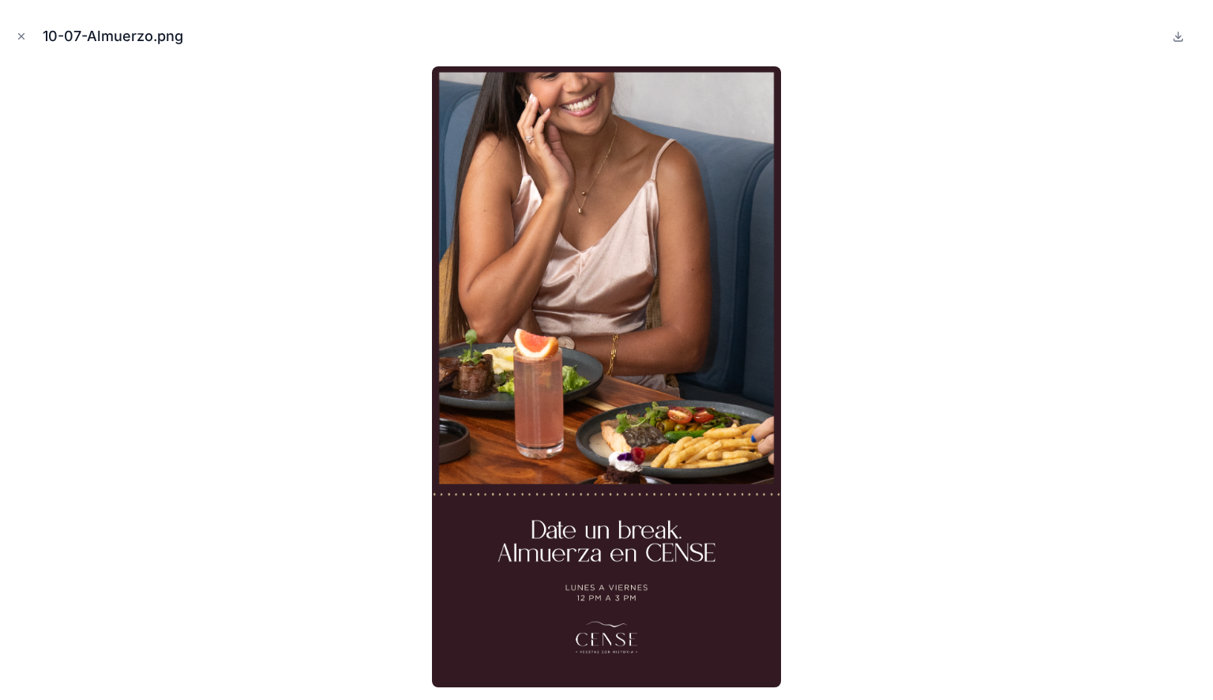
click at [21, 35] on icon "Close modal" at bounding box center [21, 36] width 11 height 11
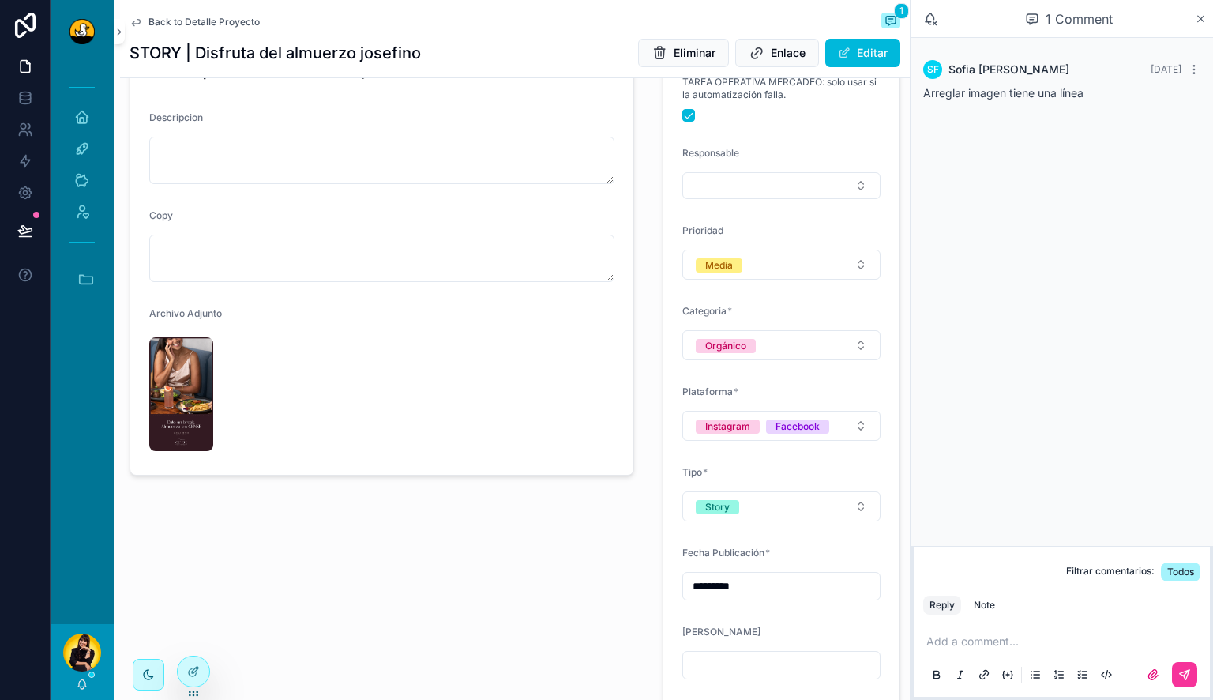
click at [173, 25] on span "Back to Detalle Proyecto" at bounding box center [203, 22] width 111 height 13
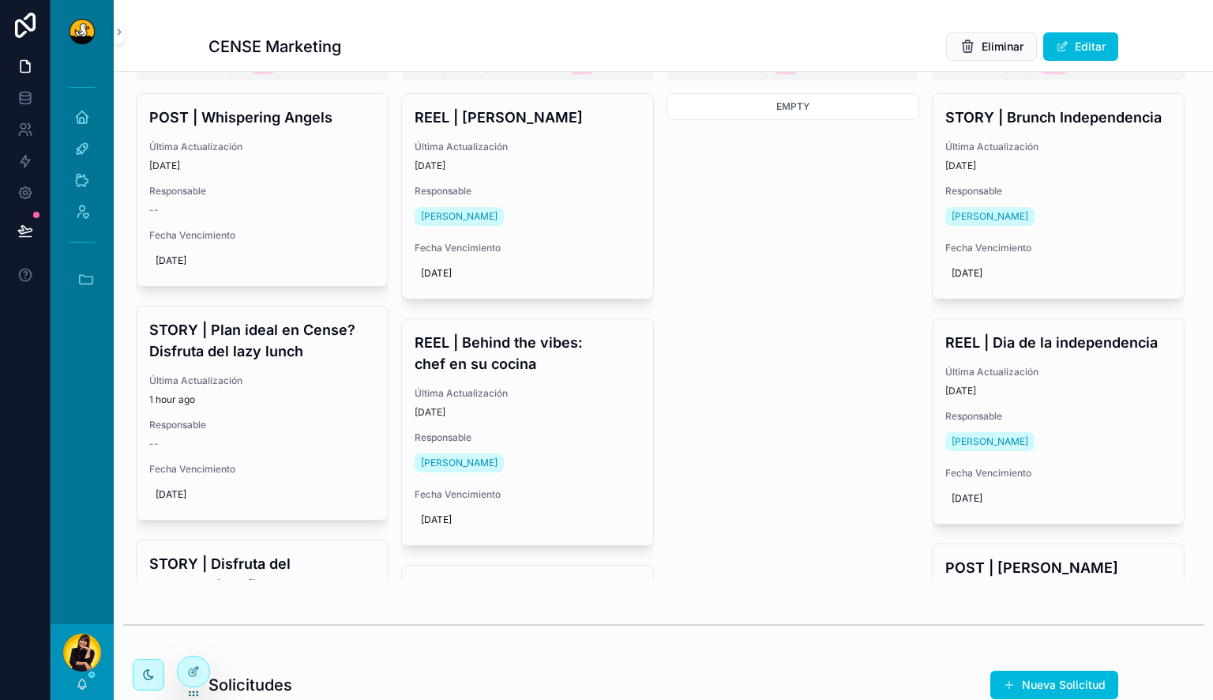
click at [270, 355] on h4 "STORY | Plan ideal en Cense? Disfruta del lazy lunch" at bounding box center [262, 340] width 226 height 43
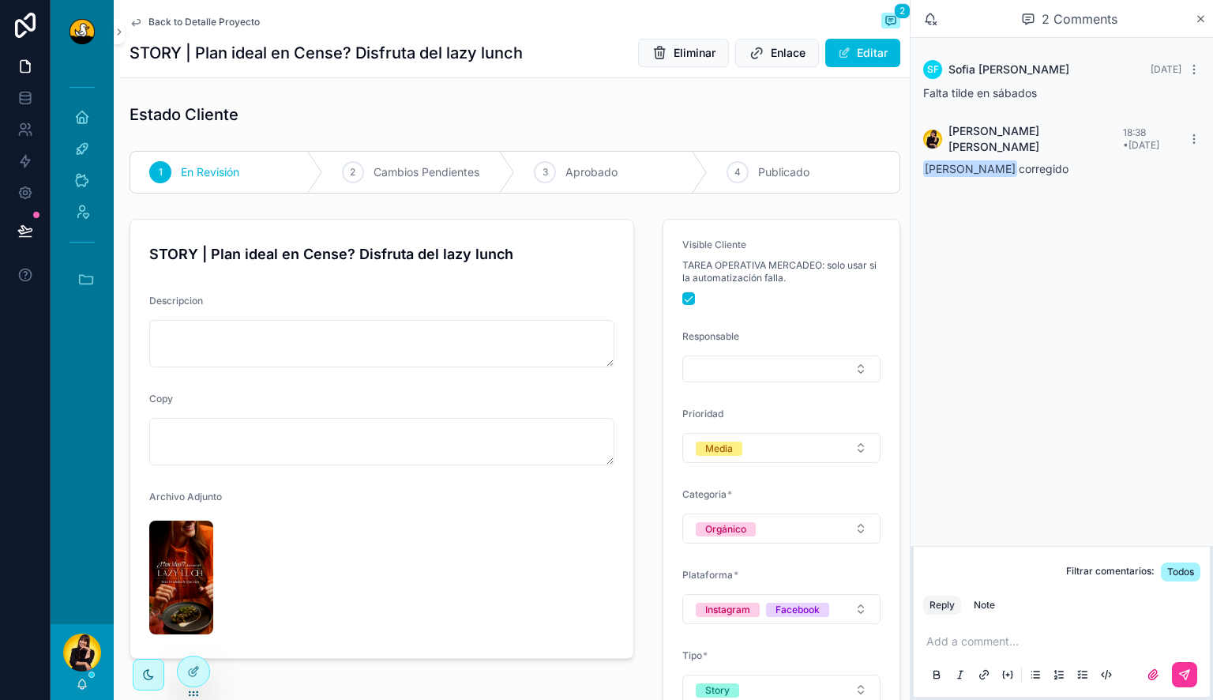
click at [210, 15] on div "Back to Detalle Proyecto 2" at bounding box center [514, 22] width 771 height 19
click at [239, 21] on span "Back to Detalle Proyecto" at bounding box center [203, 22] width 111 height 13
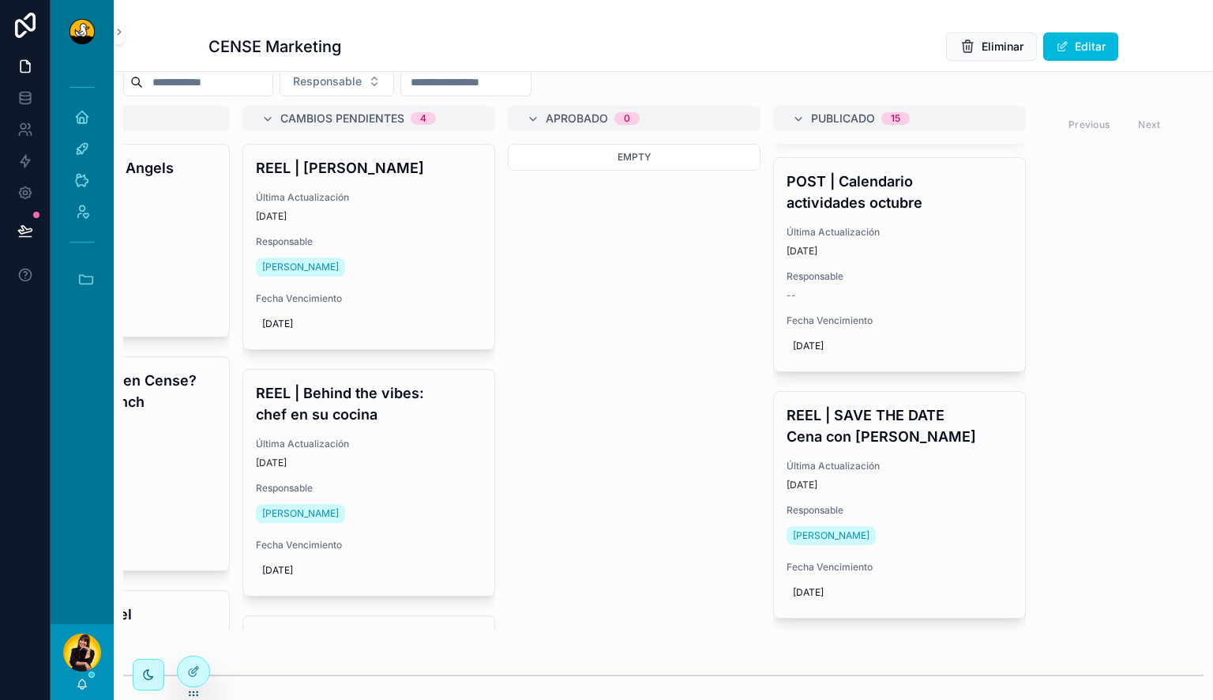
scroll to position [719, 0]
click at [865, 445] on h4 "REEL | SAVE THE DATE Cena con [PERSON_NAME]" at bounding box center [899, 424] width 226 height 43
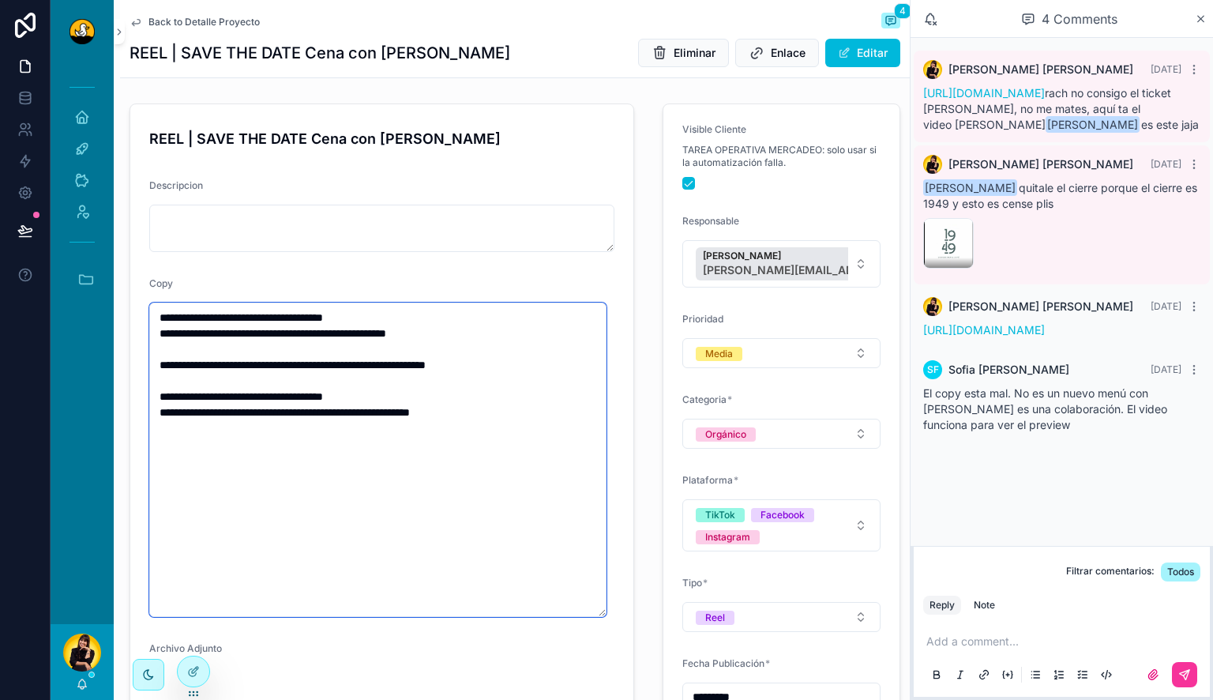
click at [561, 434] on textarea "**********" at bounding box center [377, 459] width 457 height 314
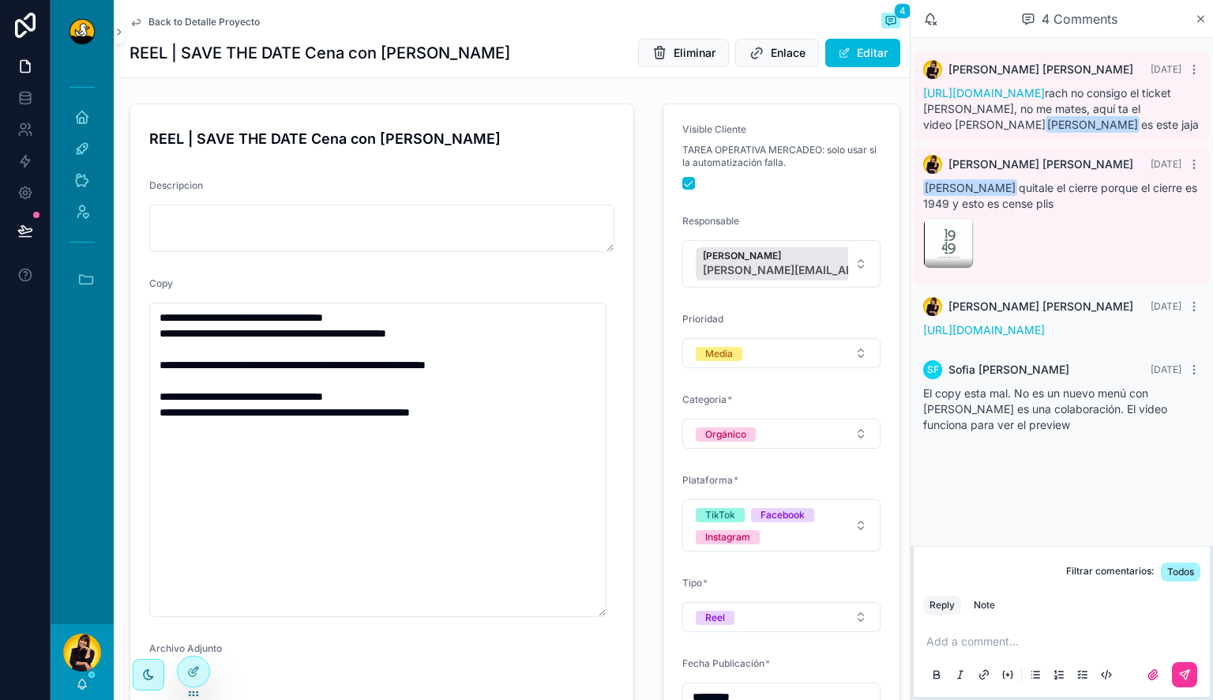
click at [1045, 336] on link "[URL][DOMAIN_NAME]" at bounding box center [984, 329] width 122 height 13
click at [246, 28] on div "Back to Detalle Proyecto 4" at bounding box center [514, 22] width 771 height 19
click at [245, 24] on span "Back to Detalle Proyecto" at bounding box center [203, 22] width 111 height 13
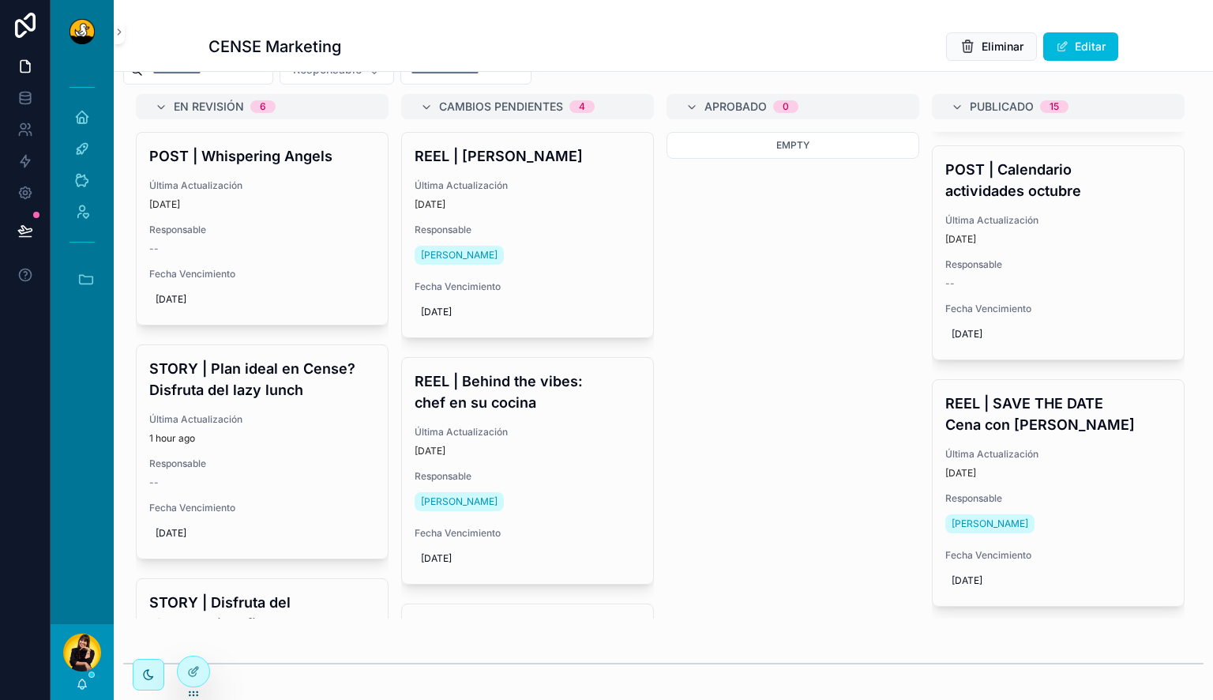
scroll to position [2800, 0]
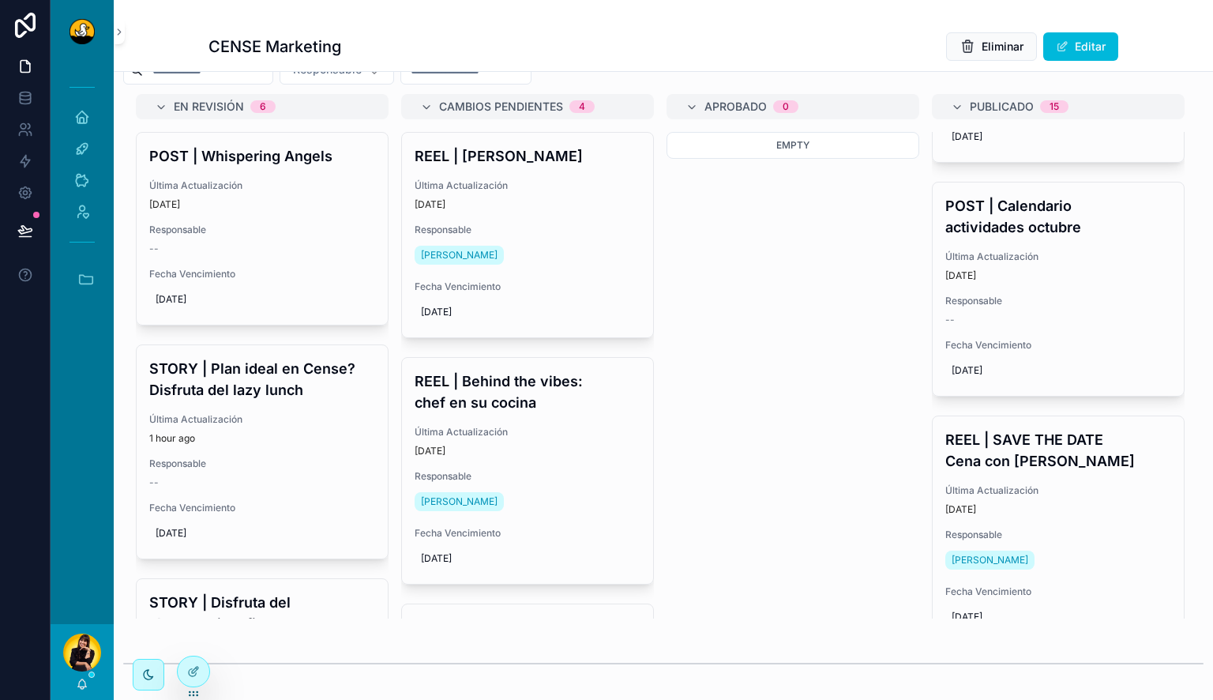
click at [1068, 238] on h4 "POST | Calendario actividades octubre" at bounding box center [1058, 216] width 226 height 43
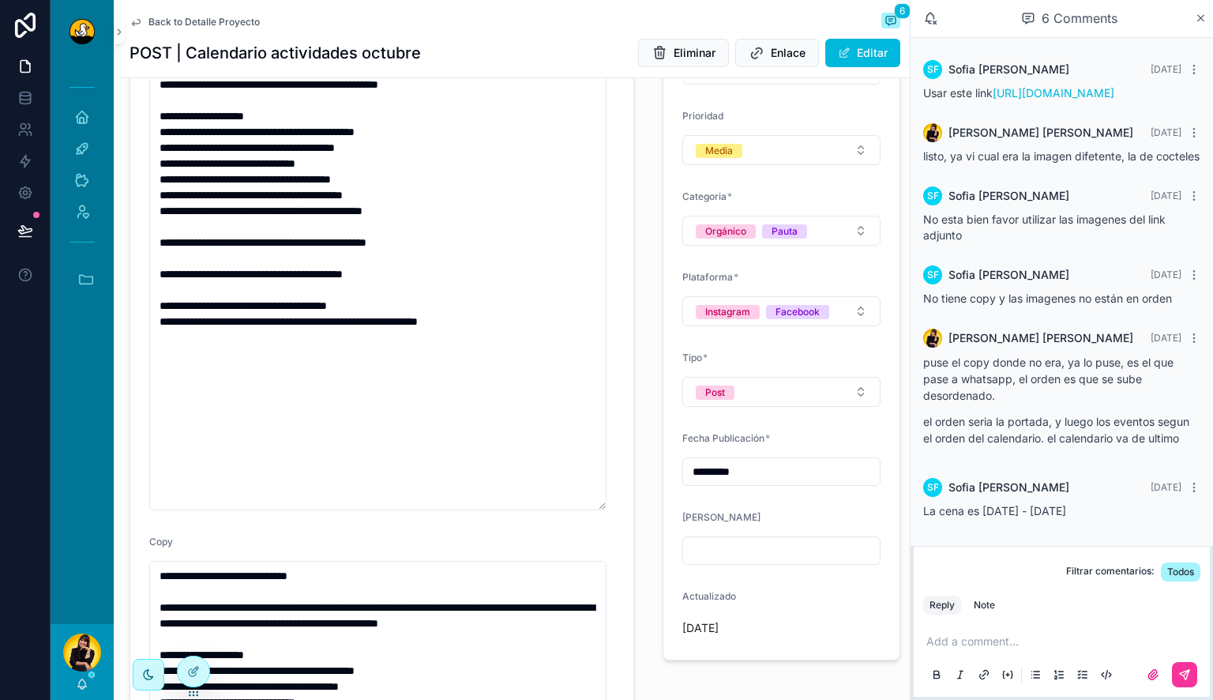
scroll to position [179, 0]
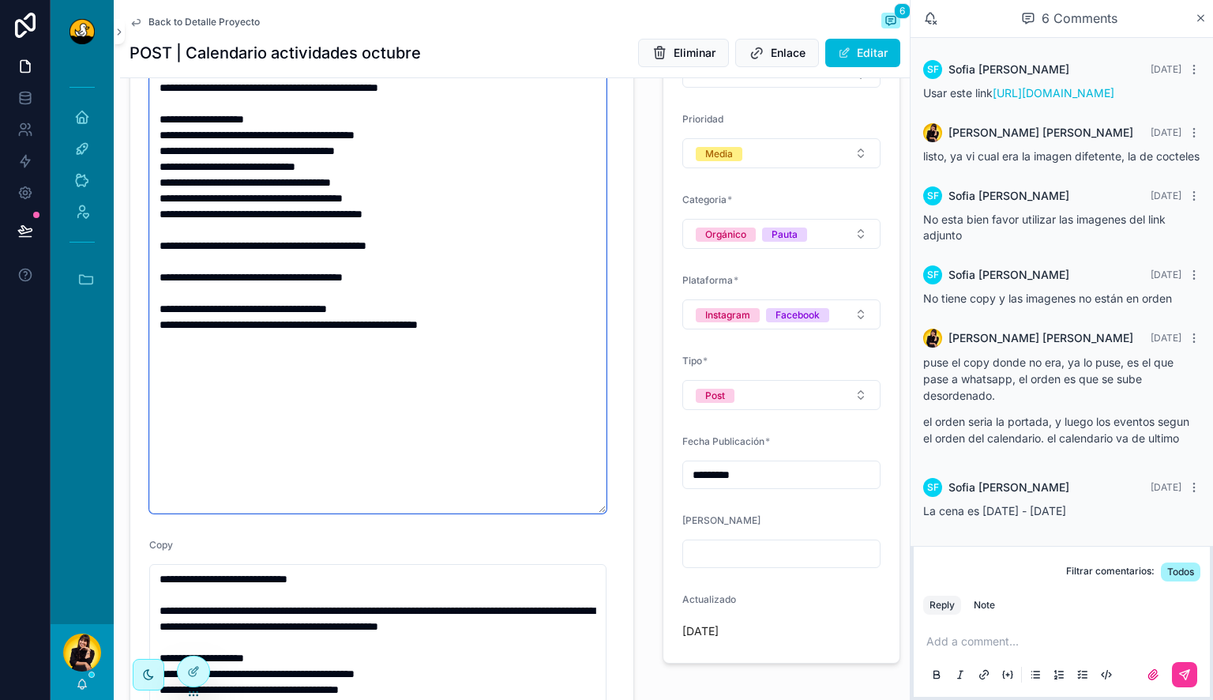
click at [516, 353] on textarea "**********" at bounding box center [377, 269] width 457 height 488
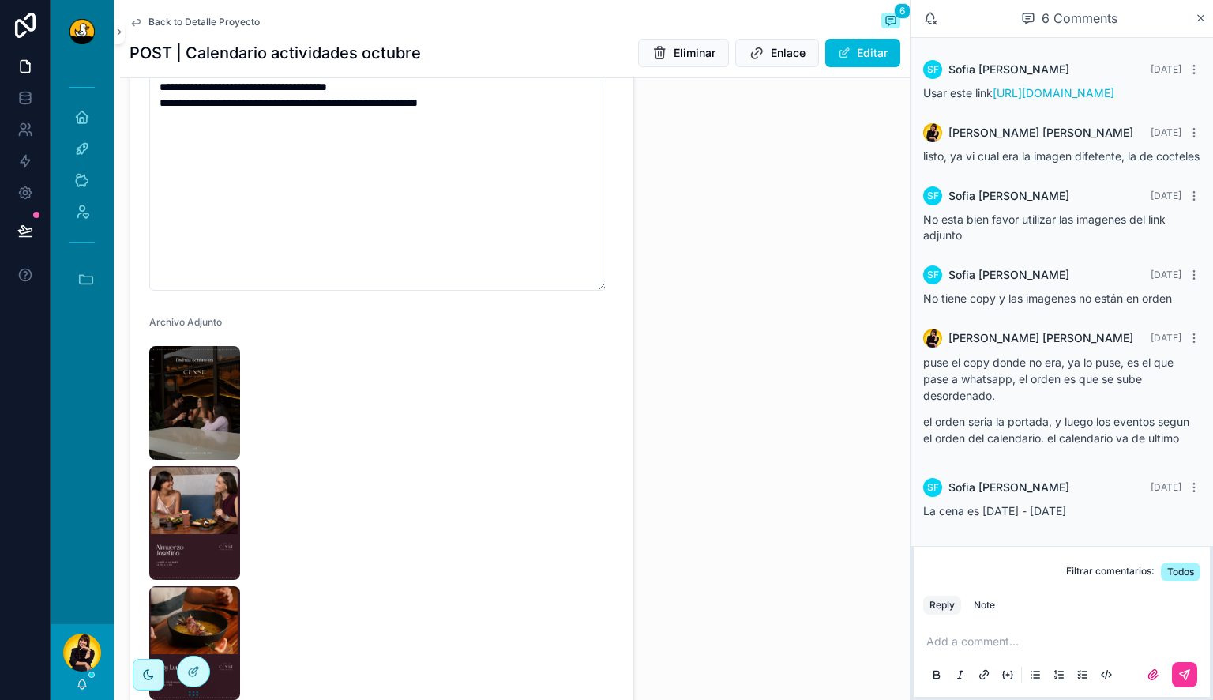
scroll to position [941, 0]
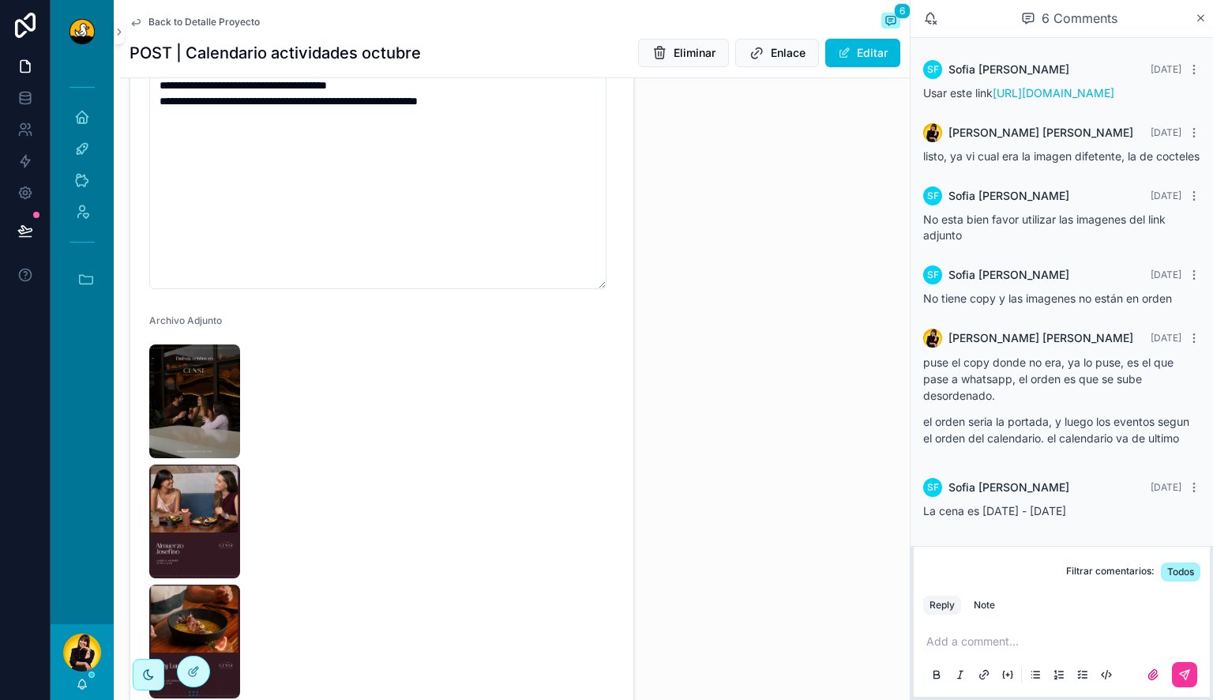
click at [200, 410] on img "scrollable content" at bounding box center [194, 401] width 91 height 114
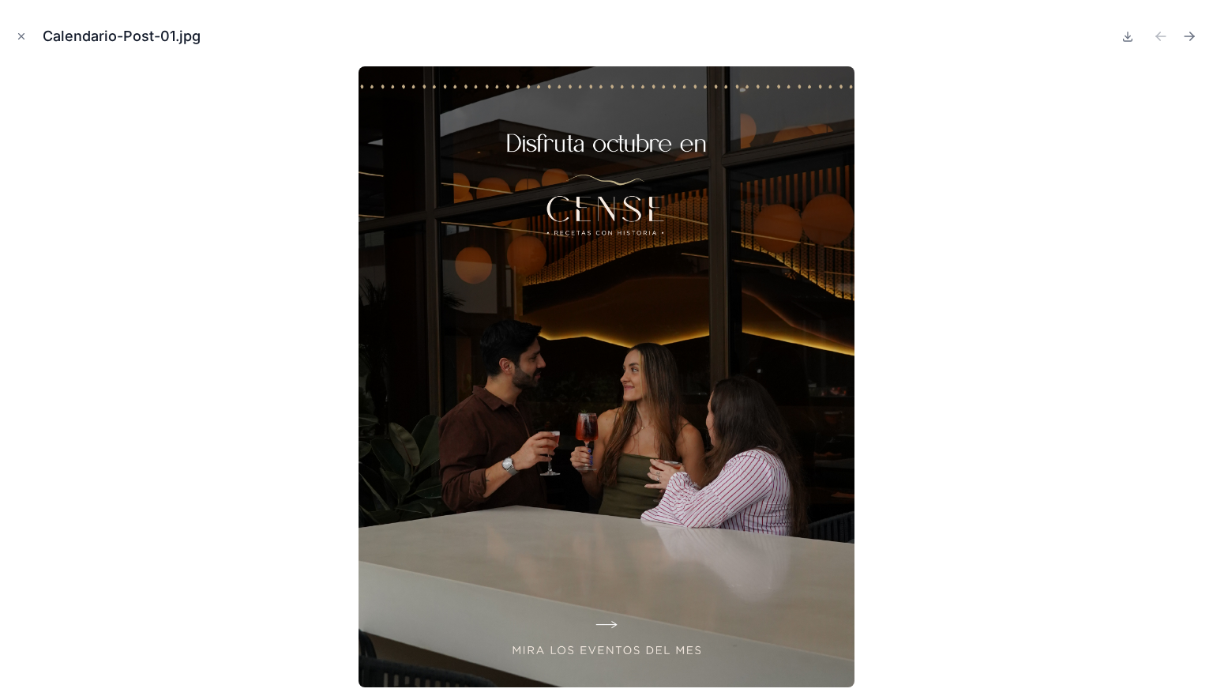
click at [1189, 35] on icon "Next file" at bounding box center [1189, 36] width 16 height 16
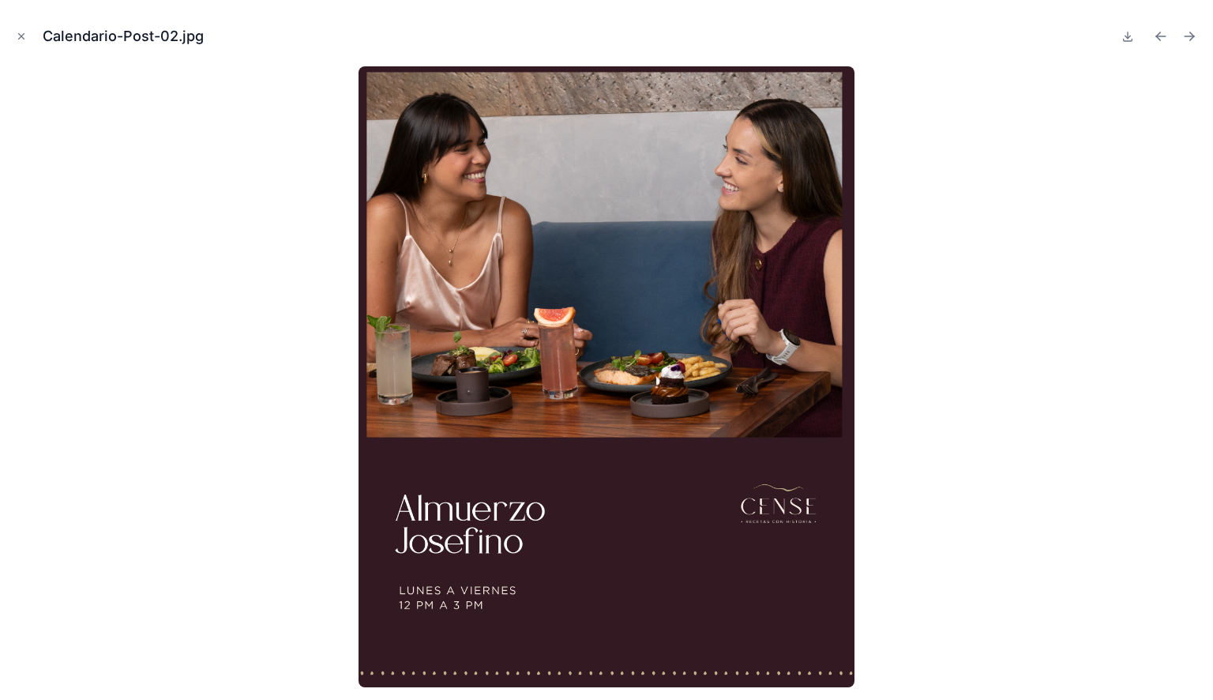
click at [1193, 32] on icon "Next file" at bounding box center [1189, 36] width 16 height 16
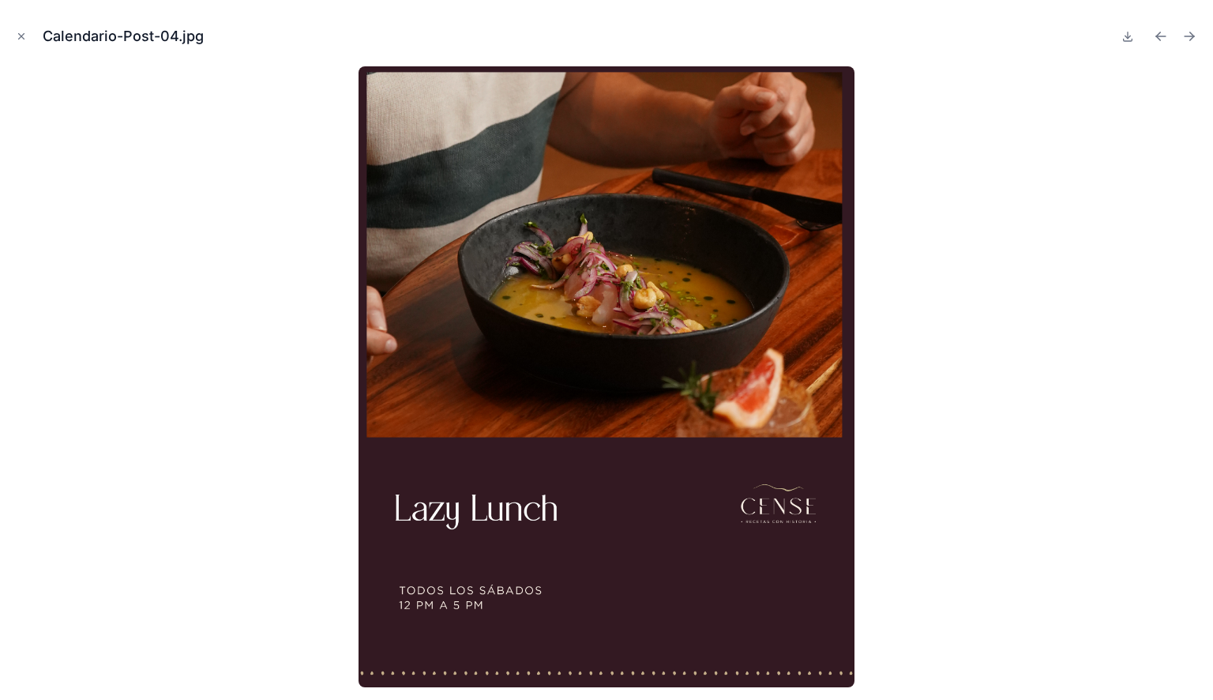
click at [1189, 35] on icon "Next file" at bounding box center [1189, 36] width 16 height 16
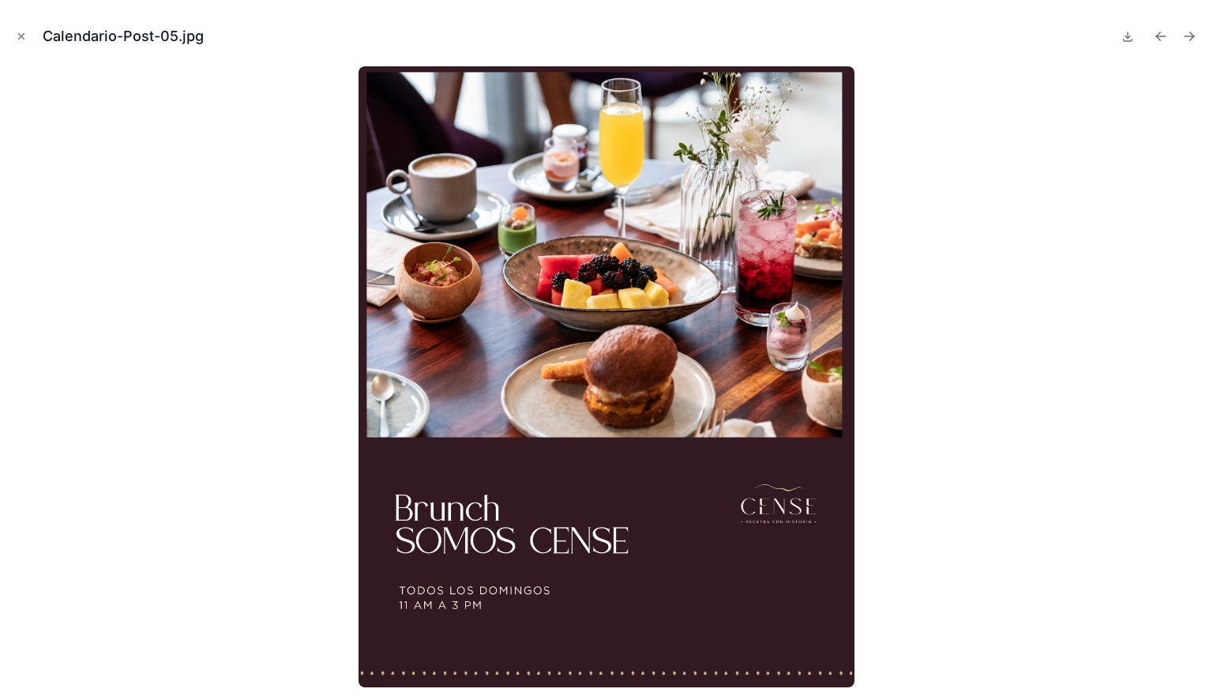
click at [1188, 39] on icon "Next file" at bounding box center [1189, 36] width 16 height 16
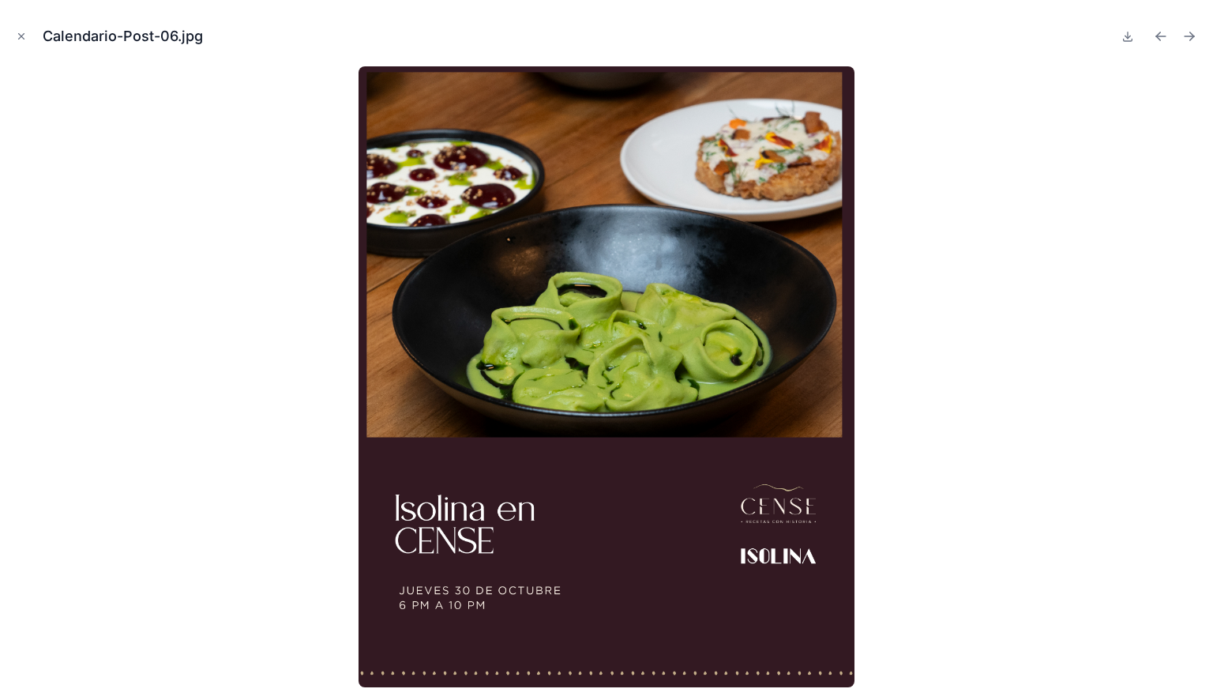
drag, startPoint x: 1191, startPoint y: 47, endPoint x: 1189, endPoint y: 38, distance: 9.6
click at [1189, 38] on div "Calendario-Post-06.jpg" at bounding box center [607, 36] width 1188 height 47
click at [1189, 38] on icon "Next file" at bounding box center [1189, 36] width 16 height 16
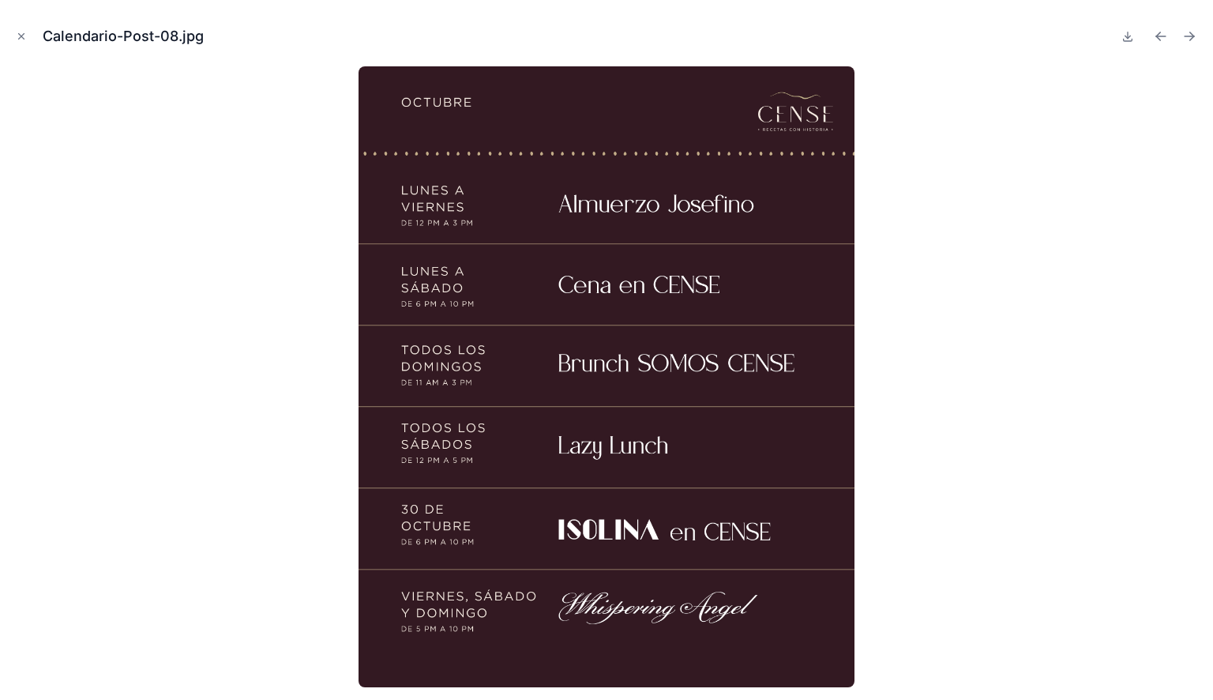
click at [1190, 31] on icon "Next file" at bounding box center [1189, 36] width 16 height 16
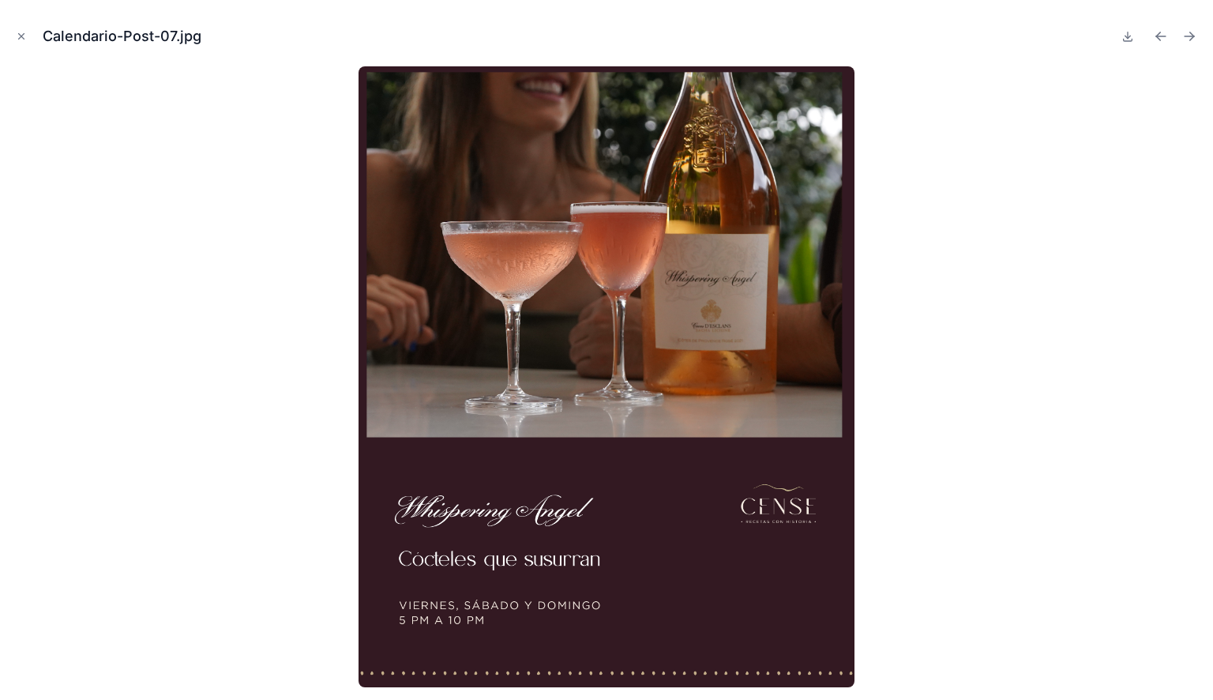
click at [1190, 29] on icon "Next file" at bounding box center [1189, 36] width 16 height 16
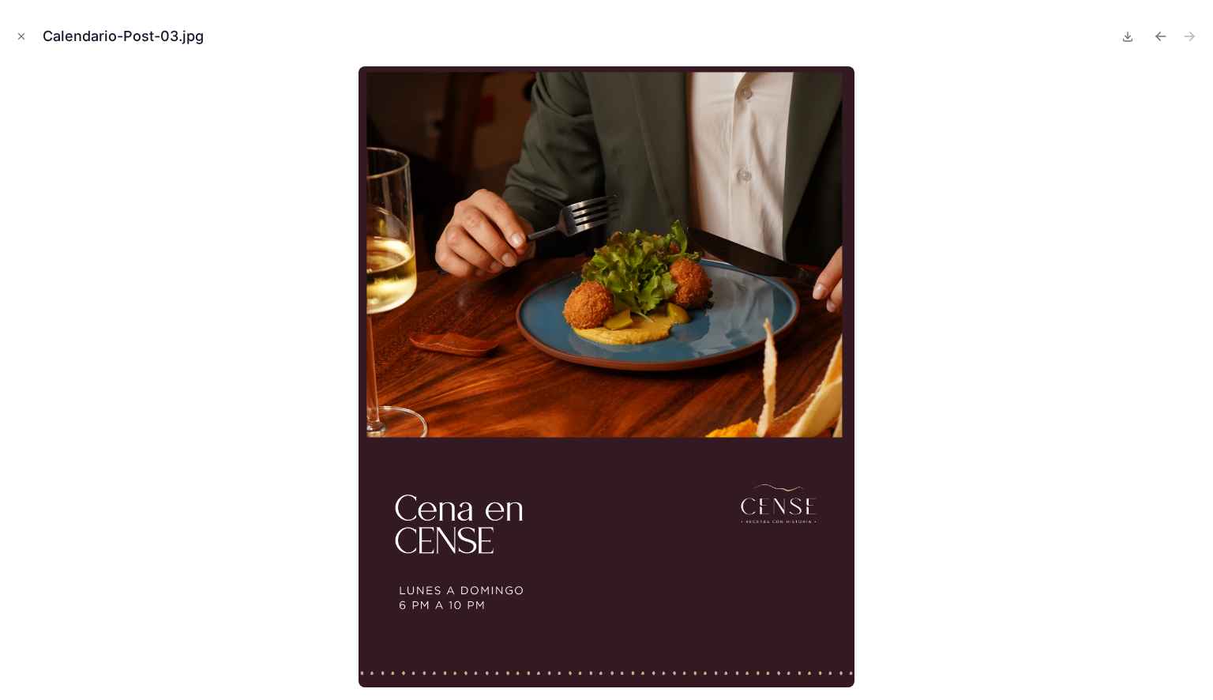
click at [867, 164] on div at bounding box center [607, 376] width 1188 height 621
click at [17, 34] on icon "Close modal" at bounding box center [21, 36] width 11 height 11
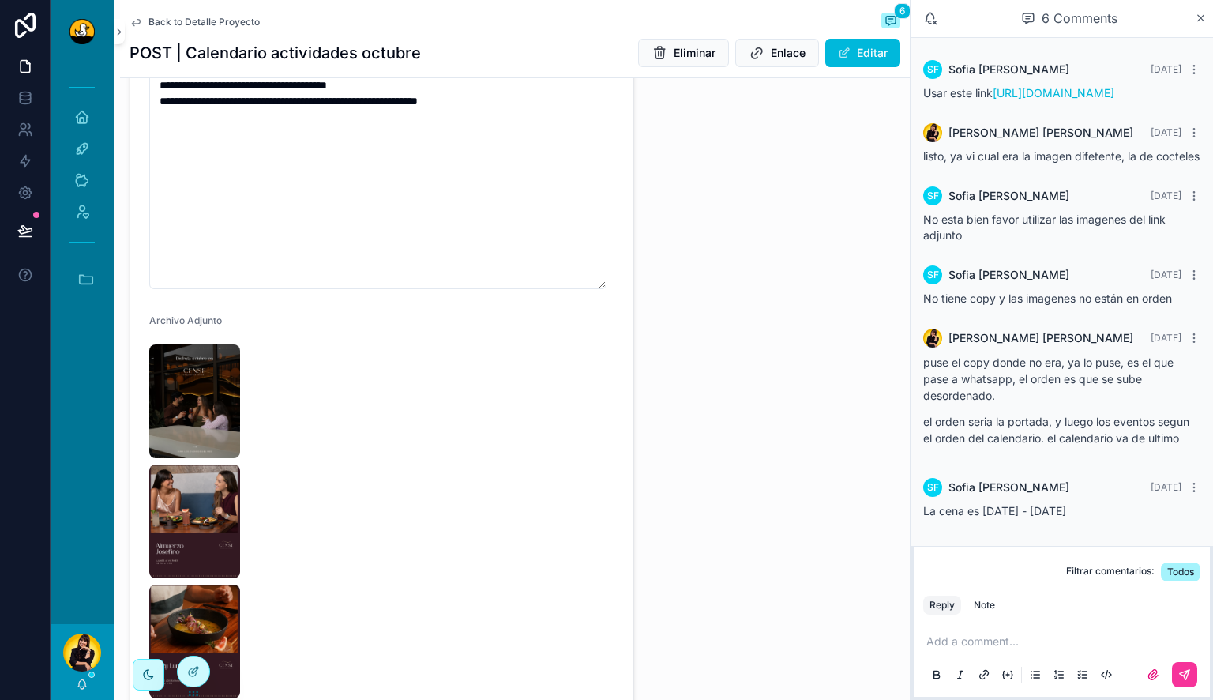
click at [158, 22] on span "Back to Detalle Proyecto" at bounding box center [203, 22] width 111 height 13
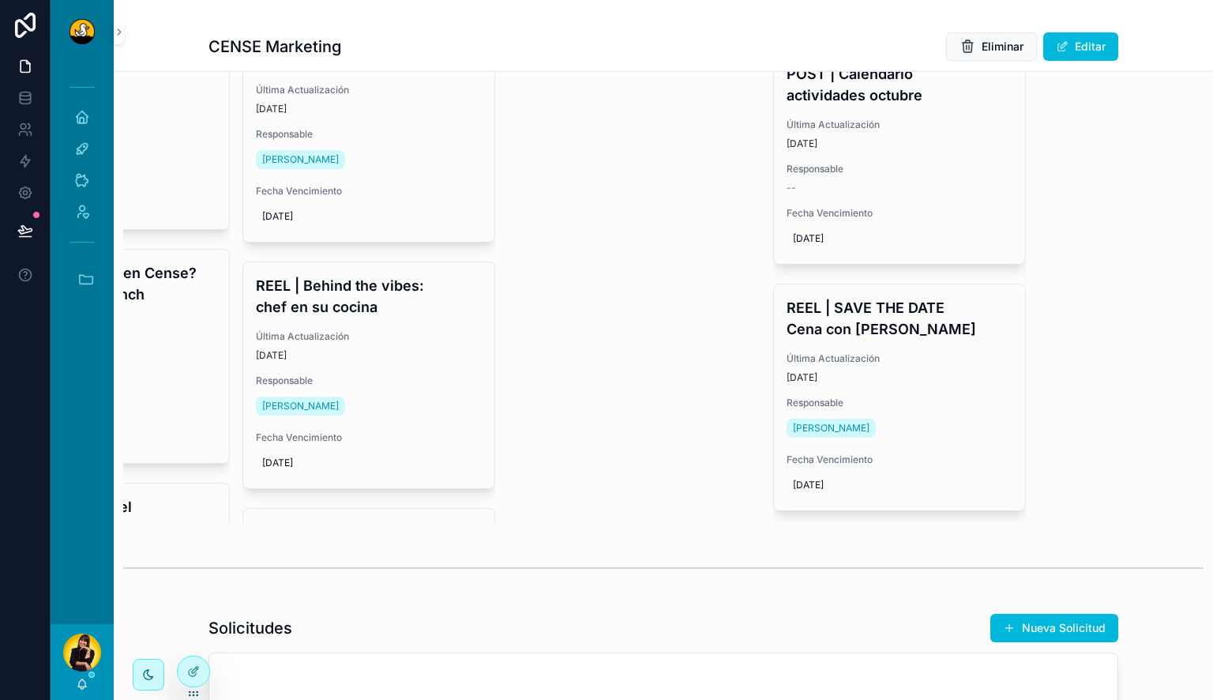
scroll to position [824, 0]
